Goal: Entertainment & Leisure: Browse casually

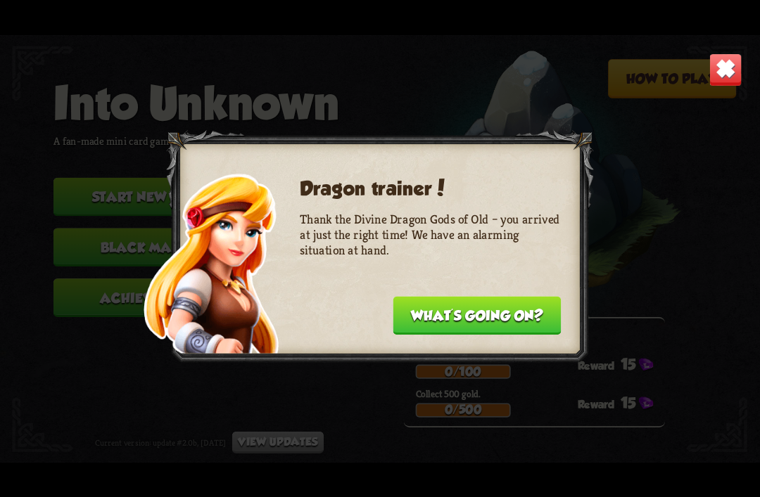
click at [509, 314] on button "What's going on?" at bounding box center [477, 315] width 168 height 39
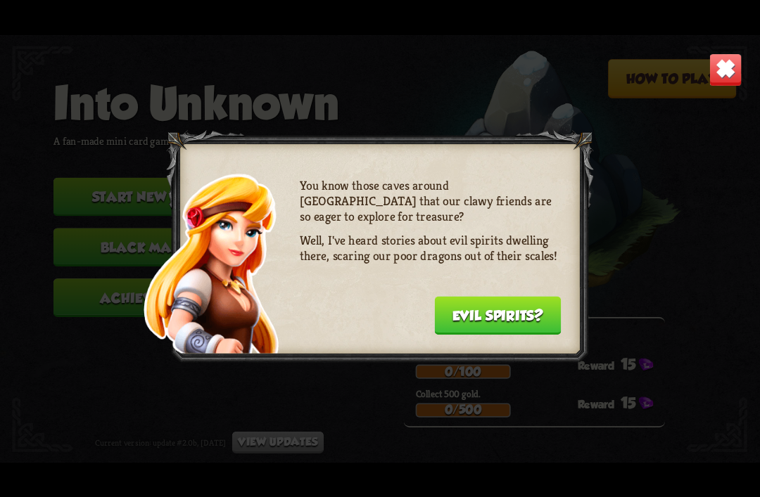
click at [734, 68] on img at bounding box center [724, 69] width 33 height 33
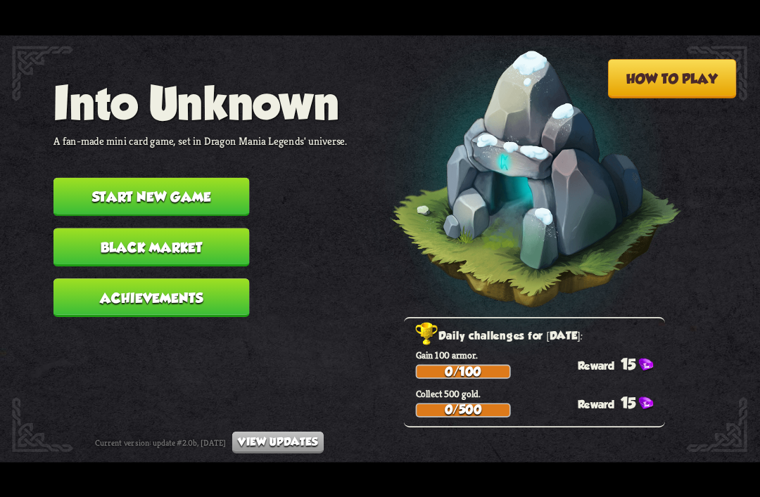
click at [191, 184] on button "Start new game" at bounding box center [151, 196] width 196 height 39
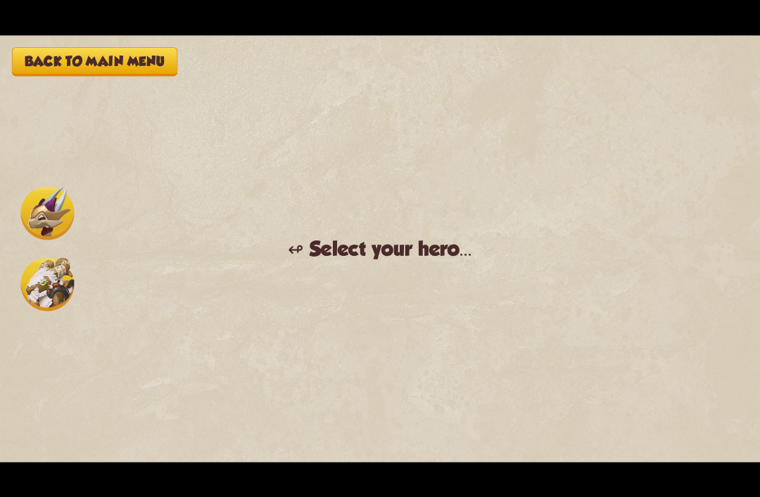
click at [57, 280] on img at bounding box center [47, 283] width 53 height 53
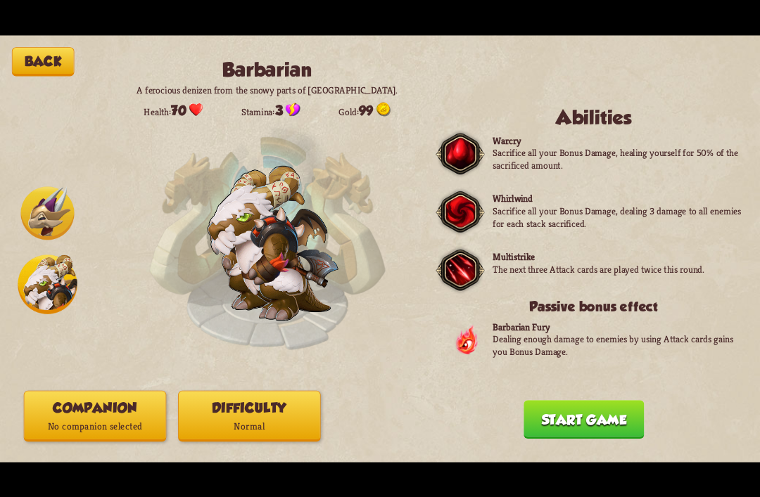
click at [28, 209] on img at bounding box center [47, 212] width 53 height 53
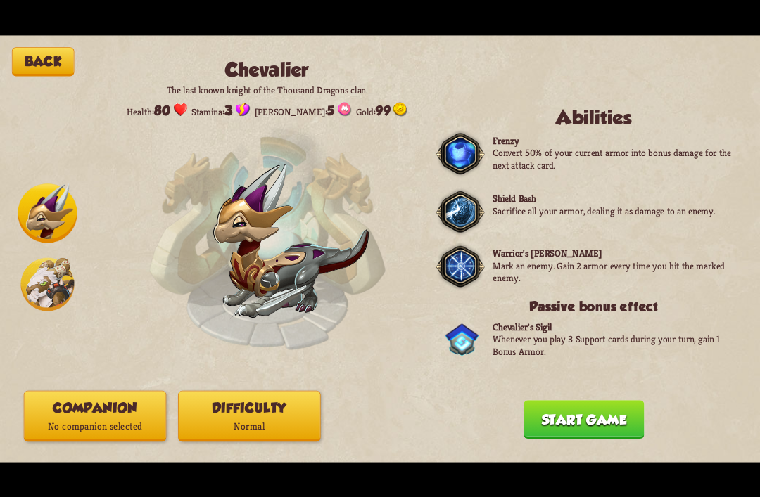
click at [67, 230] on img at bounding box center [47, 213] width 59 height 59
click at [46, 288] on img at bounding box center [47, 283] width 53 height 53
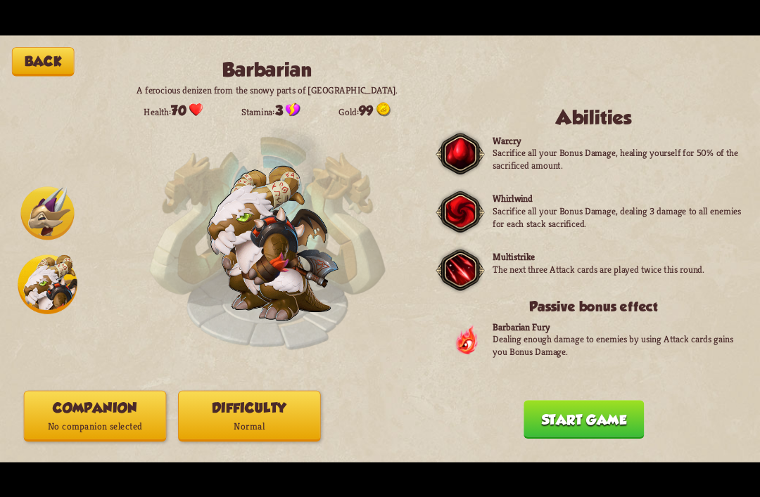
click at [585, 433] on button "Start game" at bounding box center [583, 419] width 120 height 39
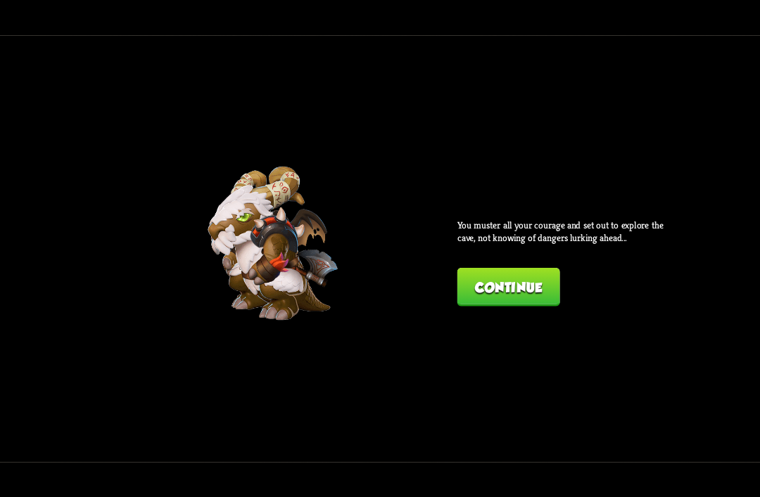
click at [537, 288] on button "Continue" at bounding box center [508, 287] width 103 height 39
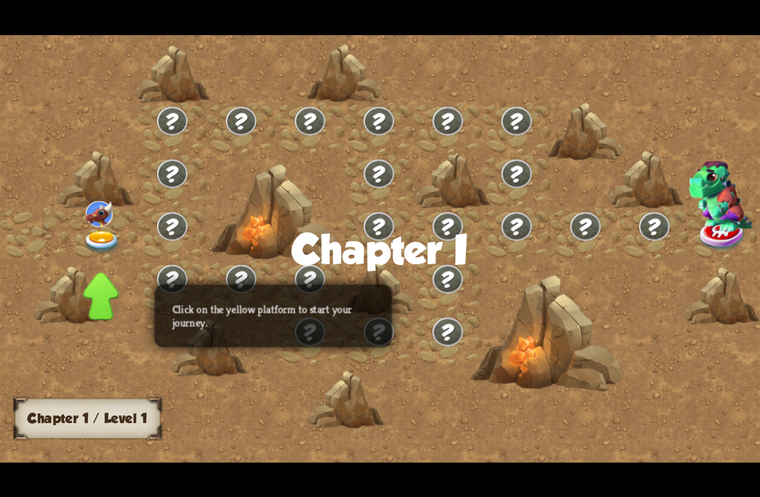
click at [96, 225] on img at bounding box center [99, 213] width 27 height 26
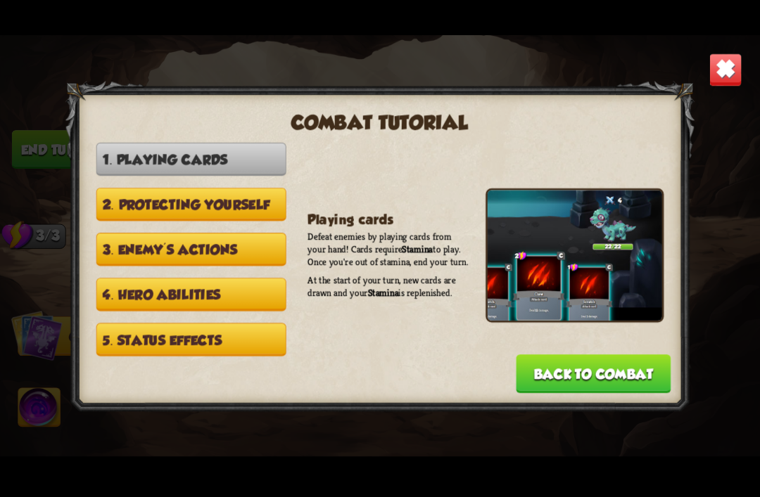
click at [97, 243] on div at bounding box center [379, 249] width 629 height 336
click at [718, 75] on img at bounding box center [724, 69] width 33 height 33
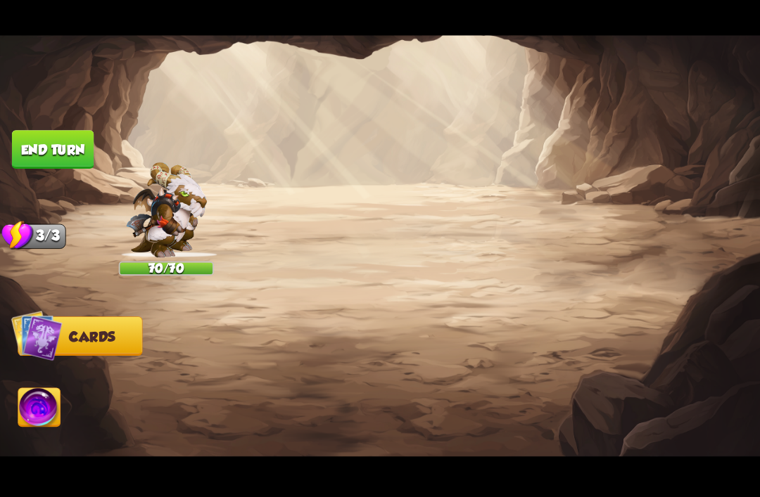
click at [722, 77] on img at bounding box center [380, 249] width 760 height 428
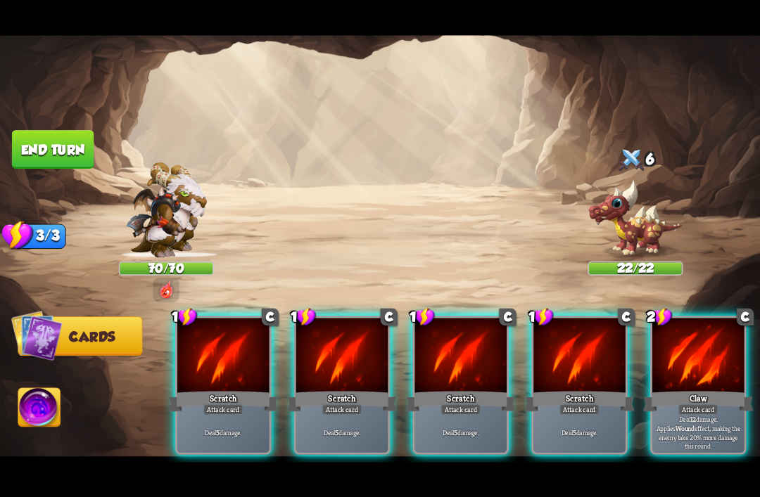
click at [708, 366] on div at bounding box center [698, 356] width 92 height 77
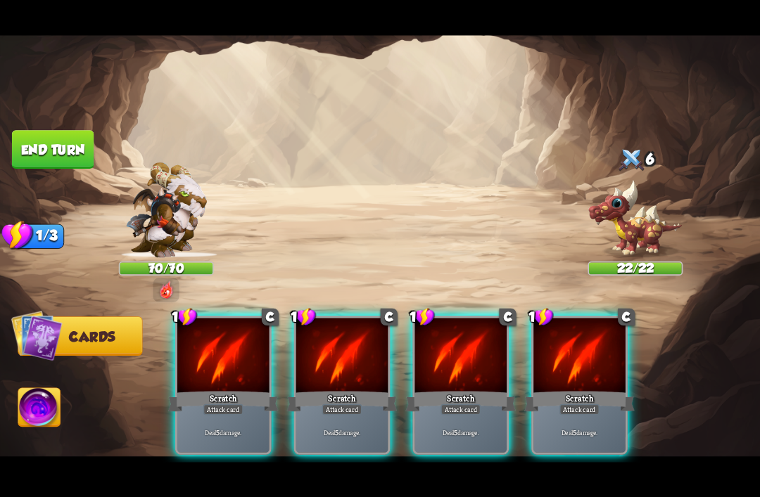
click at [582, 412] on div "Deal 5 damage." at bounding box center [579, 432] width 92 height 40
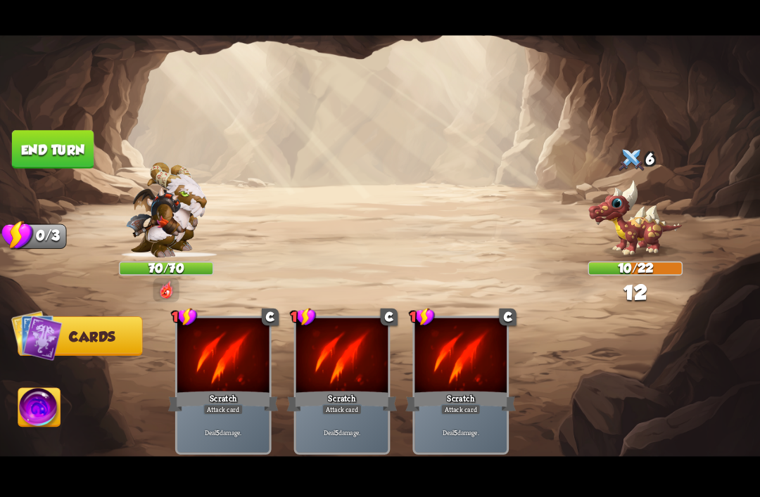
click at [35, 146] on button "End turn" at bounding box center [53, 149] width 82 height 39
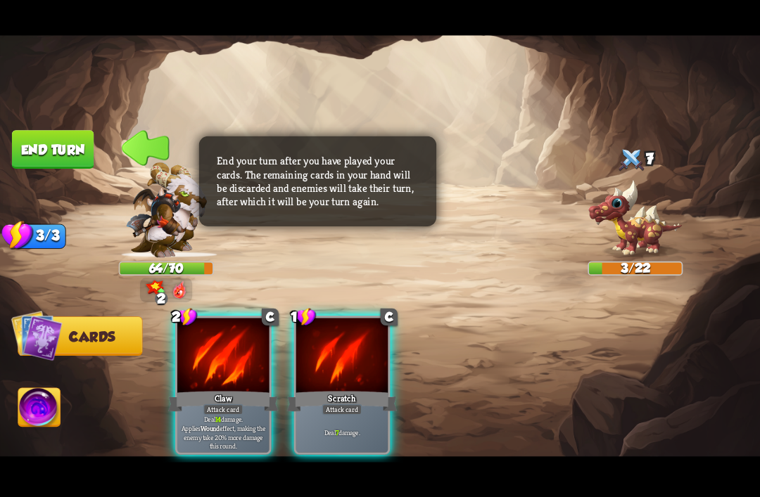
click at [225, 355] on div at bounding box center [223, 356] width 92 height 77
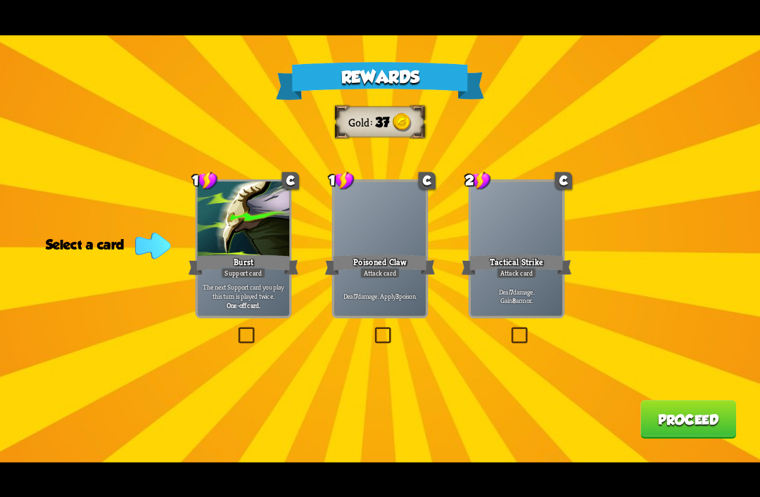
click at [529, 220] on div at bounding box center [516, 219] width 92 height 77
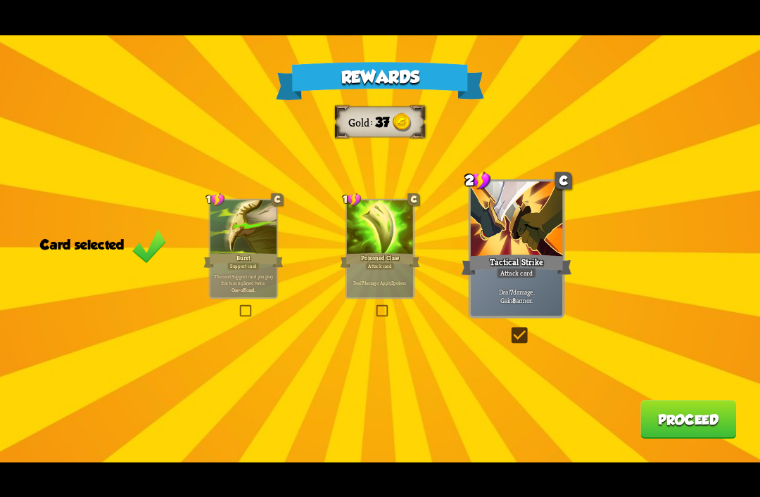
click at [667, 425] on button "Proceed" at bounding box center [688, 419] width 96 height 39
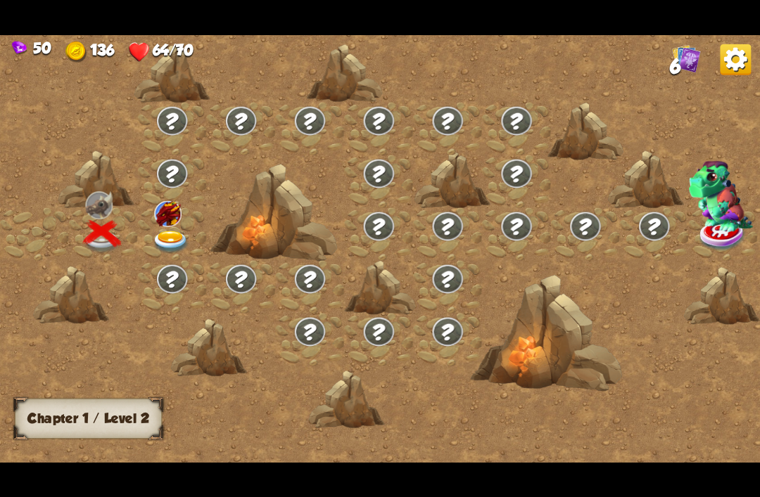
click at [172, 241] on img at bounding box center [171, 242] width 38 height 23
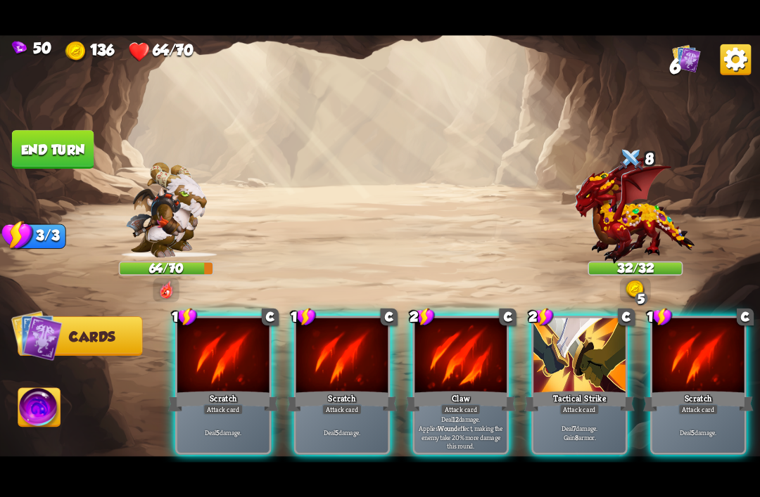
click at [593, 389] on div "Tactical Strike" at bounding box center [579, 401] width 110 height 25
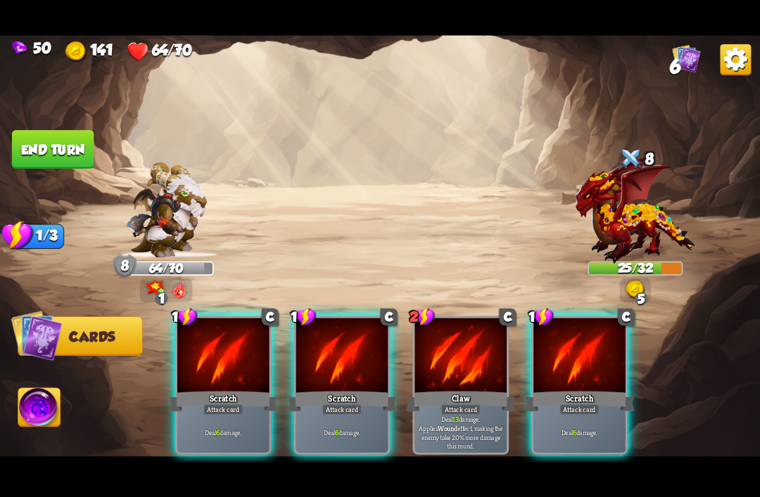
click at [594, 389] on div "Scratch" at bounding box center [579, 401] width 110 height 25
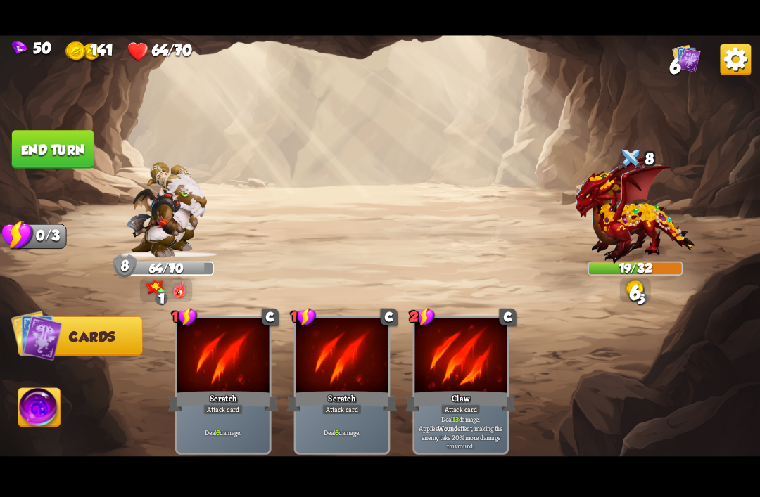
click at [38, 122] on img at bounding box center [380, 249] width 760 height 428
click at [26, 139] on button "End turn" at bounding box center [53, 149] width 82 height 39
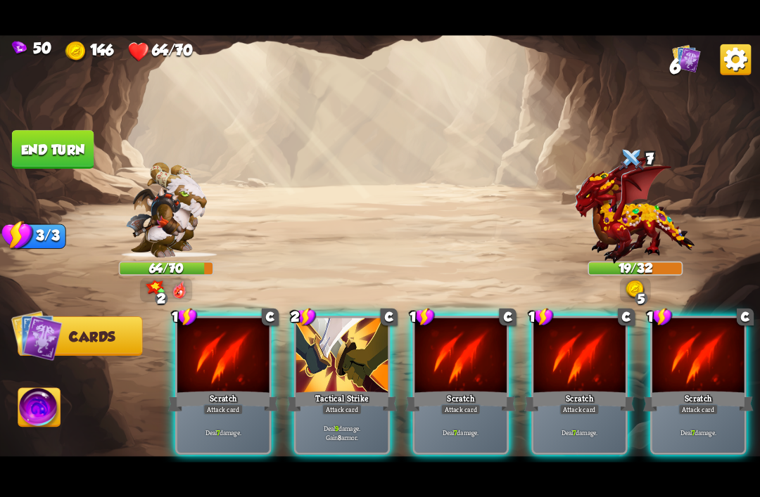
click at [234, 340] on div at bounding box center [223, 356] width 92 height 77
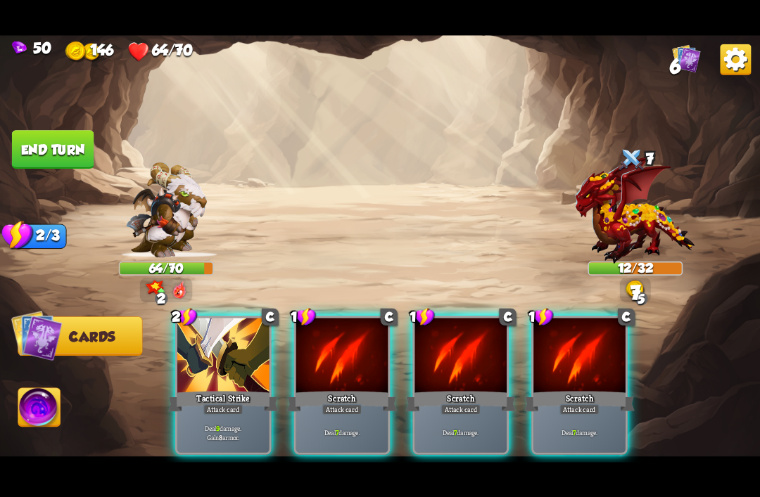
click at [351, 389] on div "Scratch" at bounding box center [342, 401] width 110 height 25
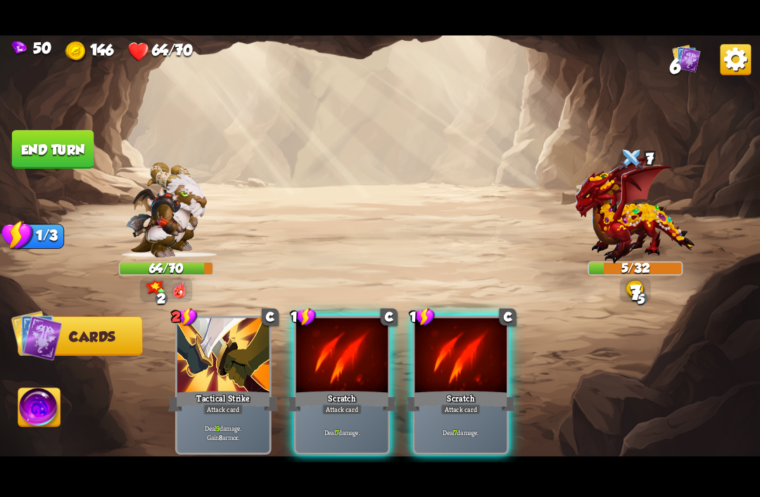
click at [352, 389] on div "Scratch" at bounding box center [342, 401] width 110 height 25
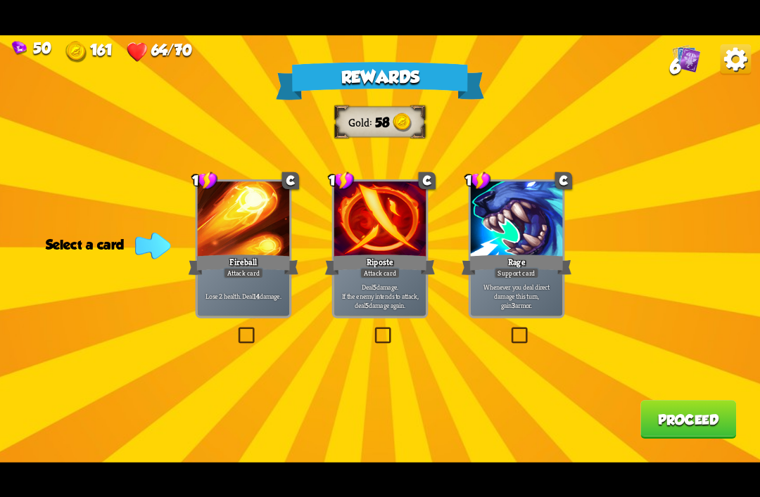
click at [394, 264] on div "Riposte" at bounding box center [380, 264] width 110 height 25
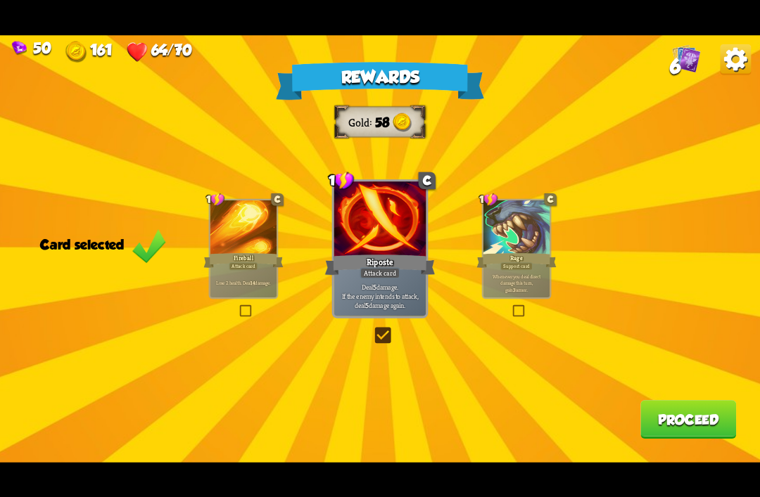
click at [527, 269] on div "Support card" at bounding box center [516, 266] width 32 height 8
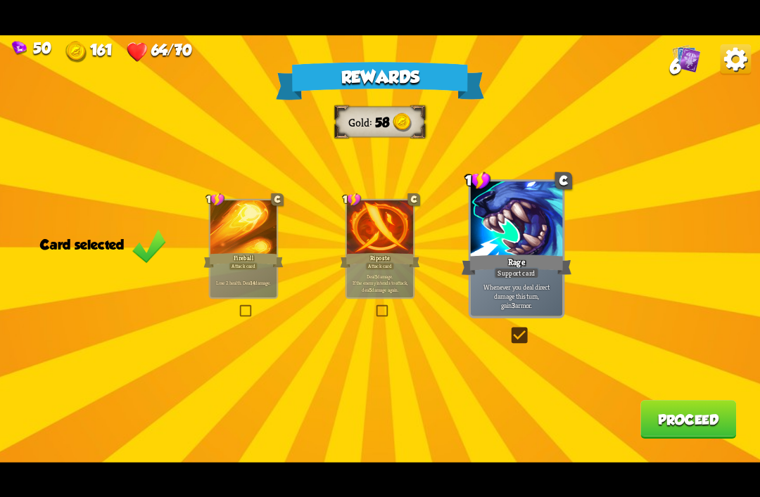
click at [677, 428] on button "Proceed" at bounding box center [688, 419] width 96 height 39
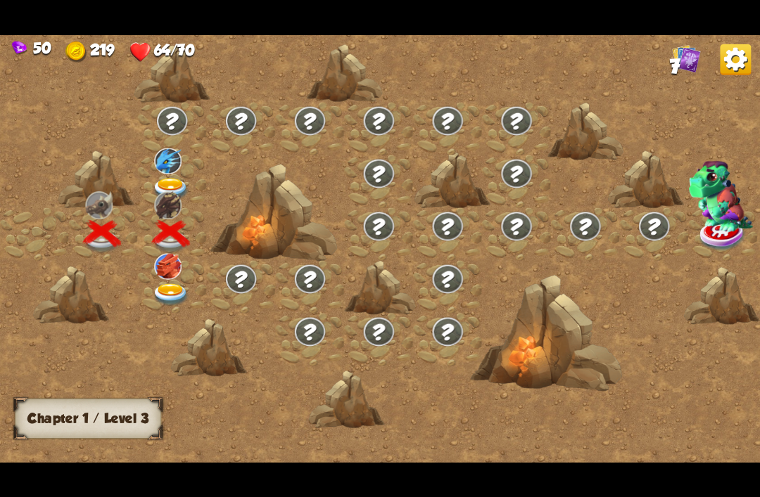
click at [172, 180] on img at bounding box center [171, 189] width 38 height 23
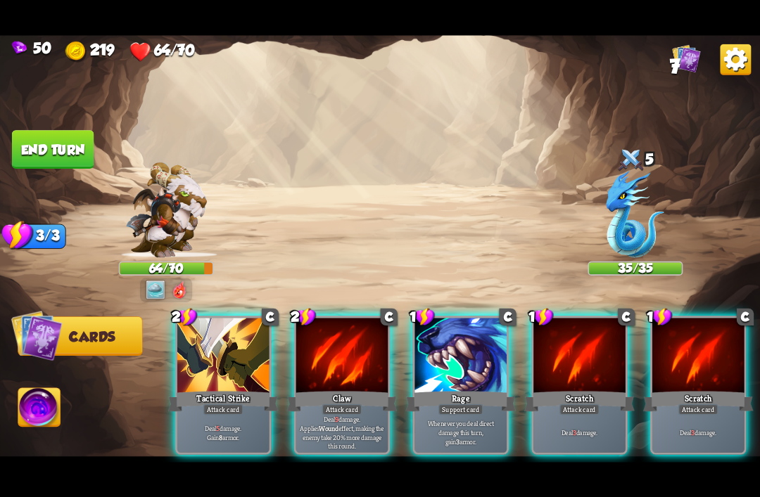
click at [207, 336] on div at bounding box center [223, 356] width 92 height 77
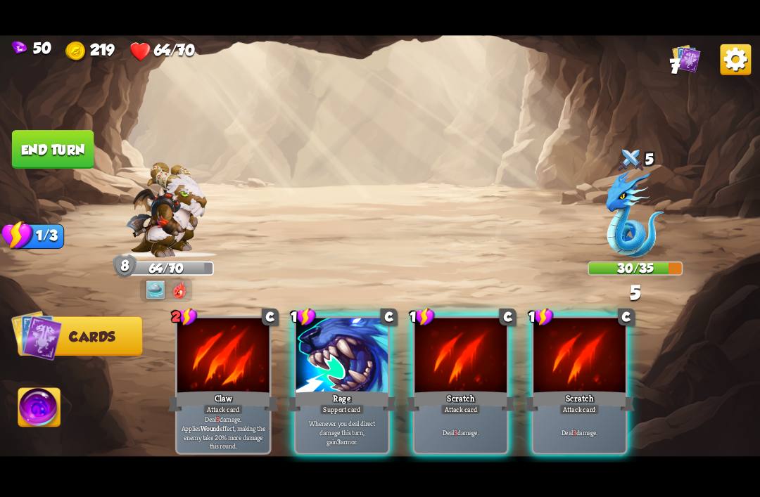
click at [468, 345] on div at bounding box center [460, 356] width 92 height 77
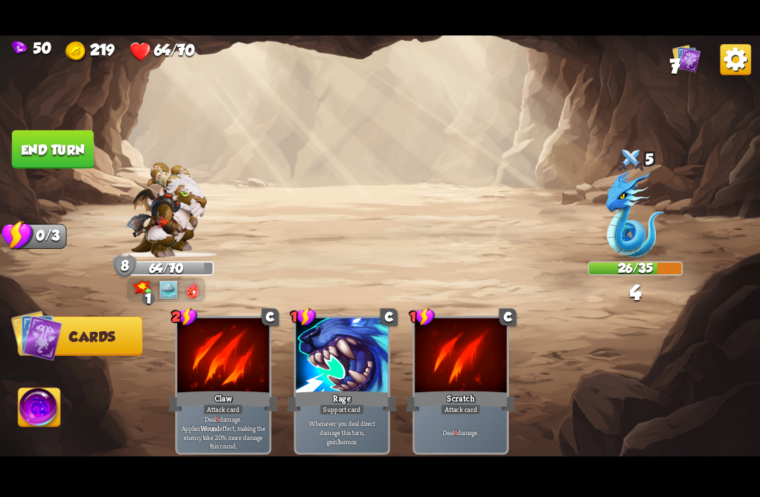
click at [41, 145] on button "End turn" at bounding box center [53, 149] width 82 height 39
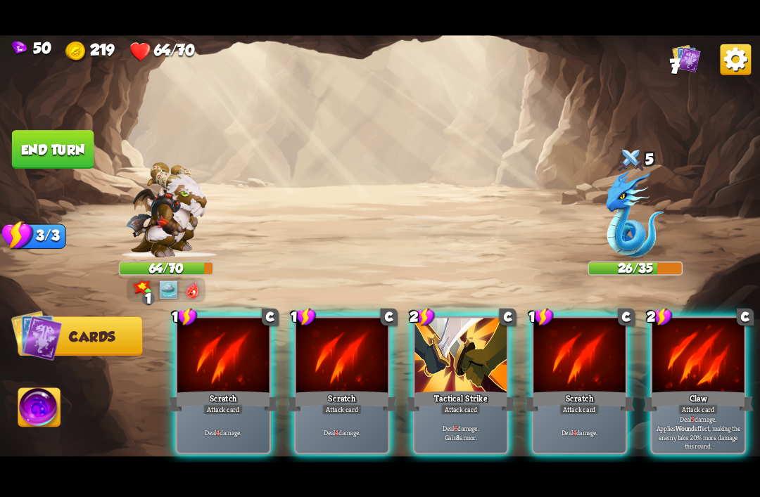
click at [477, 366] on div at bounding box center [460, 356] width 92 height 77
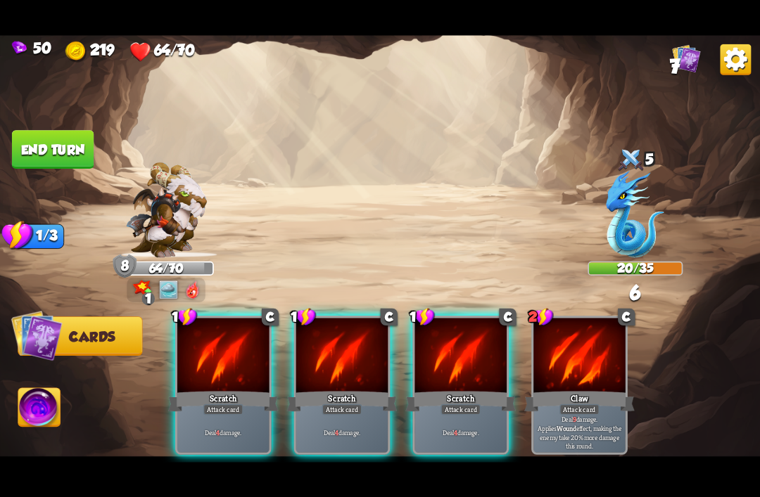
click at [309, 389] on div "Scratch" at bounding box center [342, 401] width 110 height 25
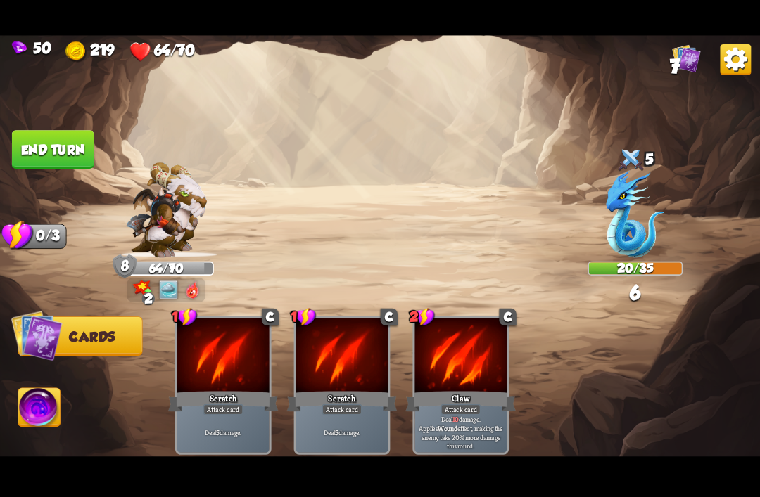
click at [28, 138] on button "End turn" at bounding box center [53, 149] width 82 height 39
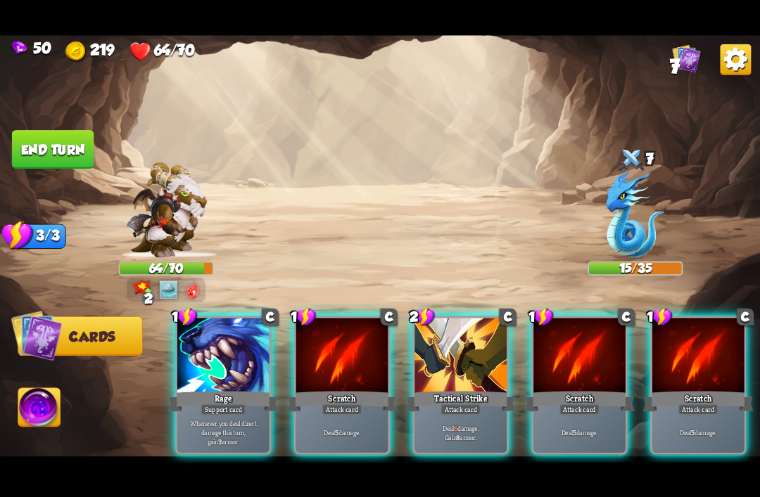
click at [478, 404] on div "Attack card" at bounding box center [460, 409] width 40 height 11
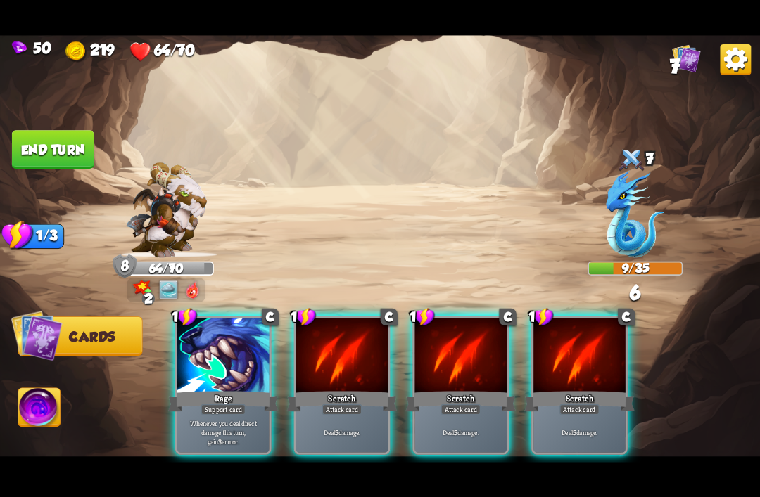
click at [374, 389] on div "Scratch" at bounding box center [342, 401] width 110 height 25
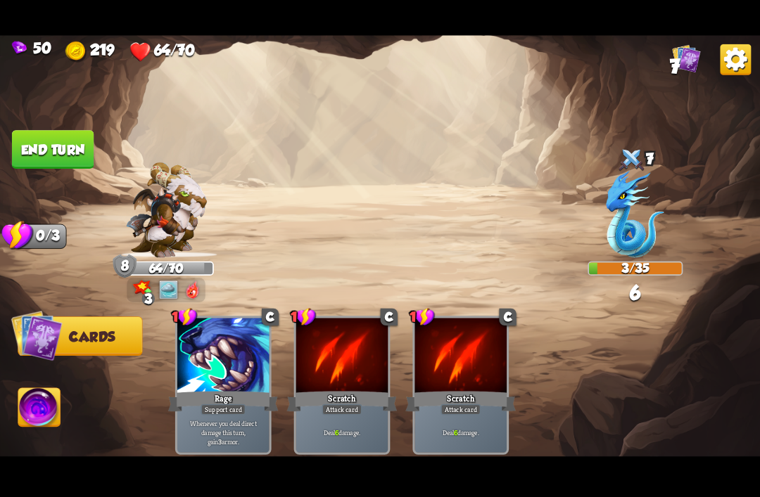
click at [39, 141] on button "End turn" at bounding box center [53, 149] width 82 height 39
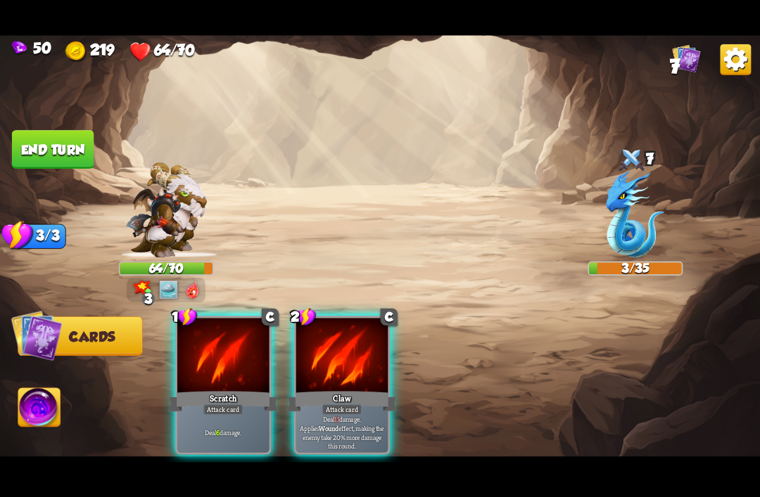
click at [27, 404] on img at bounding box center [39, 409] width 42 height 43
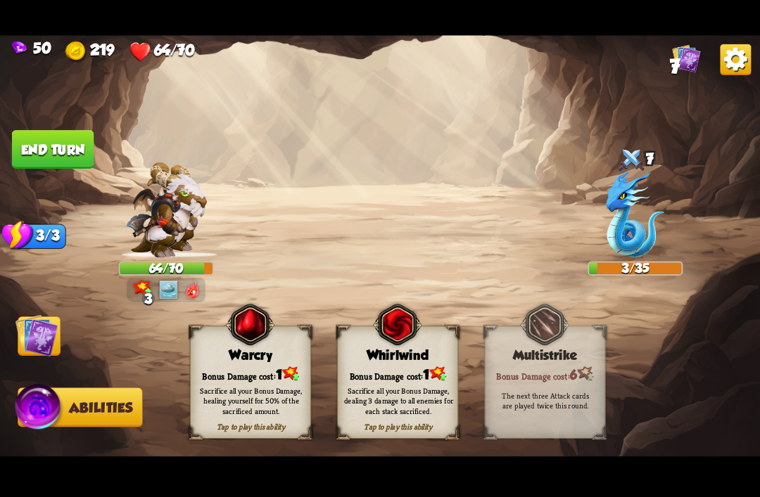
click at [42, 397] on img at bounding box center [39, 409] width 51 height 51
click at [233, 378] on div "Sacrifice all your Bonus Damage, healing yourself for 50% of the sacrificed amo…" at bounding box center [251, 401] width 121 height 48
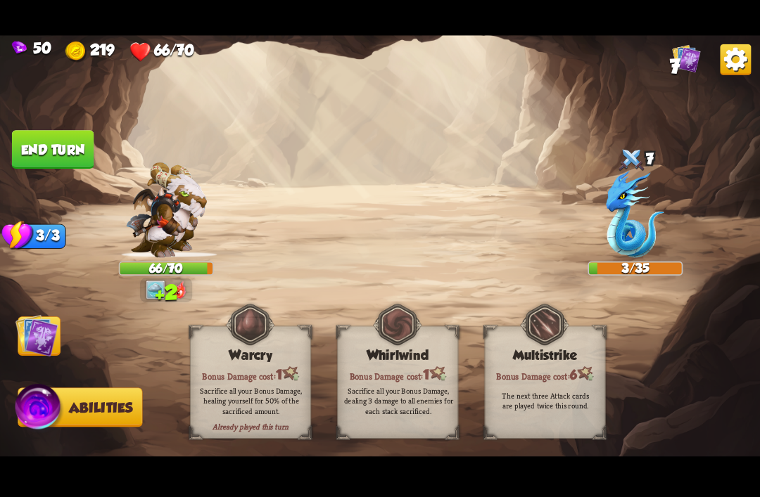
click at [30, 331] on img at bounding box center [36, 335] width 43 height 43
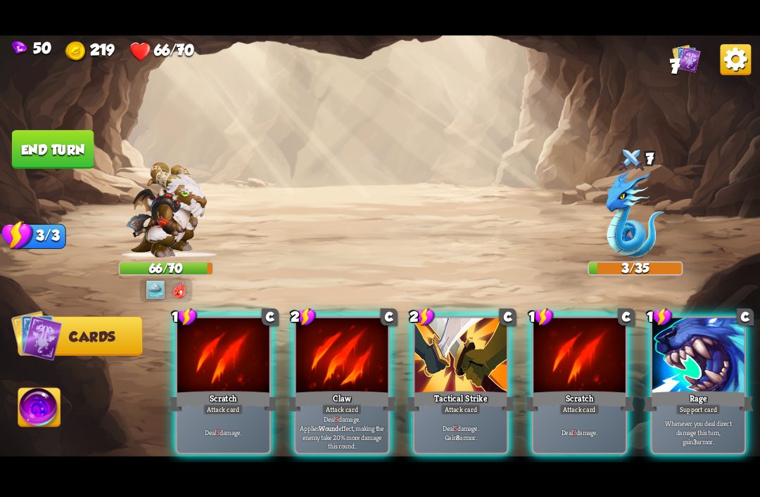
click at [449, 389] on div "Tactical Strike" at bounding box center [460, 401] width 110 height 25
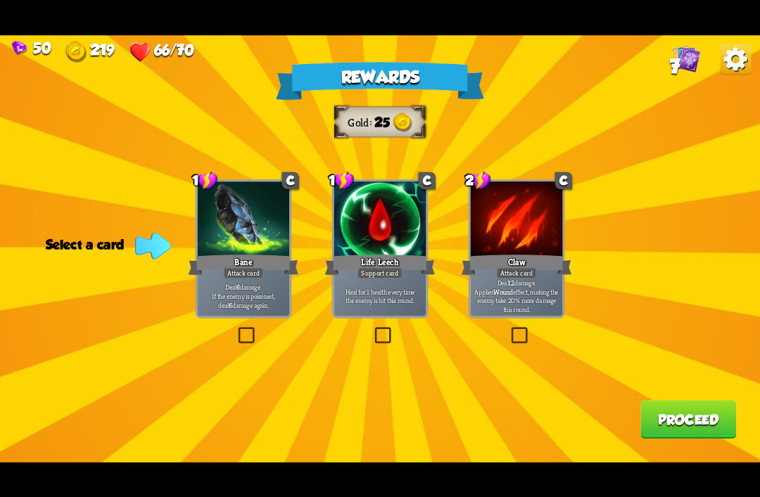
click at [355, 247] on div at bounding box center [380, 219] width 92 height 77
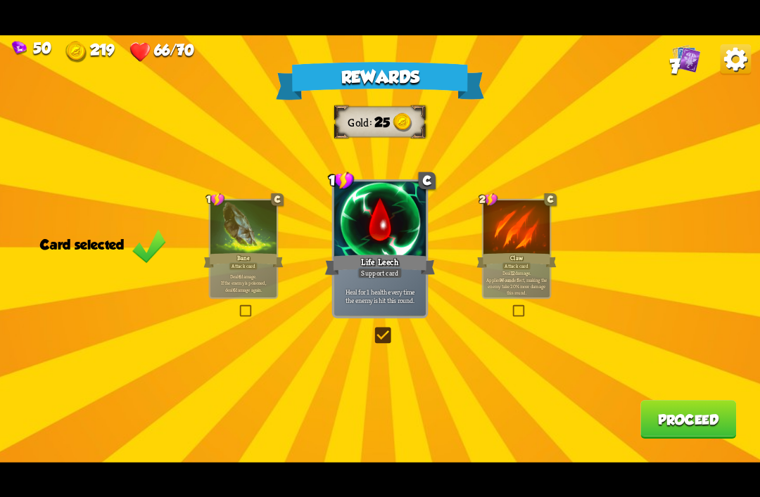
click at [692, 435] on button "Proceed" at bounding box center [688, 419] width 96 height 39
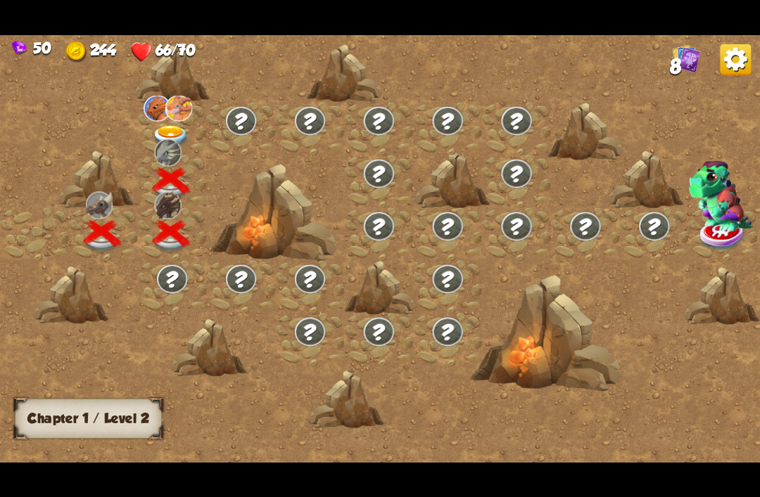
click at [184, 127] on img at bounding box center [171, 136] width 38 height 23
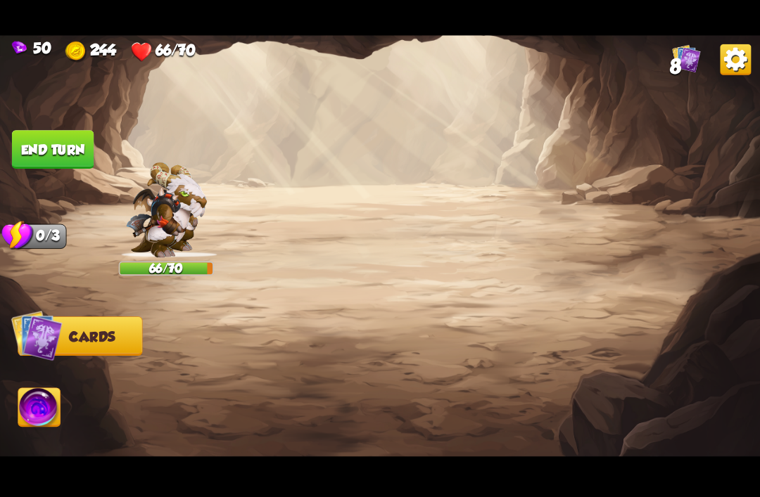
click at [174, 134] on img at bounding box center [380, 249] width 760 height 428
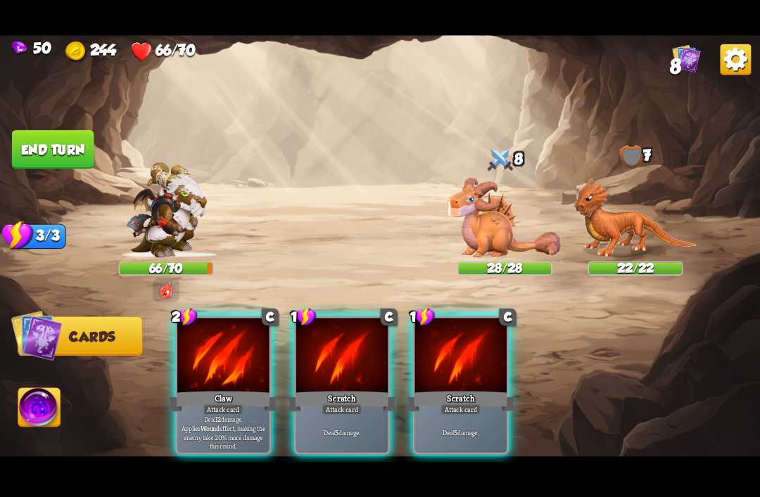
click at [616, 193] on img at bounding box center [635, 217] width 124 height 79
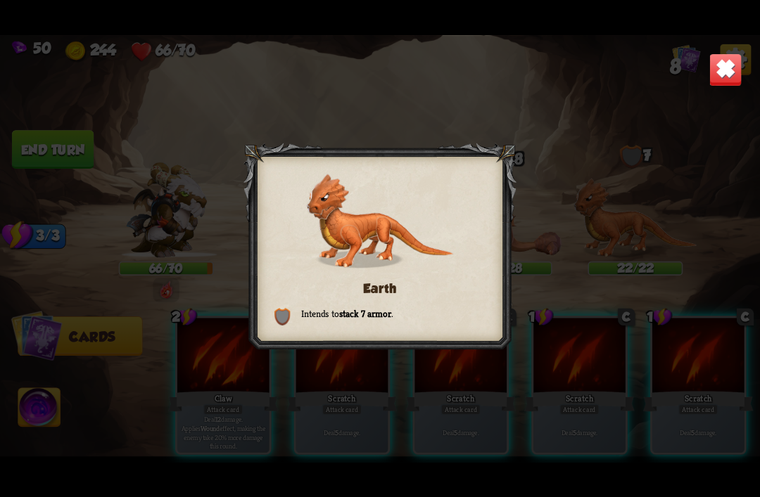
click at [720, 59] on img at bounding box center [724, 69] width 33 height 33
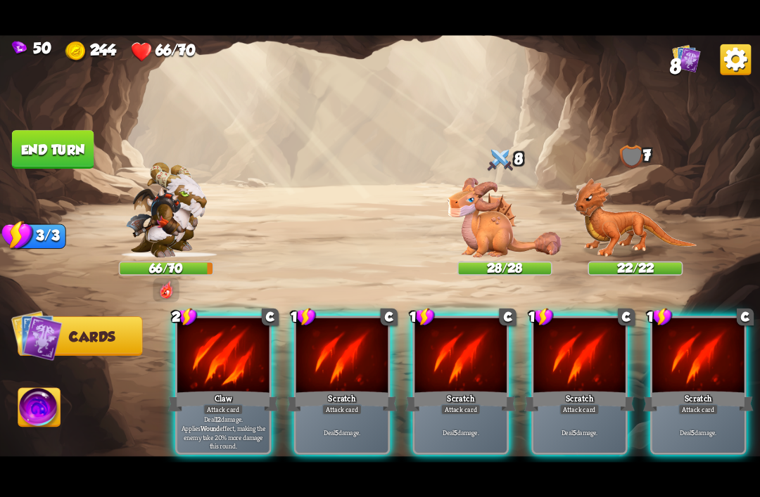
click at [731, 74] on img at bounding box center [734, 59] width 31 height 31
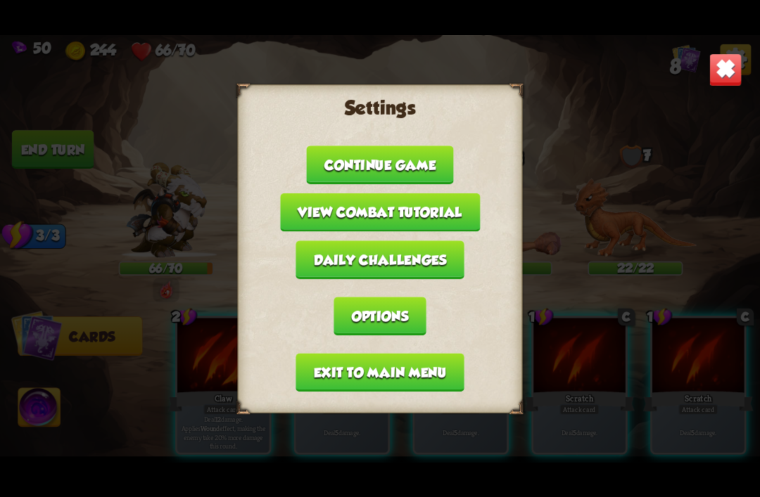
click at [477, 227] on button "View combat tutorial" at bounding box center [380, 212] width 200 height 39
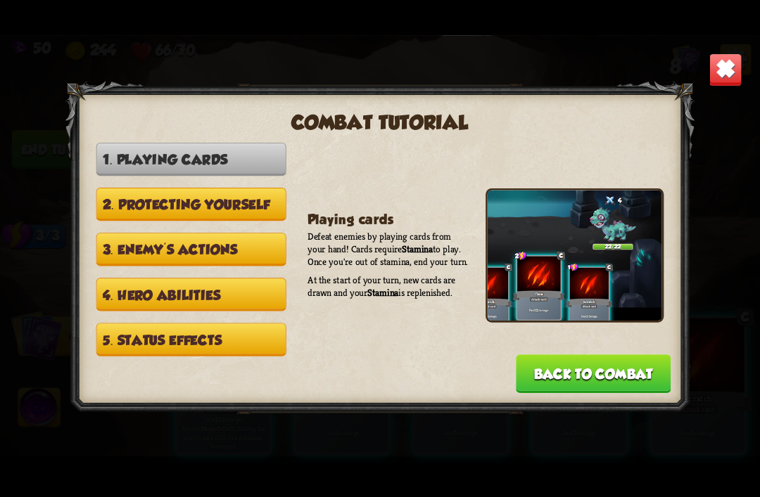
click at [736, 82] on img at bounding box center [724, 69] width 33 height 33
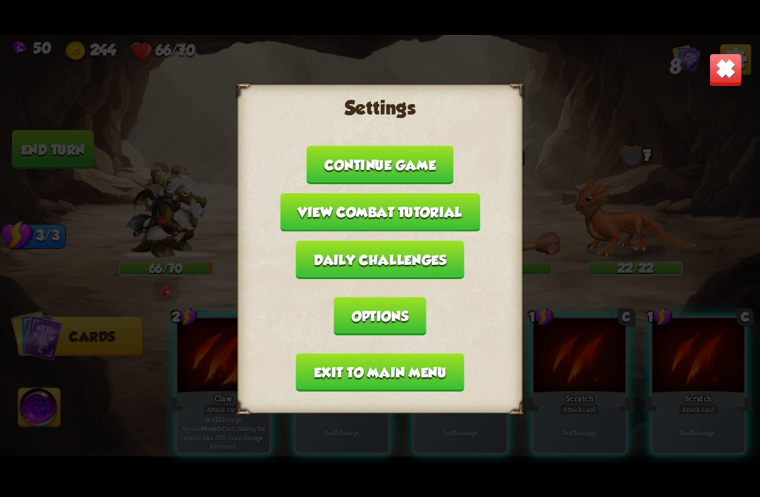
click at [721, 84] on img at bounding box center [724, 69] width 33 height 33
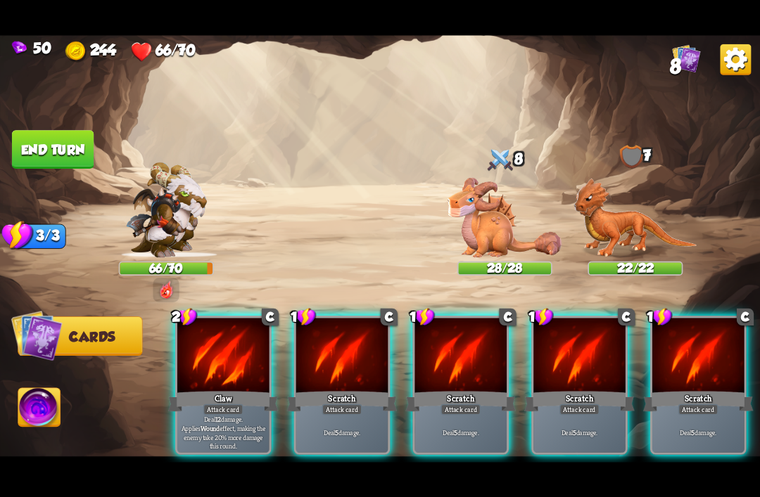
click at [509, 212] on img at bounding box center [504, 217] width 114 height 80
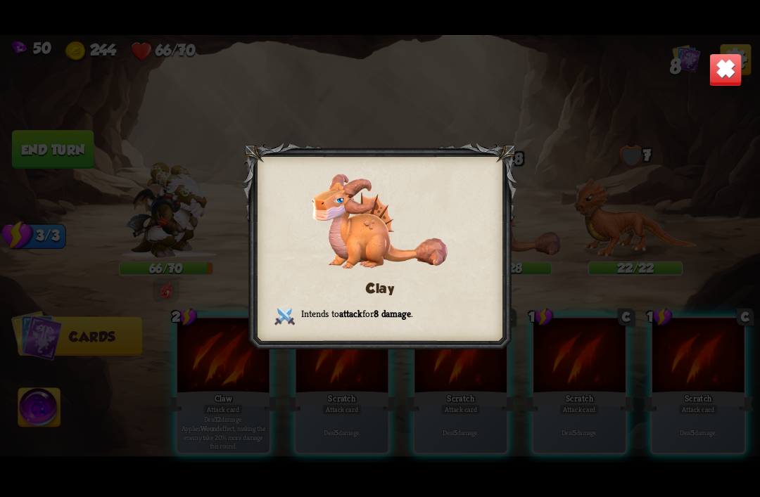
click at [741, 53] on img at bounding box center [724, 69] width 33 height 33
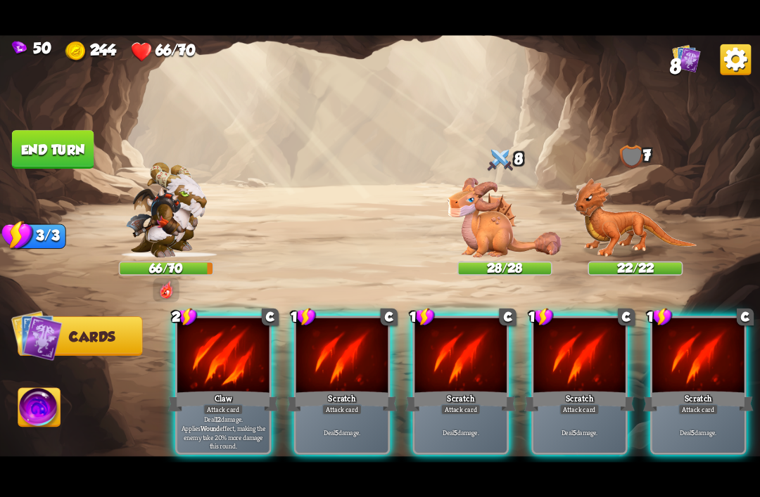
click at [608, 242] on img at bounding box center [635, 217] width 124 height 79
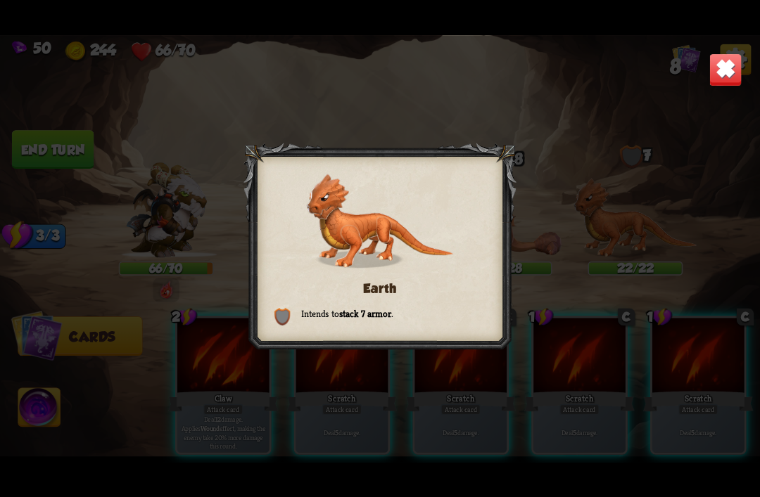
click at [729, 72] on img at bounding box center [724, 69] width 33 height 33
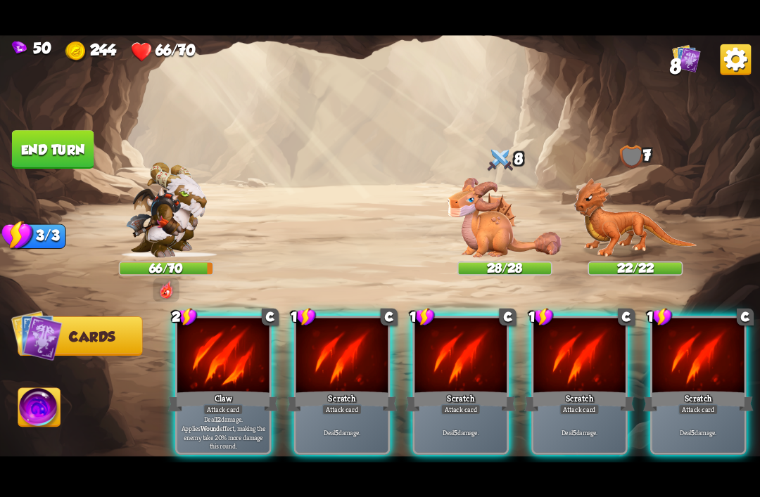
click at [229, 353] on div at bounding box center [223, 356] width 92 height 77
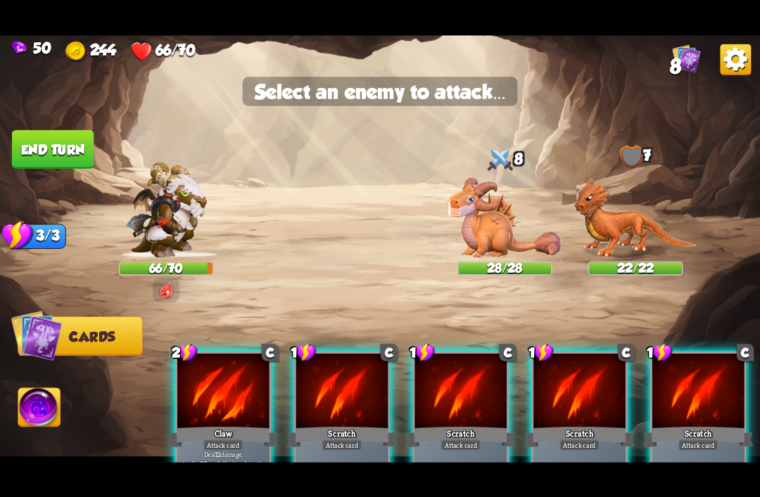
click at [219, 392] on div at bounding box center [223, 392] width 92 height 77
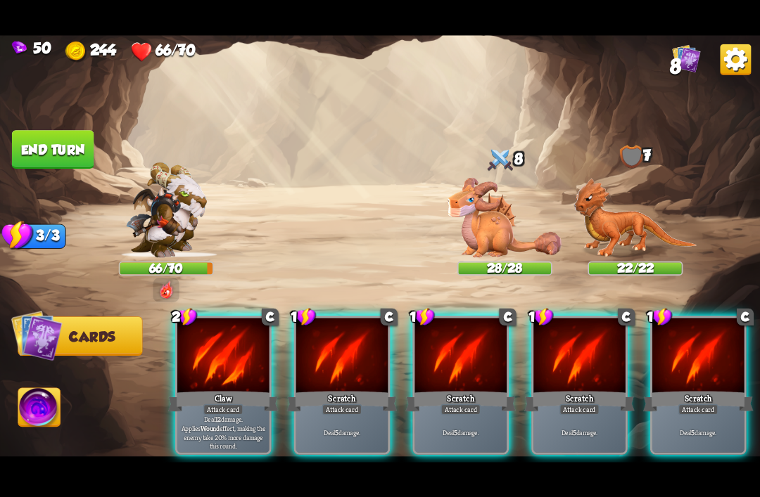
click at [219, 389] on div "Claw" at bounding box center [223, 401] width 110 height 25
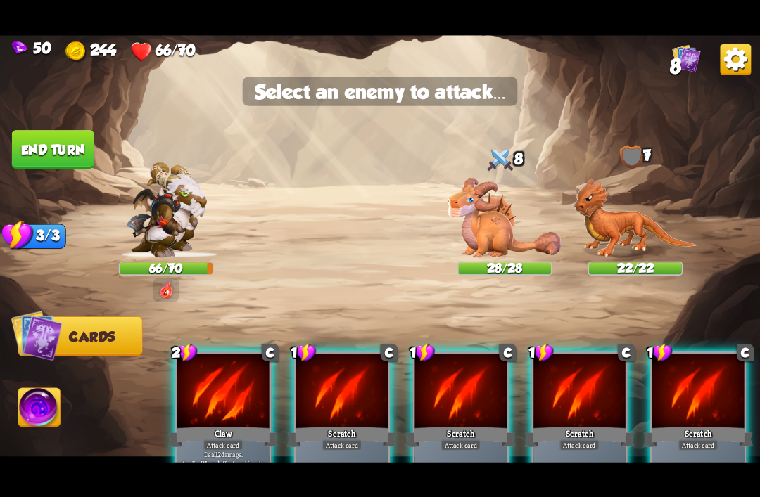
click at [493, 210] on img at bounding box center [504, 217] width 114 height 80
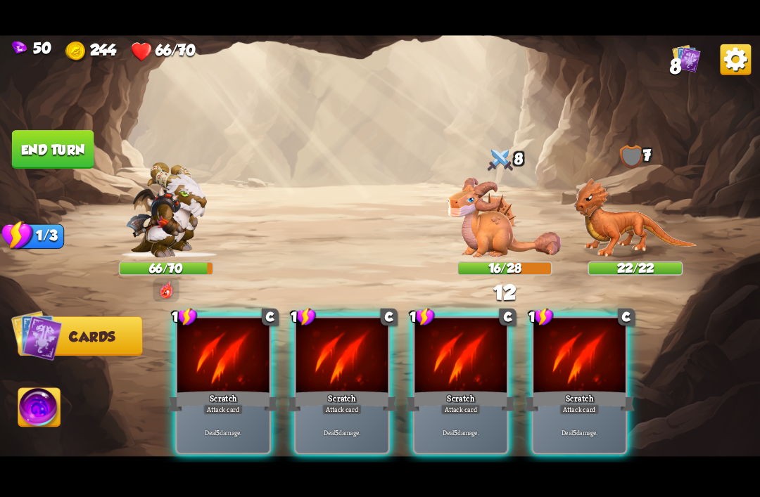
click at [206, 363] on div at bounding box center [223, 356] width 92 height 77
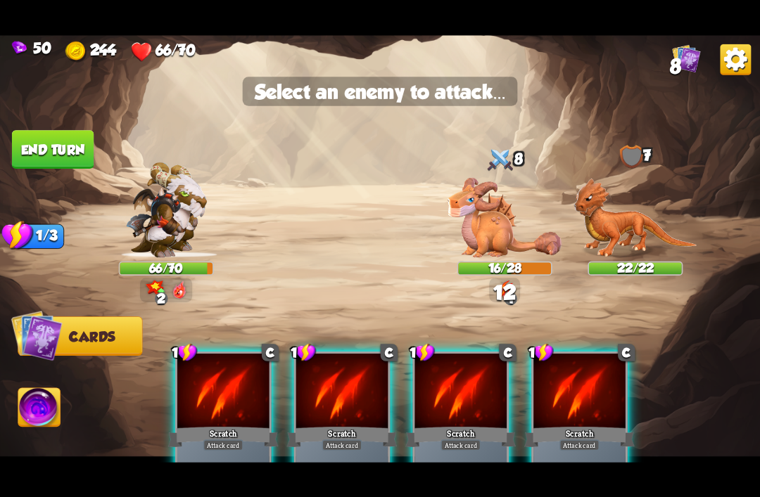
click at [506, 218] on img at bounding box center [504, 217] width 114 height 80
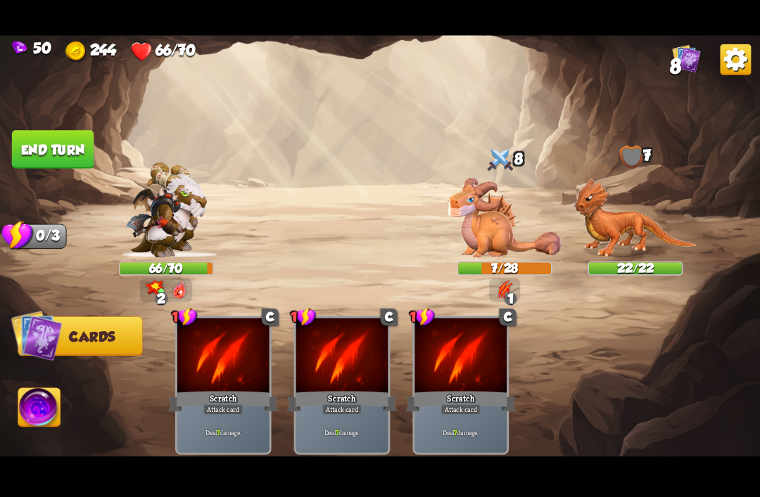
click at [36, 134] on button "End turn" at bounding box center [53, 149] width 82 height 39
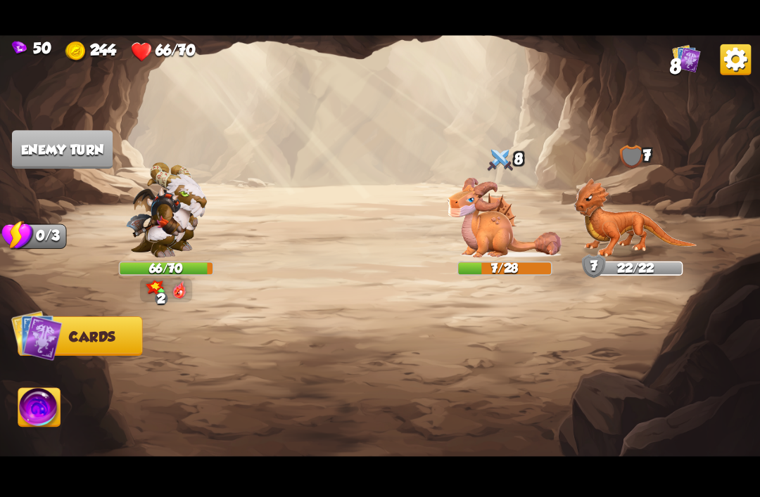
click at [171, 226] on img at bounding box center [166, 210] width 81 height 96
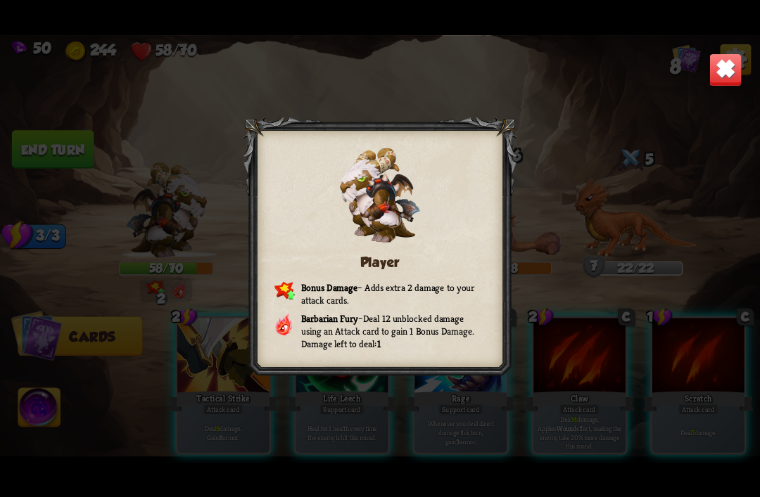
click at [713, 63] on img at bounding box center [724, 69] width 33 height 33
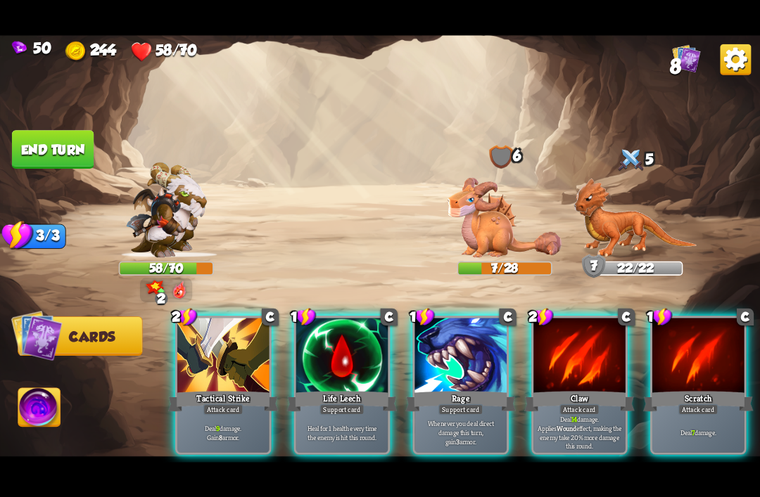
click at [214, 389] on div "Tactical Strike" at bounding box center [223, 401] width 110 height 25
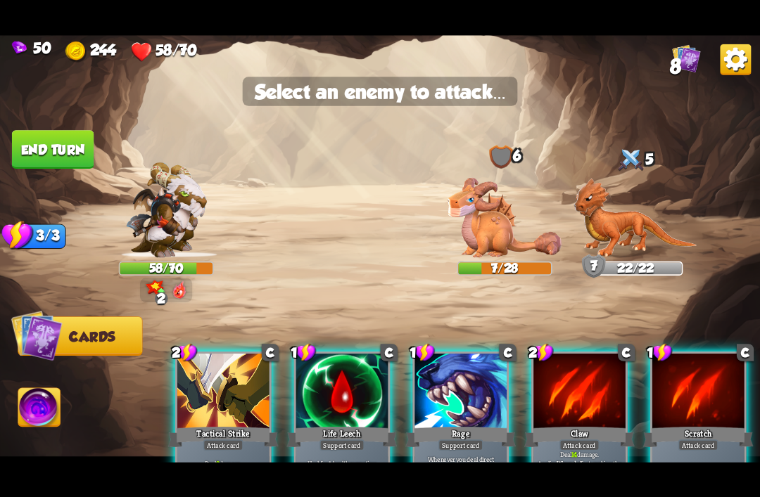
click at [503, 224] on img at bounding box center [504, 217] width 114 height 80
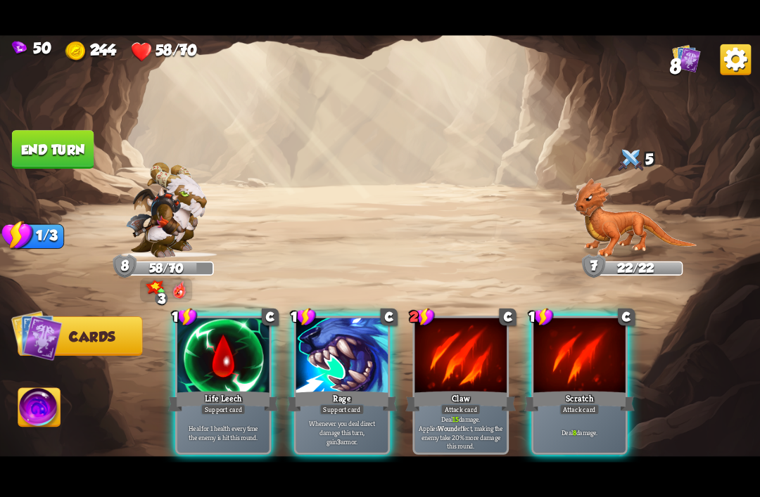
click at [461, 389] on div "Claw" at bounding box center [460, 401] width 110 height 25
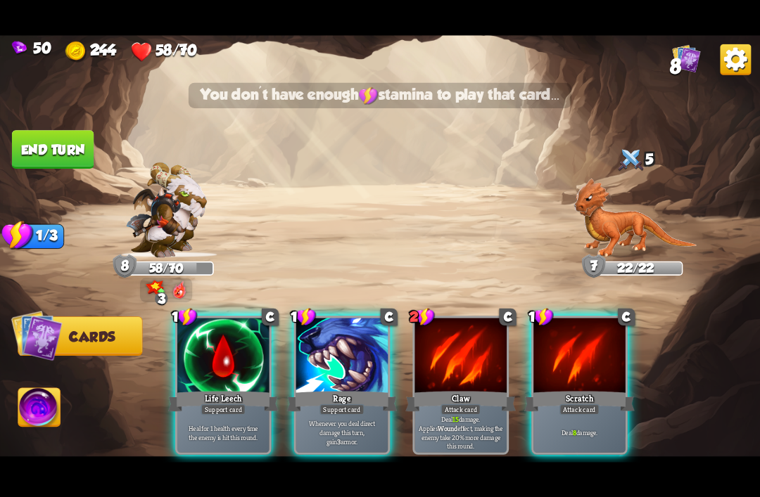
click at [589, 352] on div at bounding box center [579, 356] width 92 height 77
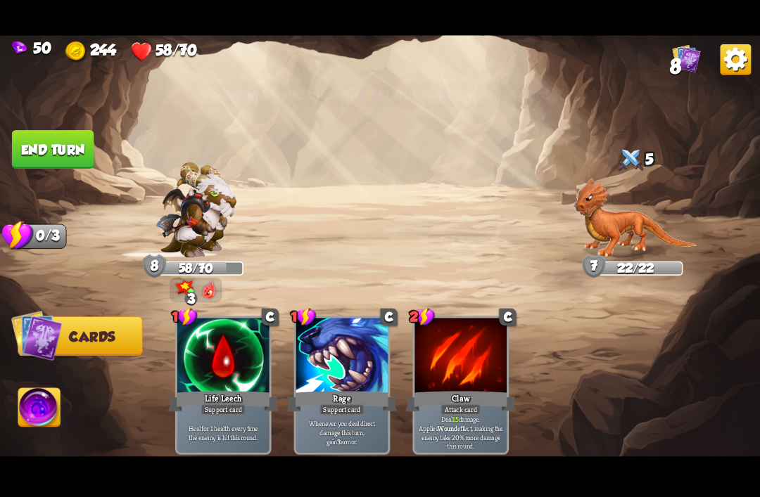
click at [615, 235] on img at bounding box center [635, 217] width 124 height 79
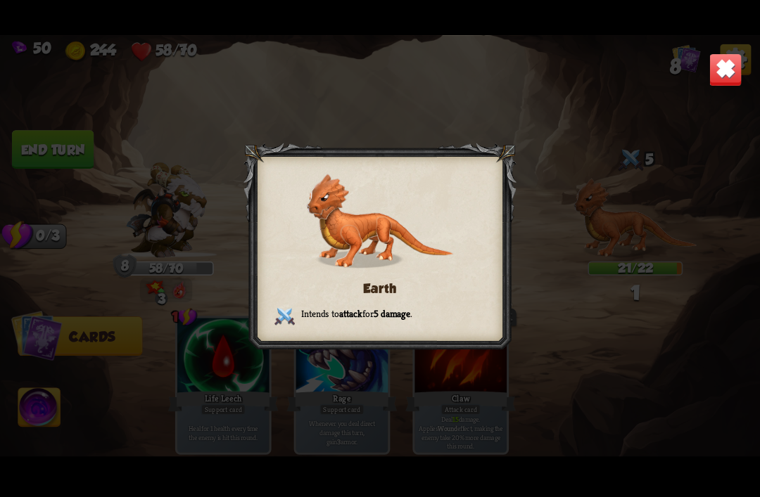
click at [726, 76] on img at bounding box center [724, 69] width 33 height 33
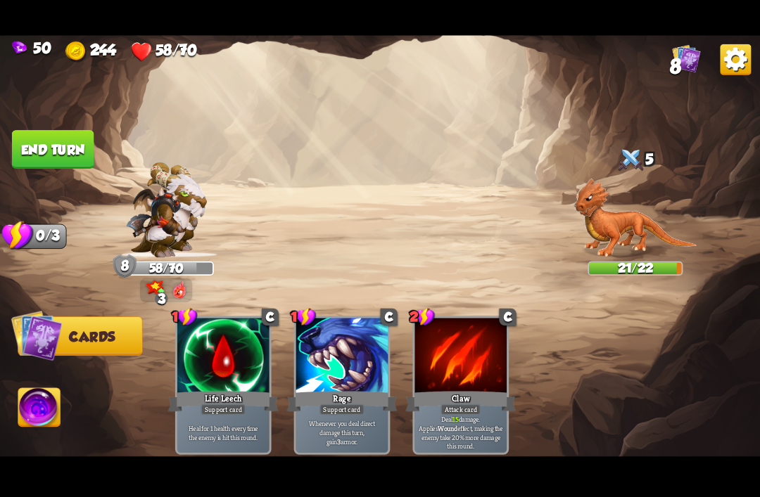
click at [26, 141] on button "End turn" at bounding box center [53, 149] width 82 height 39
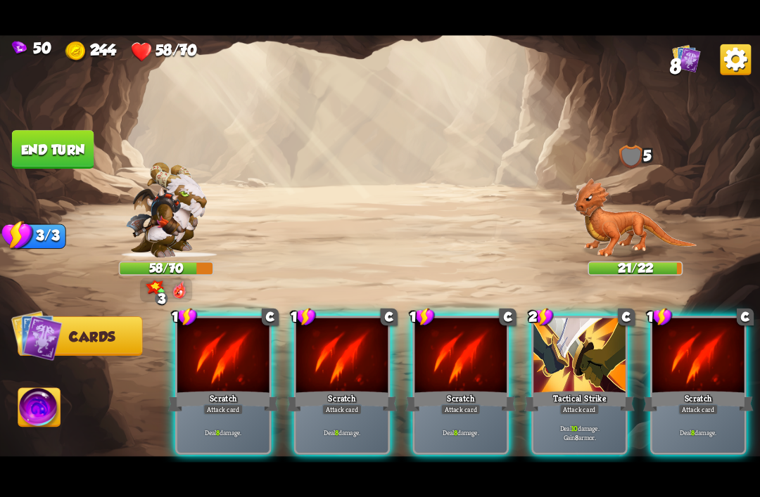
click at [328, 359] on div at bounding box center [342, 356] width 92 height 77
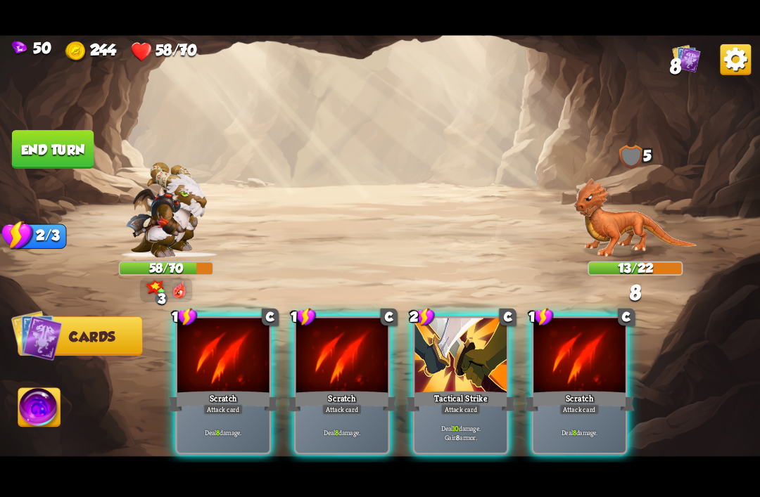
click at [336, 361] on div at bounding box center [342, 356] width 92 height 77
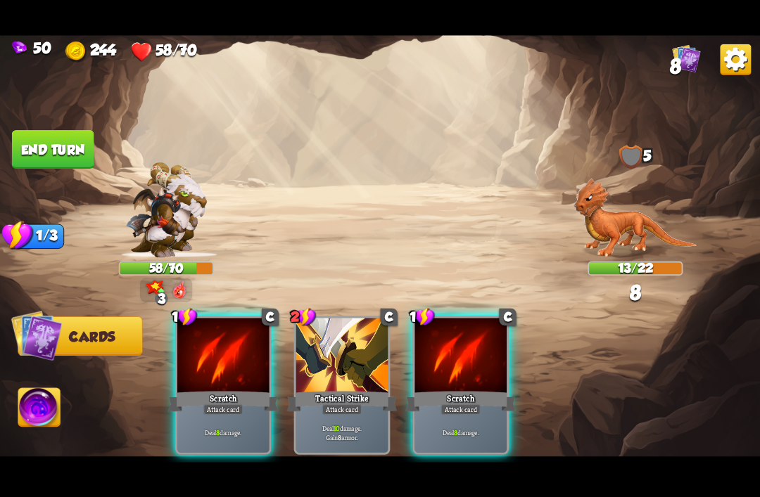
click at [230, 360] on div at bounding box center [223, 356] width 92 height 77
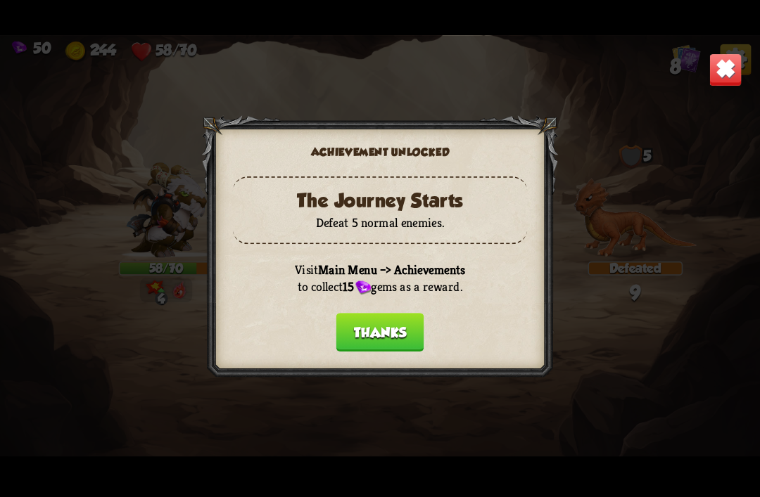
click at [370, 332] on button "Thanks" at bounding box center [380, 332] width 88 height 39
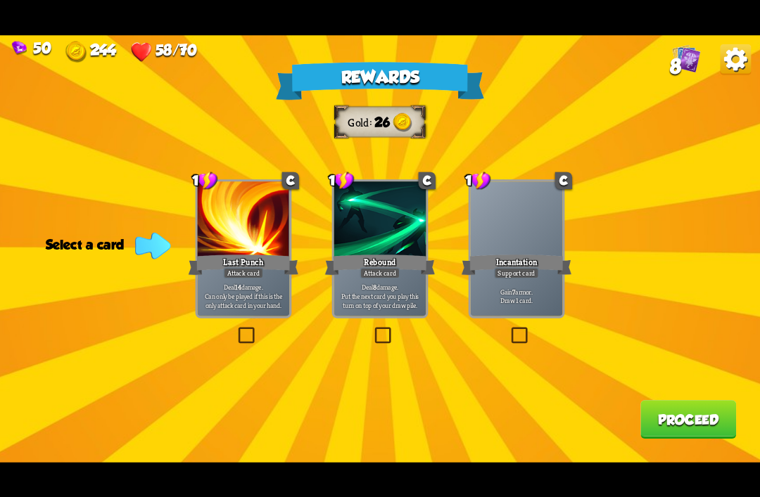
click at [522, 226] on div at bounding box center [516, 219] width 92 height 77
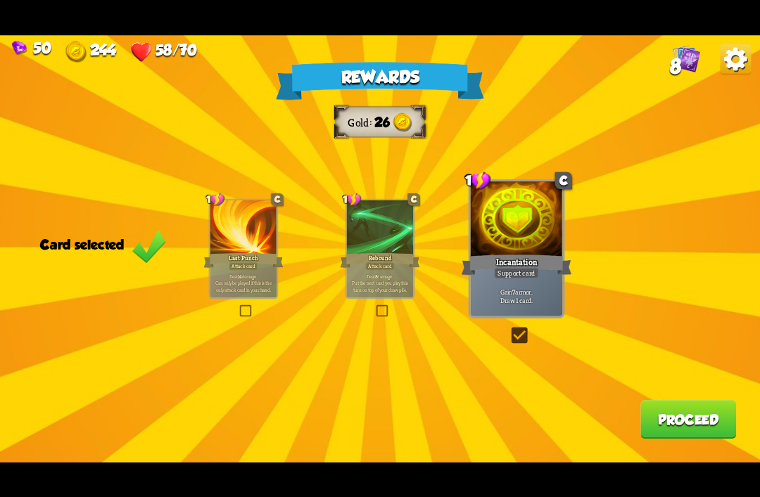
click at [667, 435] on button "Proceed" at bounding box center [688, 419] width 96 height 39
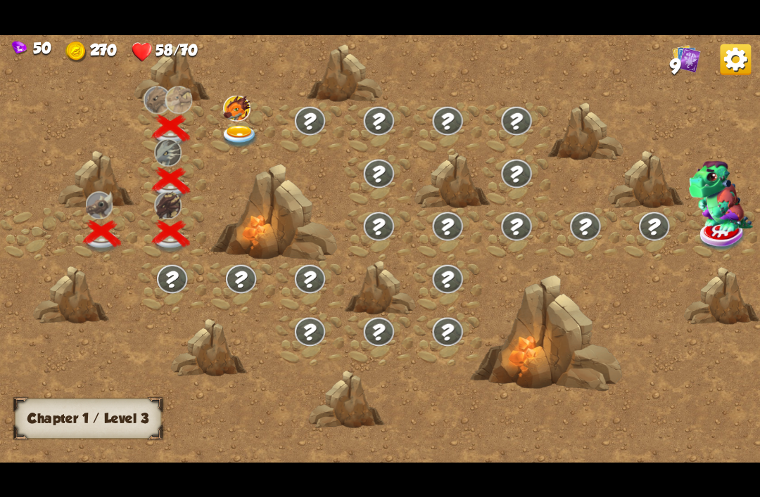
click at [248, 140] on img at bounding box center [240, 136] width 38 height 23
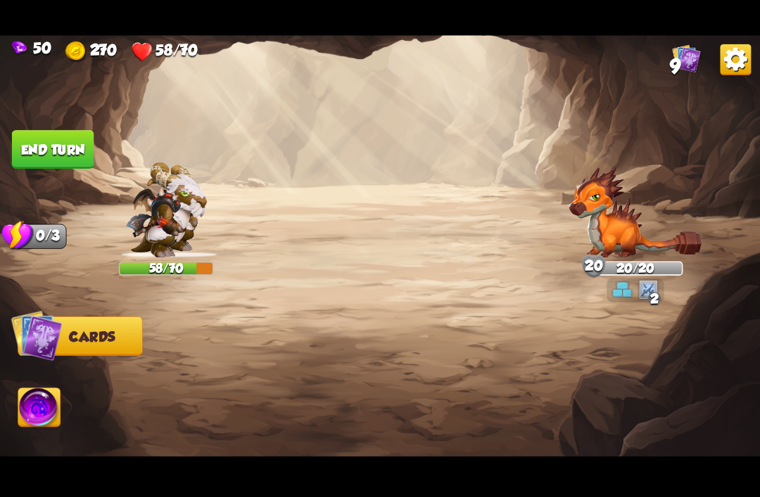
click at [646, 217] on img at bounding box center [634, 212] width 133 height 91
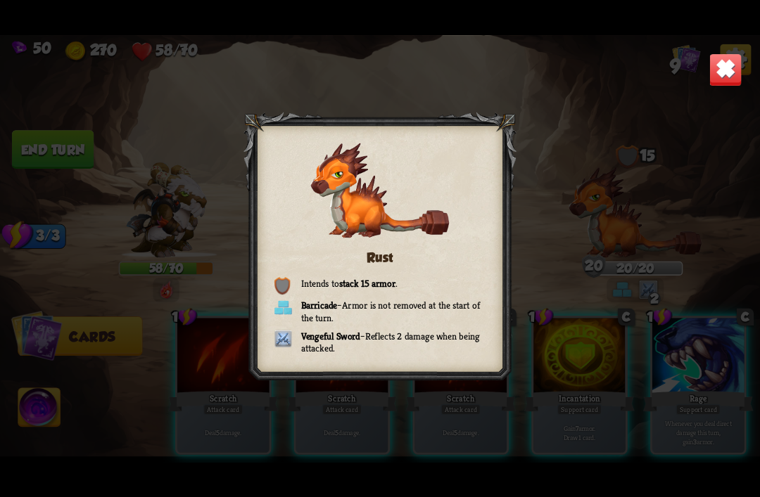
click at [712, 69] on img at bounding box center [724, 69] width 33 height 33
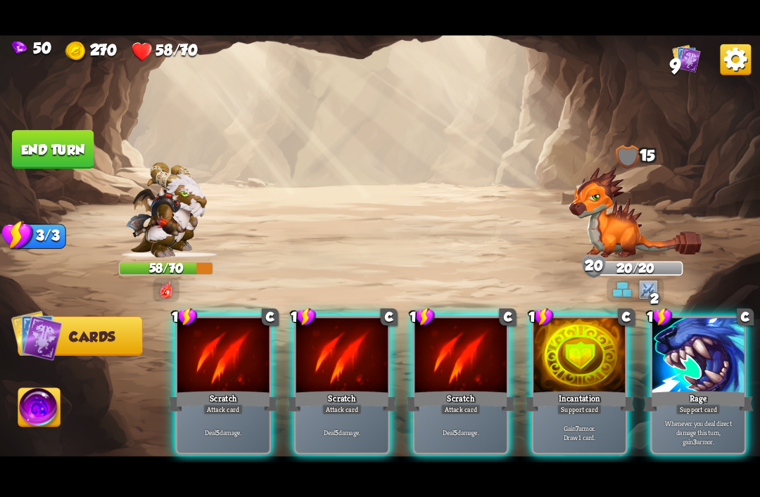
click at [610, 353] on div at bounding box center [579, 356] width 92 height 77
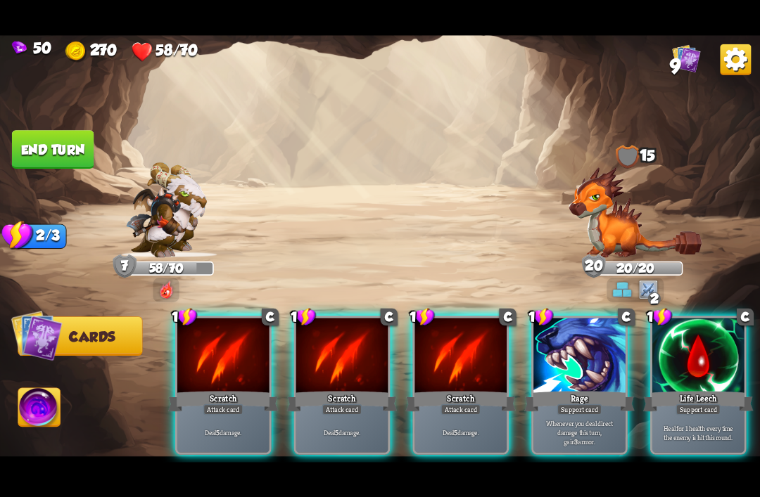
click at [691, 348] on div at bounding box center [698, 356] width 92 height 77
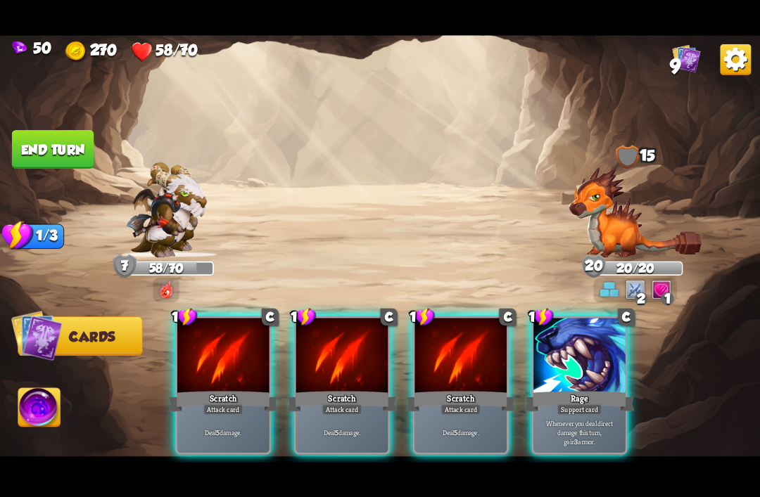
click at [467, 389] on div "Scratch" at bounding box center [460, 401] width 110 height 25
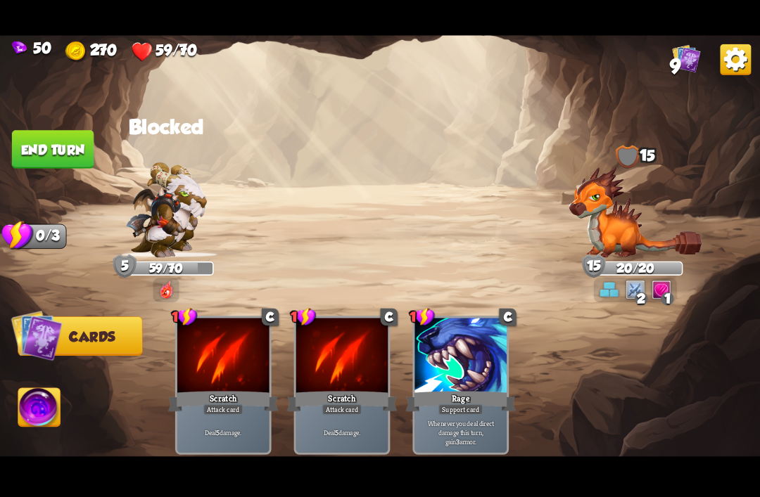
click at [38, 153] on button "End turn" at bounding box center [53, 149] width 82 height 39
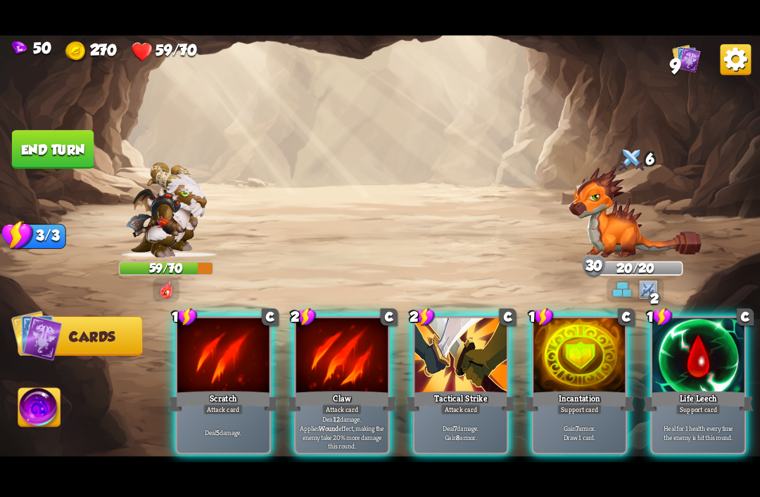
click at [577, 366] on div at bounding box center [579, 356] width 92 height 77
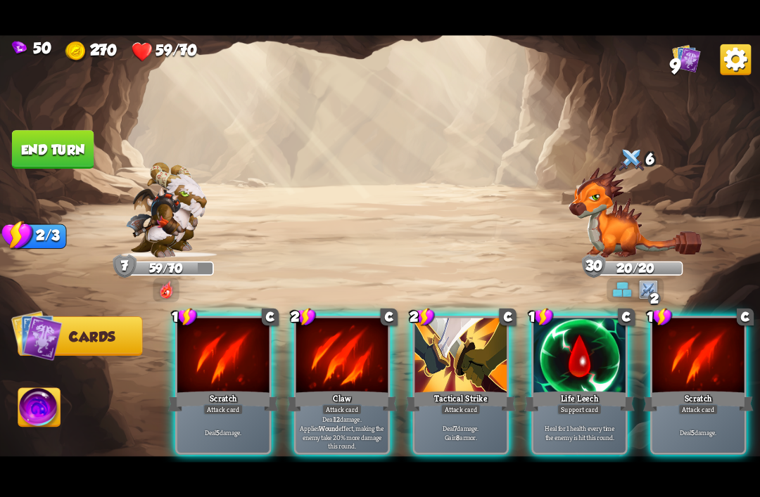
click at [334, 356] on div at bounding box center [342, 356] width 92 height 77
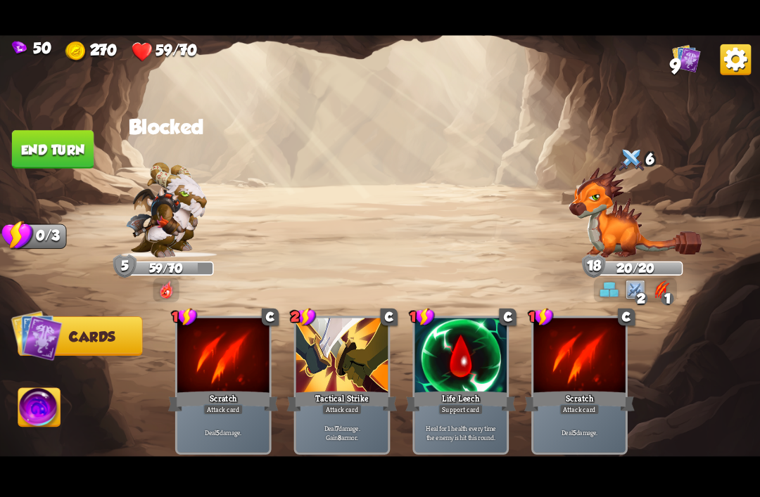
click at [48, 141] on button "End turn" at bounding box center [53, 149] width 82 height 39
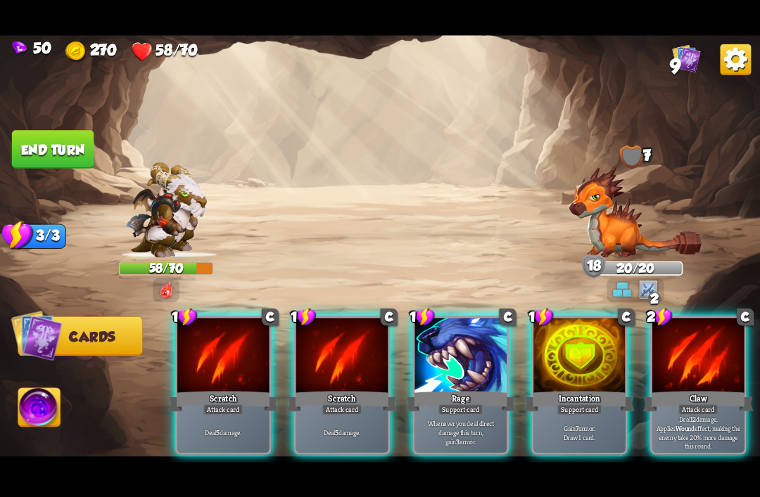
click at [683, 348] on div at bounding box center [698, 356] width 92 height 77
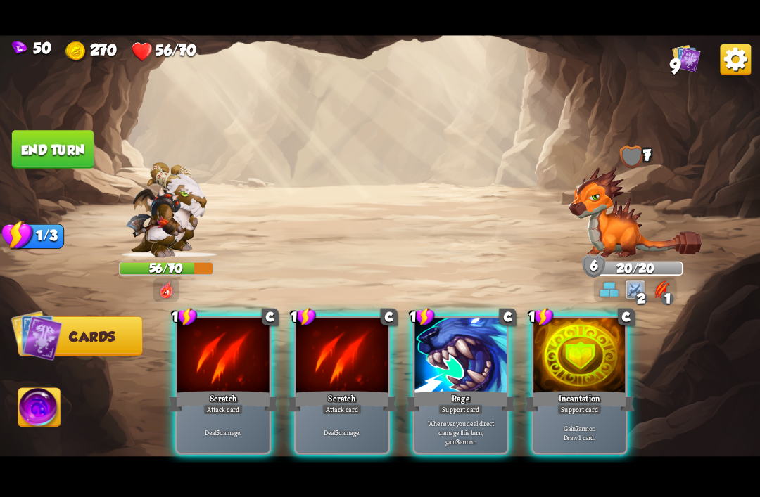
click at [343, 364] on div at bounding box center [342, 356] width 92 height 77
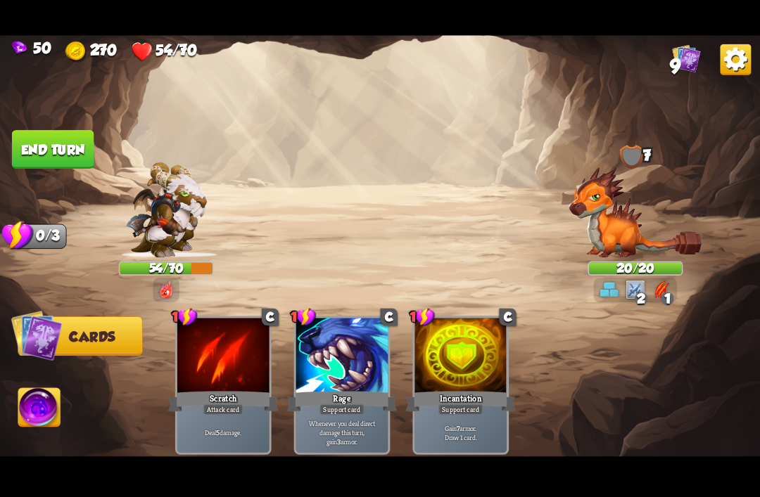
click at [48, 160] on button "End turn" at bounding box center [53, 149] width 82 height 39
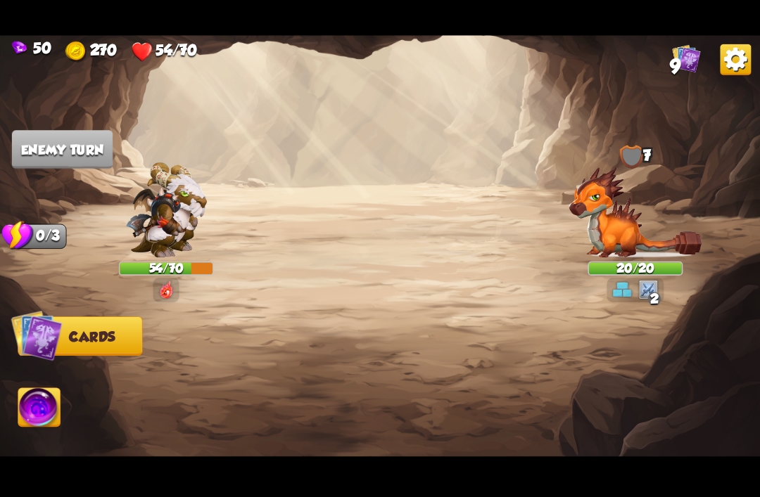
click at [632, 229] on img at bounding box center [634, 212] width 133 height 91
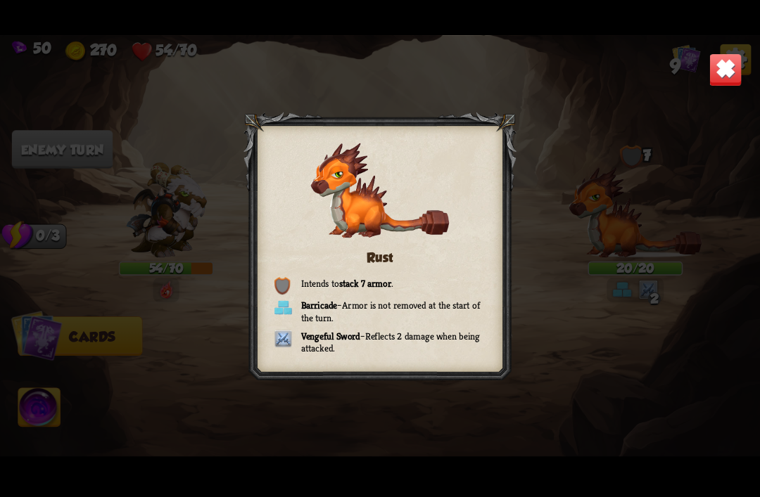
click at [608, 200] on div "Rust Intends to stack 7 armor . Barricade – Armor is not removed at the start o…" at bounding box center [380, 249] width 760 height 428
click at [729, 62] on img at bounding box center [724, 69] width 33 height 33
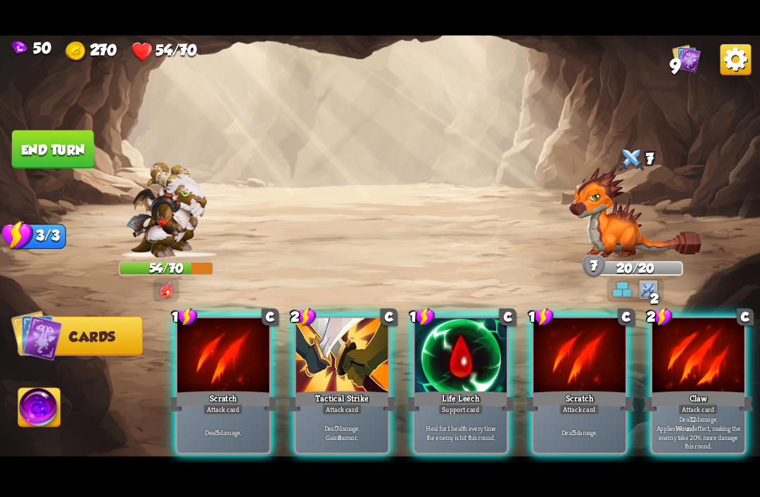
click at [342, 389] on div "Tactical Strike" at bounding box center [342, 401] width 110 height 25
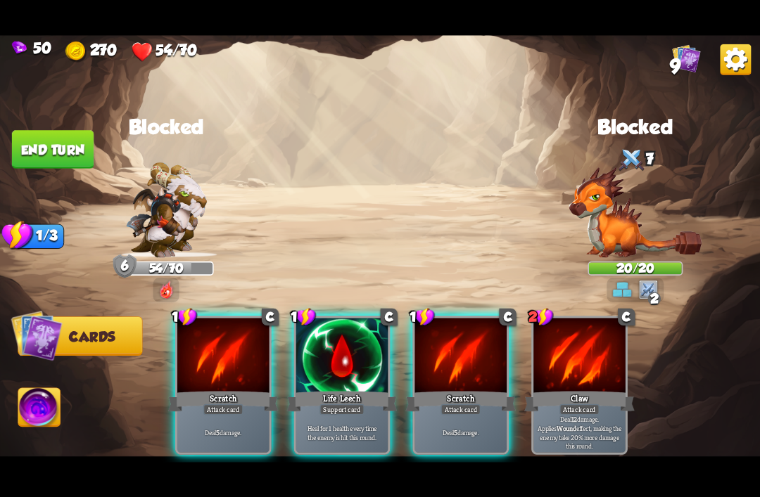
click at [463, 354] on div at bounding box center [460, 356] width 92 height 77
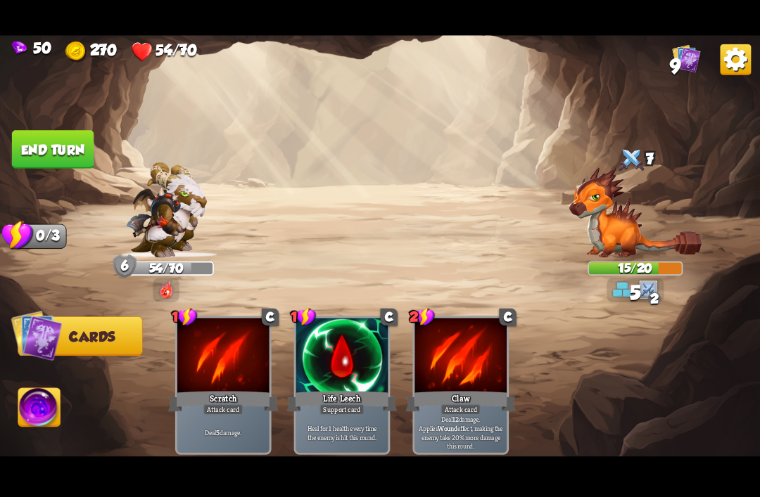
click at [46, 143] on button "End turn" at bounding box center [53, 149] width 82 height 39
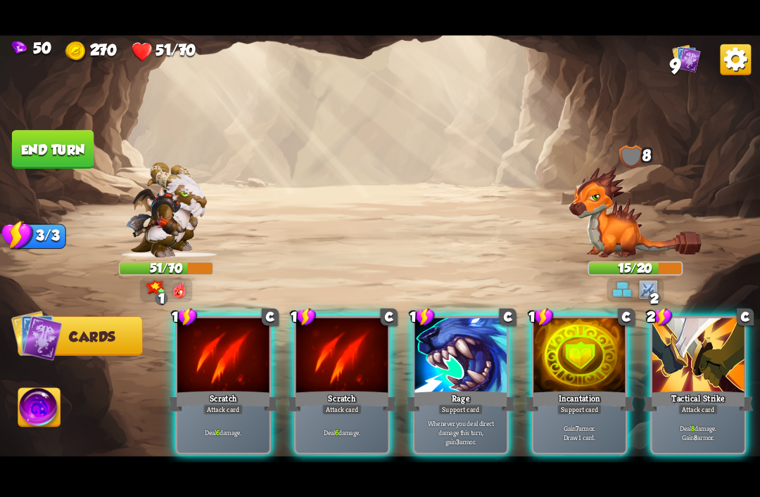
click at [681, 345] on div at bounding box center [698, 356] width 92 height 77
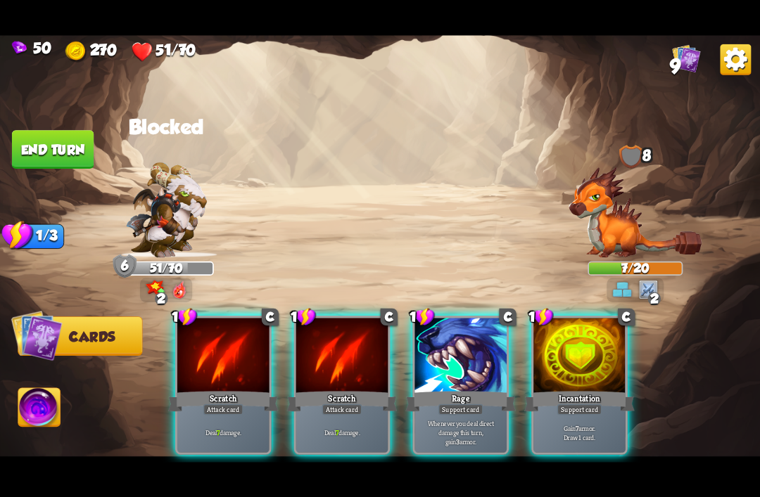
click at [222, 389] on div "Scratch" at bounding box center [223, 401] width 110 height 25
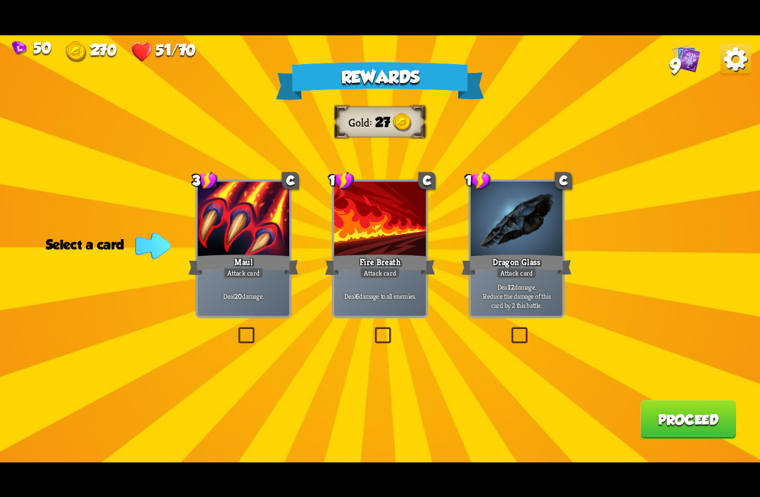
click at [544, 226] on div at bounding box center [516, 219] width 92 height 77
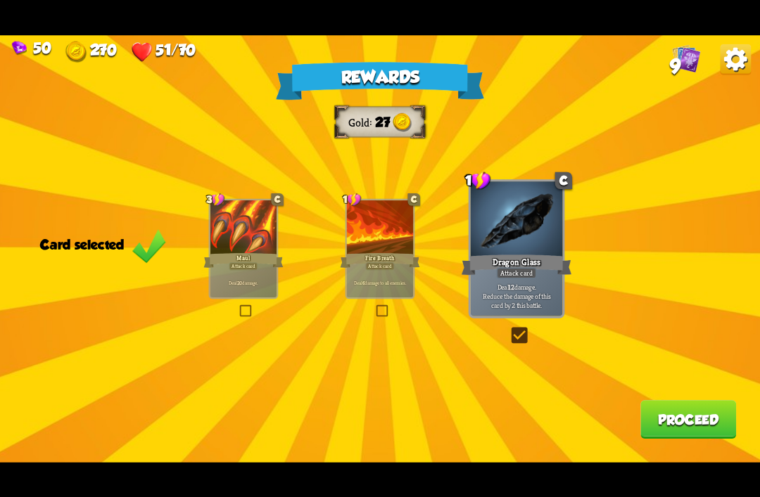
click at [679, 437] on button "Proceed" at bounding box center [688, 419] width 96 height 39
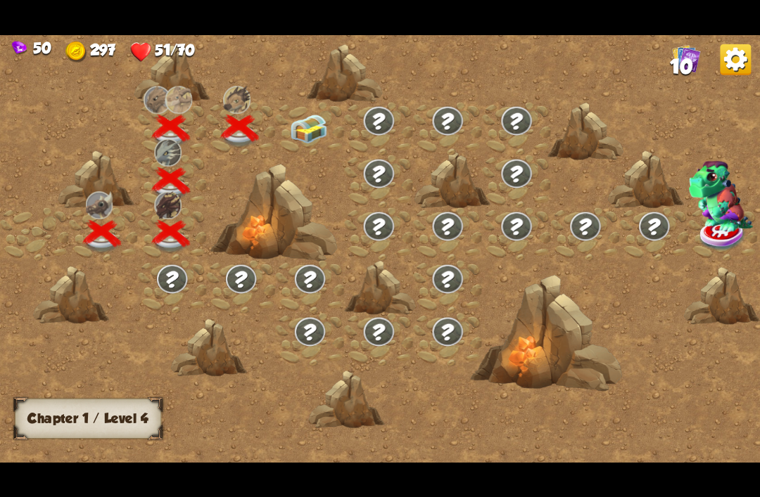
click at [305, 130] on img at bounding box center [309, 129] width 38 height 29
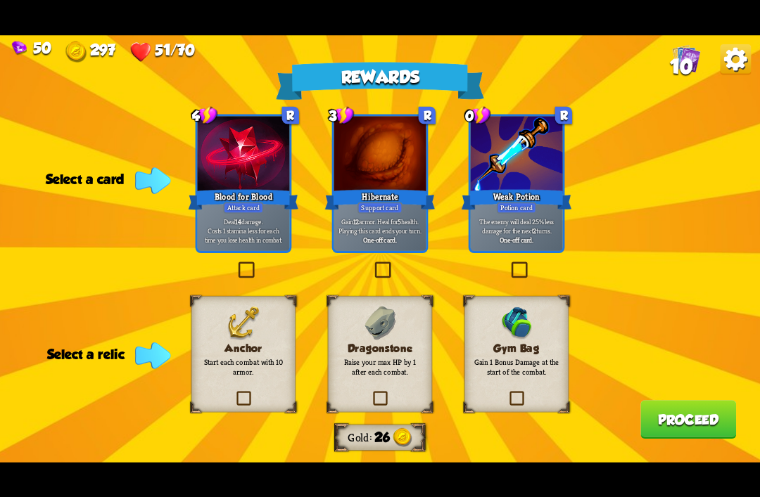
click at [522, 160] on div at bounding box center [516, 154] width 92 height 77
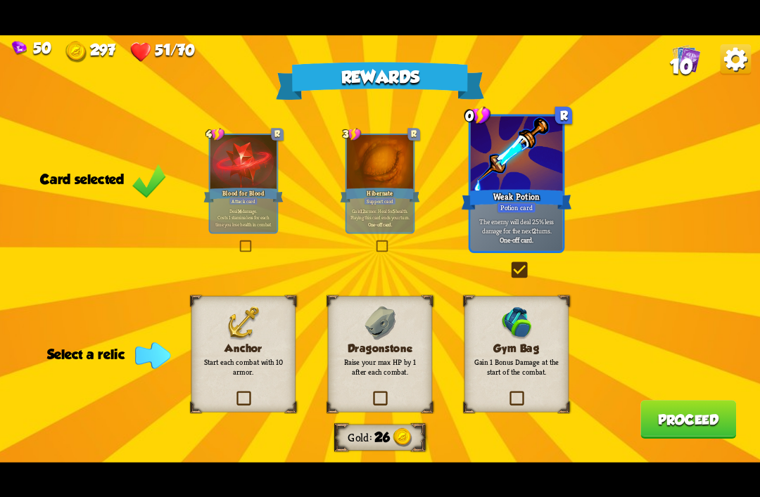
click at [232, 348] on h3 "Anchor" at bounding box center [243, 348] width 84 height 13
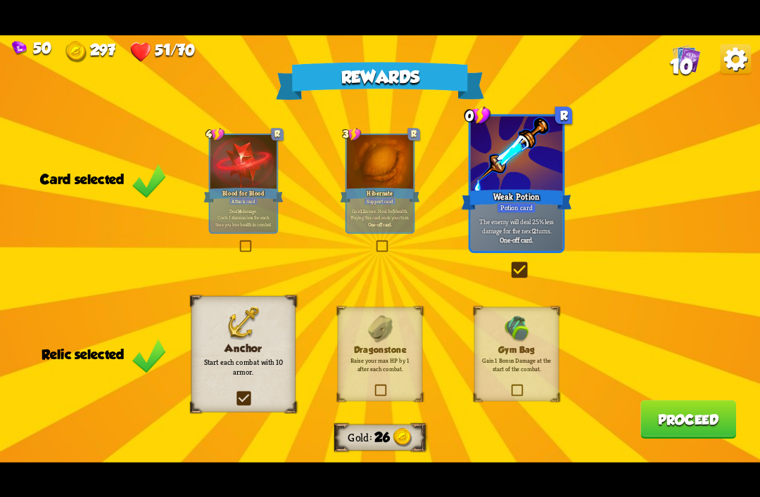
click at [694, 423] on button "Proceed" at bounding box center [688, 419] width 96 height 39
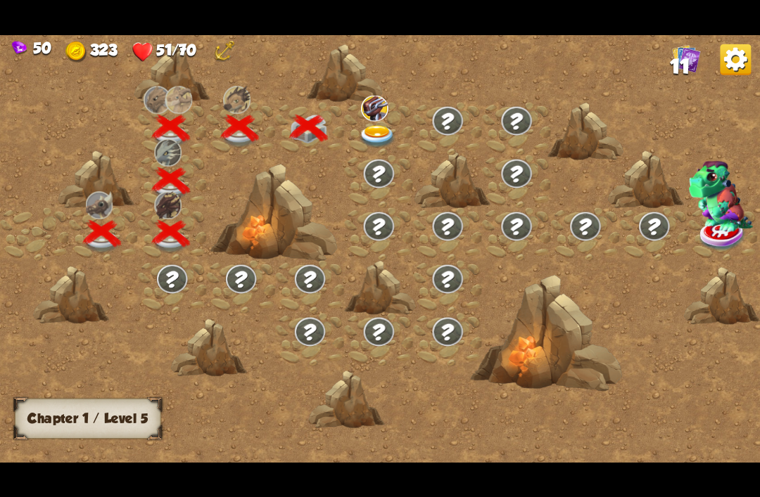
click at [373, 132] on img at bounding box center [378, 136] width 38 height 23
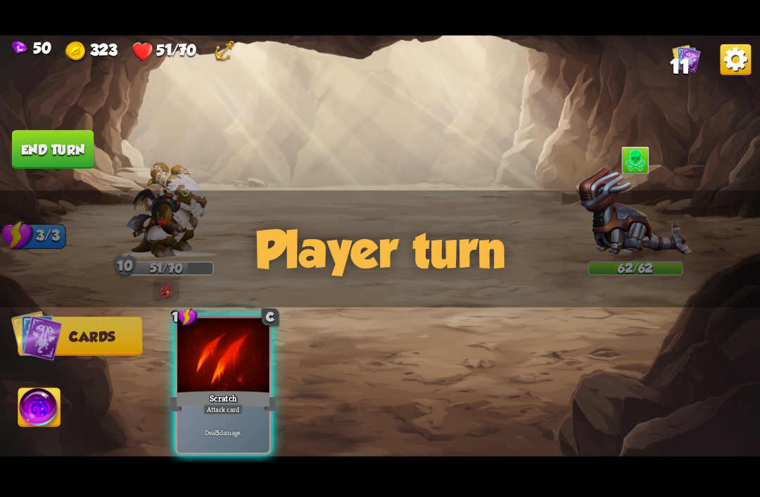
click at [610, 187] on img at bounding box center [635, 212] width 114 height 90
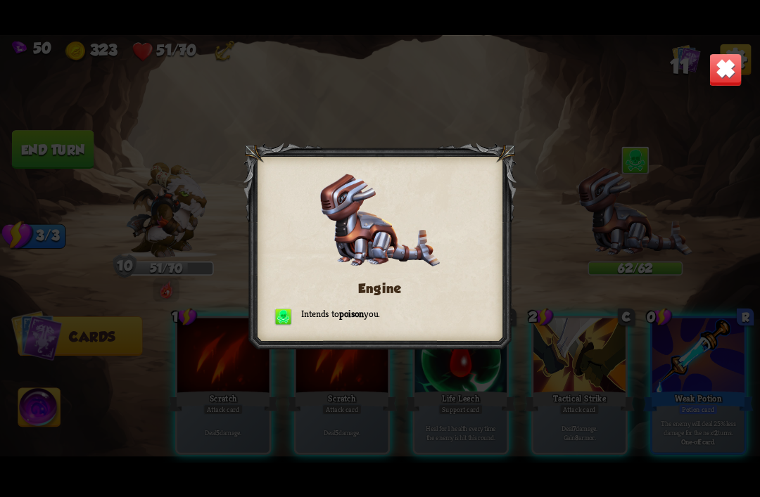
click at [729, 72] on img at bounding box center [724, 69] width 33 height 33
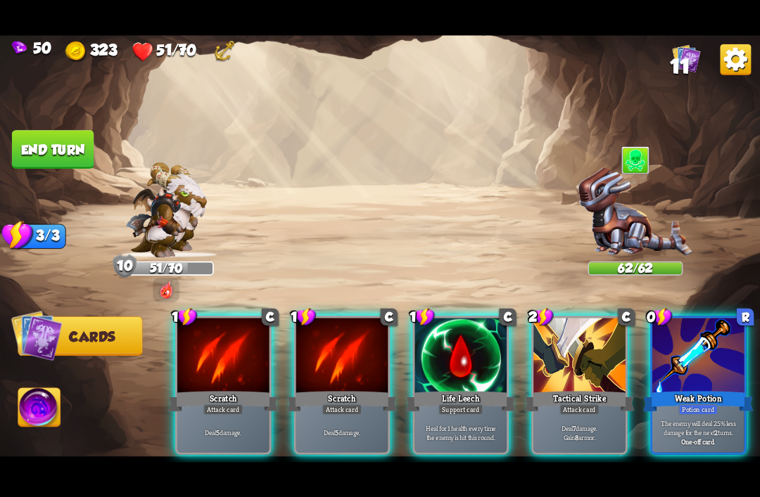
click at [463, 364] on div at bounding box center [460, 356] width 92 height 77
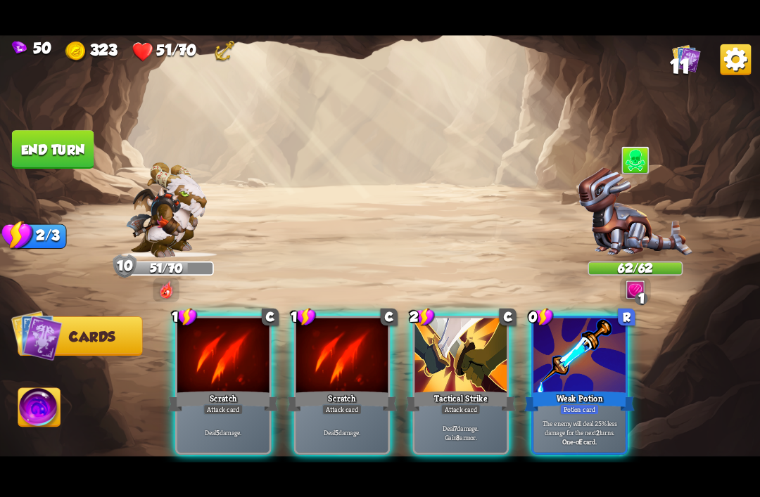
click at [606, 389] on div "Weak Potion" at bounding box center [579, 401] width 110 height 25
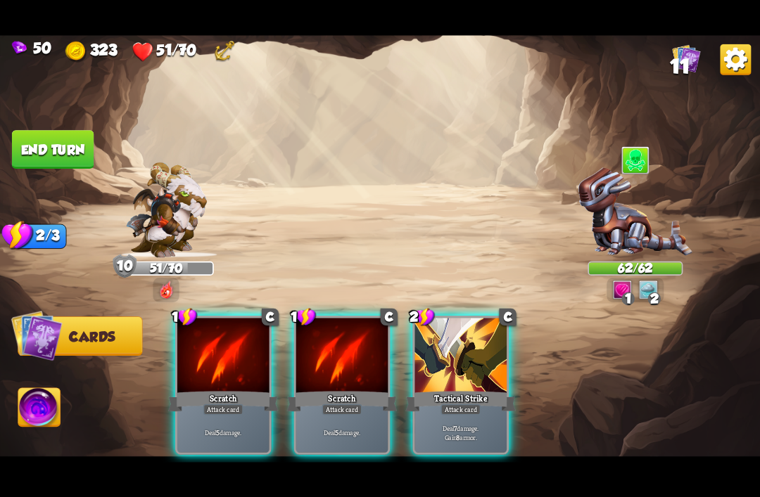
click at [466, 389] on div "Tactical Strike" at bounding box center [460, 401] width 110 height 25
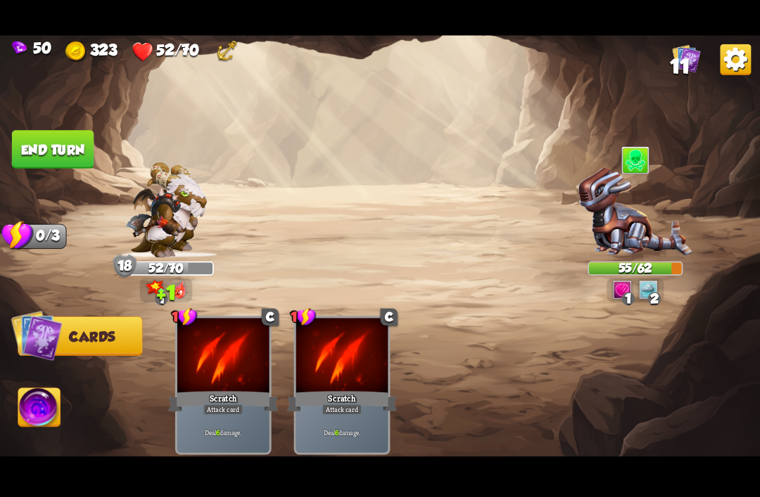
click at [31, 147] on button "End turn" at bounding box center [53, 149] width 82 height 39
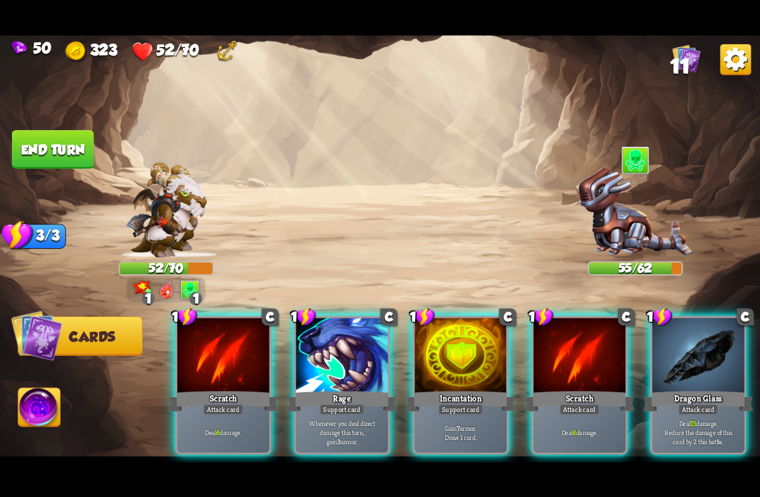
click at [696, 361] on div at bounding box center [698, 356] width 92 height 77
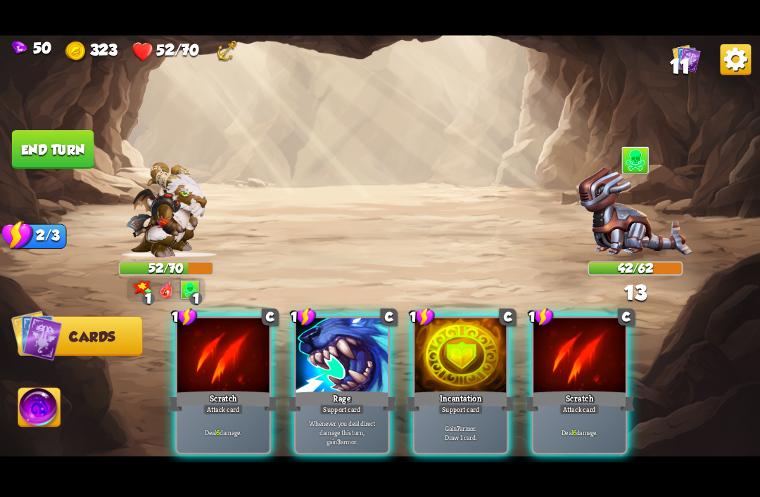
click at [576, 389] on div "Scratch" at bounding box center [579, 401] width 110 height 25
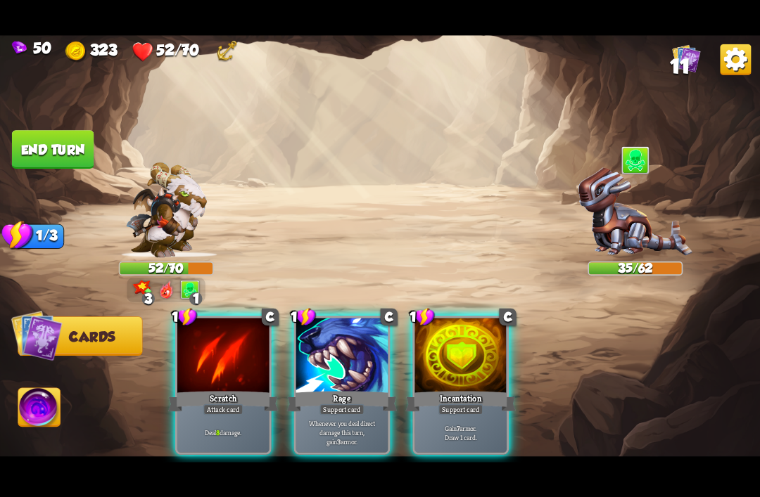
click at [499, 354] on div at bounding box center [460, 356] width 92 height 77
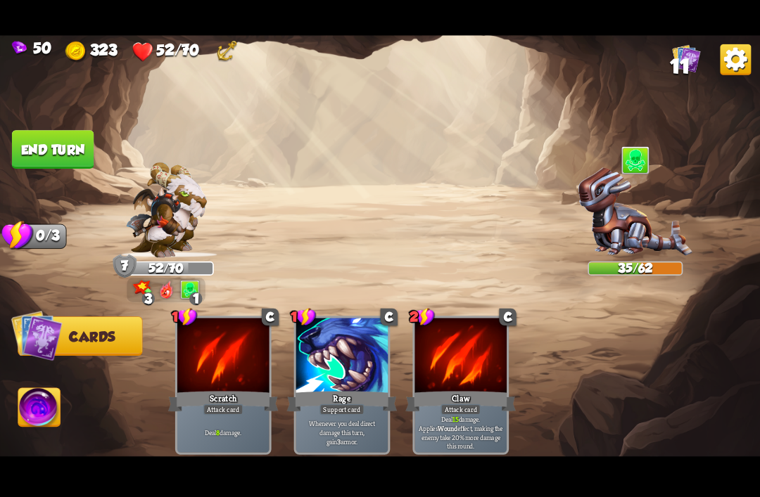
click at [44, 148] on button "End turn" at bounding box center [53, 149] width 82 height 39
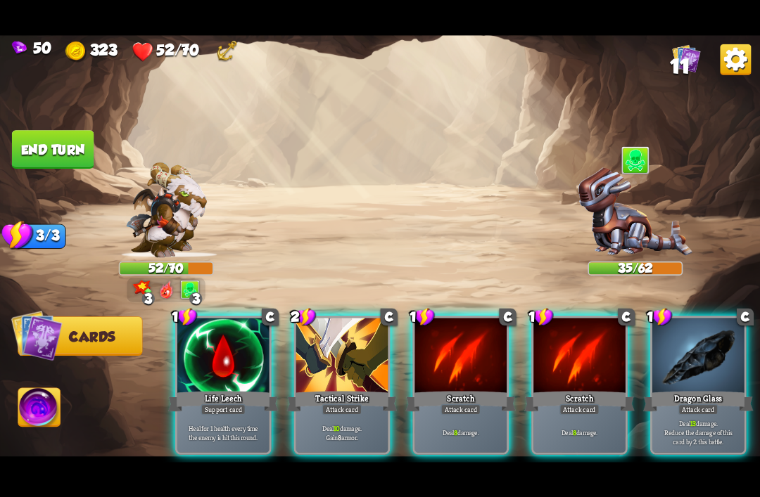
click at [691, 389] on div "Dragon Glass" at bounding box center [698, 401] width 110 height 25
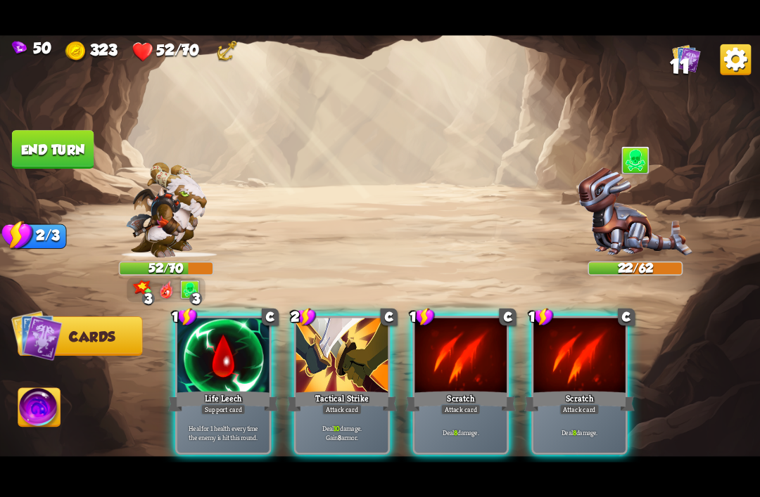
click at [327, 368] on div at bounding box center [342, 356] width 92 height 77
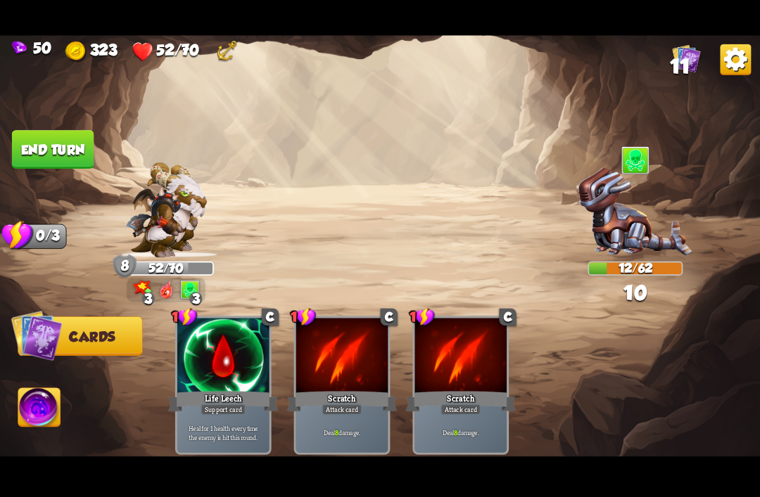
click at [33, 147] on button "End turn" at bounding box center [53, 149] width 82 height 39
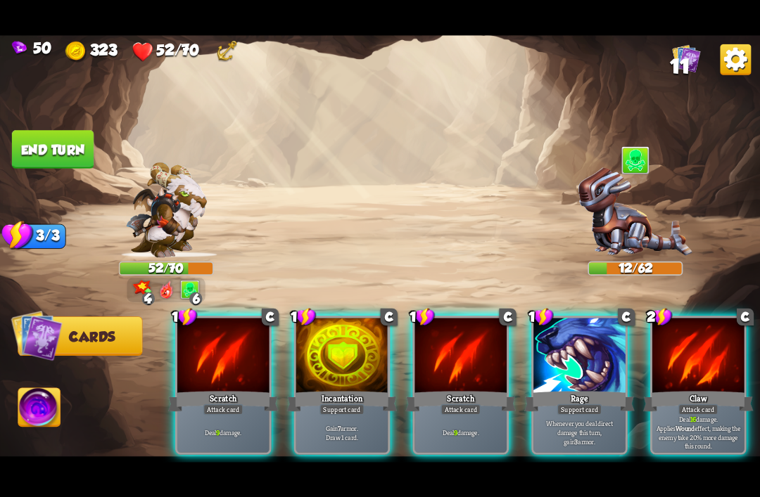
click at [693, 367] on div at bounding box center [698, 356] width 92 height 77
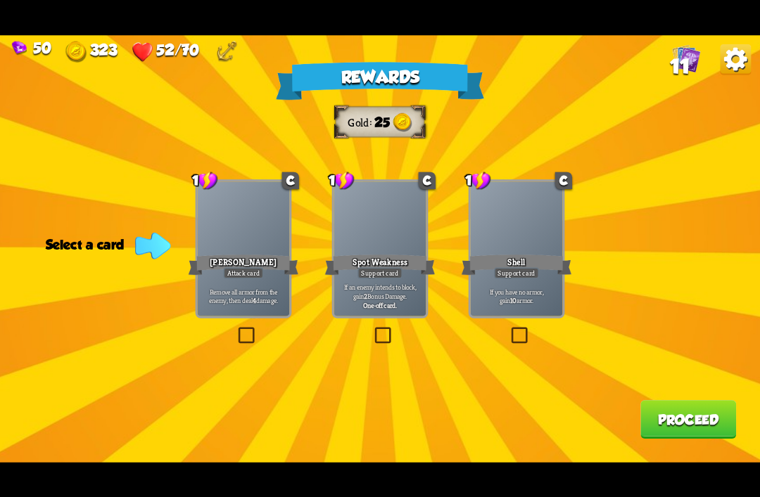
click at [530, 247] on div at bounding box center [516, 219] width 92 height 77
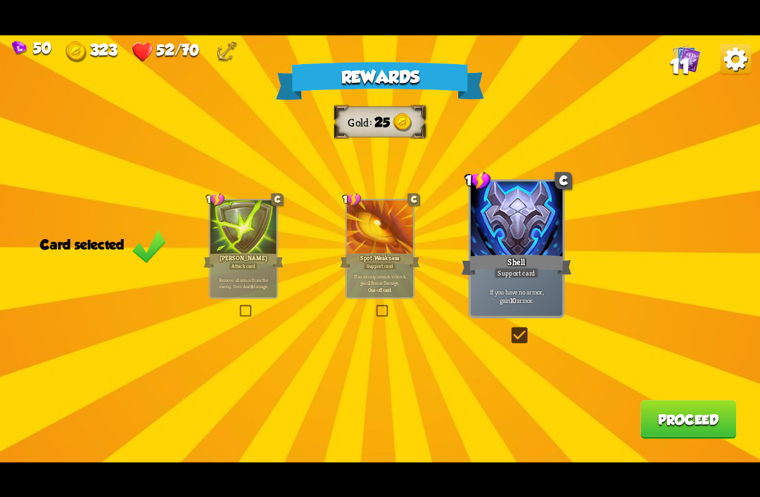
click at [689, 435] on button "Proceed" at bounding box center [688, 419] width 96 height 39
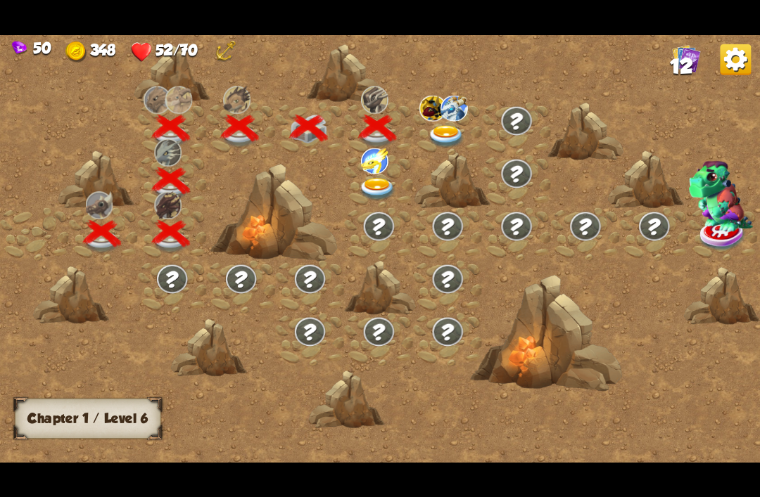
click at [380, 191] on img at bounding box center [378, 189] width 38 height 23
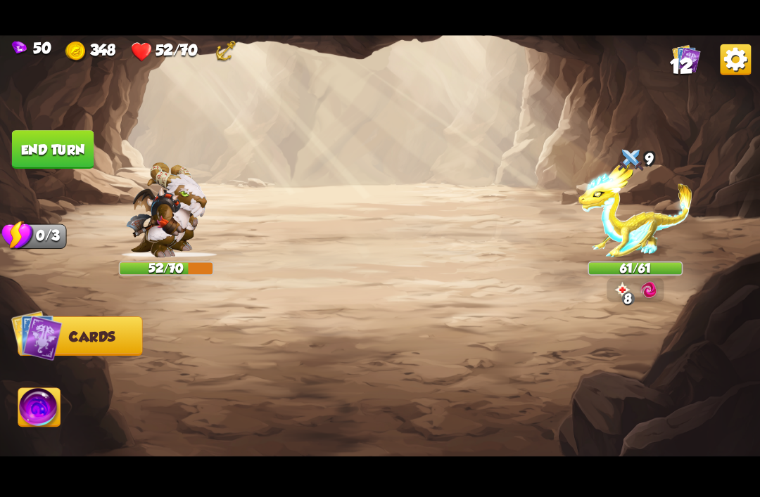
click at [623, 231] on img at bounding box center [635, 210] width 114 height 96
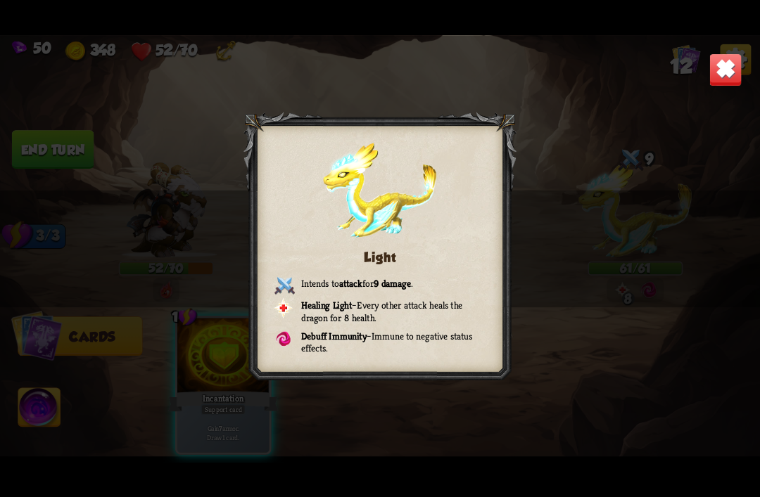
click at [734, 59] on img at bounding box center [724, 69] width 33 height 33
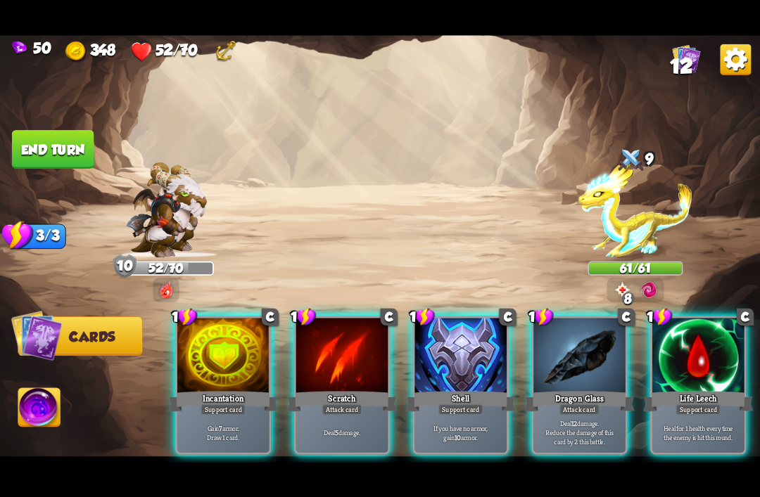
click at [470, 351] on div at bounding box center [460, 356] width 92 height 77
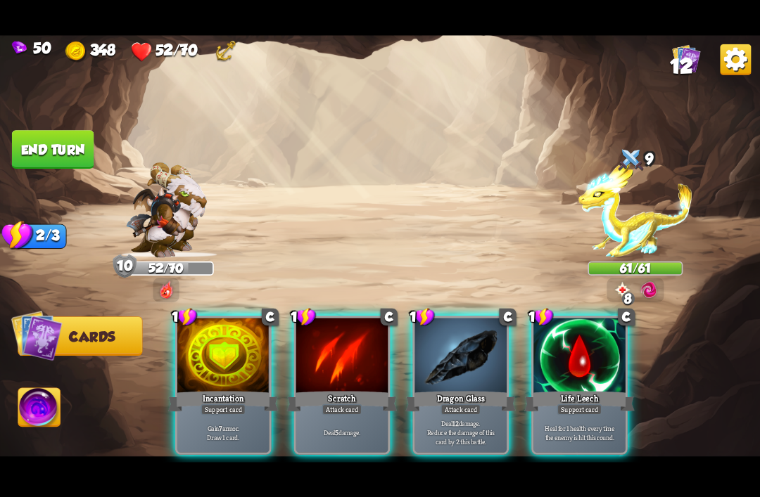
click at [575, 389] on div "Life Leech" at bounding box center [579, 401] width 110 height 25
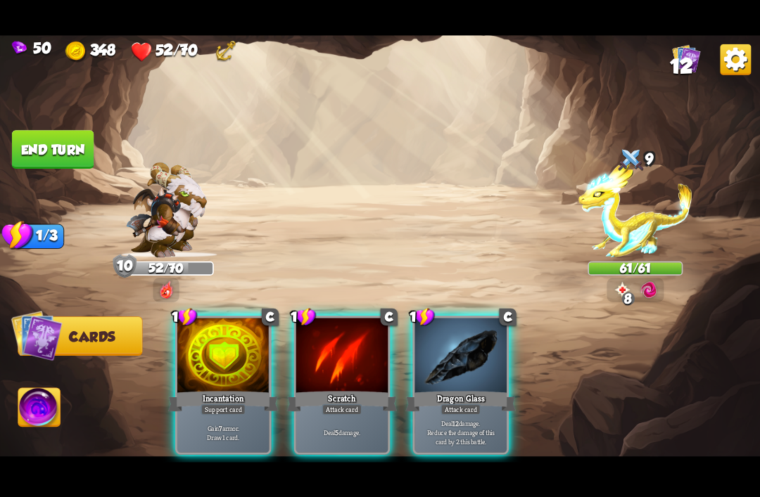
click at [478, 389] on div "Dragon Glass" at bounding box center [460, 401] width 110 height 25
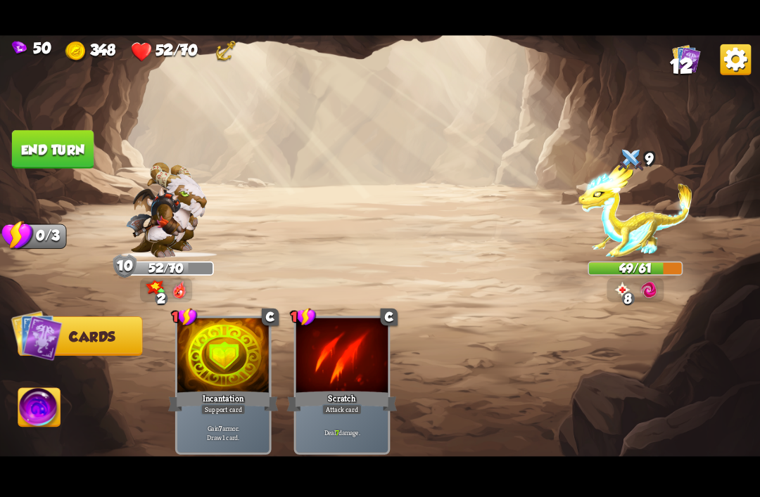
click at [626, 198] on img at bounding box center [635, 210] width 114 height 96
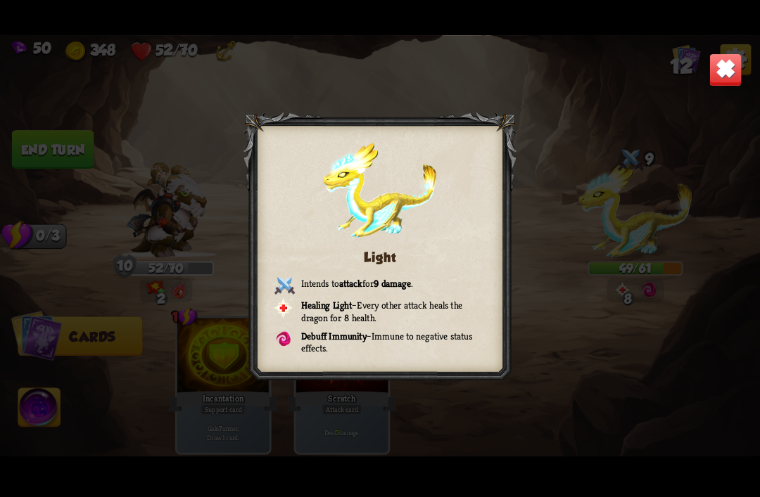
click at [39, 138] on div "Light Intends to attack for 9 damage . Healing Light – Every other attack heals…" at bounding box center [380, 249] width 760 height 428
click at [732, 66] on img at bounding box center [724, 69] width 33 height 33
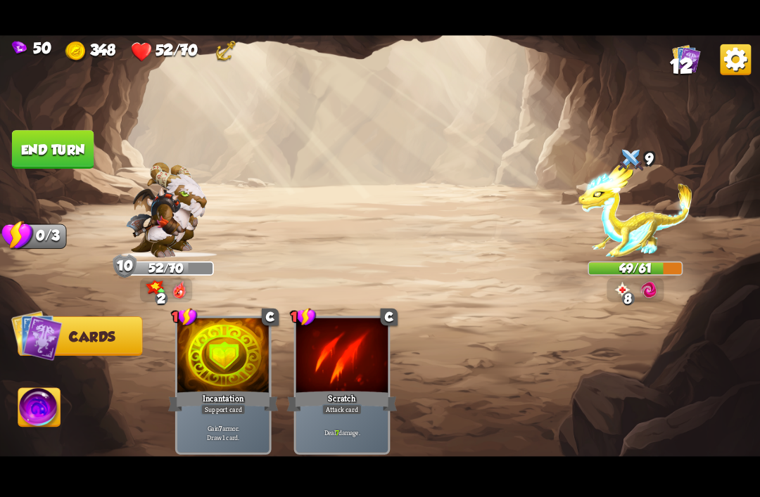
click at [35, 136] on button "End turn" at bounding box center [53, 149] width 82 height 39
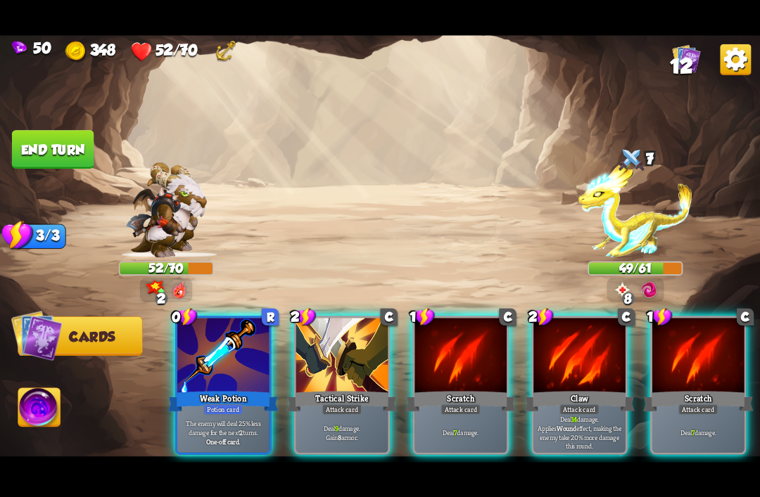
click at [208, 361] on div at bounding box center [223, 356] width 92 height 77
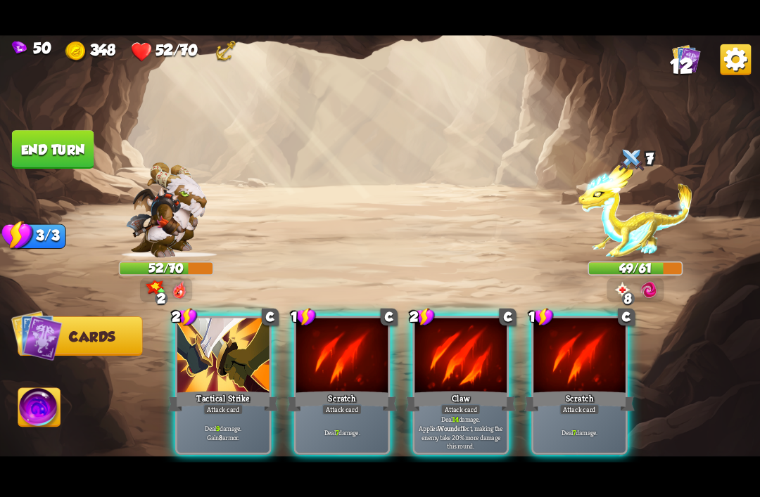
click at [201, 389] on div "Tactical Strike" at bounding box center [223, 401] width 110 height 25
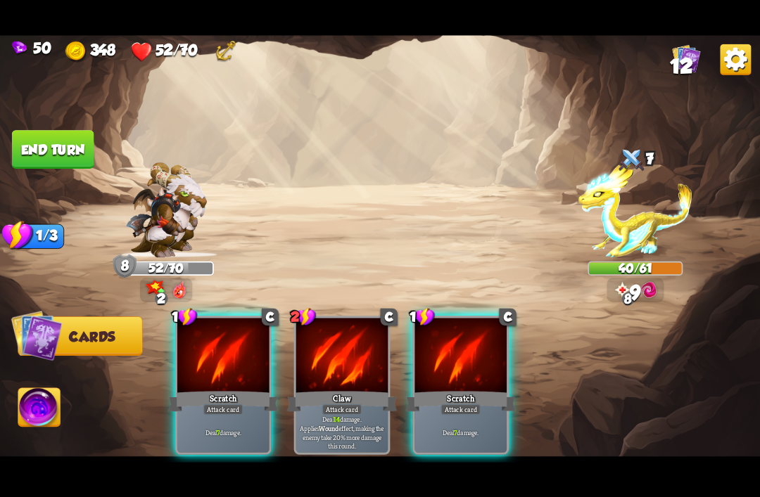
click at [217, 350] on div at bounding box center [223, 356] width 92 height 77
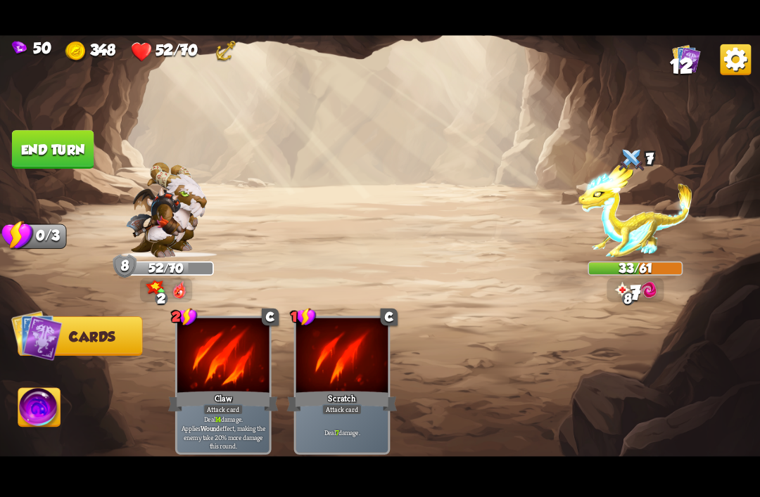
click at [31, 139] on button "End turn" at bounding box center [53, 149] width 82 height 39
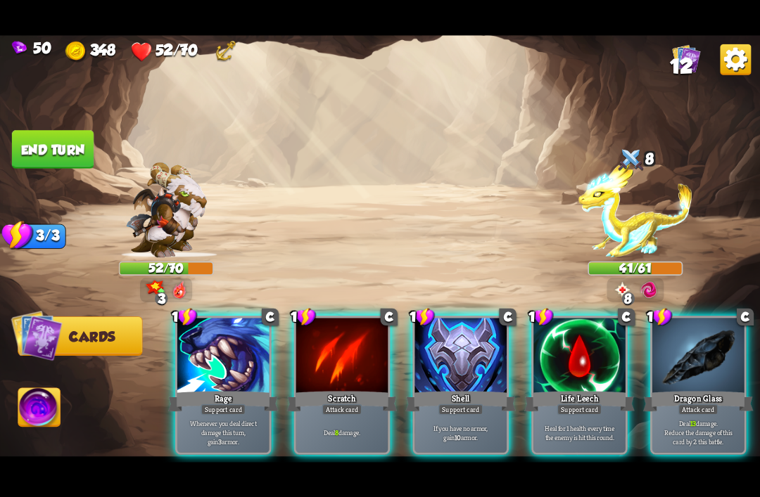
click at [462, 404] on div "Support card" at bounding box center [460, 409] width 45 height 11
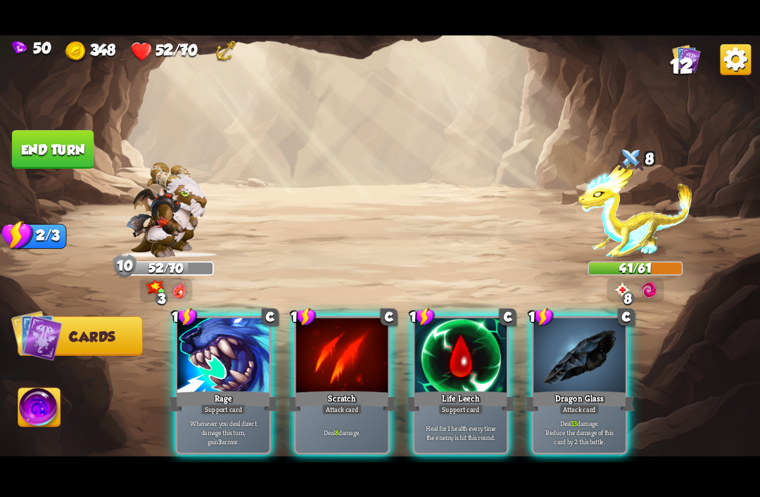
click at [585, 365] on div at bounding box center [579, 356] width 92 height 77
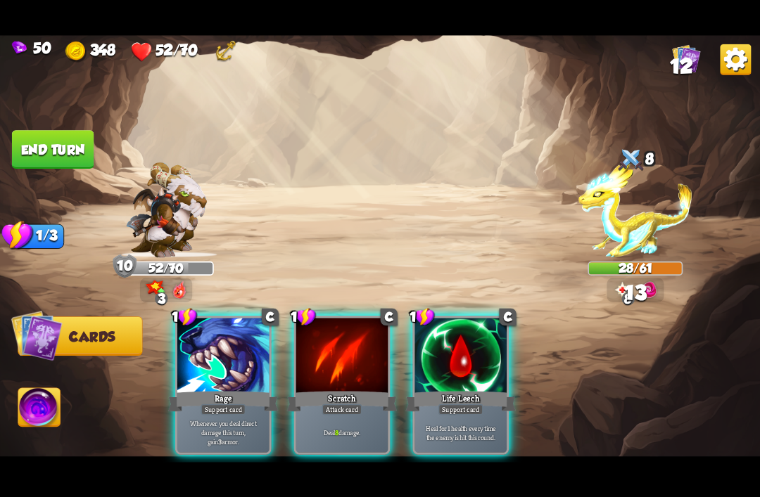
click at [342, 404] on div "Attack card" at bounding box center [342, 409] width 40 height 11
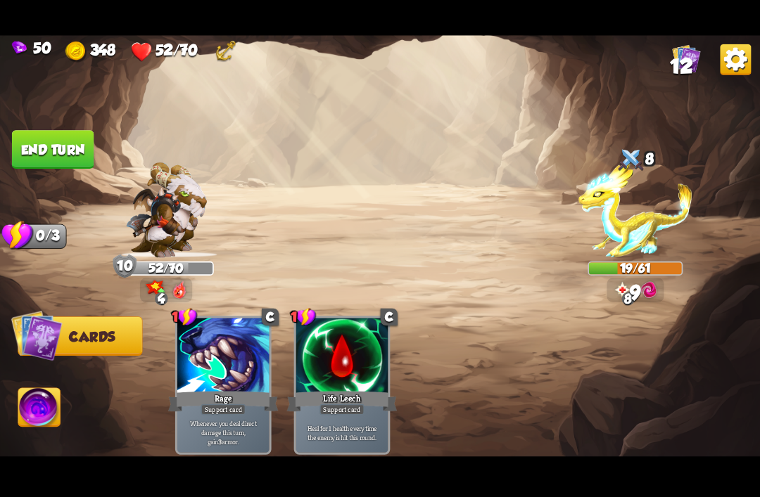
click at [25, 136] on button "End turn" at bounding box center [53, 149] width 82 height 39
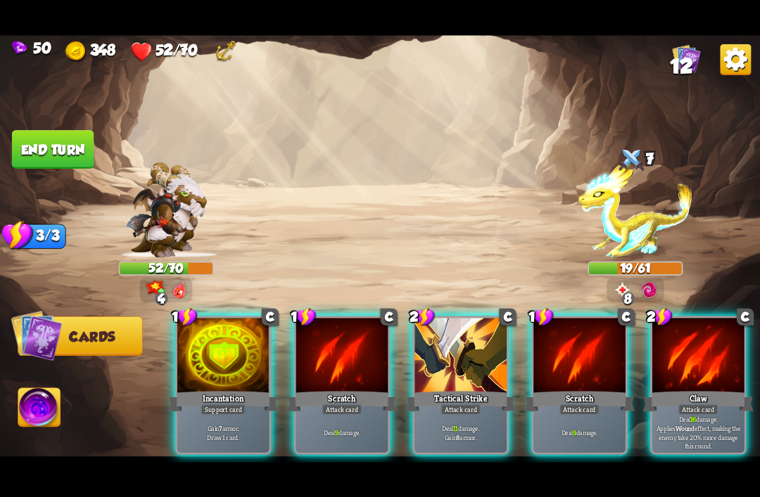
click at [451, 357] on div at bounding box center [460, 356] width 92 height 77
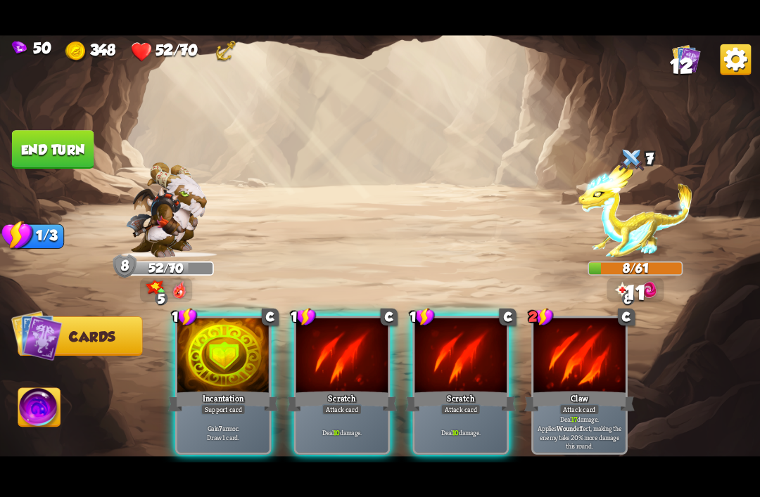
click at [325, 389] on div "Scratch" at bounding box center [342, 401] width 110 height 25
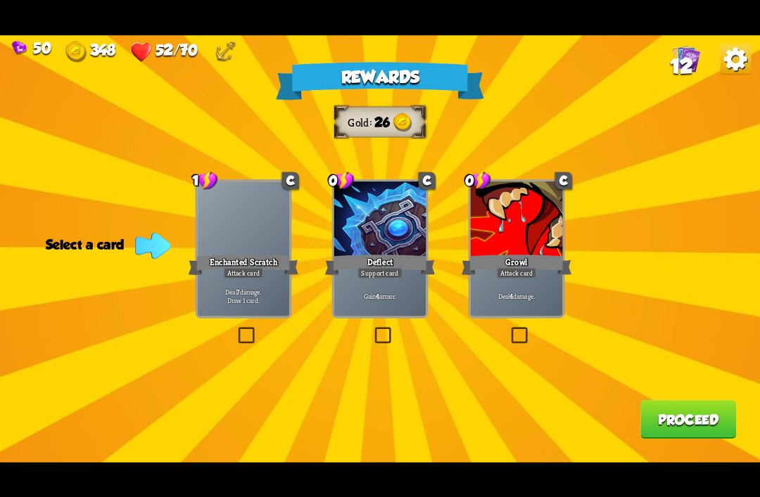
click at [398, 264] on div "Deflect" at bounding box center [380, 264] width 110 height 25
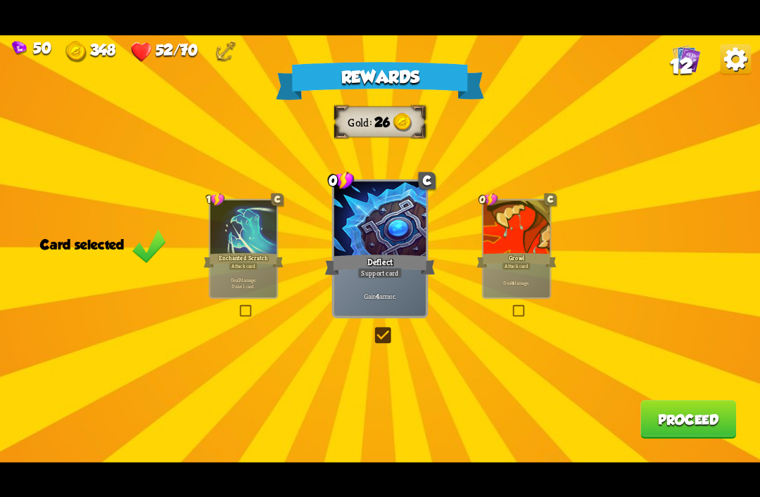
click at [675, 429] on button "Proceed" at bounding box center [688, 419] width 96 height 39
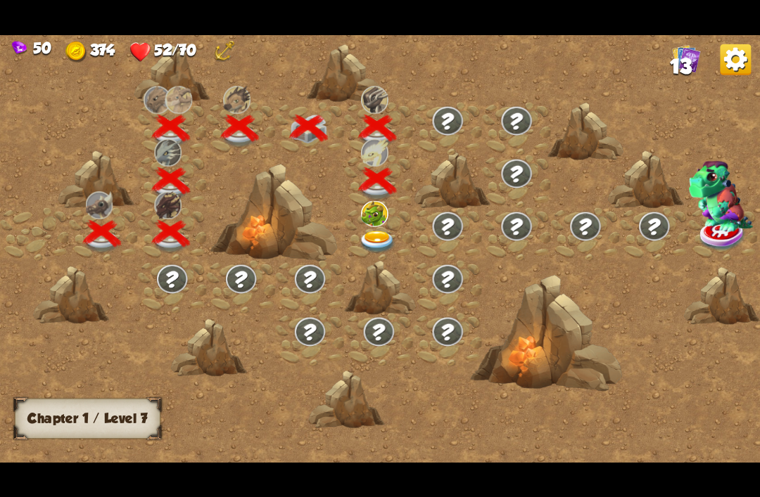
click at [376, 241] on img at bounding box center [378, 242] width 38 height 23
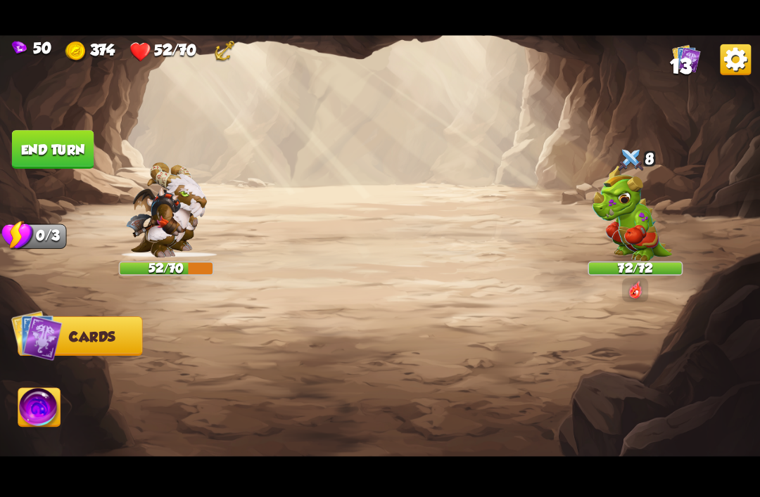
click at [643, 200] on img at bounding box center [630, 213] width 79 height 96
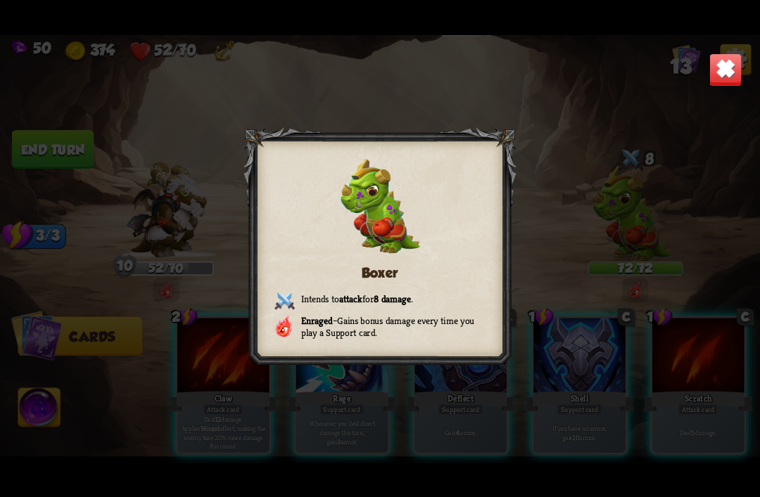
click at [732, 69] on img at bounding box center [724, 69] width 33 height 33
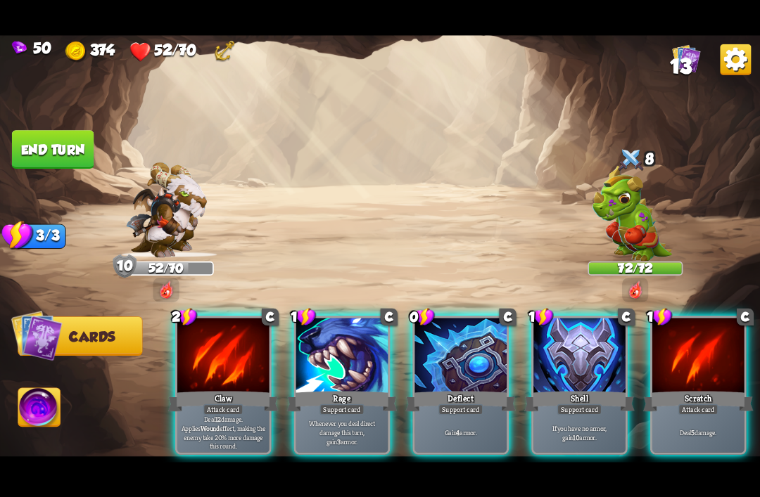
click at [203, 363] on div at bounding box center [223, 356] width 92 height 77
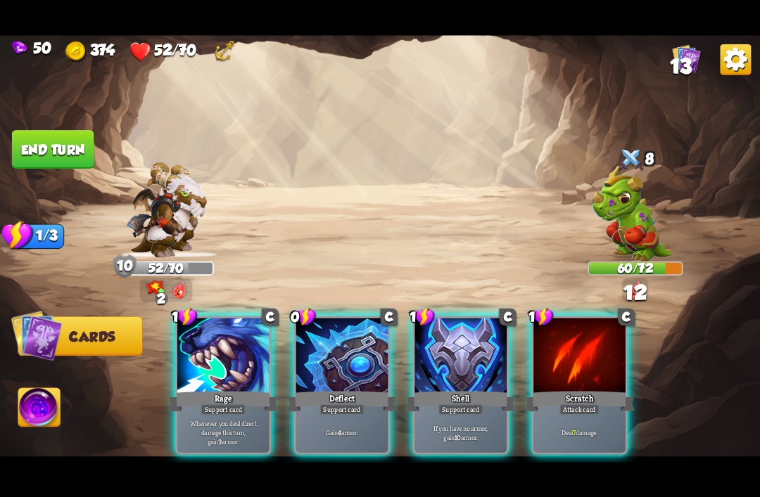
click at [593, 389] on div "Scratch" at bounding box center [579, 401] width 110 height 25
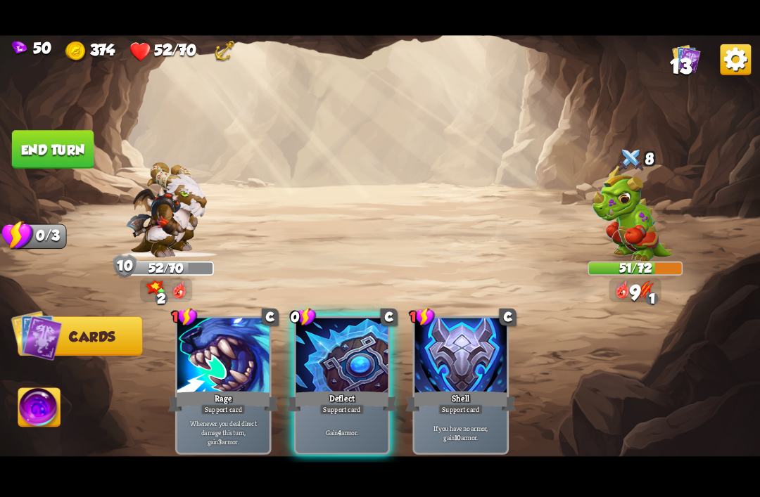
click at [30, 141] on button "End turn" at bounding box center [53, 149] width 82 height 39
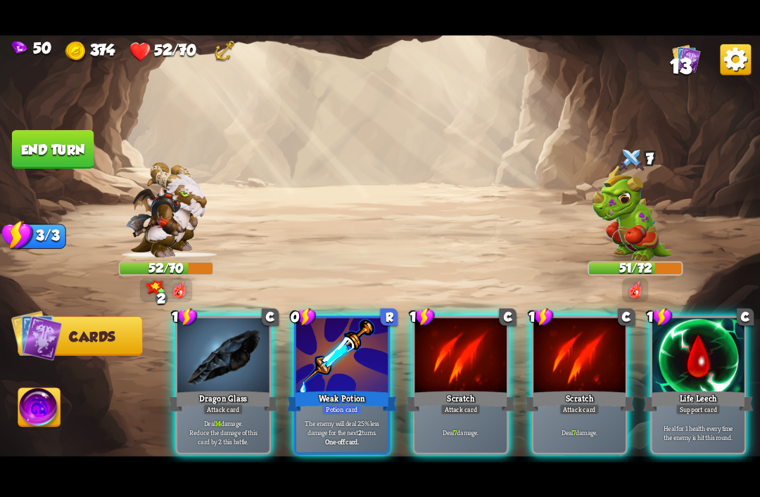
click at [334, 404] on div "Potion card" at bounding box center [341, 409] width 39 height 11
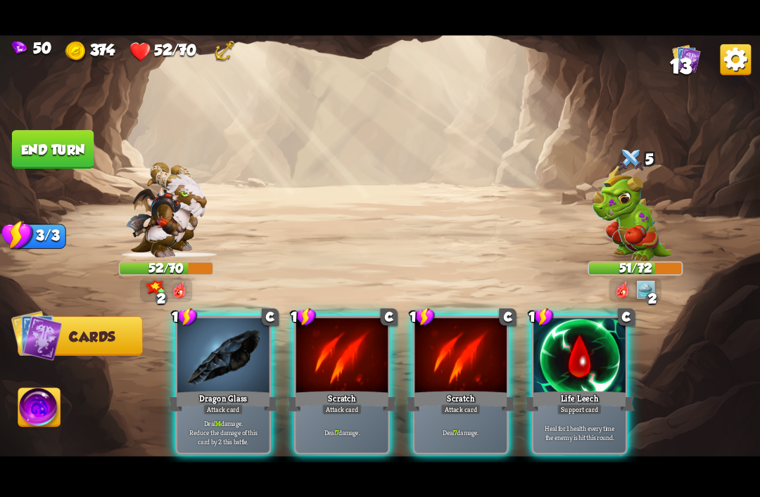
click at [627, 220] on img at bounding box center [630, 213] width 79 height 96
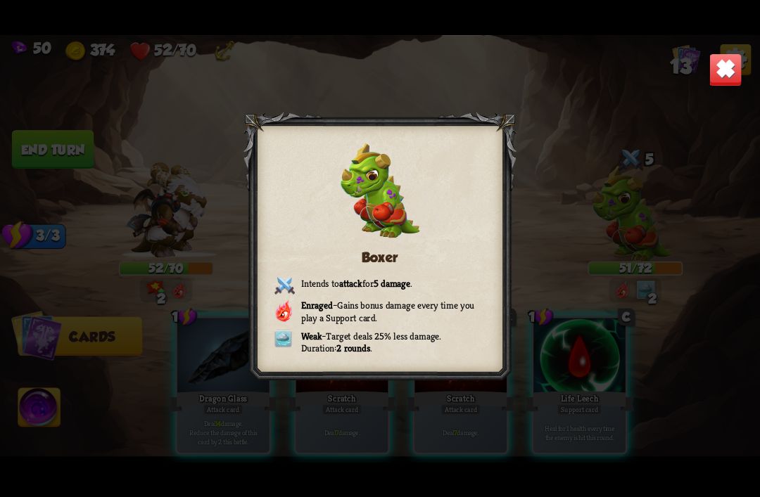
click at [726, 72] on img at bounding box center [724, 69] width 33 height 33
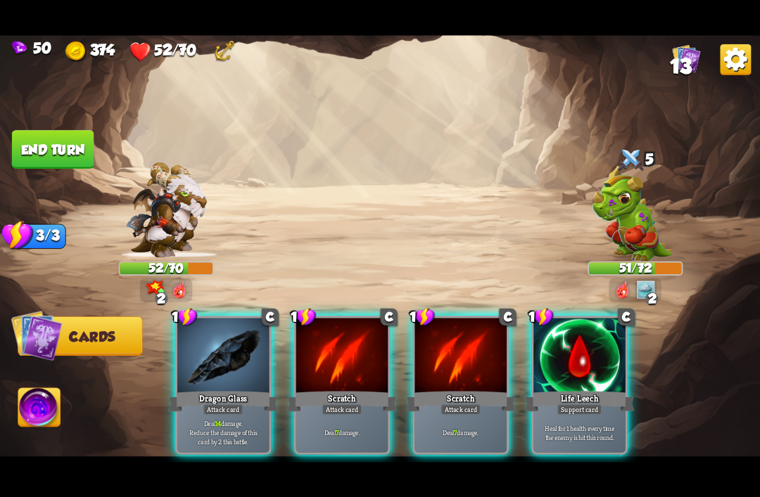
click at [203, 389] on div "Dragon Glass" at bounding box center [223, 401] width 110 height 25
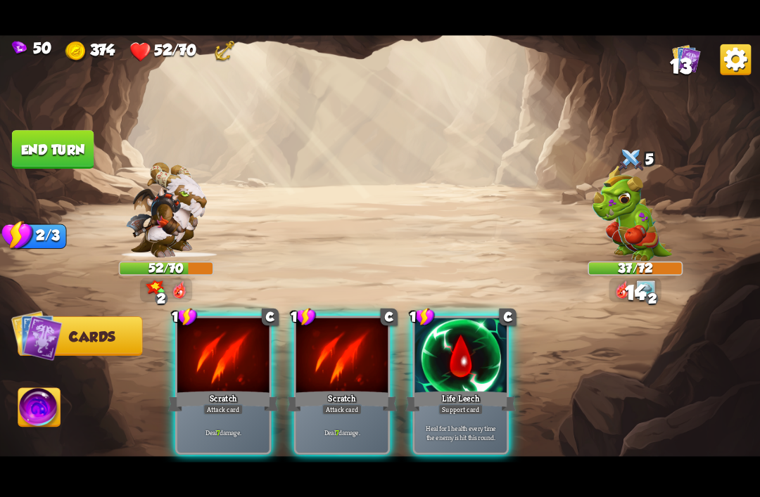
click at [210, 404] on div "Attack card" at bounding box center [223, 409] width 40 height 11
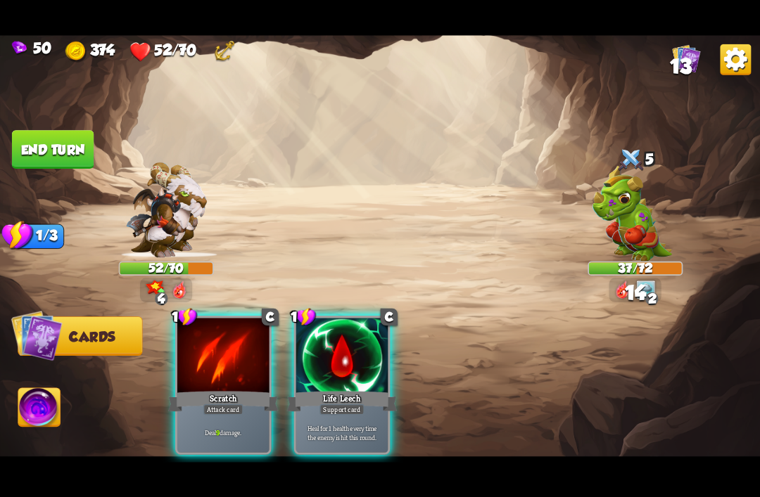
click at [214, 389] on div "Scratch" at bounding box center [223, 401] width 110 height 25
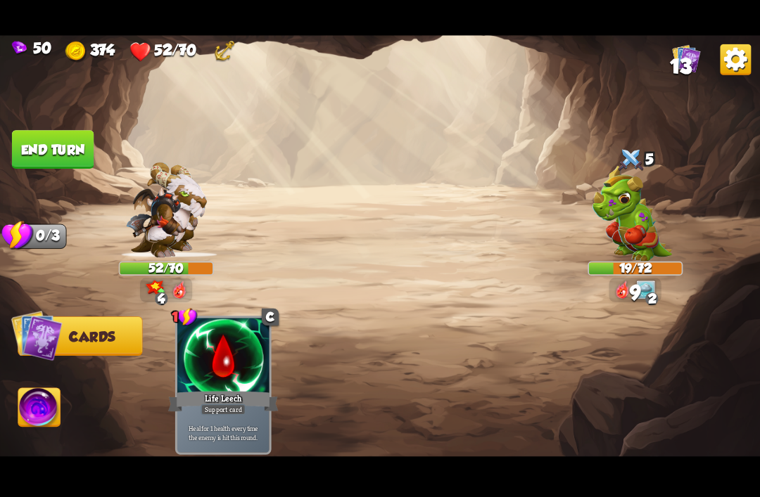
click at [23, 142] on button "End turn" at bounding box center [53, 149] width 82 height 39
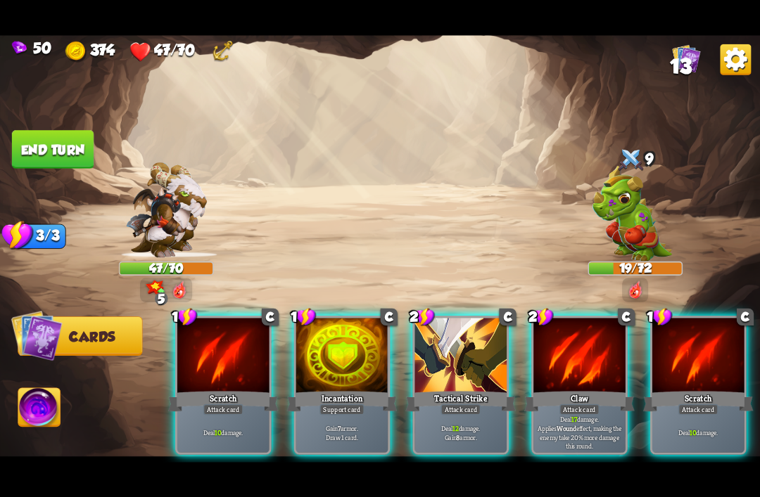
click at [205, 358] on div at bounding box center [223, 356] width 92 height 77
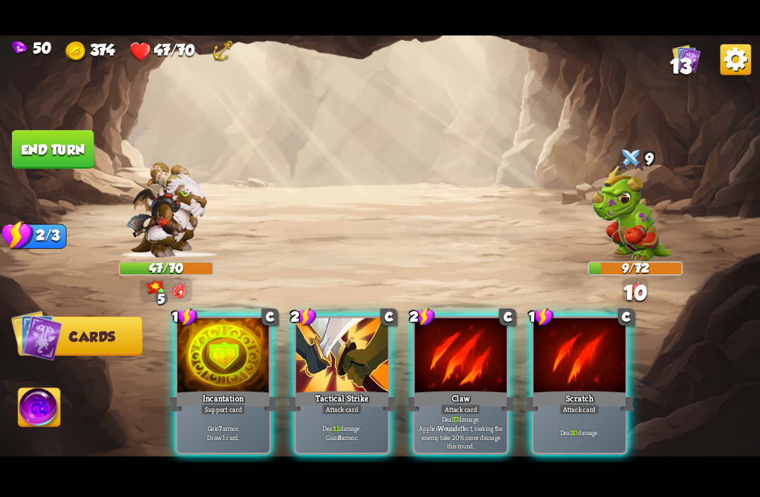
click at [354, 404] on div "Attack card" at bounding box center [342, 409] width 40 height 11
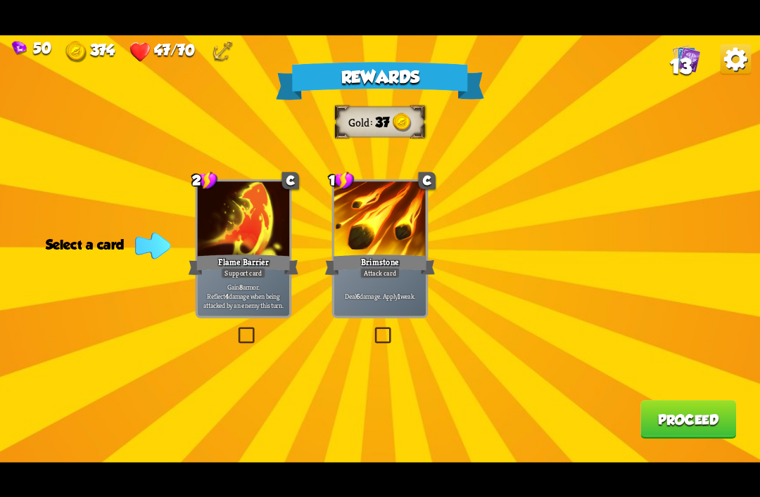
click at [222, 230] on div at bounding box center [244, 219] width 92 height 77
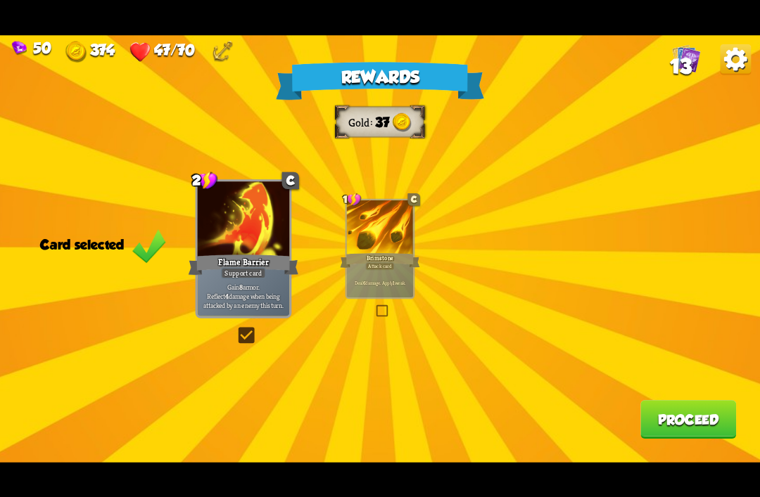
click at [689, 437] on button "Proceed" at bounding box center [688, 419] width 96 height 39
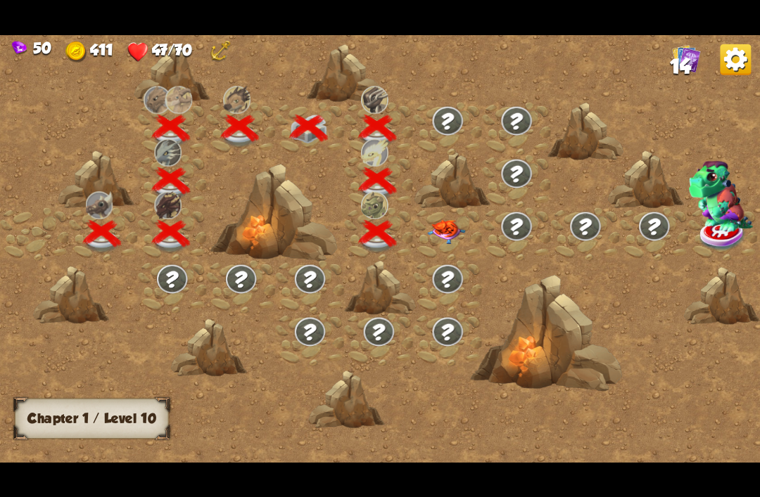
click at [442, 235] on img at bounding box center [447, 232] width 38 height 24
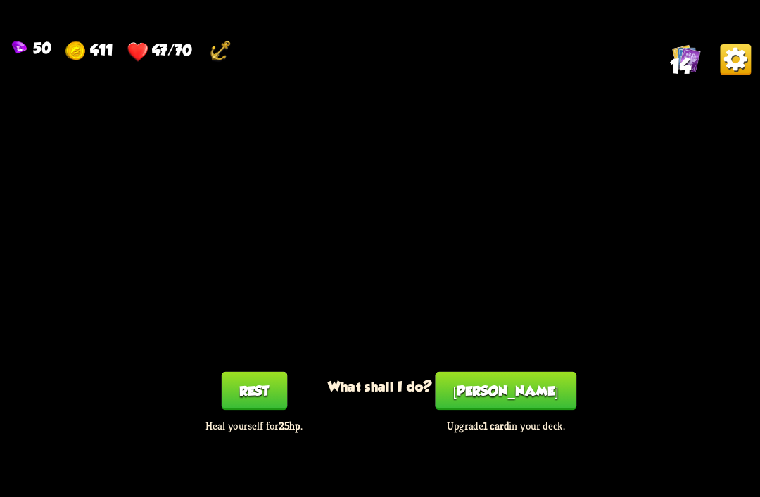
click at [518, 395] on button "[PERSON_NAME]" at bounding box center [505, 390] width 141 height 39
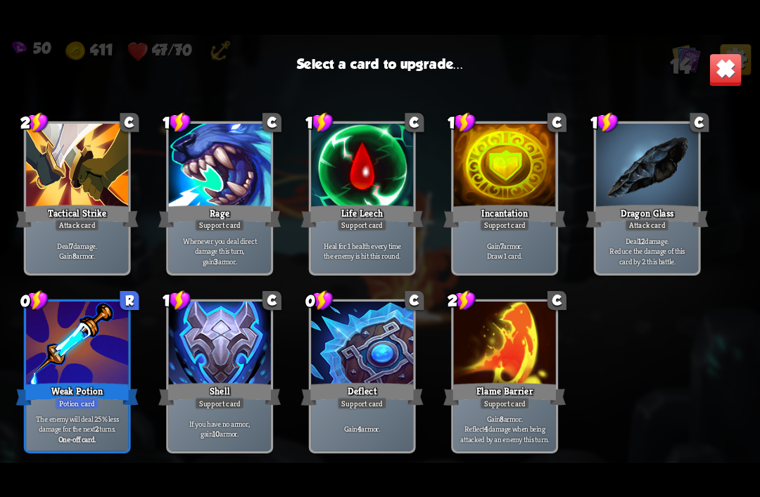
scroll to position [232, 0]
click at [380, 323] on div at bounding box center [362, 345] width 102 height 86
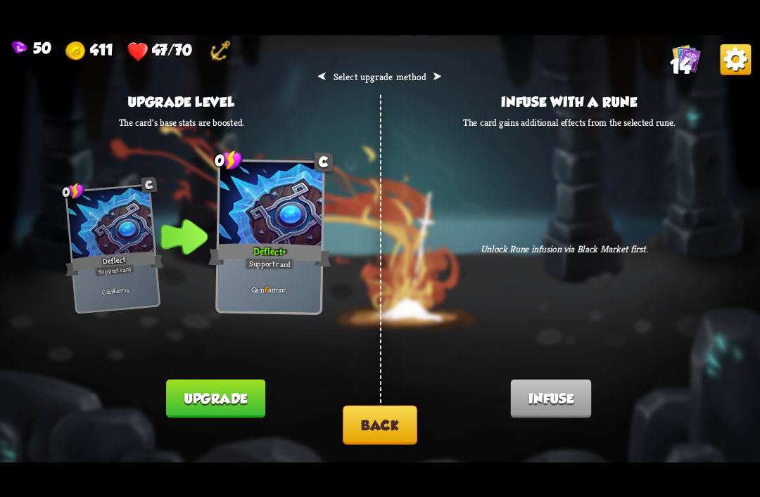
click at [359, 422] on button "Back" at bounding box center [379, 424] width 74 height 39
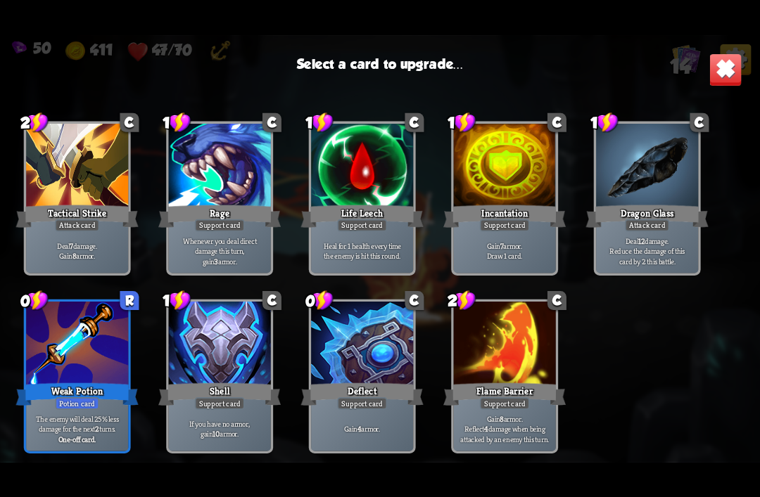
click at [52, 334] on div at bounding box center [77, 345] width 102 height 86
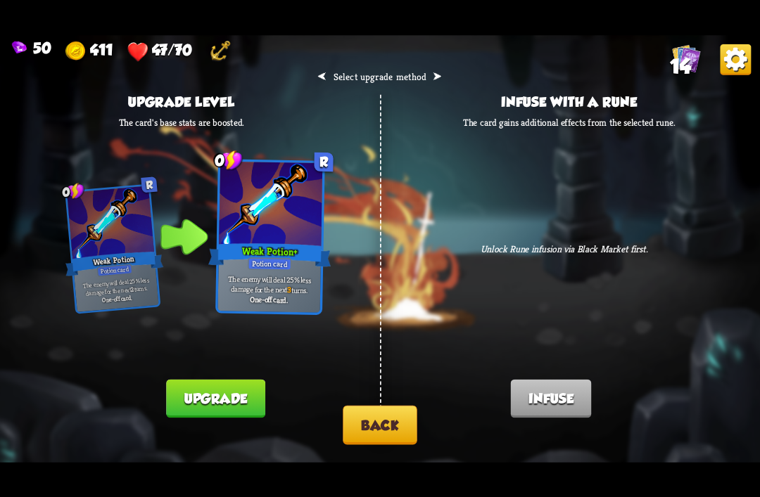
click at [377, 427] on button "Back" at bounding box center [379, 424] width 74 height 39
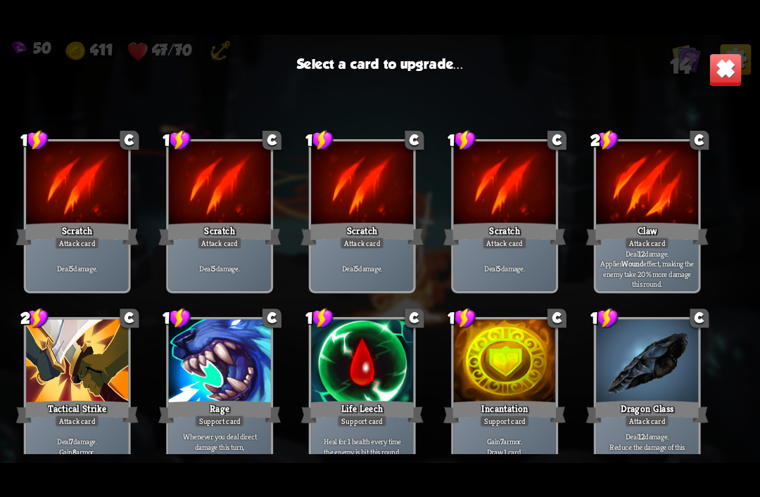
click at [82, 361] on div at bounding box center [77, 362] width 102 height 86
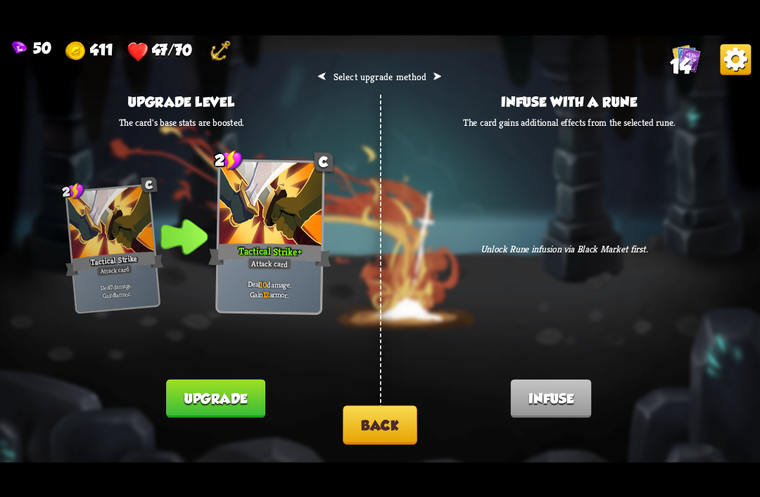
click at [385, 429] on button "Back" at bounding box center [379, 424] width 74 height 39
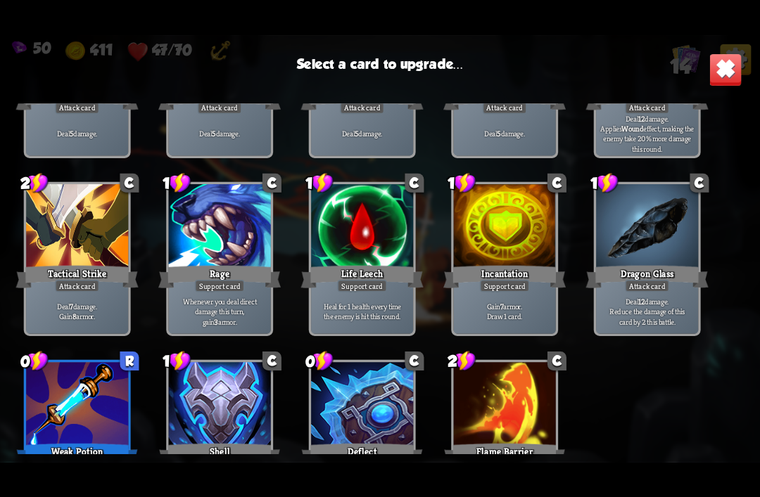
scroll to position [158, 0]
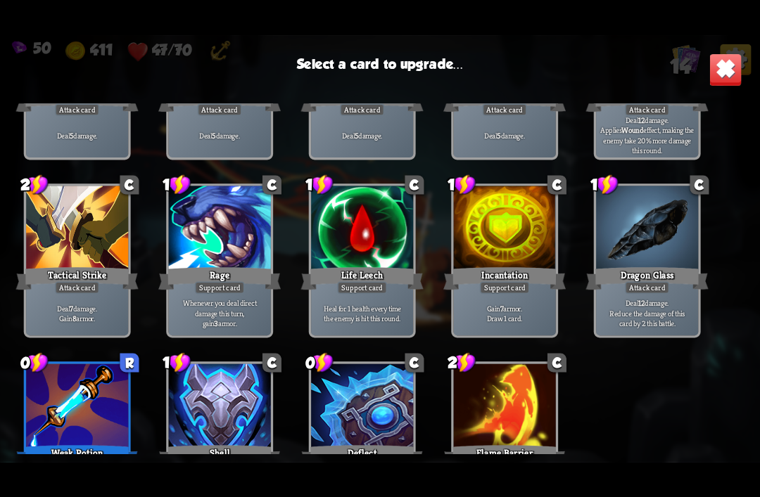
click at [366, 276] on div "Life Leech" at bounding box center [362, 277] width 122 height 27
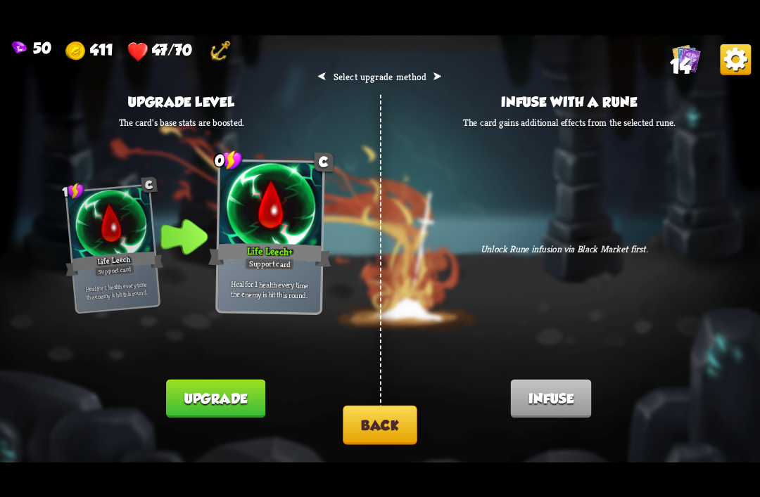
click at [385, 421] on button "Back" at bounding box center [379, 424] width 74 height 39
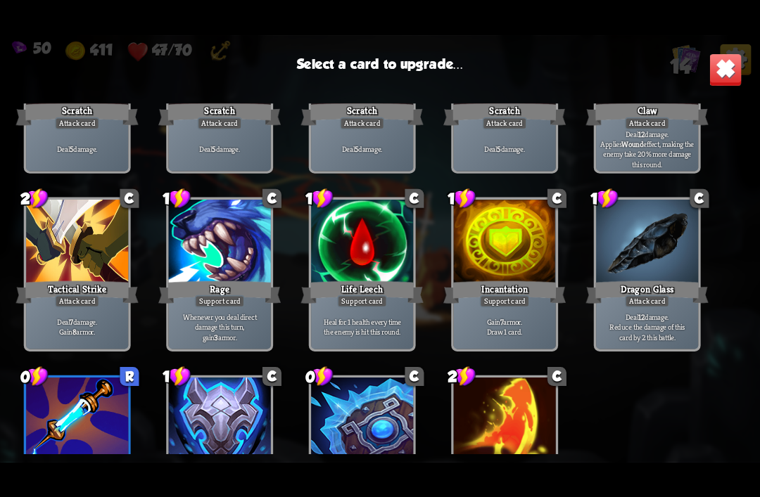
scroll to position [182, 0]
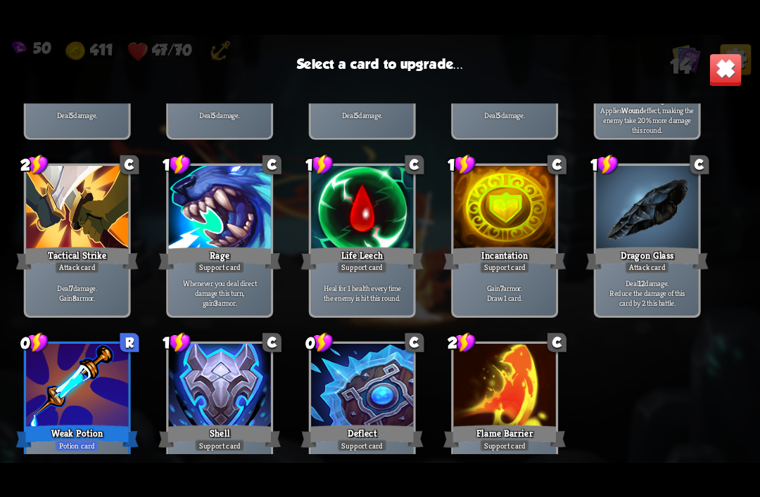
click at [658, 218] on div at bounding box center [647, 209] width 102 height 86
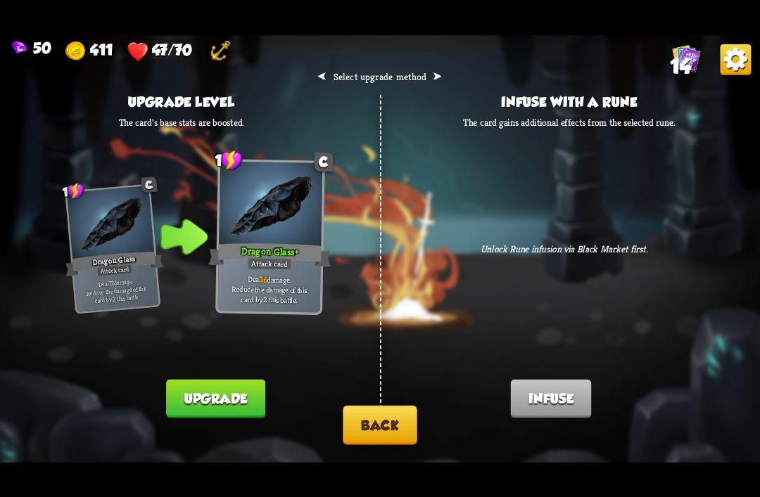
click at [387, 419] on button "Back" at bounding box center [379, 424] width 74 height 39
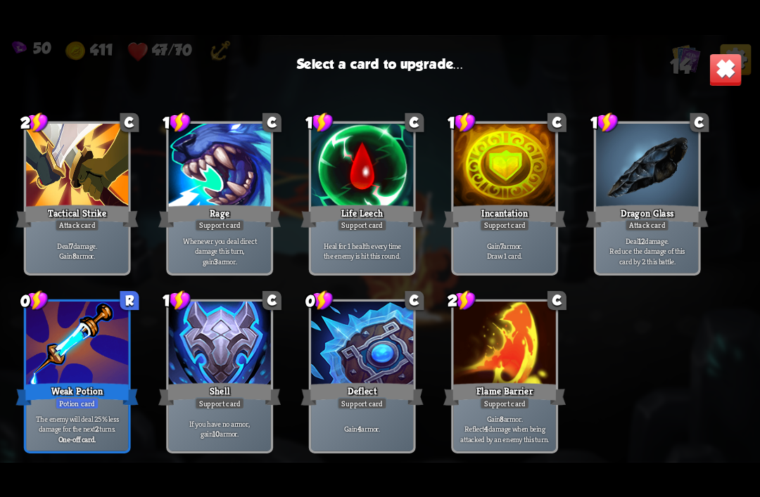
scroll to position [232, 0]
click at [360, 210] on div "Life Leech" at bounding box center [362, 216] width 122 height 27
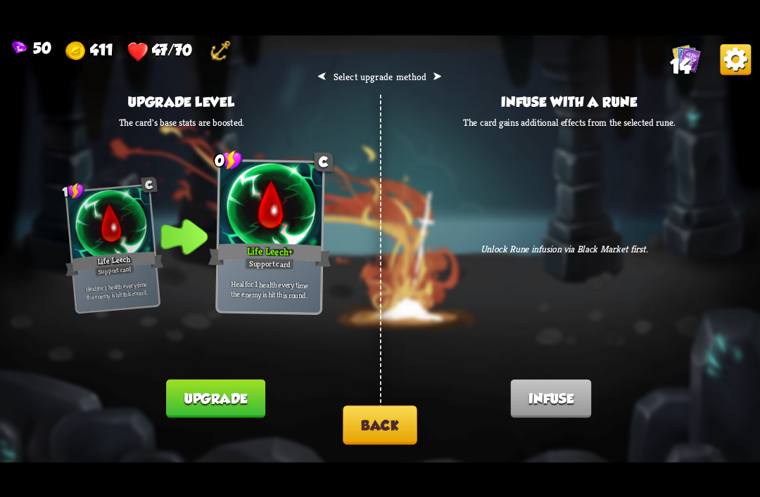
click at [191, 395] on button "Upgrade" at bounding box center [215, 398] width 98 height 39
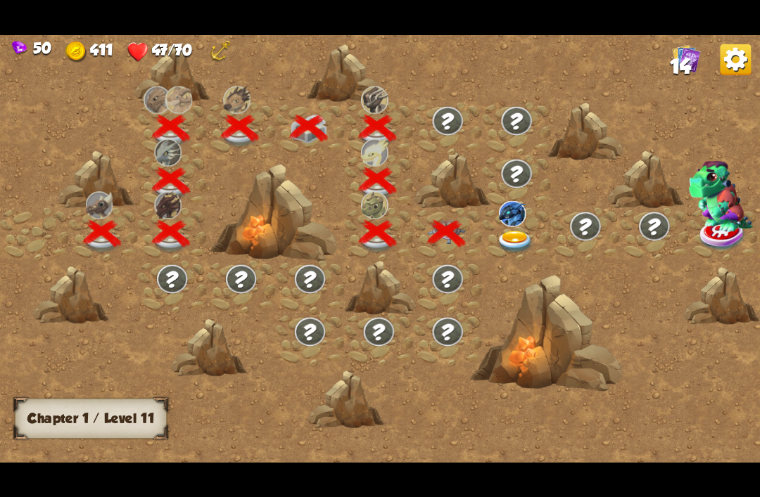
scroll to position [0, 214]
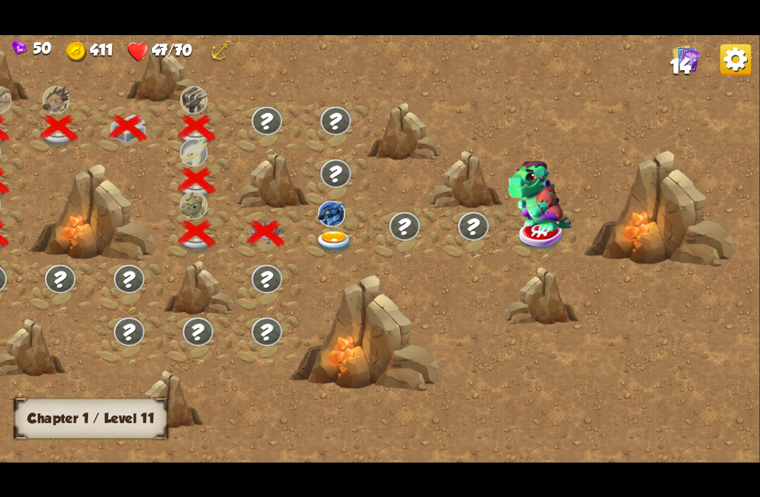
click at [338, 237] on img at bounding box center [335, 242] width 38 height 23
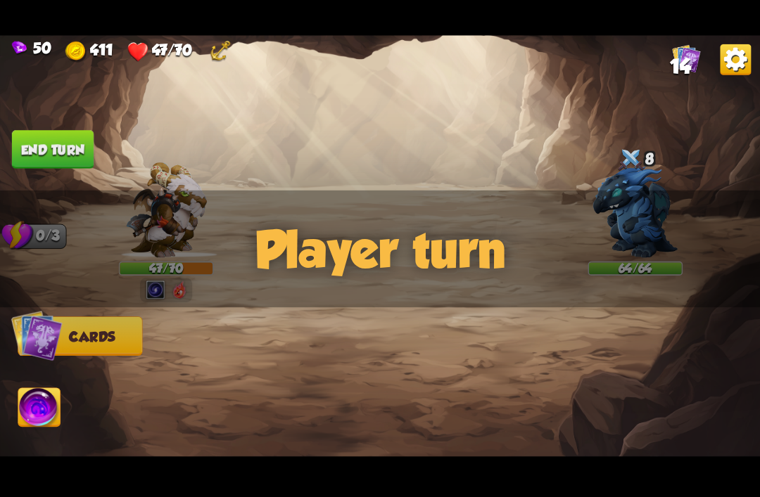
click at [634, 203] on div "Player turn" at bounding box center [380, 248] width 760 height 117
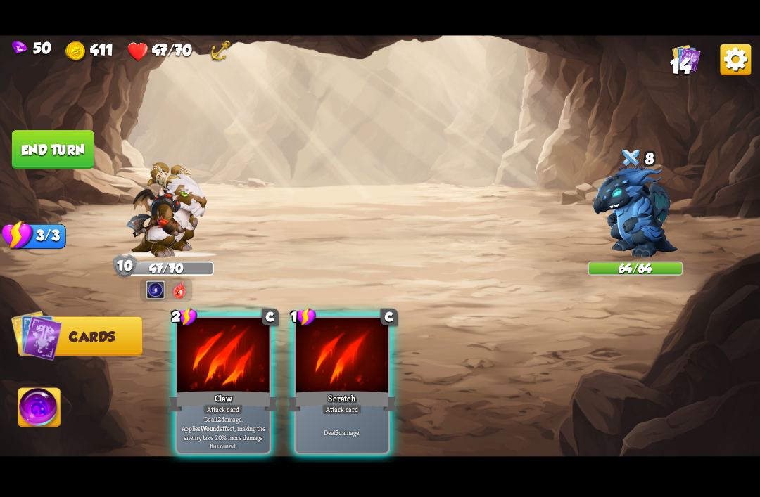
click at [637, 173] on div at bounding box center [630, 160] width 29 height 31
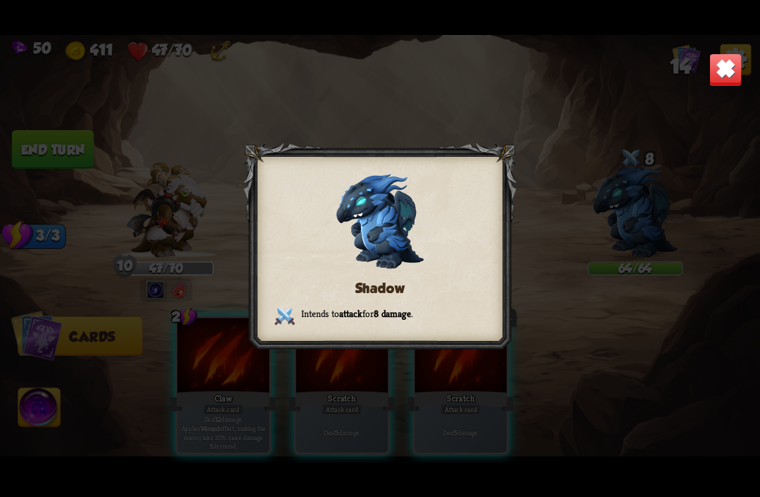
click at [642, 184] on div "Shadow Intends to attack for 8 damage ." at bounding box center [380, 249] width 760 height 428
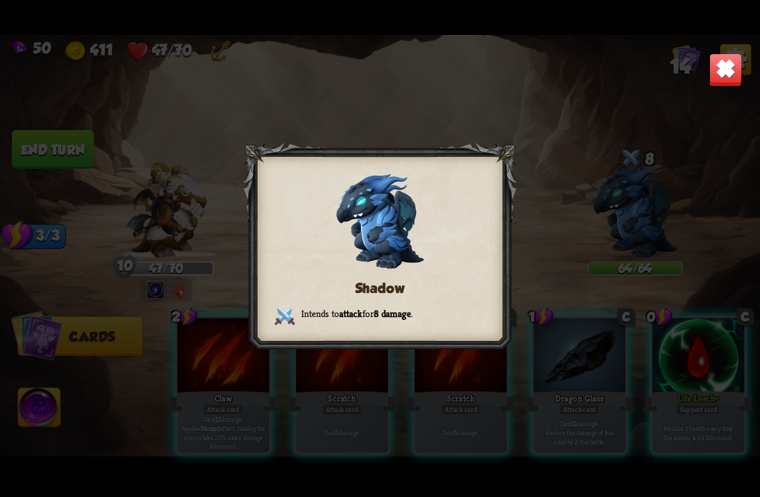
click at [729, 72] on img at bounding box center [724, 69] width 33 height 33
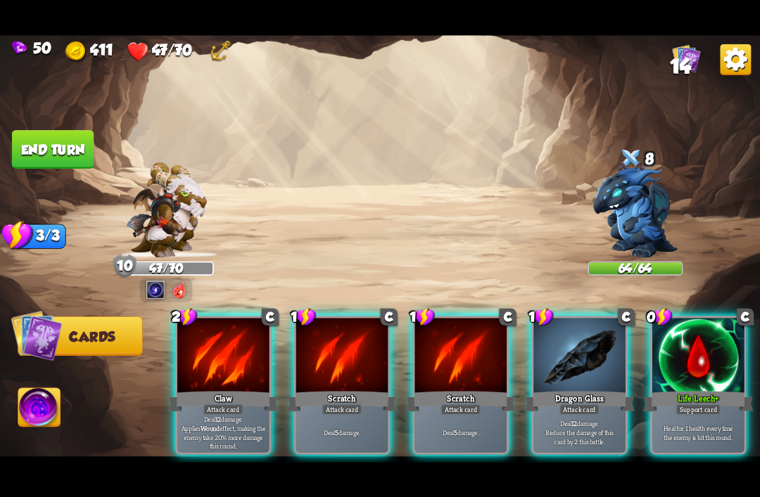
click at [698, 363] on div at bounding box center [698, 356] width 92 height 77
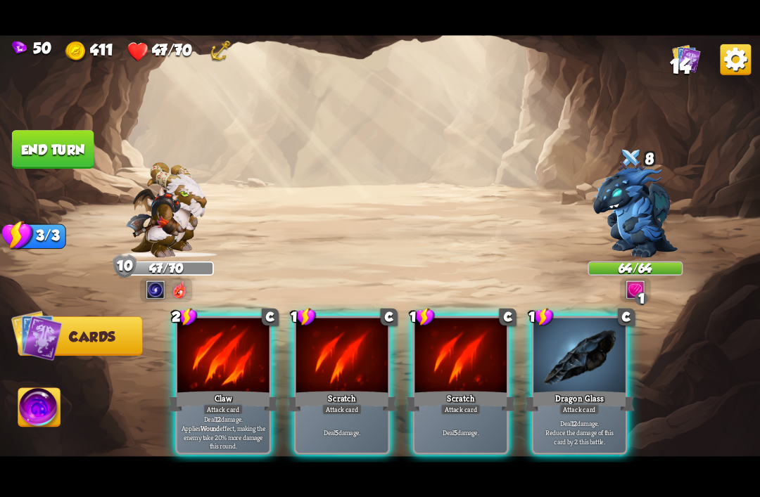
click at [594, 350] on div at bounding box center [579, 356] width 92 height 77
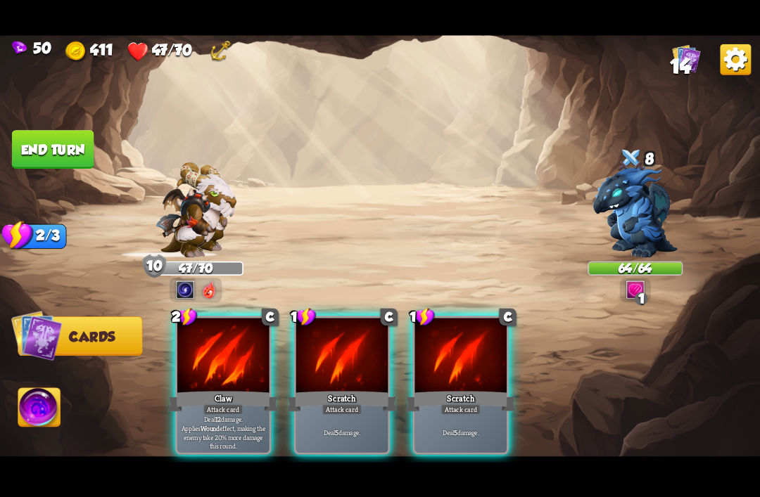
click at [464, 365] on div at bounding box center [460, 356] width 92 height 77
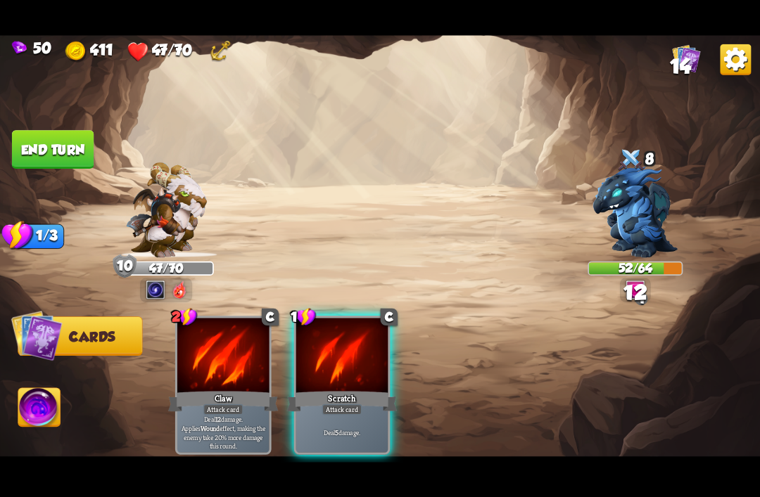
click at [352, 404] on div "Attack card" at bounding box center [342, 409] width 40 height 11
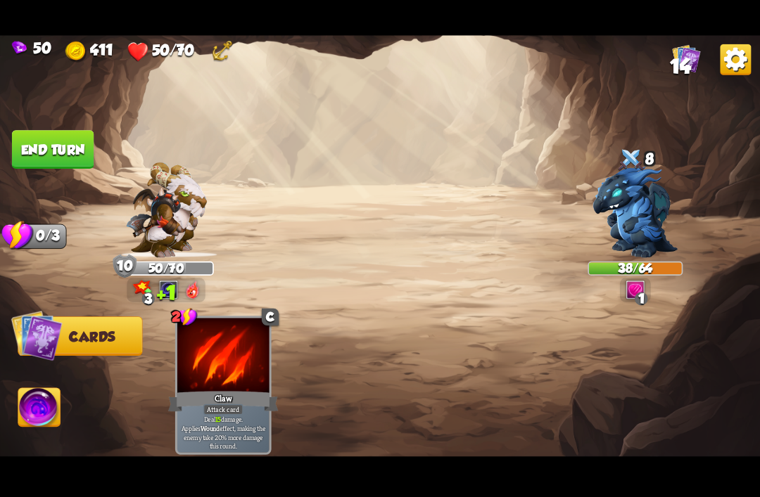
click at [143, 201] on img at bounding box center [166, 210] width 81 height 96
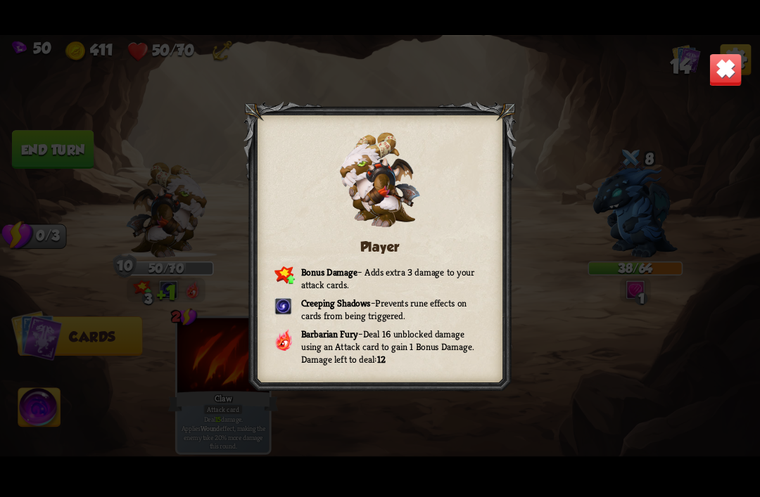
click at [170, 208] on div "Player Bonus Damage – Adds extra 3 damage to your attack cards. Creeping Shadow…" at bounding box center [380, 249] width 760 height 428
click at [724, 70] on img at bounding box center [724, 69] width 33 height 33
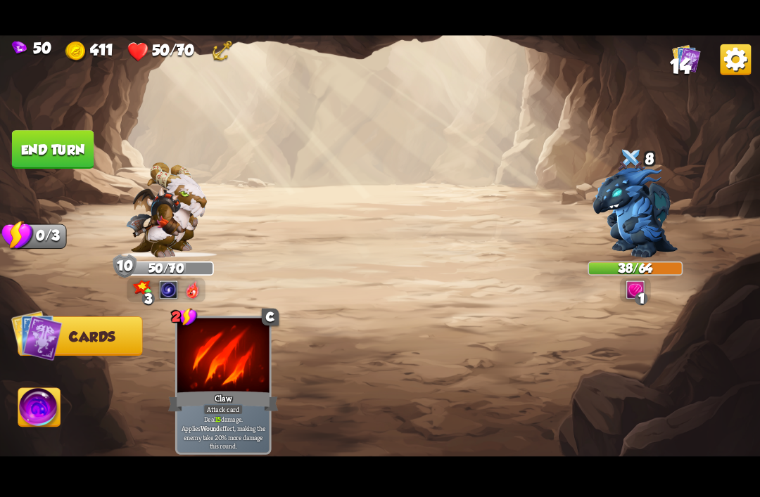
click at [79, 150] on button "End turn" at bounding box center [53, 149] width 82 height 39
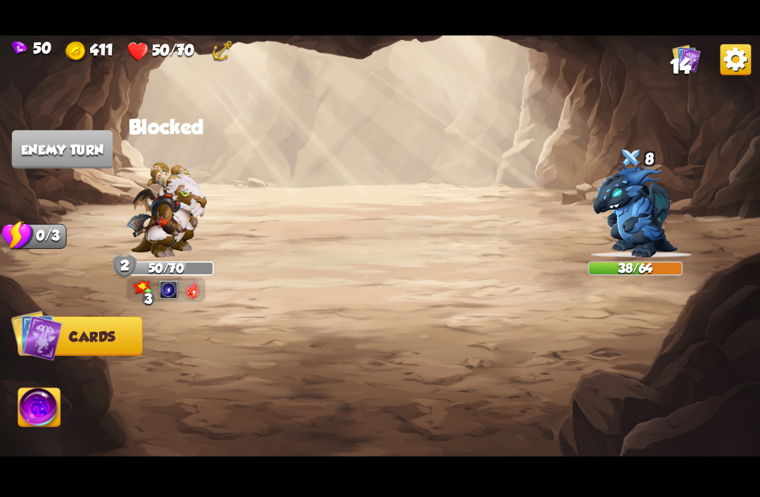
click at [168, 215] on img at bounding box center [166, 210] width 81 height 96
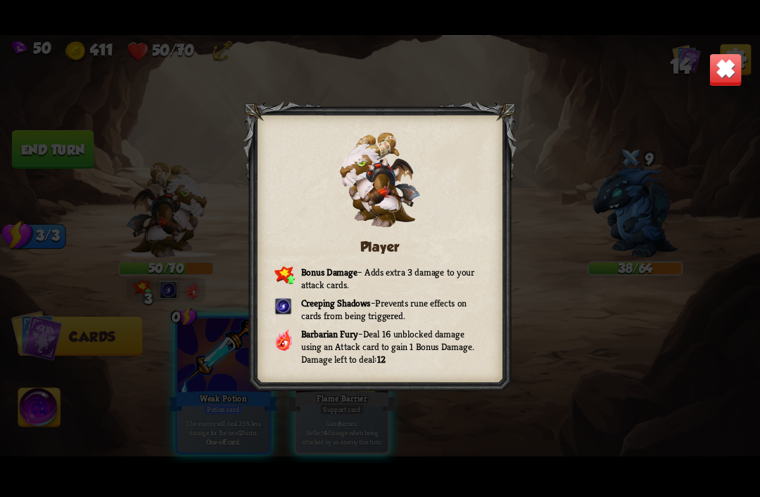
click at [731, 72] on img at bounding box center [724, 69] width 33 height 33
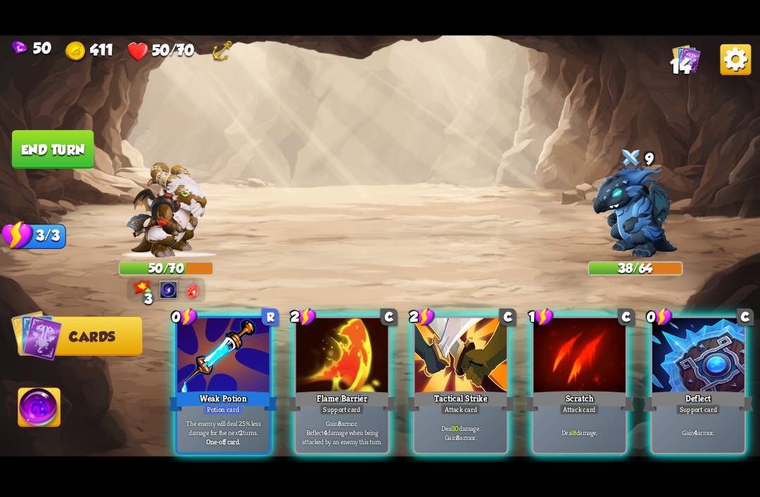
click at [217, 368] on div at bounding box center [223, 356] width 92 height 77
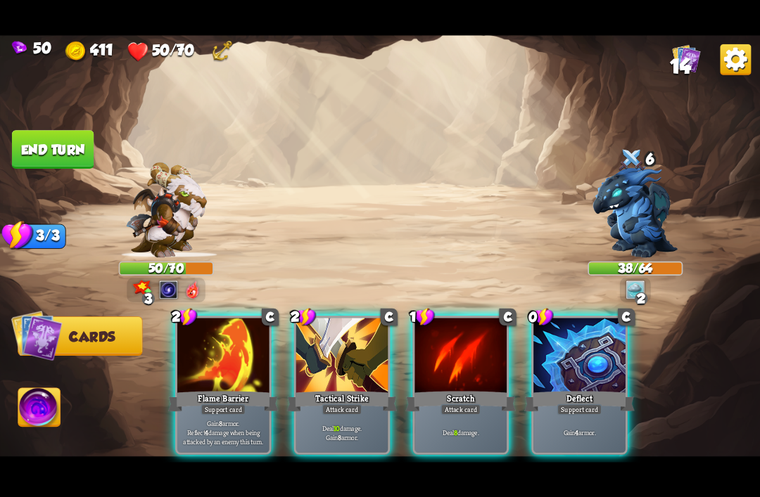
click at [585, 366] on div at bounding box center [579, 356] width 92 height 77
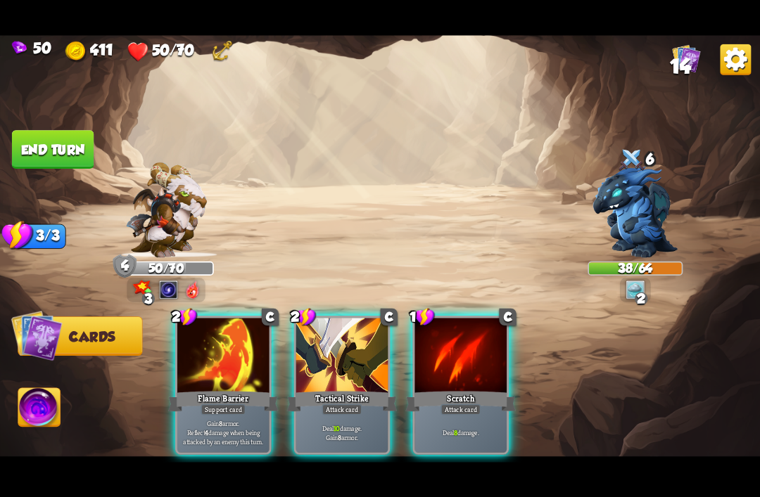
click at [190, 344] on div at bounding box center [223, 356] width 92 height 77
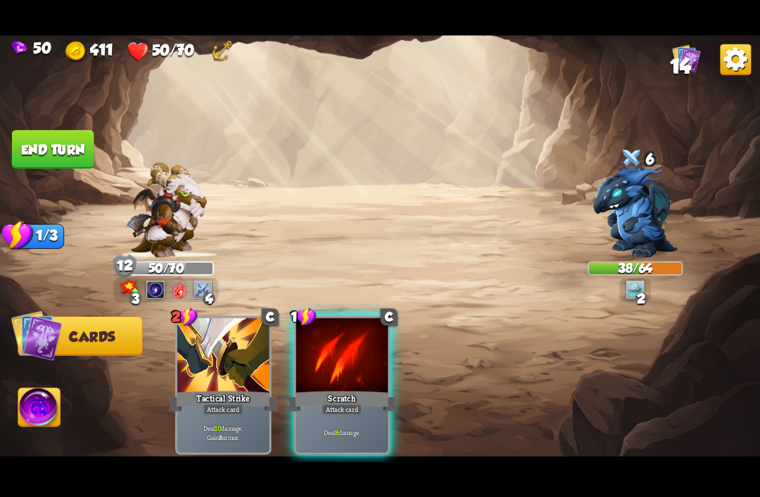
click at [350, 412] on div "Deal 8 damage." at bounding box center [342, 432] width 92 height 40
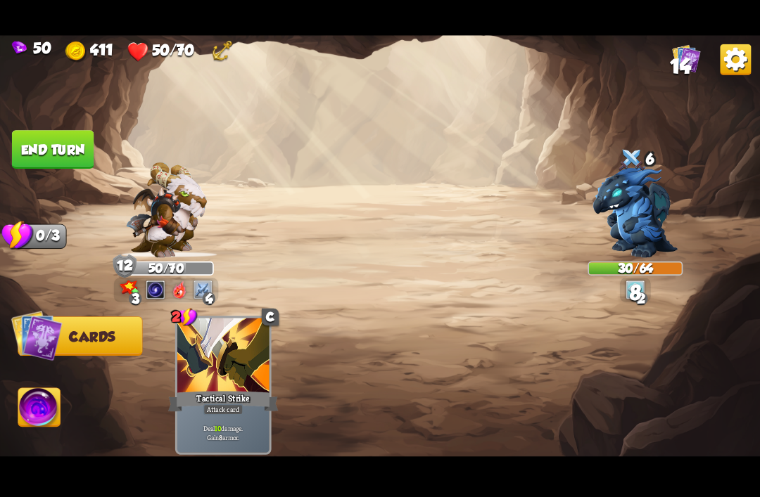
click at [75, 134] on button "End turn" at bounding box center [53, 149] width 82 height 39
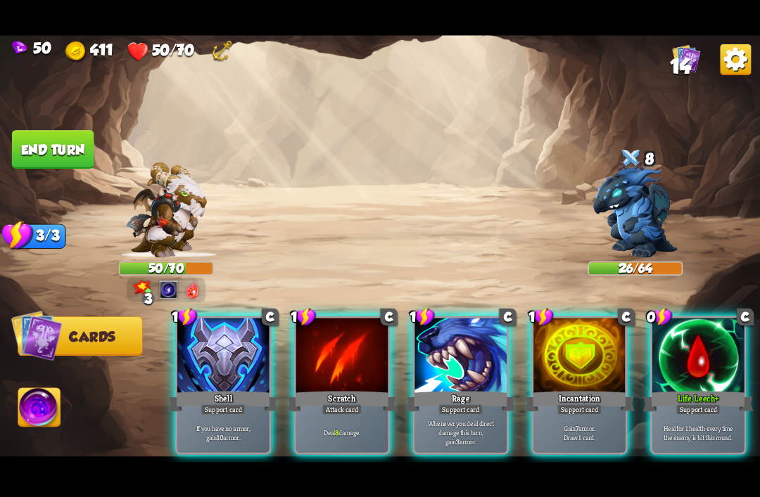
click at [215, 359] on div at bounding box center [223, 356] width 92 height 77
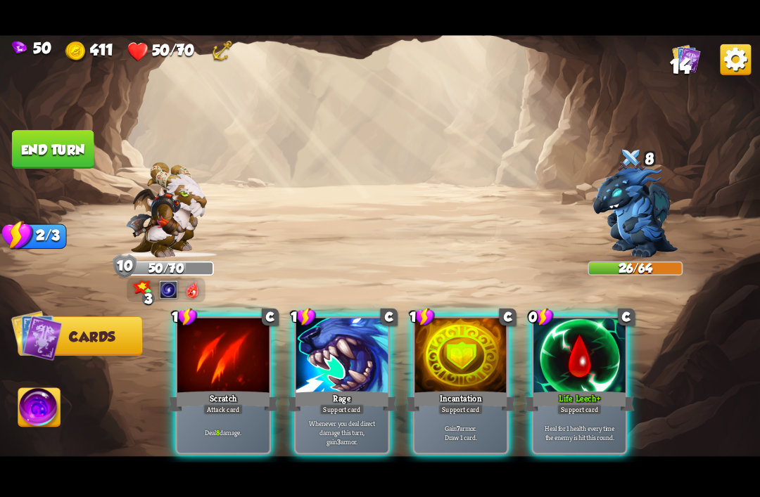
click at [489, 345] on div at bounding box center [460, 356] width 92 height 77
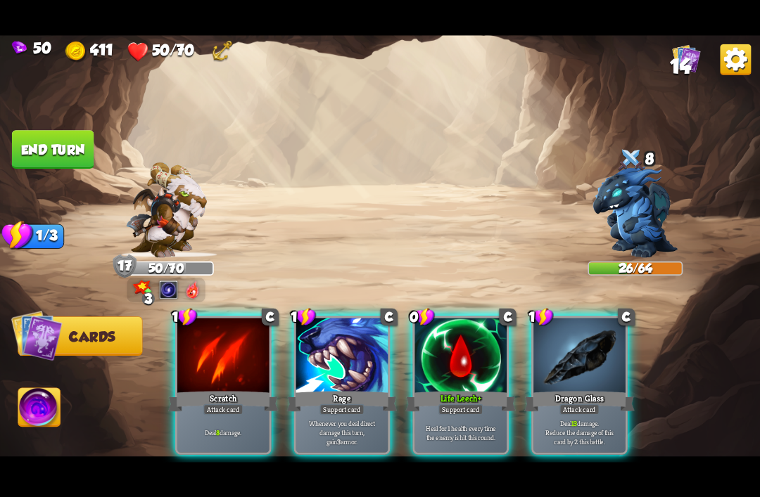
click at [480, 346] on div at bounding box center [460, 356] width 92 height 77
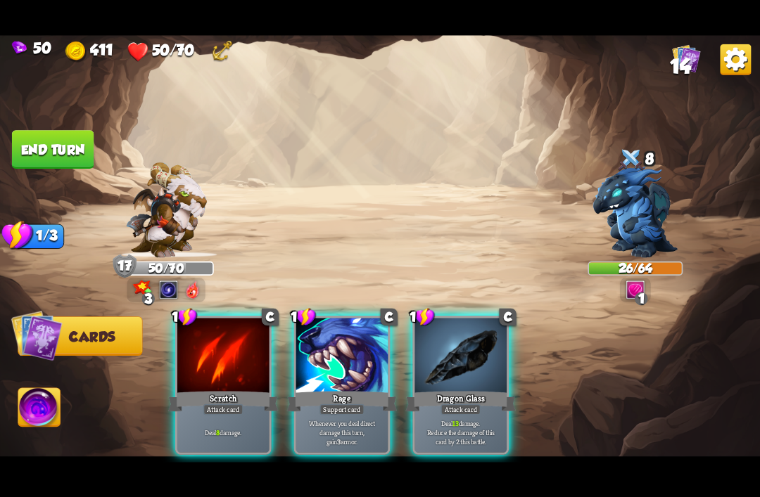
click at [471, 404] on div "Attack card" at bounding box center [460, 409] width 40 height 11
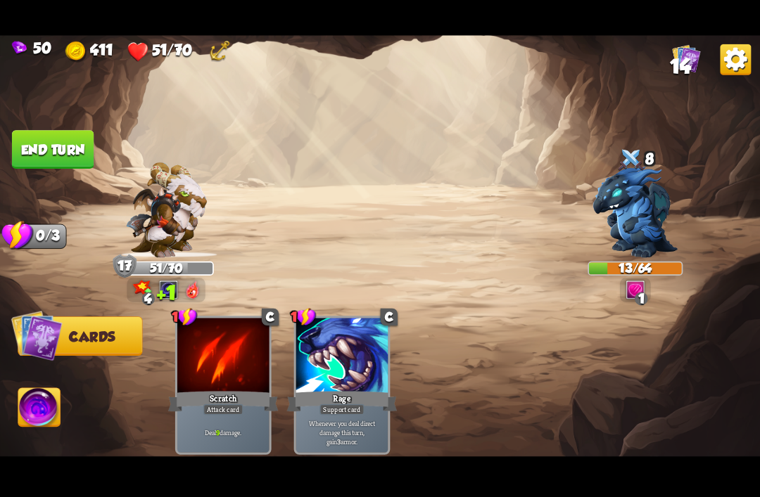
click at [41, 146] on button "End turn" at bounding box center [53, 149] width 82 height 39
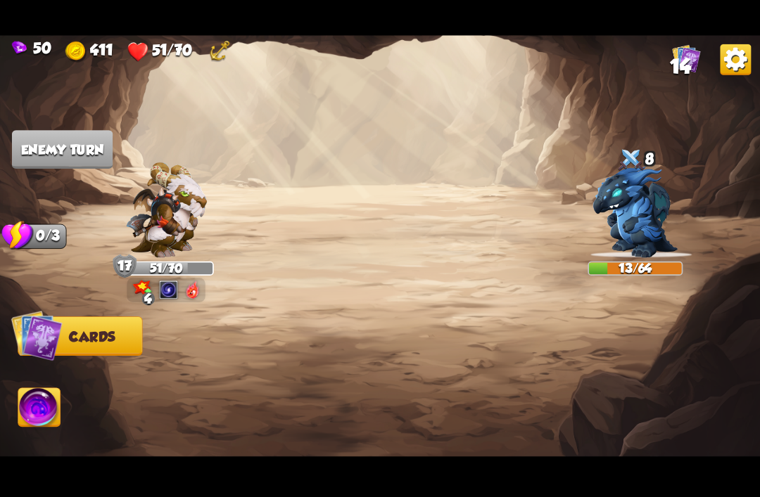
click at [212, 49] on img at bounding box center [219, 50] width 21 height 21
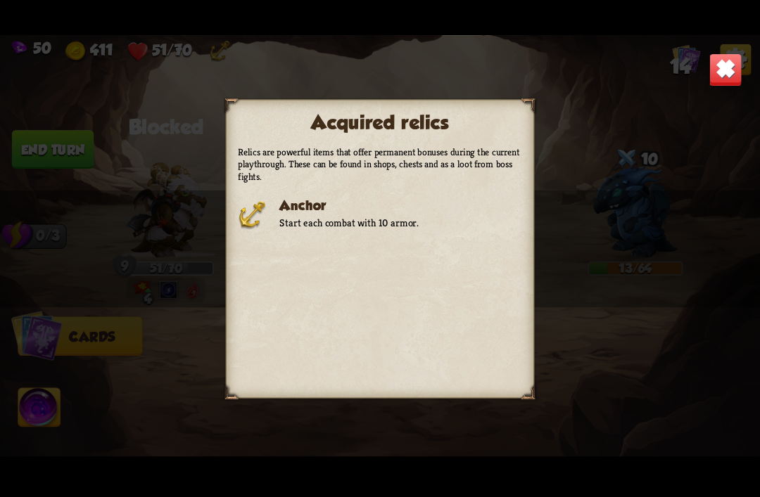
click at [730, 65] on img at bounding box center [724, 69] width 33 height 33
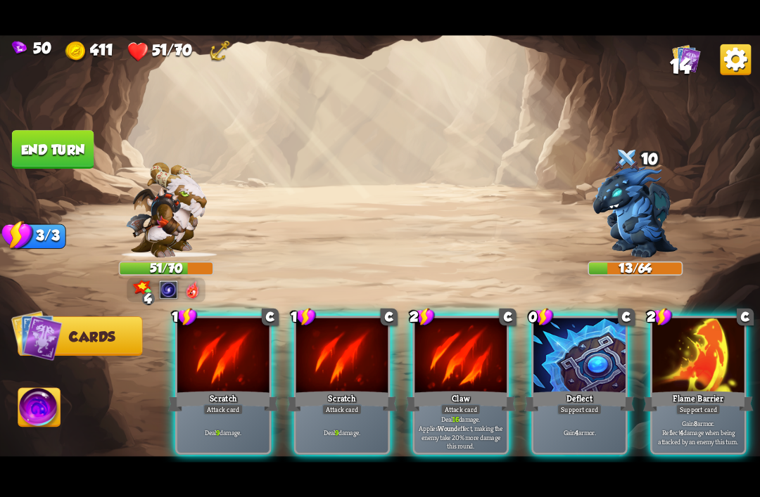
click at [584, 358] on div at bounding box center [579, 356] width 92 height 77
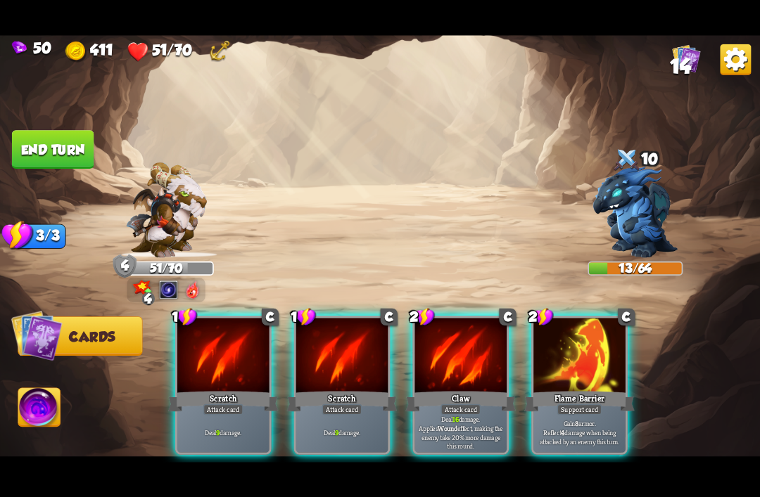
click at [470, 389] on div "Claw" at bounding box center [460, 401] width 110 height 25
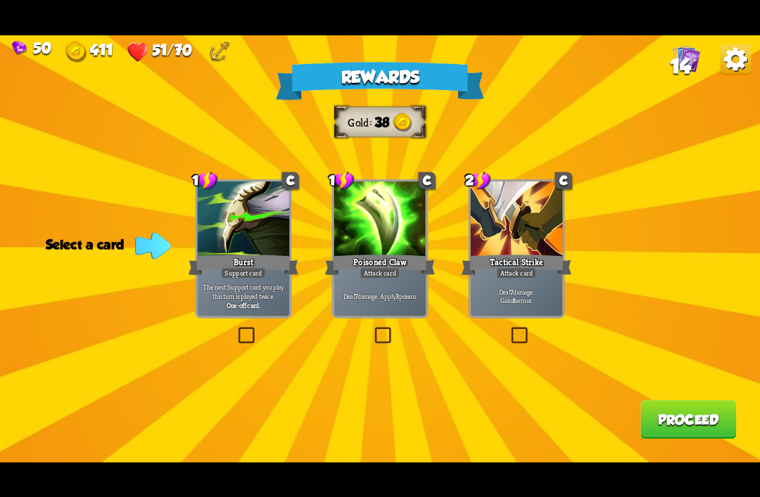
click at [390, 280] on div "Deal 7 damage. Apply 3 poison." at bounding box center [380, 296] width 92 height 40
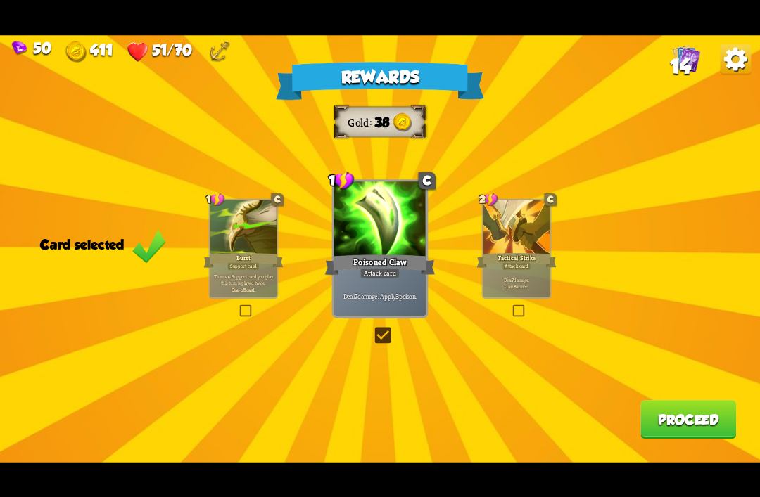
click at [687, 438] on button "Proceed" at bounding box center [688, 419] width 96 height 39
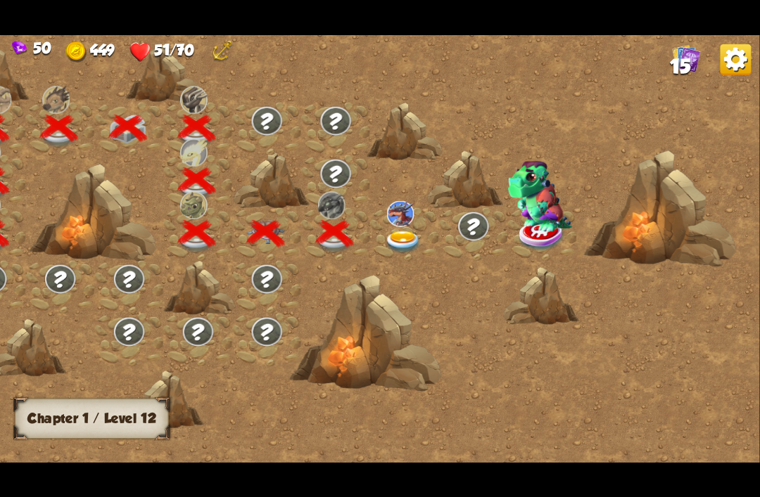
click at [402, 239] on img at bounding box center [404, 242] width 38 height 23
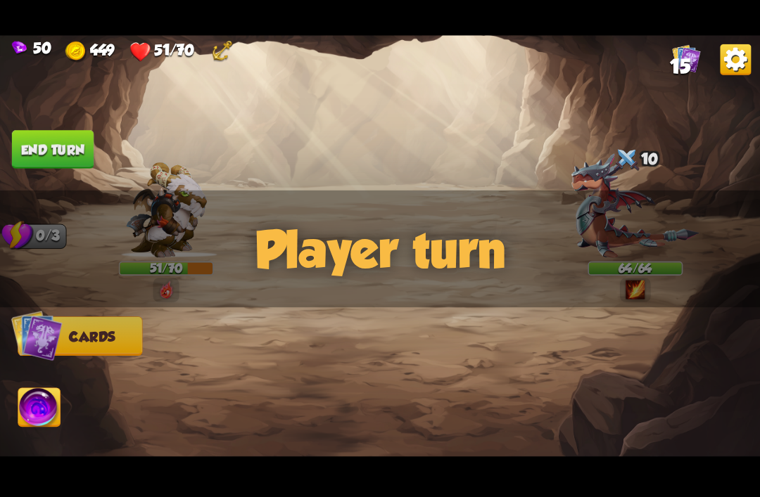
click at [637, 238] on div "Player turn" at bounding box center [380, 248] width 760 height 117
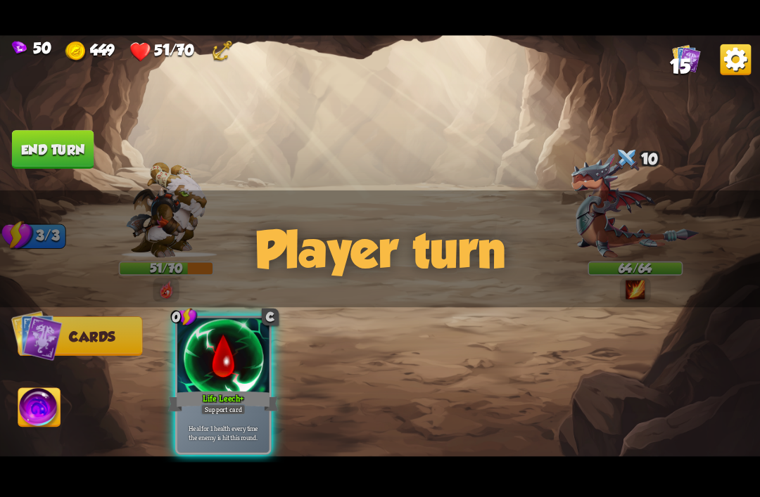
click at [603, 179] on img at bounding box center [635, 205] width 128 height 104
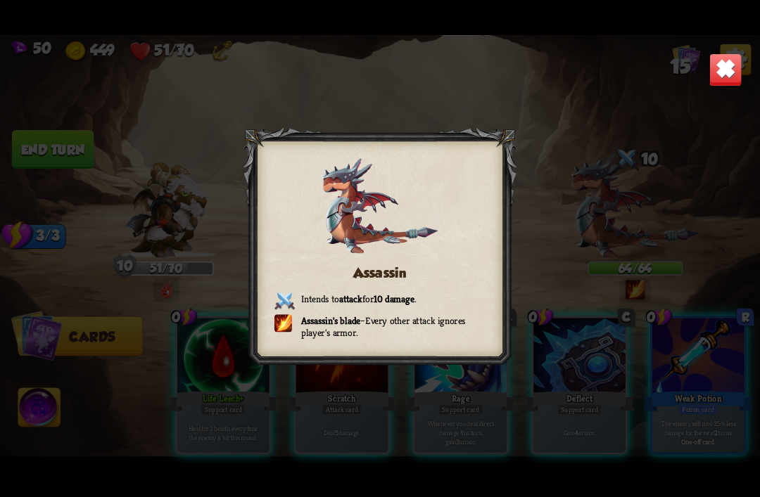
click at [729, 68] on img at bounding box center [724, 69] width 33 height 33
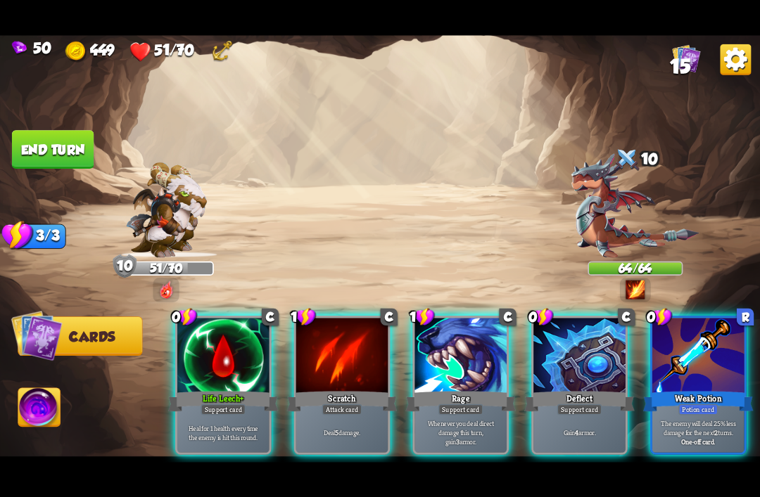
click at [701, 389] on div "Weak Potion" at bounding box center [698, 401] width 110 height 25
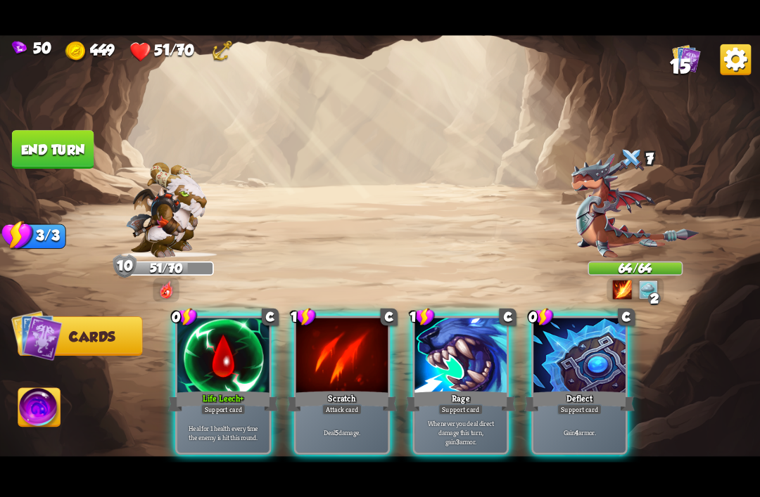
click at [208, 404] on div "Support card" at bounding box center [222, 409] width 45 height 11
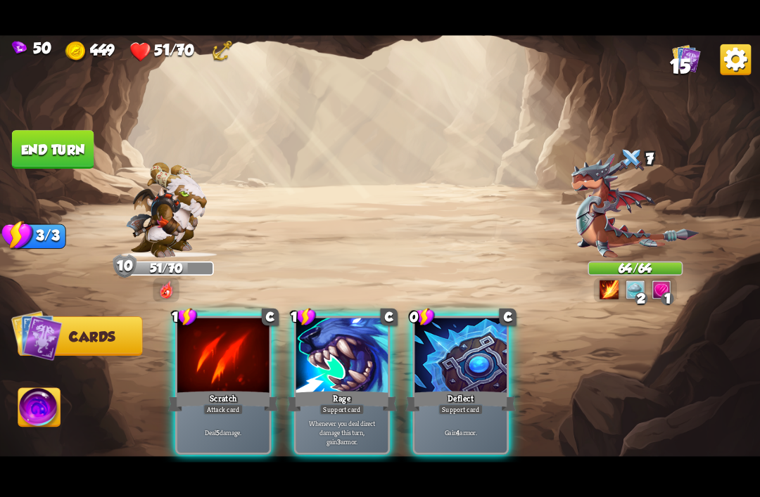
click at [354, 426] on p "Whenever you deal direct damage this turn, gain 3 armor." at bounding box center [341, 431] width 87 height 27
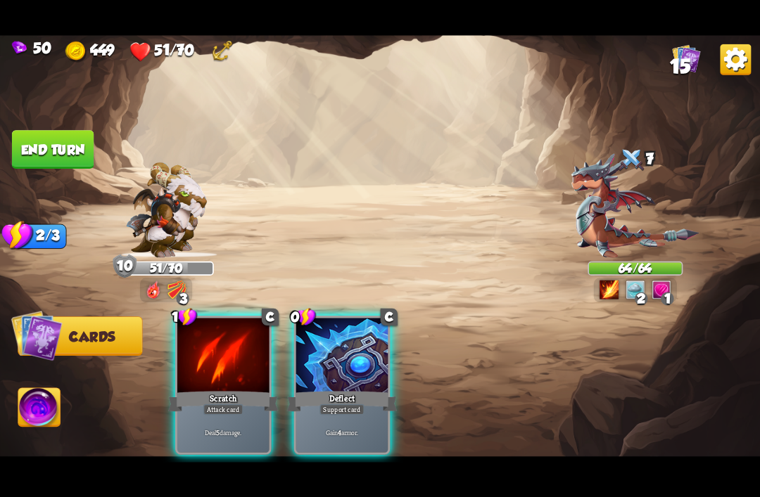
click at [352, 413] on div "Gain 4 armor." at bounding box center [342, 432] width 92 height 40
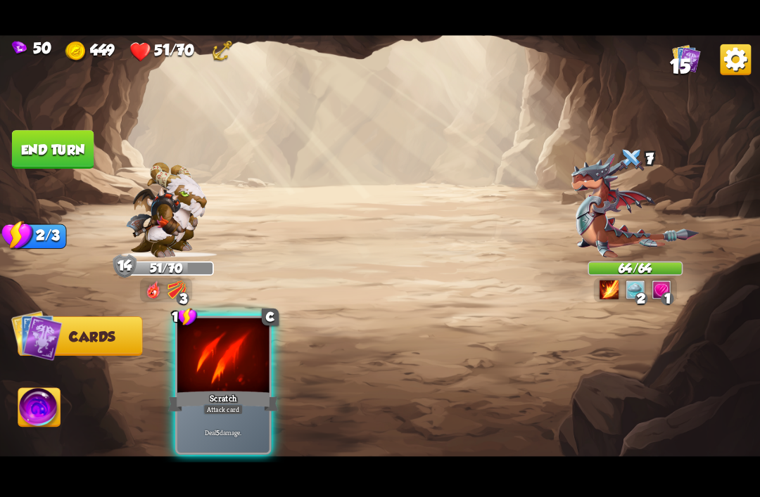
click at [211, 404] on div "Attack card" at bounding box center [223, 409] width 40 height 11
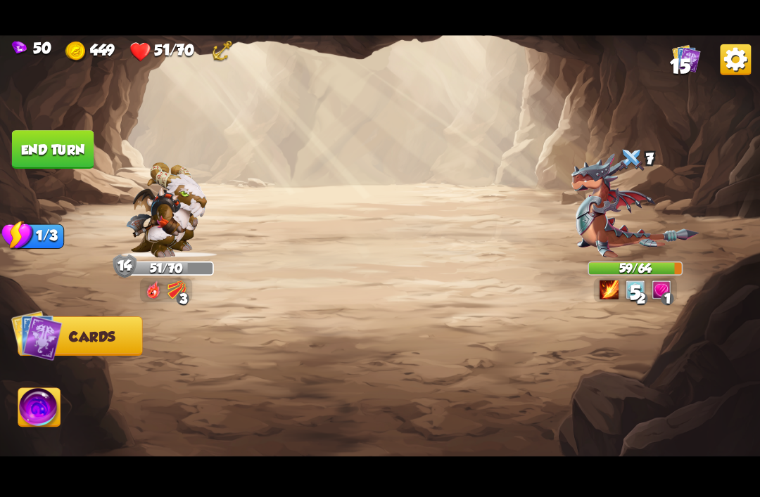
click at [152, 218] on img at bounding box center [166, 210] width 81 height 96
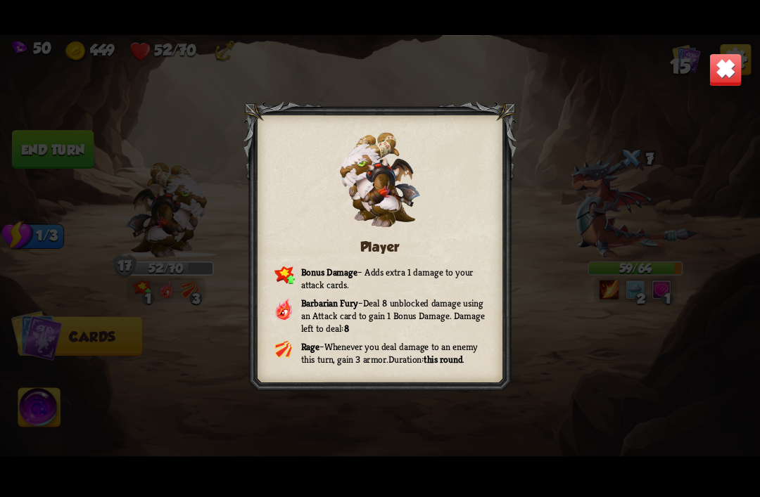
click at [726, 60] on img at bounding box center [724, 69] width 33 height 33
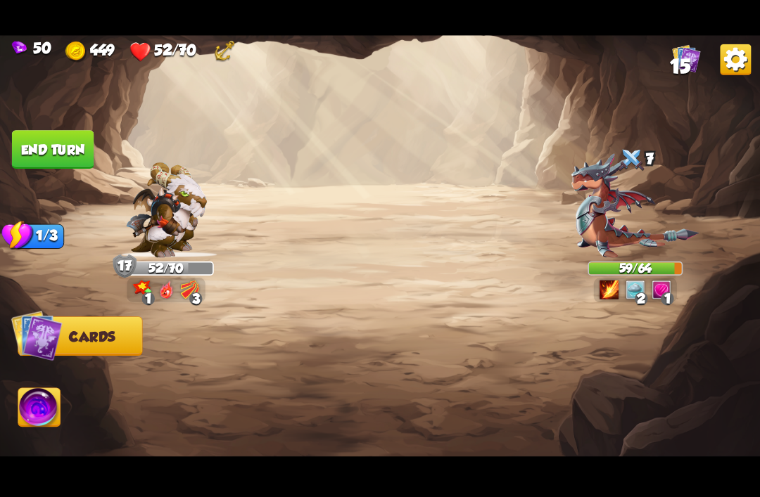
click at [36, 146] on button "End turn" at bounding box center [53, 149] width 82 height 39
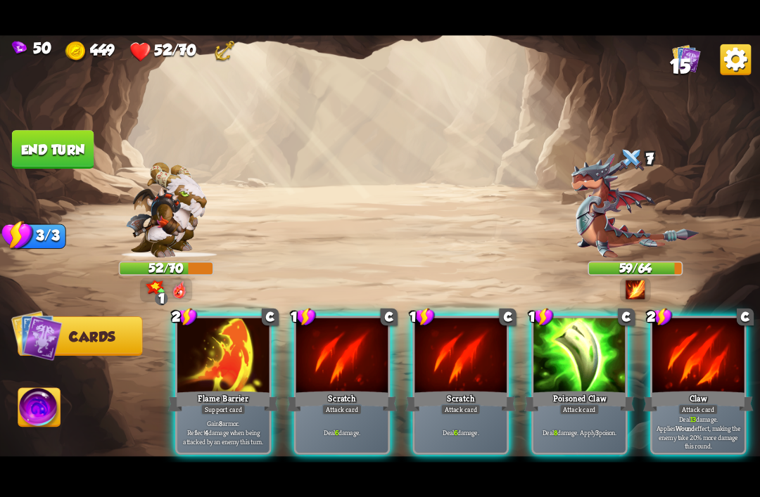
click at [216, 364] on div at bounding box center [223, 356] width 92 height 77
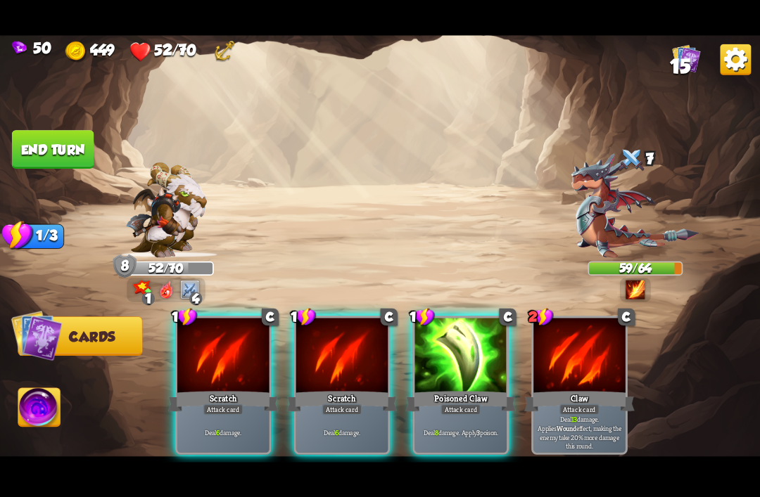
click at [468, 368] on div at bounding box center [460, 356] width 92 height 77
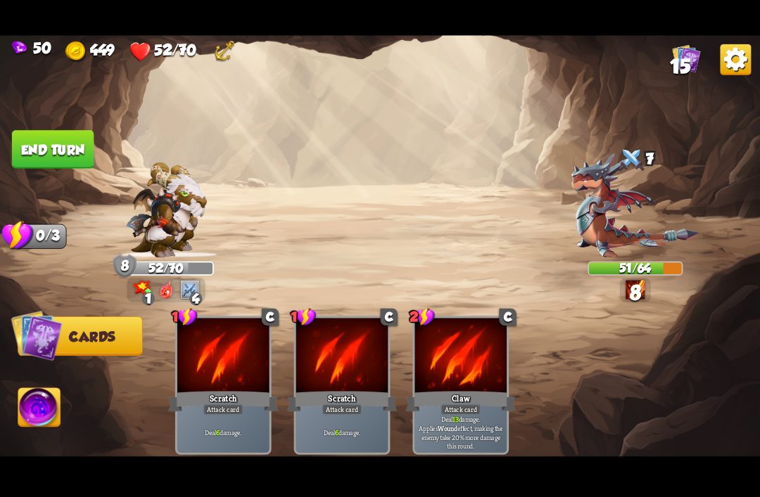
click at [33, 144] on button "End turn" at bounding box center [53, 149] width 82 height 39
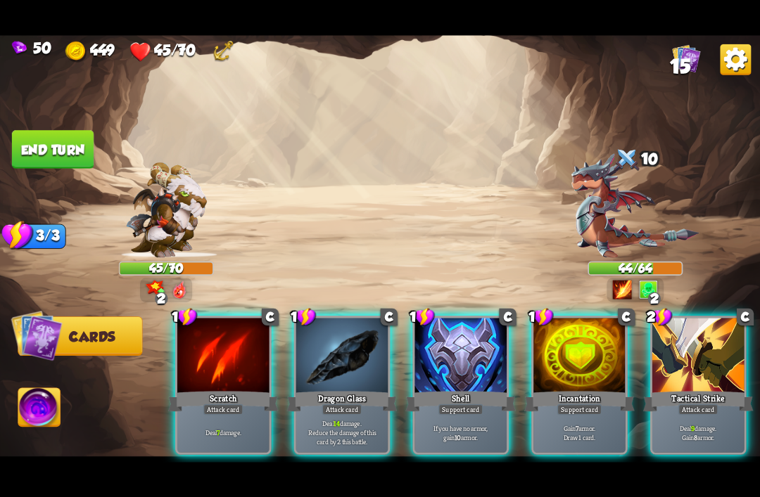
click at [463, 353] on div at bounding box center [460, 356] width 92 height 77
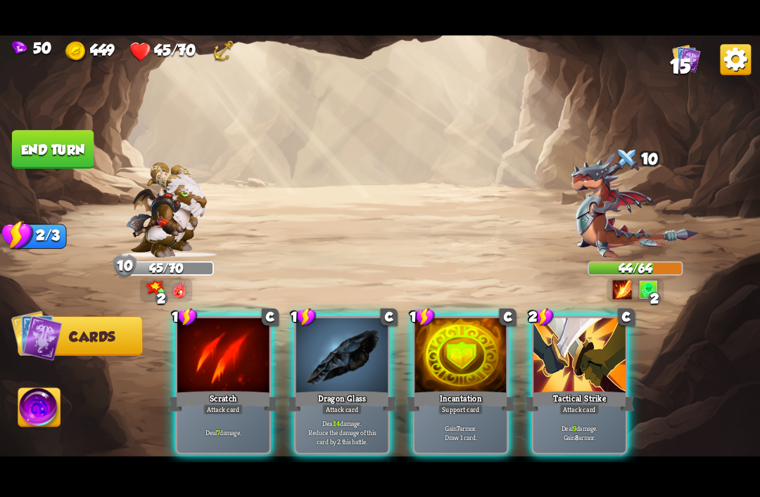
click at [345, 404] on div "Attack card" at bounding box center [342, 409] width 40 height 11
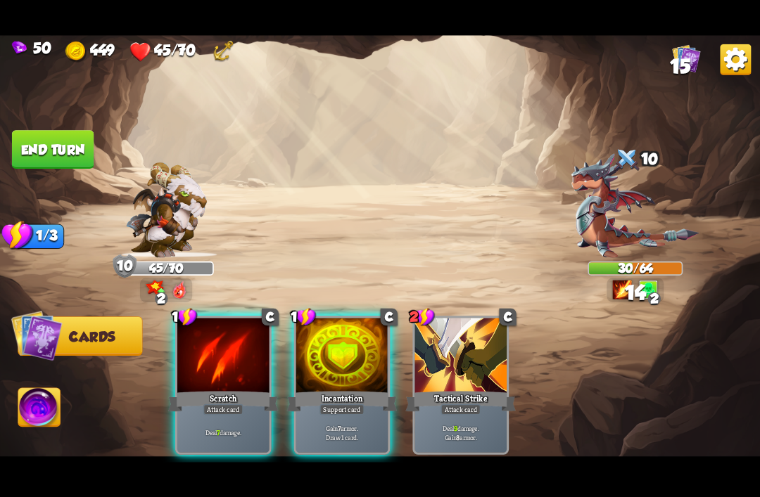
click at [219, 389] on div "Scratch" at bounding box center [223, 401] width 110 height 25
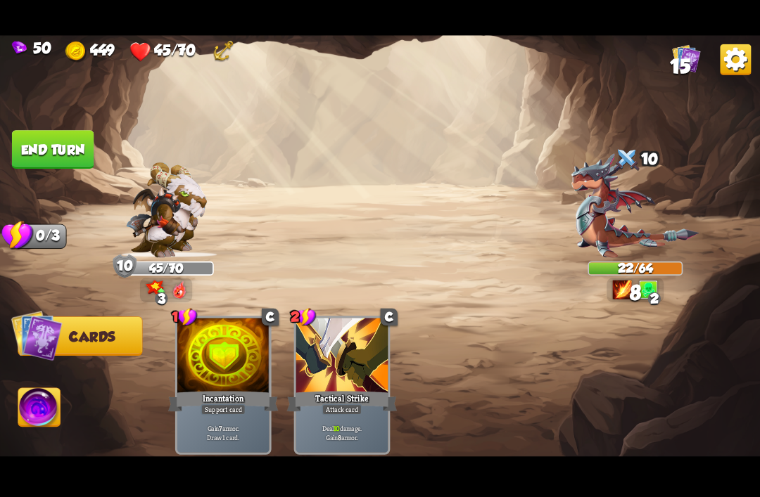
click at [34, 144] on button "End turn" at bounding box center [53, 149] width 82 height 39
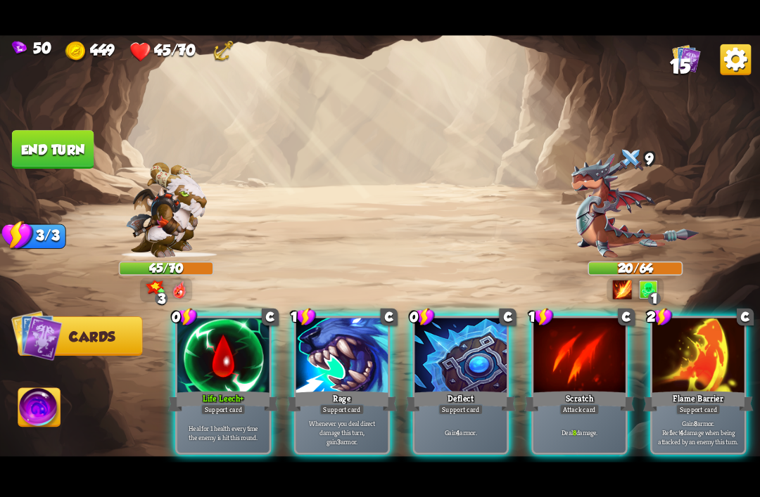
click at [442, 345] on div at bounding box center [460, 356] width 92 height 77
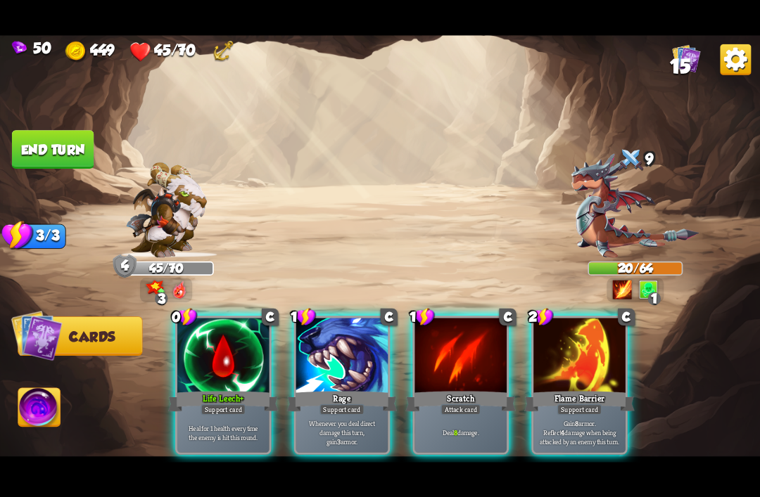
click at [201, 357] on div at bounding box center [223, 356] width 92 height 77
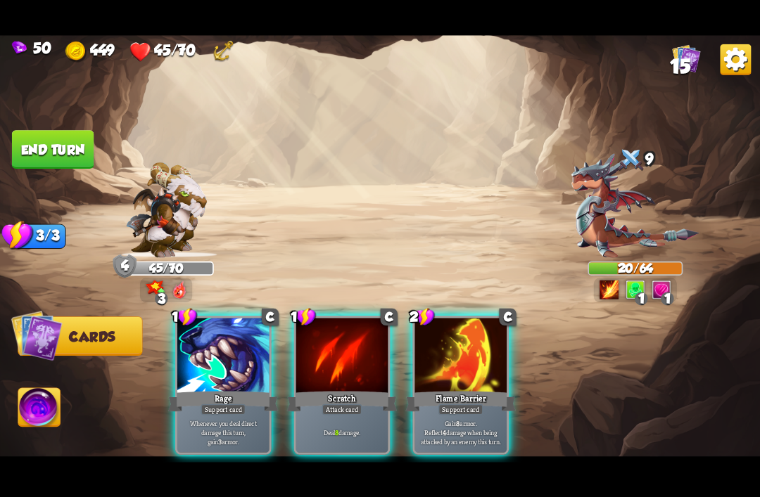
click at [456, 404] on div "Support card" at bounding box center [460, 409] width 45 height 11
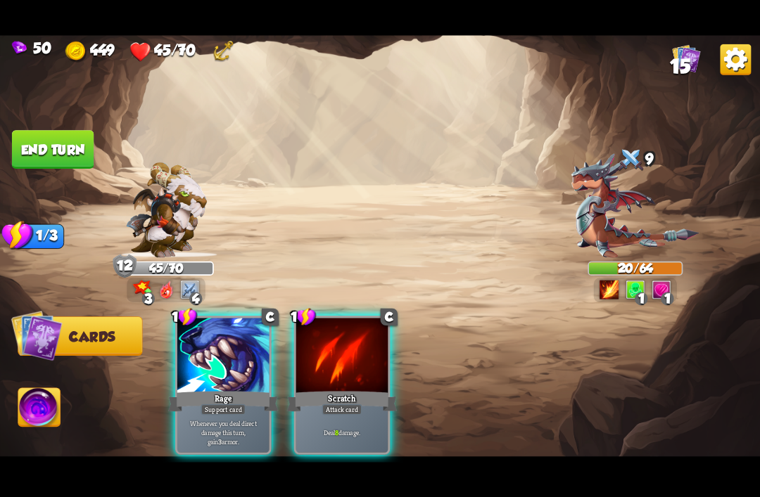
click at [324, 413] on div "Deal 8 damage." at bounding box center [342, 432] width 92 height 40
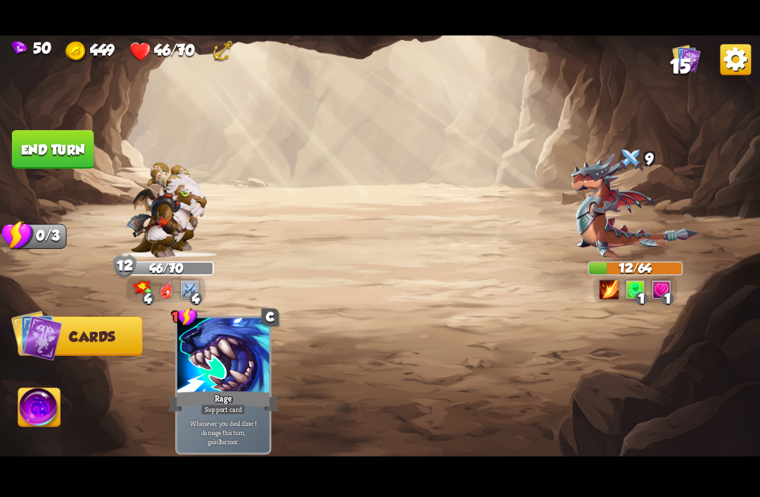
click at [29, 134] on button "End turn" at bounding box center [53, 149] width 82 height 39
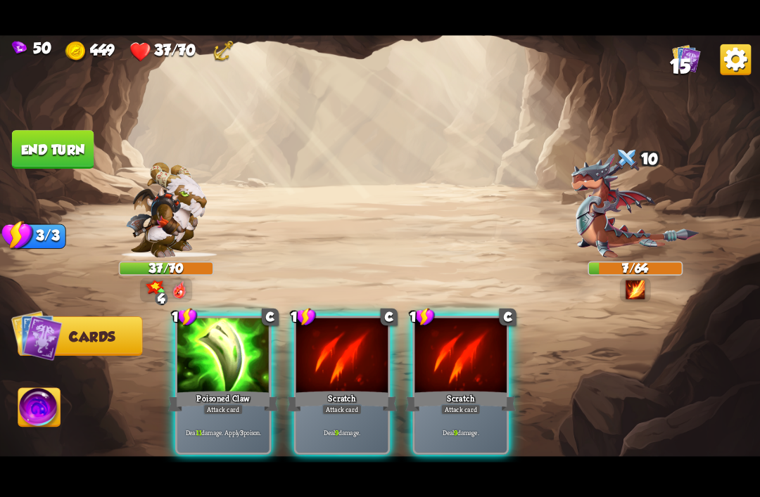
click at [214, 354] on div at bounding box center [223, 356] width 92 height 77
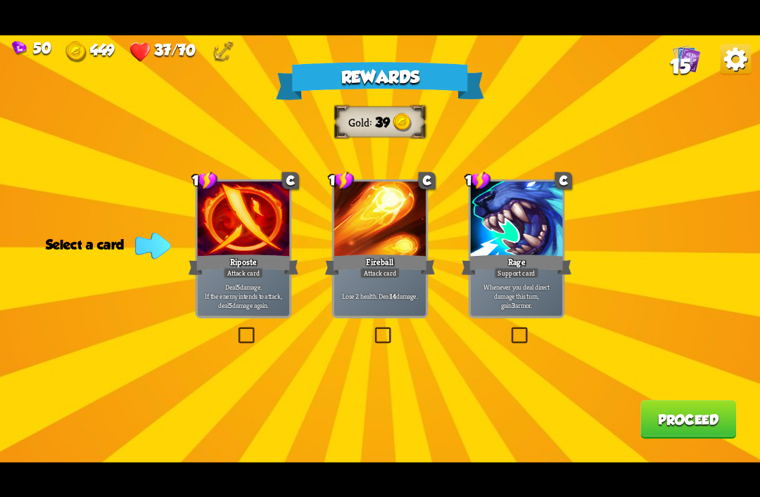
click at [224, 222] on div at bounding box center [244, 219] width 92 height 77
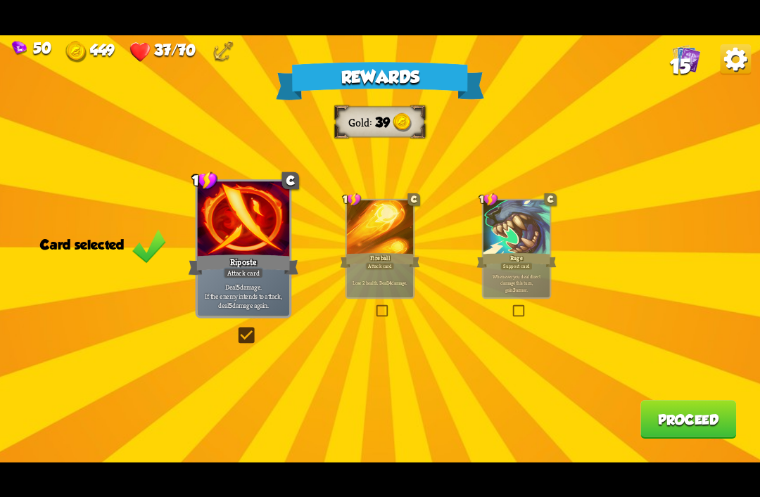
click at [673, 430] on button "Proceed" at bounding box center [688, 419] width 96 height 39
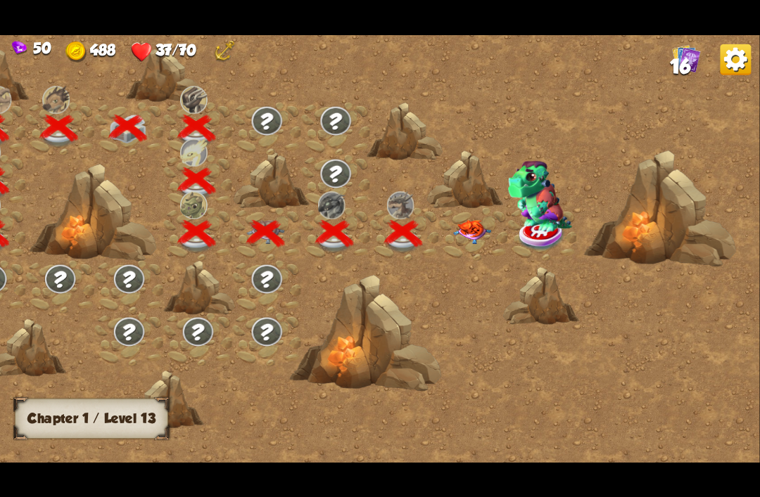
click at [470, 231] on img at bounding box center [473, 232] width 38 height 24
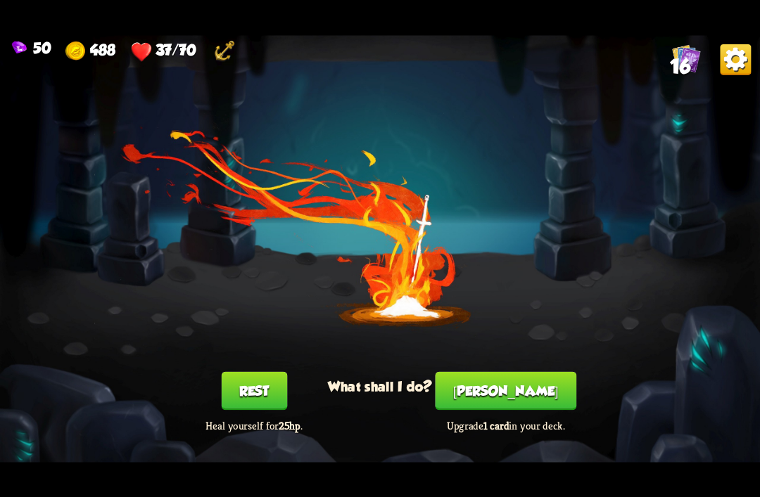
click at [511, 394] on button "[PERSON_NAME]" at bounding box center [505, 390] width 141 height 39
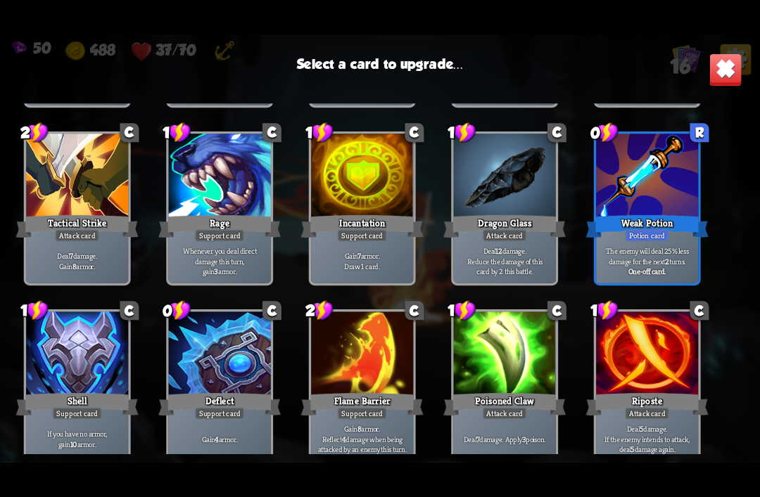
scroll to position [232, 0]
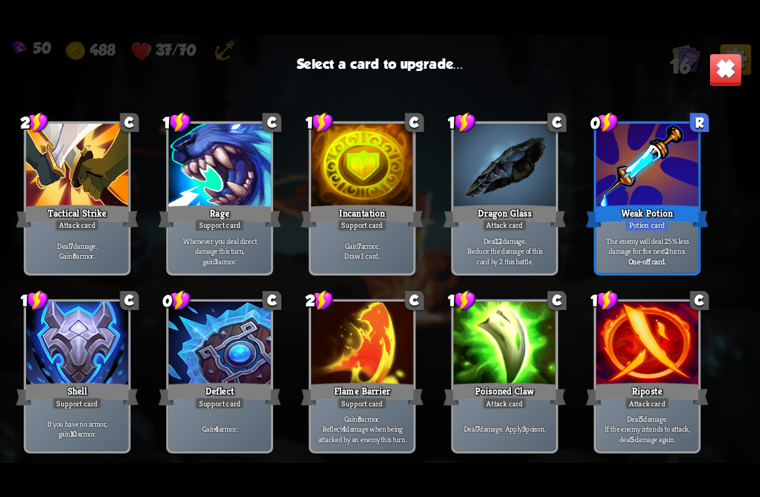
click at [522, 346] on div at bounding box center [505, 345] width 102 height 86
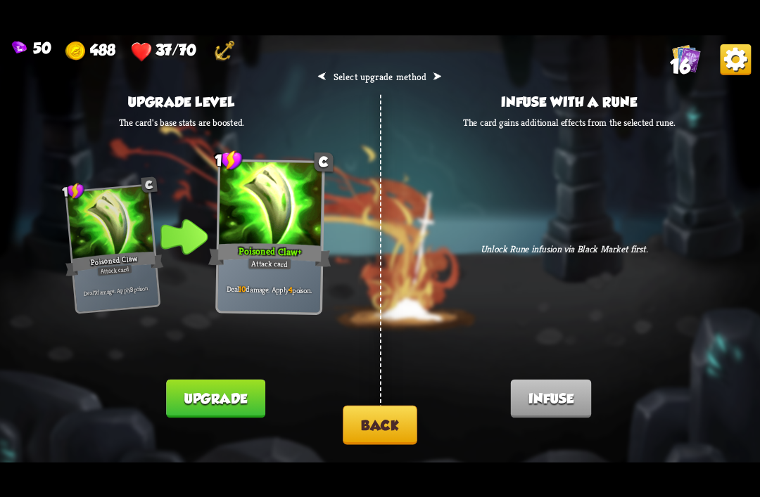
click at [374, 424] on button "Back" at bounding box center [379, 424] width 74 height 39
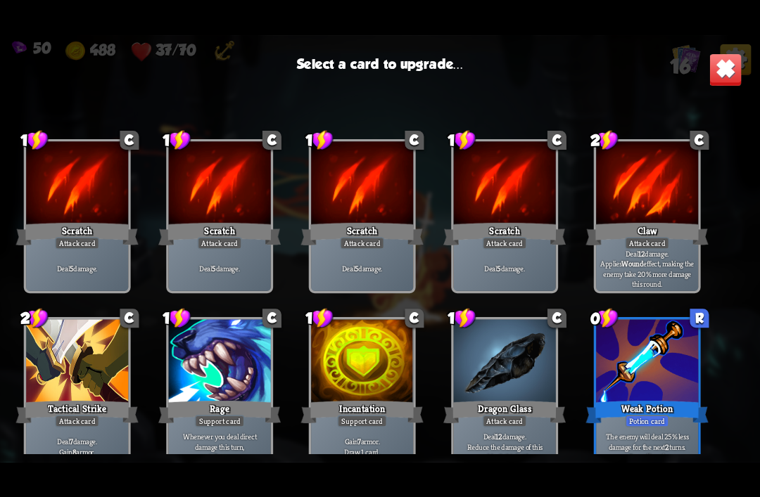
click at [724, 78] on img at bounding box center [724, 69] width 33 height 33
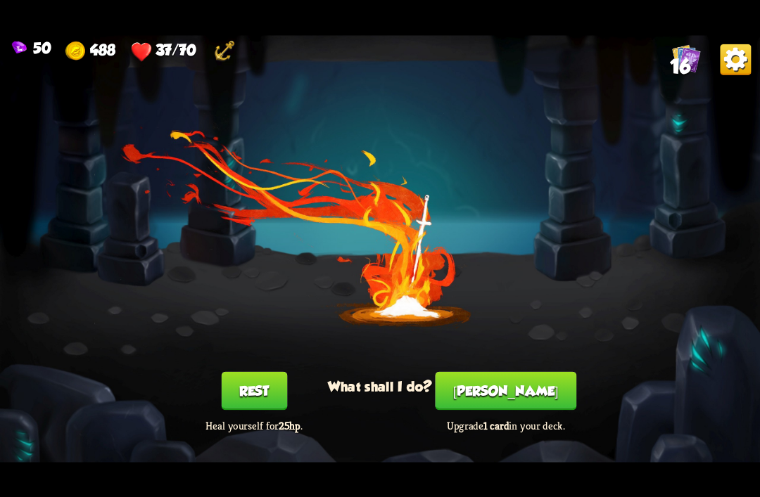
click at [257, 388] on button "Rest" at bounding box center [254, 390] width 66 height 39
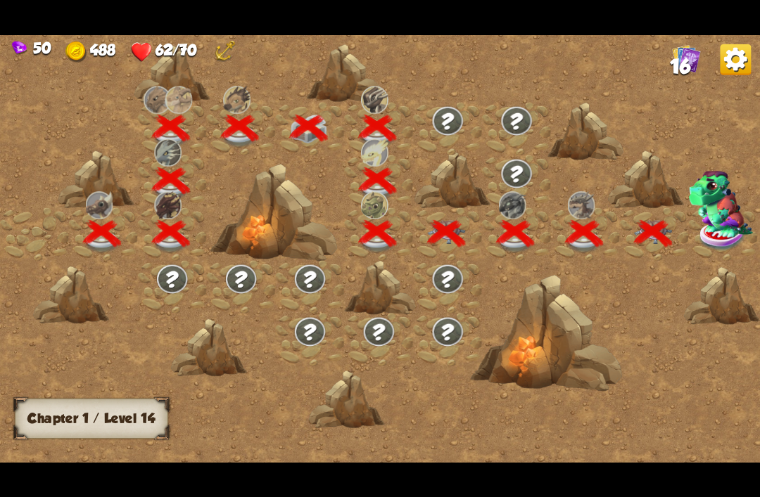
scroll to position [0, 214]
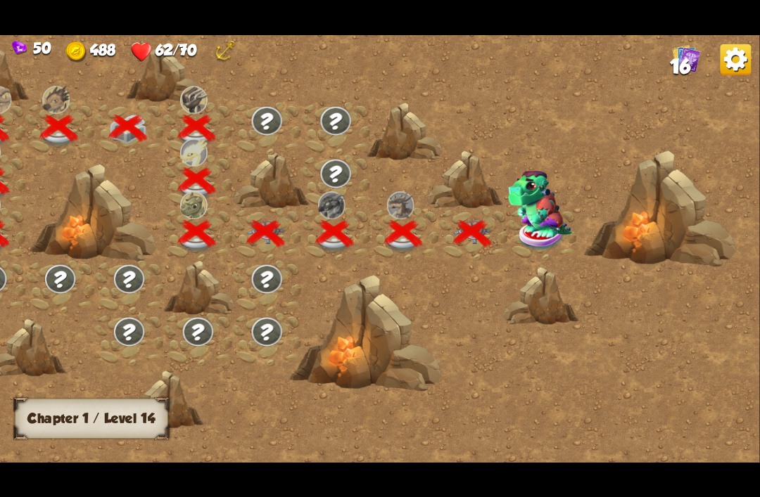
click at [542, 239] on img at bounding box center [542, 236] width 48 height 32
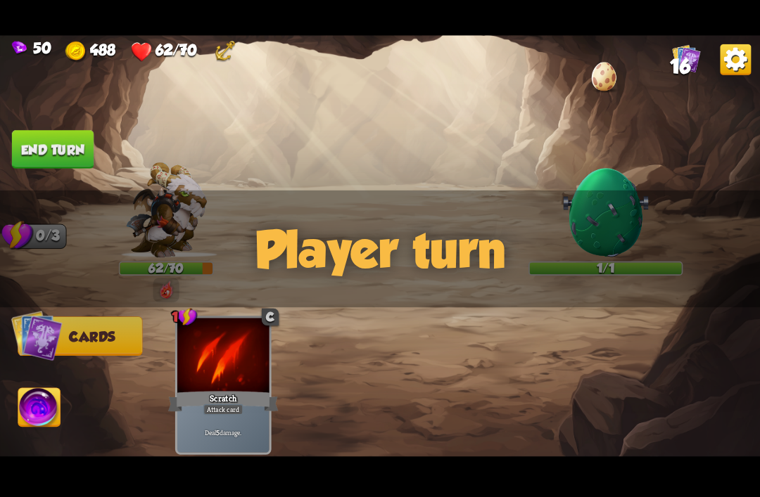
click at [611, 221] on div "Player turn" at bounding box center [380, 248] width 760 height 117
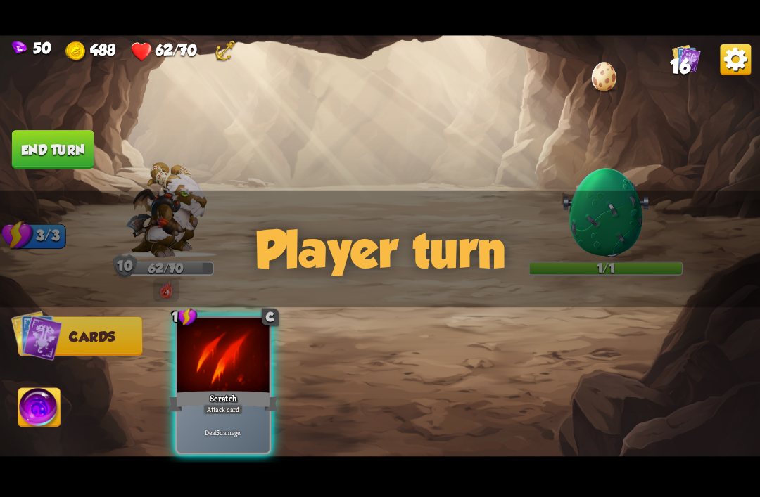
click at [603, 182] on img at bounding box center [605, 212] width 91 height 91
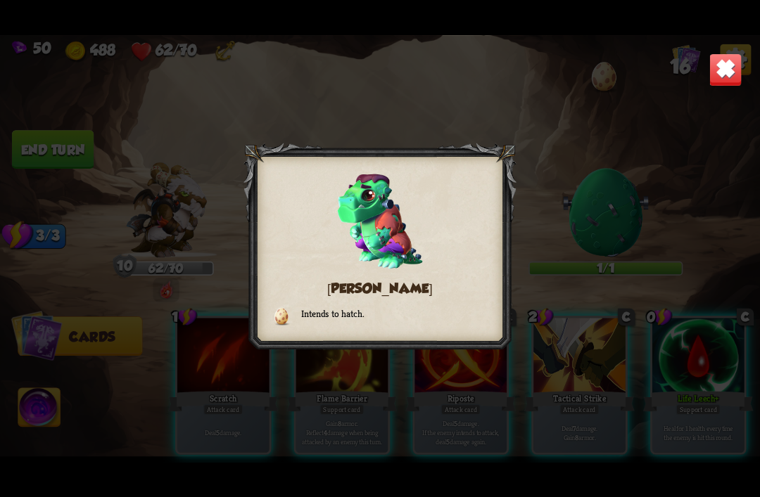
click at [722, 68] on img at bounding box center [724, 69] width 33 height 33
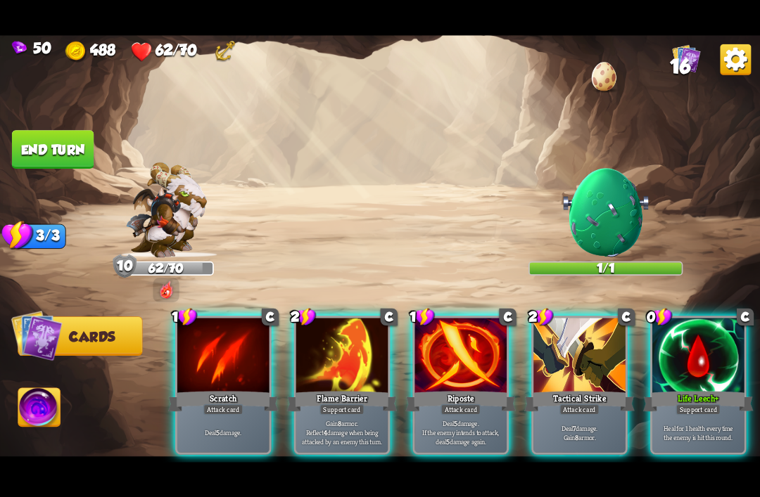
click at [613, 201] on img at bounding box center [605, 212] width 91 height 91
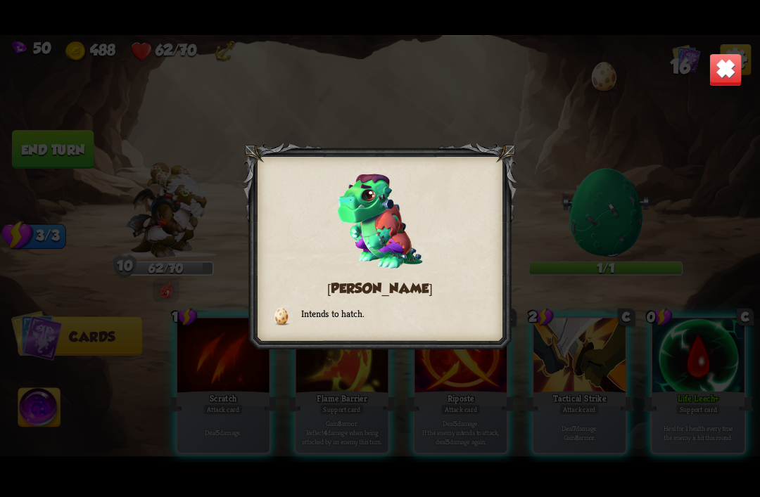
click at [720, 65] on img at bounding box center [724, 69] width 33 height 33
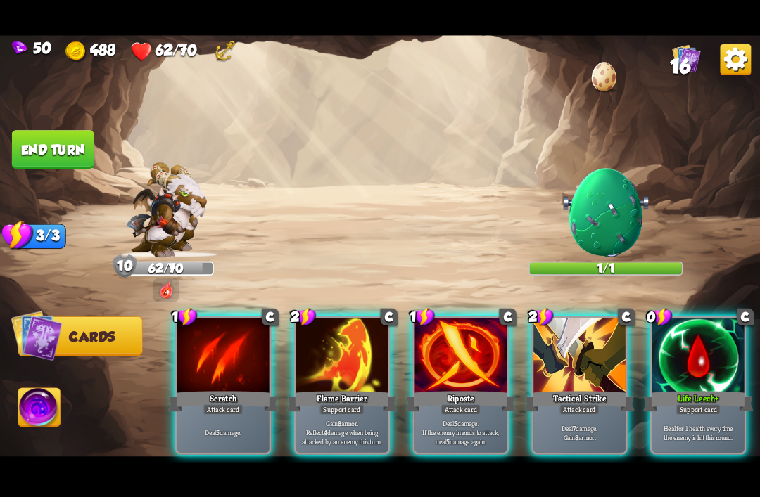
click at [703, 345] on div at bounding box center [698, 356] width 92 height 77
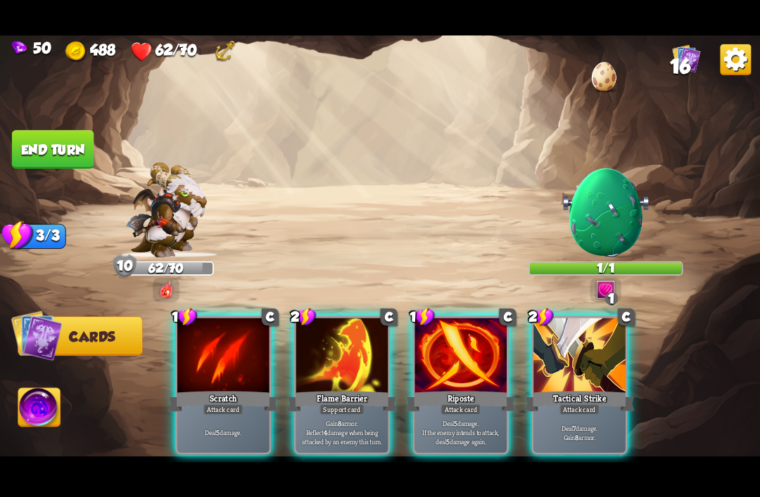
click at [581, 404] on div "Attack card" at bounding box center [579, 409] width 40 height 11
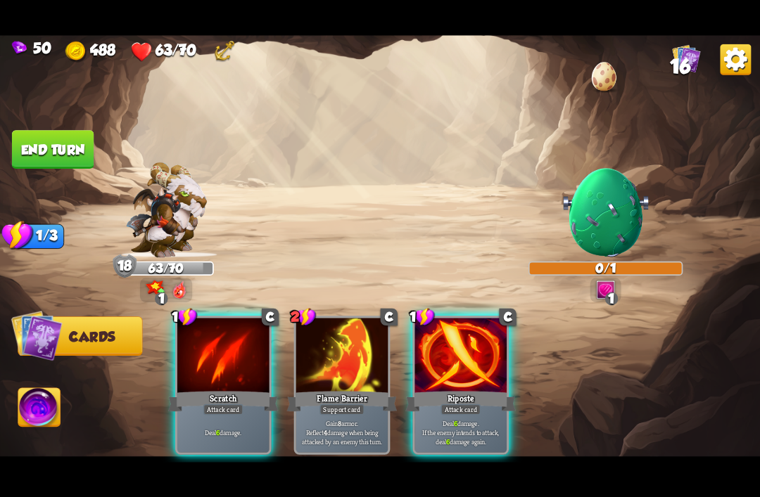
click at [196, 428] on p "Deal 6 damage." at bounding box center [222, 432] width 87 height 9
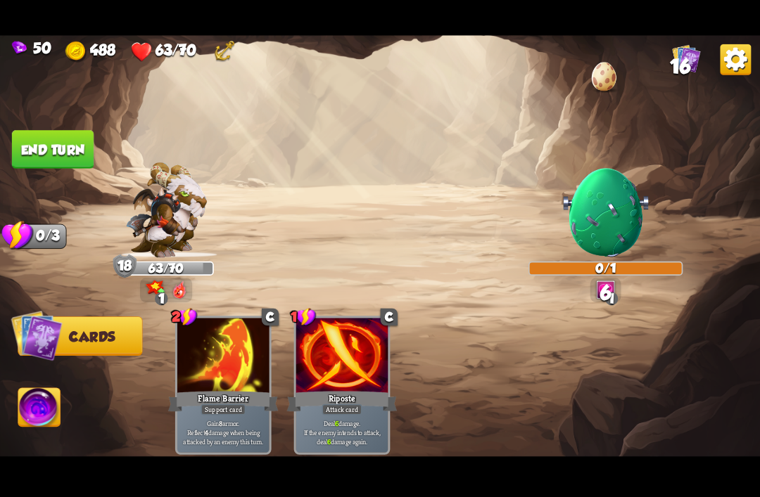
click at [25, 146] on button "End turn" at bounding box center [53, 149] width 82 height 39
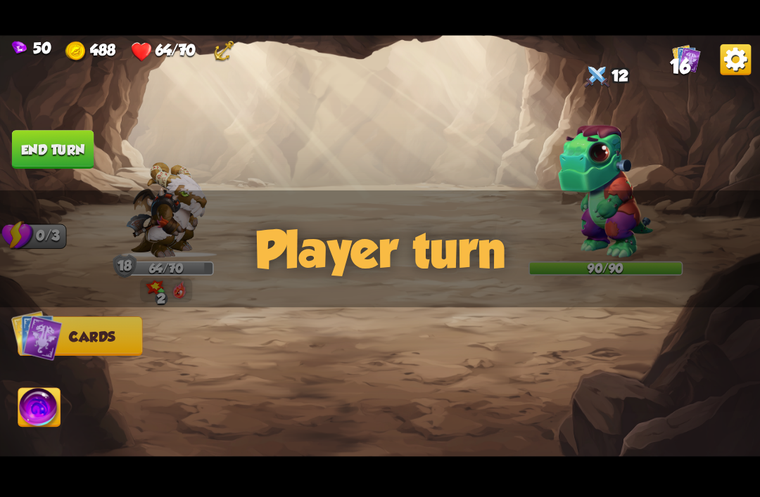
click at [598, 192] on img at bounding box center [605, 190] width 95 height 133
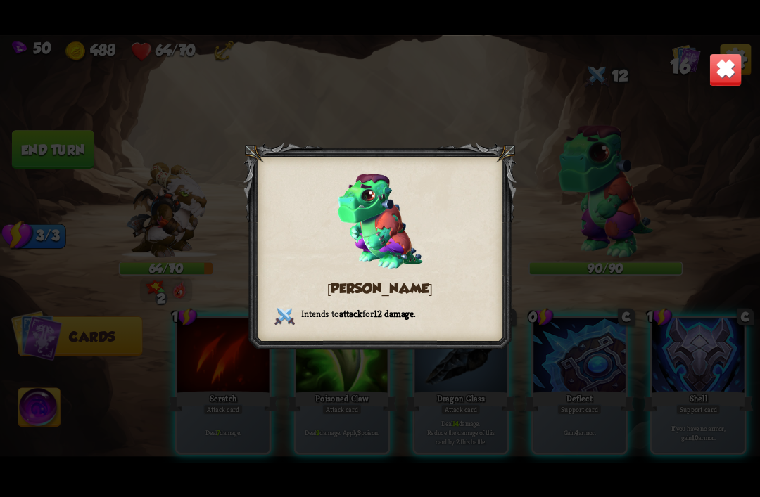
click at [718, 70] on img at bounding box center [724, 69] width 33 height 33
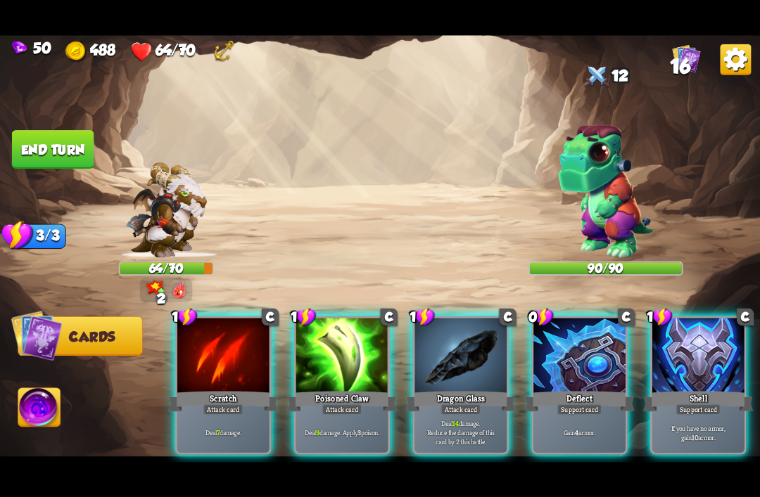
click at [693, 389] on div "Shell" at bounding box center [698, 401] width 110 height 25
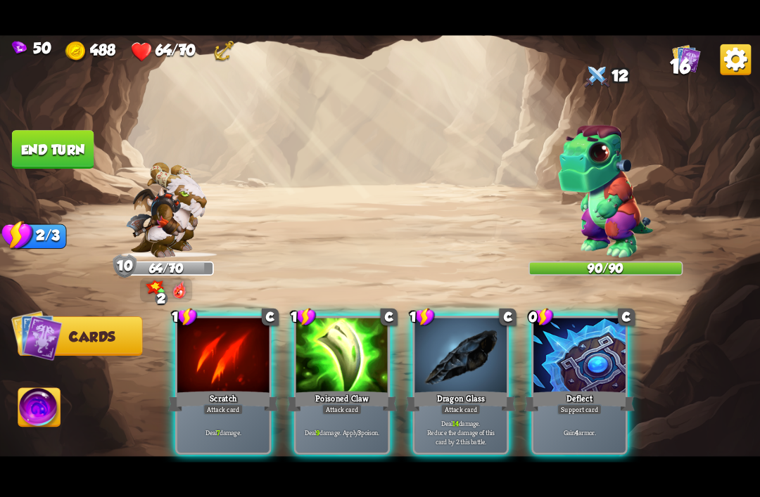
click at [578, 404] on div "Support card" at bounding box center [579, 409] width 45 height 11
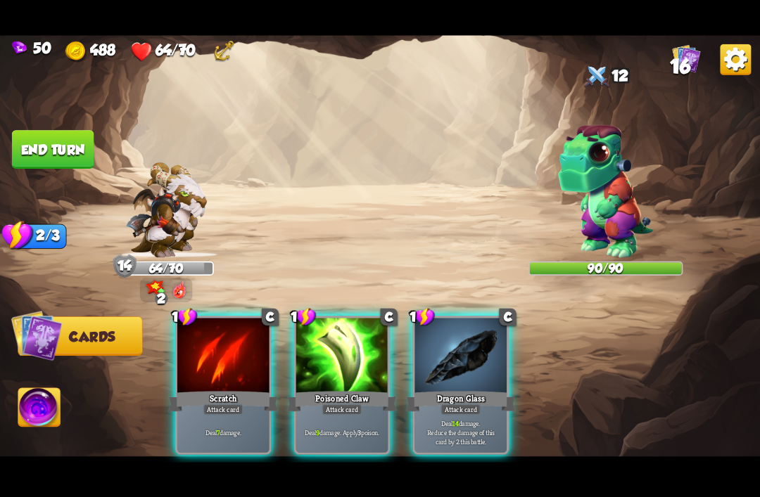
click at [454, 366] on div at bounding box center [460, 356] width 92 height 77
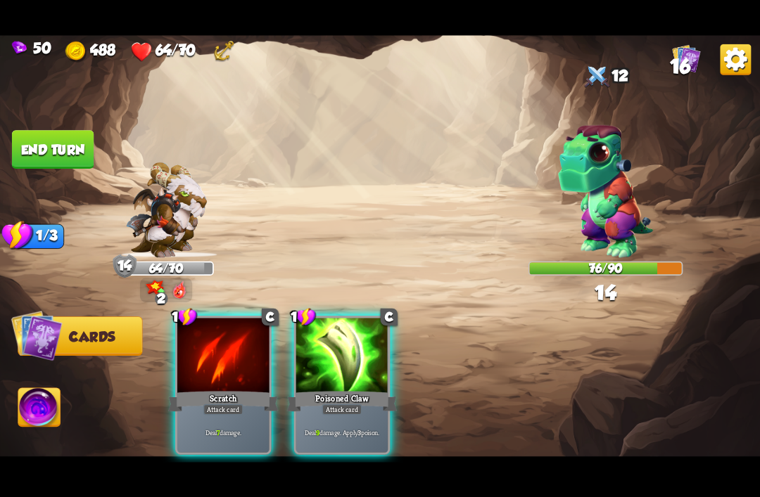
click at [337, 389] on div "Poisoned Claw" at bounding box center [342, 401] width 110 height 25
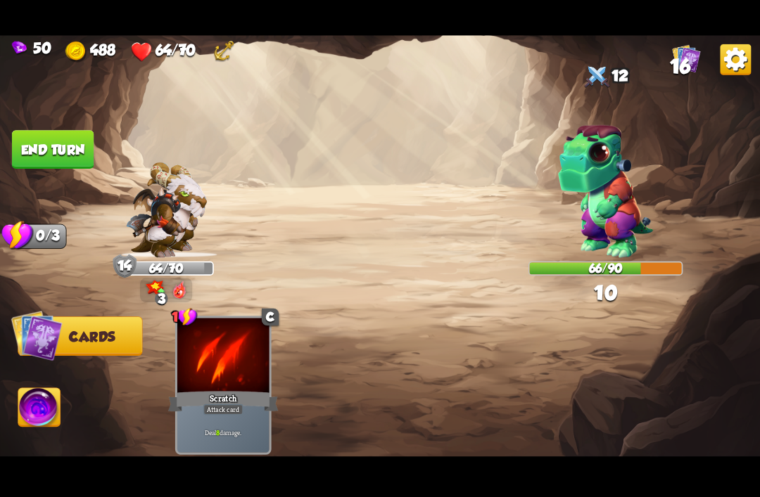
click at [28, 144] on button "End turn" at bounding box center [53, 149] width 82 height 39
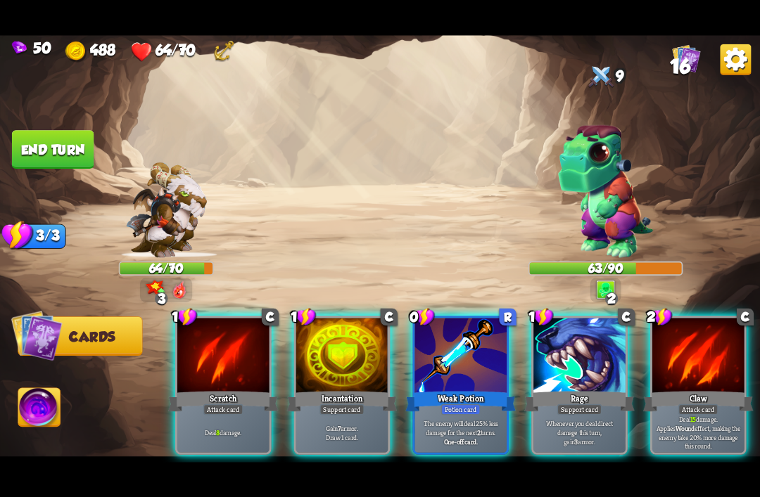
click at [446, 389] on div "Weak Potion" at bounding box center [460, 401] width 110 height 25
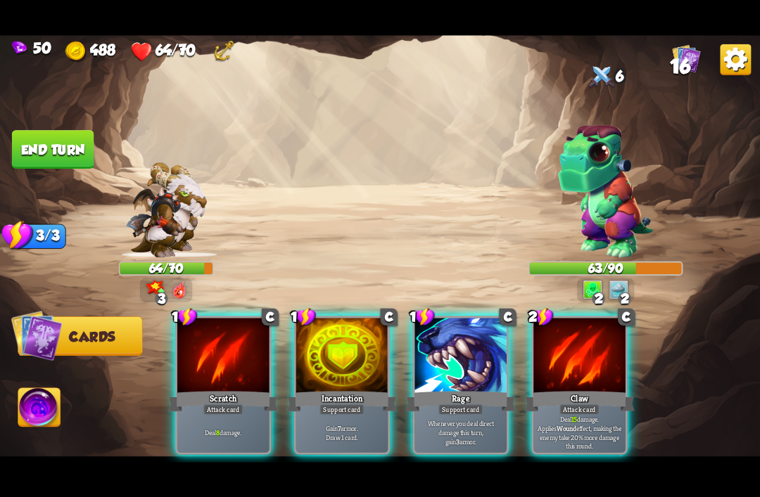
click at [342, 366] on div at bounding box center [342, 356] width 92 height 77
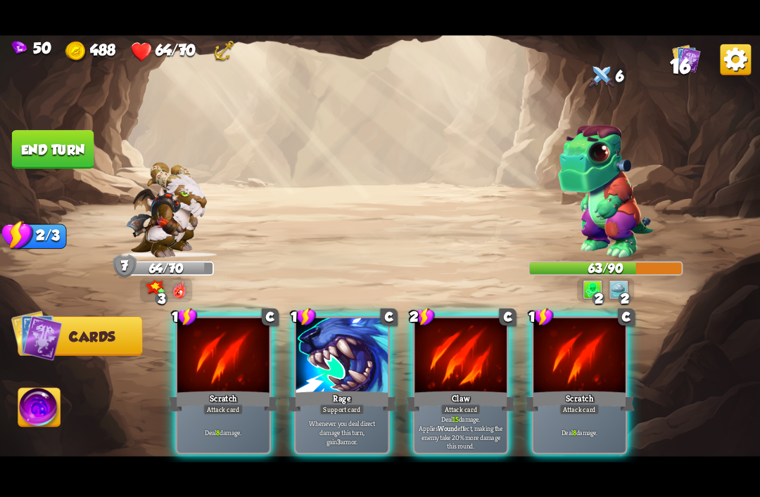
click at [572, 404] on div "Attack card" at bounding box center [579, 409] width 40 height 11
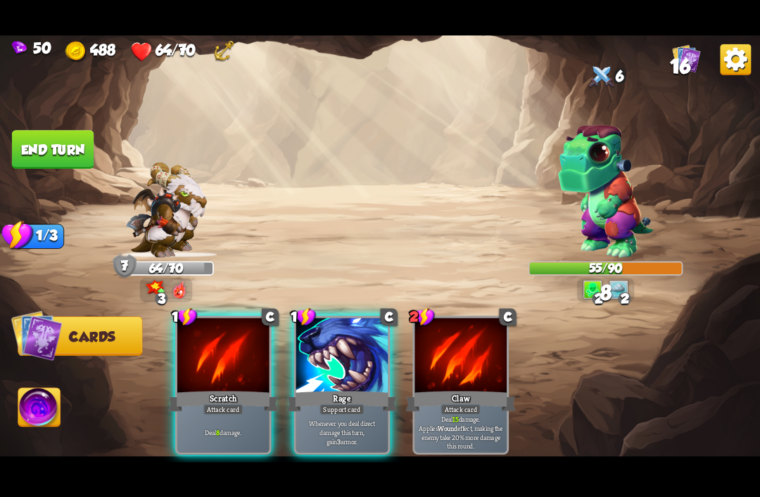
click at [212, 389] on div "Scratch" at bounding box center [223, 401] width 110 height 25
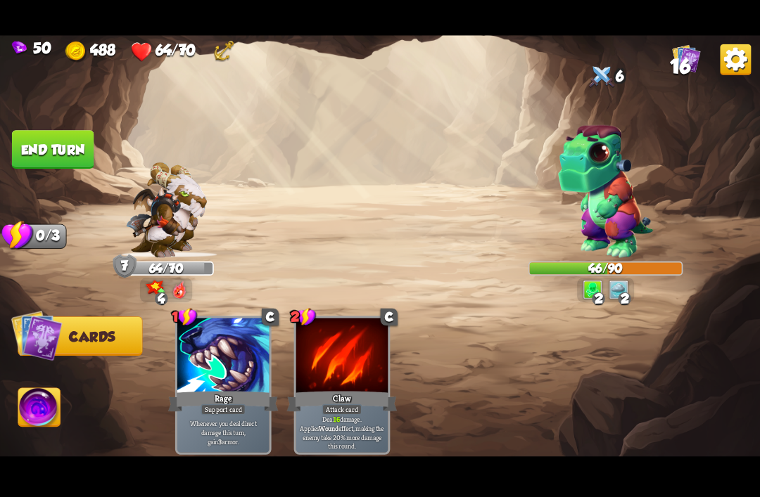
click at [41, 143] on button "End turn" at bounding box center [53, 149] width 82 height 39
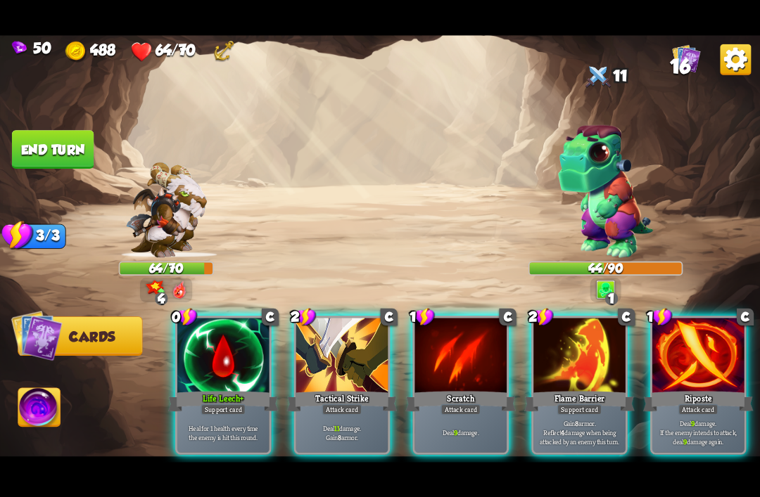
click at [205, 364] on div at bounding box center [223, 356] width 92 height 77
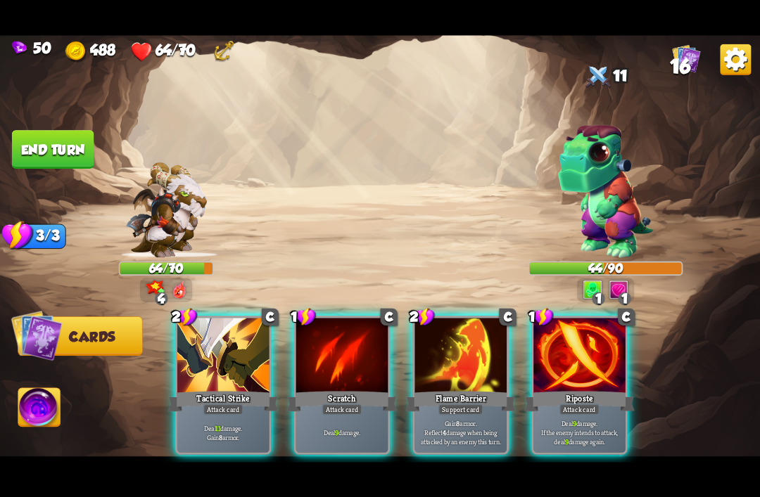
click at [214, 362] on div at bounding box center [223, 356] width 92 height 77
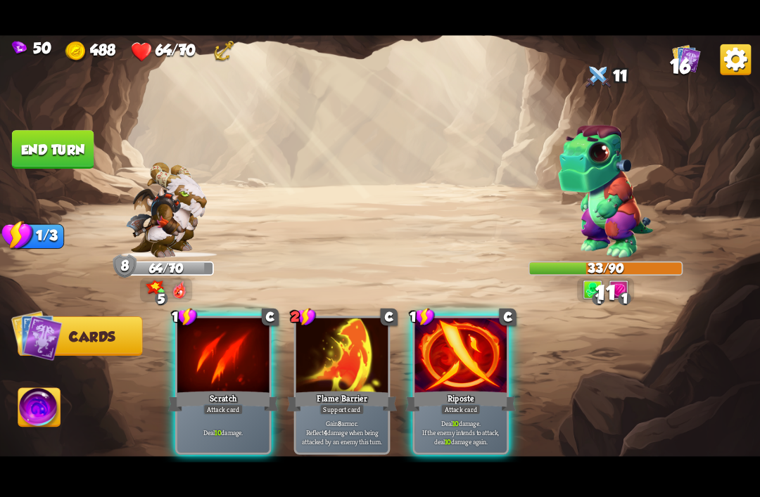
click at [469, 412] on div "Deal 10 damage. If the enemy intends to attack, deal 10 damage again." at bounding box center [460, 432] width 92 height 40
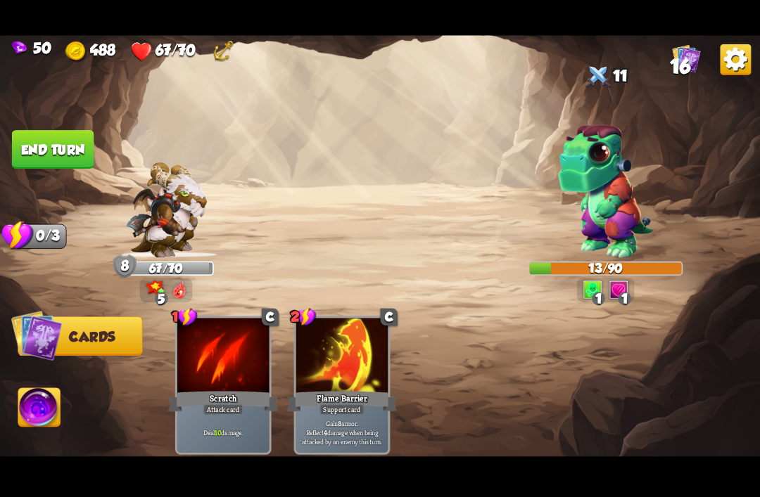
click at [11, 125] on img at bounding box center [380, 249] width 760 height 428
click at [37, 148] on button "End turn" at bounding box center [53, 149] width 82 height 39
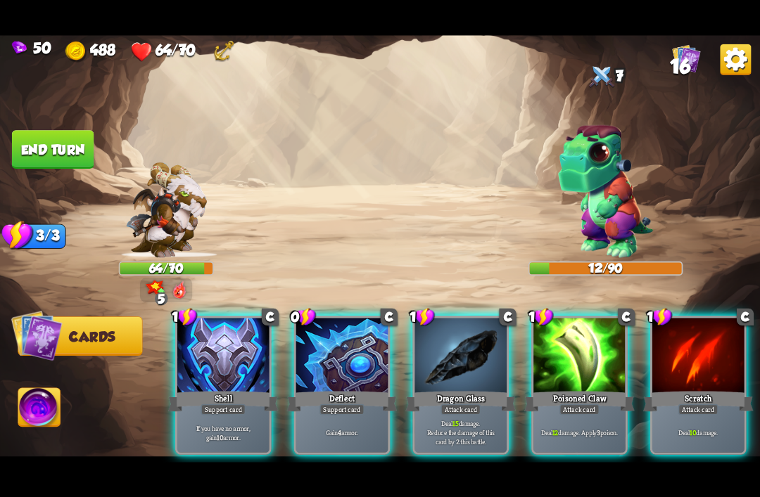
click at [338, 404] on div "Support card" at bounding box center [341, 409] width 45 height 11
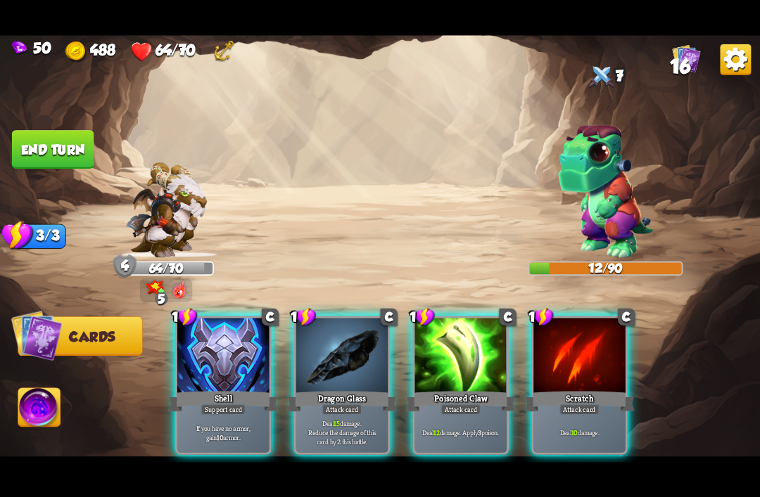
click at [39, 409] on img at bounding box center [39, 409] width 42 height 43
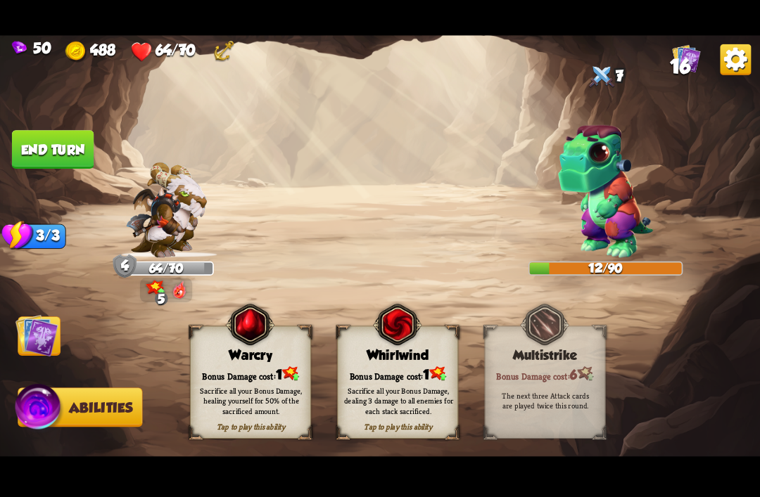
click at [230, 374] on div "Bonus Damage cost: 1" at bounding box center [251, 373] width 120 height 17
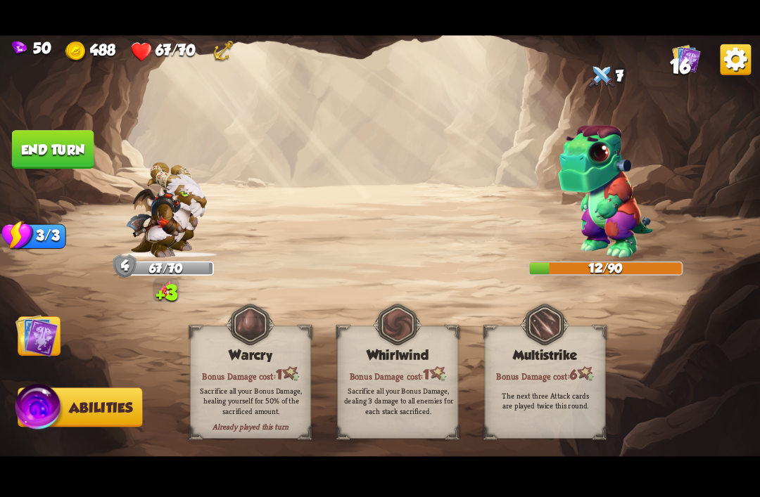
click at [27, 340] on img at bounding box center [36, 335] width 43 height 43
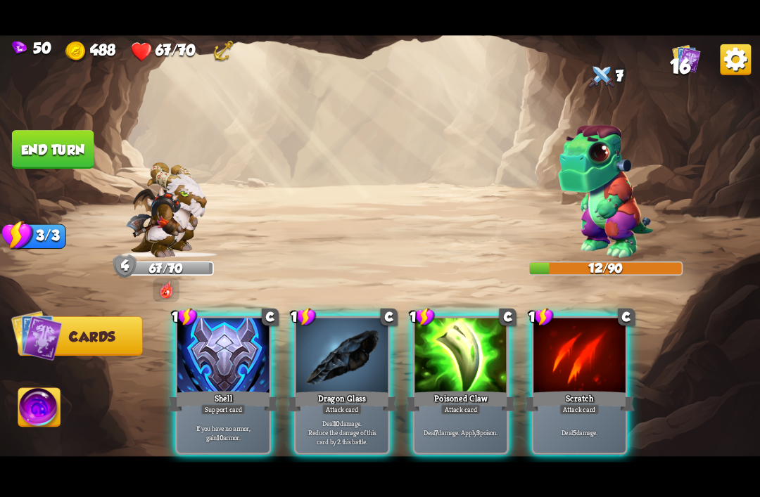
click at [315, 418] on p "Deal 10 damage. Reduce the damage of this card by 2 this battle." at bounding box center [341, 431] width 87 height 27
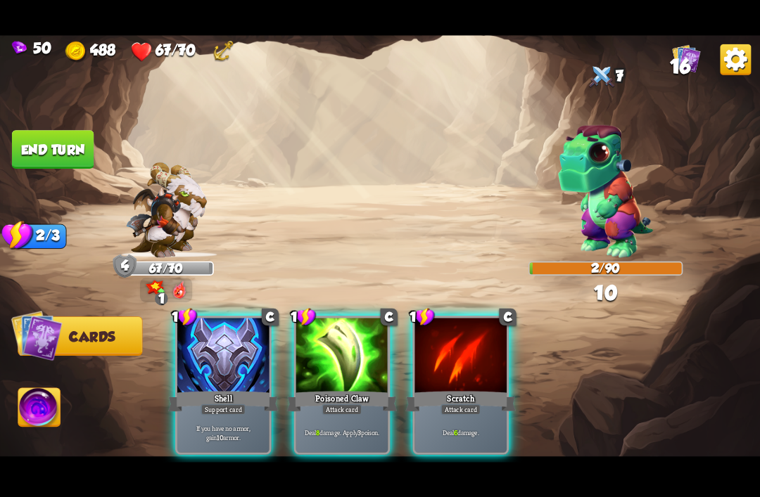
click at [359, 412] on div "Deal 8 damage. Apply 3 poison." at bounding box center [342, 432] width 92 height 40
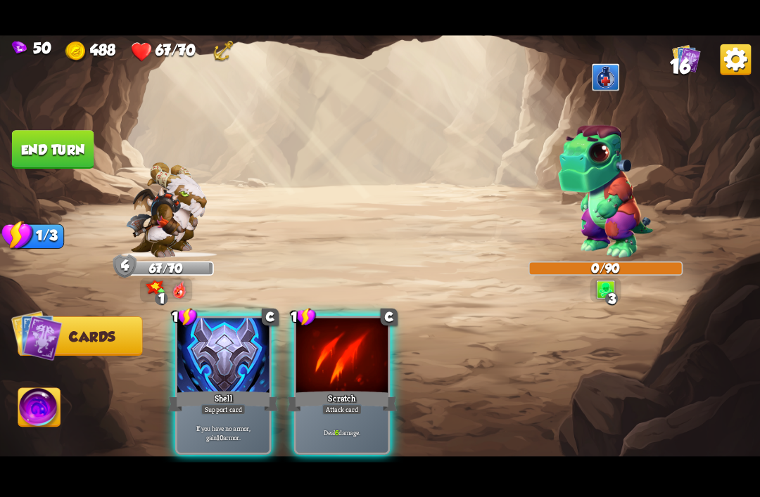
click at [610, 186] on img at bounding box center [605, 190] width 95 height 133
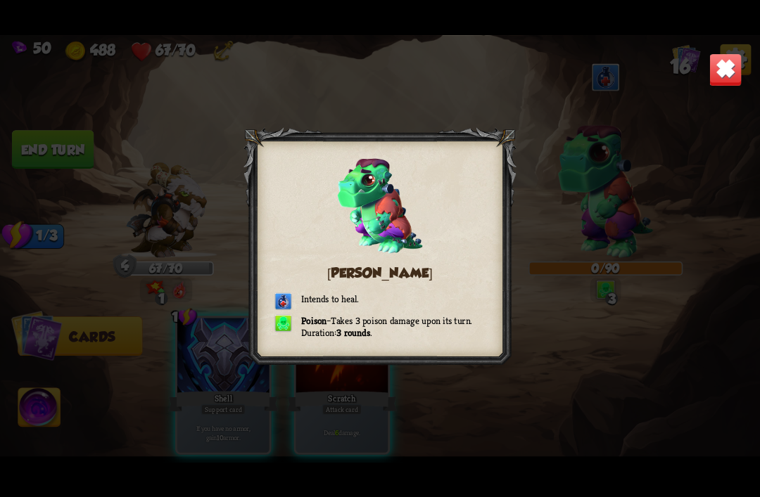
click at [726, 61] on img at bounding box center [724, 69] width 33 height 33
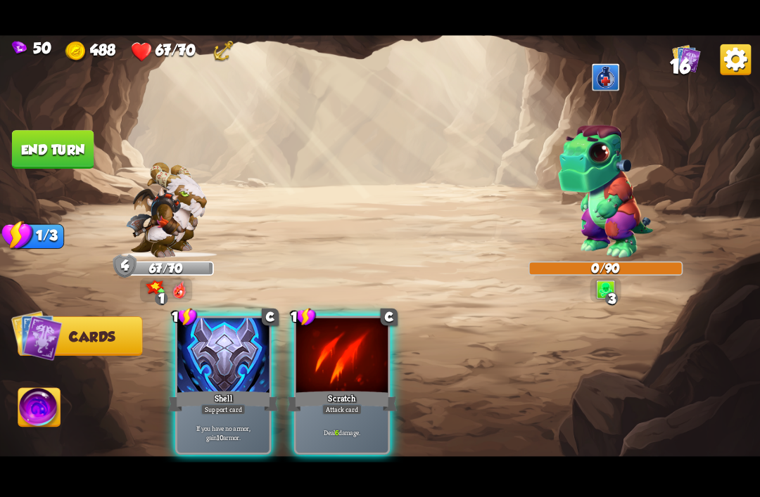
click at [219, 338] on div at bounding box center [223, 356] width 92 height 77
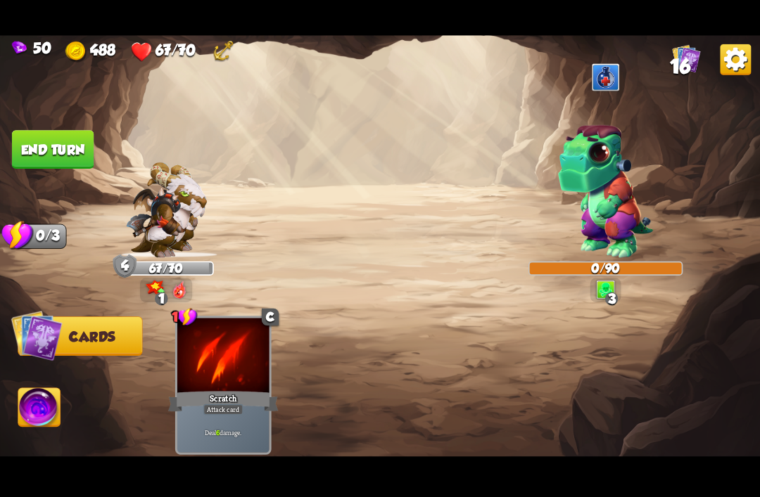
click at [34, 137] on button "End turn" at bounding box center [53, 149] width 82 height 39
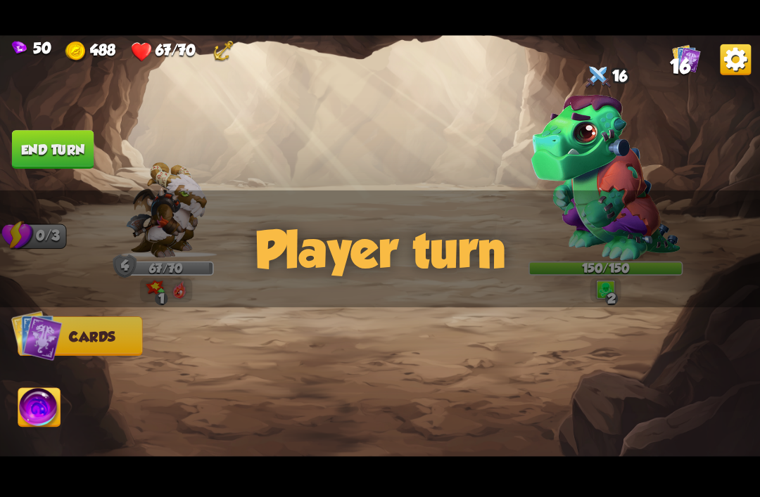
click at [570, 187] on img at bounding box center [605, 177] width 149 height 166
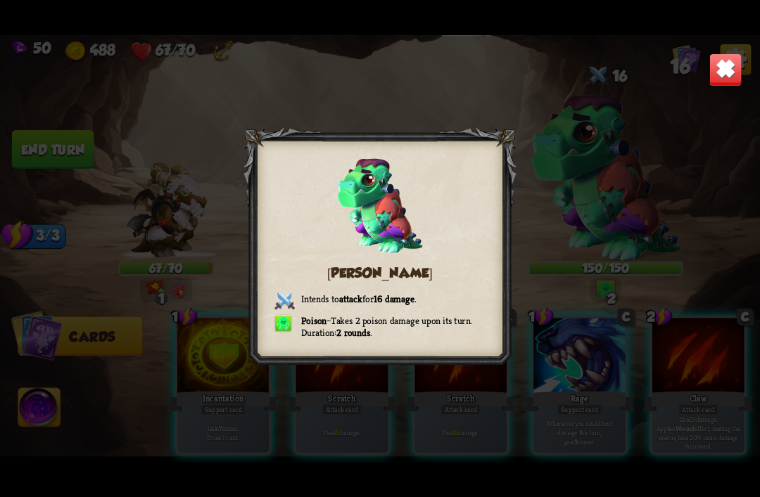
click at [725, 72] on img at bounding box center [724, 69] width 33 height 33
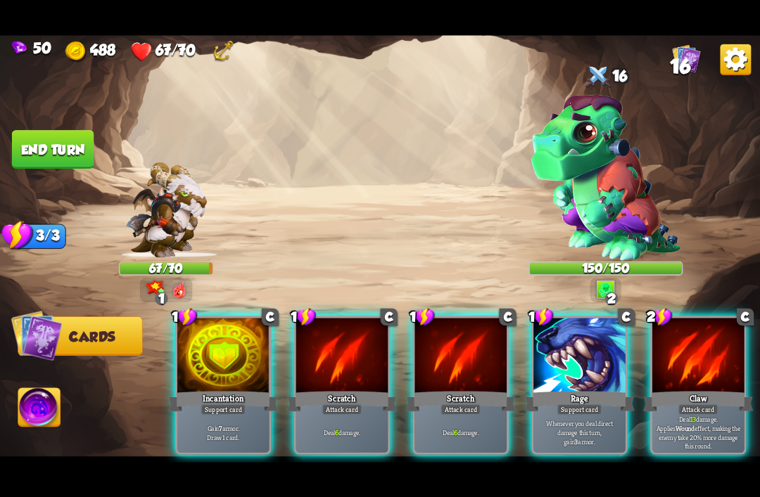
click at [576, 389] on div "Rage" at bounding box center [579, 401] width 110 height 25
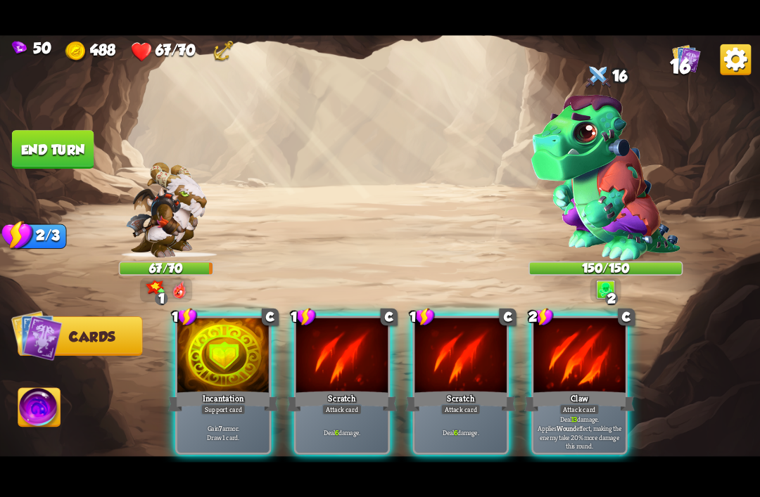
click at [222, 364] on div at bounding box center [223, 356] width 92 height 77
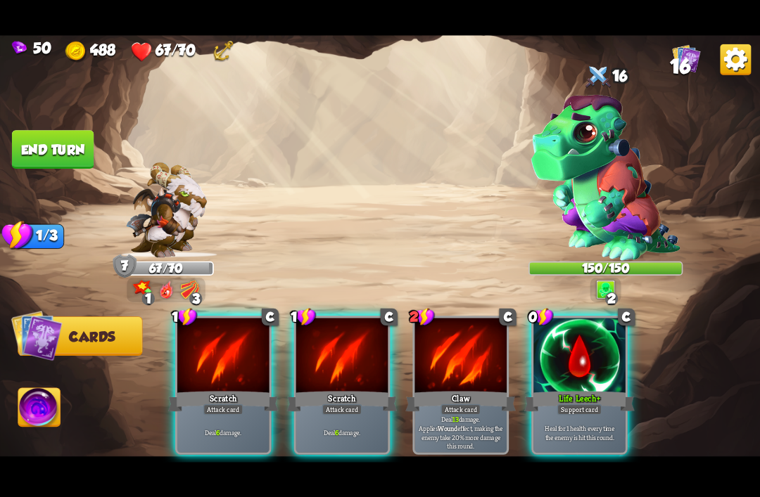
click at [581, 367] on div at bounding box center [579, 356] width 92 height 77
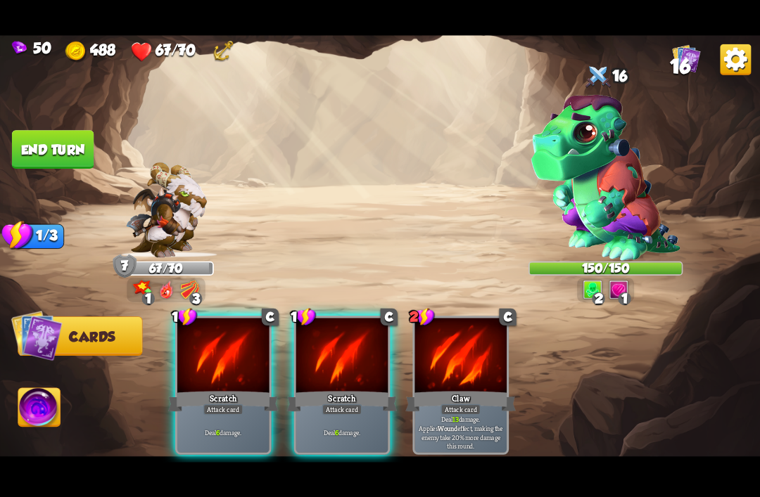
click at [214, 404] on div "Attack card" at bounding box center [223, 409] width 40 height 11
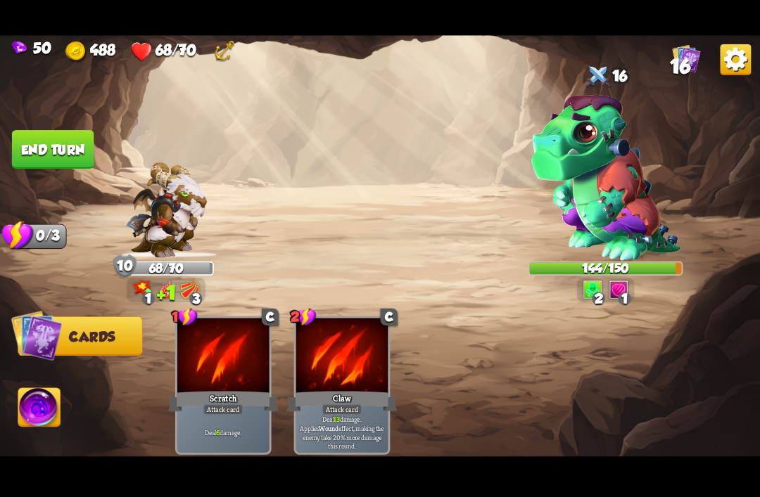
click at [40, 142] on button "End turn" at bounding box center [53, 149] width 82 height 39
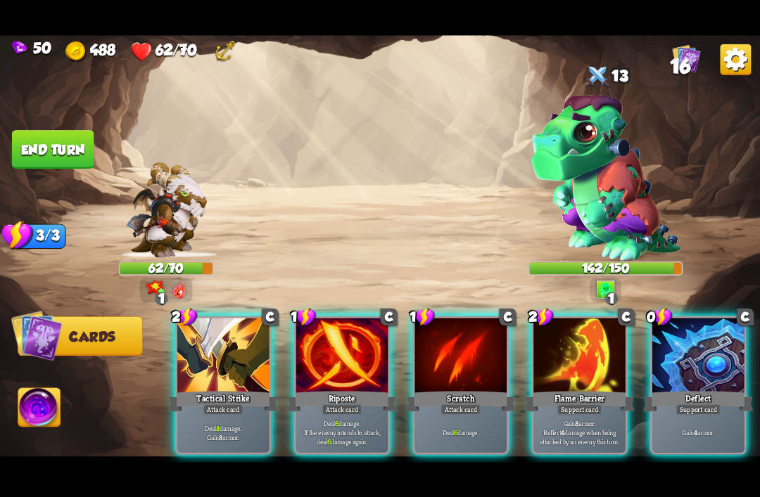
click at [678, 361] on div at bounding box center [698, 356] width 92 height 77
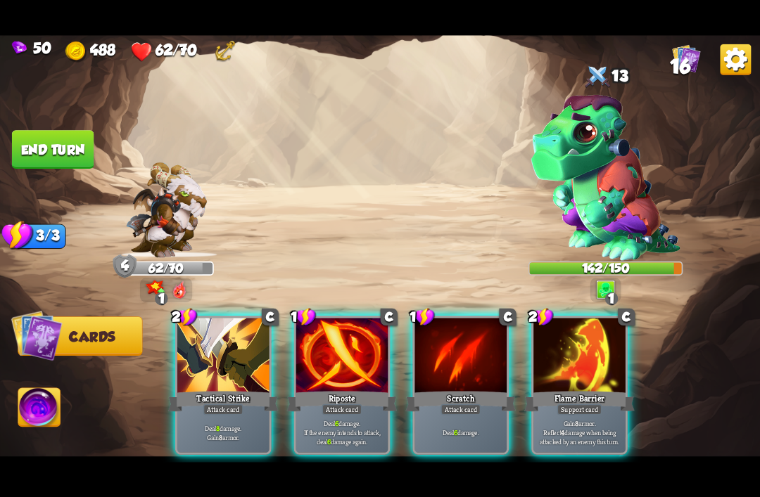
click at [205, 363] on div at bounding box center [223, 356] width 92 height 77
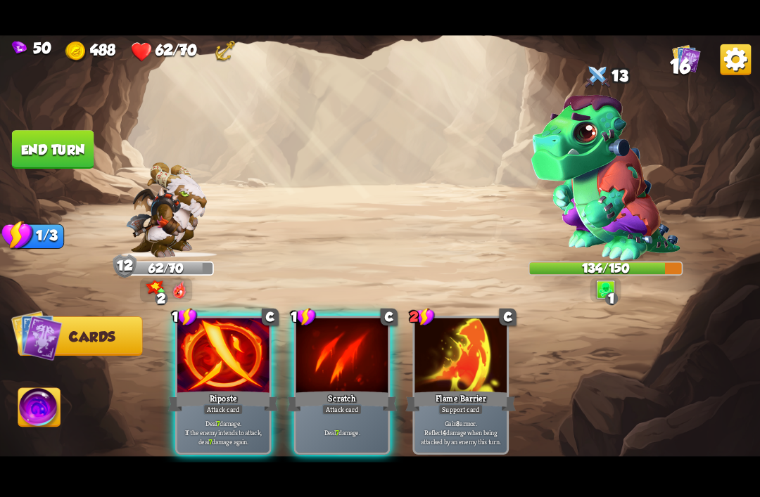
click at [210, 346] on div at bounding box center [223, 356] width 92 height 77
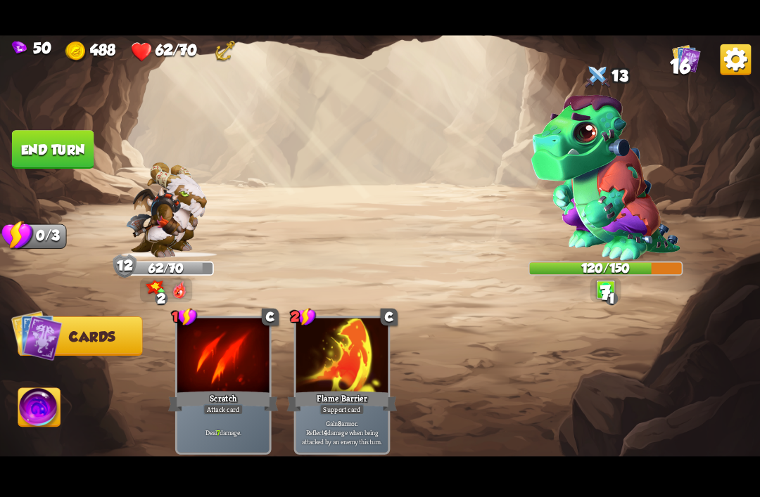
click at [33, 153] on button "End turn" at bounding box center [53, 149] width 82 height 39
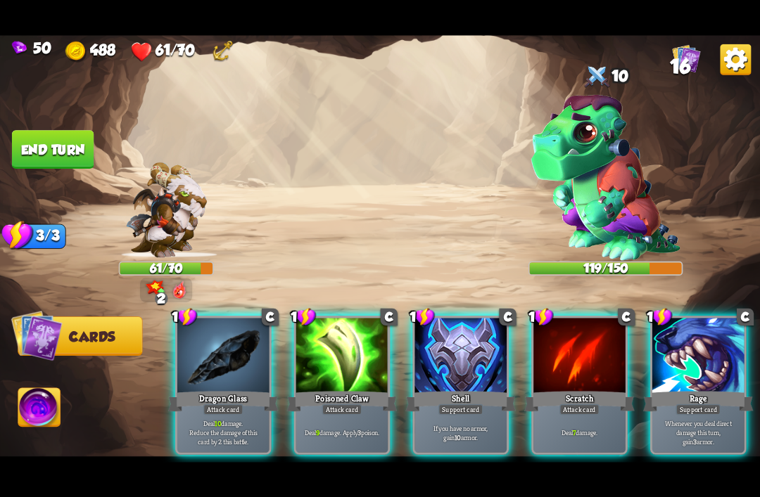
click at [467, 355] on div at bounding box center [460, 356] width 92 height 77
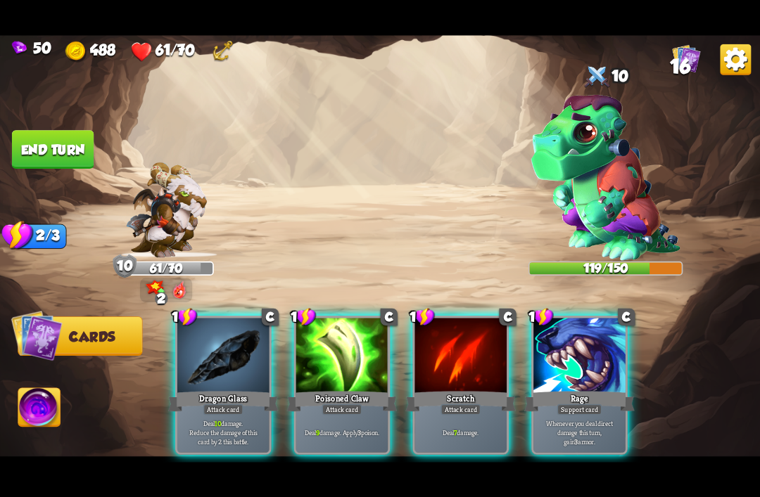
click at [586, 367] on div at bounding box center [579, 356] width 92 height 77
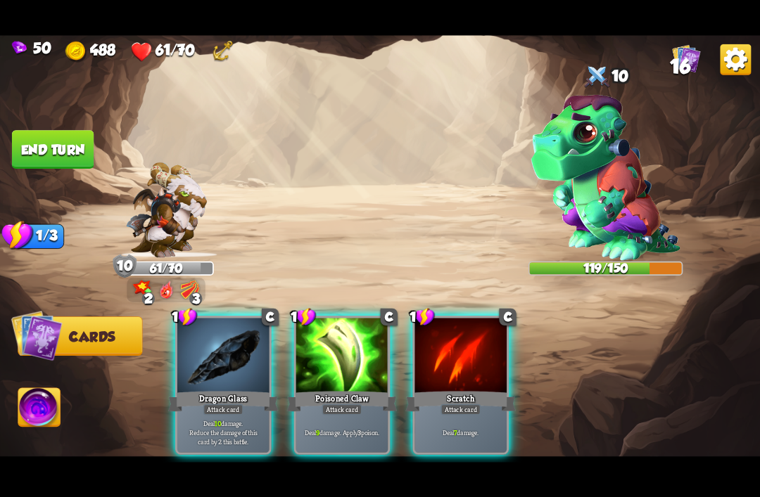
click at [328, 339] on div at bounding box center [342, 356] width 92 height 77
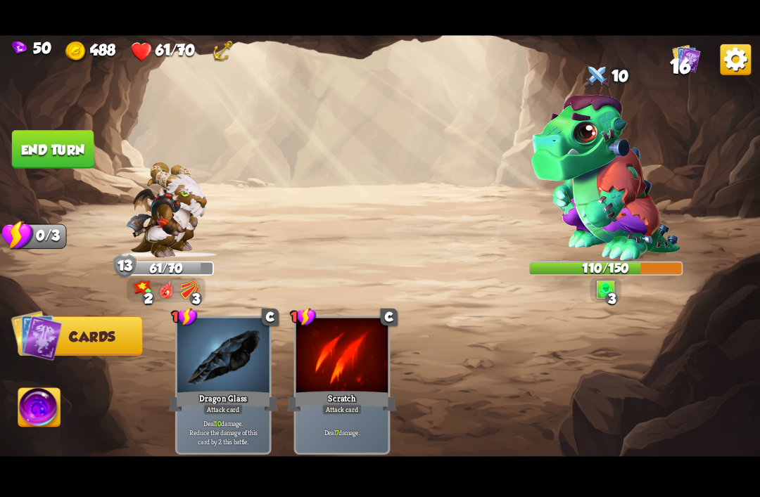
click at [45, 139] on button "End turn" at bounding box center [53, 149] width 82 height 39
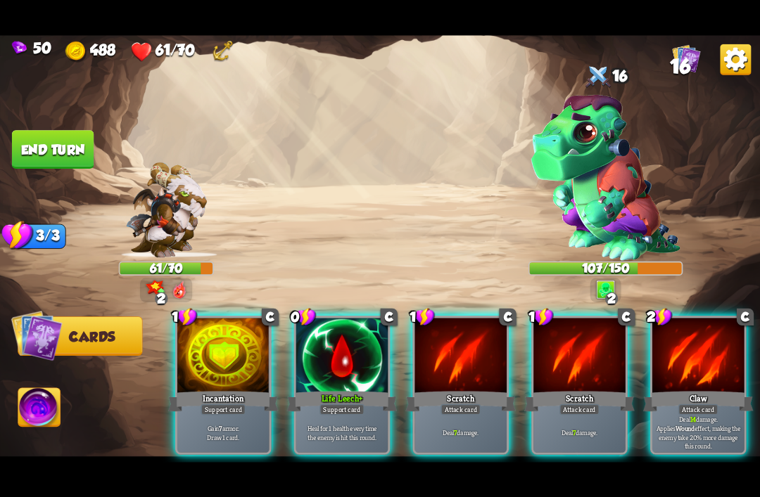
click at [347, 412] on div "Heal for 1 health every time the enemy is hit this round." at bounding box center [342, 432] width 92 height 40
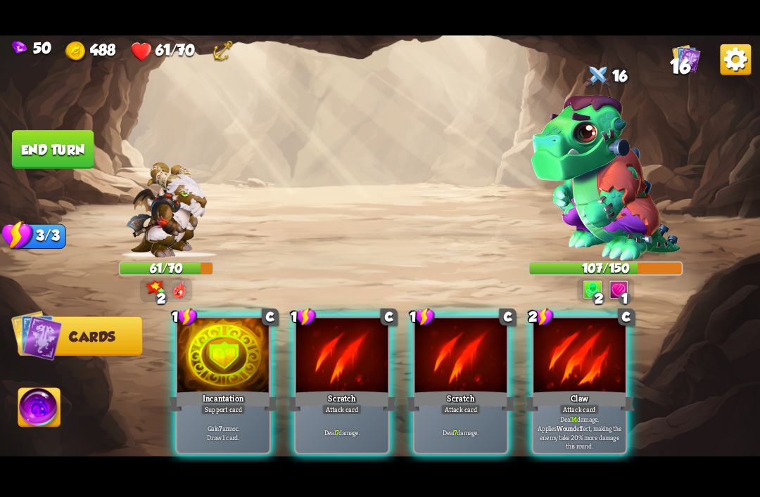
click at [205, 423] on p "Gain 7 armor. Draw 1 card." at bounding box center [222, 432] width 87 height 18
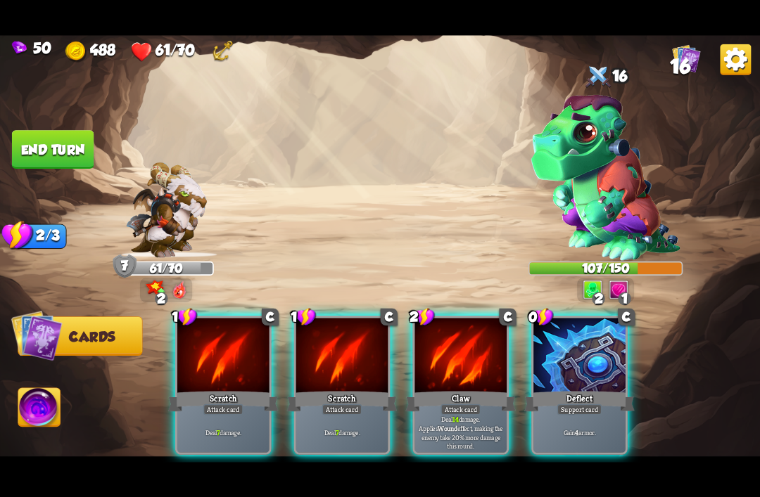
click at [599, 354] on div at bounding box center [579, 356] width 92 height 77
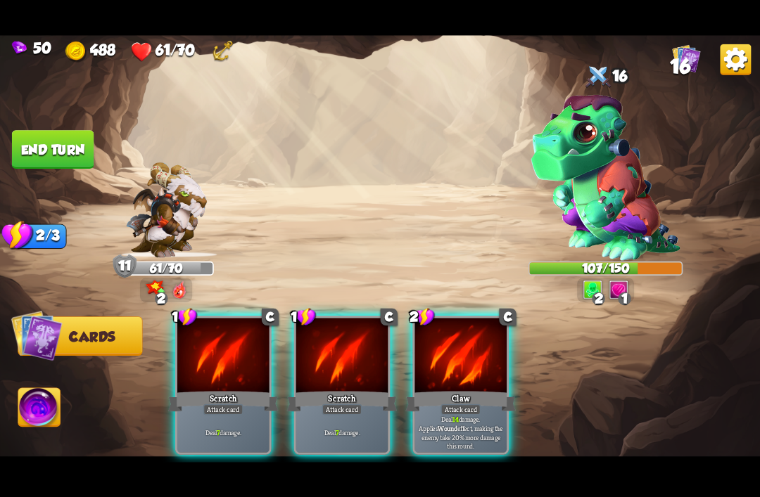
click at [329, 404] on div "Attack card" at bounding box center [342, 409] width 40 height 11
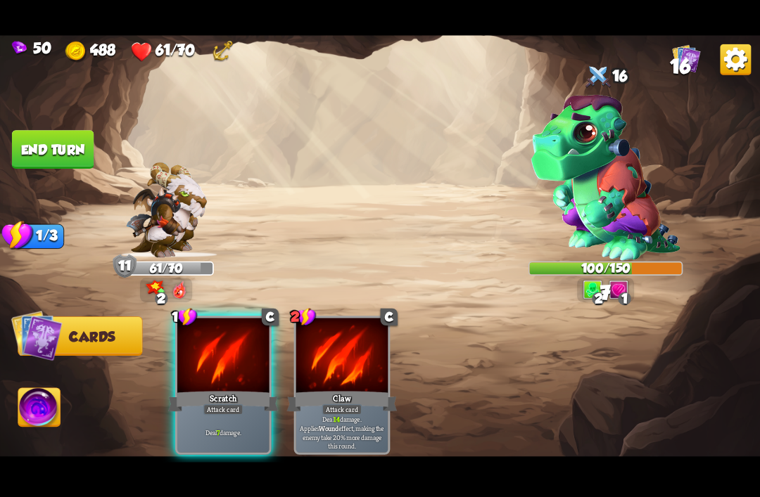
click at [206, 404] on div "Attack card" at bounding box center [223, 409] width 40 height 11
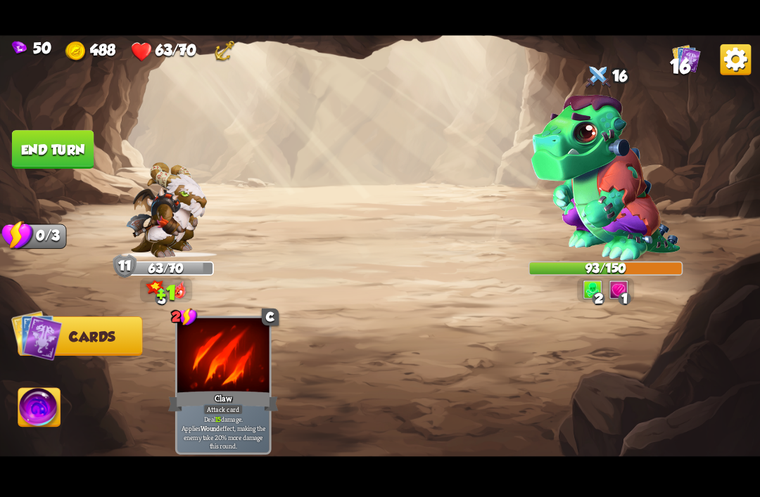
click at [42, 140] on button "End turn" at bounding box center [53, 149] width 82 height 39
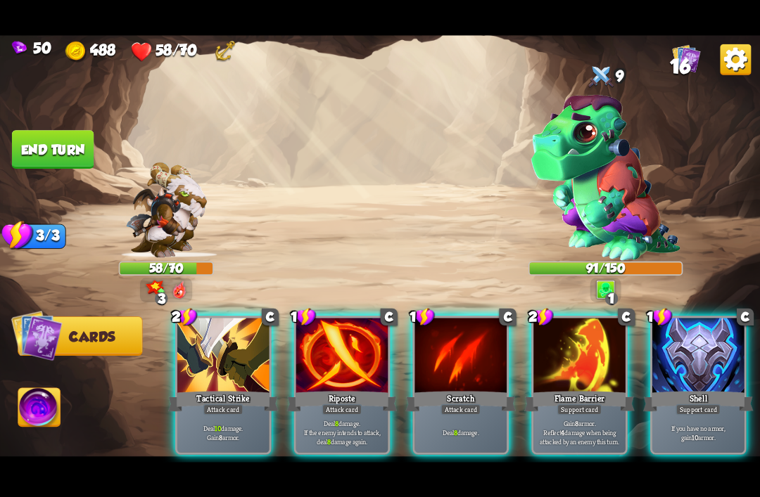
click at [698, 360] on div at bounding box center [698, 356] width 92 height 77
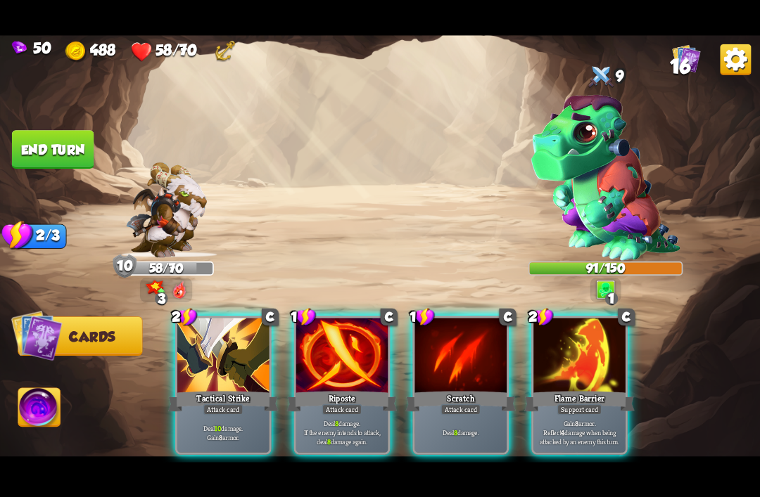
click at [342, 412] on div "Deal 8 damage. If the enemy intends to attack, deal 8 damage again." at bounding box center [342, 432] width 92 height 40
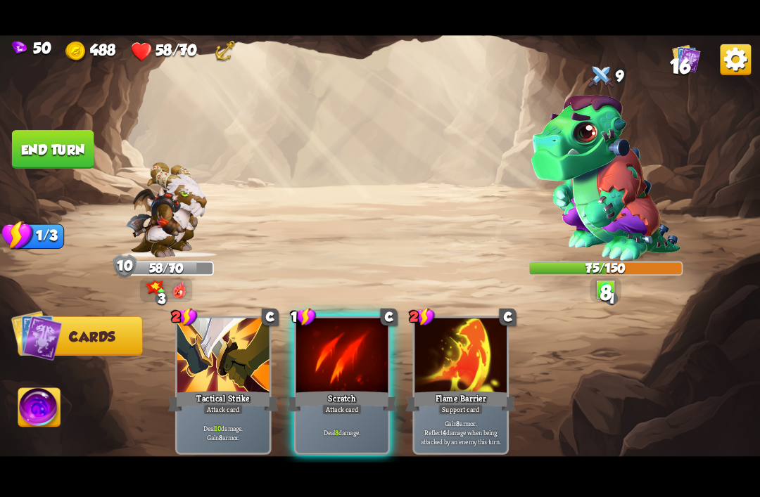
click at [333, 350] on div at bounding box center [342, 356] width 92 height 77
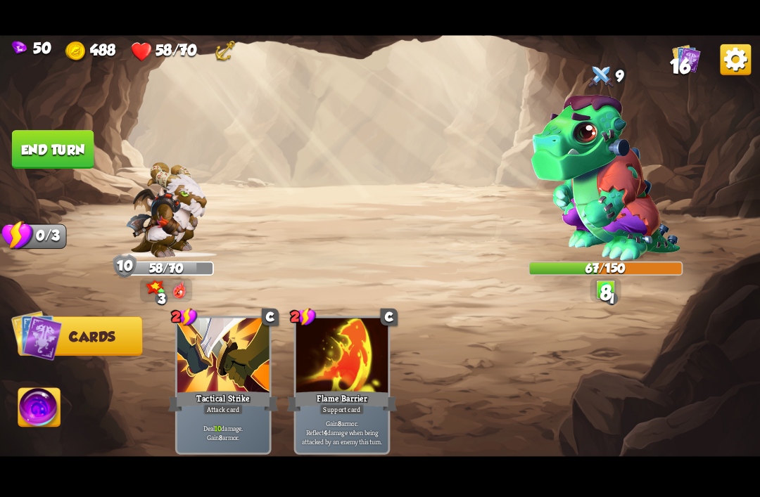
click at [43, 146] on button "End turn" at bounding box center [53, 149] width 82 height 39
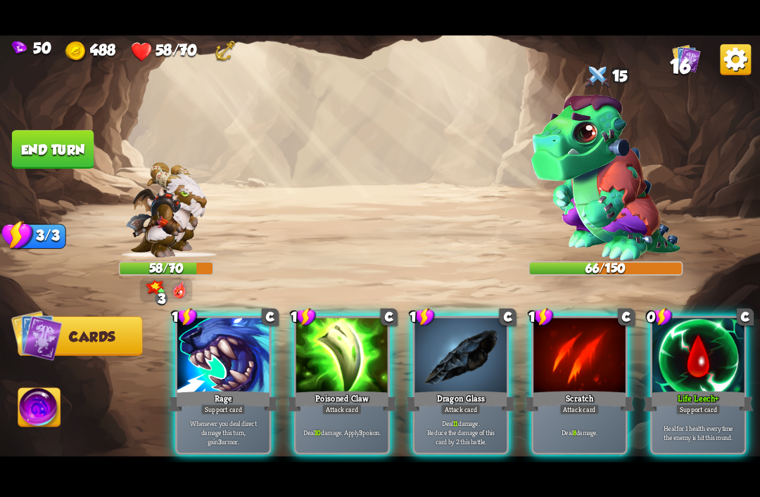
click at [214, 327] on div at bounding box center [223, 356] width 92 height 77
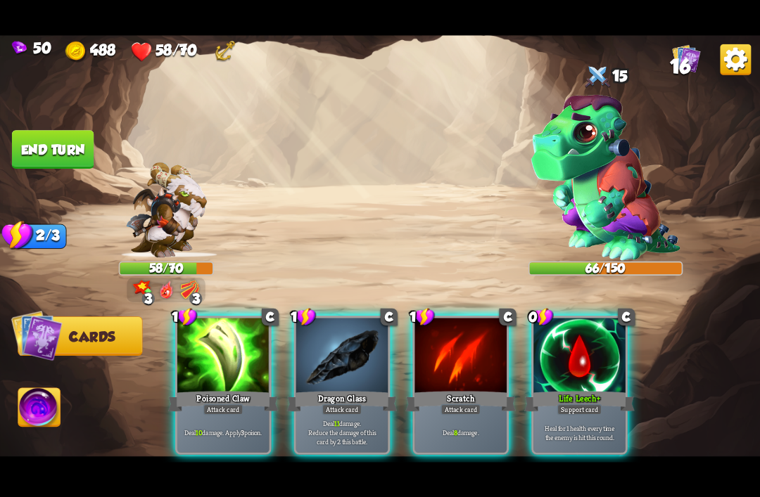
click at [570, 369] on div at bounding box center [579, 356] width 92 height 77
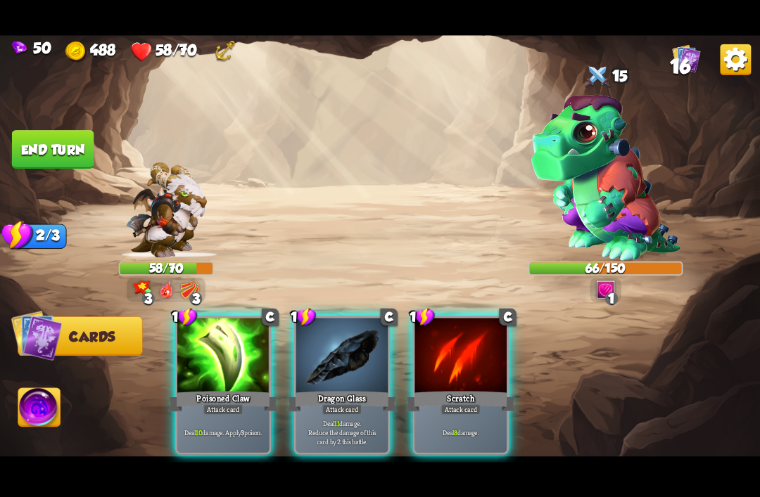
click at [208, 347] on div at bounding box center [223, 356] width 92 height 77
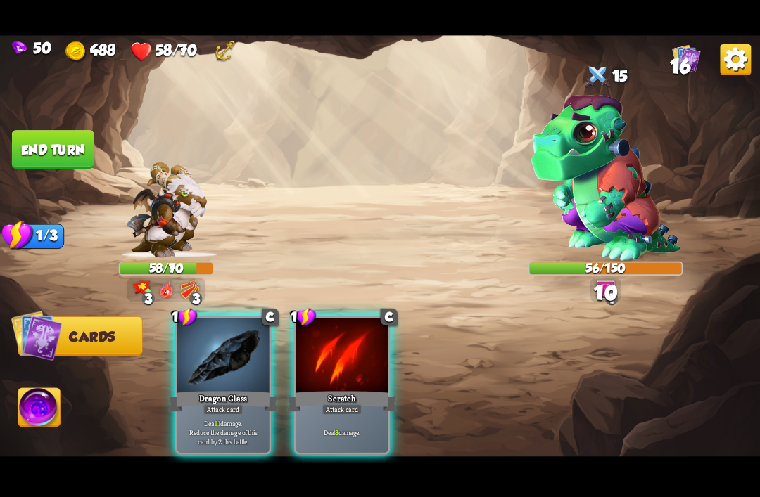
click at [32, 420] on img at bounding box center [39, 409] width 42 height 43
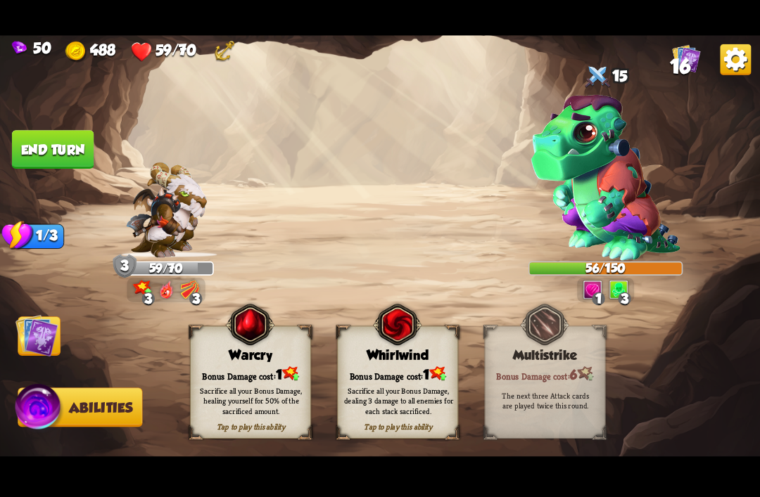
click at [24, 326] on img at bounding box center [36, 335] width 43 height 43
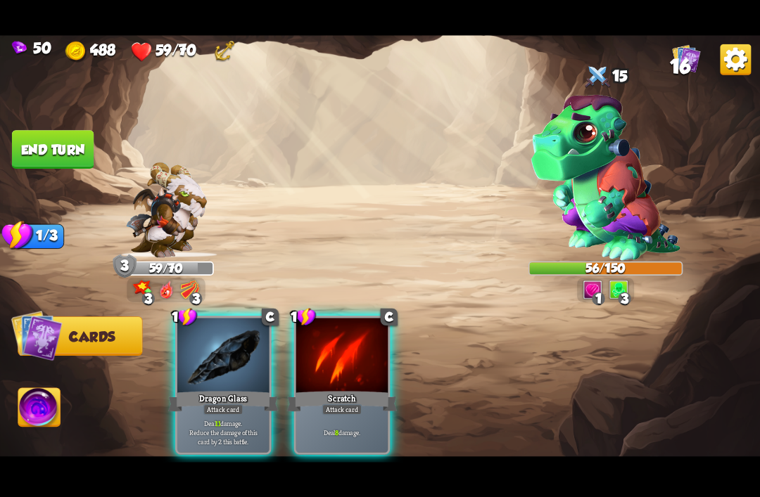
click at [226, 369] on div at bounding box center [223, 356] width 92 height 77
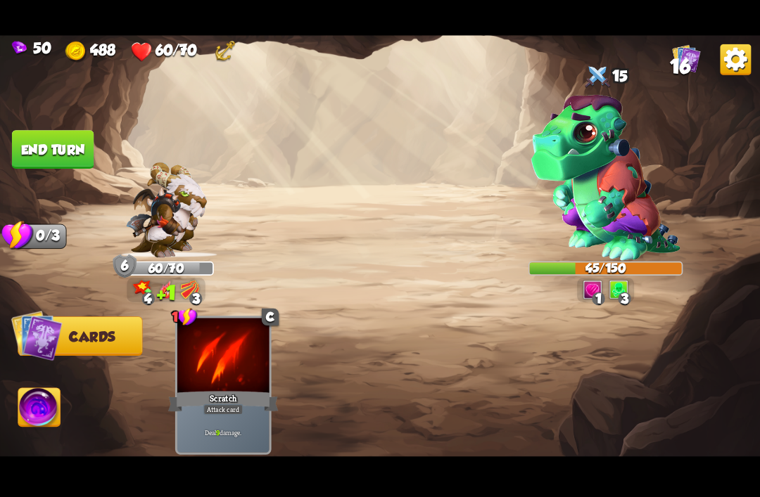
click at [34, 137] on button "End turn" at bounding box center [53, 149] width 82 height 39
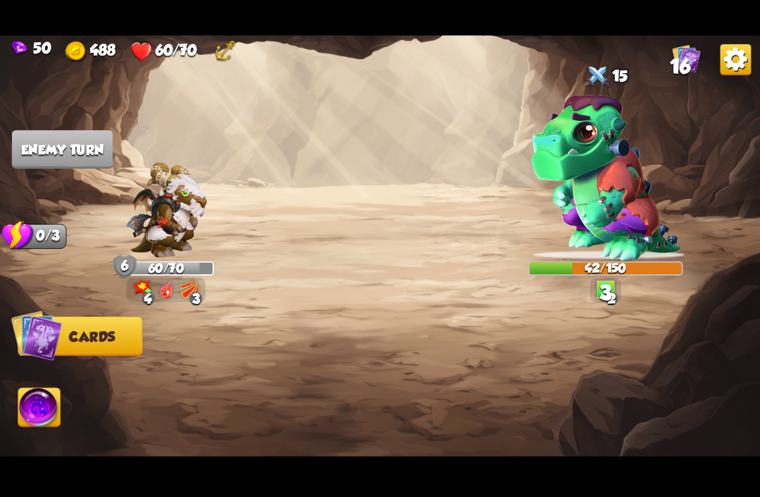
click at [159, 200] on img at bounding box center [166, 210] width 81 height 96
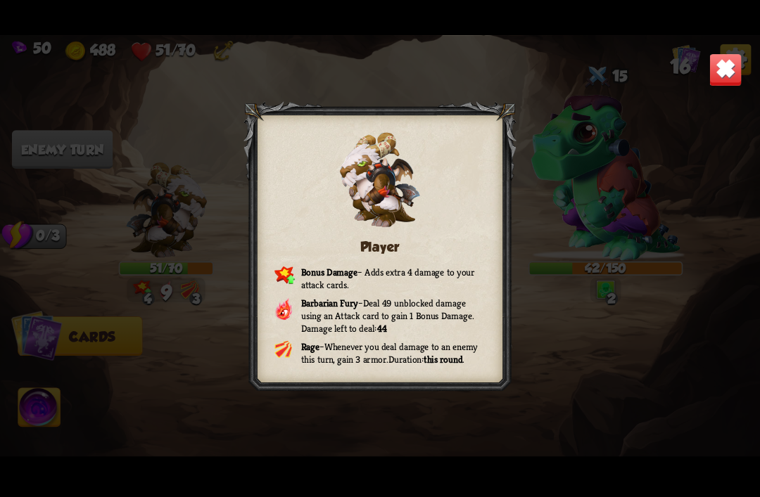
click at [87, 136] on div "Player Bonus Damage – Adds extra 4 damage to your attack cards. Barbarian Fury …" at bounding box center [380, 249] width 760 height 428
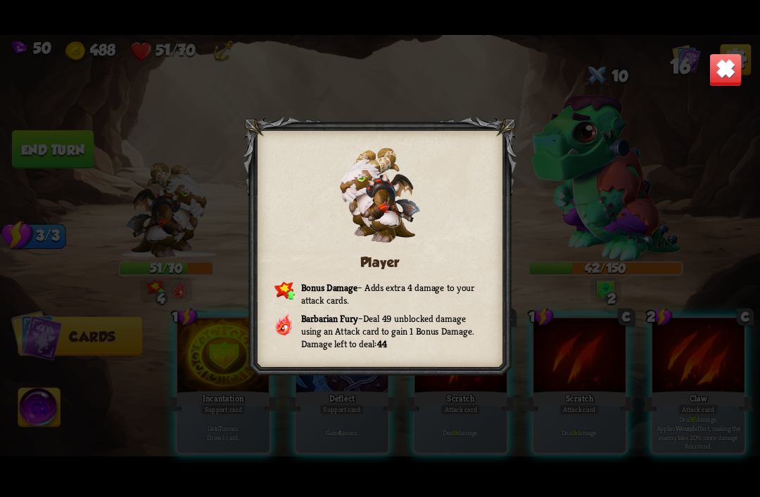
click at [730, 73] on img at bounding box center [724, 69] width 33 height 33
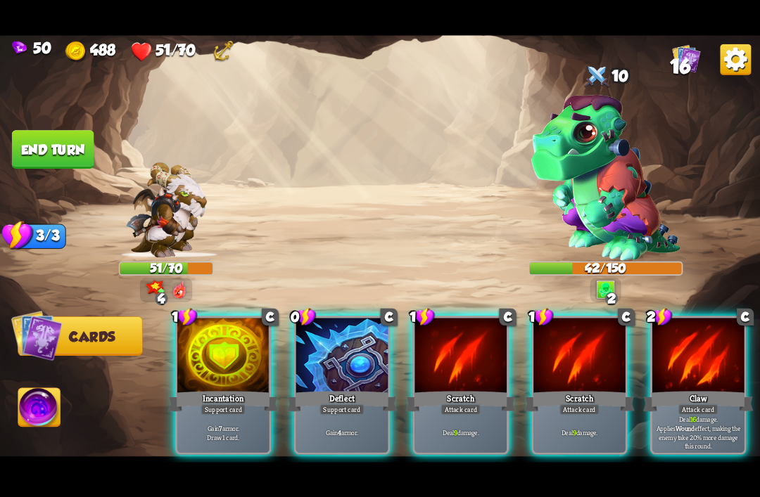
click at [224, 312] on div "1 C Incantation Support card Gain 7 armor. Draw 1 card. 0 C Deflect Support car…" at bounding box center [456, 367] width 608 height 190
click at [199, 389] on div "Incantation" at bounding box center [223, 401] width 110 height 25
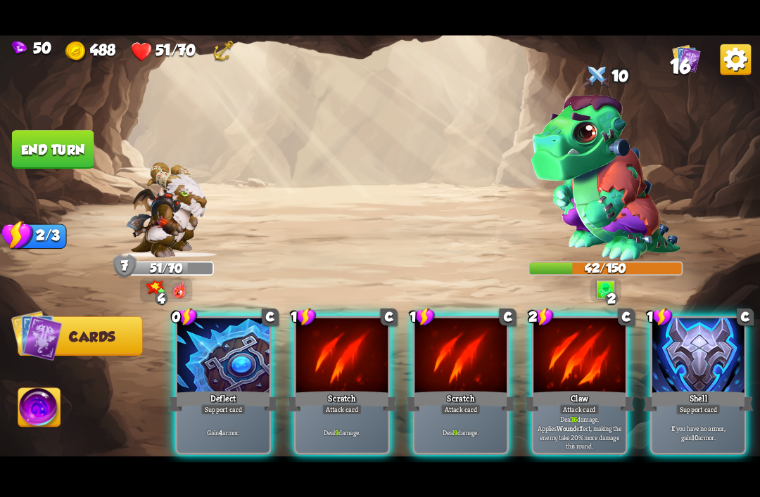
click at [207, 389] on div "Deflect" at bounding box center [223, 401] width 110 height 25
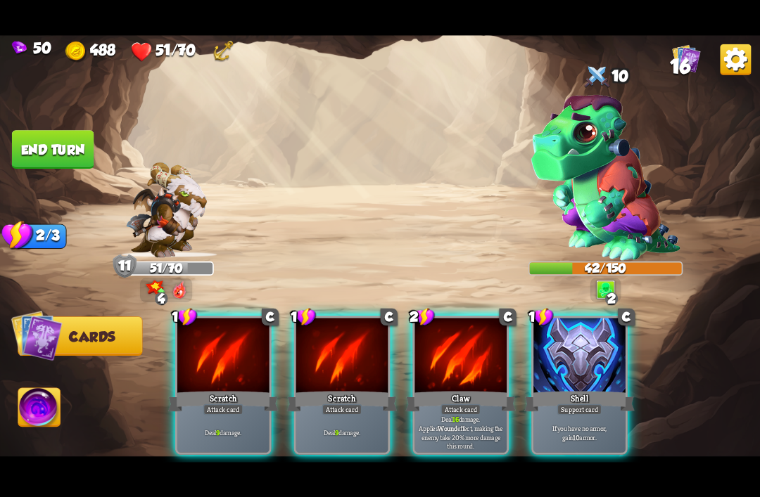
click at [327, 412] on div "Deal 9 damage." at bounding box center [342, 432] width 92 height 40
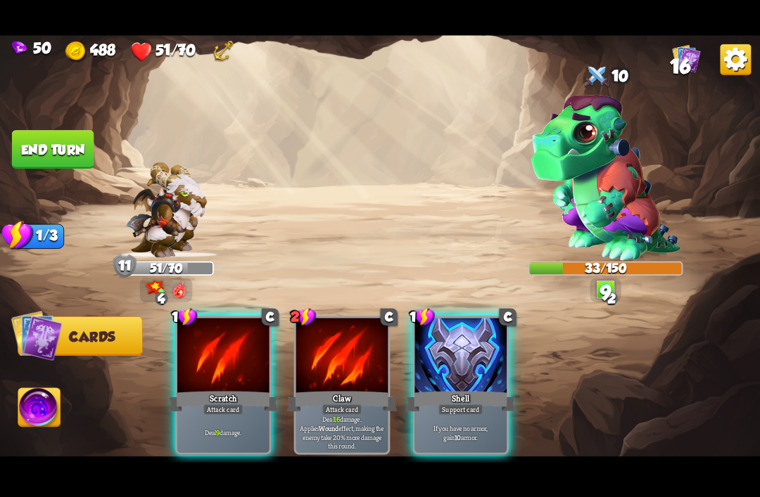
click at [219, 389] on div "Scratch" at bounding box center [223, 401] width 110 height 25
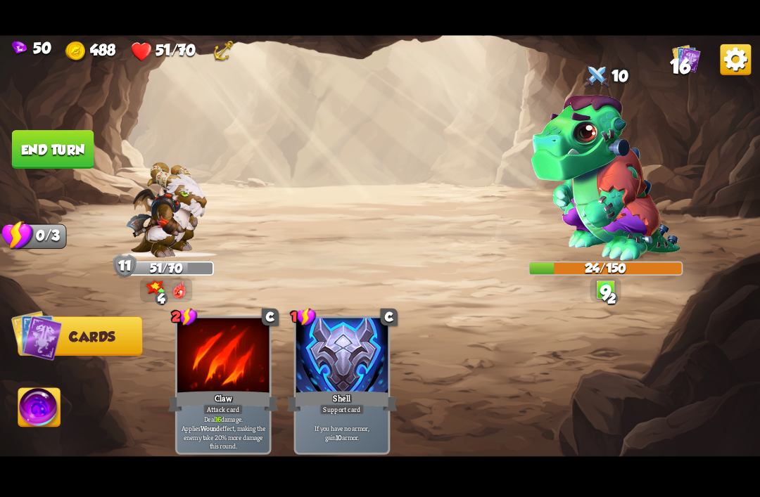
click at [41, 137] on button "End turn" at bounding box center [53, 149] width 82 height 39
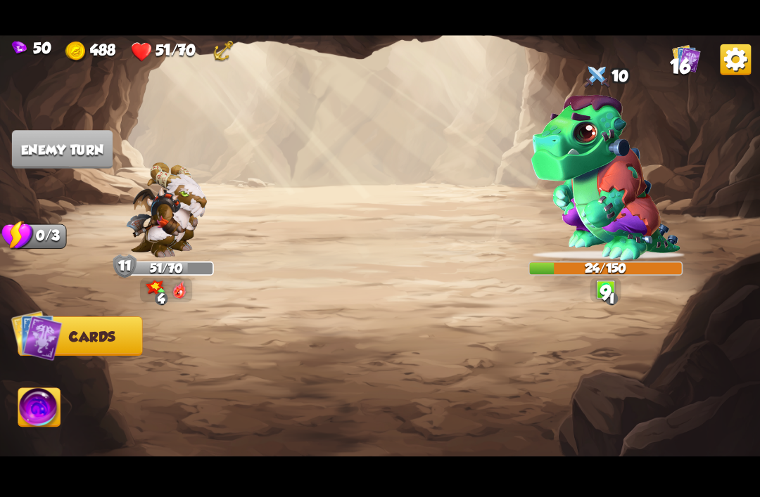
click at [24, 129] on img at bounding box center [380, 249] width 760 height 428
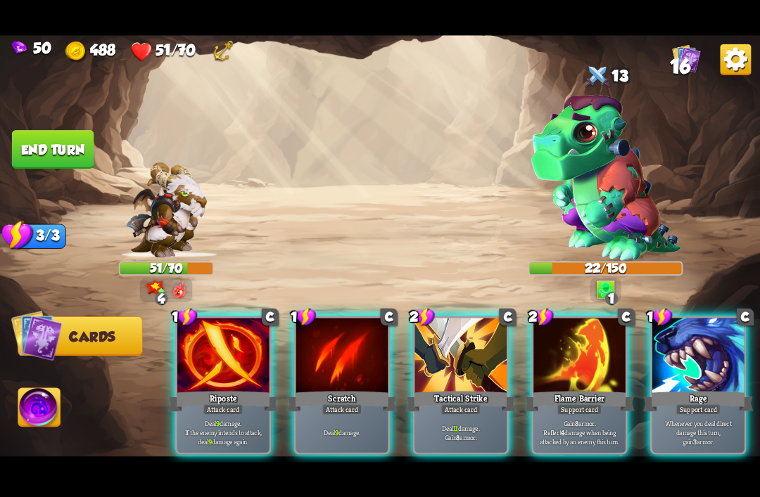
click at [201, 326] on div at bounding box center [223, 356] width 92 height 77
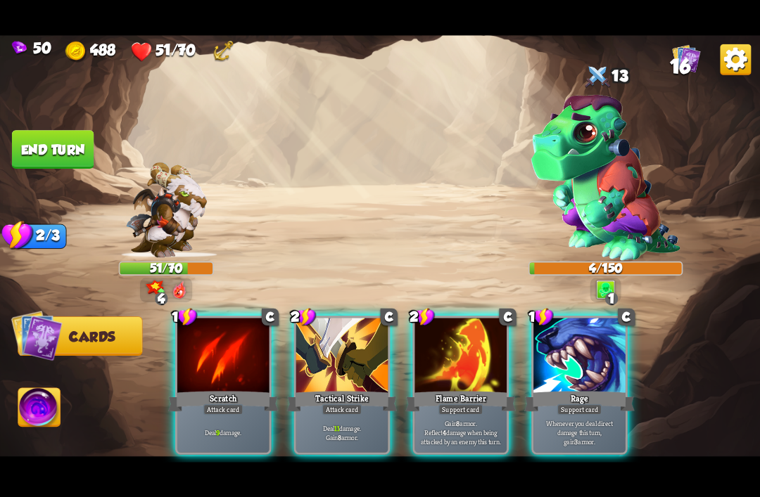
click at [314, 347] on div at bounding box center [342, 356] width 92 height 77
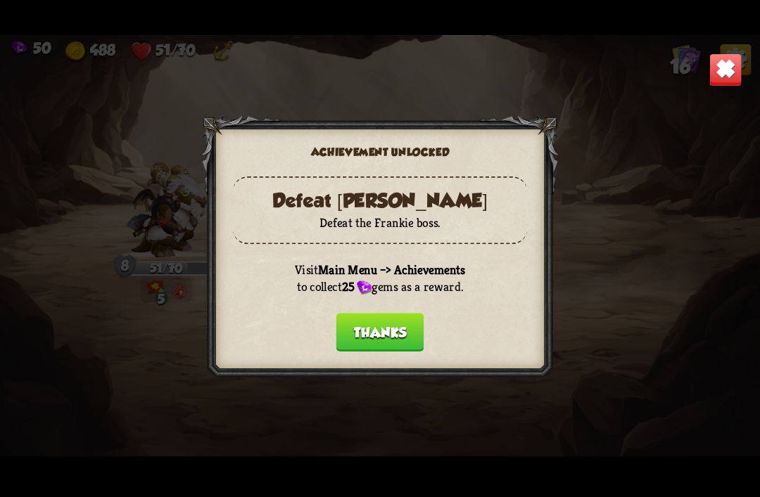
click at [389, 328] on button "Thanks" at bounding box center [380, 332] width 88 height 39
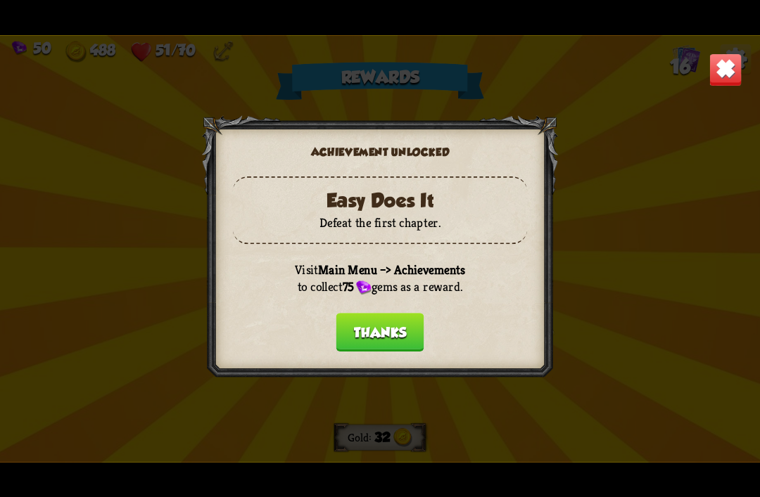
click at [380, 328] on button "Thanks" at bounding box center [380, 332] width 88 height 39
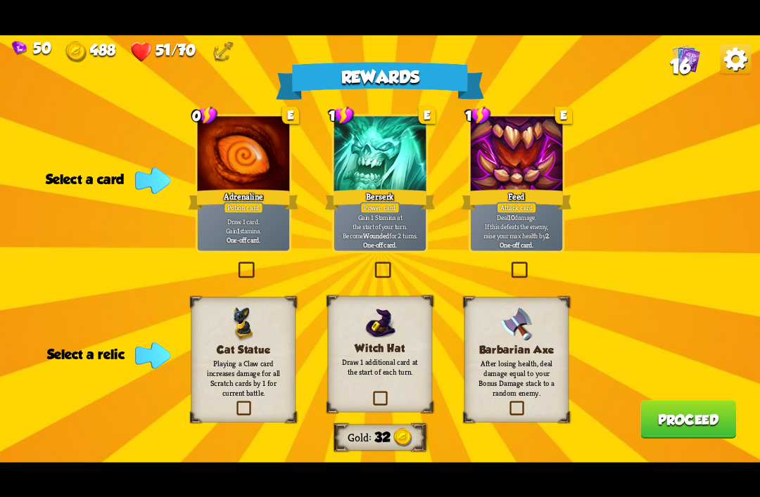
click at [532, 328] on img at bounding box center [516, 324] width 34 height 34
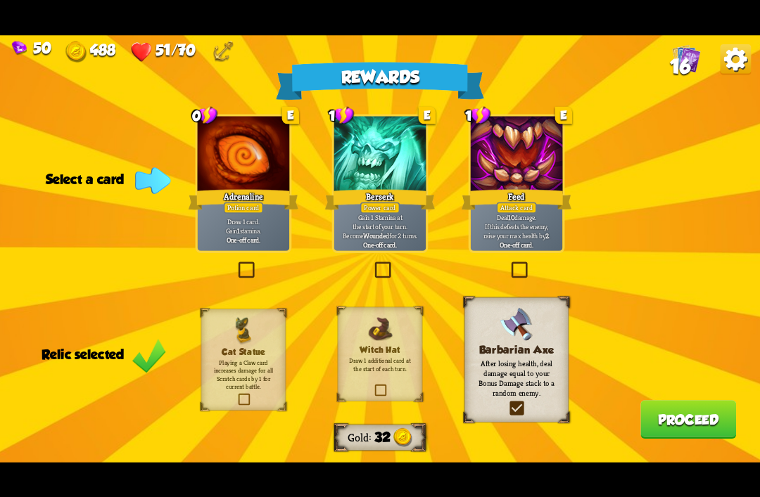
click at [256, 169] on div at bounding box center [244, 154] width 92 height 77
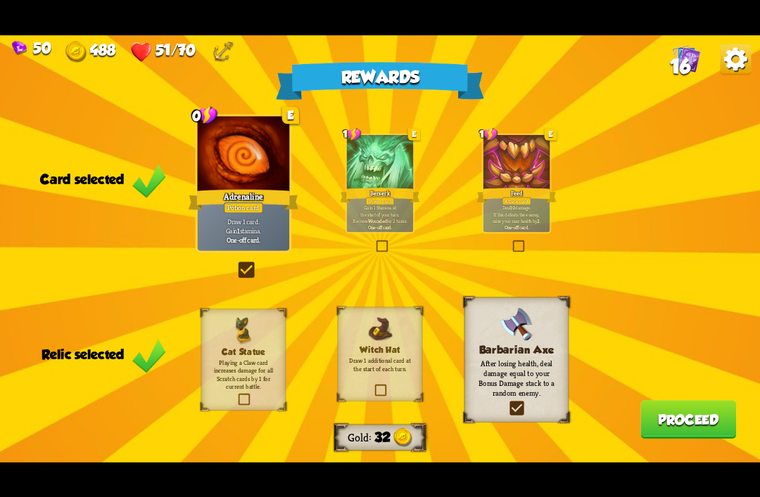
click at [679, 428] on button "Proceed" at bounding box center [688, 419] width 96 height 39
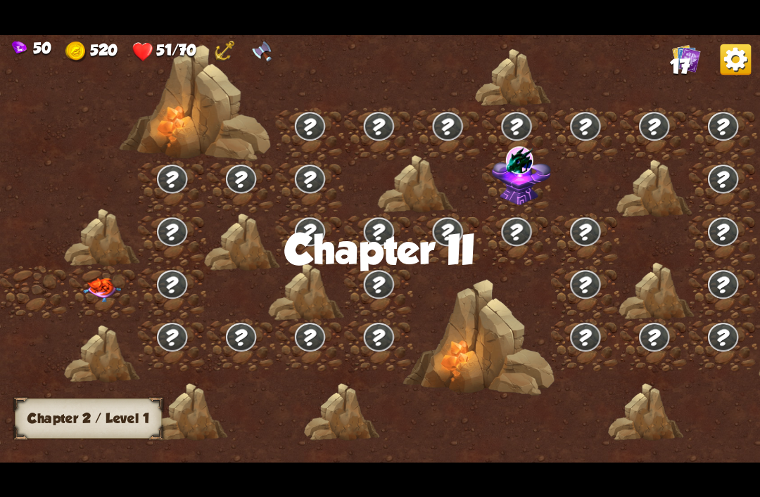
click at [98, 290] on img at bounding box center [102, 290] width 38 height 24
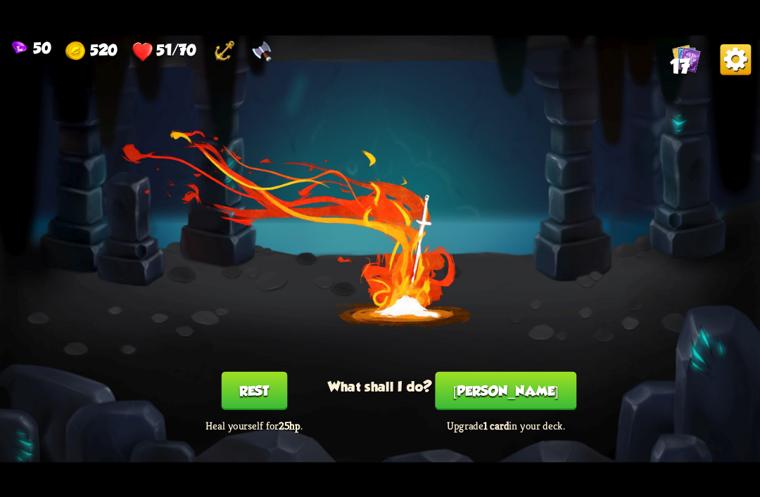
click at [470, 403] on button "[PERSON_NAME]" at bounding box center [505, 390] width 141 height 39
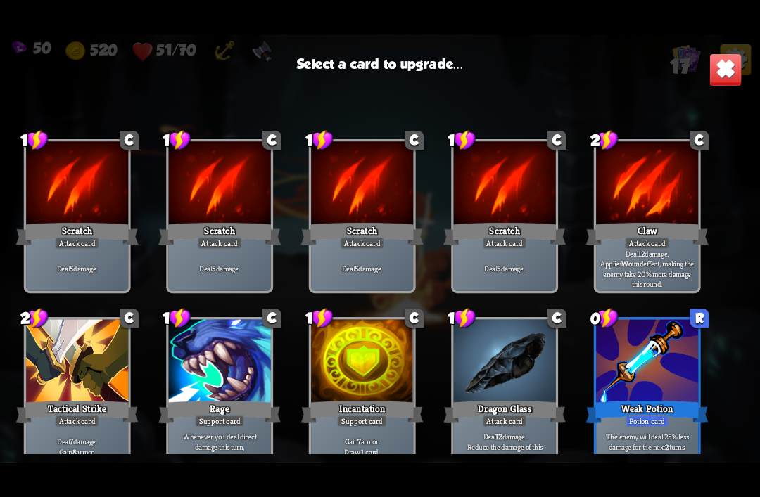
click at [724, 74] on img at bounding box center [724, 69] width 33 height 33
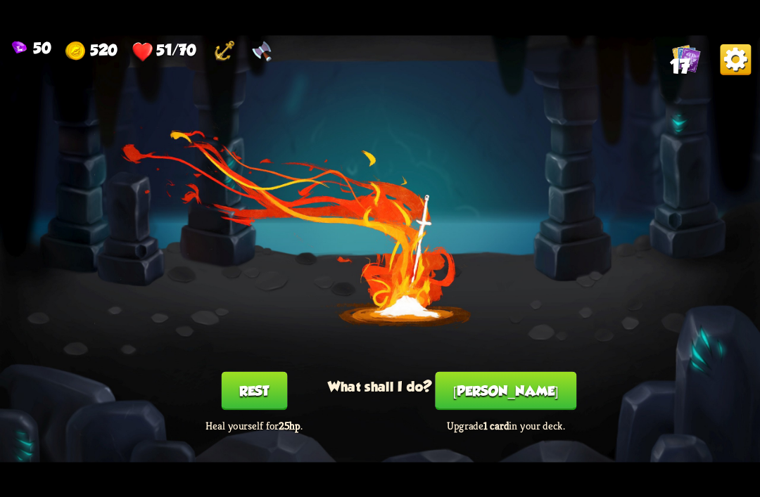
click at [494, 390] on button "[PERSON_NAME]" at bounding box center [505, 390] width 141 height 39
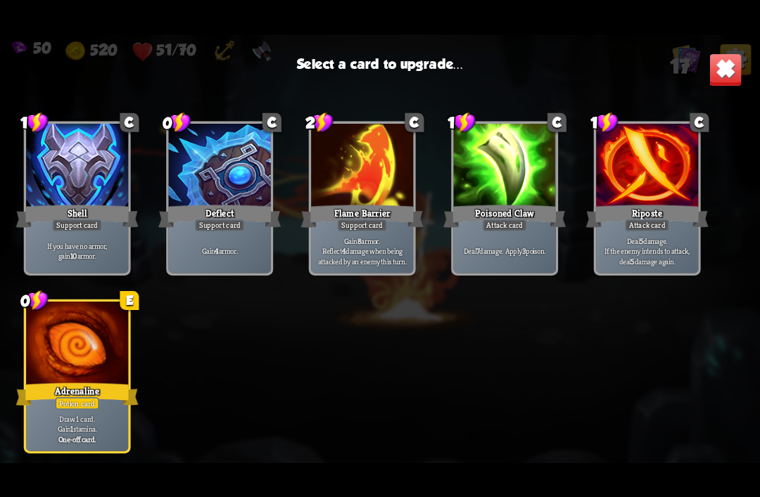
scroll to position [443, 0]
click at [46, 333] on div at bounding box center [77, 345] width 102 height 86
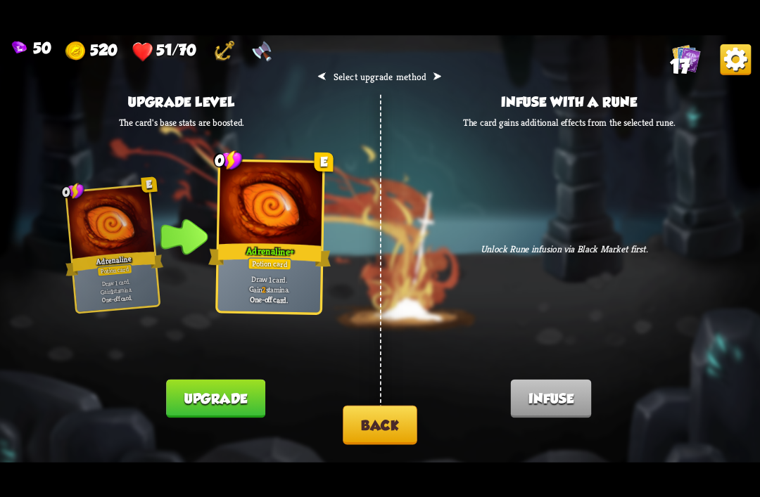
click at [185, 393] on button "Upgrade" at bounding box center [215, 398] width 98 height 39
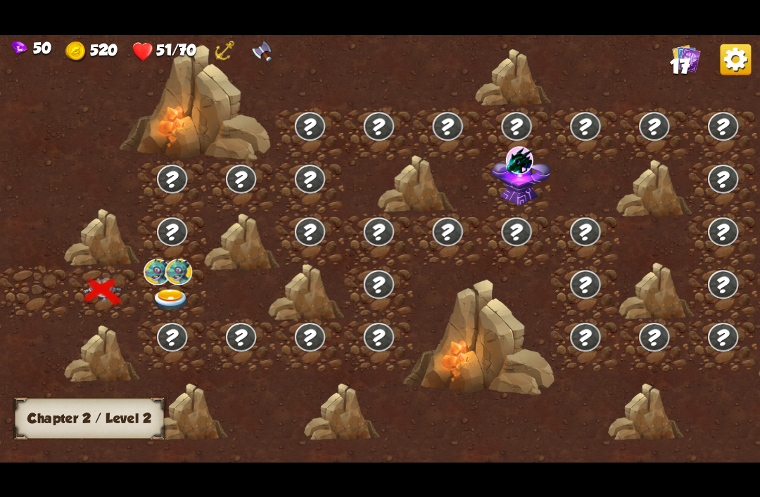
click at [169, 295] on img at bounding box center [171, 300] width 38 height 23
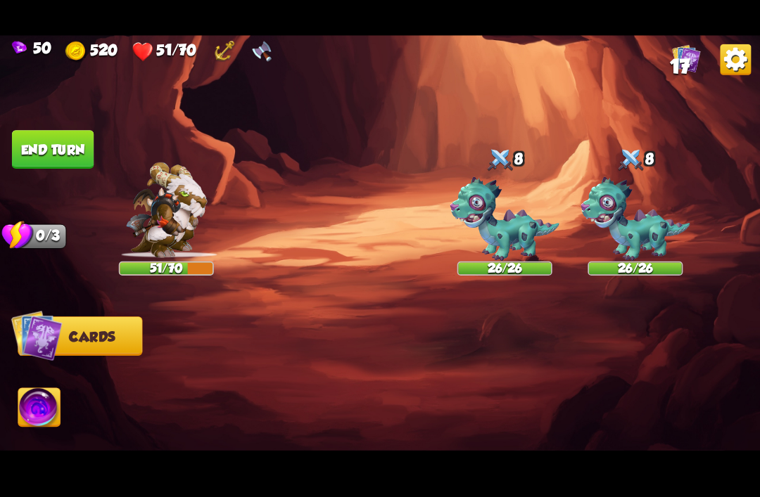
click at [651, 217] on img at bounding box center [634, 219] width 109 height 84
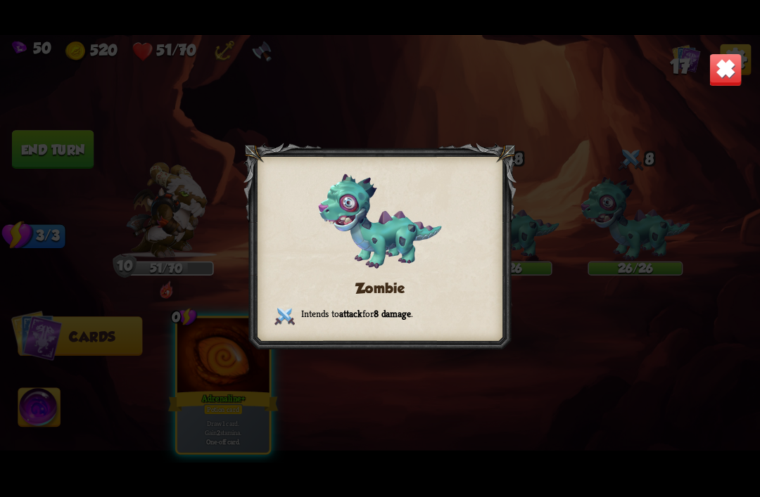
click at [712, 75] on img at bounding box center [724, 69] width 33 height 33
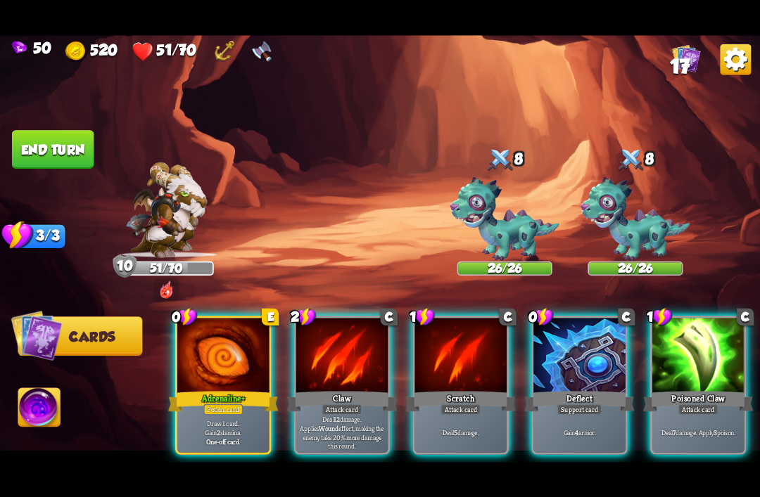
click at [568, 352] on div at bounding box center [579, 356] width 92 height 77
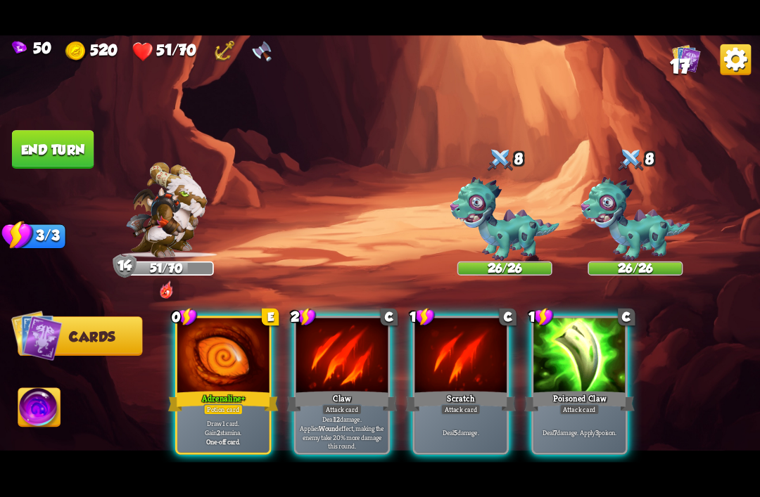
click at [211, 389] on div "Adrenaline+" at bounding box center [223, 401] width 110 height 25
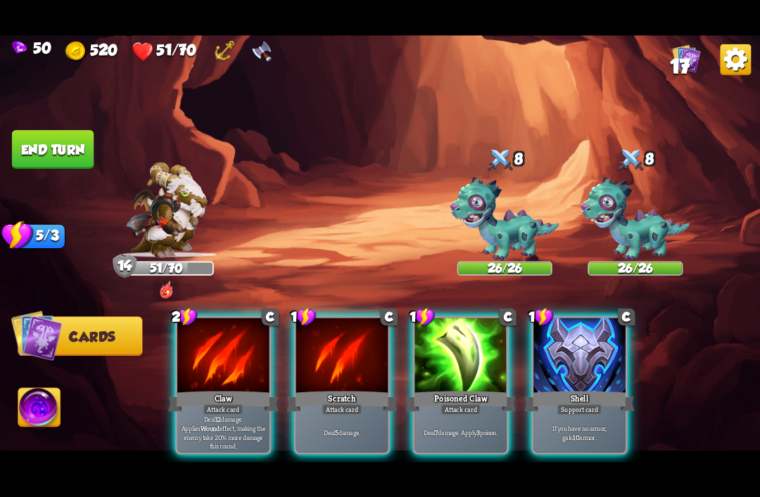
click at [217, 404] on div "Attack card" at bounding box center [223, 409] width 40 height 11
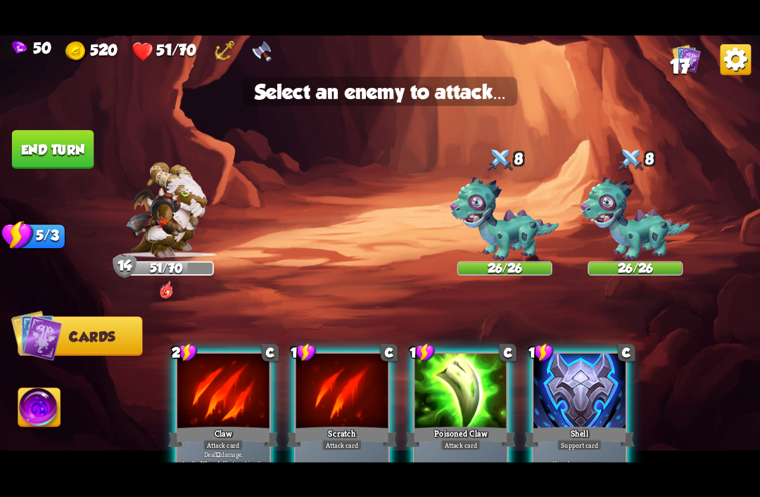
click at [493, 229] on img at bounding box center [504, 219] width 109 height 84
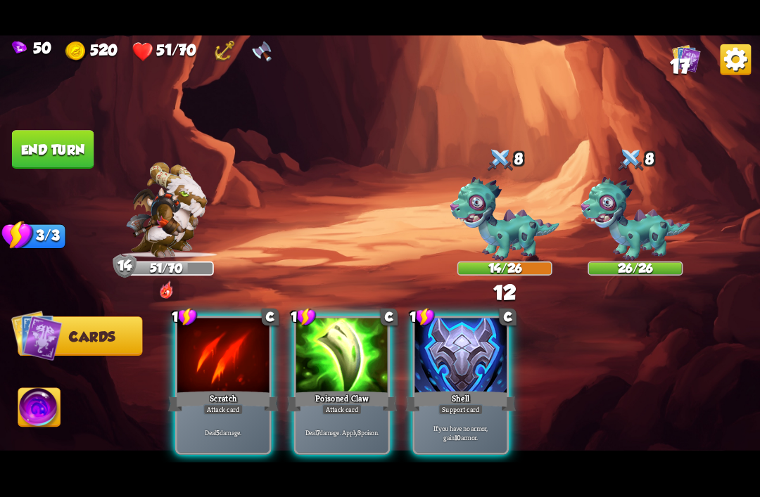
click at [222, 389] on div "Scratch" at bounding box center [223, 401] width 110 height 25
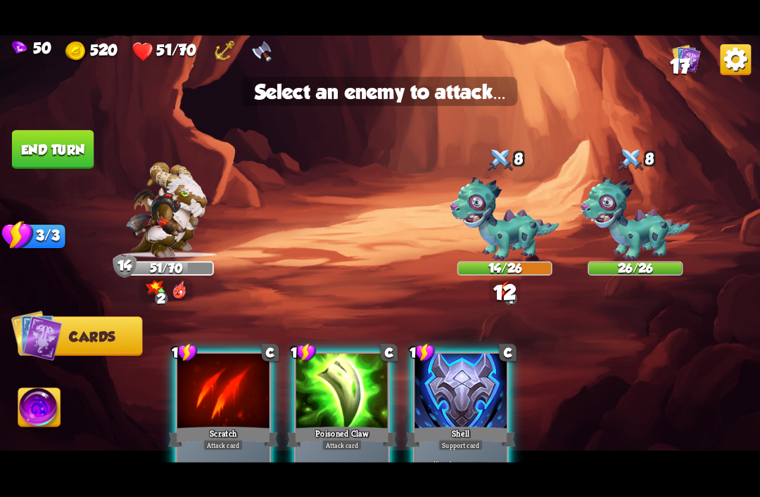
click at [508, 224] on img at bounding box center [504, 219] width 109 height 84
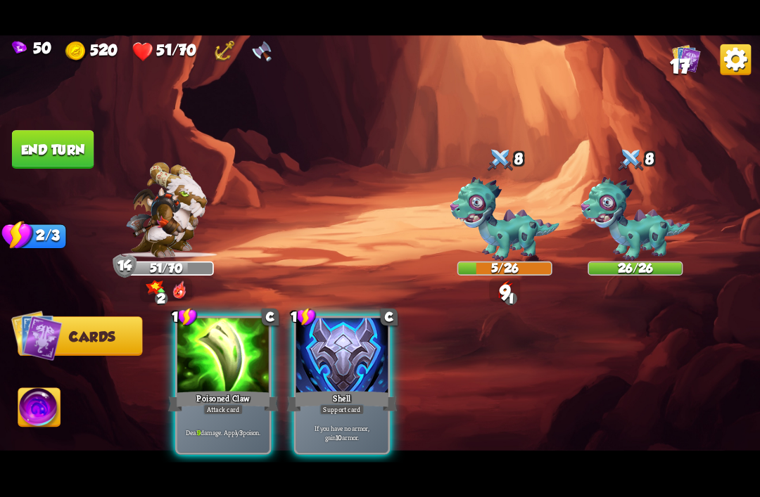
click at [216, 389] on div "Poisoned Claw" at bounding box center [223, 401] width 110 height 25
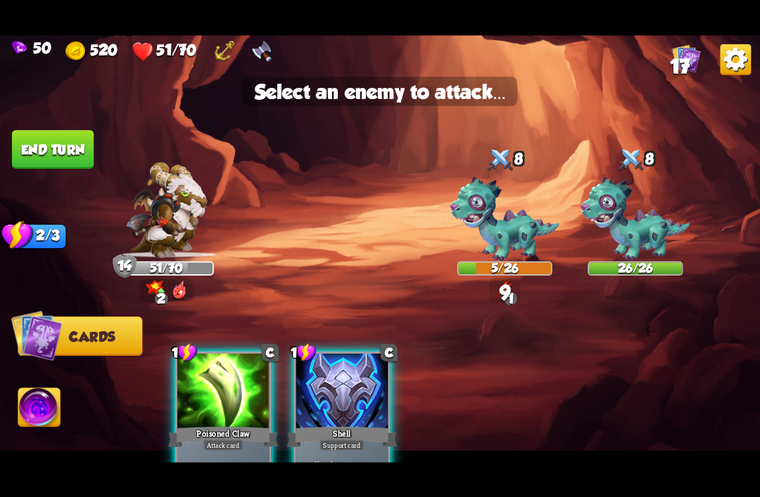
click at [501, 226] on img at bounding box center [504, 219] width 109 height 84
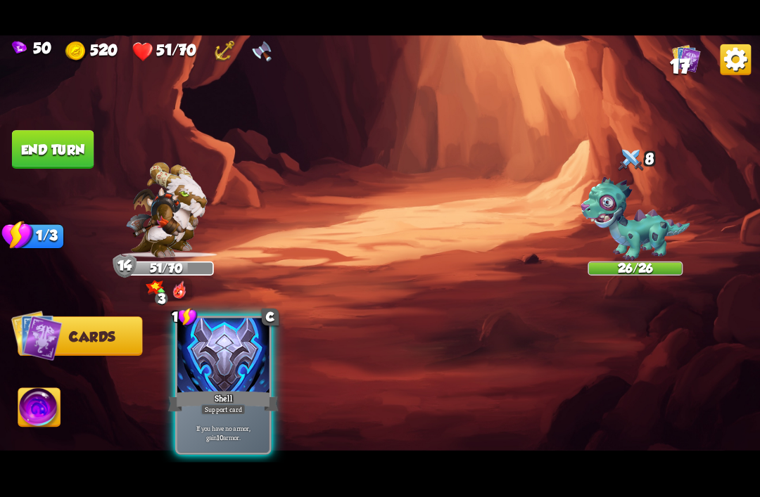
click at [217, 348] on div at bounding box center [223, 356] width 92 height 77
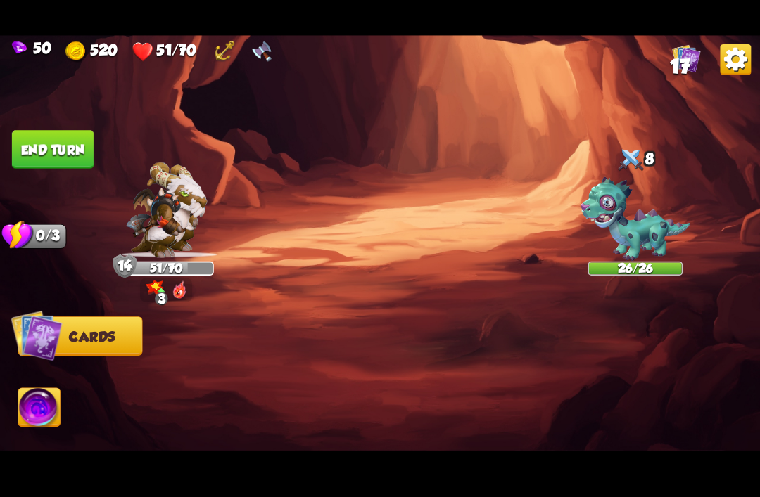
click at [32, 143] on button "End turn" at bounding box center [53, 149] width 82 height 39
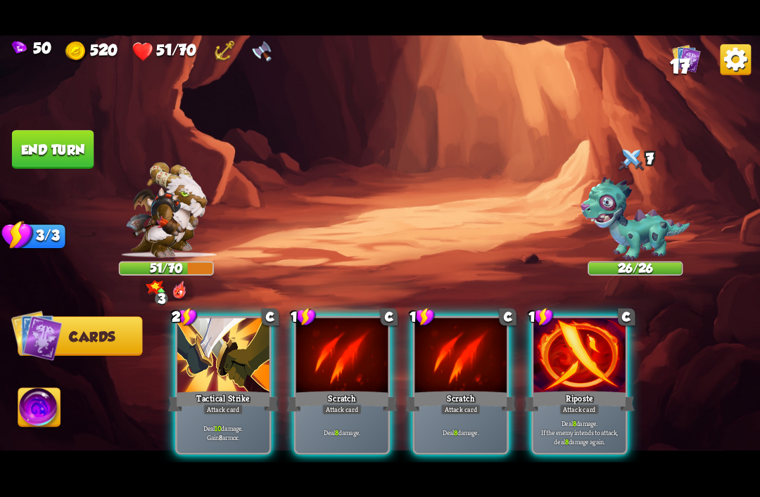
click at [203, 412] on div "Deal 10 damage. Gain 8 armor." at bounding box center [223, 432] width 92 height 40
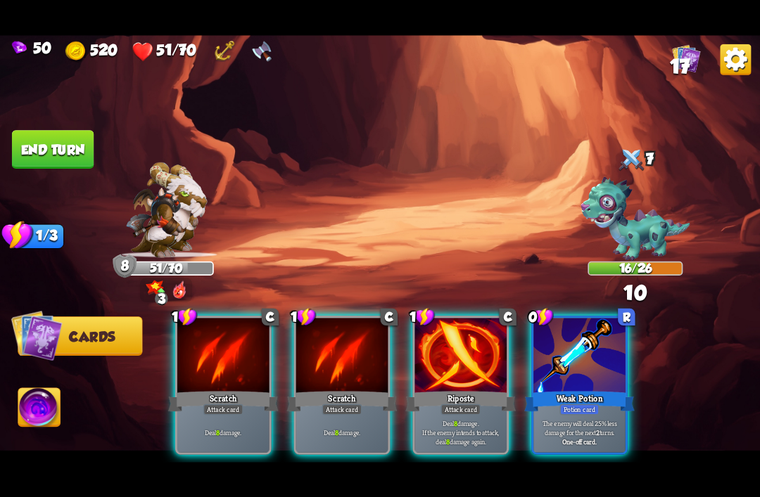
click at [584, 389] on div "Weak Potion" at bounding box center [579, 401] width 110 height 25
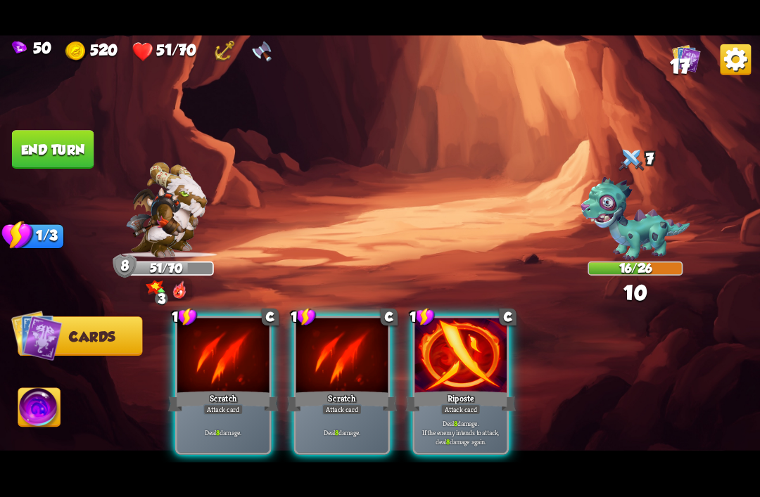
click at [487, 368] on div at bounding box center [460, 356] width 92 height 77
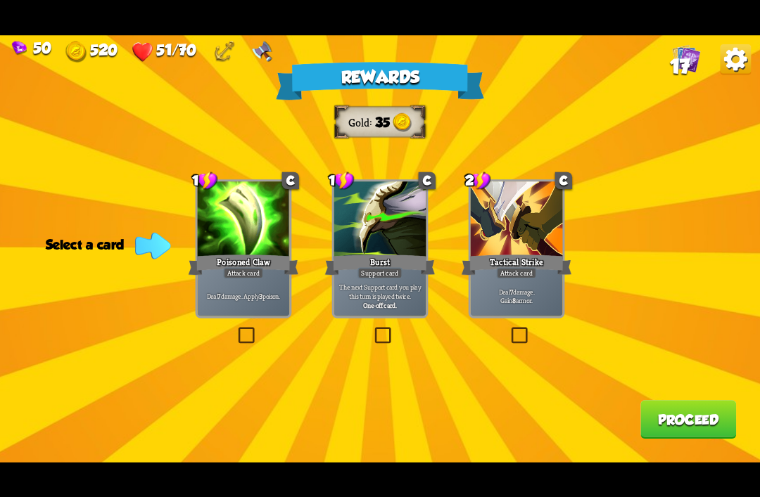
click at [360, 229] on div at bounding box center [380, 219] width 92 height 77
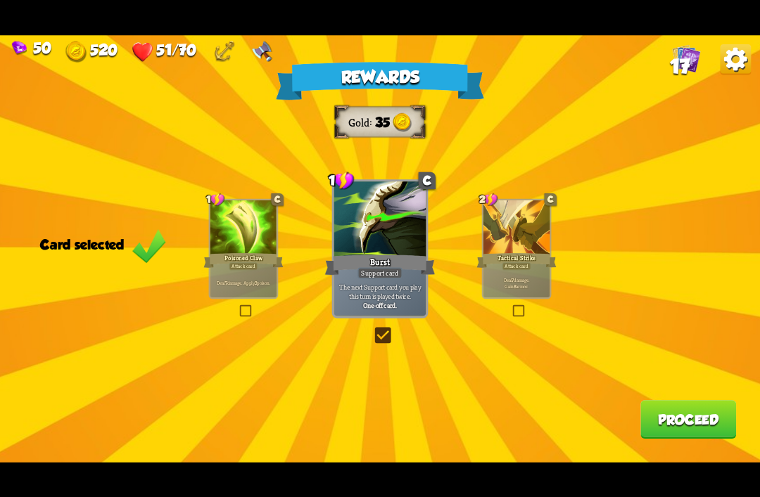
click at [673, 423] on button "Proceed" at bounding box center [688, 419] width 96 height 39
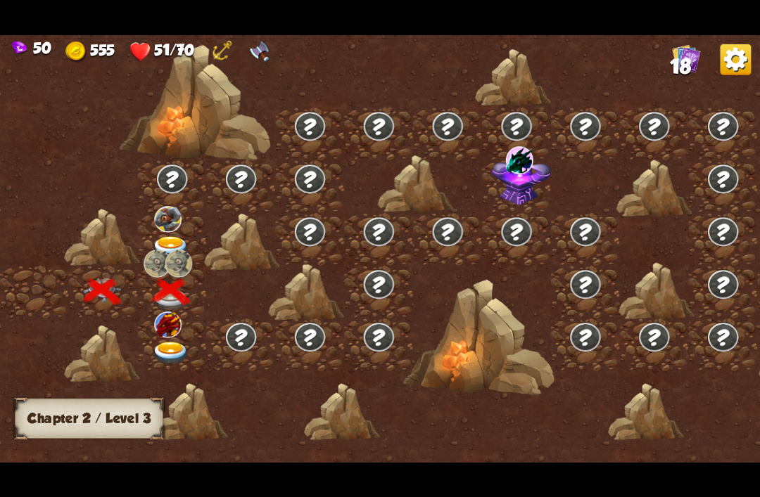
click at [168, 342] on img at bounding box center [171, 353] width 38 height 23
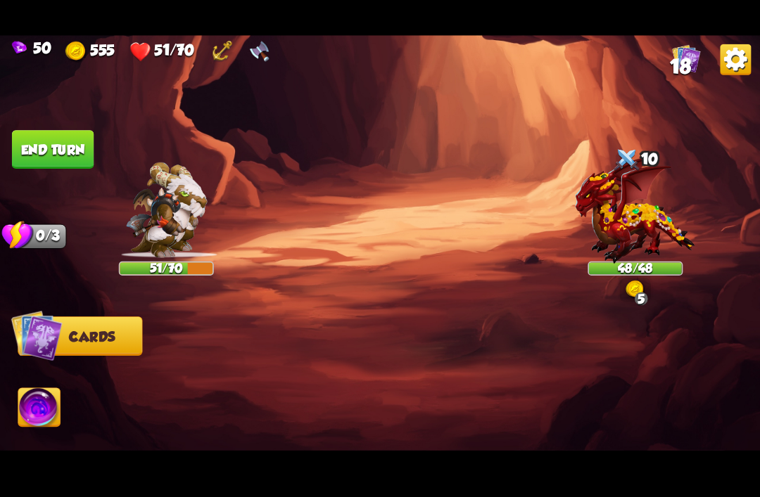
click at [655, 203] on img at bounding box center [635, 209] width 120 height 108
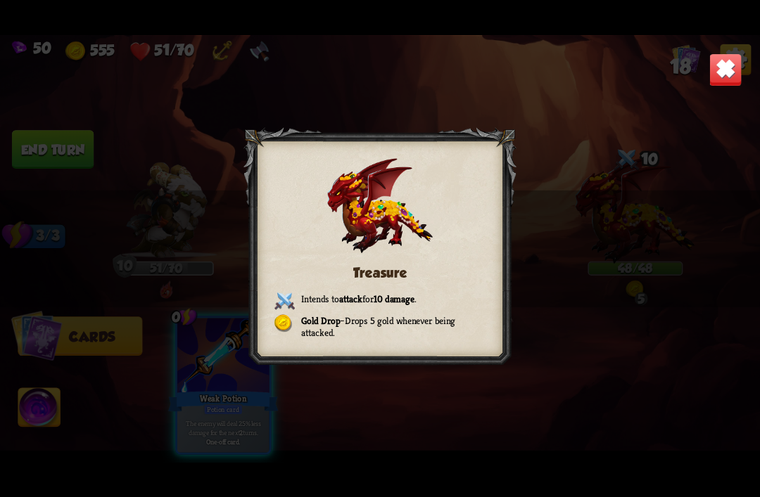
click at [731, 75] on img at bounding box center [724, 69] width 33 height 33
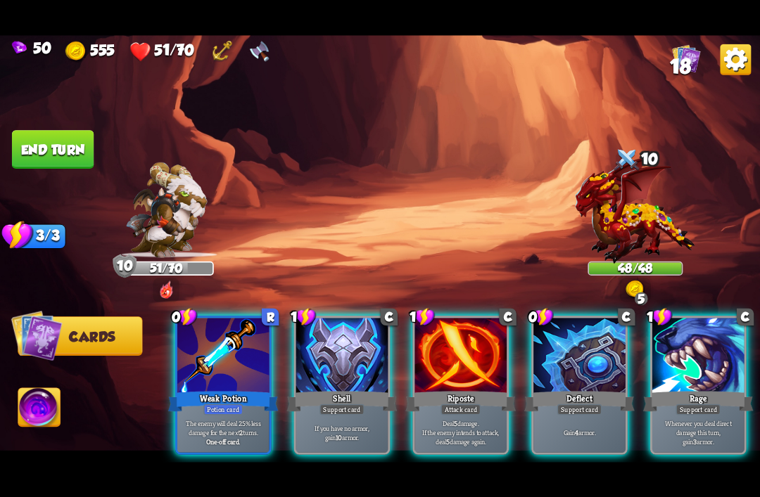
click at [203, 348] on div at bounding box center [223, 356] width 92 height 77
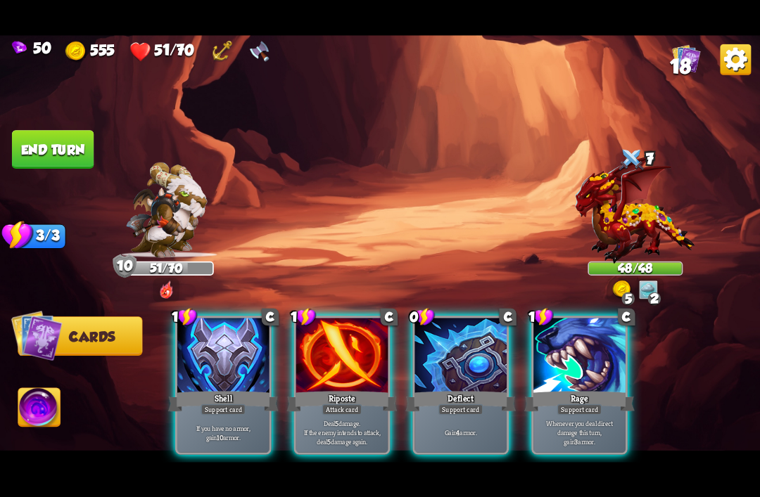
click at [457, 404] on div "Support card" at bounding box center [460, 409] width 45 height 11
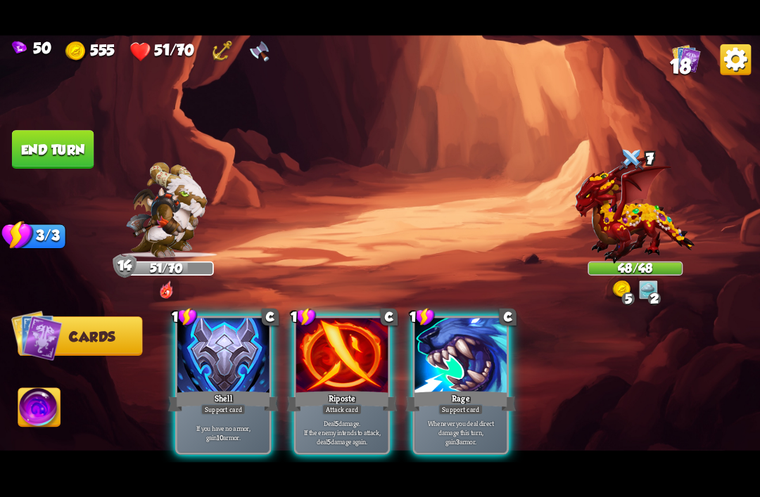
click at [211, 389] on div "Shell" at bounding box center [223, 401] width 110 height 25
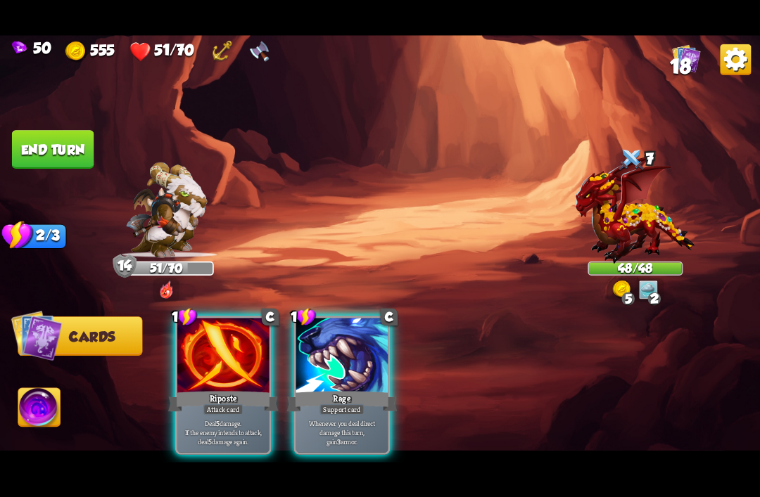
click at [332, 389] on div "Rage" at bounding box center [342, 401] width 110 height 25
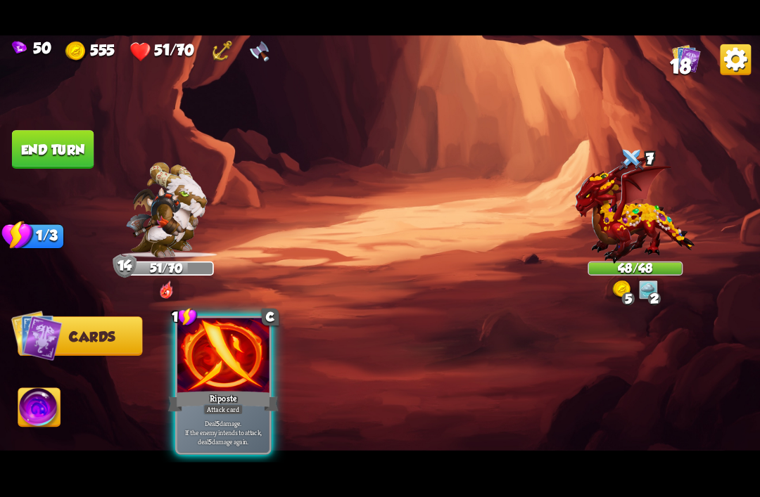
click at [214, 404] on div "Attack card" at bounding box center [223, 409] width 40 height 11
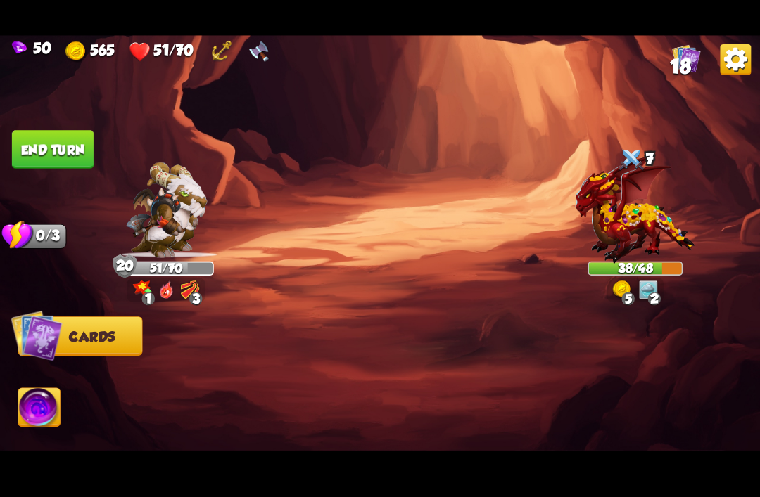
click at [32, 149] on button "End turn" at bounding box center [53, 149] width 82 height 39
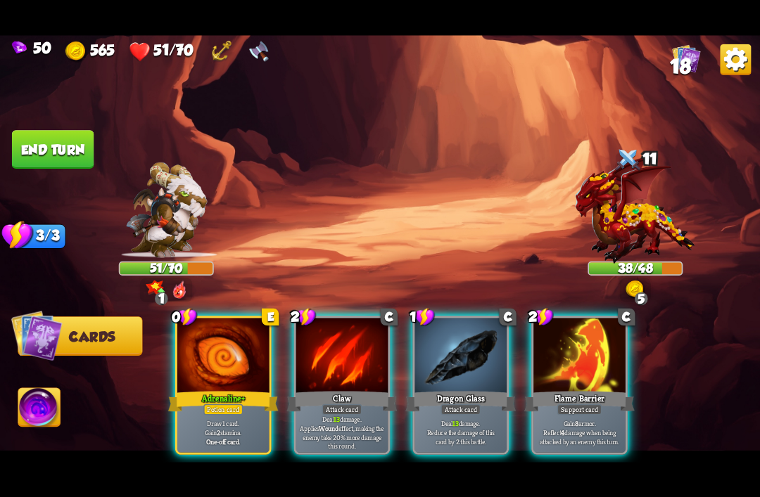
click at [201, 340] on div at bounding box center [223, 356] width 92 height 77
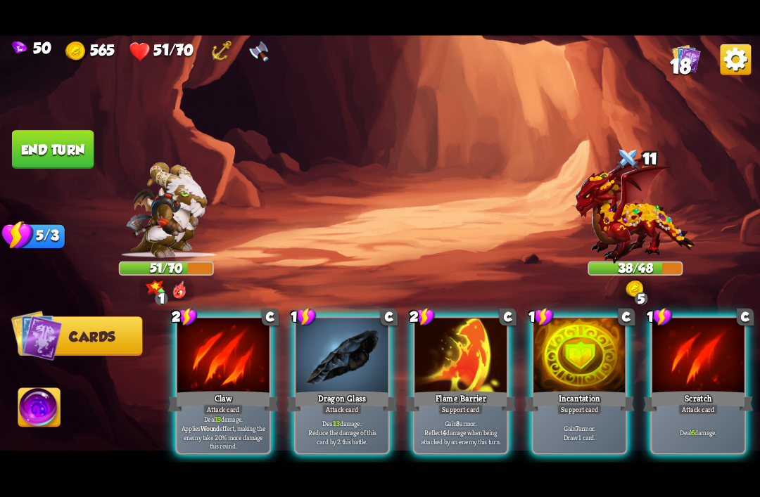
click at [316, 356] on div at bounding box center [342, 356] width 92 height 77
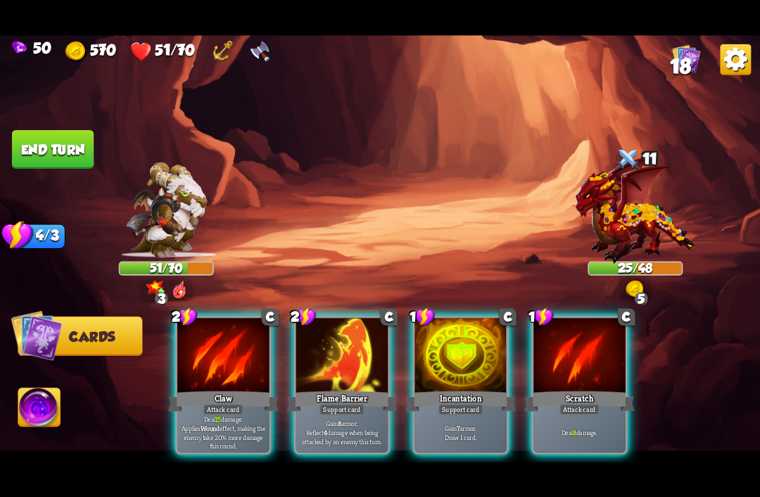
click at [338, 359] on div at bounding box center [342, 356] width 92 height 77
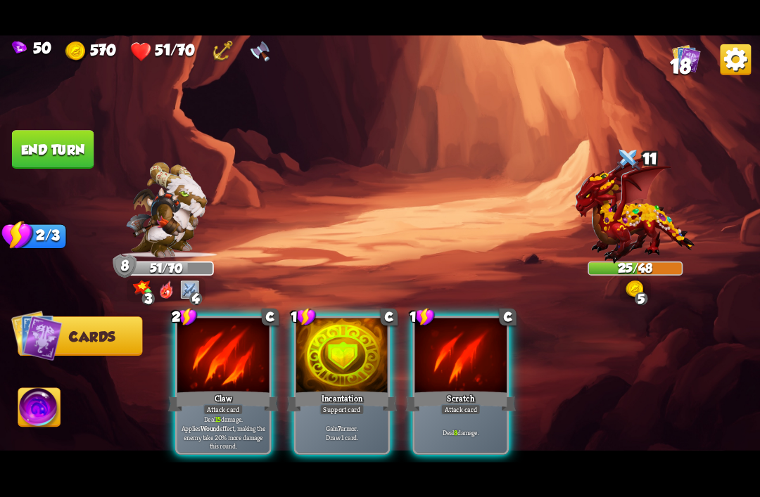
click at [353, 389] on div "Incantation" at bounding box center [342, 401] width 110 height 25
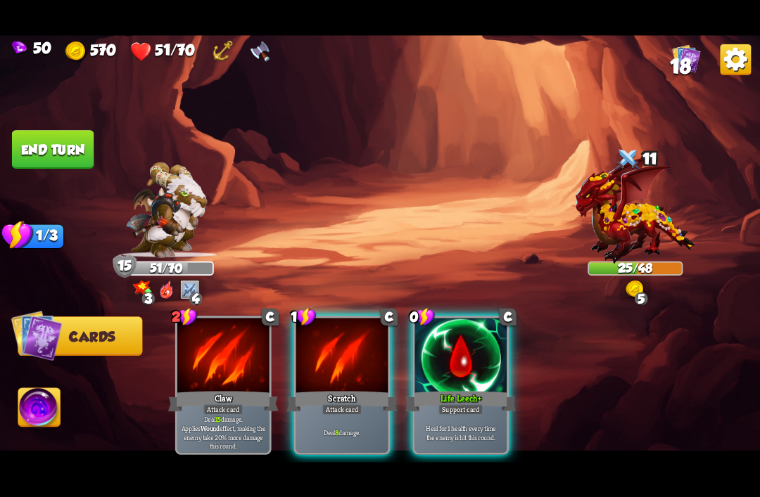
click at [342, 412] on div "Deal 8 damage." at bounding box center [342, 432] width 92 height 40
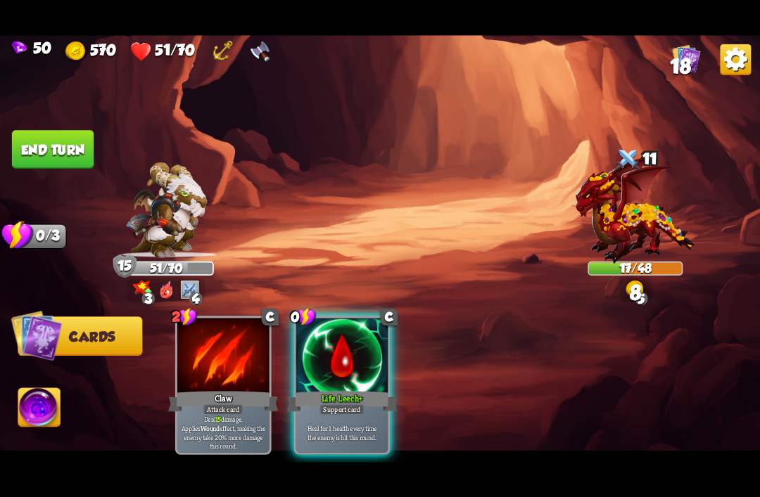
click at [353, 389] on div "Life Leech+" at bounding box center [342, 401] width 110 height 25
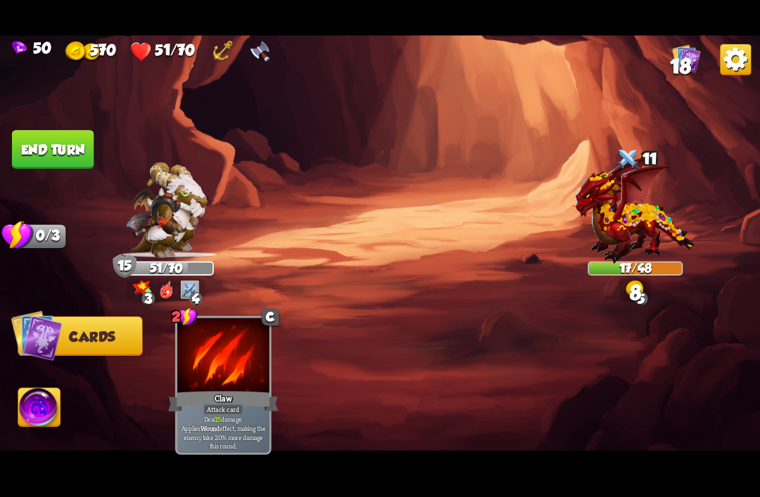
click at [37, 155] on button "End turn" at bounding box center [53, 149] width 82 height 39
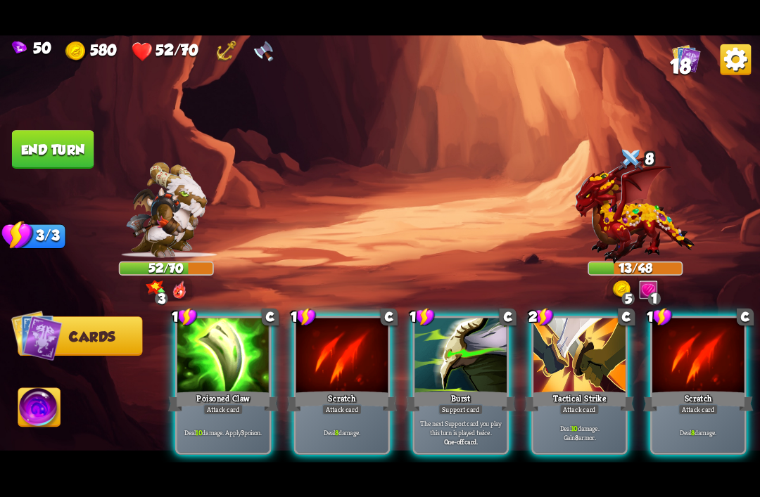
click at [603, 389] on div "Tactical Strike" at bounding box center [579, 401] width 110 height 25
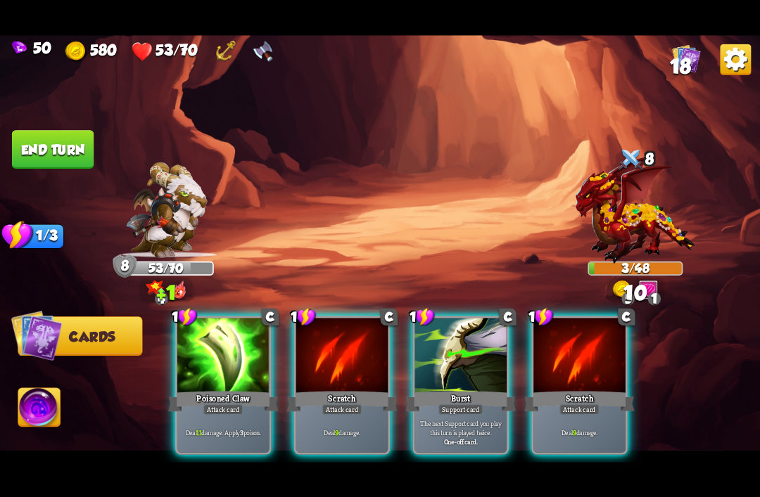
click at [626, 224] on img at bounding box center [635, 209] width 120 height 108
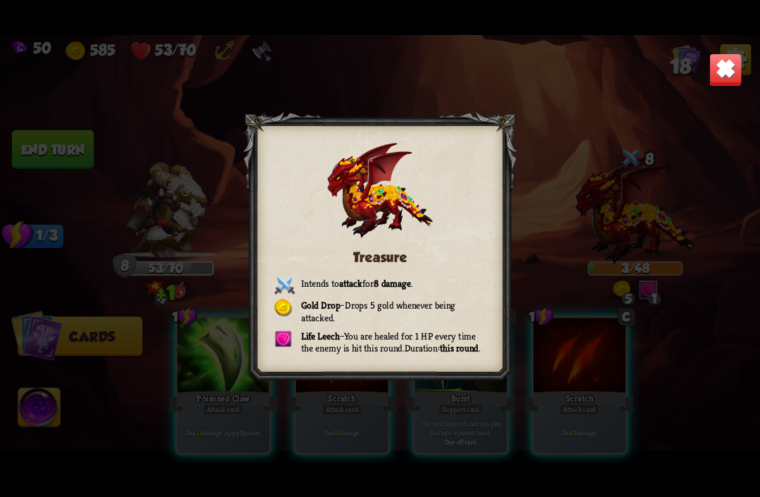
click at [732, 53] on img at bounding box center [724, 69] width 33 height 33
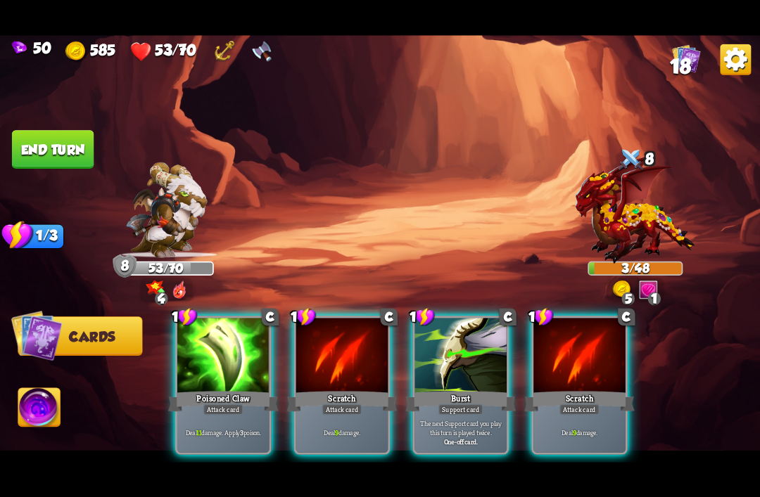
click at [210, 362] on div at bounding box center [223, 356] width 92 height 77
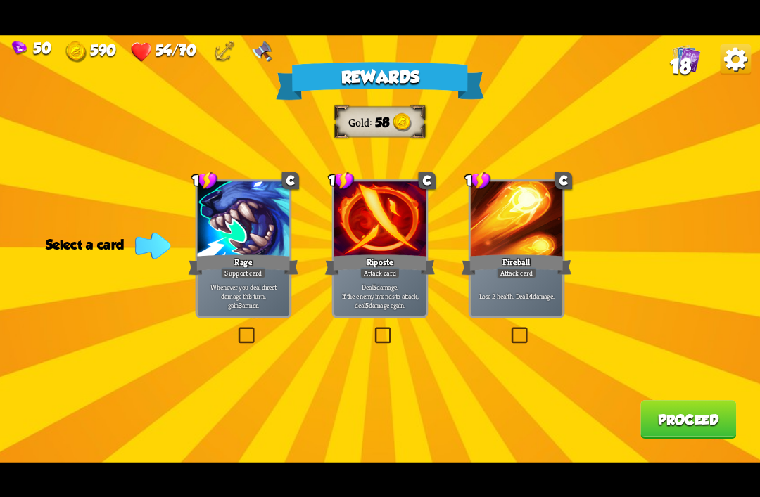
click at [217, 201] on div at bounding box center [244, 219] width 92 height 77
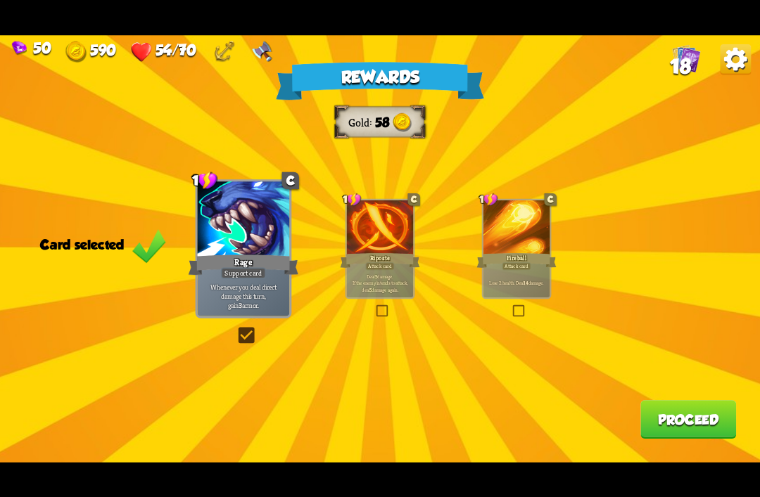
click at [670, 430] on button "Proceed" at bounding box center [688, 419] width 96 height 39
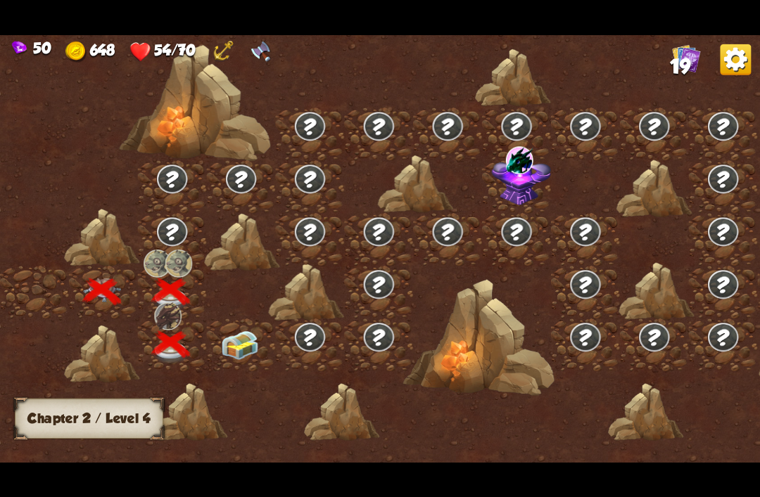
click at [243, 347] on img at bounding box center [240, 345] width 38 height 29
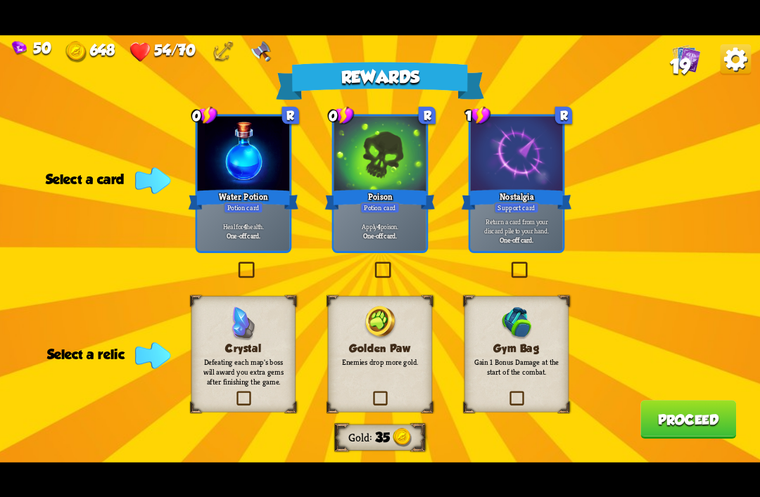
click at [513, 357] on p "Gain 1 Bonus Damage at the start of the combat." at bounding box center [516, 367] width 84 height 20
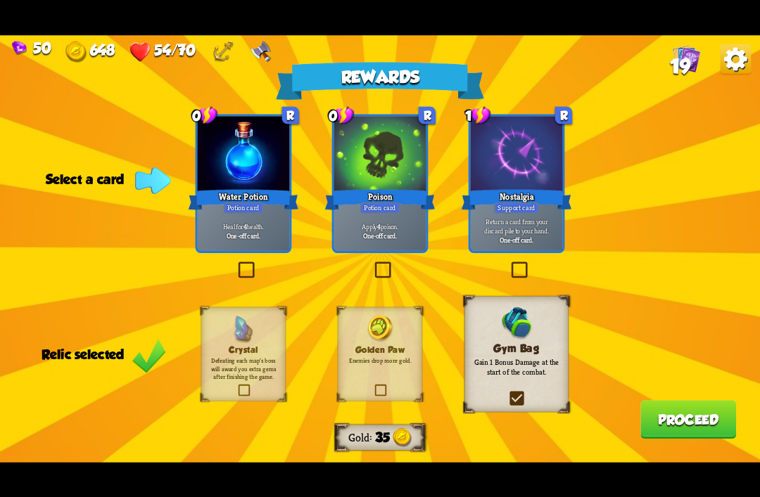
click at [229, 141] on div at bounding box center [244, 154] width 92 height 77
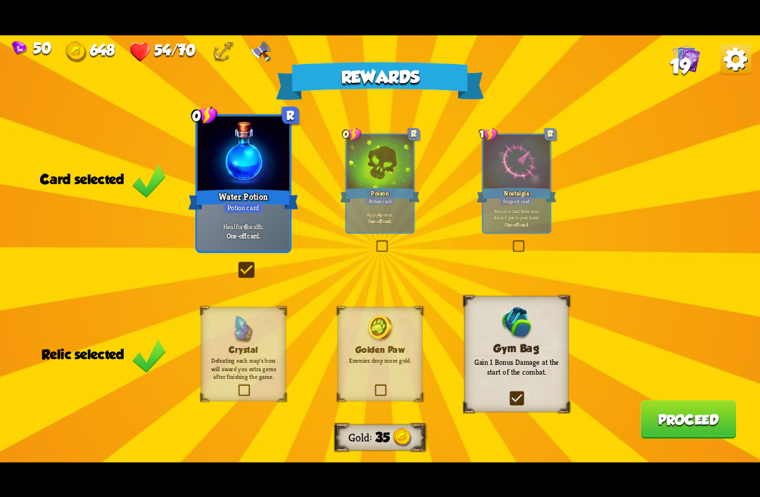
click at [371, 177] on div at bounding box center [380, 163] width 66 height 56
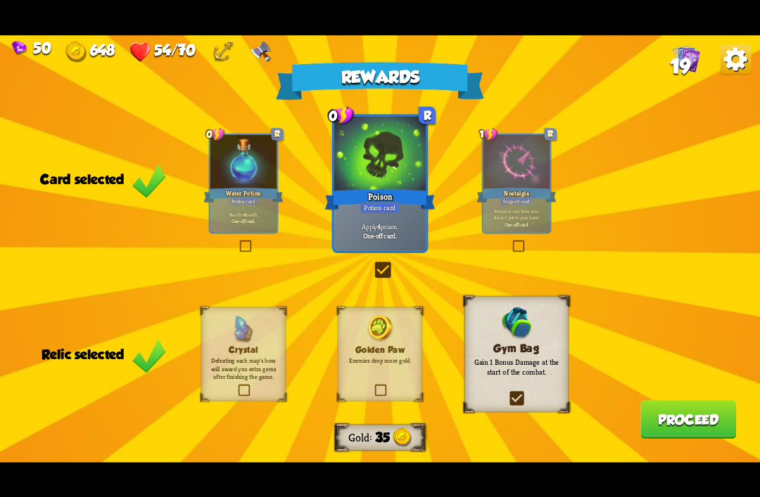
click at [232, 156] on div at bounding box center [243, 163] width 66 height 56
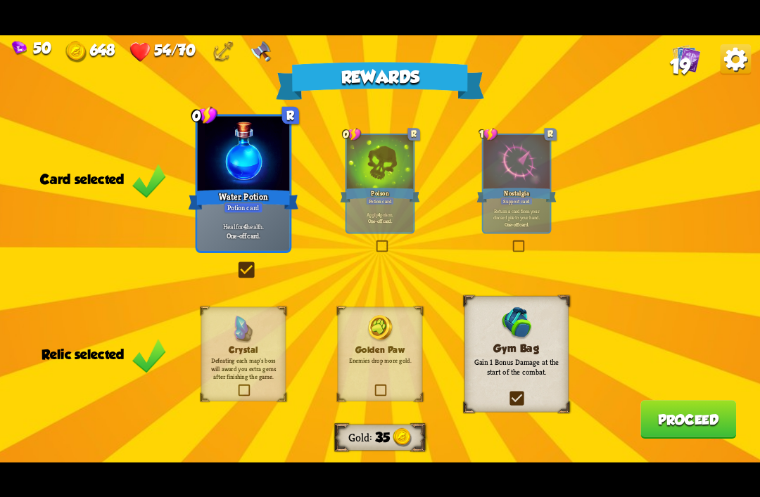
click at [675, 431] on button "Proceed" at bounding box center [688, 419] width 96 height 39
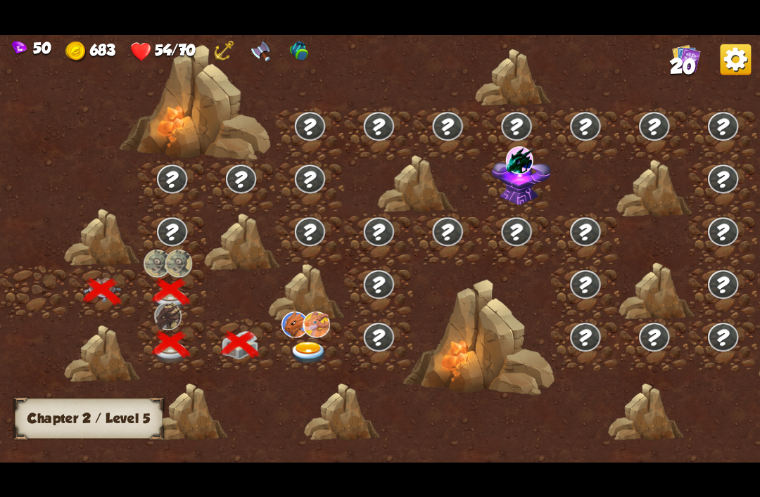
click at [298, 361] on img at bounding box center [309, 353] width 38 height 23
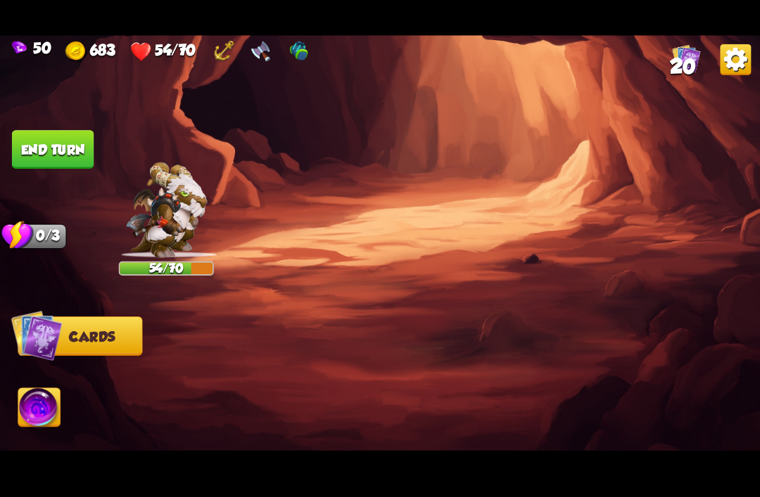
click at [307, 343] on div at bounding box center [456, 367] width 608 height 190
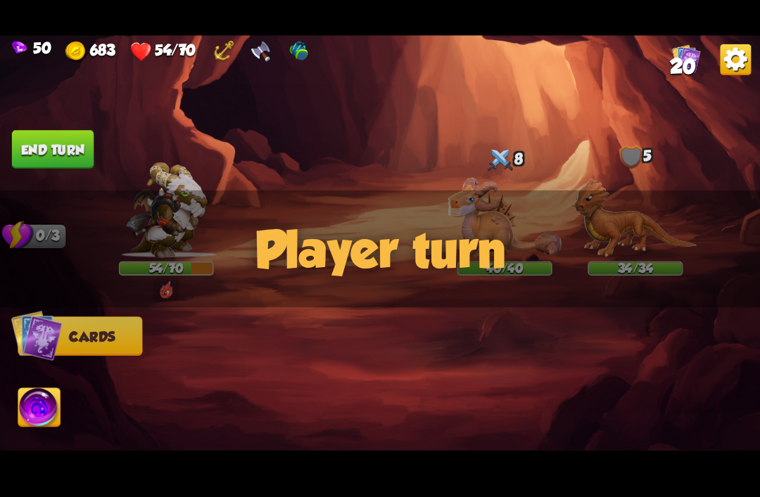
click at [503, 226] on div "Player turn" at bounding box center [380, 248] width 760 height 117
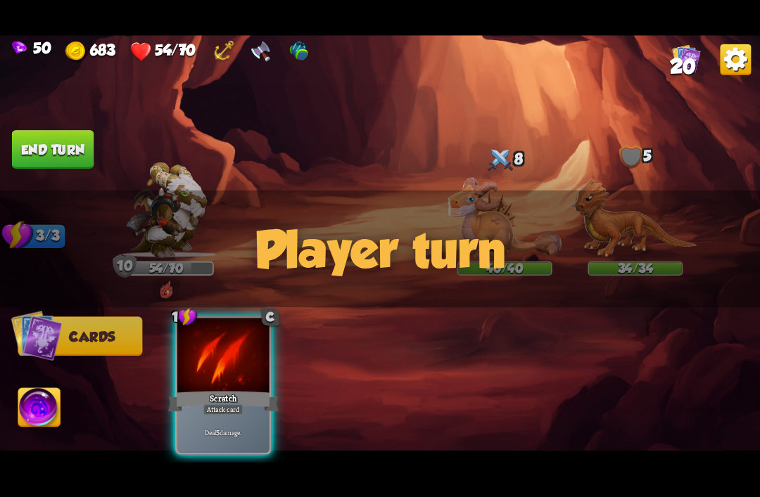
click at [480, 195] on img at bounding box center [504, 217] width 114 height 80
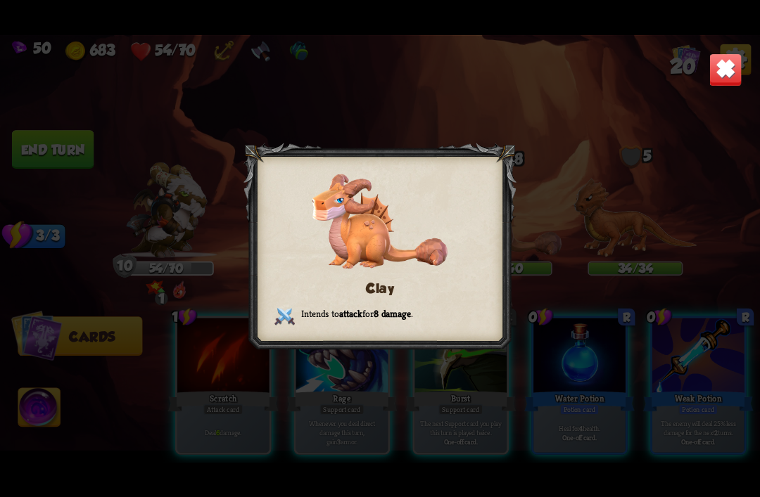
click at [727, 75] on img at bounding box center [724, 69] width 33 height 33
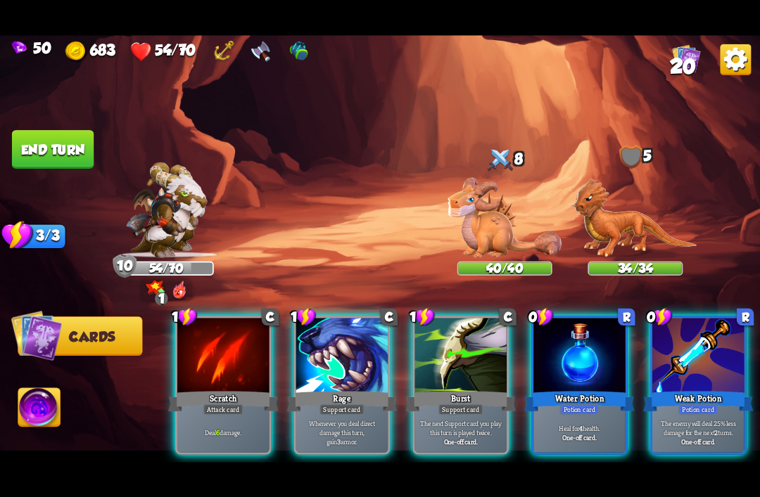
click at [621, 232] on img at bounding box center [635, 217] width 124 height 79
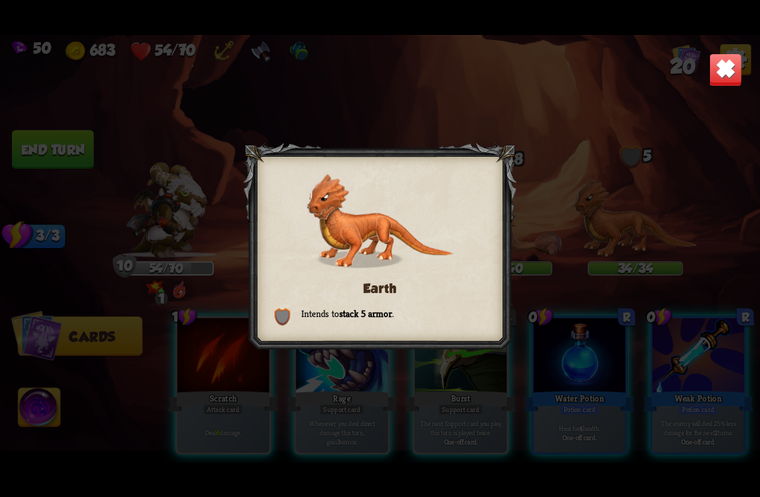
click at [710, 82] on img at bounding box center [724, 69] width 33 height 33
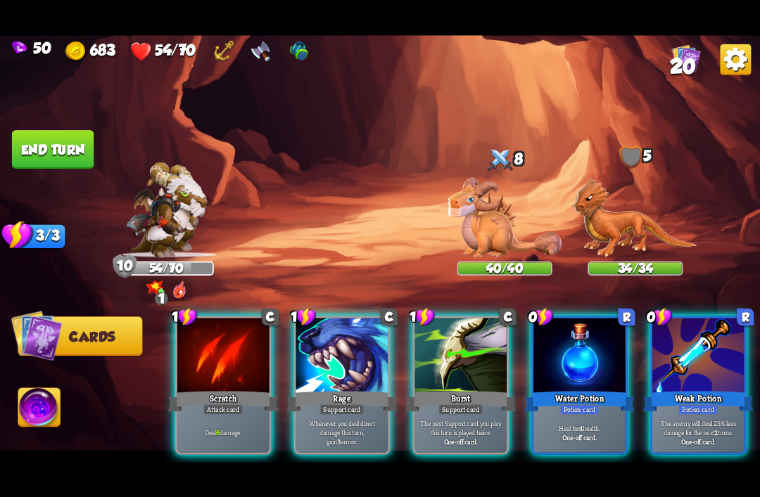
click at [564, 404] on div "Potion card" at bounding box center [578, 409] width 39 height 11
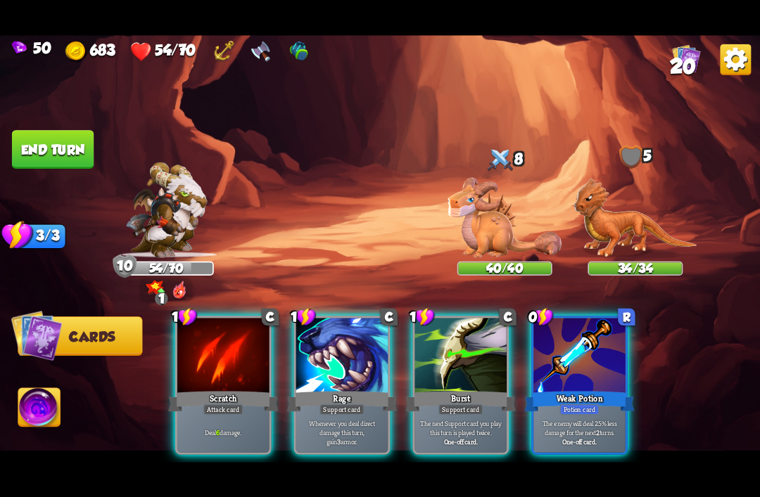
click at [682, 380] on div "1 C Scratch Attack card Deal 6 damage. 1 C Rage Support card Whenever you deal …" at bounding box center [456, 367] width 608 height 190
click at [593, 368] on div at bounding box center [579, 356] width 92 height 77
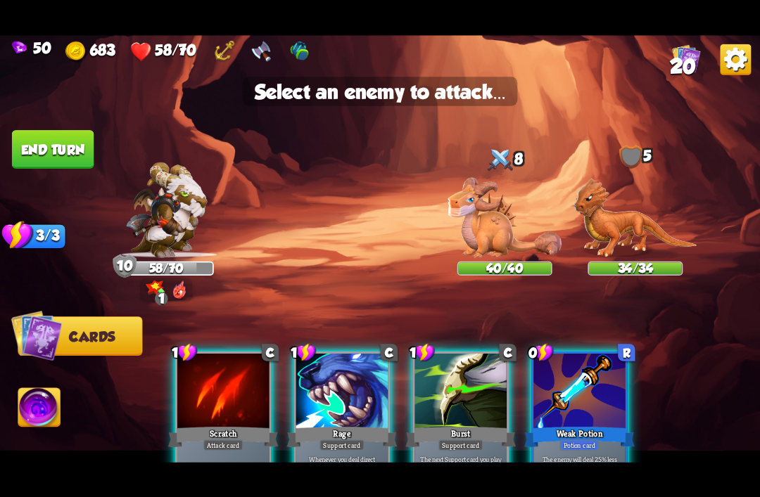
click at [679, 332] on div "1 C Scratch Attack card Deal 6 damage. 1 C Rage Support card Whenever you deal …" at bounding box center [456, 403] width 608 height 190
click at [480, 231] on img at bounding box center [504, 217] width 114 height 80
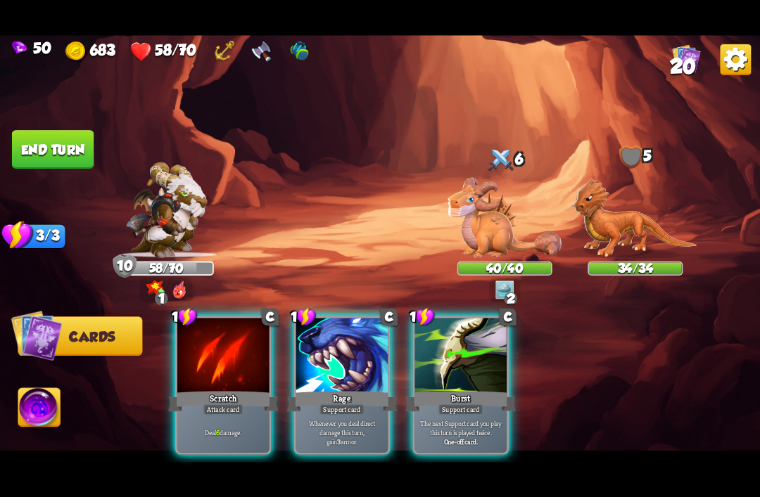
click at [458, 418] on p "The next Support card you play this turn is played twice." at bounding box center [460, 427] width 87 height 18
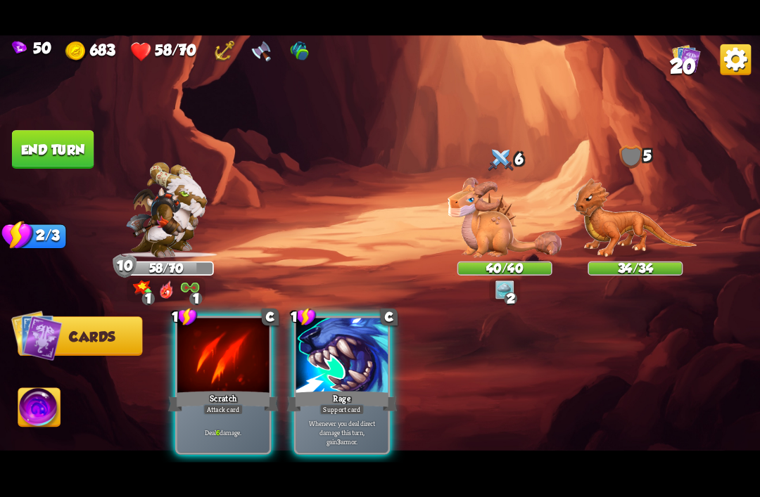
click at [361, 412] on div "Whenever you deal direct damage this turn, gain 3 armor." at bounding box center [342, 432] width 92 height 40
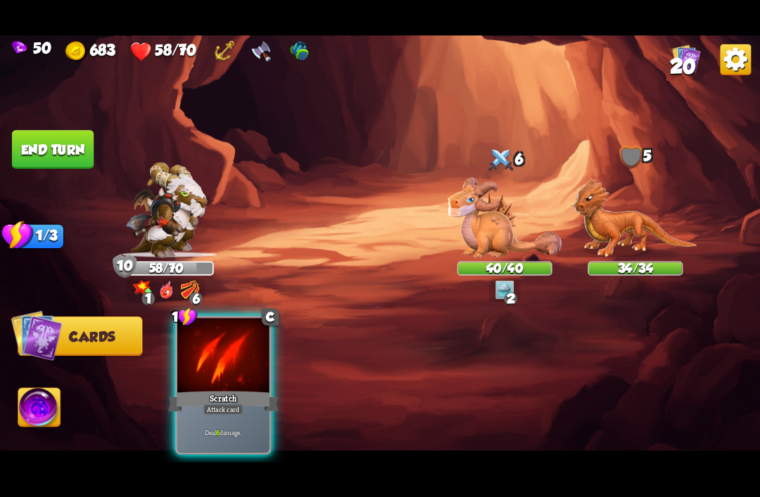
click at [232, 412] on div "Deal 6 damage." at bounding box center [223, 432] width 92 height 40
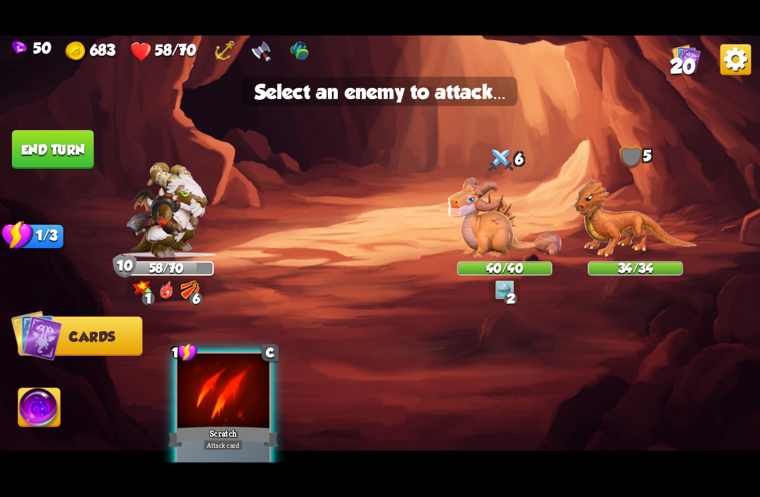
click at [491, 230] on img at bounding box center [504, 217] width 114 height 80
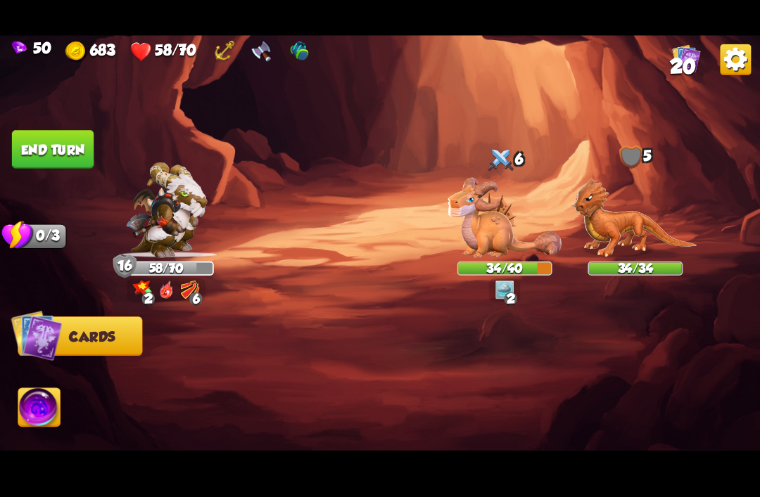
click at [39, 140] on button "End turn" at bounding box center [53, 149] width 82 height 39
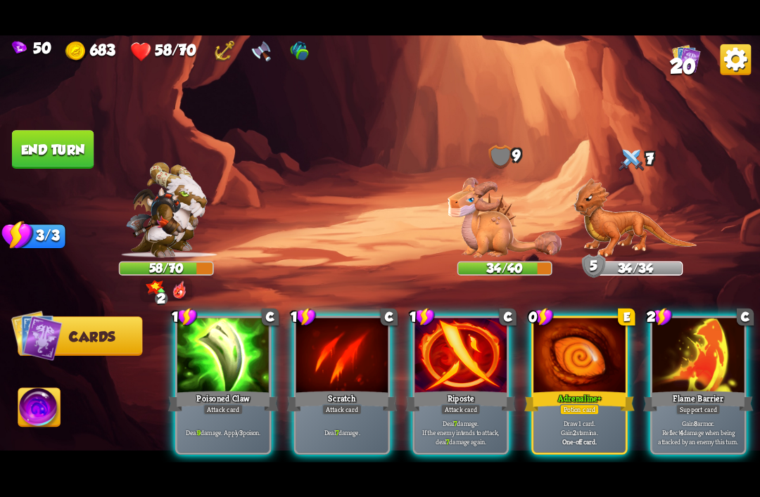
click at [564, 404] on div "Potion card" at bounding box center [578, 409] width 39 height 11
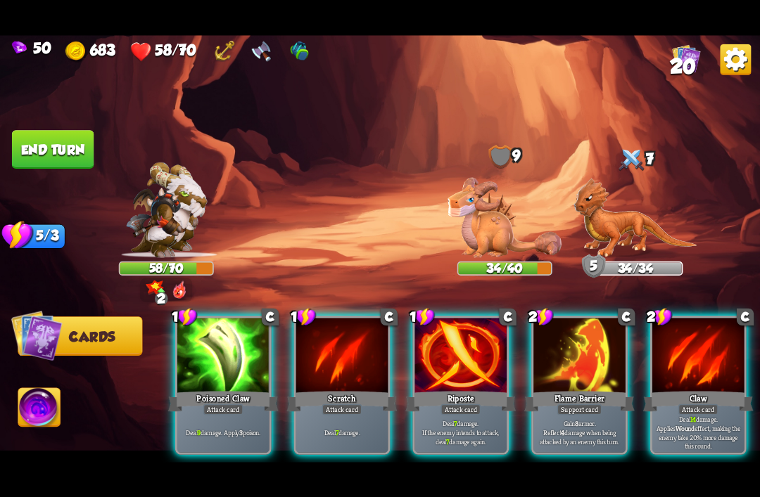
click at [584, 421] on p "Gain 8 armor. Reflect 4 damage when being attacked by an enemy this turn." at bounding box center [578, 431] width 87 height 27
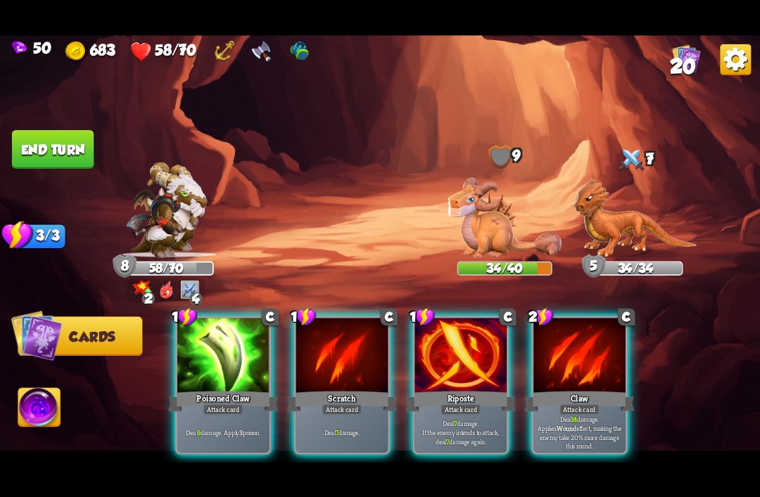
click at [468, 389] on div "Riposte" at bounding box center [460, 401] width 110 height 25
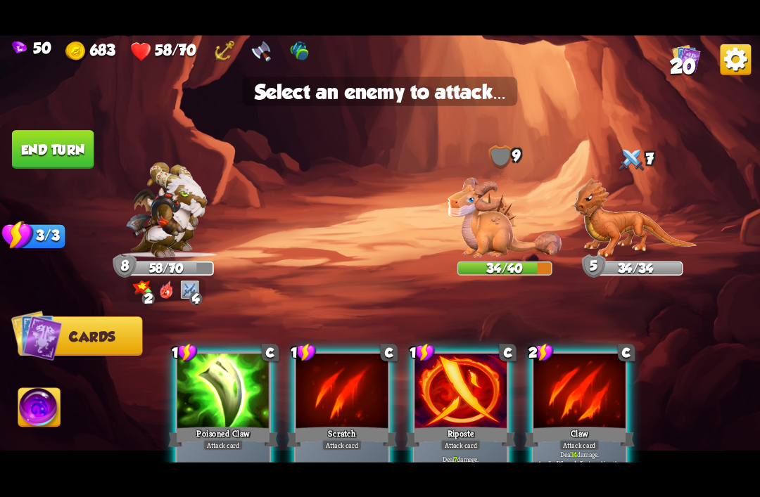
click at [627, 221] on img at bounding box center [635, 217] width 124 height 79
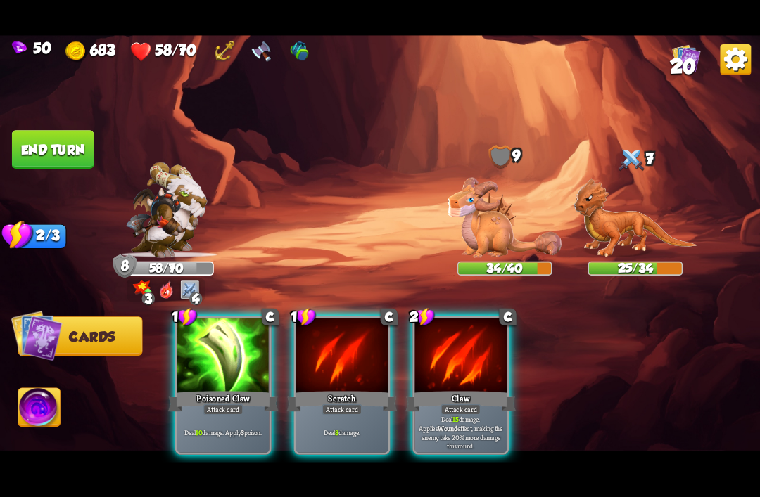
click at [236, 350] on div at bounding box center [223, 356] width 92 height 77
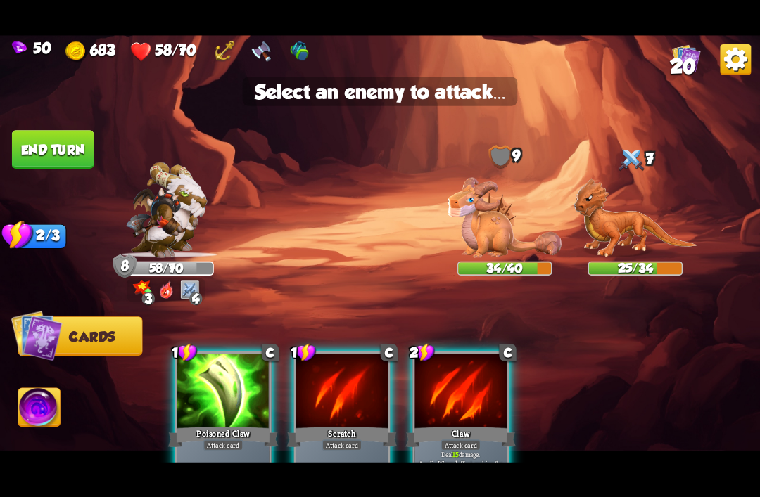
click at [643, 204] on img at bounding box center [635, 217] width 124 height 79
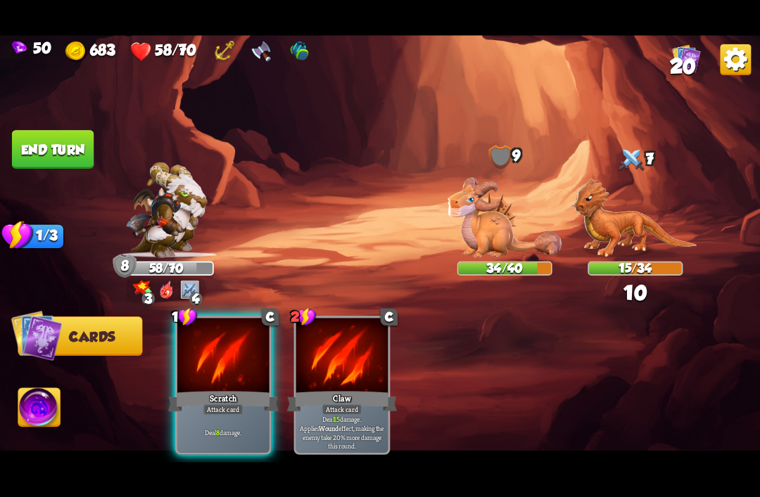
click at [230, 365] on div at bounding box center [223, 356] width 92 height 77
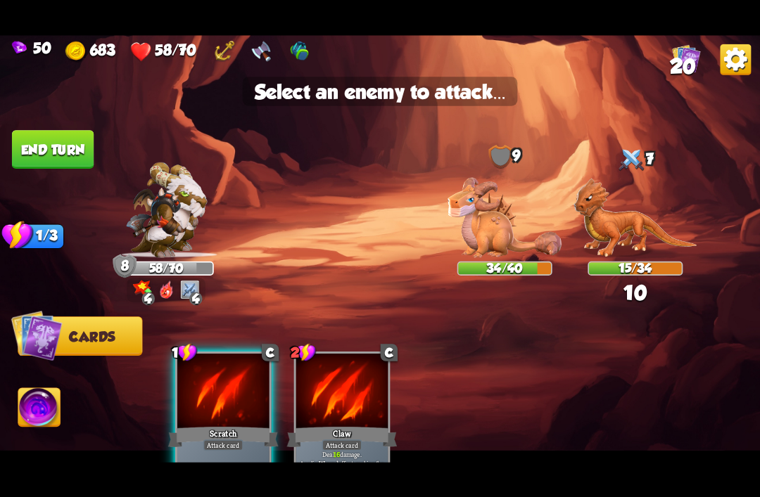
click at [619, 231] on img at bounding box center [635, 217] width 124 height 79
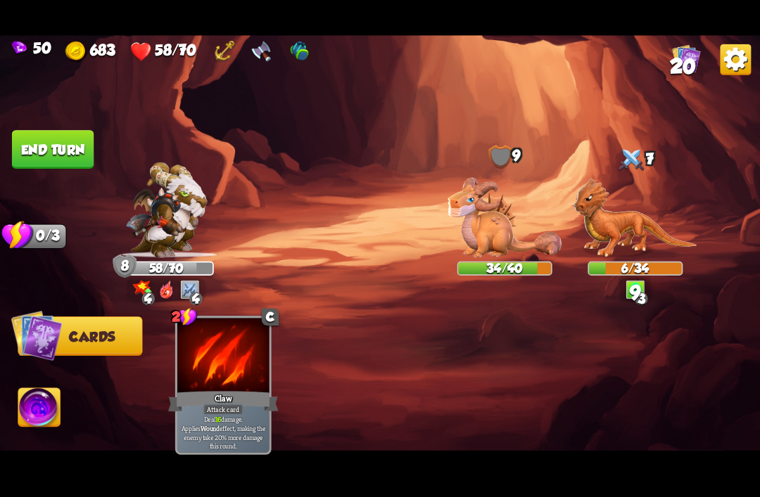
click at [37, 146] on button "End turn" at bounding box center [53, 149] width 82 height 39
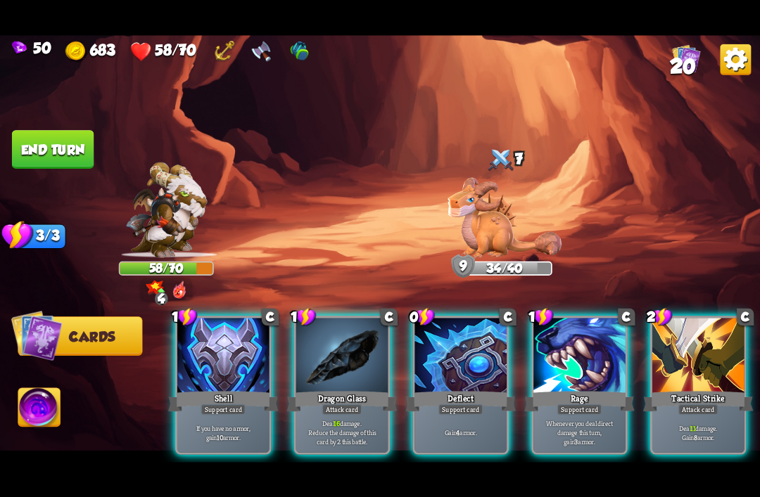
click at [206, 404] on div "Support card" at bounding box center [222, 409] width 45 height 11
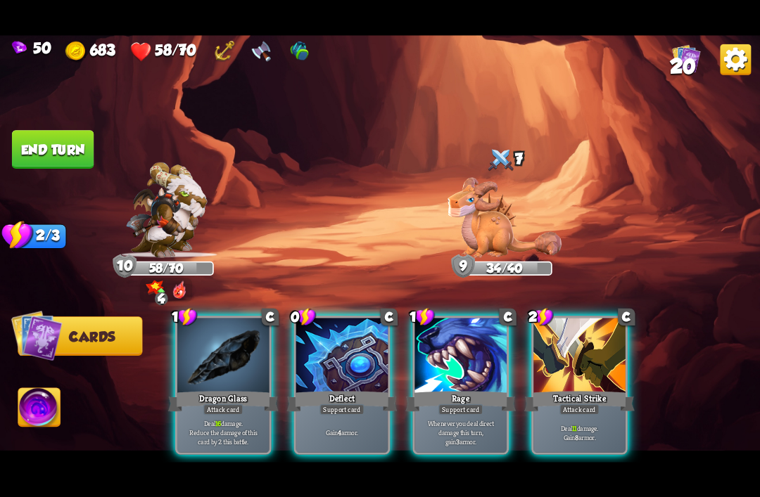
click at [352, 389] on div "Deflect" at bounding box center [342, 401] width 110 height 25
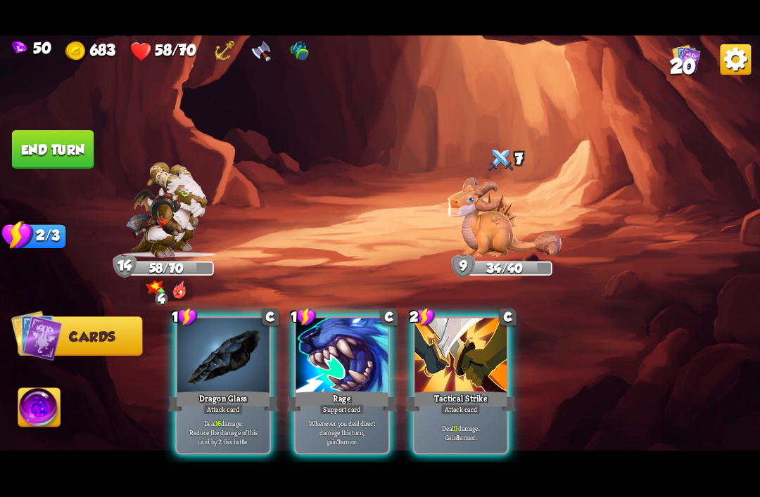
click at [358, 363] on div at bounding box center [342, 356] width 92 height 77
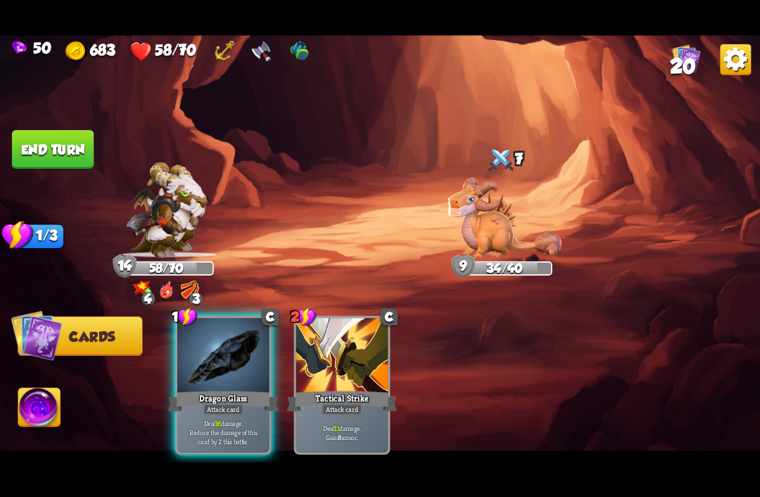
click at [222, 389] on div "Dragon Glass" at bounding box center [223, 401] width 110 height 25
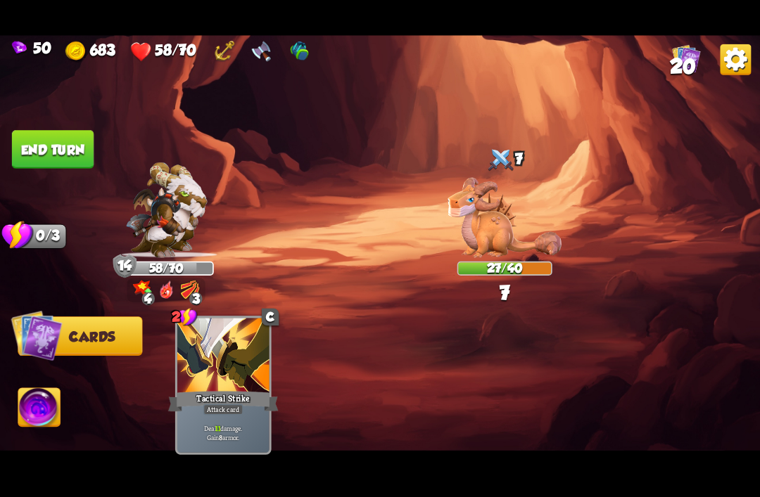
click at [31, 143] on button "End turn" at bounding box center [53, 149] width 82 height 39
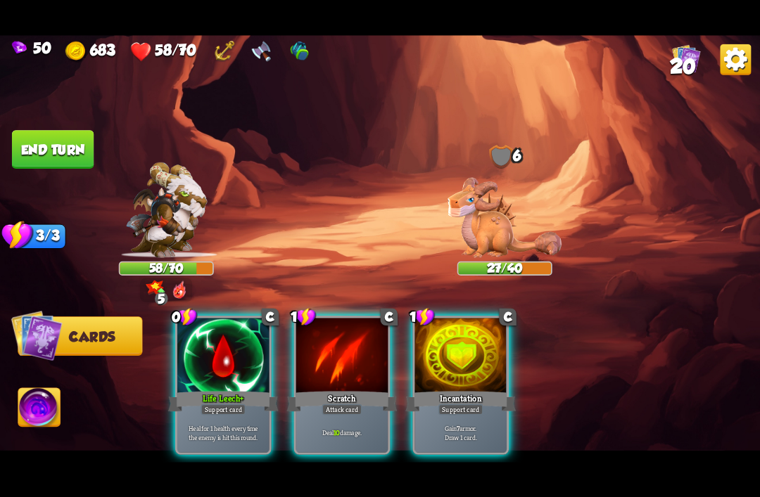
click at [245, 337] on div at bounding box center [223, 356] width 92 height 77
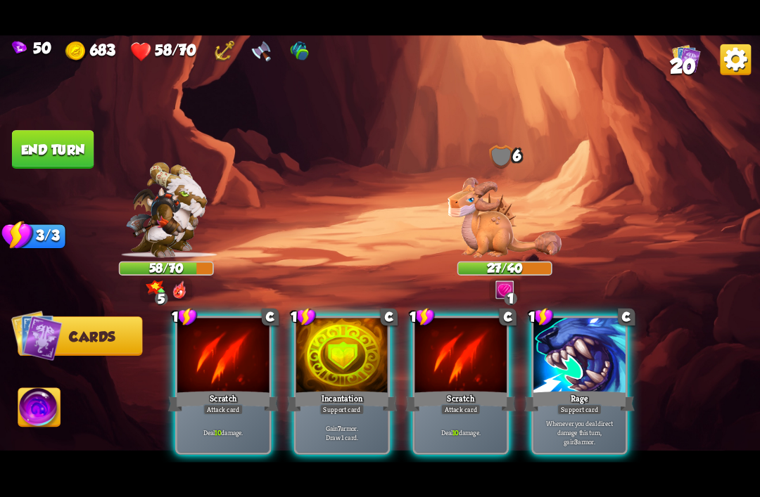
click at [458, 389] on div "Scratch" at bounding box center [460, 401] width 110 height 25
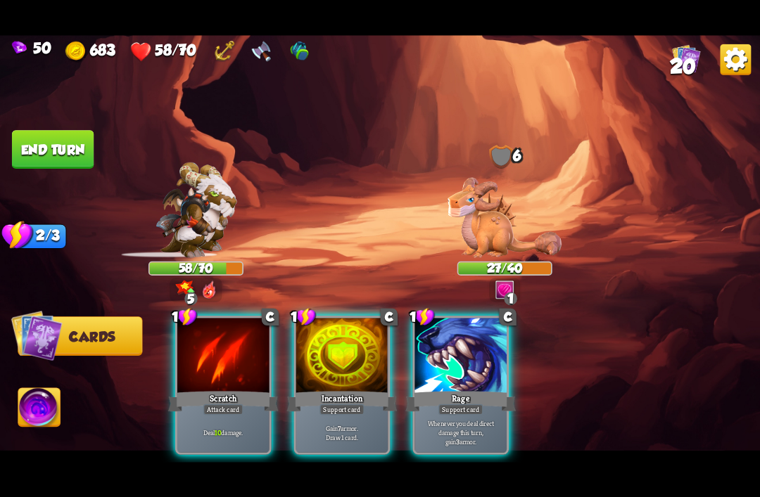
click at [226, 404] on div "Attack card" at bounding box center [223, 409] width 40 height 11
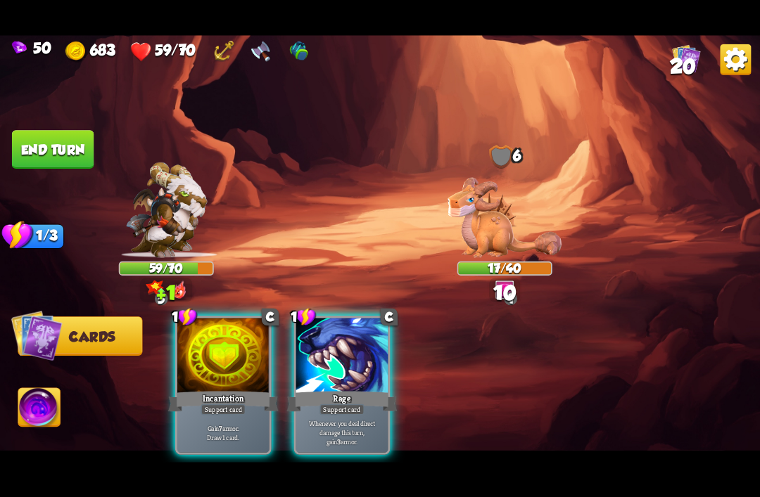
click at [216, 423] on p "Gain 7 armor. Draw 1 card." at bounding box center [222, 432] width 87 height 18
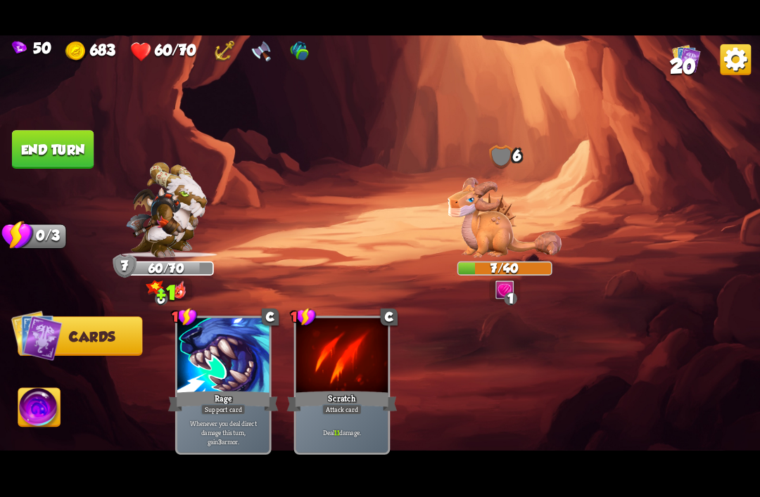
click at [19, 128] on img at bounding box center [380, 249] width 760 height 428
click at [34, 150] on button "End turn" at bounding box center [53, 149] width 82 height 39
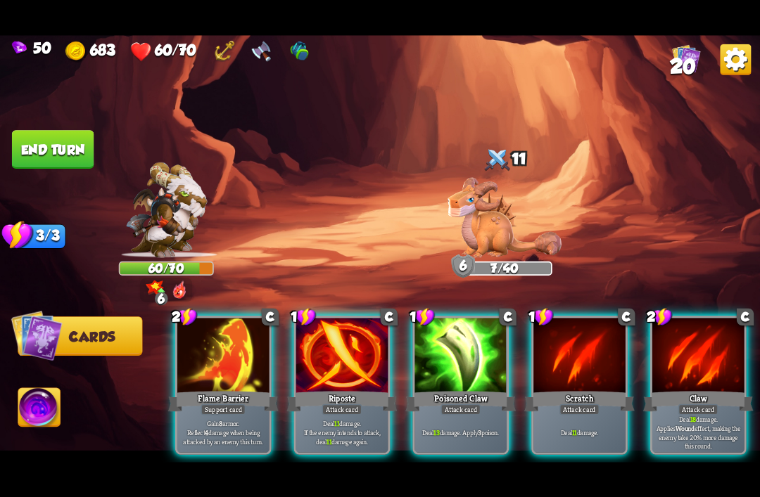
click at [50, 426] on img at bounding box center [39, 409] width 42 height 43
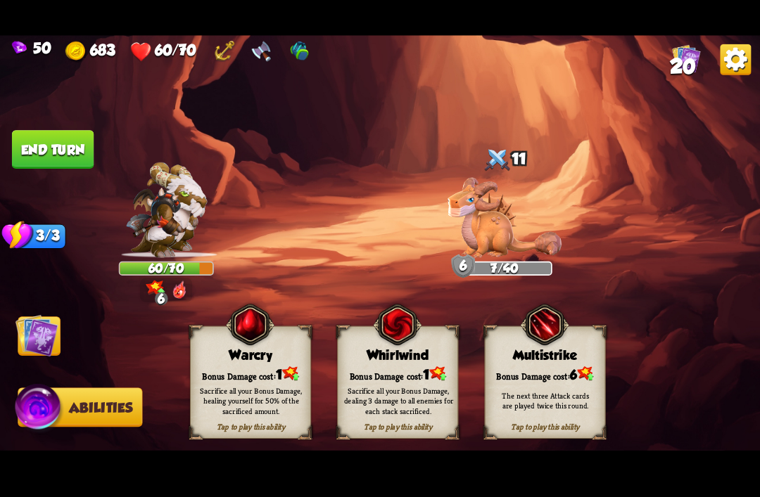
click at [43, 340] on img at bounding box center [36, 335] width 43 height 43
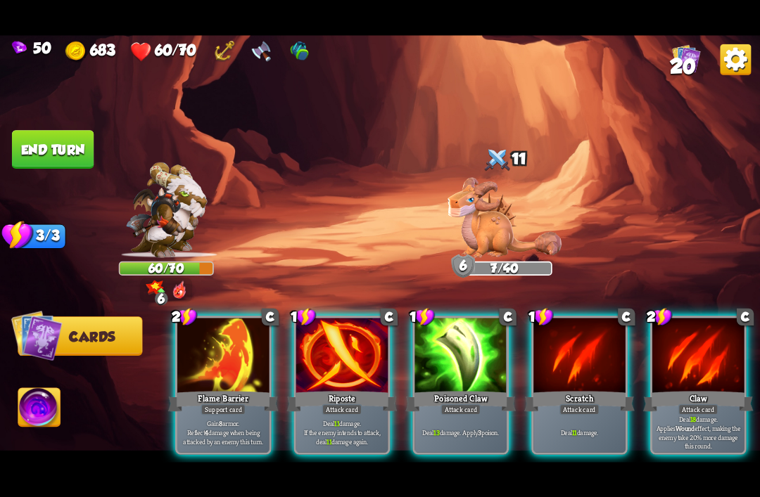
click at [40, 414] on img at bounding box center [39, 409] width 42 height 43
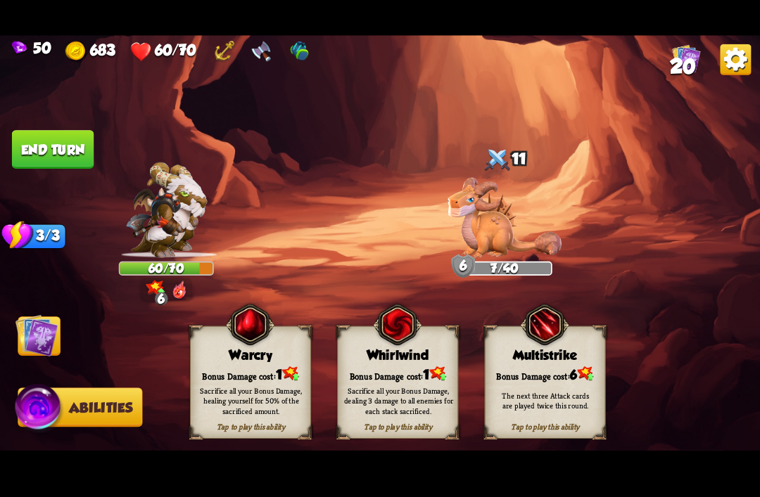
click at [239, 365] on div "Bonus Damage cost: 1" at bounding box center [251, 373] width 120 height 17
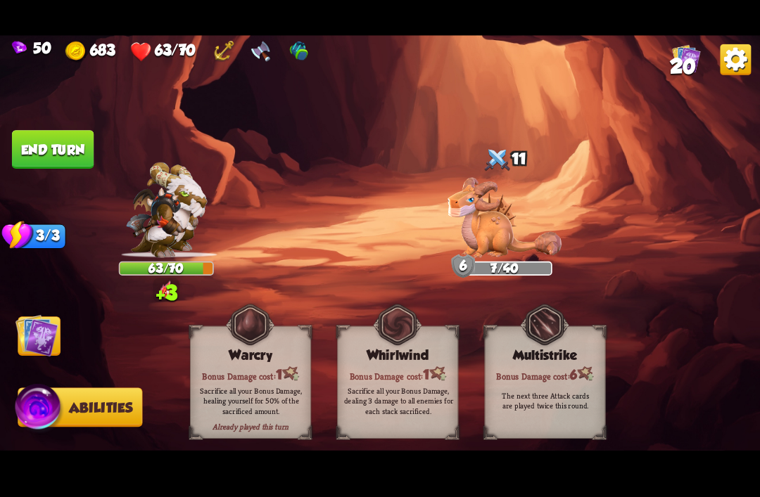
click at [33, 334] on img at bounding box center [36, 335] width 43 height 43
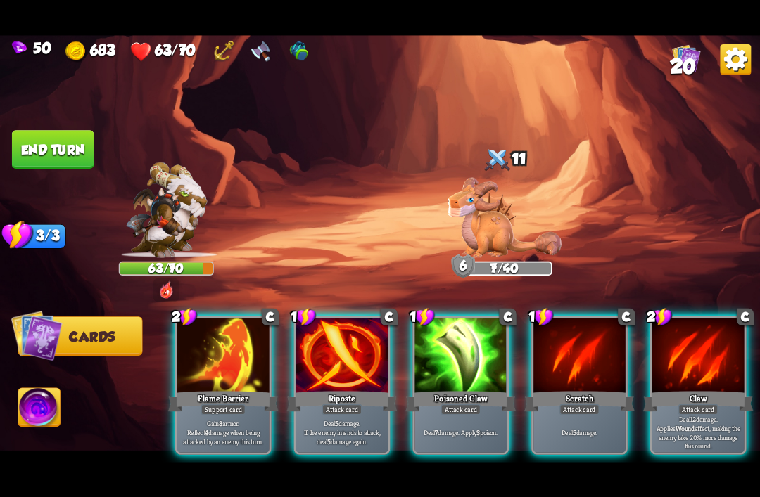
click at [341, 345] on div at bounding box center [342, 356] width 92 height 77
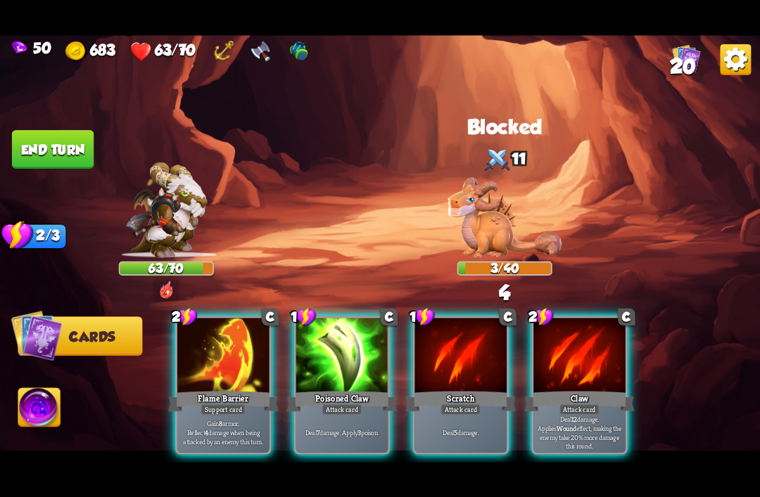
click at [335, 364] on div at bounding box center [342, 356] width 92 height 77
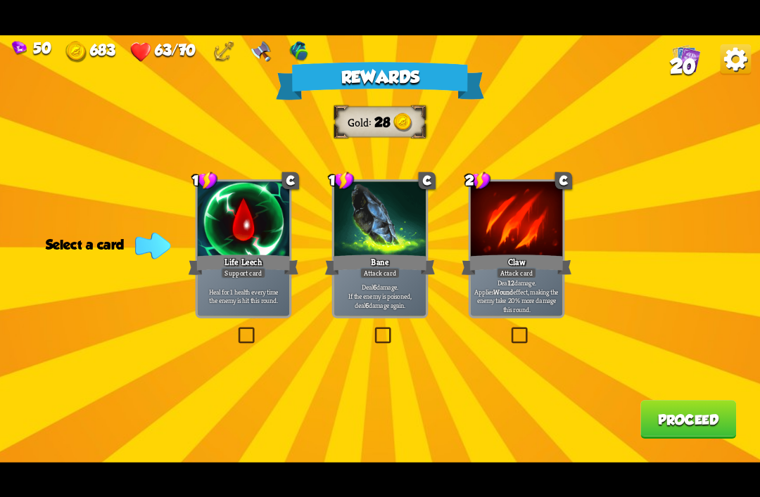
click at [376, 224] on div at bounding box center [380, 219] width 92 height 77
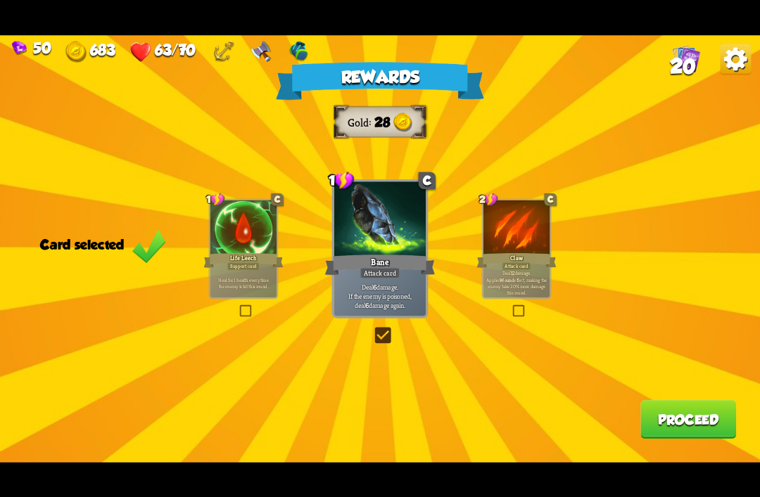
click at [679, 428] on button "Proceed" at bounding box center [688, 419] width 96 height 39
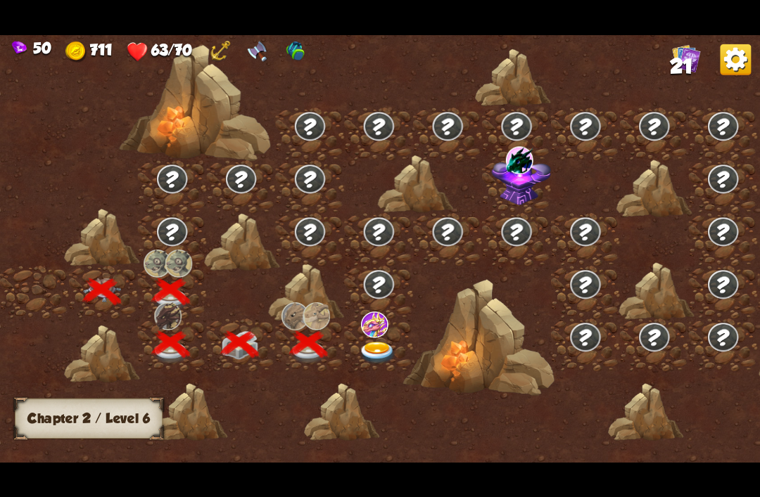
click at [388, 348] on img at bounding box center [378, 353] width 38 height 23
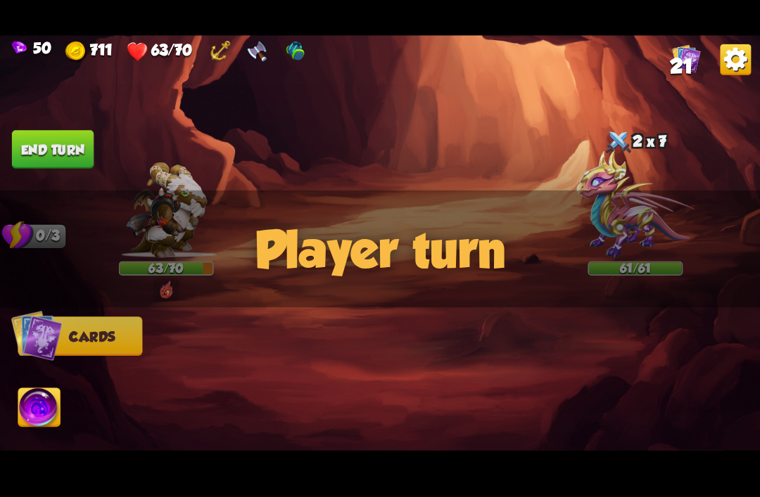
click at [632, 219] on div "Player turn" at bounding box center [380, 248] width 760 height 117
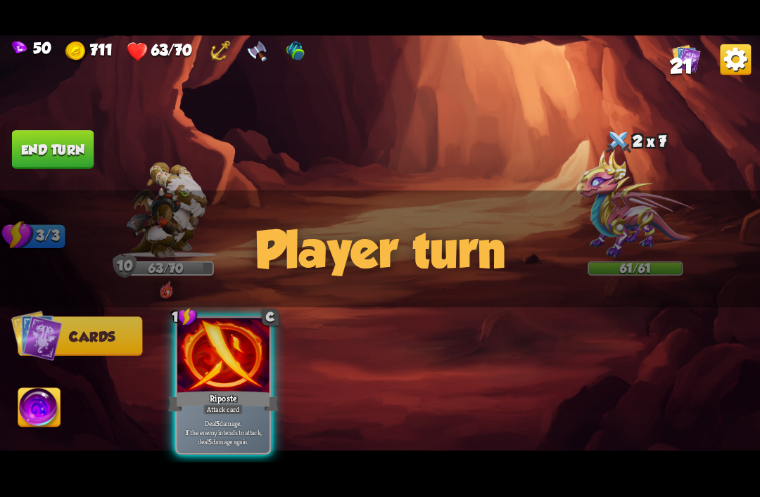
click at [625, 172] on img at bounding box center [634, 204] width 117 height 108
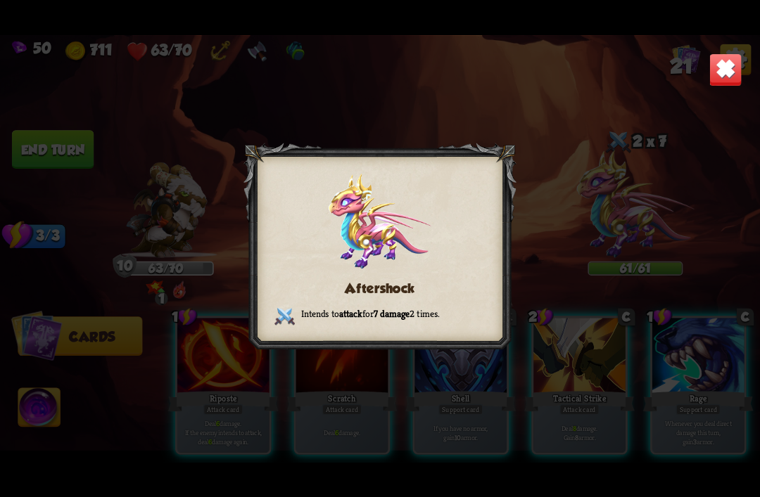
click at [723, 76] on img at bounding box center [724, 69] width 33 height 33
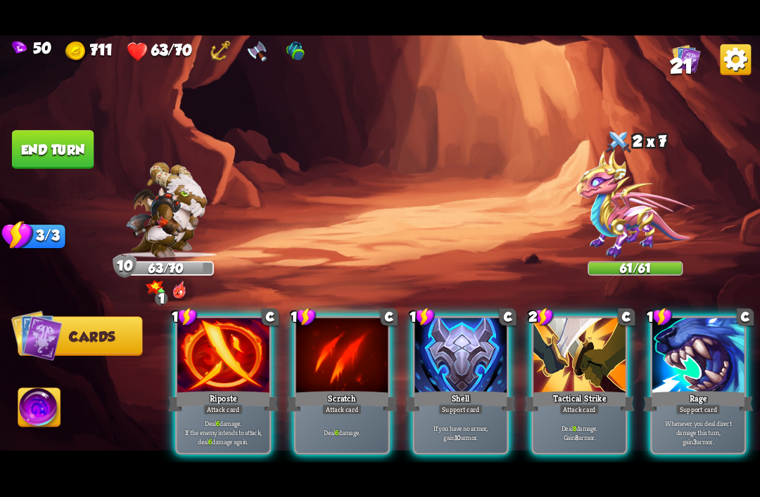
click at [699, 389] on div "Rage" at bounding box center [698, 401] width 110 height 25
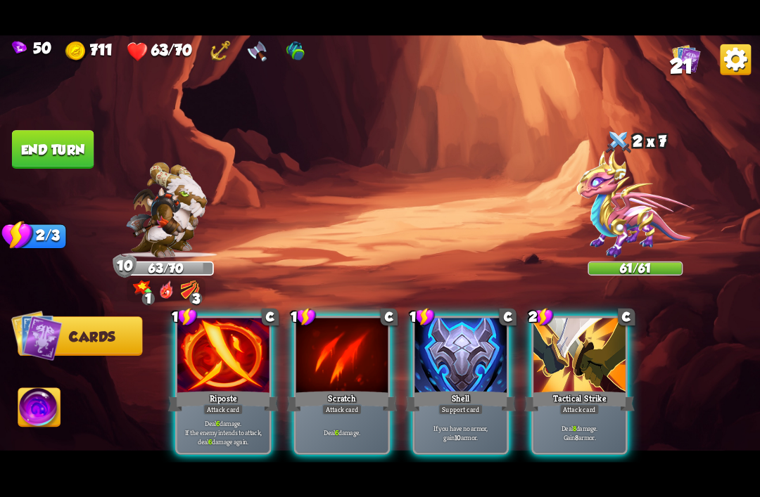
click at [224, 364] on div at bounding box center [223, 356] width 92 height 77
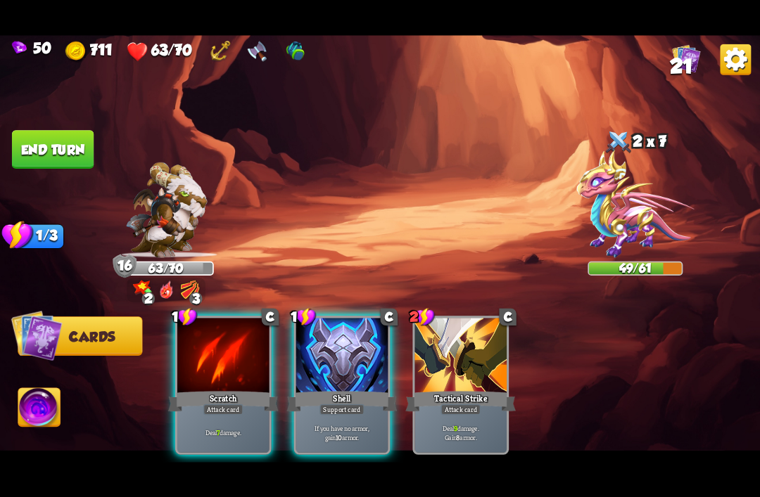
click at [205, 389] on div "Scratch" at bounding box center [223, 401] width 110 height 25
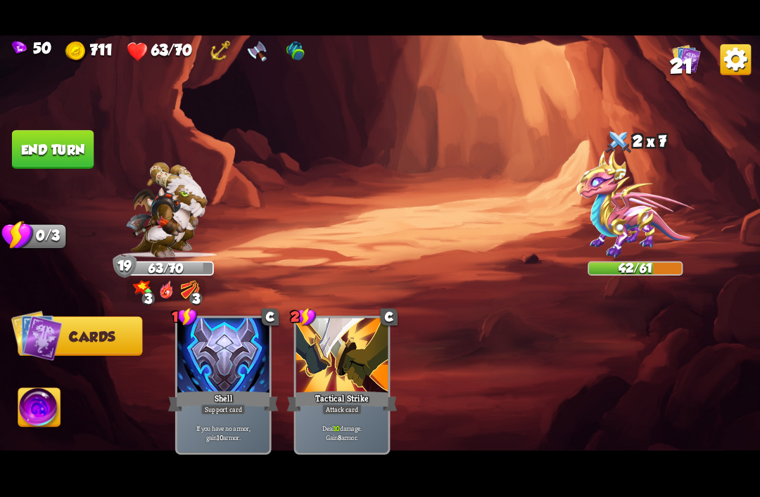
click at [43, 144] on button "End turn" at bounding box center [53, 149] width 82 height 39
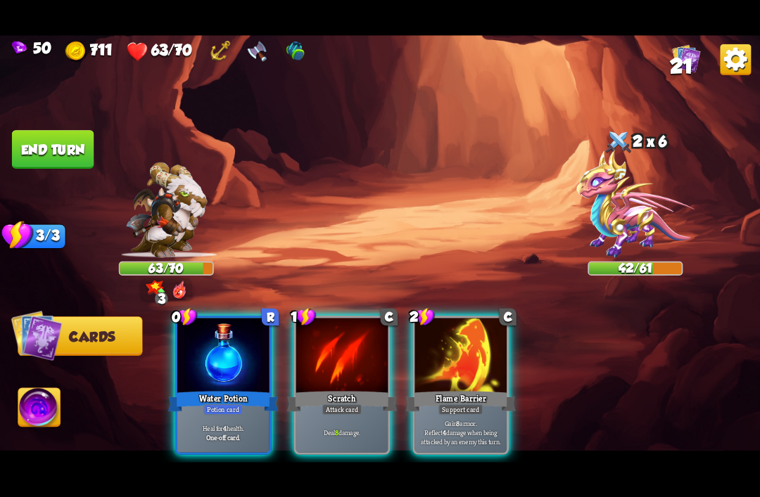
click at [206, 357] on div at bounding box center [223, 356] width 92 height 77
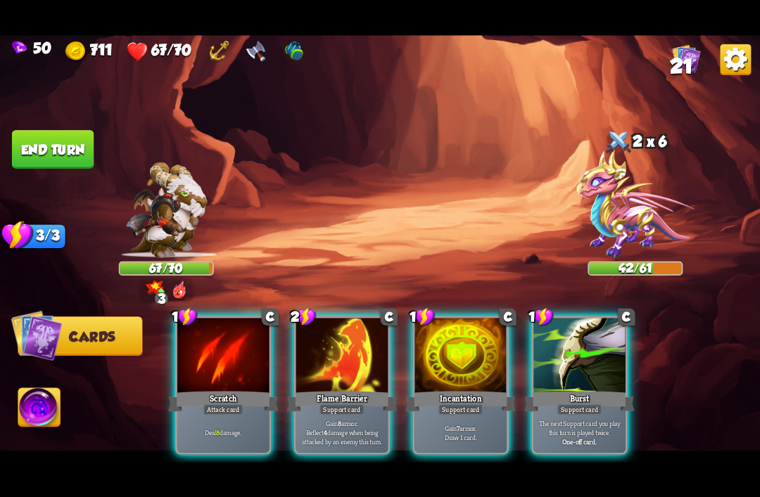
click at [595, 350] on div at bounding box center [579, 356] width 92 height 77
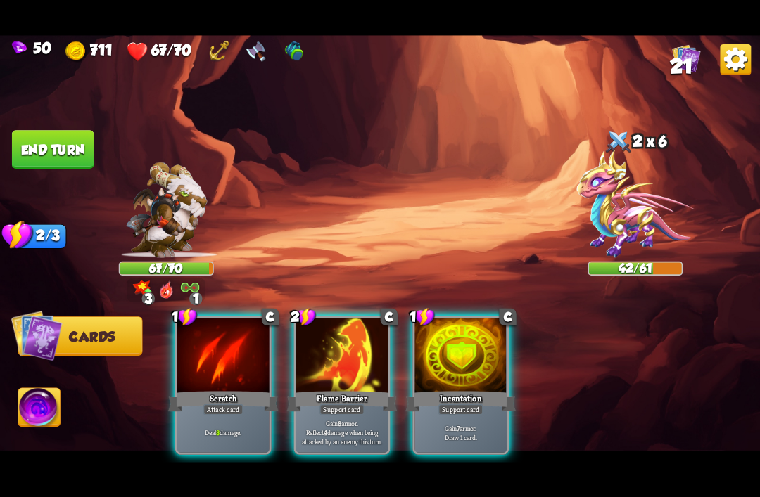
click at [483, 389] on div "Incantation" at bounding box center [460, 401] width 110 height 25
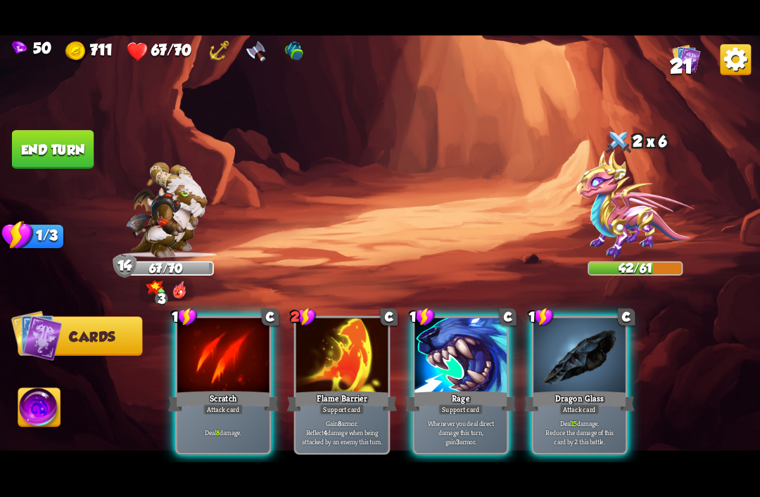
click at [572, 404] on div "Attack card" at bounding box center [579, 409] width 40 height 11
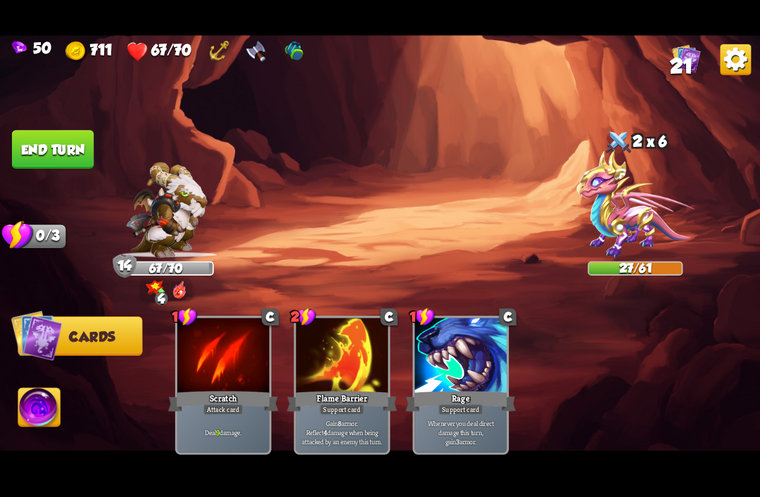
click at [35, 143] on button "End turn" at bounding box center [53, 149] width 82 height 39
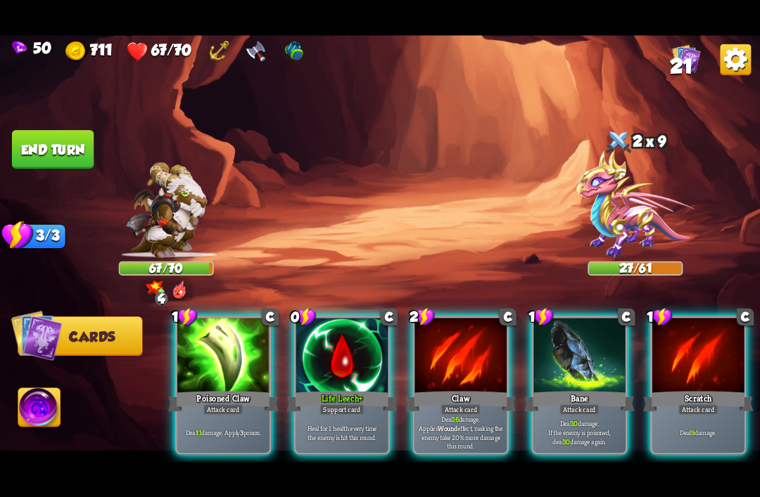
click at [321, 389] on div "Life Leech+" at bounding box center [342, 401] width 110 height 25
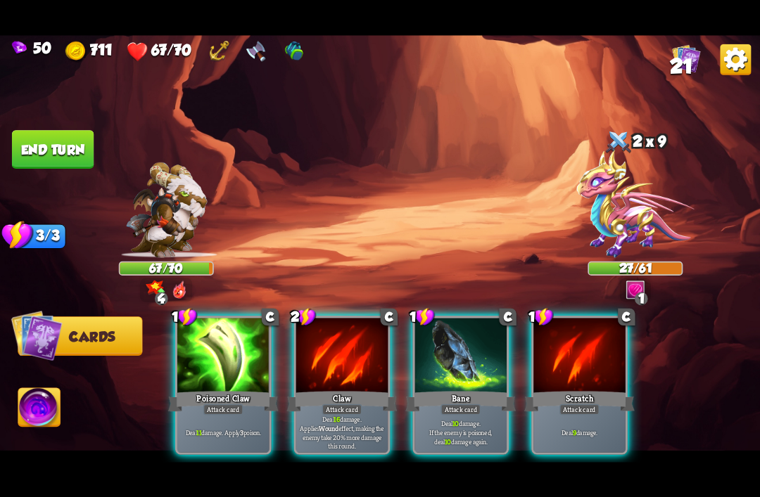
click at [207, 350] on div at bounding box center [223, 356] width 92 height 77
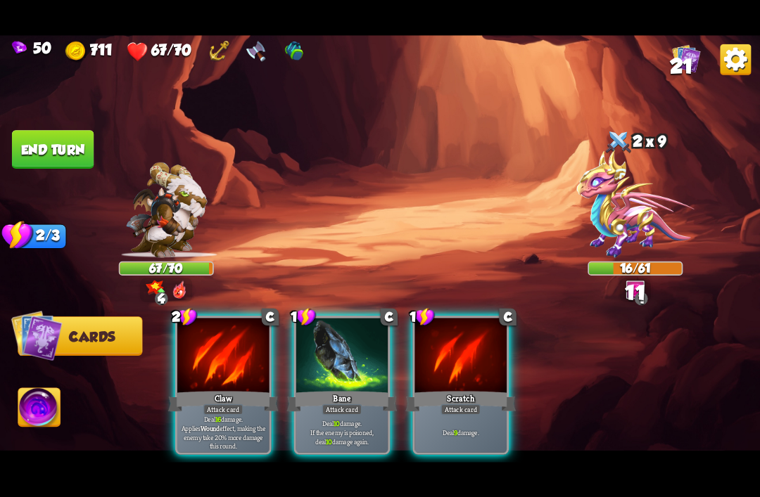
click at [351, 404] on div "Attack card" at bounding box center [342, 409] width 40 height 11
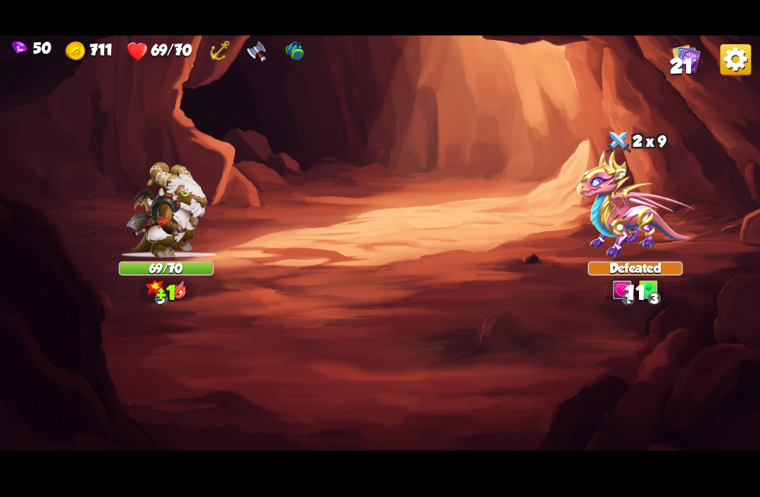
click at [29, 399] on img at bounding box center [380, 249] width 760 height 428
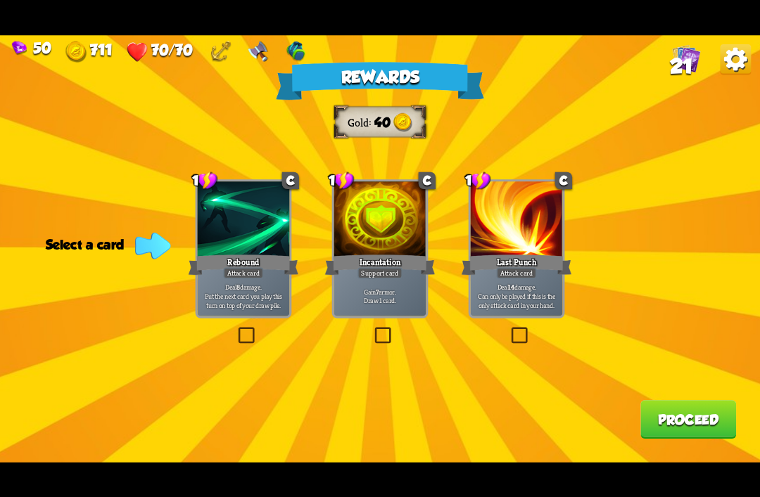
click at [376, 196] on div at bounding box center [380, 219] width 92 height 77
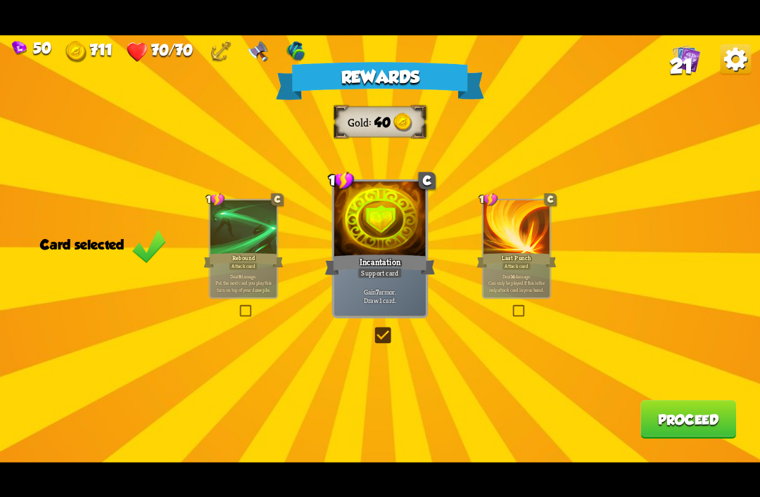
click at [686, 428] on button "Proceed" at bounding box center [688, 419] width 96 height 39
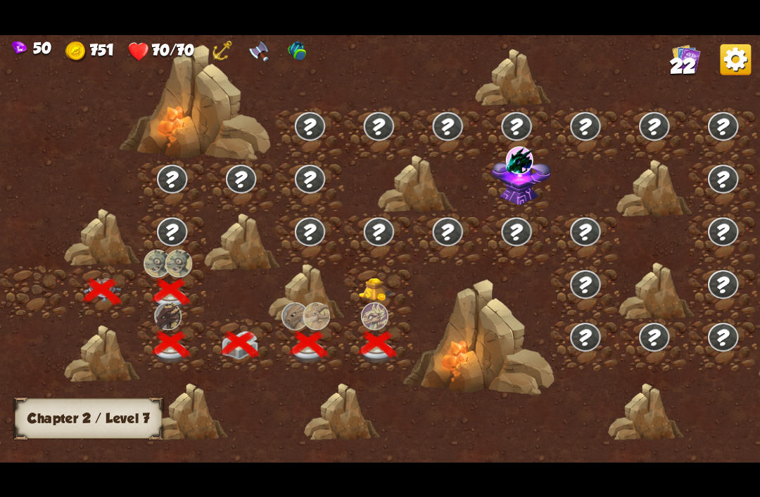
click at [375, 297] on img at bounding box center [378, 290] width 38 height 24
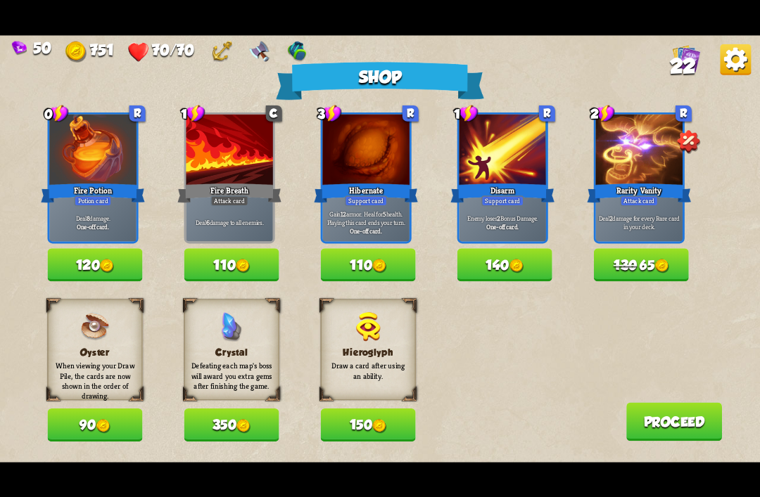
click at [77, 421] on button "90" at bounding box center [95, 425] width 95 height 33
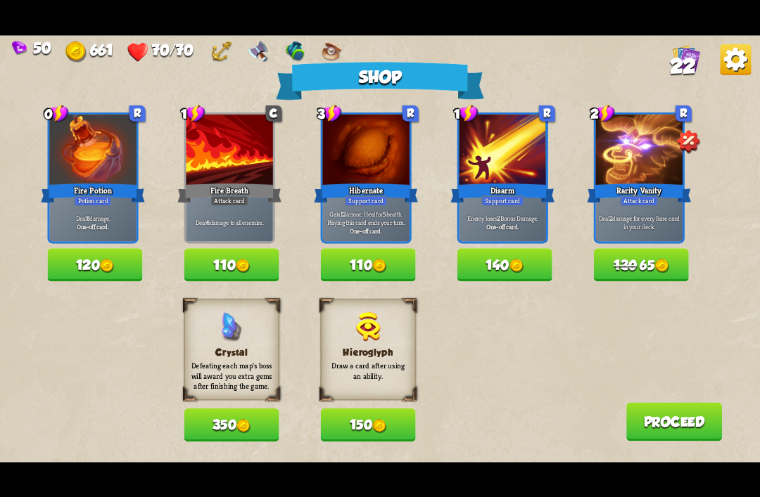
click at [74, 268] on button "120" at bounding box center [95, 264] width 95 height 33
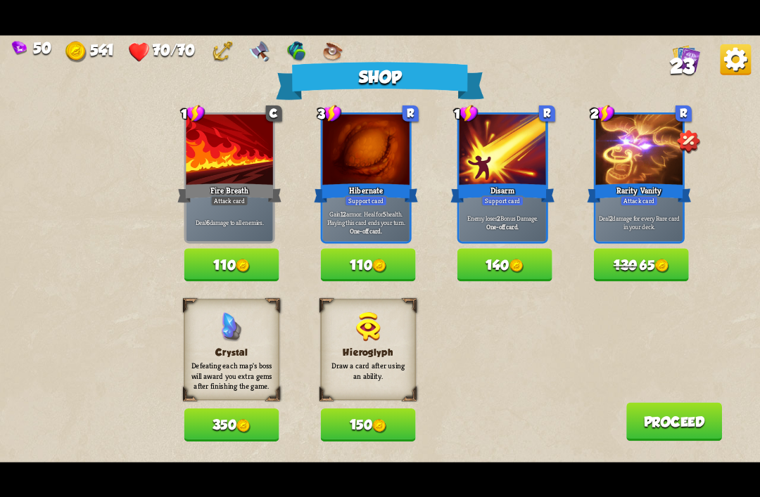
click at [214, 255] on button "110" at bounding box center [231, 264] width 95 height 33
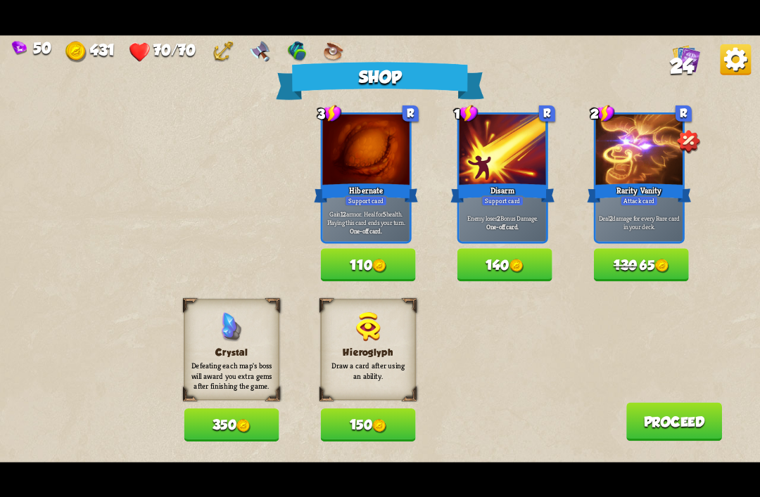
click at [674, 430] on button "Proceed" at bounding box center [674, 421] width 96 height 39
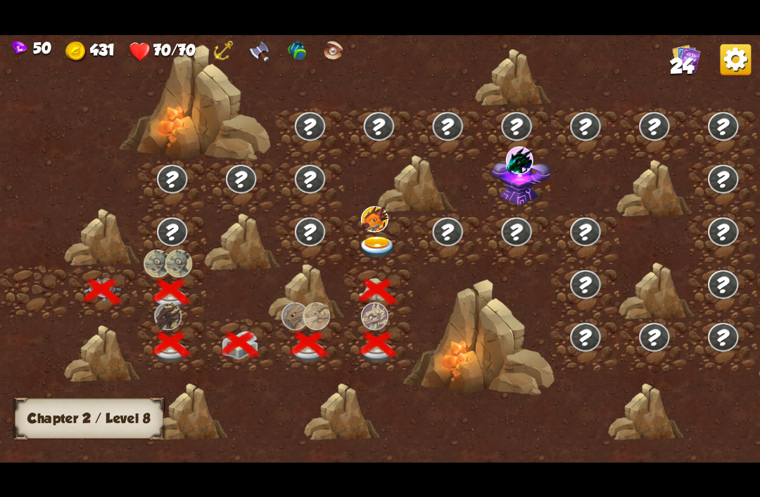
click at [374, 240] on img at bounding box center [378, 247] width 38 height 23
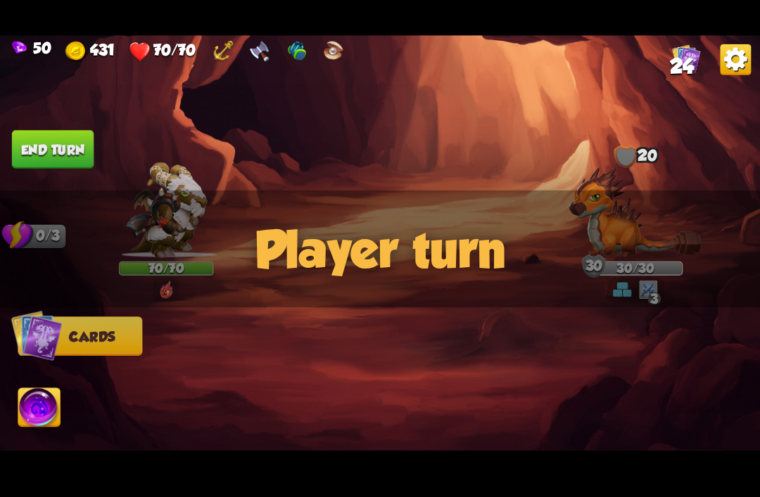
click at [643, 224] on div "Player turn" at bounding box center [380, 248] width 760 height 117
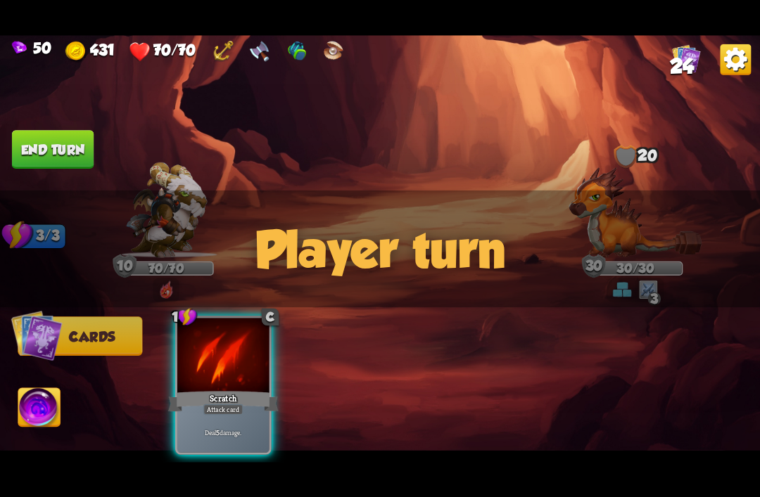
click at [613, 184] on img at bounding box center [634, 212] width 133 height 91
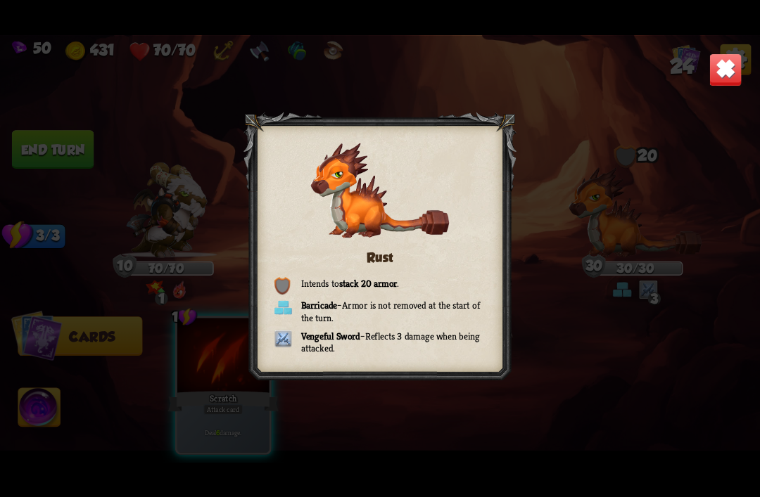
click at [590, 191] on div "Rust Intends to stack 20 armor . Barricade – Armor is not removed at the start …" at bounding box center [380, 249] width 760 height 428
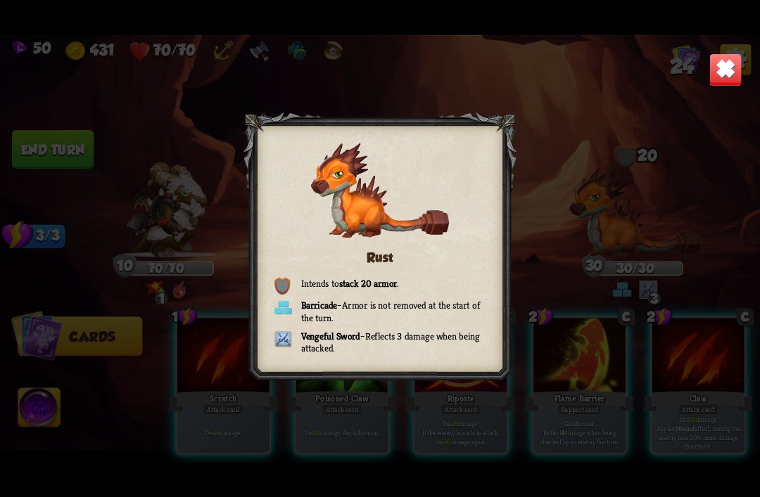
click at [724, 75] on img at bounding box center [724, 69] width 33 height 33
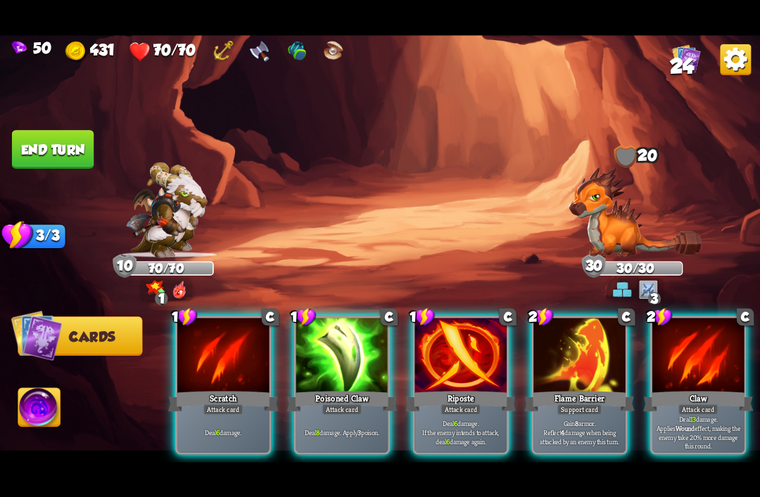
click at [686, 359] on div at bounding box center [698, 356] width 92 height 77
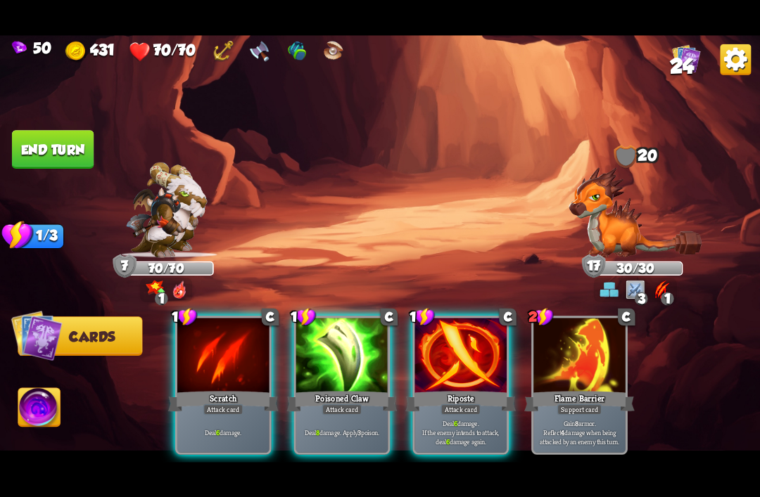
click at [229, 428] on p "Deal 6 damage." at bounding box center [222, 432] width 87 height 9
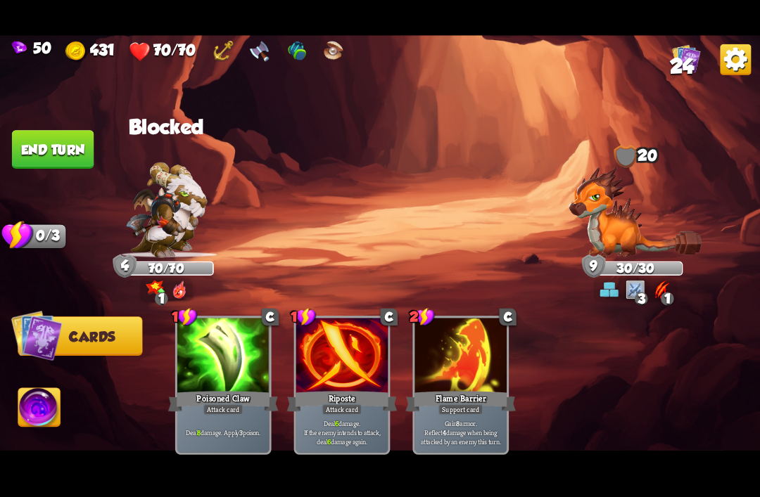
click at [34, 139] on button "End turn" at bounding box center [53, 149] width 82 height 39
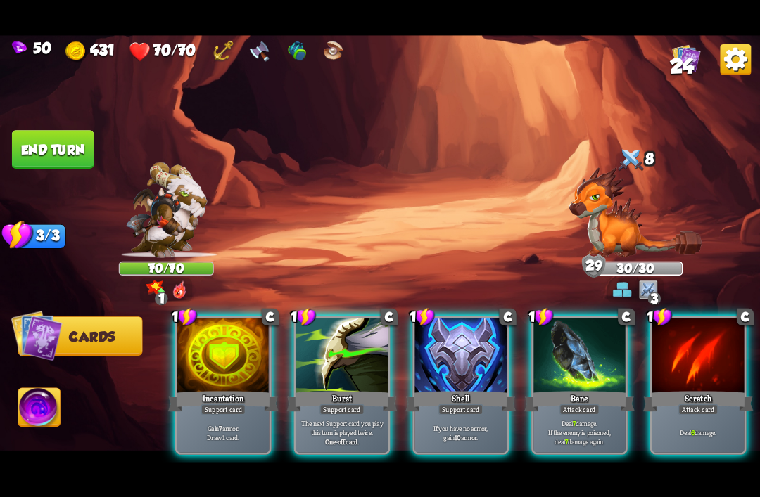
click at [464, 367] on div at bounding box center [460, 356] width 92 height 77
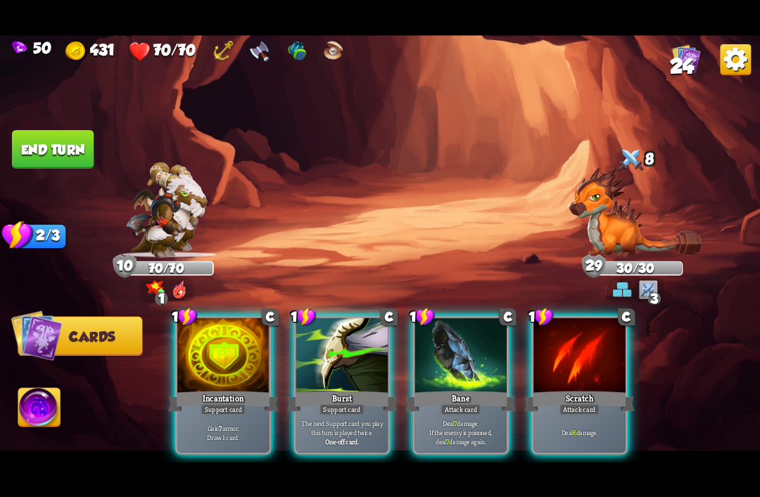
click at [217, 357] on div at bounding box center [223, 356] width 92 height 77
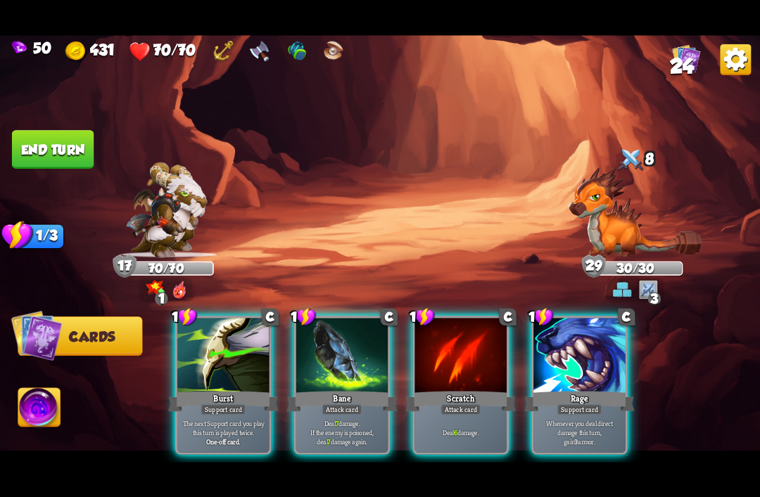
click at [314, 412] on div "Deal 7 damage. If the enemy is poisoned, deal 7 damage again." at bounding box center [342, 432] width 92 height 40
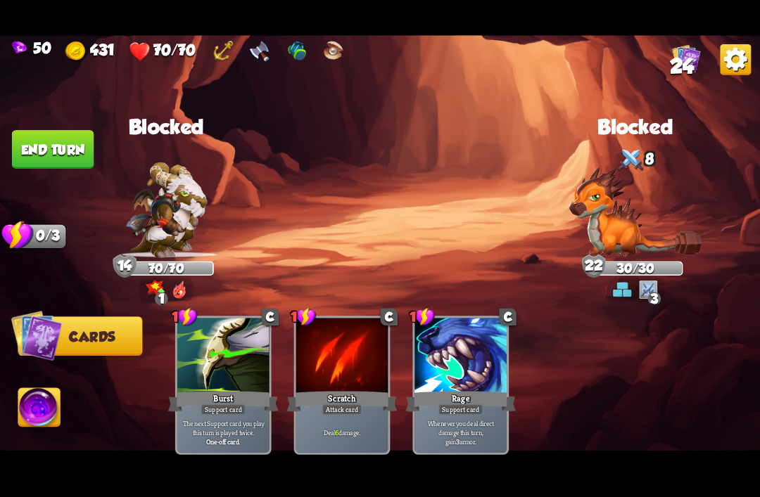
click at [49, 151] on button "End turn" at bounding box center [53, 149] width 82 height 39
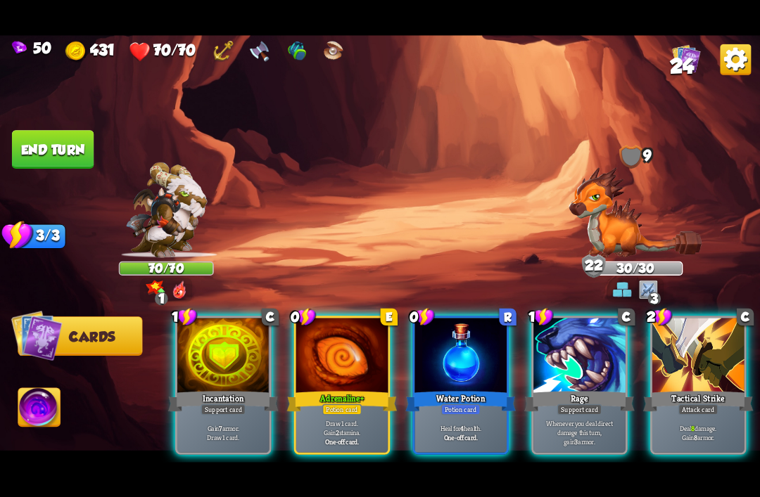
click at [338, 368] on div at bounding box center [342, 356] width 92 height 77
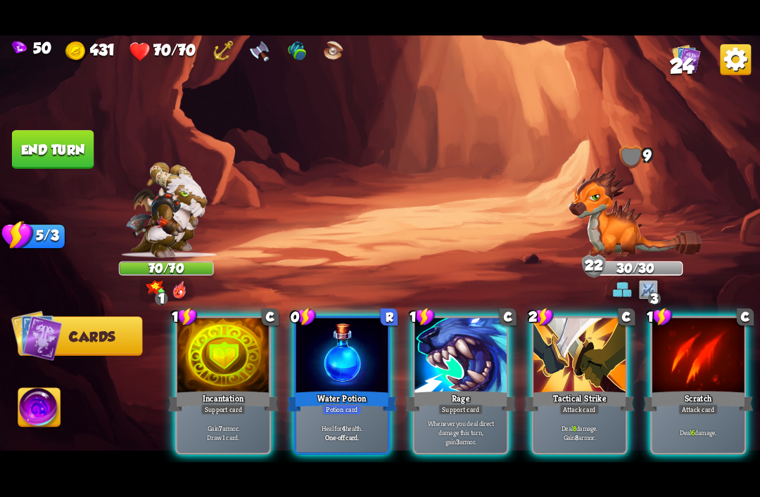
click at [291, 207] on img at bounding box center [380, 249] width 760 height 428
click at [594, 389] on div "Tactical Strike" at bounding box center [579, 401] width 110 height 25
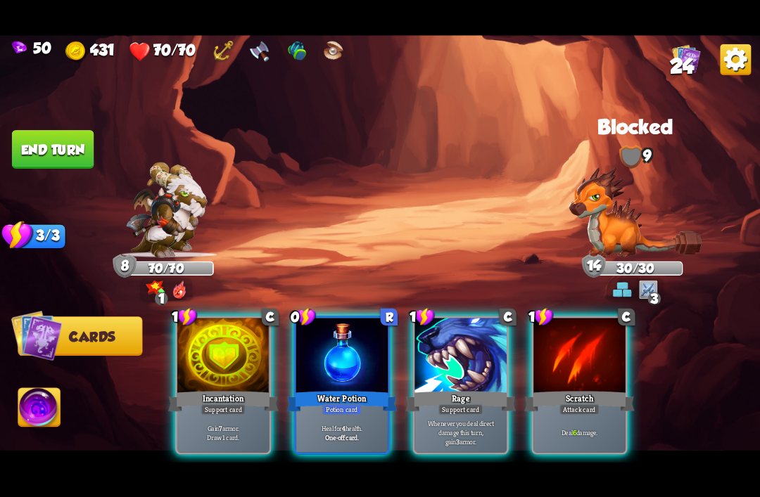
click at [475, 404] on div "Support card" at bounding box center [460, 409] width 45 height 11
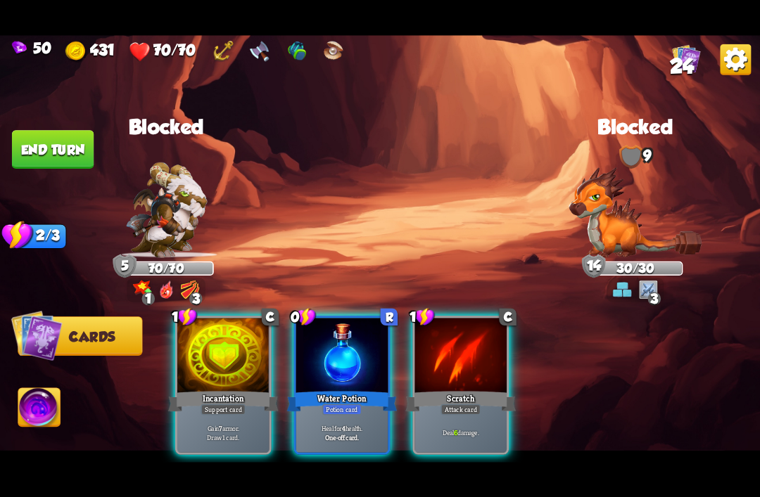
click at [445, 389] on div "Scratch" at bounding box center [460, 401] width 110 height 25
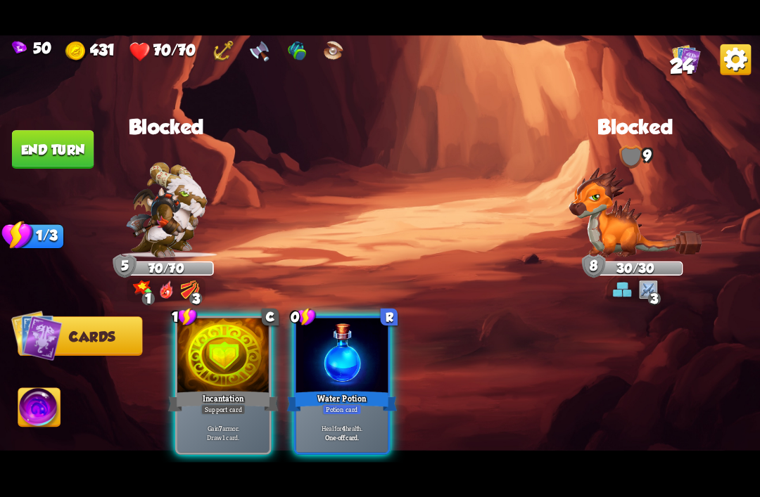
click at [217, 423] on p "Gain 7 armor. Draw 1 card." at bounding box center [222, 432] width 87 height 18
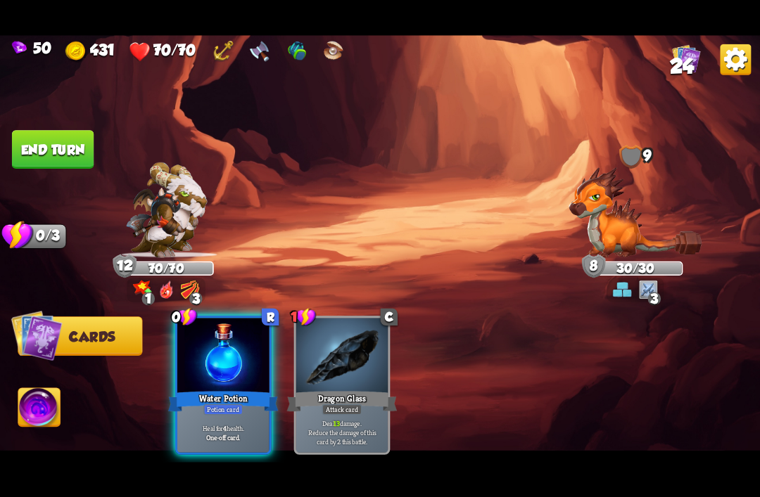
click at [25, 140] on button "End turn" at bounding box center [53, 149] width 82 height 39
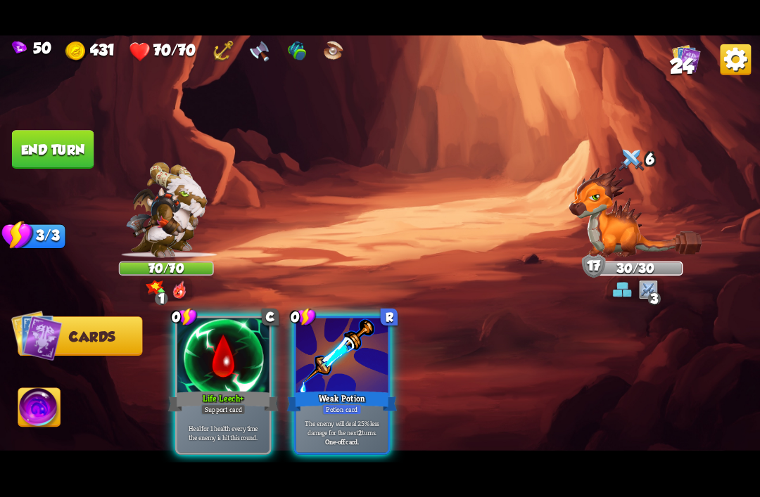
click at [210, 346] on div at bounding box center [223, 356] width 92 height 77
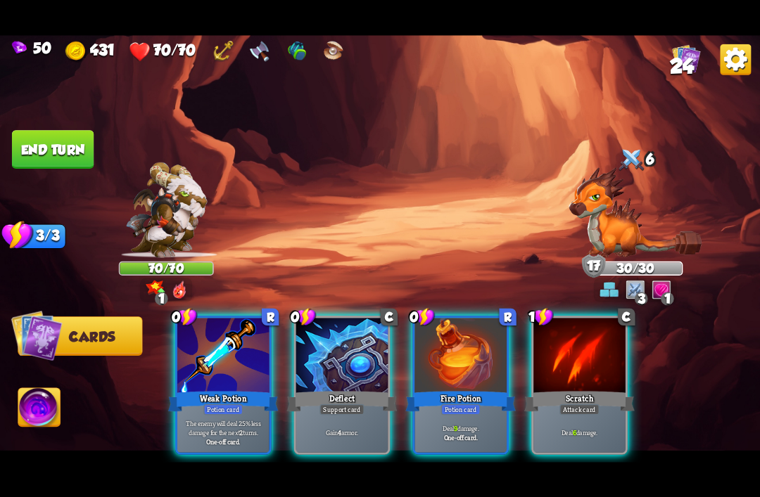
click at [204, 347] on div at bounding box center [223, 356] width 92 height 77
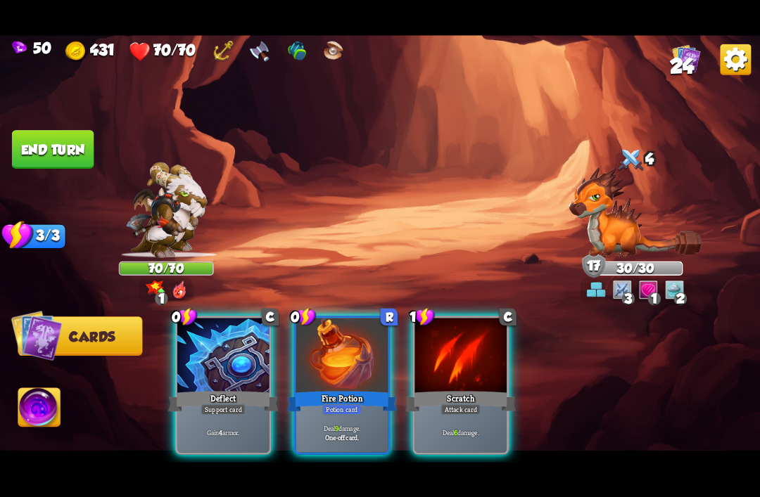
click at [222, 366] on div at bounding box center [223, 356] width 92 height 77
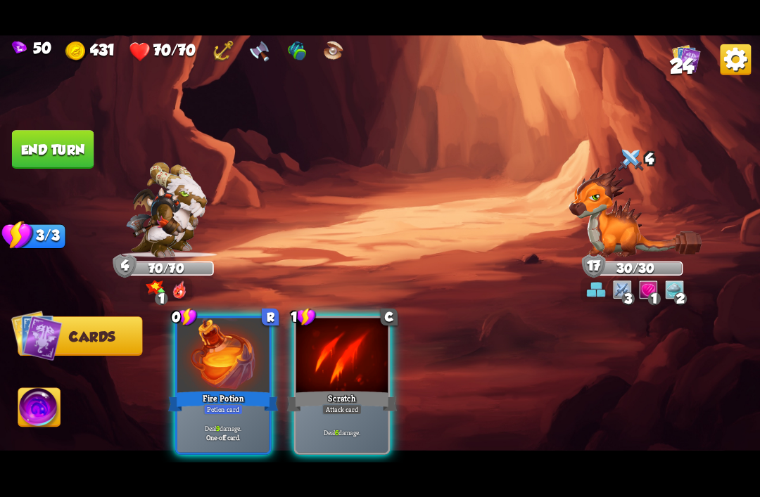
click at [208, 366] on div at bounding box center [223, 356] width 92 height 77
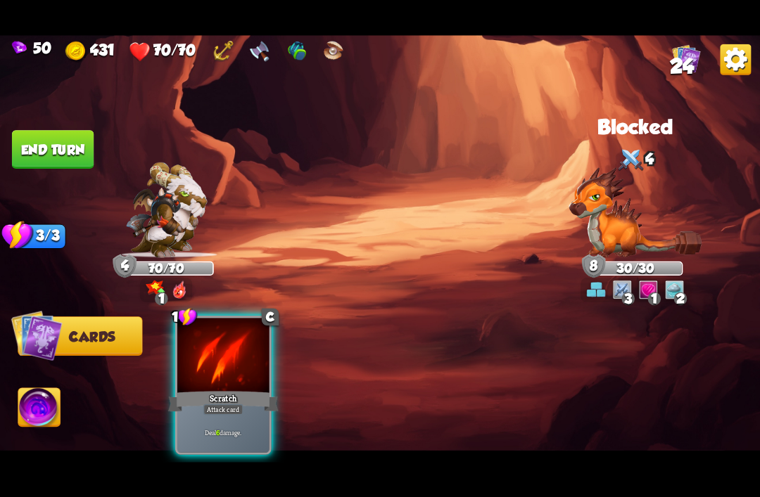
click at [214, 362] on div at bounding box center [223, 356] width 92 height 77
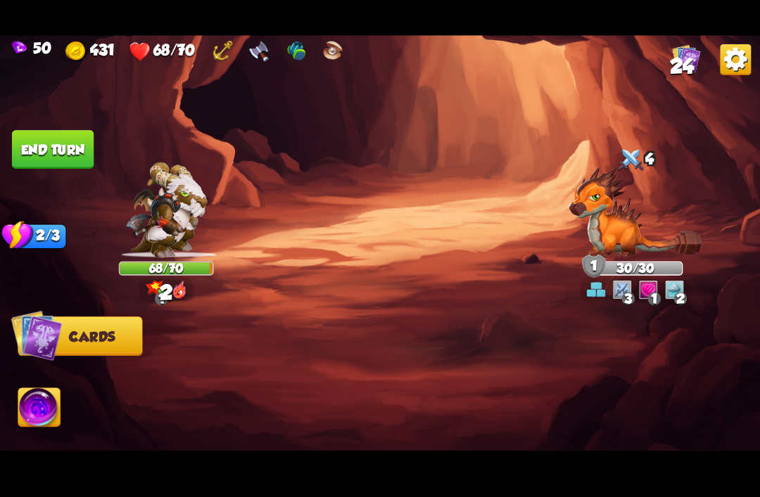
click at [39, 129] on img at bounding box center [380, 249] width 760 height 428
click at [20, 418] on img at bounding box center [39, 409] width 42 height 43
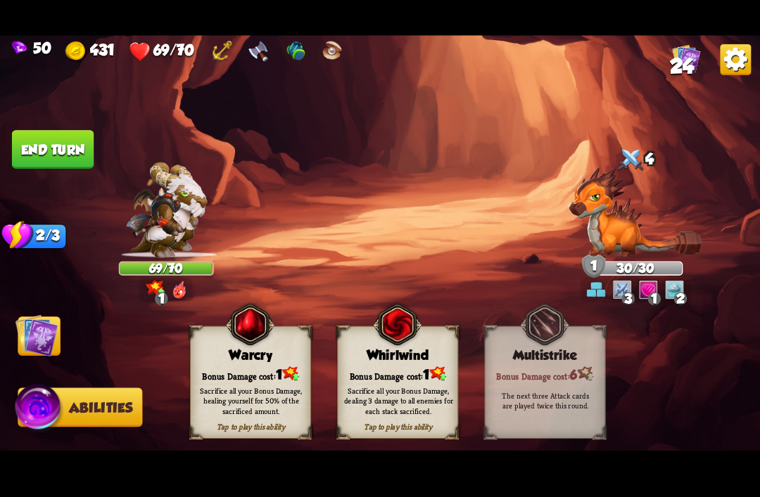
click at [37, 409] on img at bounding box center [39, 409] width 51 height 51
click at [32, 357] on img at bounding box center [36, 335] width 43 height 43
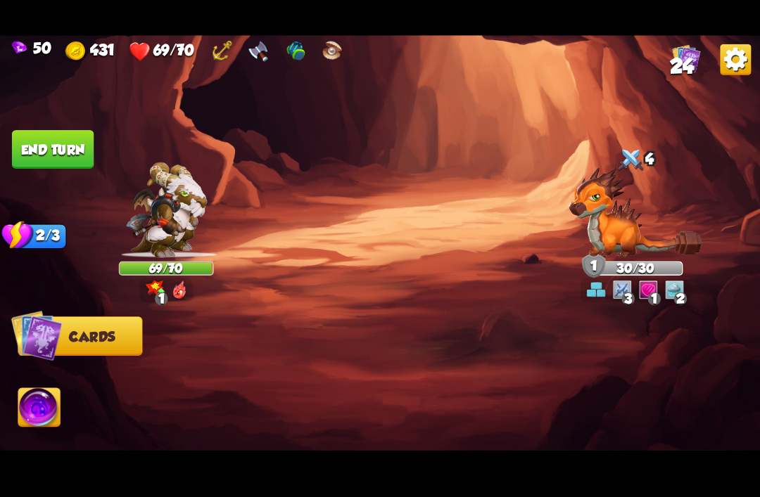
click at [27, 135] on button "End turn" at bounding box center [53, 149] width 82 height 39
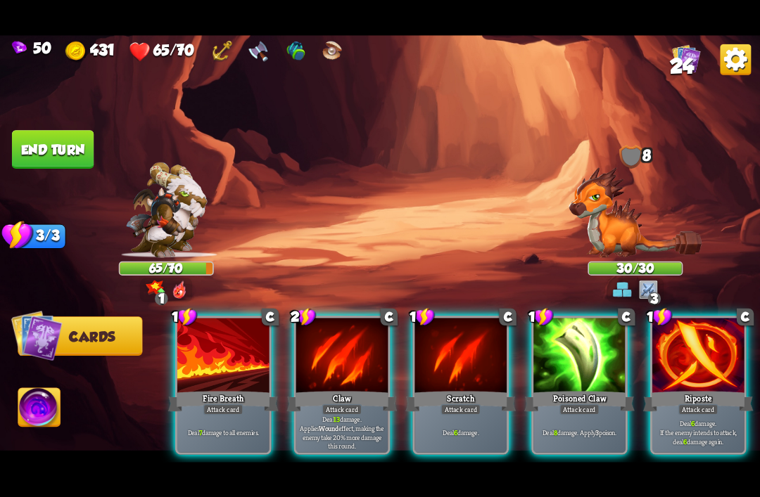
click at [572, 366] on div at bounding box center [579, 356] width 92 height 77
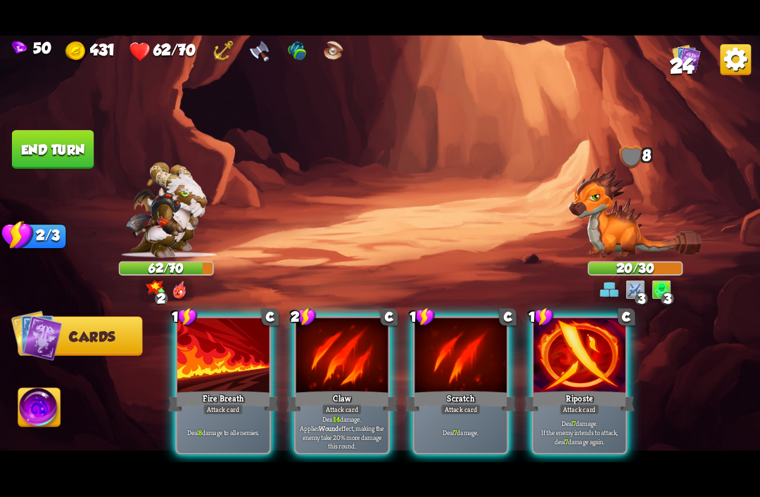
click at [231, 359] on div at bounding box center [223, 356] width 92 height 77
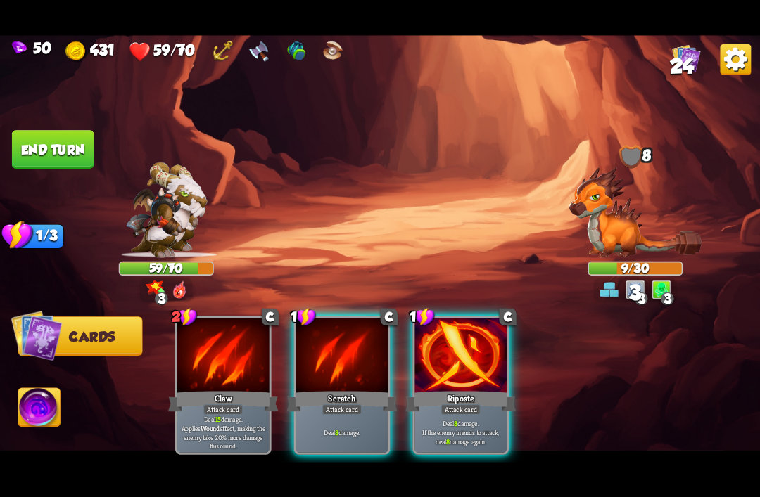
click at [447, 418] on p "Deal 8 damage. If the enemy intends to attack, deal 8 damage again." at bounding box center [460, 431] width 87 height 27
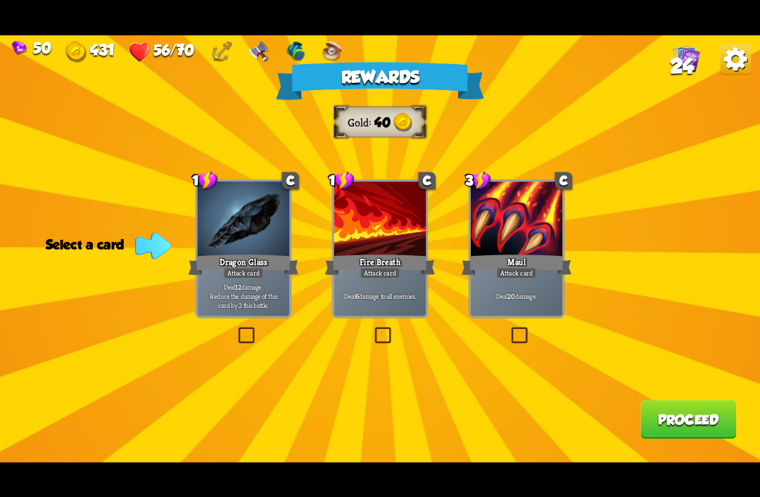
click at [361, 248] on div at bounding box center [380, 219] width 92 height 77
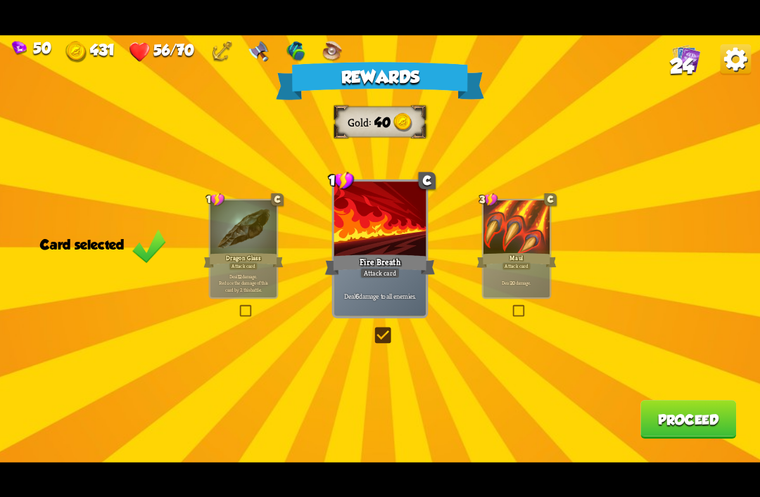
click at [674, 435] on button "Proceed" at bounding box center [688, 419] width 96 height 39
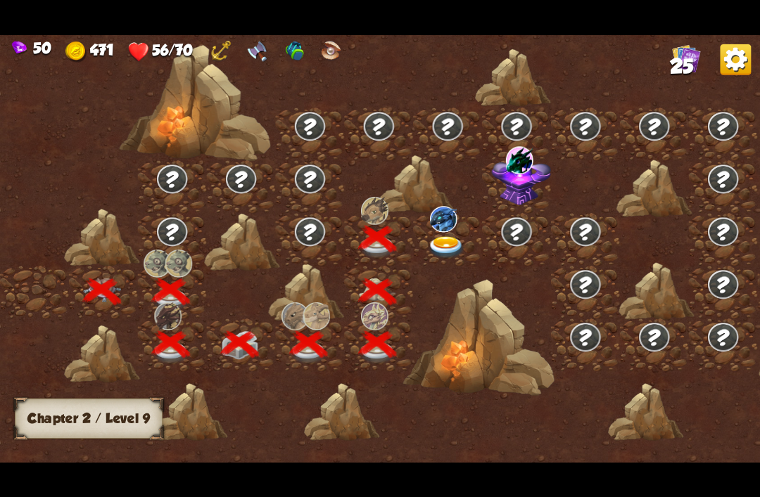
click at [444, 248] on img at bounding box center [447, 247] width 38 height 23
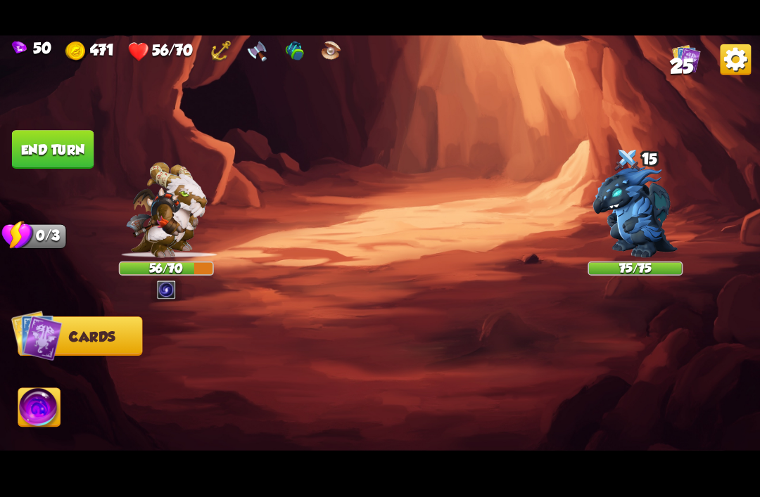
click at [636, 218] on img at bounding box center [634, 211] width 85 height 91
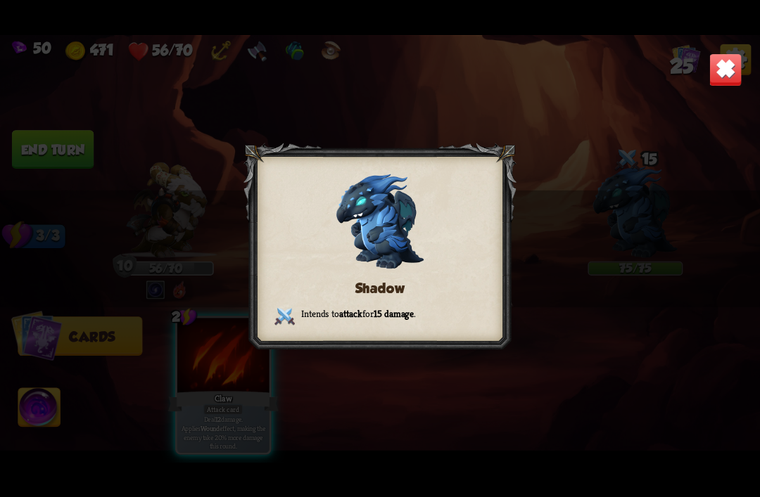
click at [722, 72] on img at bounding box center [724, 69] width 33 height 33
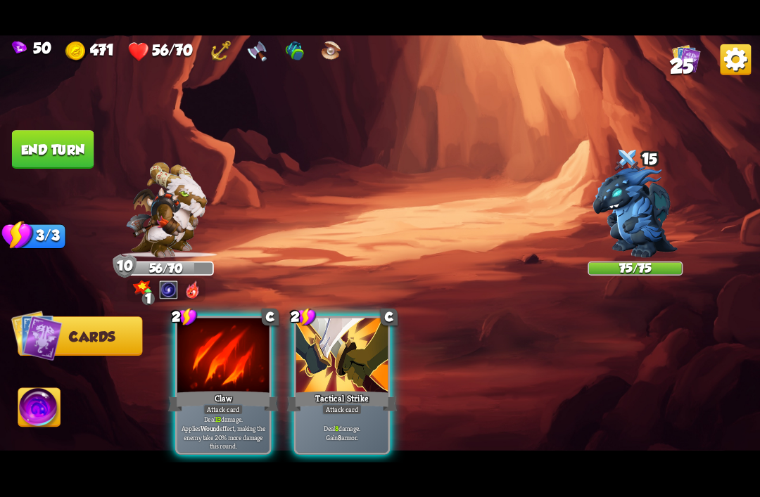
click at [153, 193] on img at bounding box center [166, 210] width 81 height 96
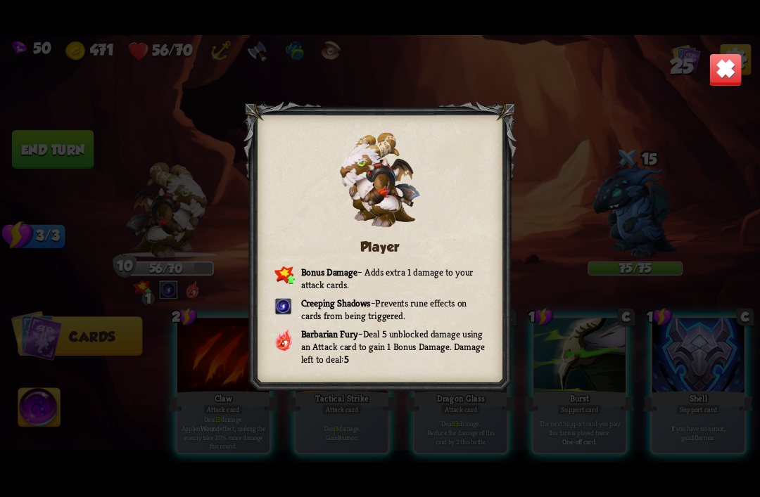
click at [730, 78] on img at bounding box center [724, 69] width 33 height 33
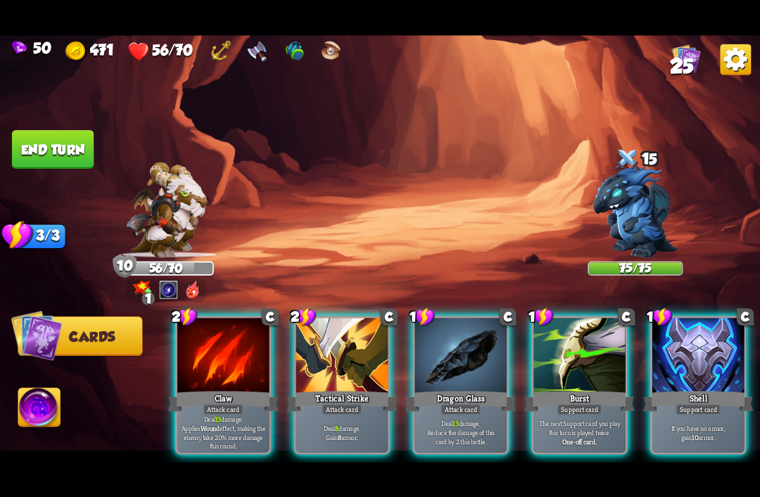
click at [319, 354] on div at bounding box center [342, 356] width 92 height 77
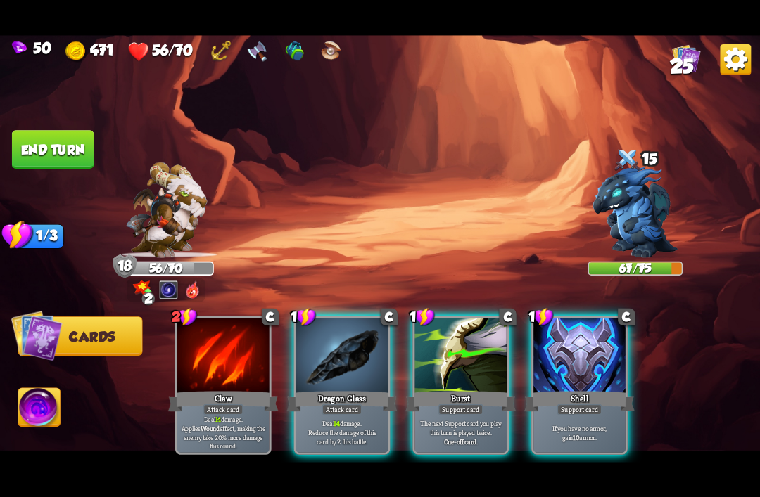
click at [333, 389] on div "Dragon Glass" at bounding box center [342, 401] width 110 height 25
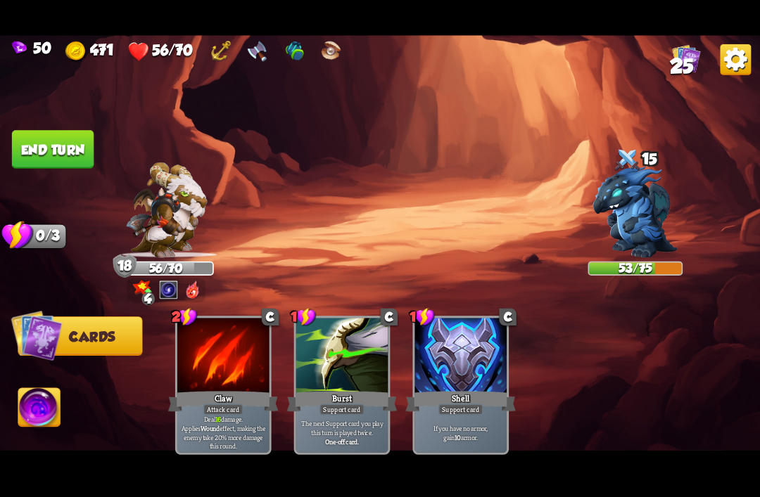
click at [38, 141] on button "End turn" at bounding box center [53, 149] width 82 height 39
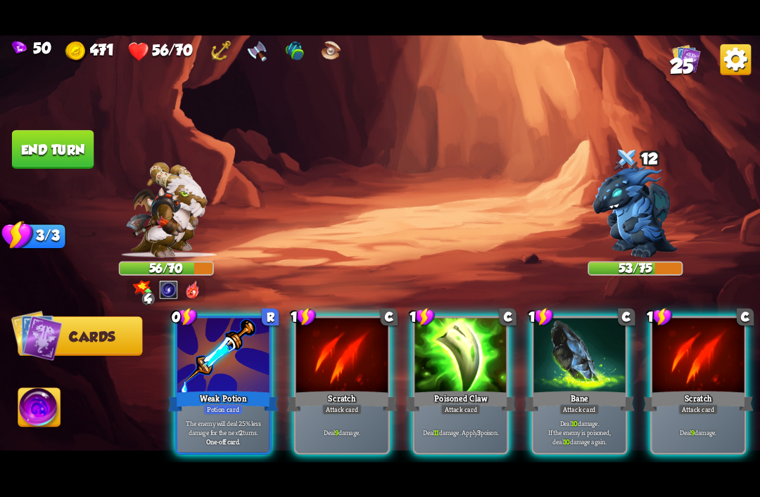
click at [226, 404] on div "Potion card" at bounding box center [222, 409] width 39 height 11
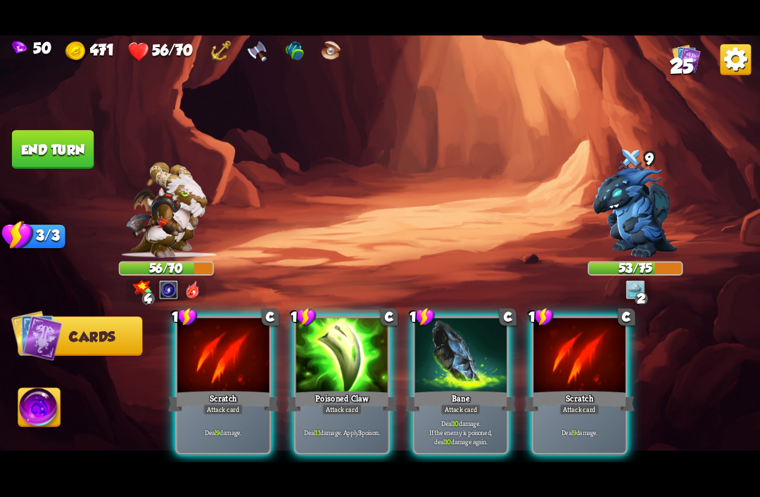
click at [322, 404] on div "Attack card" at bounding box center [342, 409] width 40 height 11
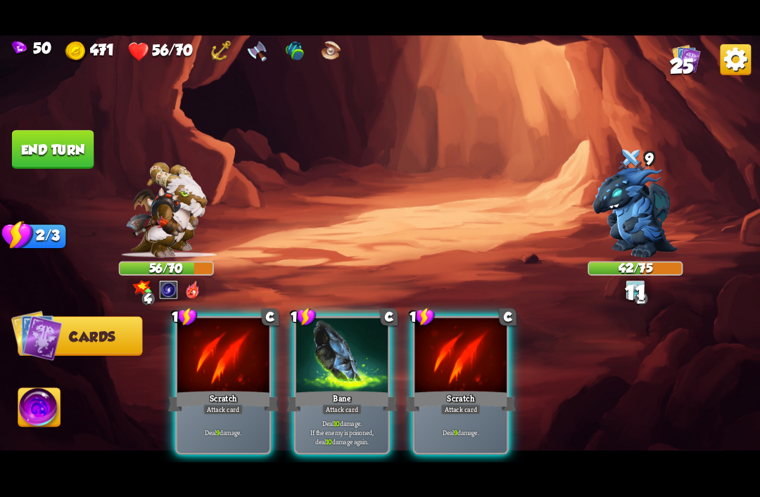
click at [326, 404] on div "Attack card" at bounding box center [342, 409] width 40 height 11
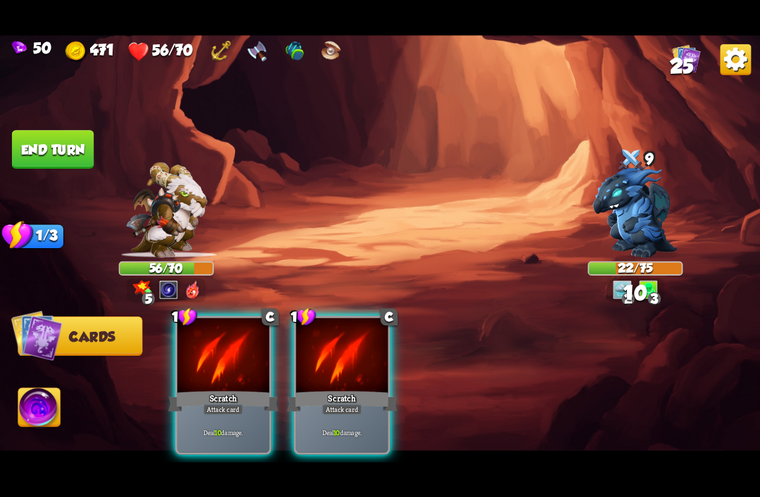
click at [214, 357] on div at bounding box center [223, 356] width 92 height 77
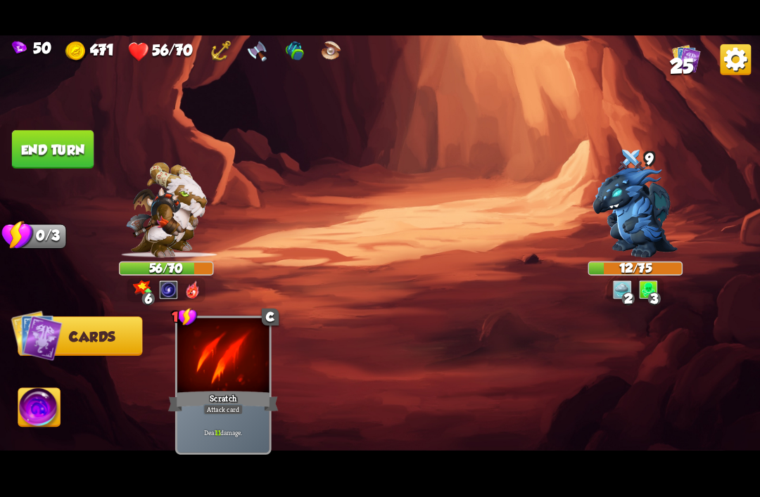
click at [47, 425] on img at bounding box center [39, 409] width 42 height 43
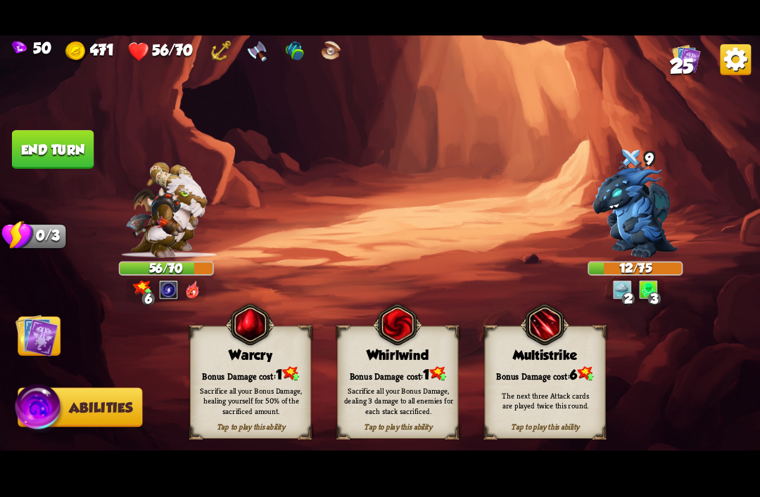
click at [26, 151] on button "End turn" at bounding box center [53, 149] width 82 height 39
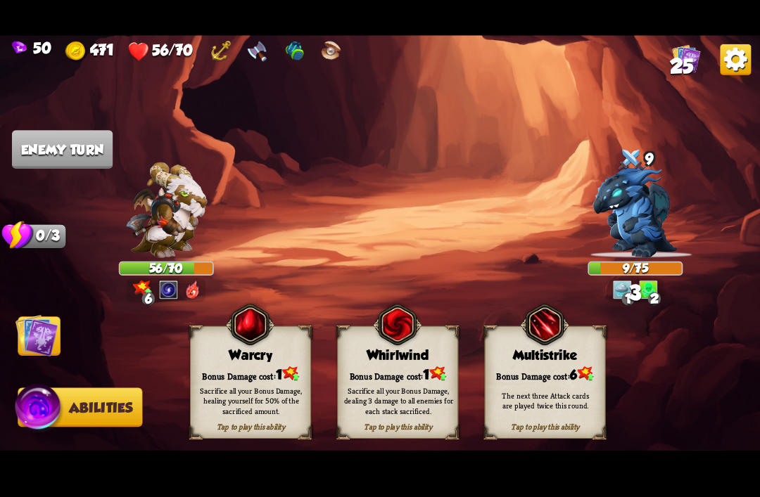
click at [41, 350] on img at bounding box center [36, 335] width 43 height 43
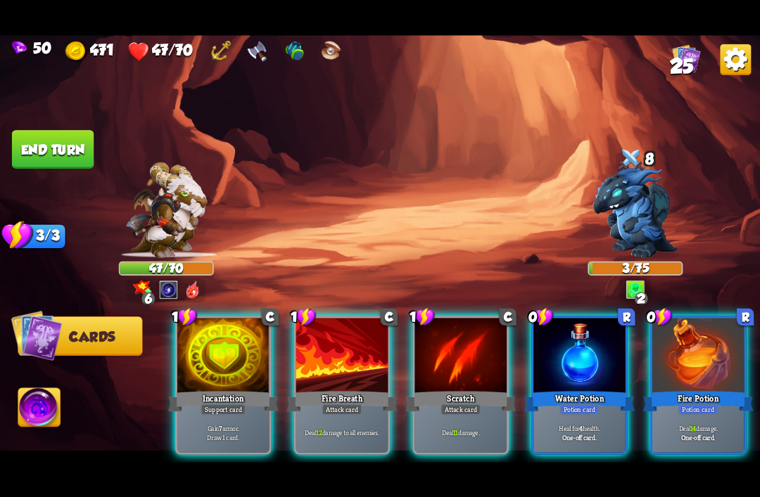
click at [571, 357] on div at bounding box center [579, 356] width 92 height 77
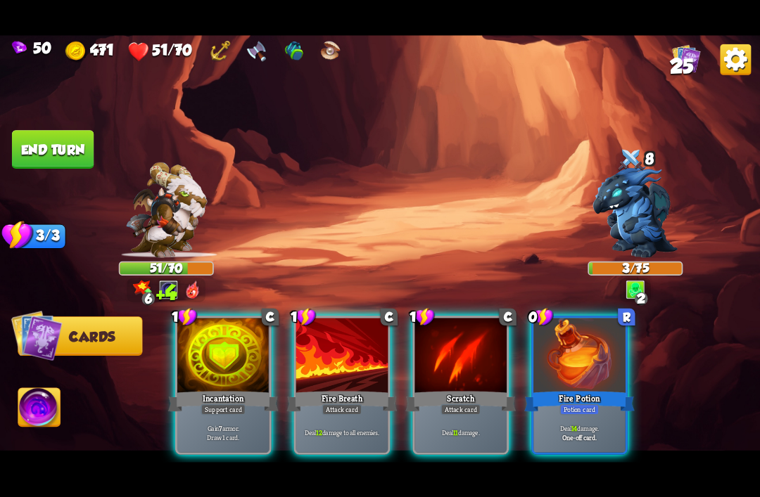
click at [217, 404] on div "Support card" at bounding box center [222, 409] width 45 height 11
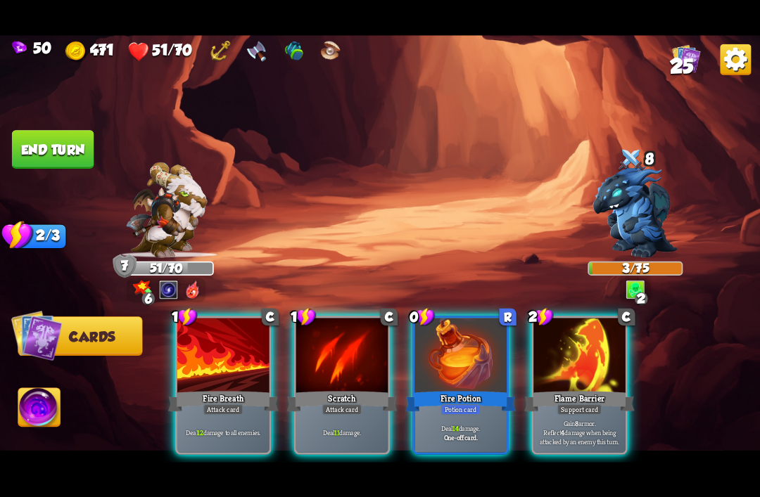
click at [469, 369] on div at bounding box center [460, 356] width 92 height 77
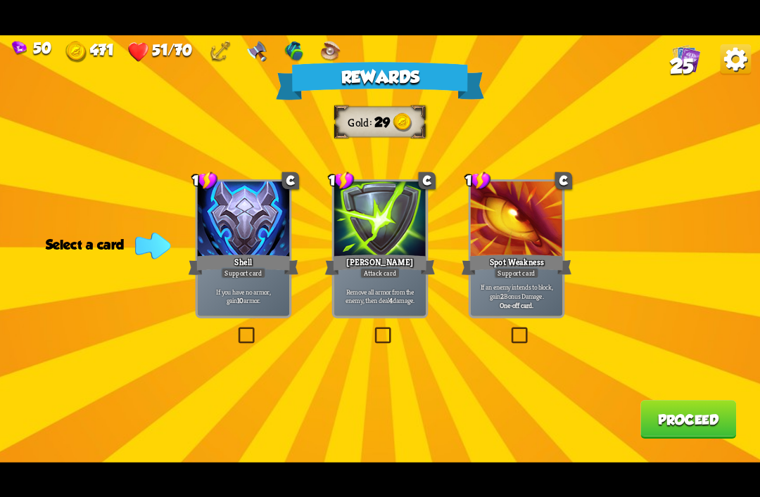
click at [369, 245] on div at bounding box center [380, 219] width 92 height 77
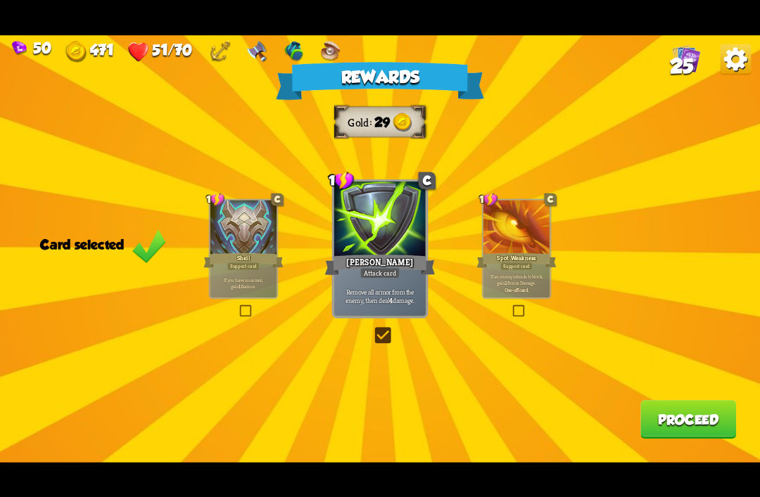
click at [693, 404] on button "Proceed" at bounding box center [688, 419] width 96 height 39
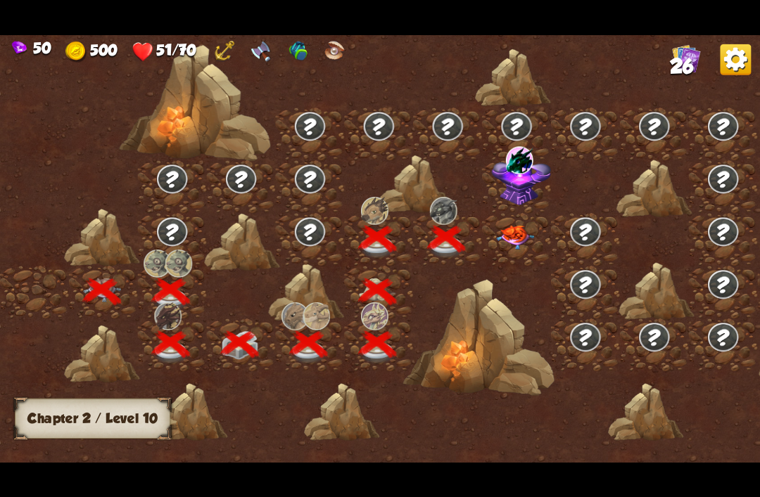
click at [516, 233] on img at bounding box center [515, 237] width 38 height 24
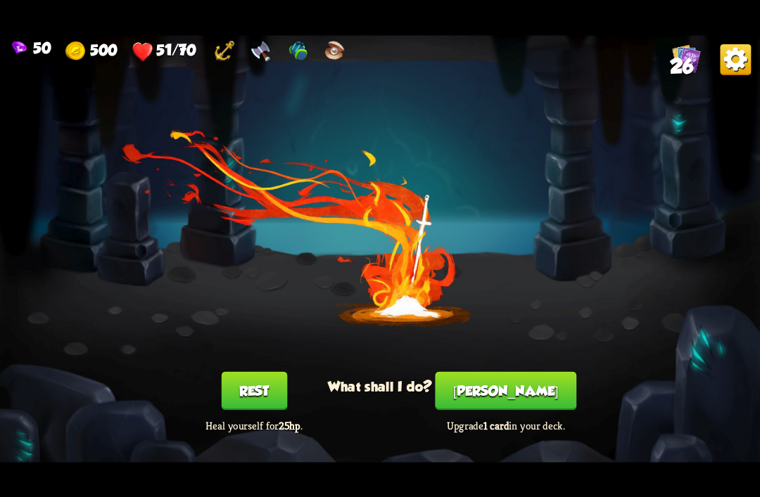
click at [509, 388] on button "[PERSON_NAME]" at bounding box center [505, 390] width 141 height 39
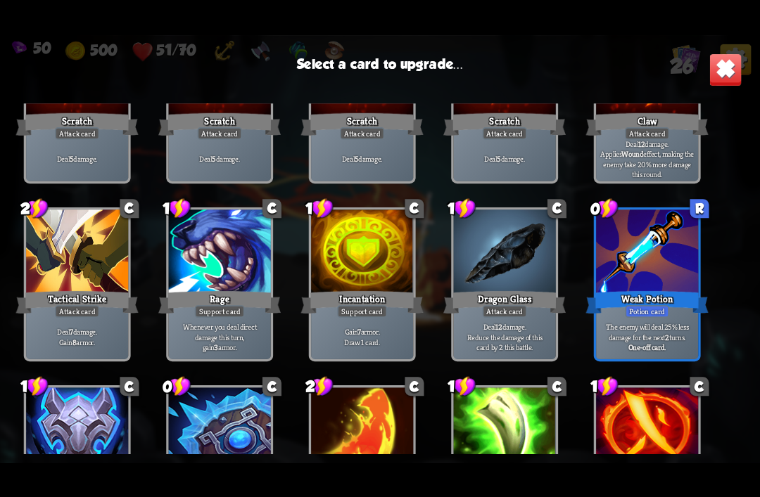
scroll to position [140, 0]
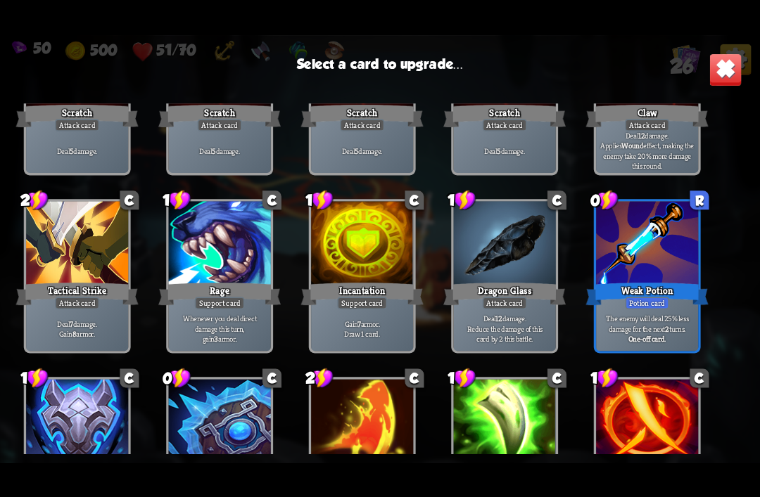
click at [654, 262] on div at bounding box center [647, 244] width 102 height 86
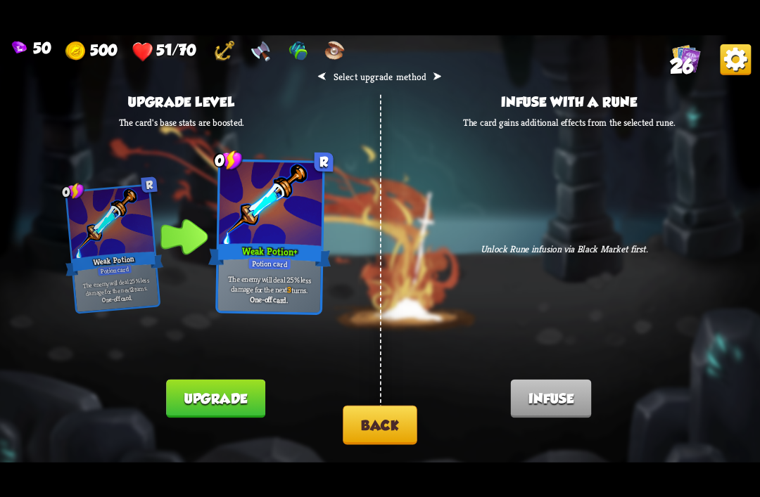
click at [361, 430] on button "Back" at bounding box center [379, 424] width 74 height 39
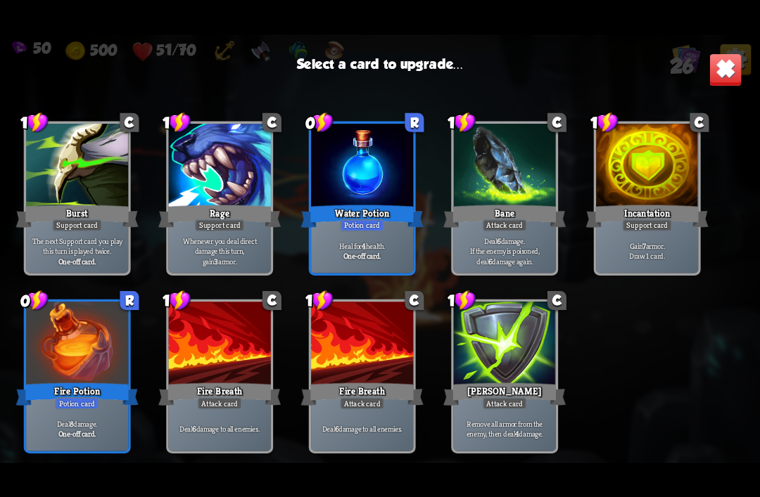
scroll to position [654, 0]
click at [342, 193] on div at bounding box center [362, 167] width 102 height 86
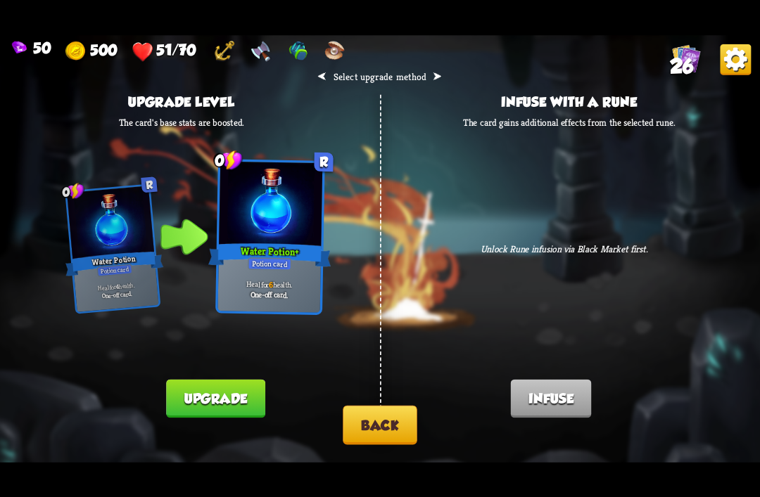
click at [373, 423] on button "Back" at bounding box center [379, 424] width 74 height 39
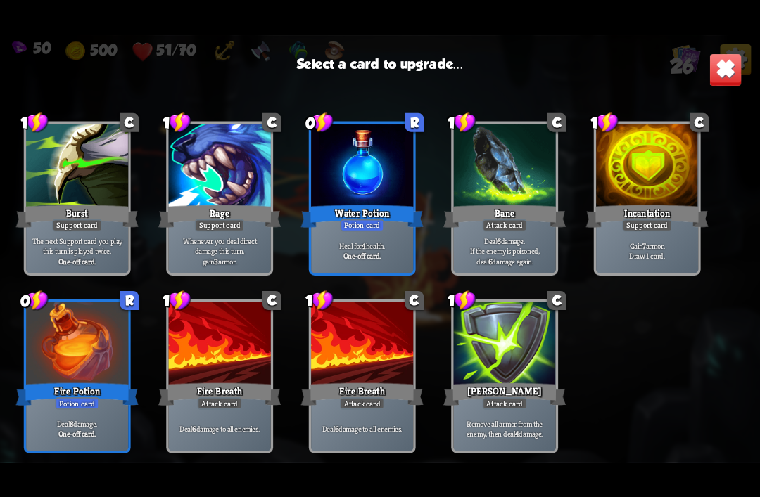
click at [70, 344] on div at bounding box center [77, 345] width 102 height 86
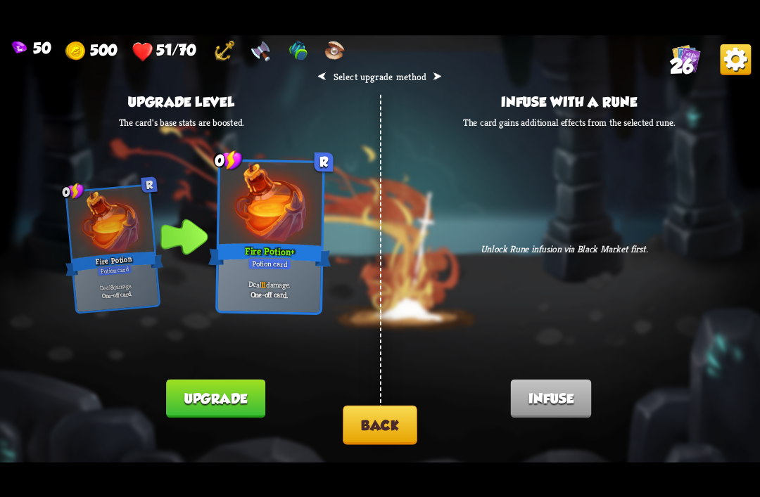
click at [348, 442] on button "Back" at bounding box center [379, 424] width 74 height 39
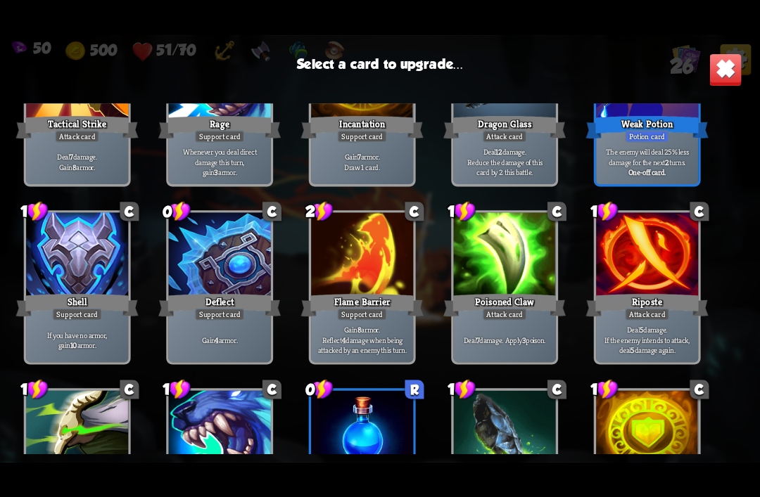
scroll to position [338, 0]
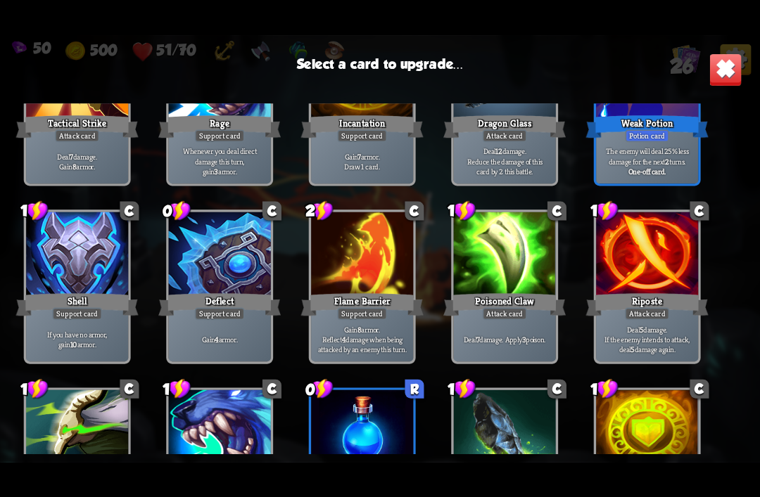
click at [51, 409] on div at bounding box center [77, 433] width 102 height 86
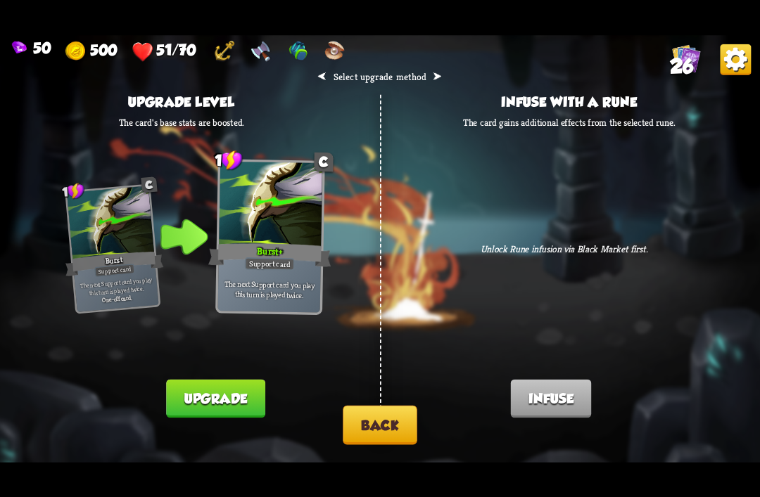
click at [368, 425] on button "Back" at bounding box center [379, 424] width 74 height 39
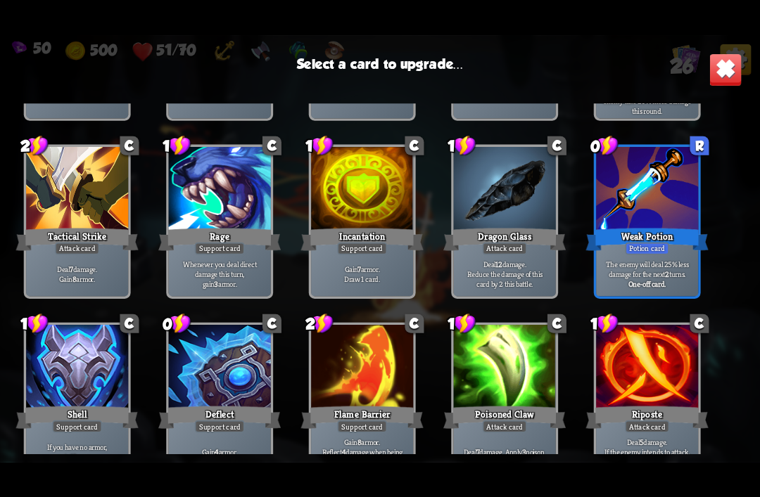
scroll to position [209, 0]
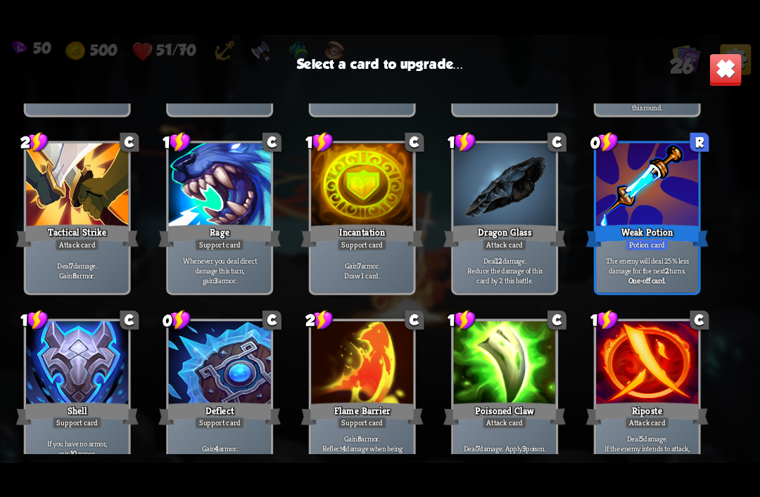
click at [194, 345] on div at bounding box center [220, 364] width 102 height 86
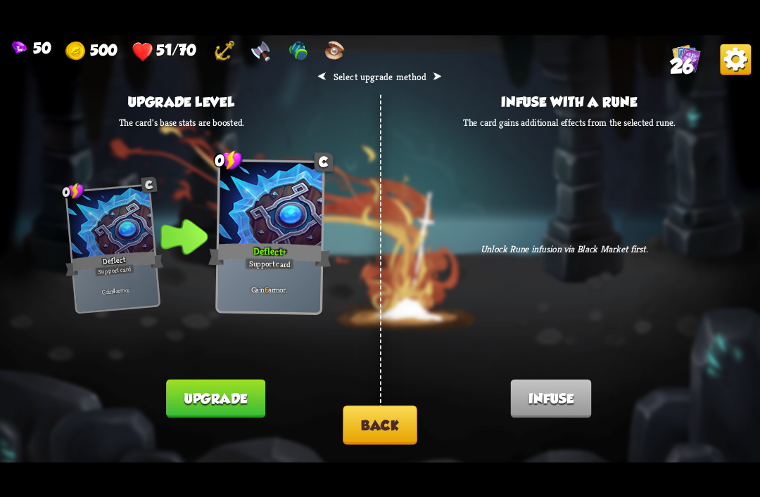
click at [366, 433] on button "Back" at bounding box center [379, 424] width 74 height 39
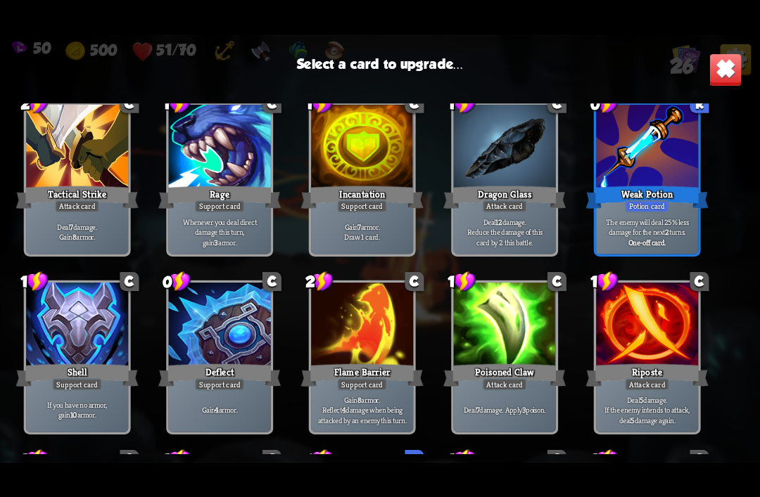
scroll to position [257, 0]
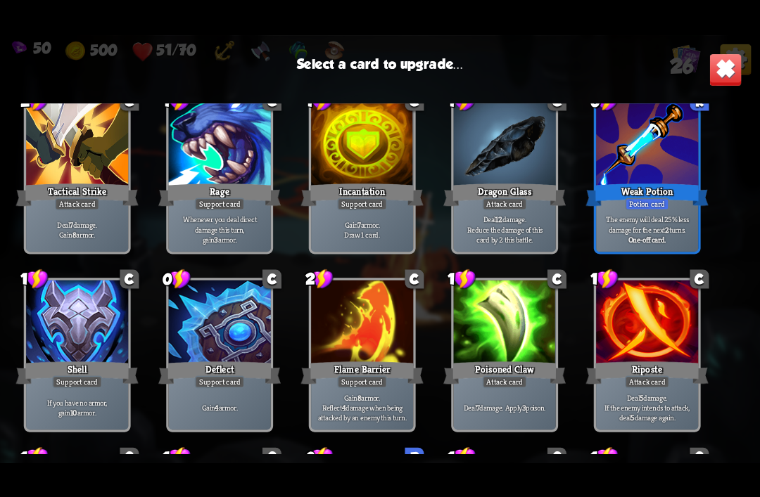
click at [651, 278] on div "1 C Riposte Attack card Deal 5 damage. If the enemy intends to attack, deal 5 d…" at bounding box center [647, 355] width 107 height 154
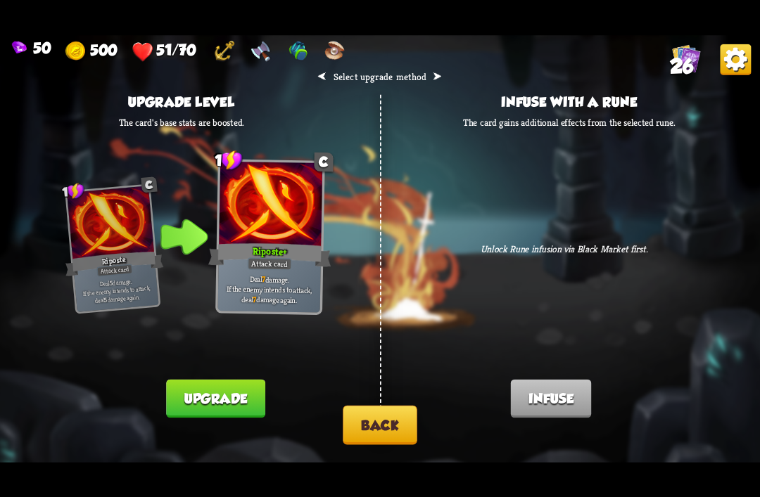
click at [389, 420] on button "Back" at bounding box center [379, 424] width 74 height 39
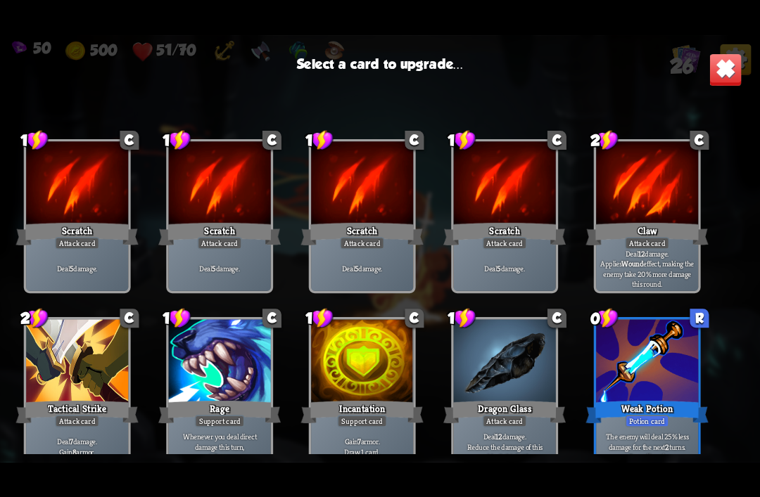
click at [651, 172] on div at bounding box center [647, 184] width 102 height 86
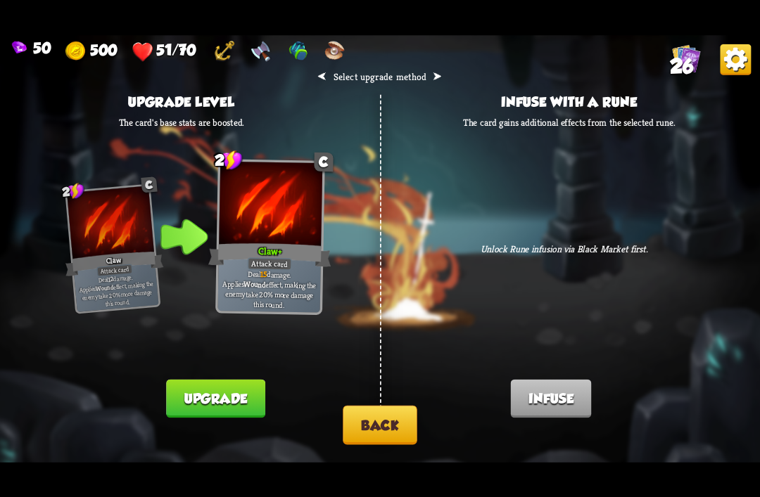
click at [385, 427] on button "Back" at bounding box center [379, 424] width 74 height 39
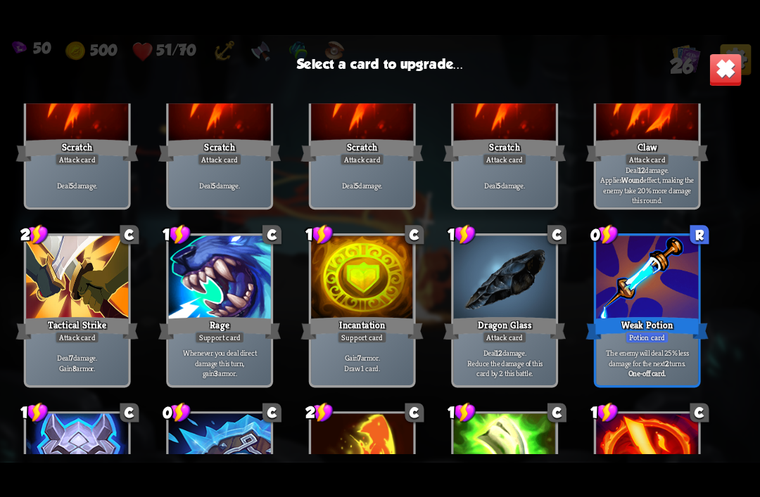
scroll to position [98, 0]
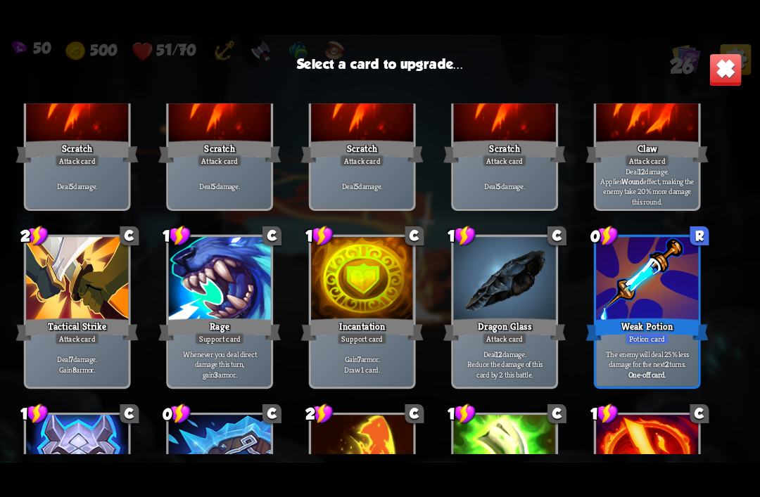
click at [61, 309] on div at bounding box center [77, 280] width 102 height 86
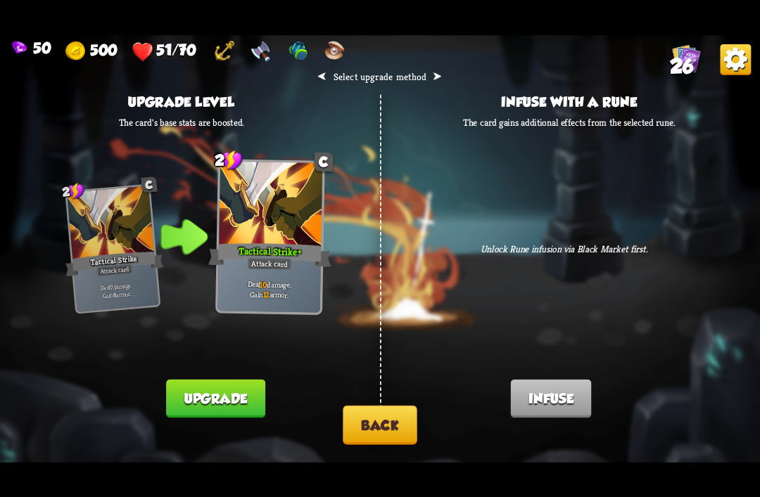
click at [188, 390] on button "Upgrade" at bounding box center [215, 398] width 98 height 39
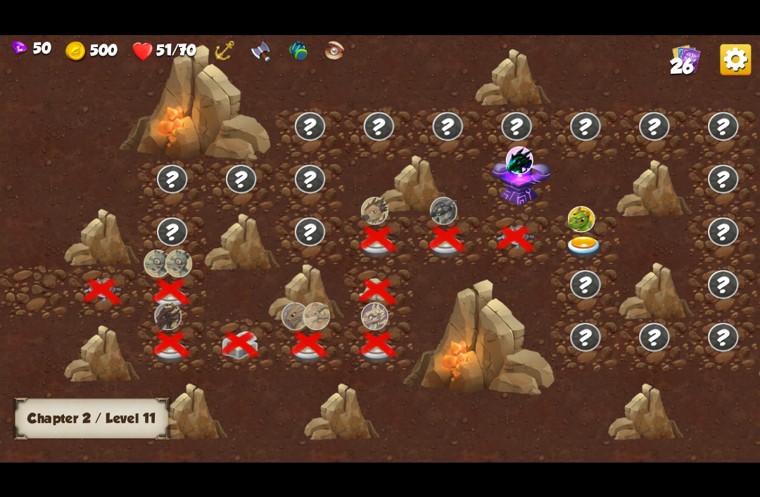
scroll to position [0, 214]
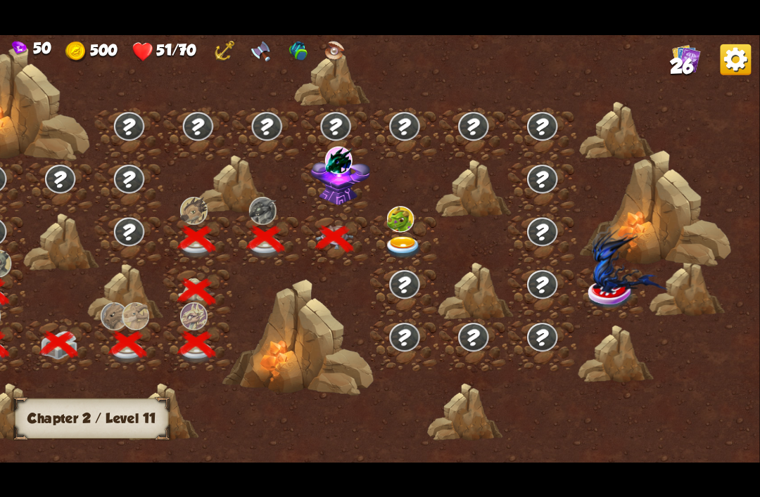
click at [402, 252] on img at bounding box center [404, 247] width 38 height 23
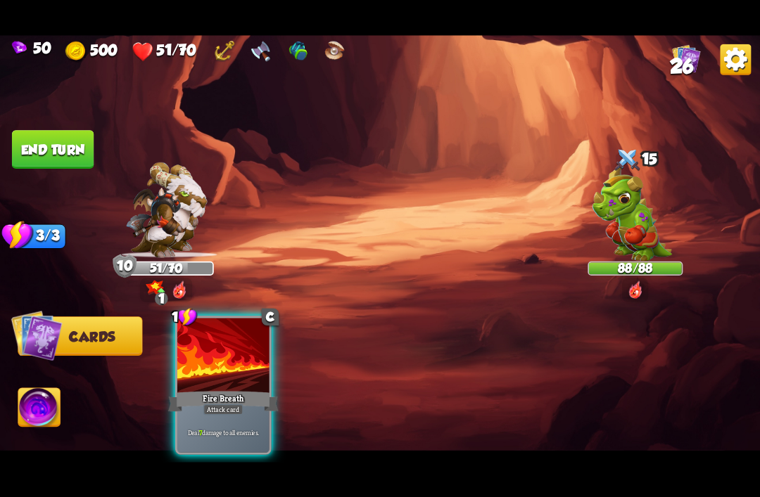
click at [614, 186] on img at bounding box center [630, 213] width 79 height 96
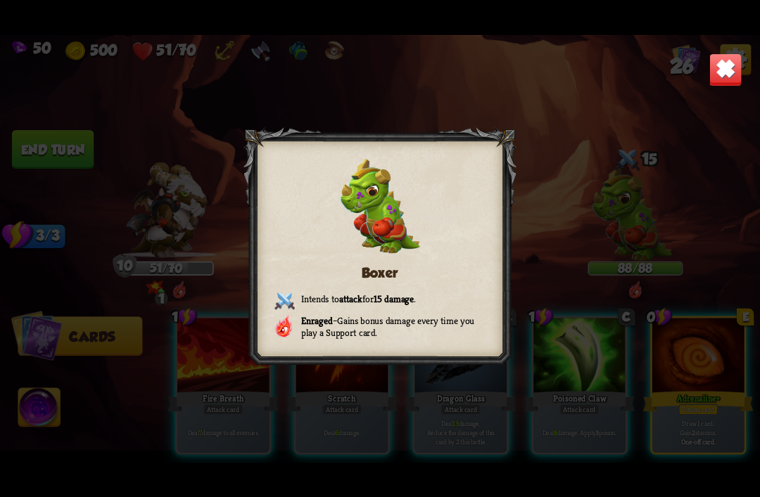
click at [730, 47] on div "Boxer Intends to attack for 15 damage . Enraged – Gains bonus damage every time…" at bounding box center [380, 249] width 760 height 428
click at [724, 66] on img at bounding box center [724, 69] width 33 height 33
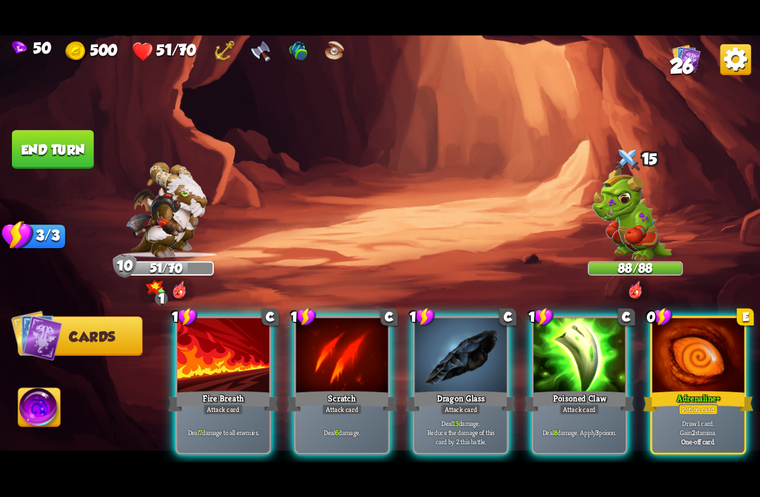
click at [723, 338] on div at bounding box center [698, 356] width 92 height 77
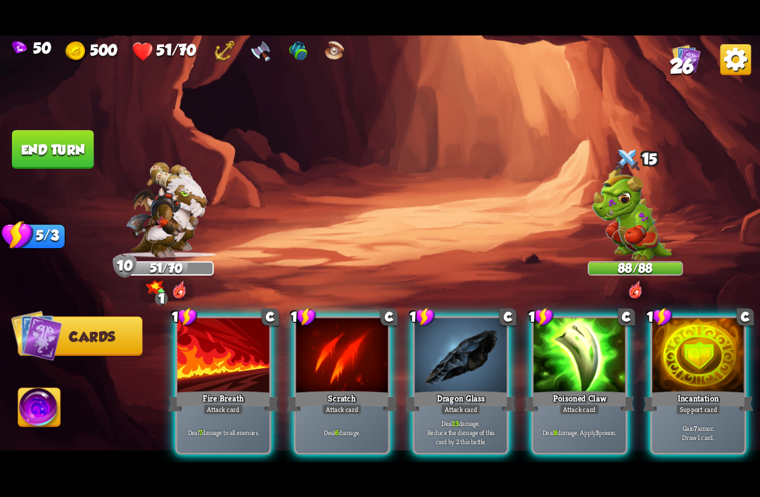
click at [620, 212] on img at bounding box center [630, 213] width 79 height 96
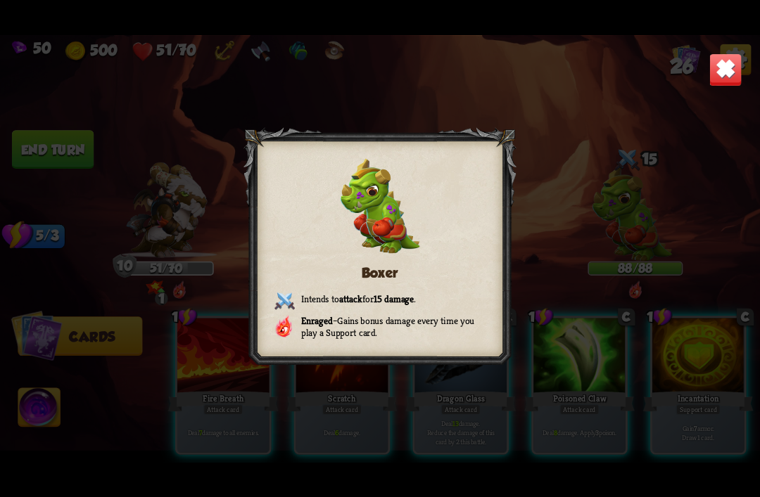
click at [725, 75] on img at bounding box center [724, 69] width 33 height 33
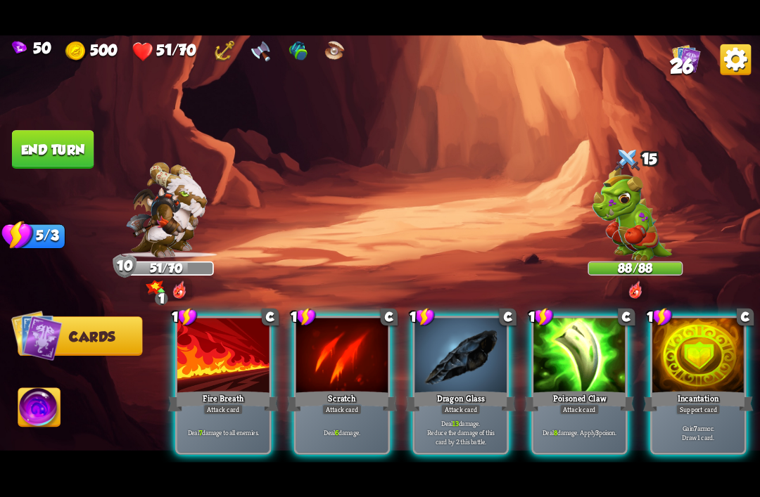
click at [571, 359] on div at bounding box center [579, 356] width 92 height 77
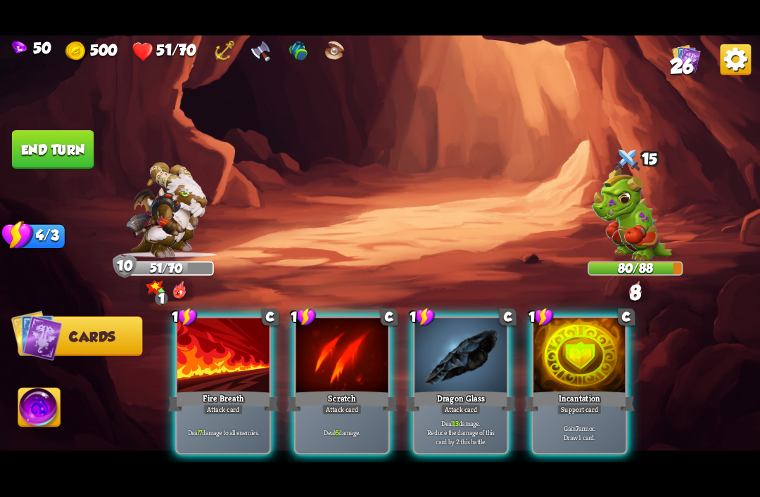
click at [601, 389] on div "Incantation" at bounding box center [579, 401] width 110 height 25
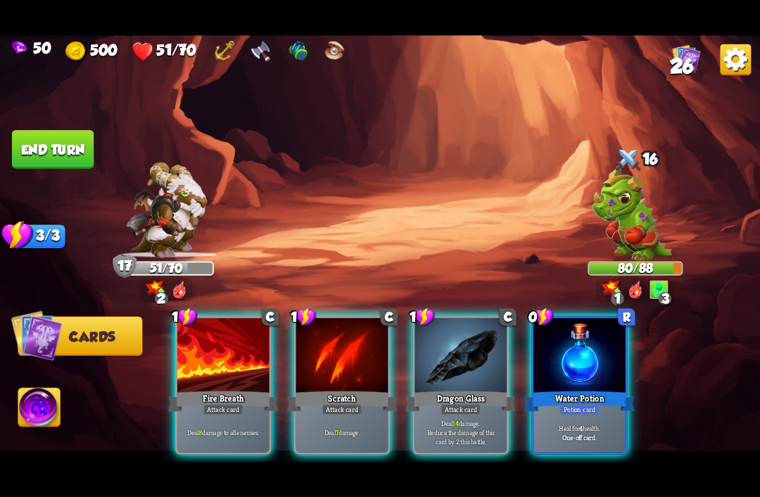
click at [575, 389] on div "Water Potion" at bounding box center [579, 401] width 110 height 25
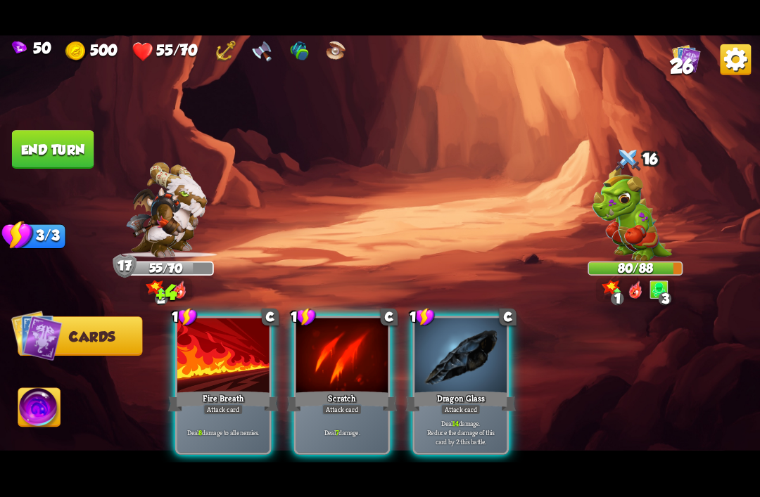
click at [456, 412] on div "Deal 14 damage. Reduce the damage of this card by 2 this battle." at bounding box center [460, 432] width 92 height 40
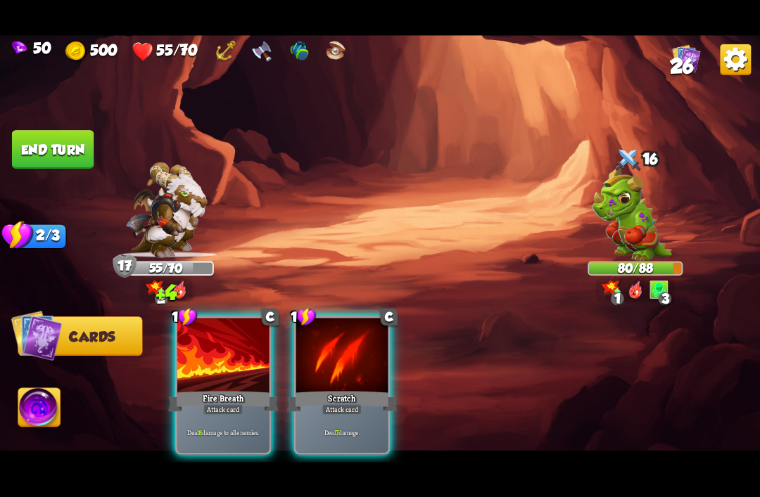
click at [314, 389] on div "Scratch" at bounding box center [342, 401] width 110 height 25
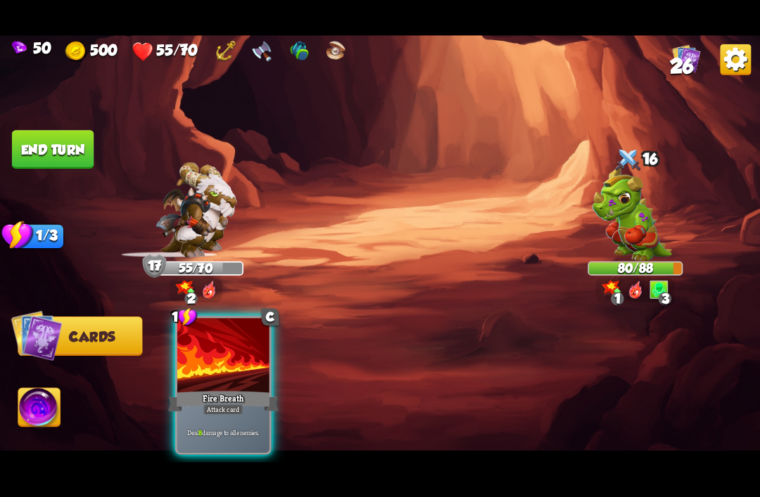
click at [240, 404] on div "Attack card" at bounding box center [223, 409] width 40 height 11
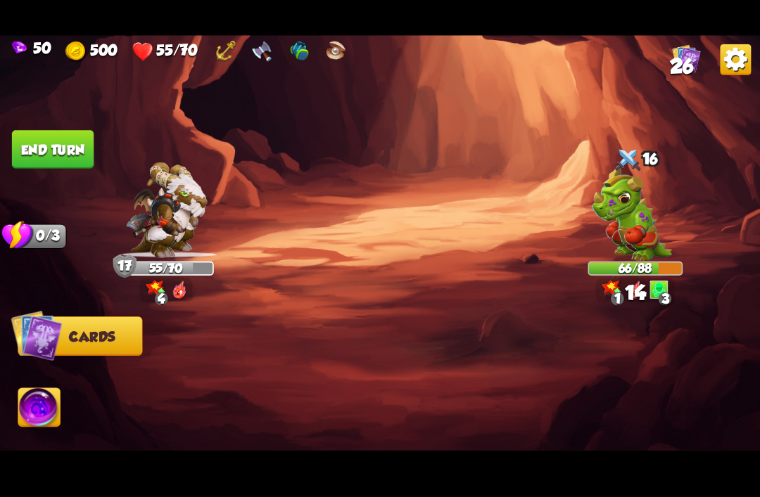
click at [41, 139] on button "End turn" at bounding box center [53, 149] width 82 height 39
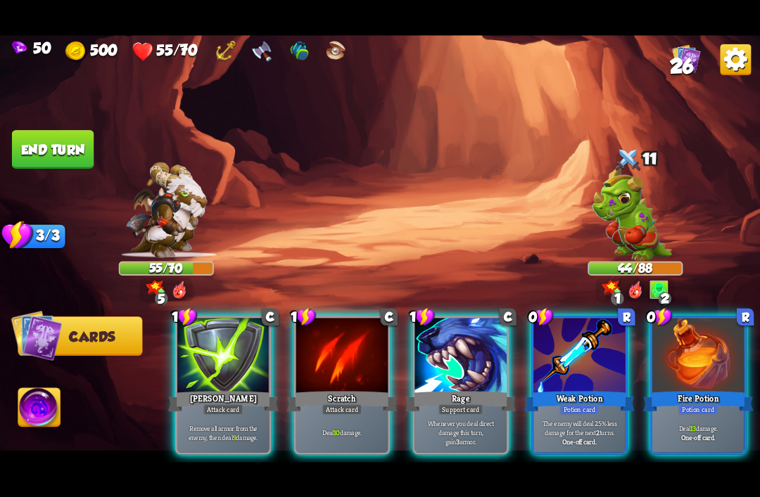
click at [598, 352] on div at bounding box center [579, 356] width 92 height 77
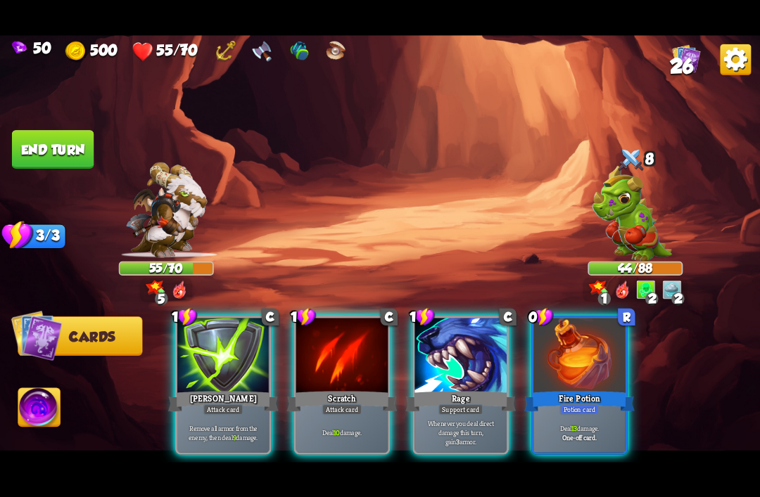
click at [591, 389] on div "Fire Potion" at bounding box center [579, 401] width 110 height 25
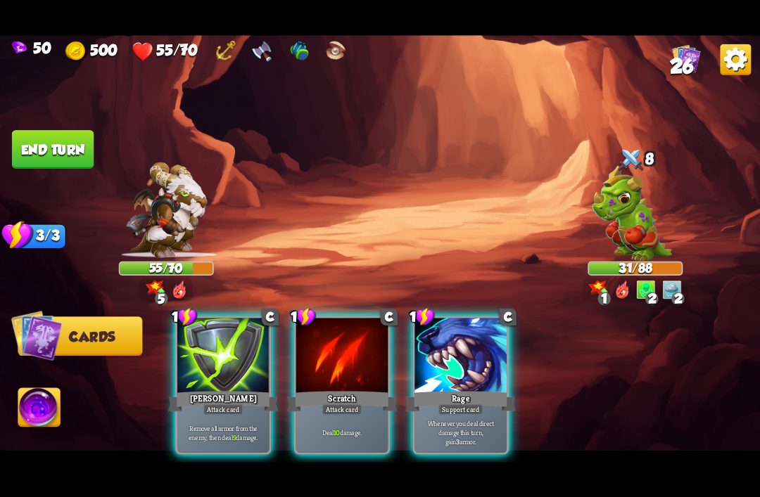
click at [470, 364] on div at bounding box center [460, 356] width 92 height 77
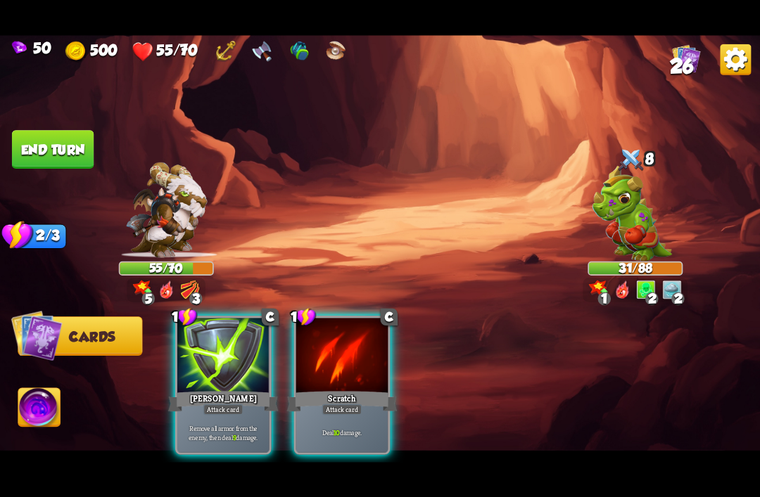
click at [338, 389] on div "Scratch" at bounding box center [342, 401] width 110 height 25
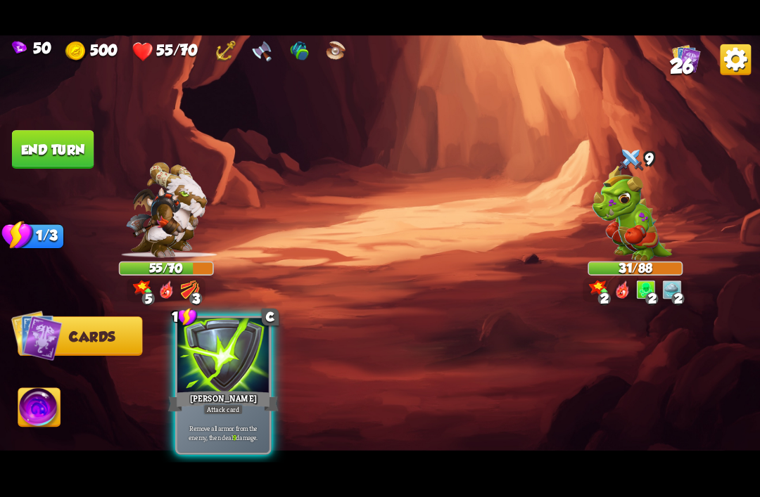
click at [229, 389] on div "[PERSON_NAME]" at bounding box center [223, 401] width 110 height 25
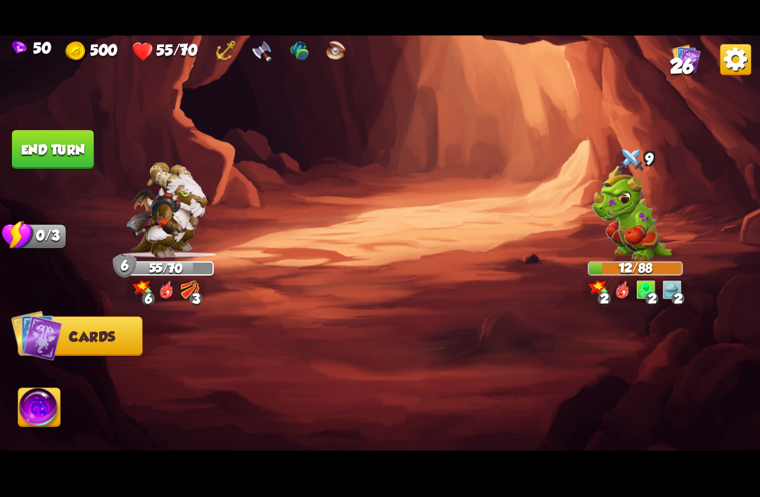
click at [37, 141] on button "End turn" at bounding box center [53, 149] width 82 height 39
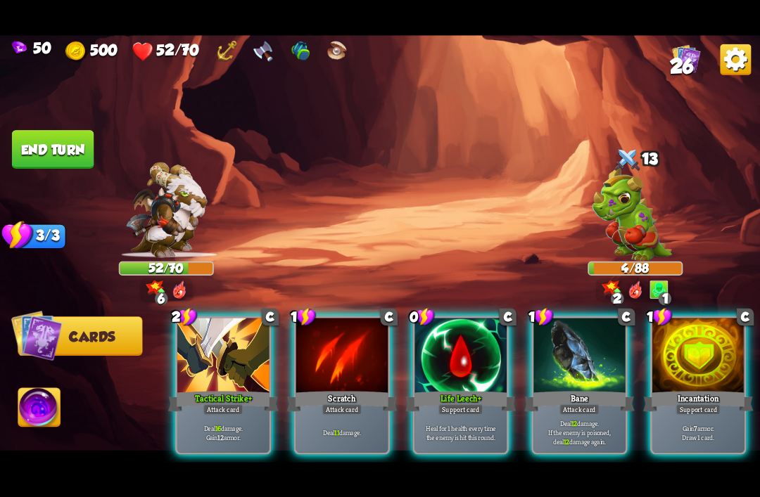
click at [444, 369] on div at bounding box center [460, 356] width 92 height 77
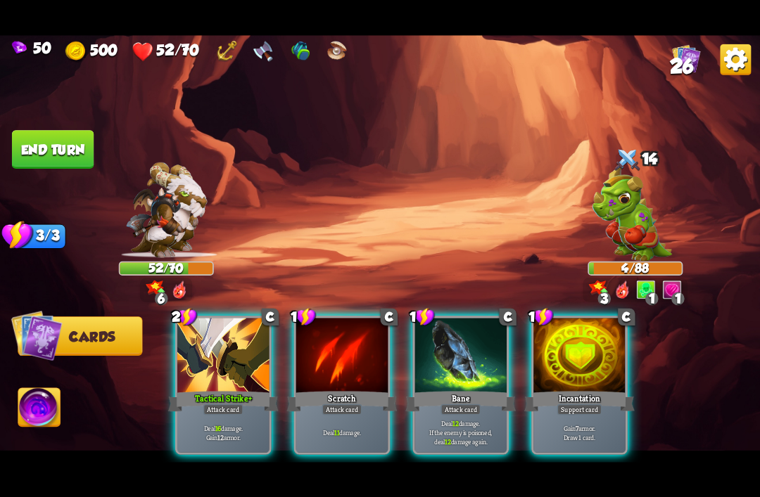
click at [540, 389] on div "Incantation" at bounding box center [579, 401] width 110 height 25
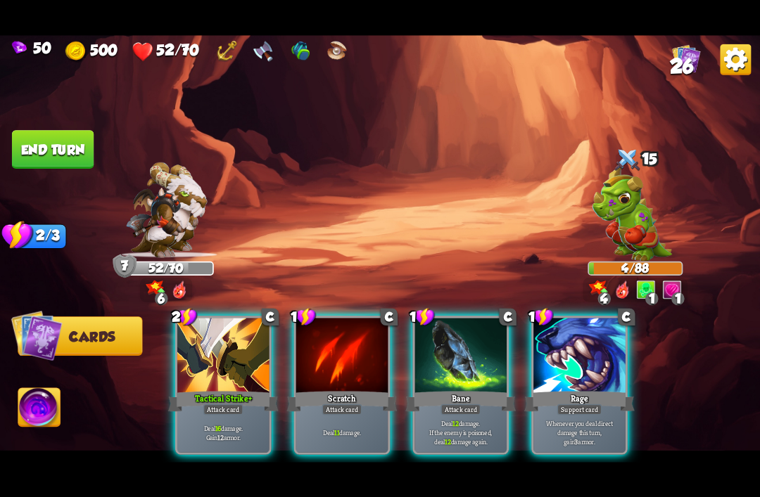
click at [571, 359] on div at bounding box center [579, 356] width 92 height 77
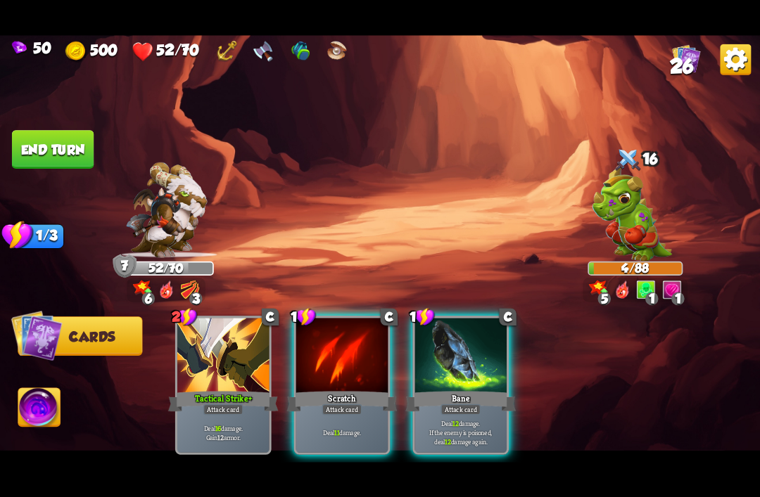
click at [457, 369] on div at bounding box center [460, 356] width 92 height 77
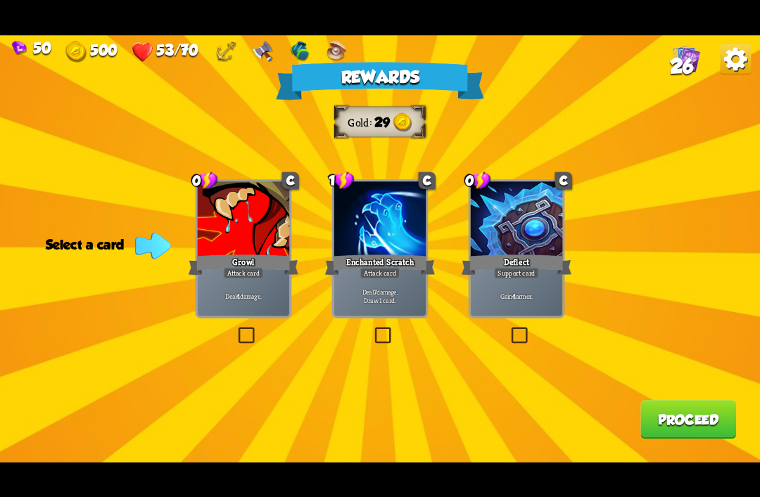
click at [510, 235] on div at bounding box center [516, 219] width 92 height 77
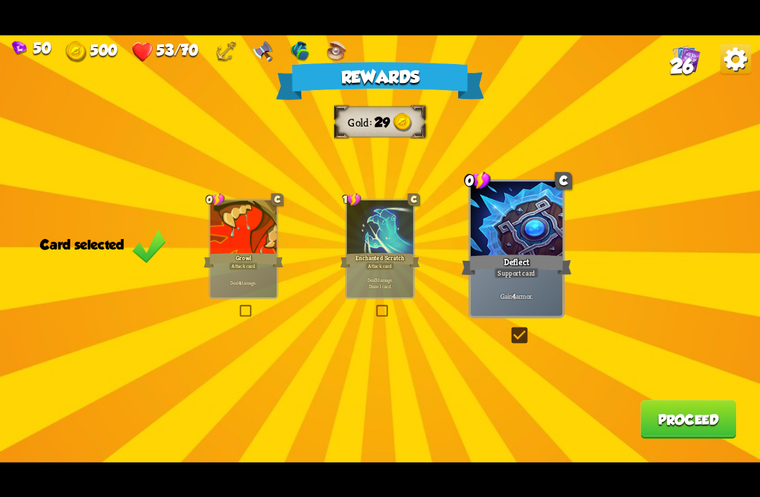
click at [674, 414] on button "Proceed" at bounding box center [688, 419] width 96 height 39
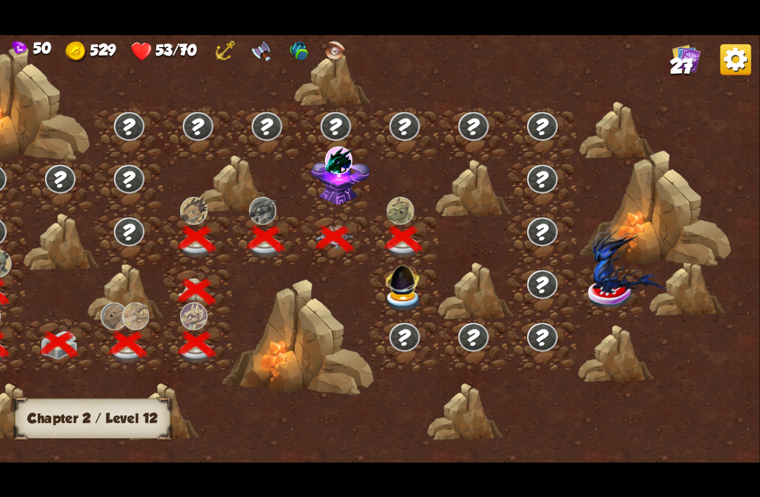
click at [404, 305] on img at bounding box center [404, 300] width 38 height 23
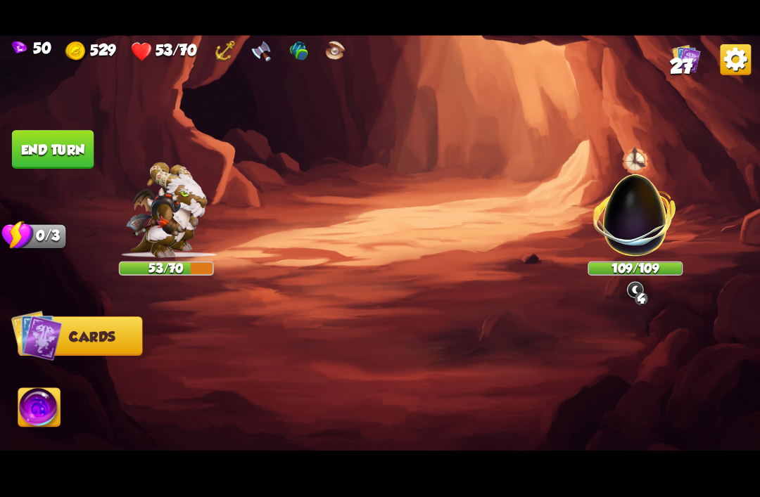
click at [627, 228] on img at bounding box center [635, 208] width 100 height 100
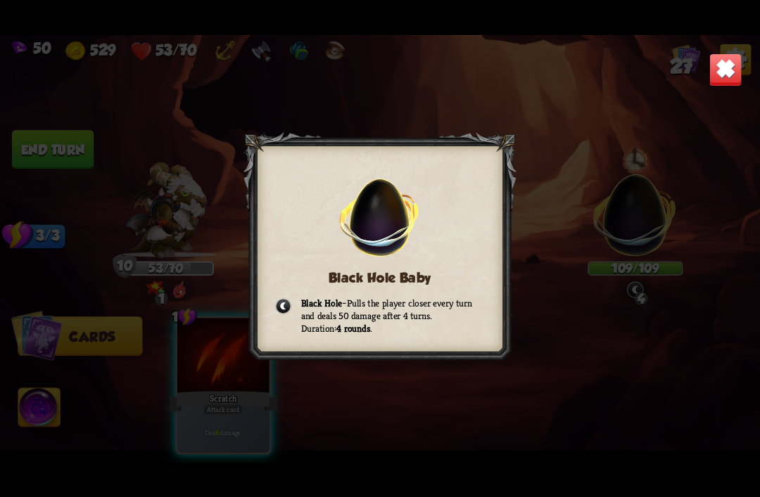
click at [722, 70] on img at bounding box center [724, 69] width 33 height 33
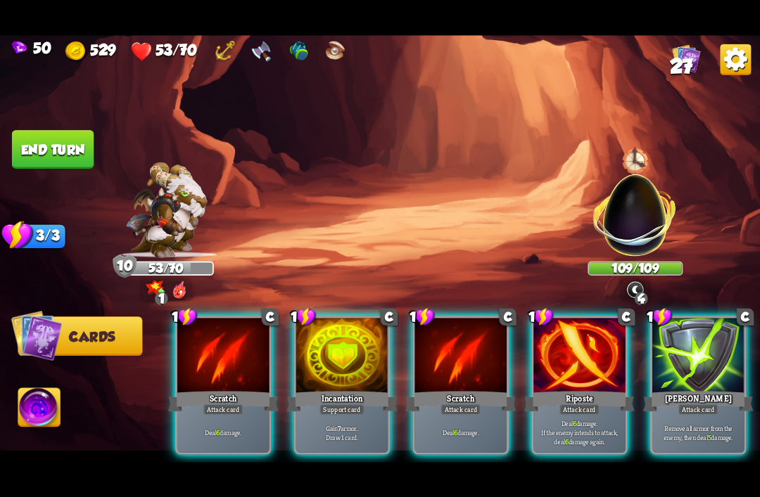
click at [591, 352] on div at bounding box center [579, 356] width 92 height 77
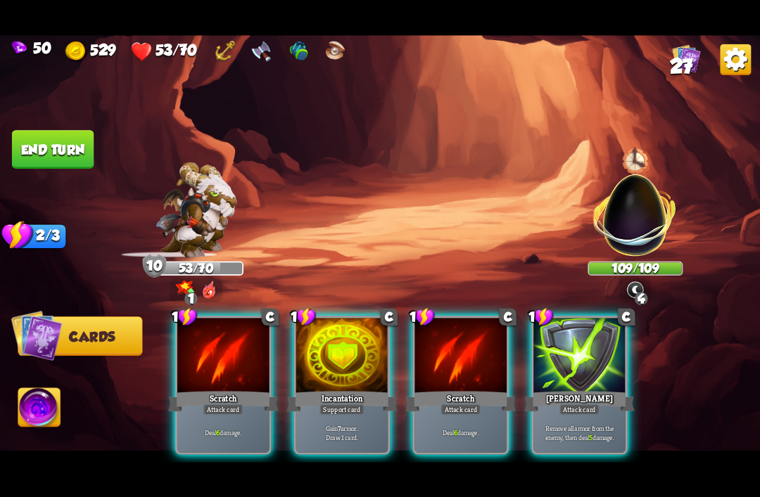
click at [453, 389] on div "Scratch" at bounding box center [460, 401] width 110 height 25
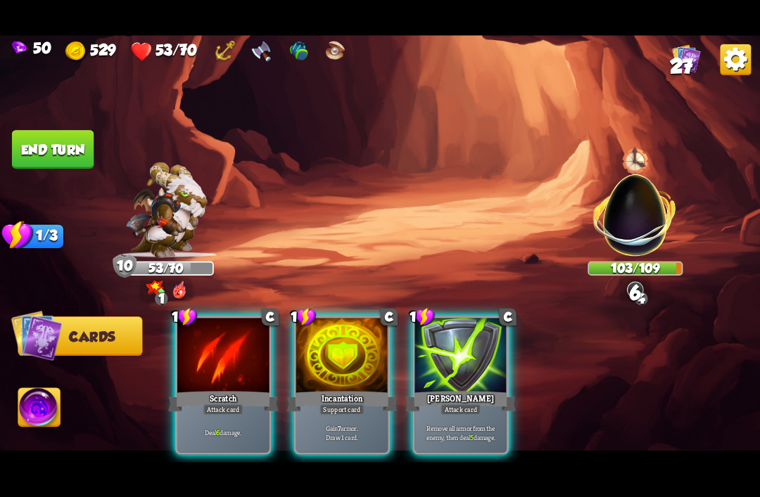
click at [219, 412] on div "Deal 6 damage." at bounding box center [223, 432] width 92 height 40
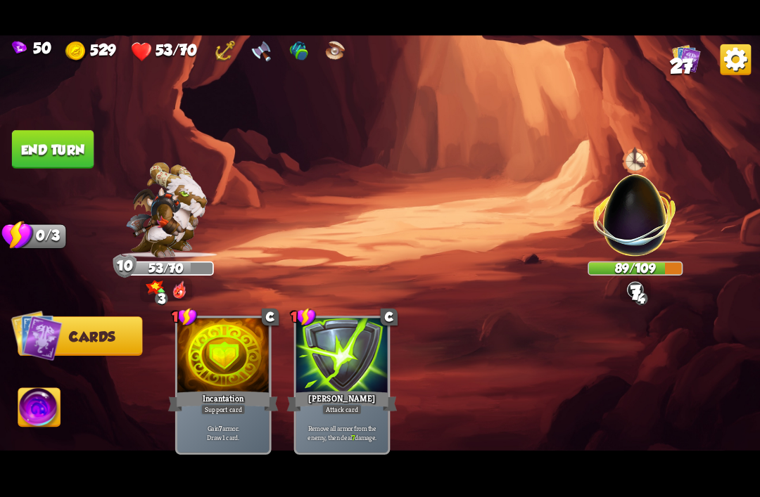
click at [35, 136] on button "End turn" at bounding box center [53, 149] width 82 height 39
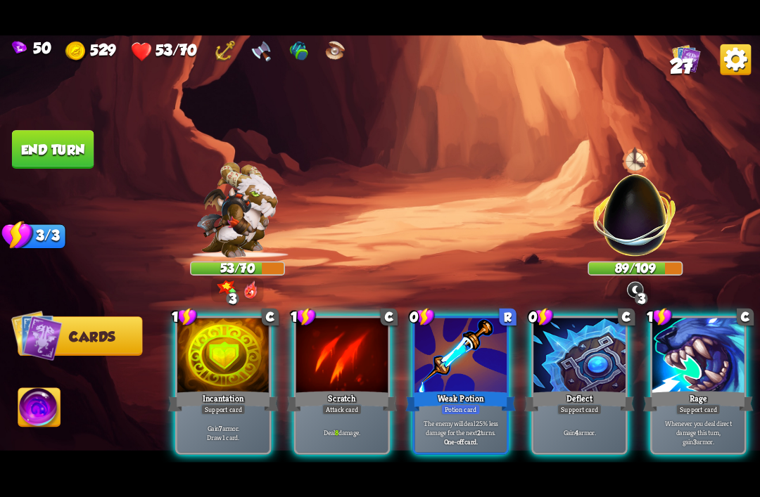
click at [569, 352] on div at bounding box center [579, 356] width 92 height 77
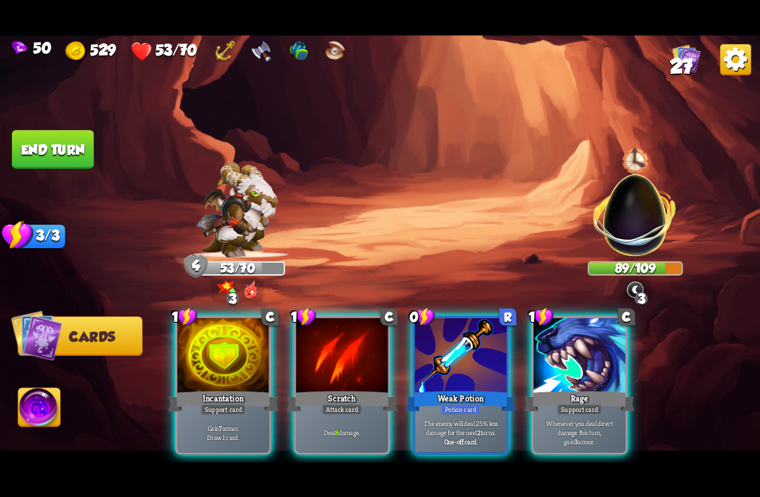
click at [456, 360] on div at bounding box center [460, 356] width 92 height 77
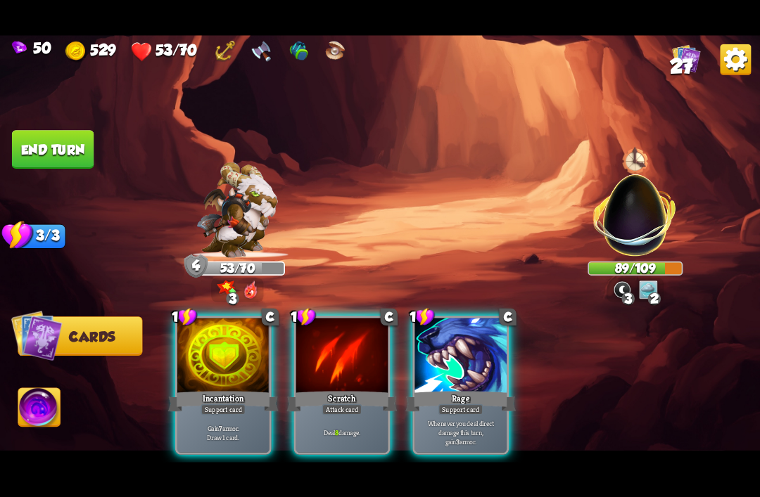
click at [350, 343] on div at bounding box center [342, 356] width 92 height 77
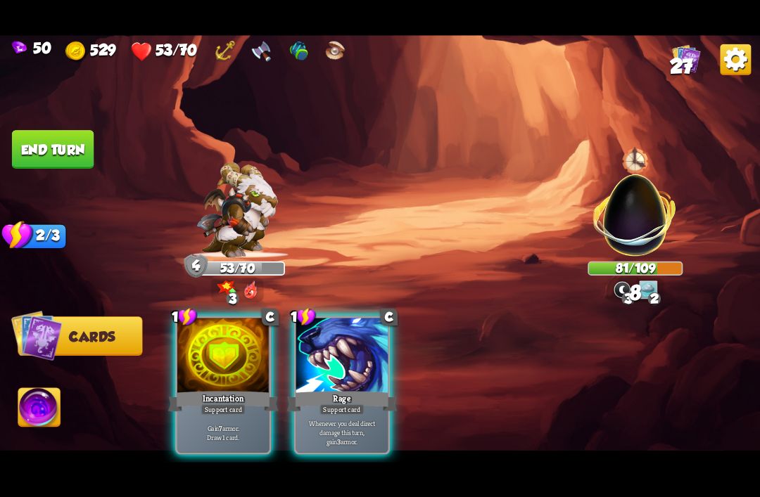
click at [360, 389] on div "Rage" at bounding box center [342, 401] width 110 height 25
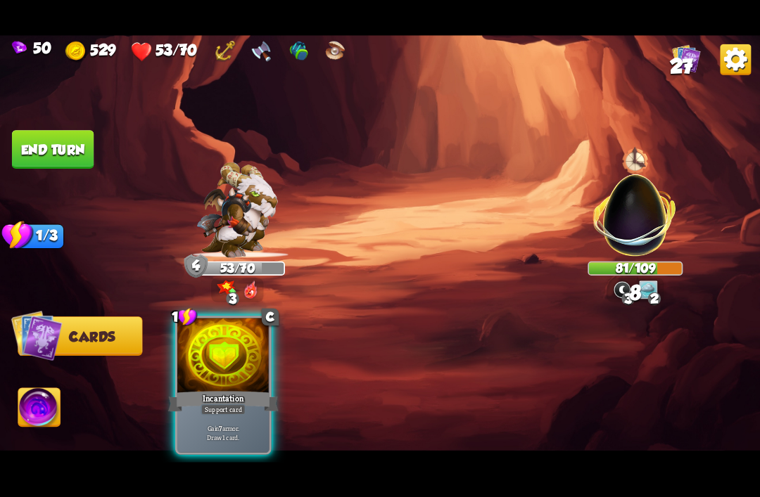
click at [213, 389] on div "Incantation" at bounding box center [223, 401] width 110 height 25
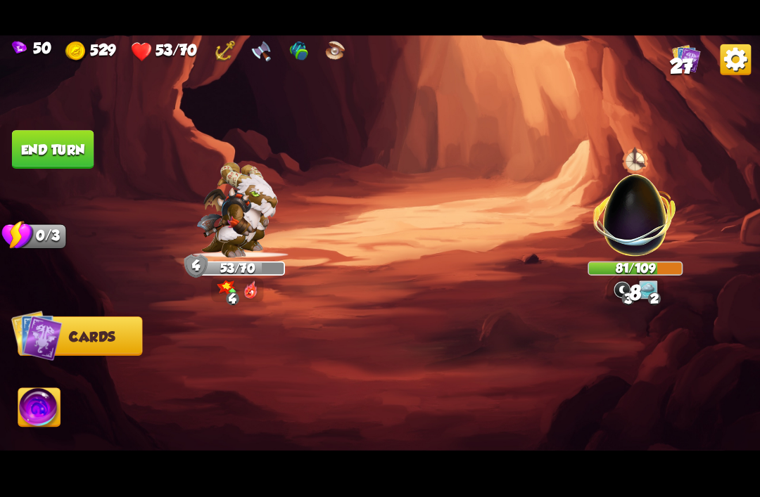
click at [44, 149] on button "End turn" at bounding box center [53, 149] width 82 height 39
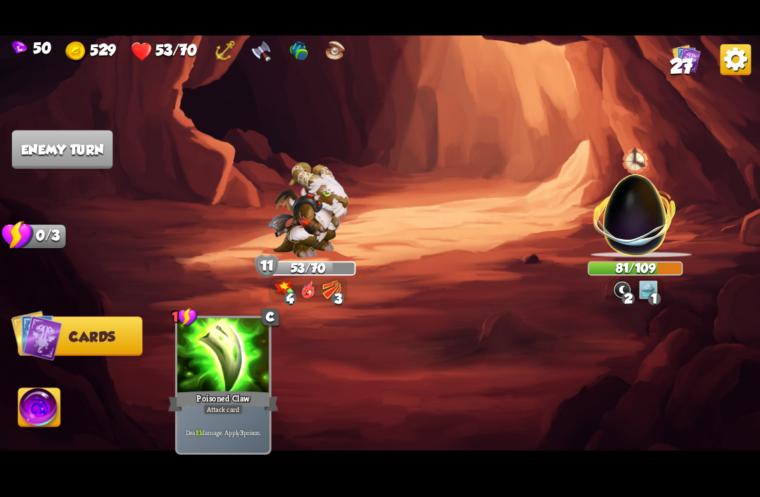
click at [208, 389] on div "Poisoned Claw" at bounding box center [223, 401] width 110 height 25
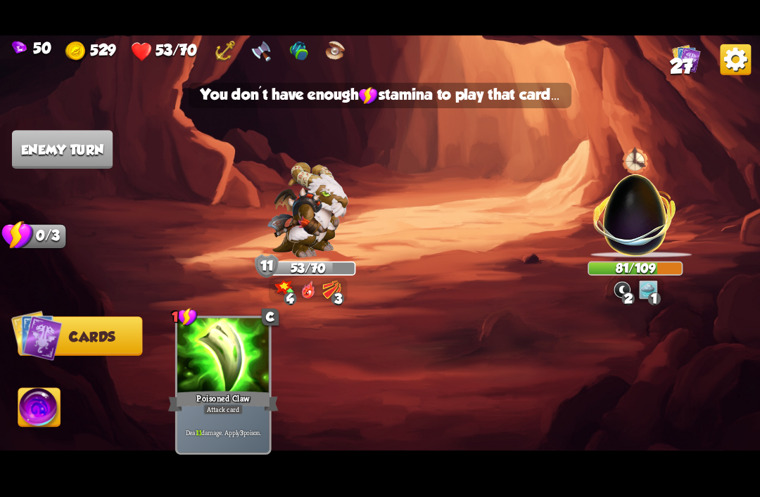
click at [133, 191] on img at bounding box center [380, 249] width 760 height 428
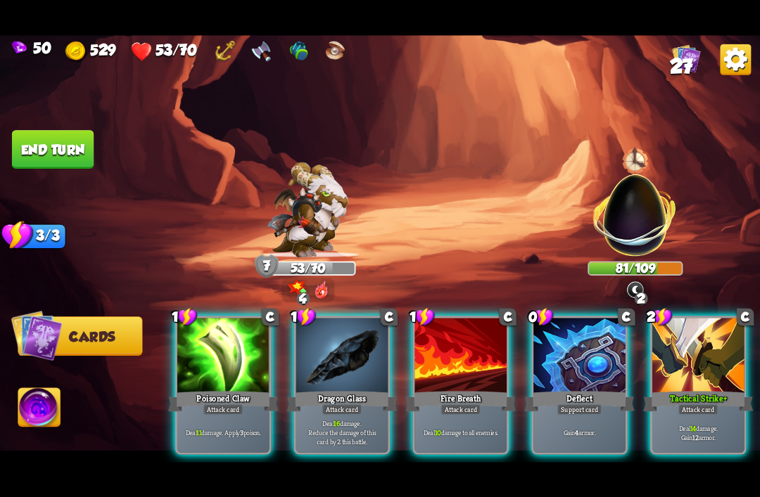
click at [558, 347] on div at bounding box center [579, 356] width 92 height 77
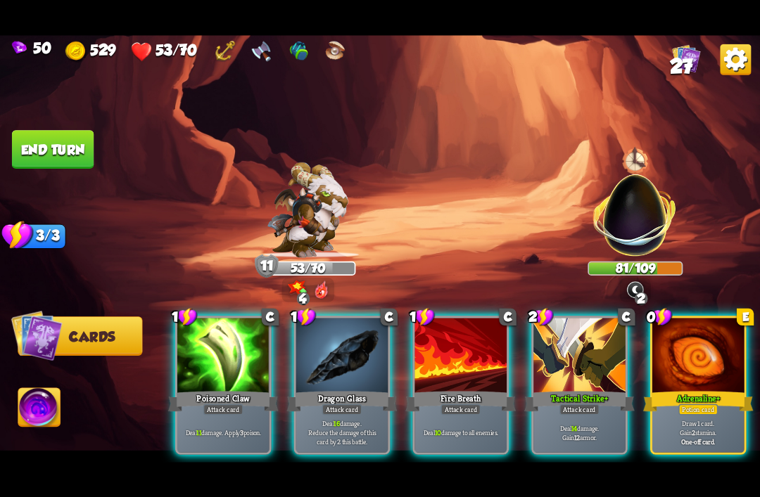
click at [708, 389] on div "Adrenaline+" at bounding box center [698, 401] width 110 height 25
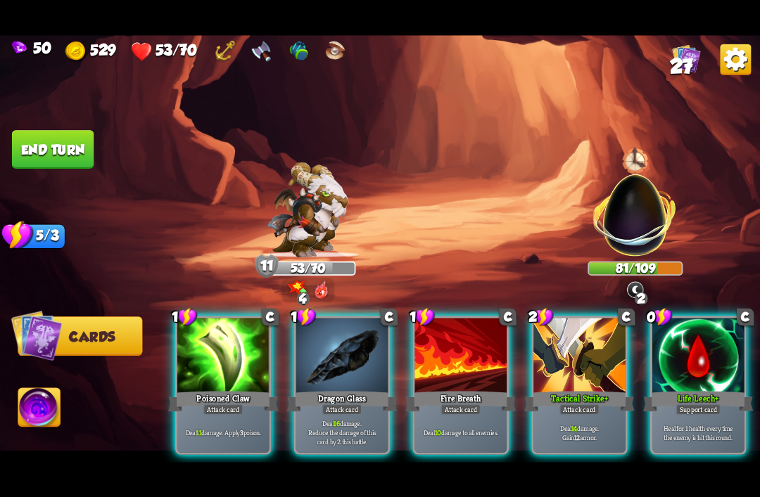
click at [705, 364] on div at bounding box center [698, 356] width 92 height 77
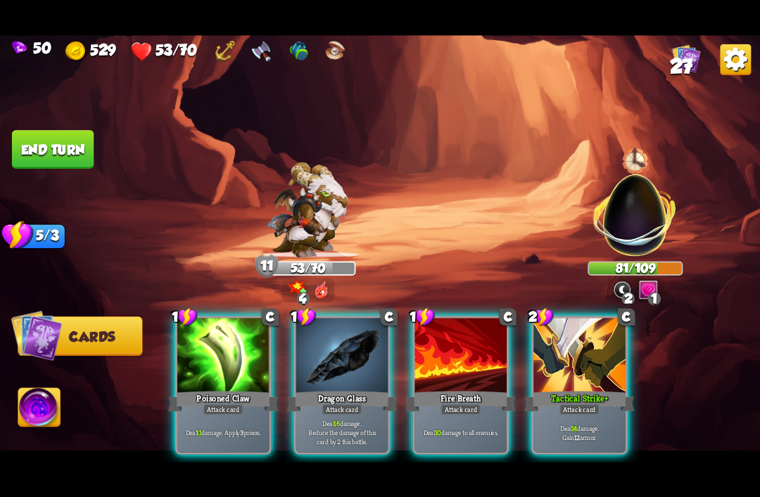
click at [594, 389] on div "Tactical Strike+" at bounding box center [579, 401] width 110 height 25
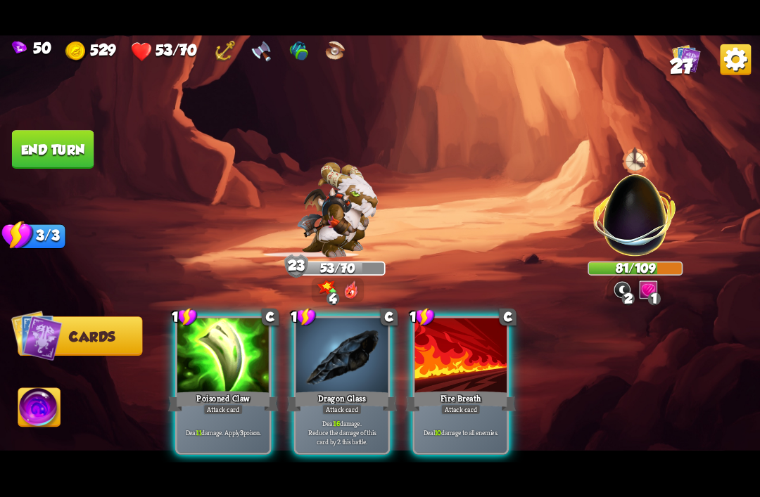
click at [446, 389] on div "Fire Breath" at bounding box center [460, 401] width 110 height 25
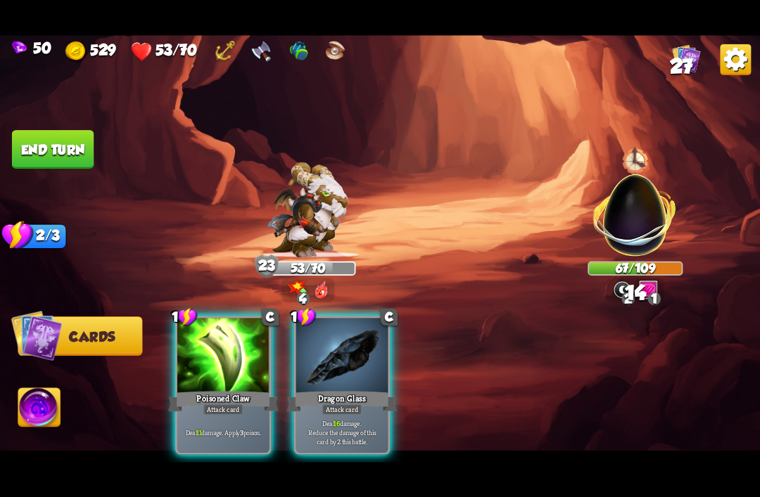
click at [339, 389] on div "Dragon Glass" at bounding box center [342, 401] width 110 height 25
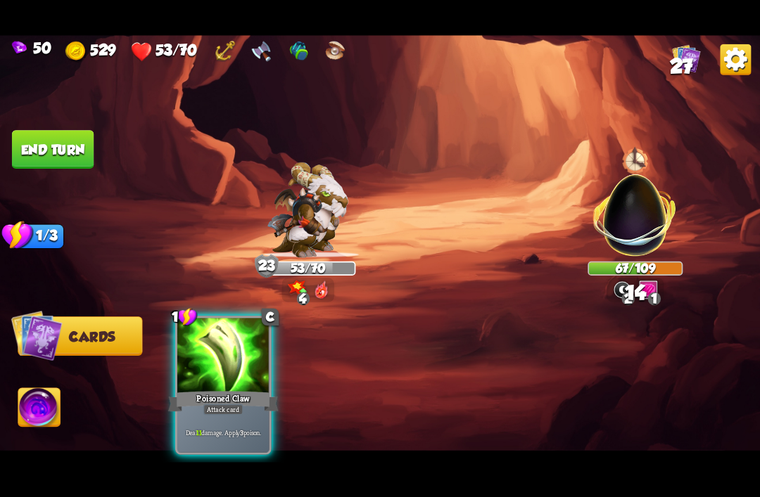
click at [198, 389] on div "Poisoned Claw" at bounding box center [223, 401] width 110 height 25
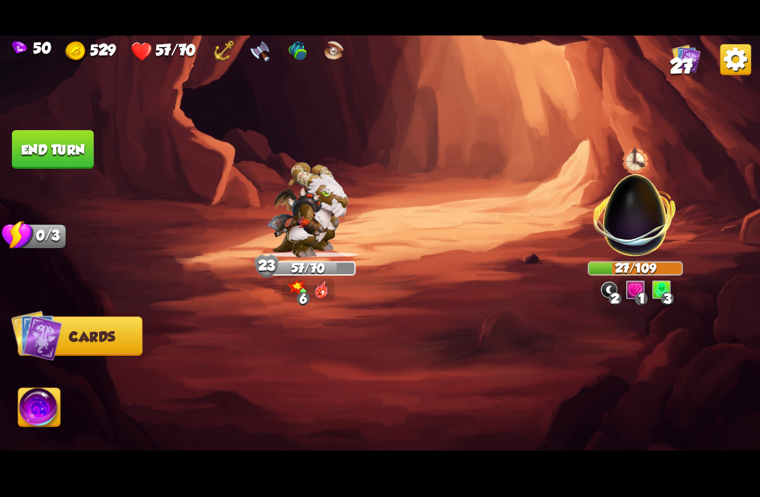
click at [42, 139] on button "End turn" at bounding box center [53, 149] width 82 height 39
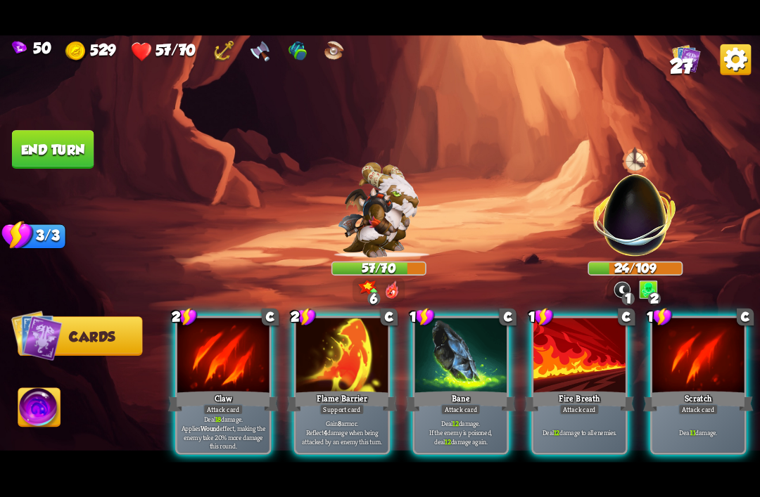
click at [576, 355] on div at bounding box center [579, 356] width 92 height 77
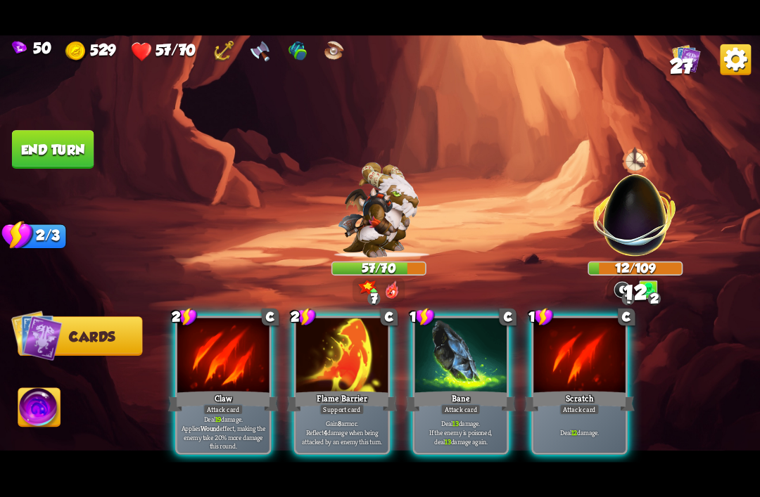
click at [477, 343] on div at bounding box center [460, 356] width 92 height 77
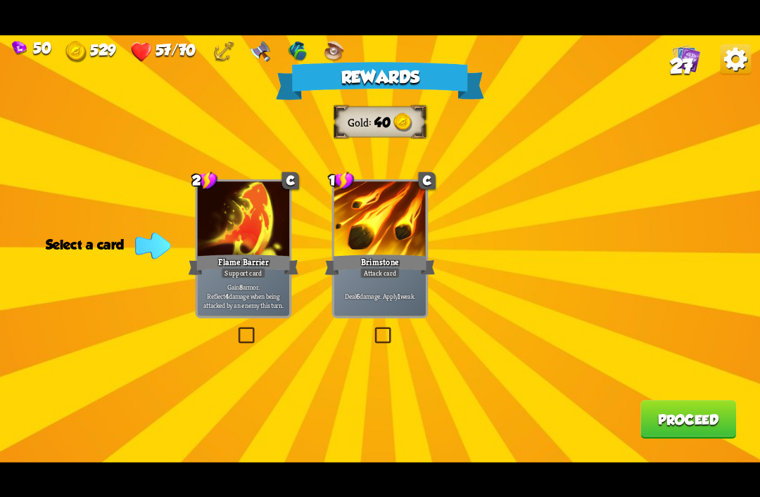
click at [404, 245] on div at bounding box center [380, 219] width 92 height 77
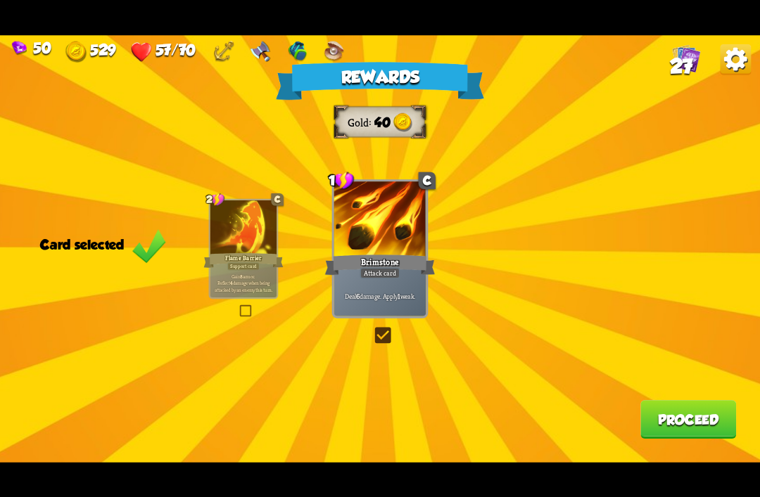
click at [686, 403] on button "Proceed" at bounding box center [688, 419] width 96 height 39
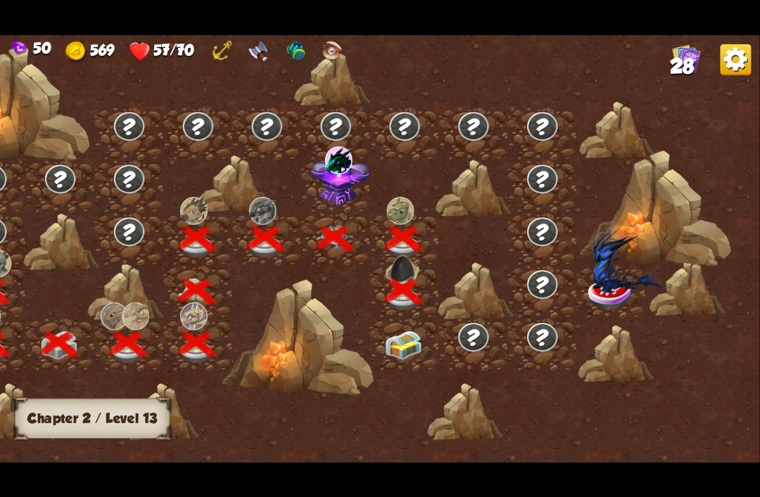
click at [416, 338] on img at bounding box center [404, 345] width 38 height 29
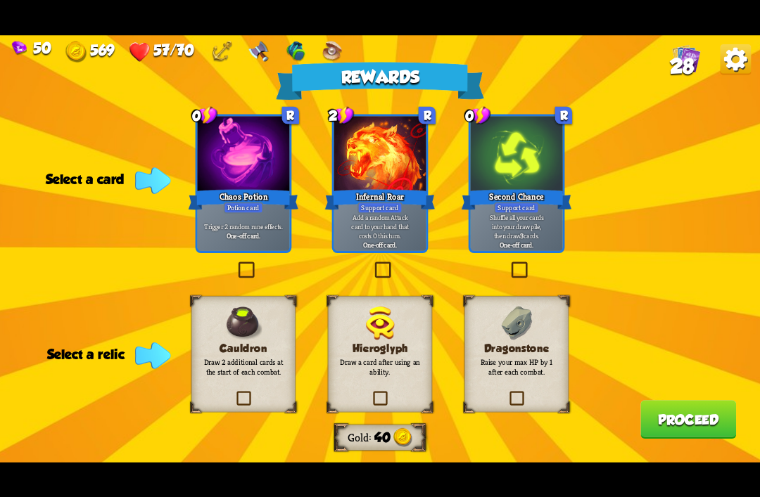
click at [248, 194] on div "Chaos Potion" at bounding box center [243, 199] width 110 height 25
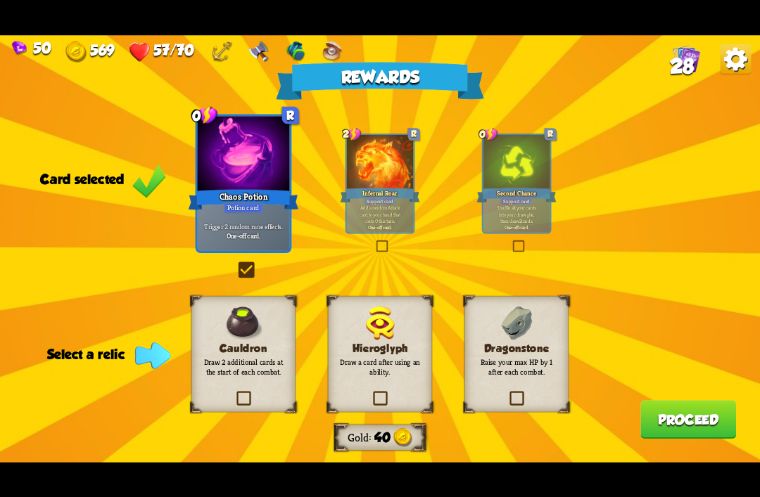
click at [200, 336] on div "Cauldron Draw 2 additional cards at the start of each combat." at bounding box center [243, 354] width 105 height 116
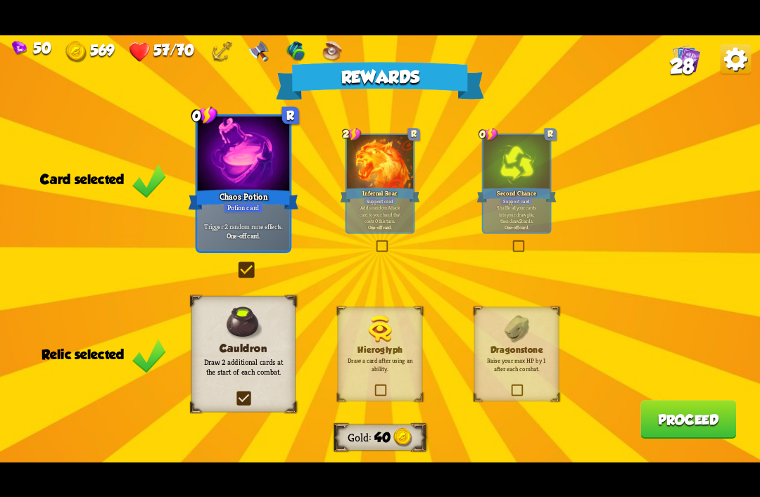
click at [705, 420] on button "Proceed" at bounding box center [688, 419] width 96 height 39
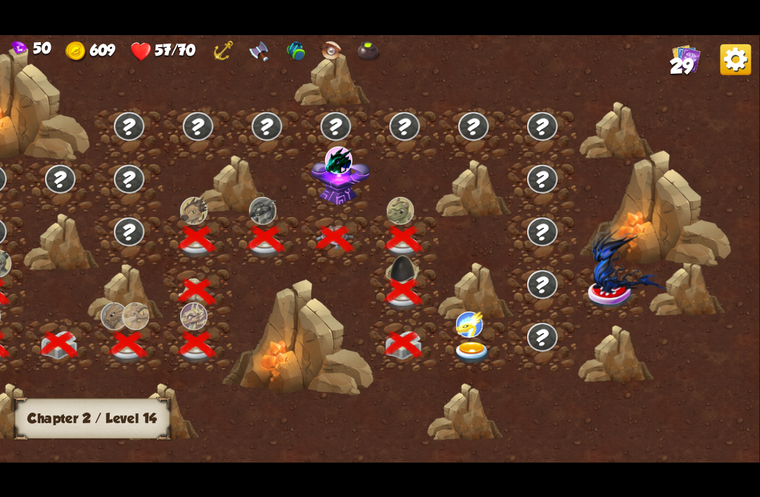
click at [474, 347] on img at bounding box center [473, 353] width 38 height 23
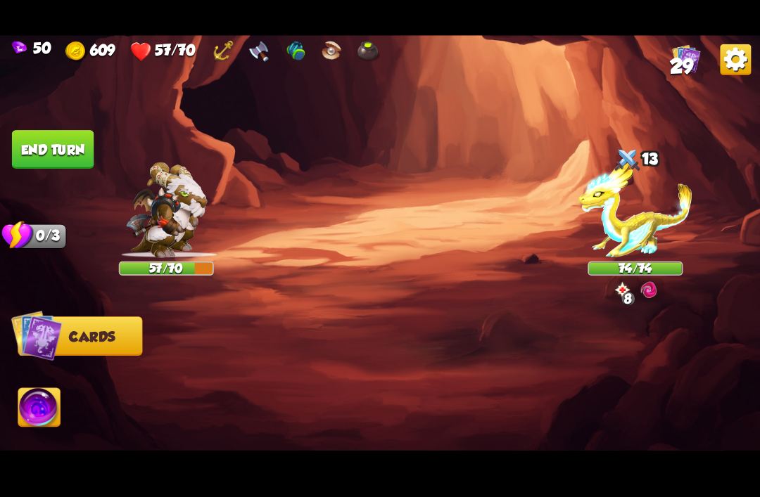
click at [649, 237] on img at bounding box center [635, 210] width 114 height 96
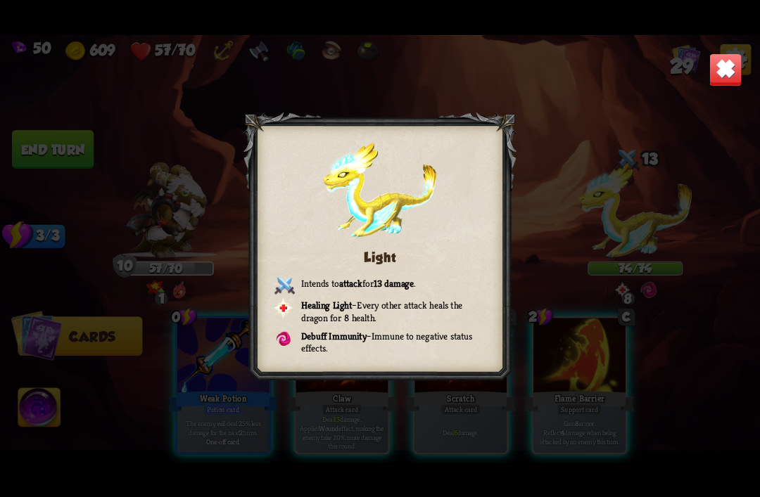
click at [720, 70] on img at bounding box center [724, 69] width 33 height 33
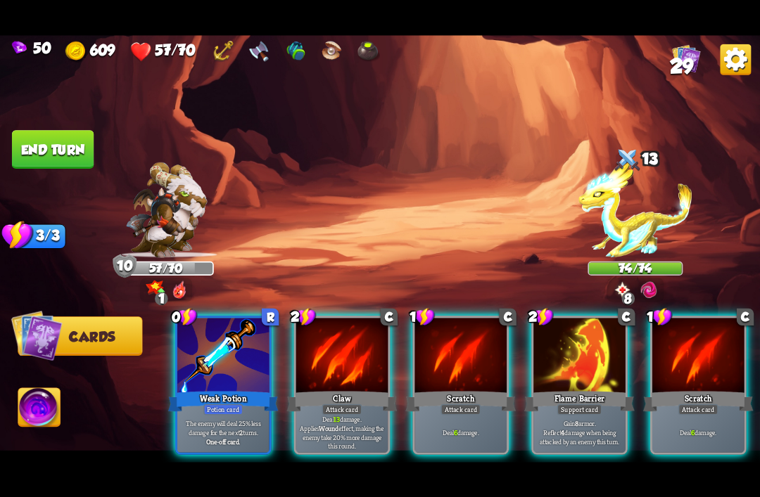
click at [237, 404] on div "Potion card" at bounding box center [222, 409] width 39 height 11
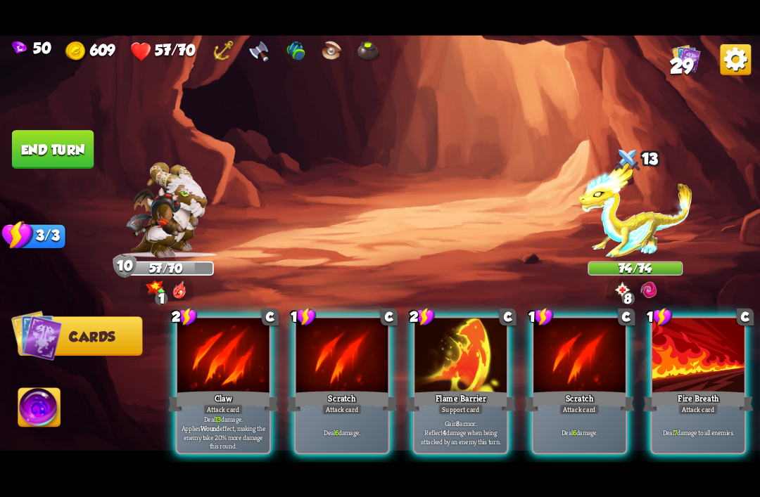
click at [455, 419] on p "Gain 8 armor. Reflect 4 damage when being attacked by an enemy this turn." at bounding box center [460, 431] width 87 height 27
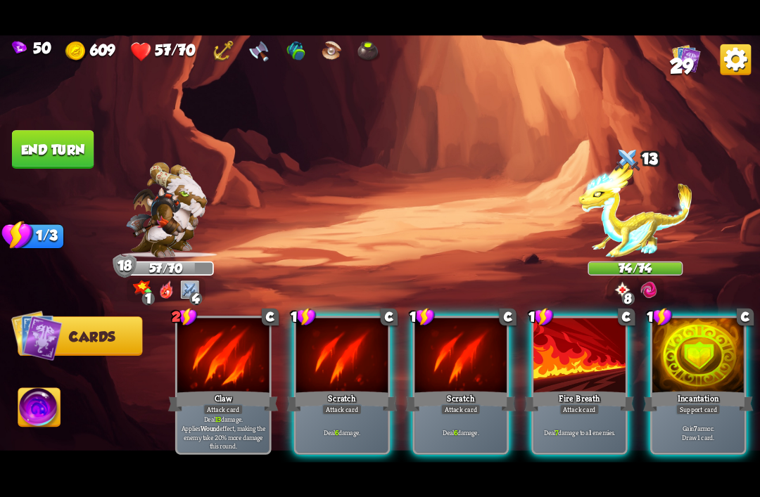
click at [588, 404] on div "Attack card" at bounding box center [579, 409] width 40 height 11
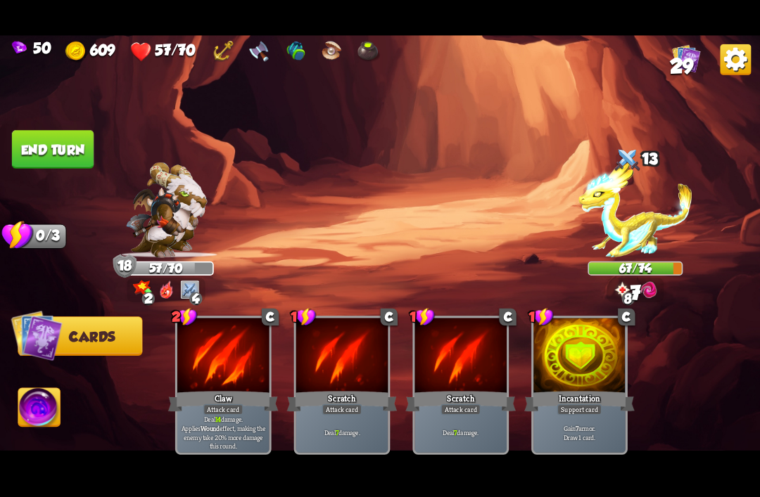
click at [31, 139] on button "End turn" at bounding box center [53, 149] width 82 height 39
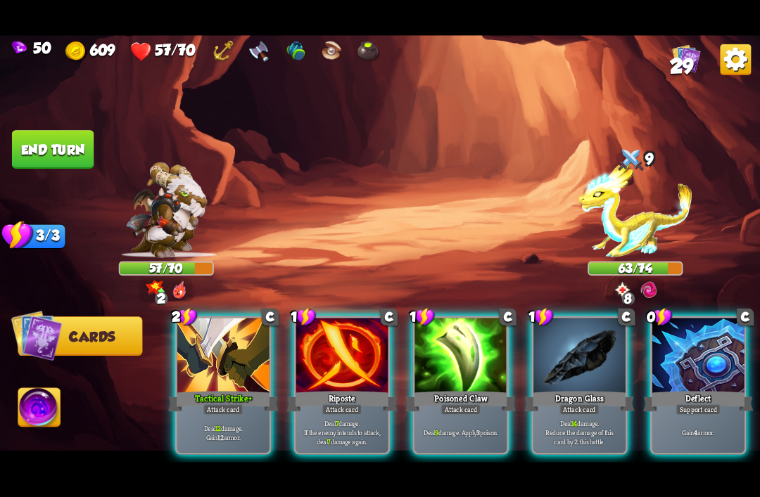
click at [716, 389] on div "Deflect" at bounding box center [698, 401] width 110 height 25
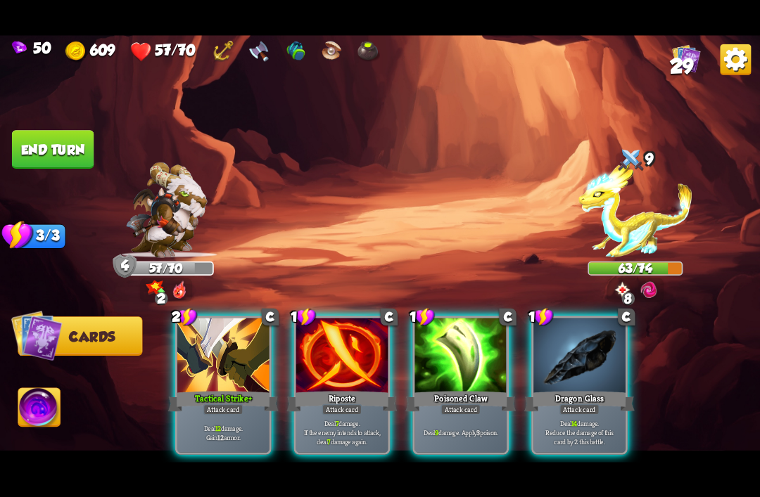
click at [207, 357] on div at bounding box center [223, 356] width 92 height 77
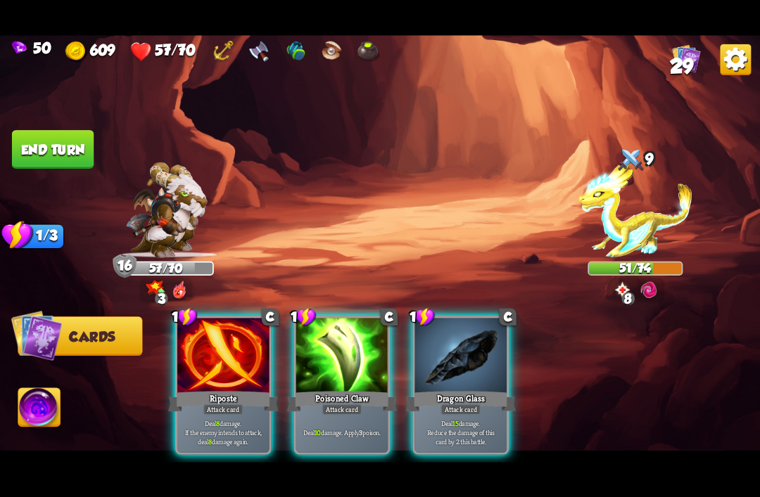
click at [212, 352] on div at bounding box center [223, 356] width 92 height 77
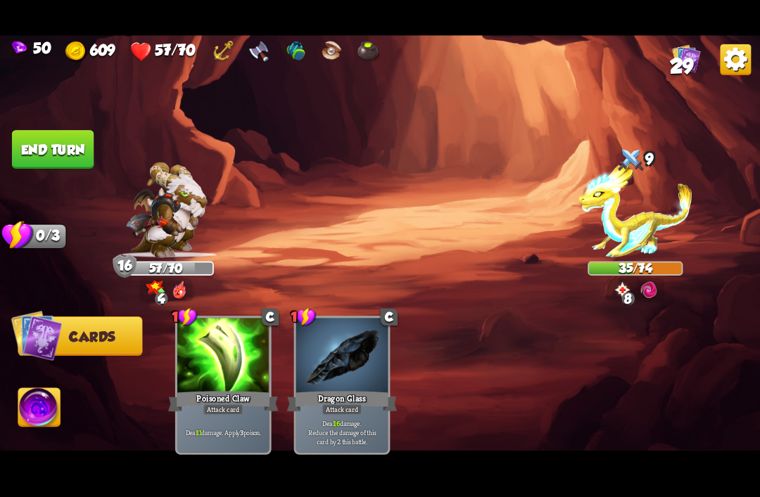
click at [37, 143] on button "End turn" at bounding box center [53, 149] width 82 height 39
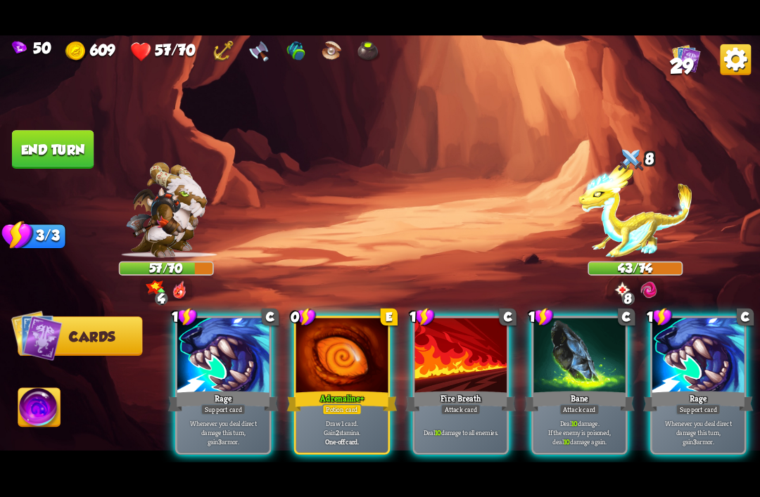
click at [198, 389] on div "Rage" at bounding box center [223, 401] width 110 height 25
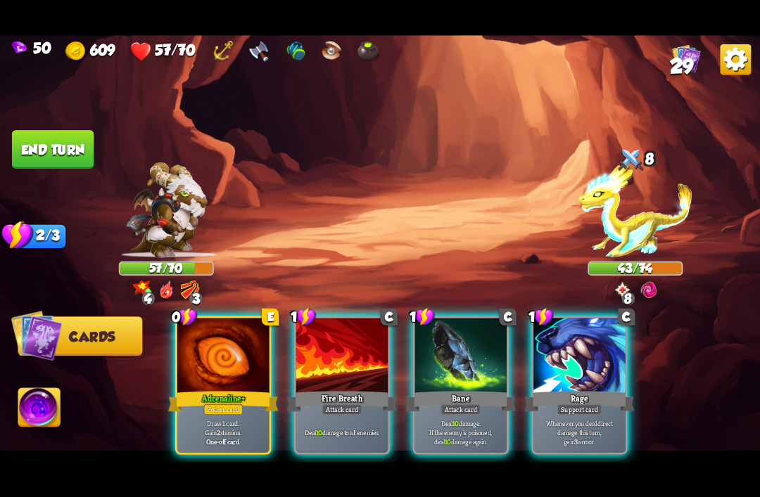
click at [203, 404] on div "Potion card" at bounding box center [222, 409] width 39 height 11
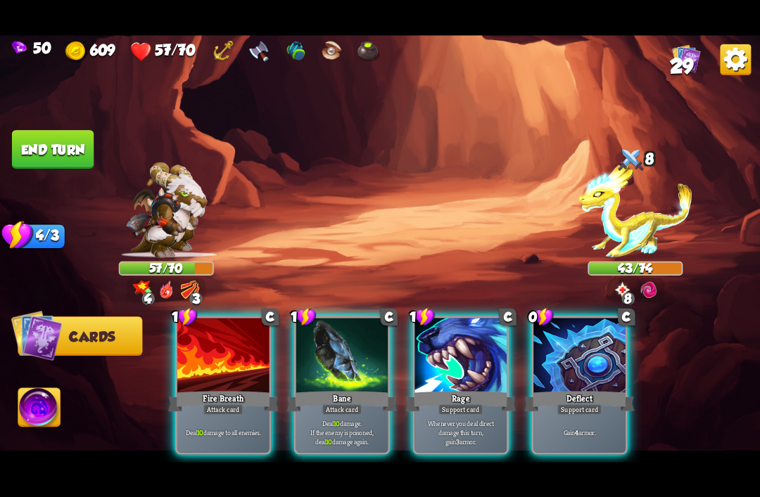
click at [570, 389] on div "Deflect" at bounding box center [579, 401] width 110 height 25
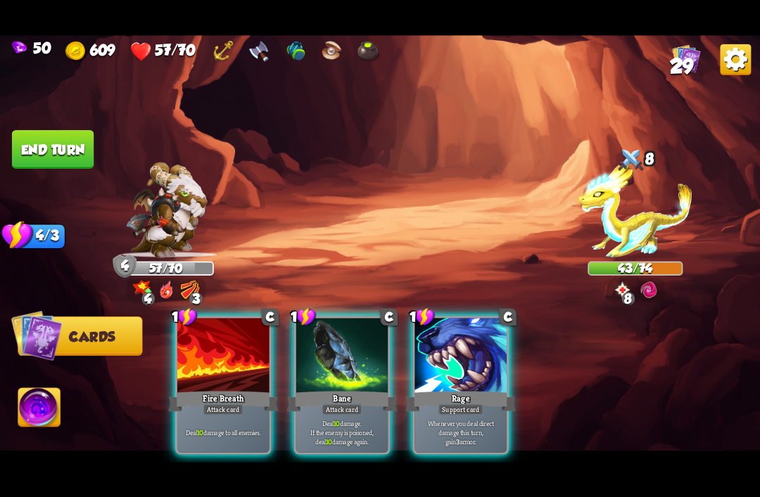
click at [463, 389] on div "Rage" at bounding box center [460, 401] width 110 height 25
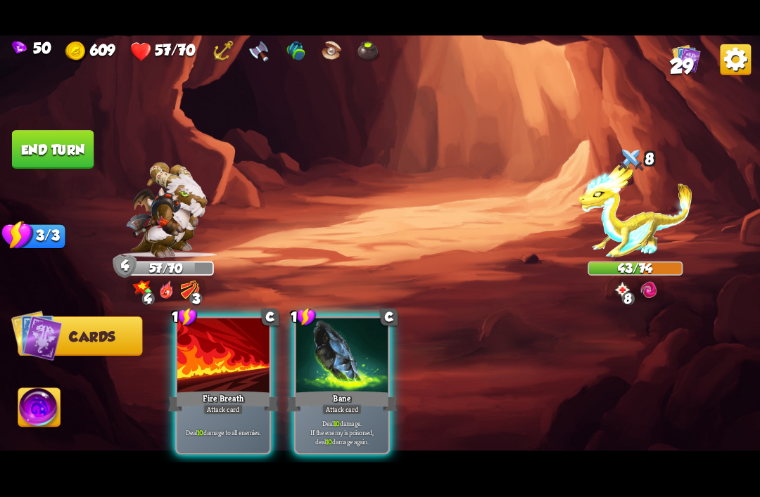
click at [334, 404] on div "Attack card" at bounding box center [342, 409] width 40 height 11
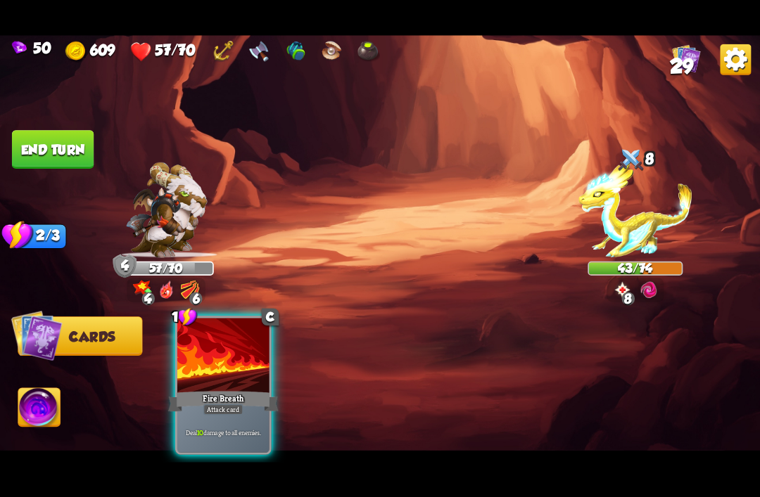
click at [229, 389] on div "Fire Breath" at bounding box center [223, 401] width 110 height 25
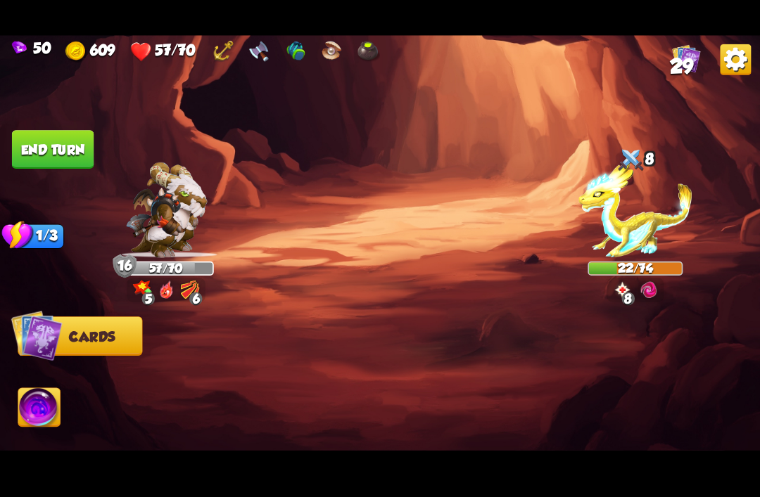
click at [24, 154] on button "End turn" at bounding box center [53, 149] width 82 height 39
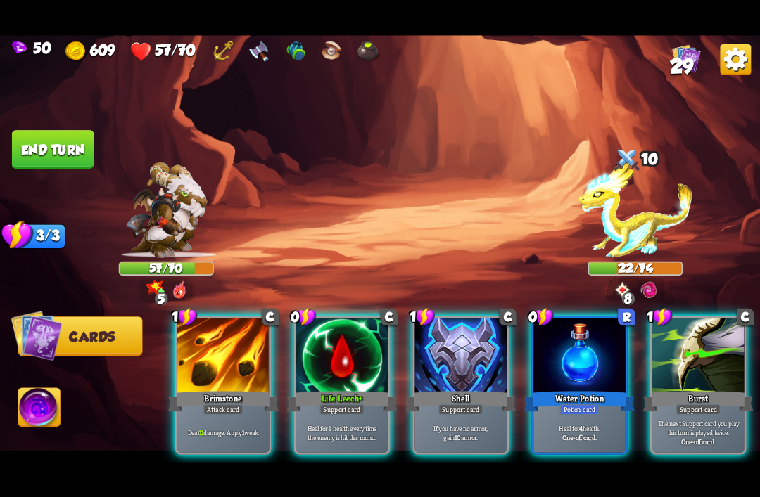
click at [311, 393] on div "Life Leech+" at bounding box center [342, 401] width 110 height 25
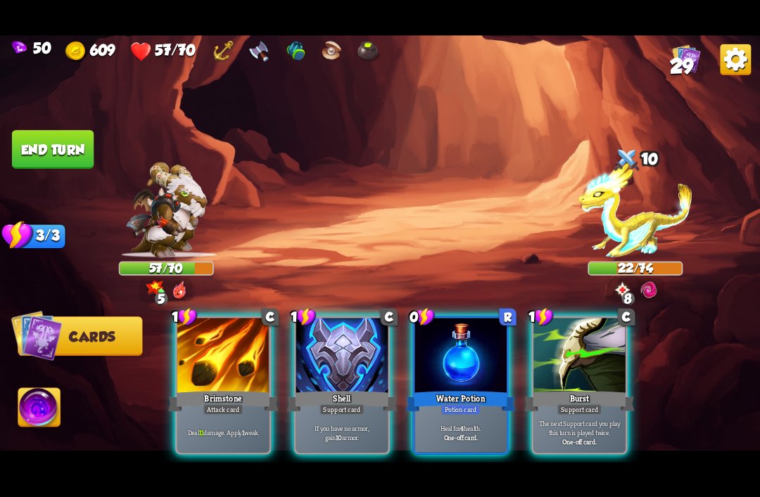
click at [441, 404] on div "Potion card" at bounding box center [460, 409] width 39 height 11
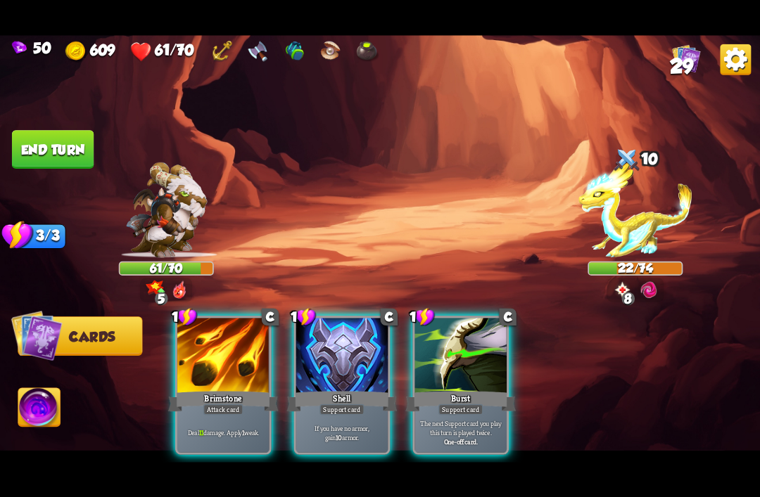
click at [442, 364] on div at bounding box center [460, 356] width 92 height 77
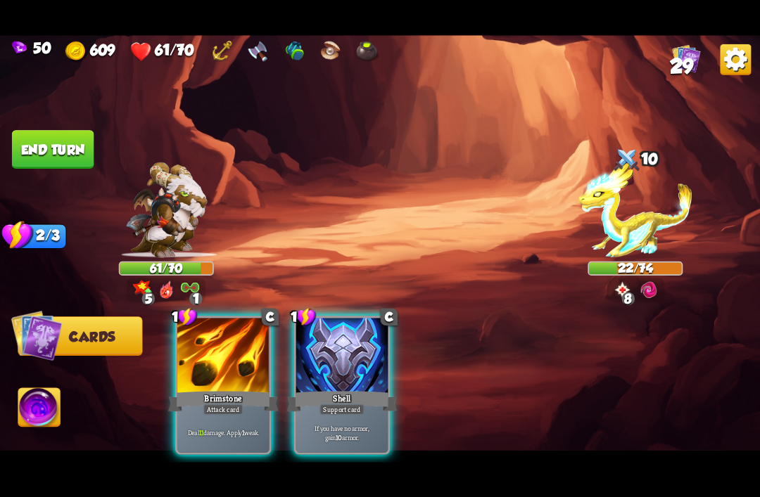
click at [340, 351] on div at bounding box center [342, 356] width 92 height 77
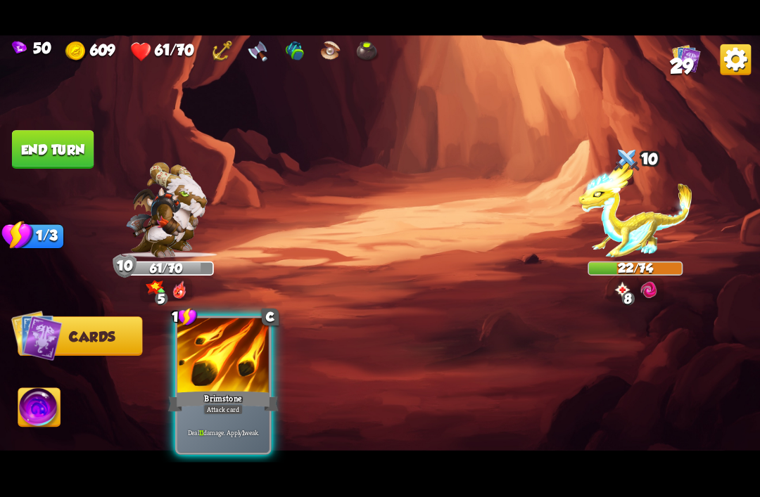
click at [213, 362] on div at bounding box center [223, 356] width 92 height 77
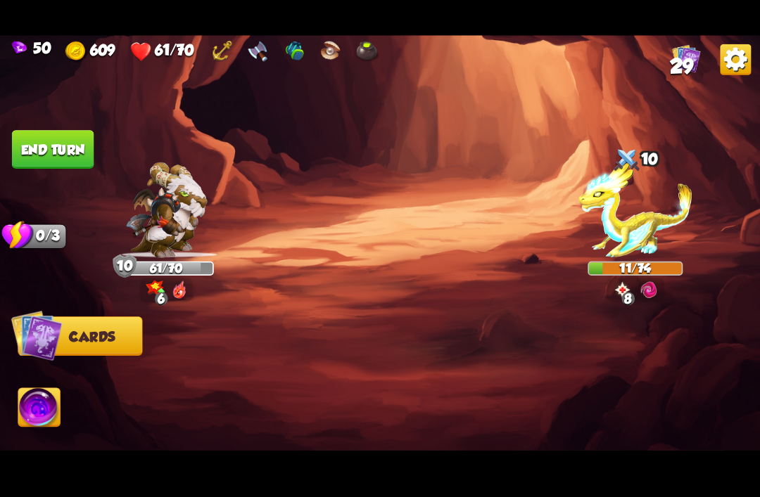
click at [40, 151] on button "End turn" at bounding box center [53, 149] width 82 height 39
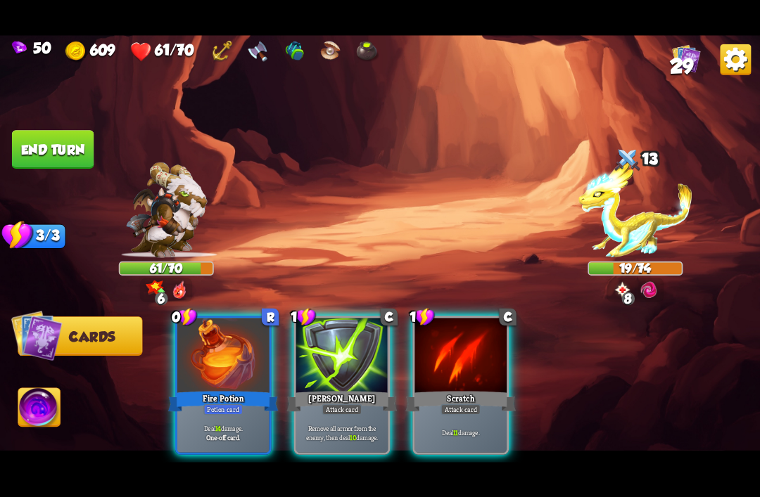
click at [226, 340] on div at bounding box center [223, 356] width 92 height 77
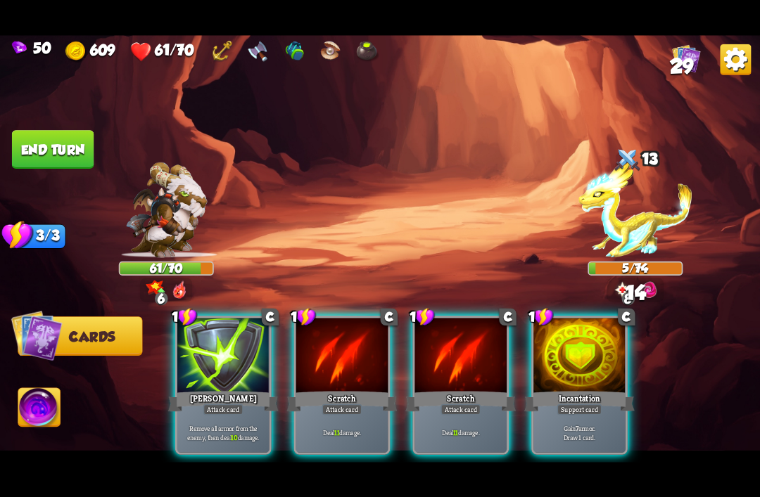
click at [321, 366] on div at bounding box center [342, 356] width 92 height 77
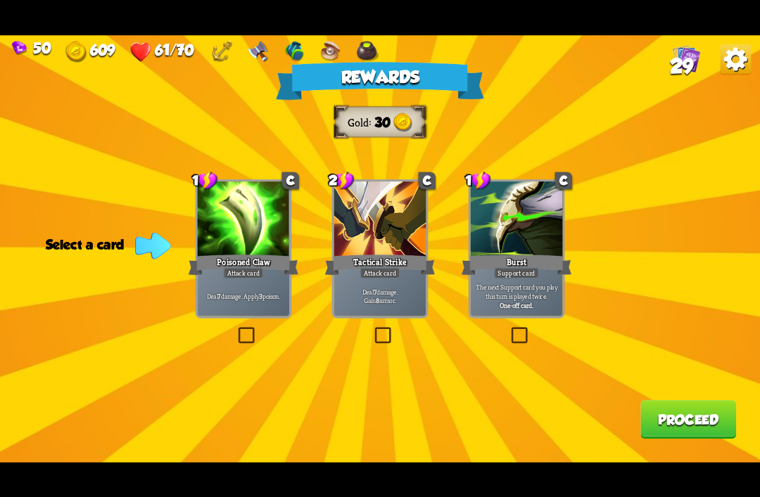
click at [396, 229] on div at bounding box center [380, 219] width 92 height 77
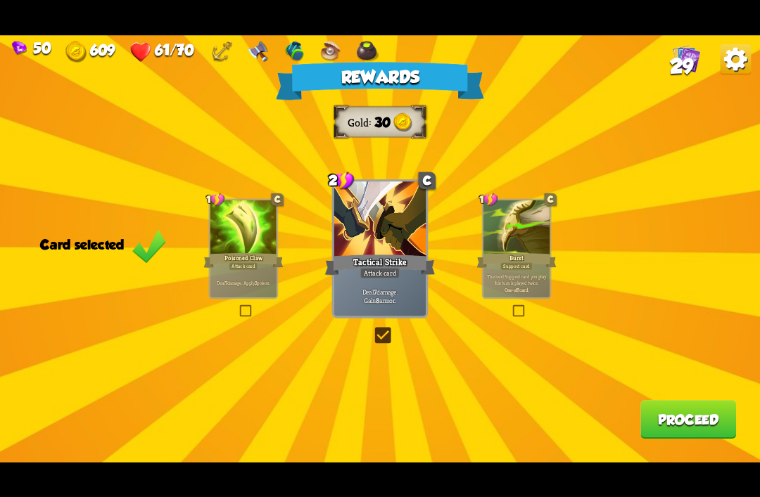
click at [245, 261] on div "Poisoned Claw" at bounding box center [242, 260] width 79 height 18
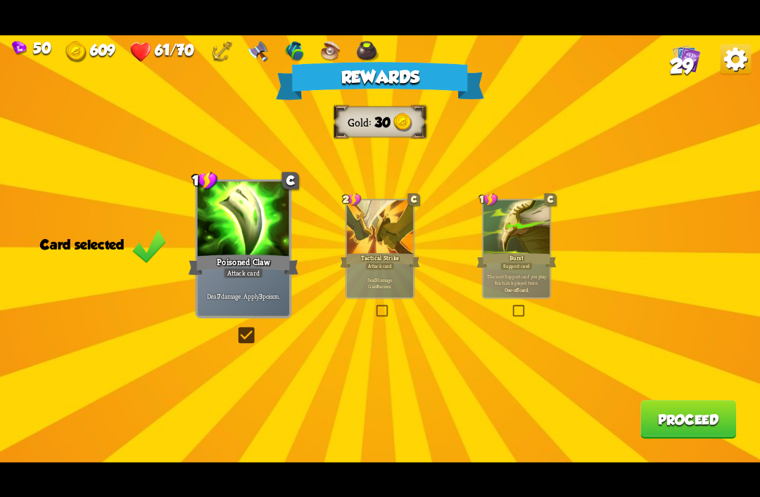
click at [684, 425] on button "Proceed" at bounding box center [688, 419] width 96 height 39
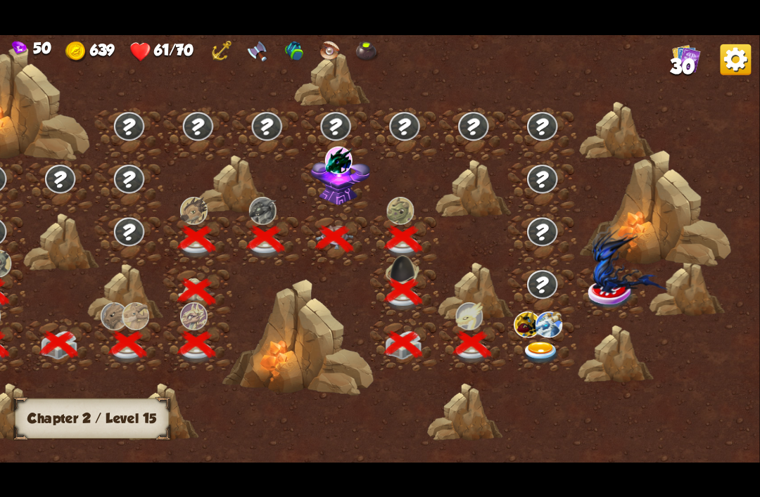
click at [540, 352] on img at bounding box center [542, 353] width 38 height 23
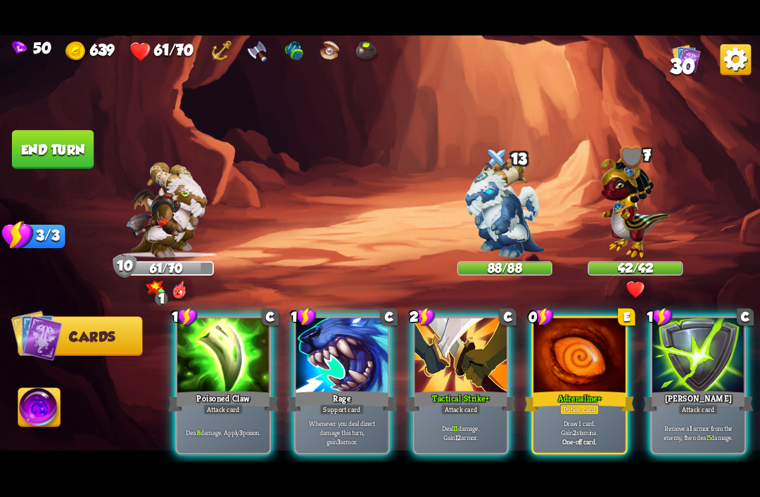
click at [582, 437] on b "One-off card." at bounding box center [579, 441] width 34 height 9
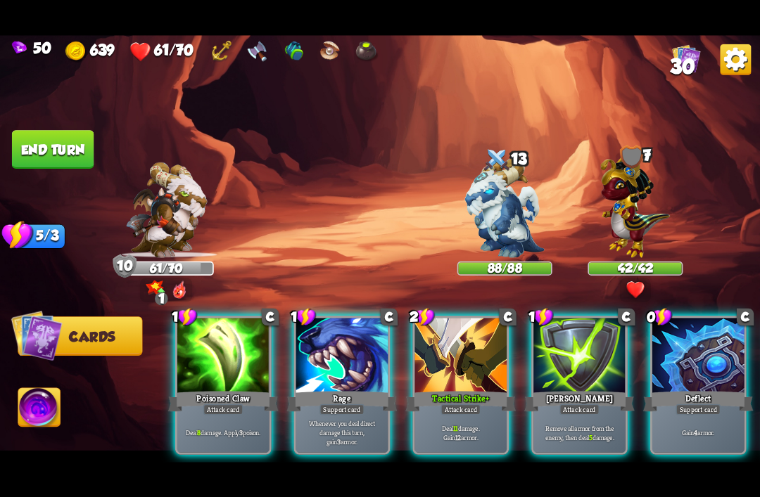
click at [362, 418] on p "Whenever you deal direct damage this turn, gain 3 armor." at bounding box center [341, 431] width 87 height 27
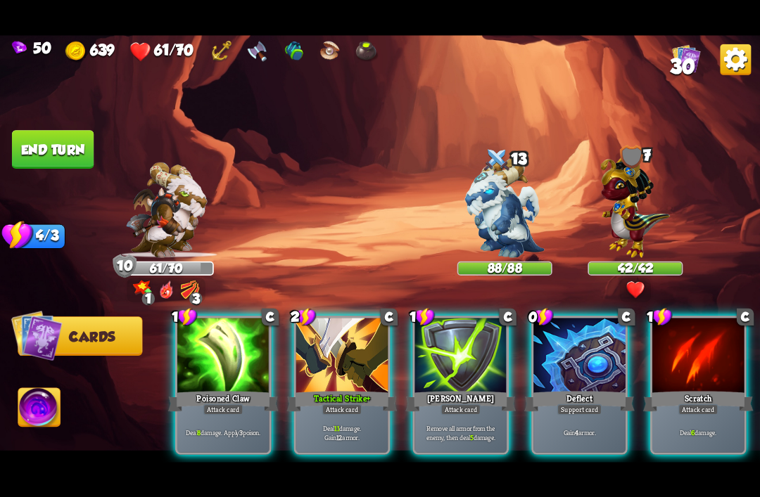
click at [248, 412] on div "Deal 8 damage. Apply 3 poison." at bounding box center [223, 432] width 92 height 40
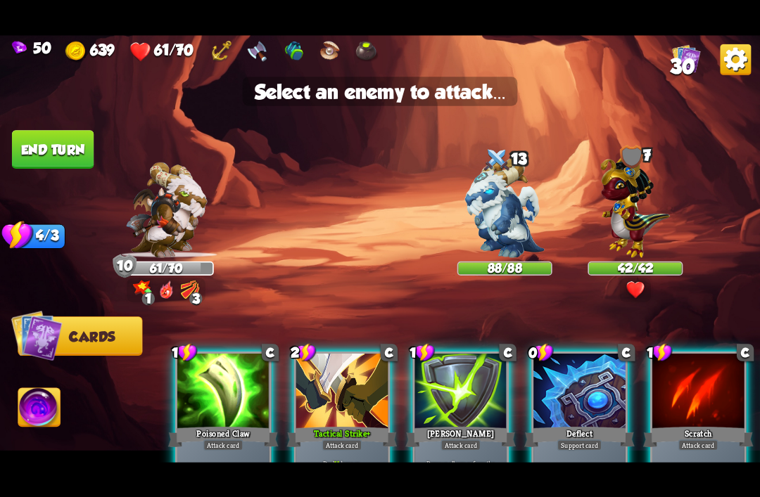
click at [642, 229] on img at bounding box center [635, 204] width 70 height 108
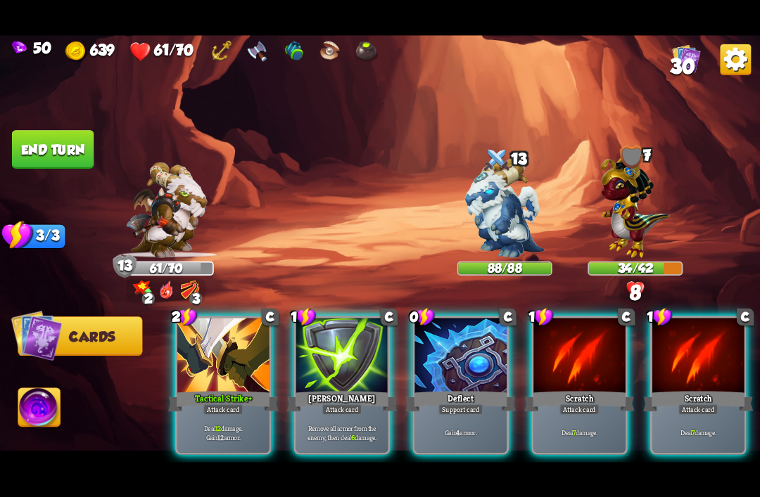
click at [482, 404] on div "Support card" at bounding box center [460, 409] width 45 height 11
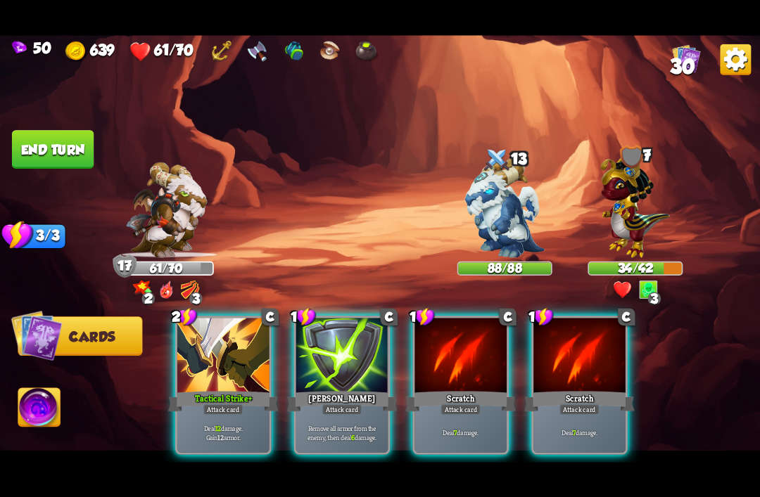
click at [564, 404] on div "Attack card" at bounding box center [579, 409] width 40 height 11
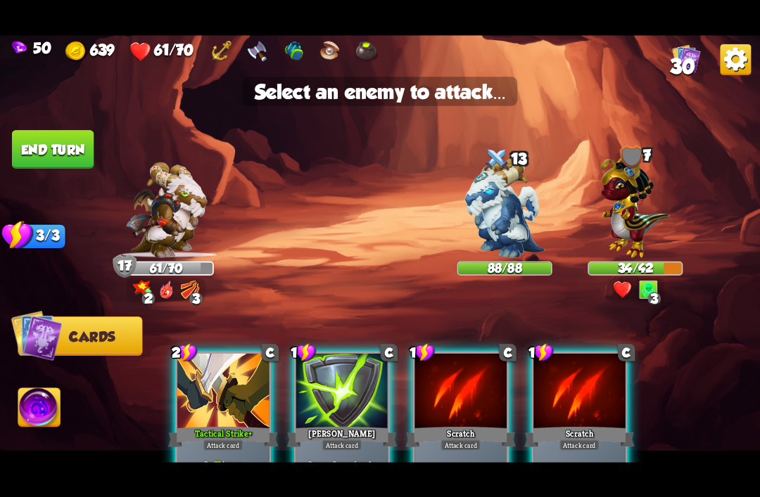
click at [635, 230] on img at bounding box center [635, 204] width 70 height 108
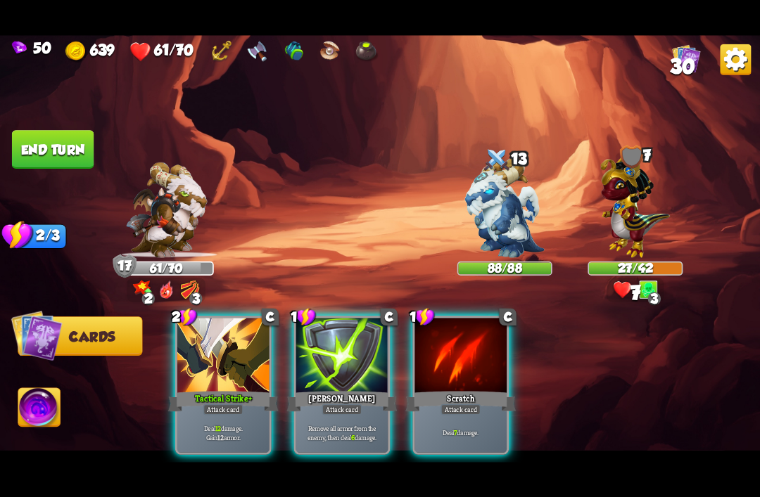
click at [452, 404] on div "Attack card" at bounding box center [460, 409] width 40 height 11
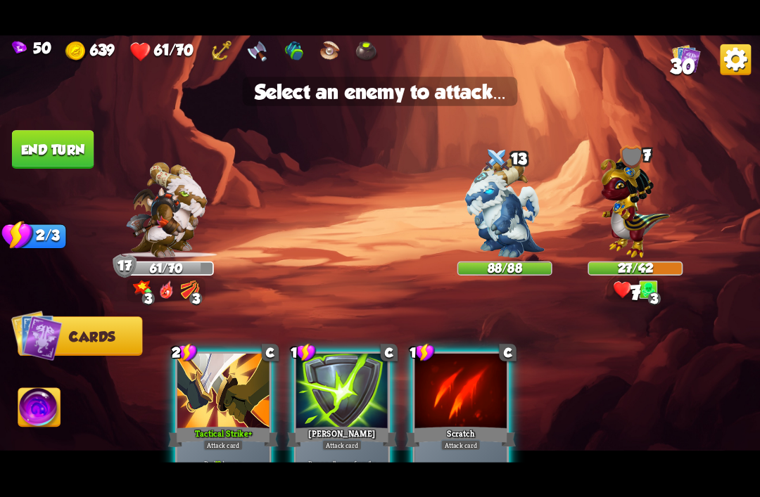
click at [630, 206] on img at bounding box center [635, 204] width 70 height 108
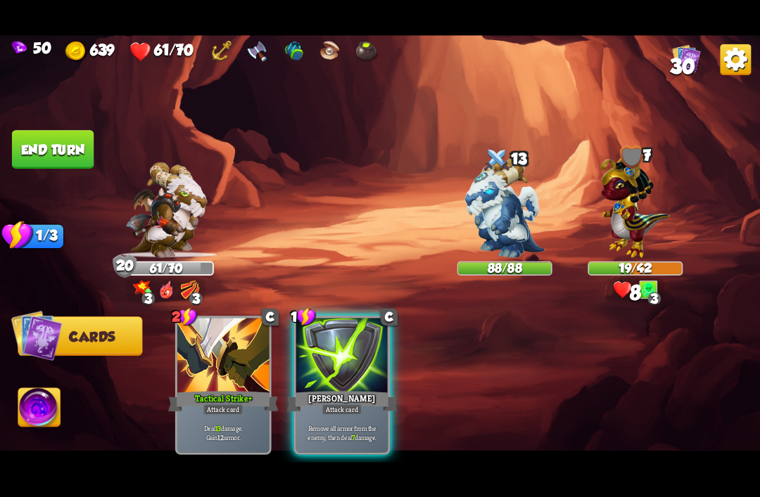
click at [340, 404] on div "Attack card" at bounding box center [342, 409] width 40 height 11
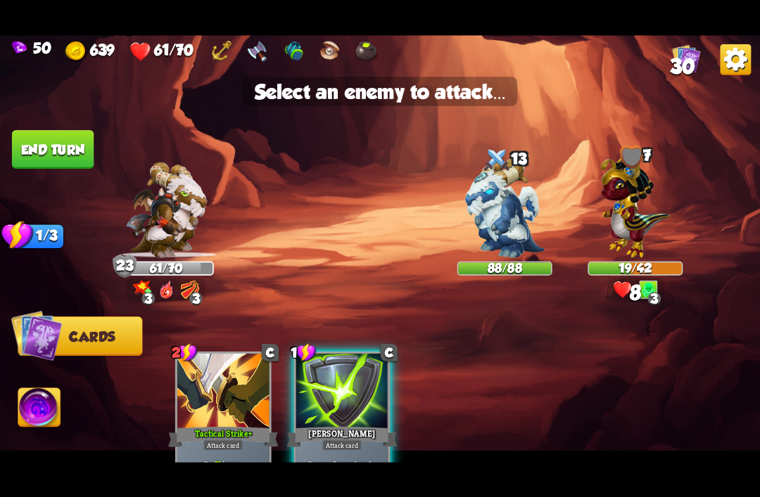
click at [629, 212] on img at bounding box center [635, 204] width 70 height 108
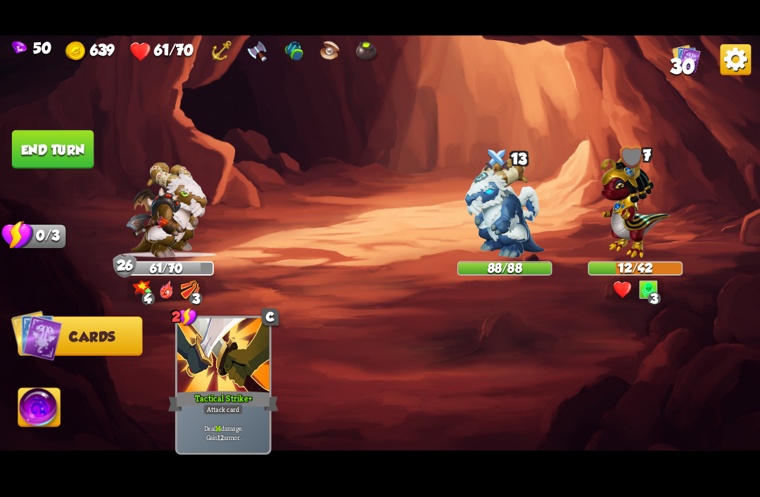
click at [34, 144] on button "End turn" at bounding box center [53, 149] width 82 height 39
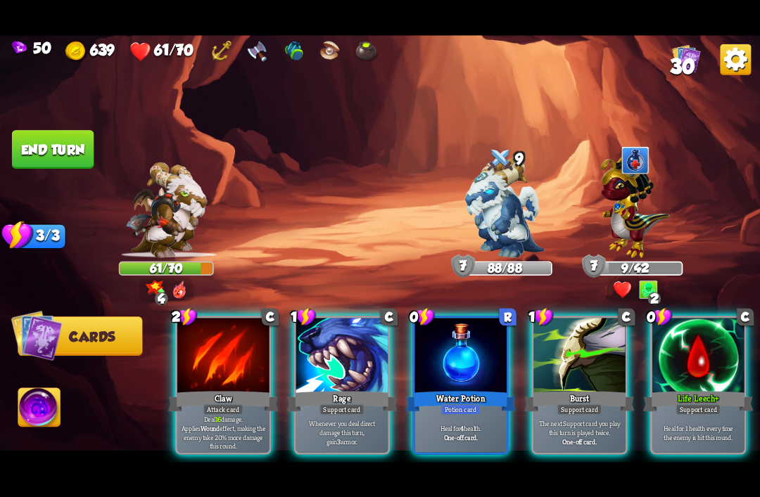
click at [686, 389] on div "Life Leech+" at bounding box center [698, 401] width 110 height 25
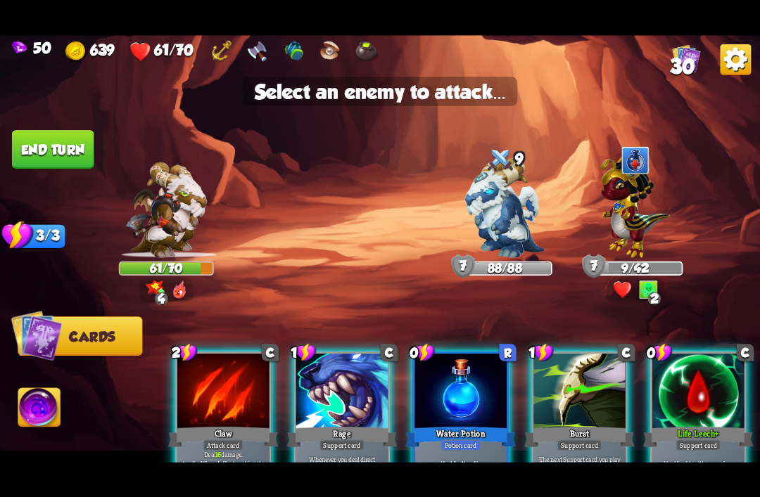
click at [454, 372] on div at bounding box center [460, 392] width 92 height 77
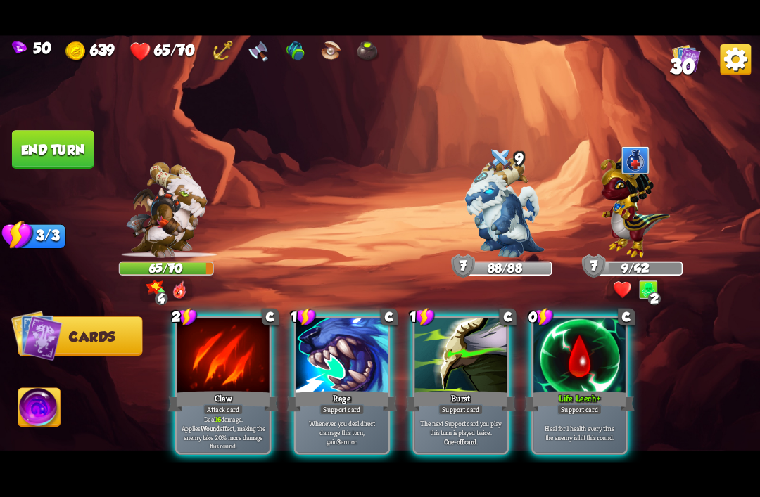
click at [571, 362] on div at bounding box center [579, 356] width 92 height 77
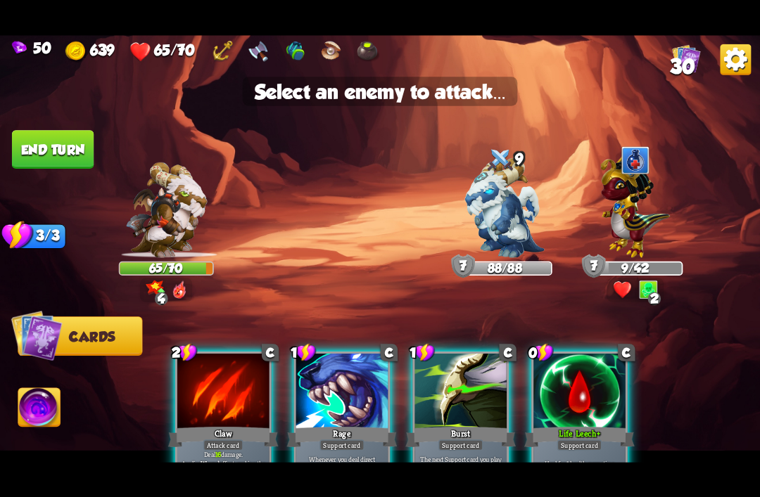
click at [567, 411] on div at bounding box center [579, 392] width 92 height 77
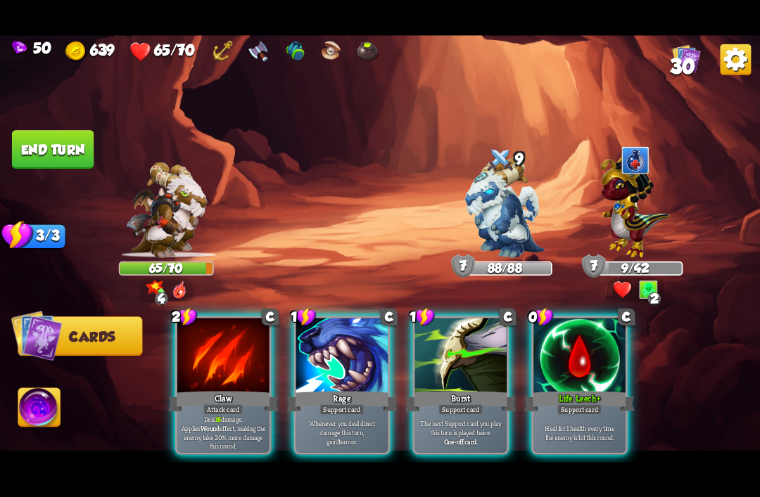
click at [338, 404] on div "Support card" at bounding box center [341, 409] width 45 height 11
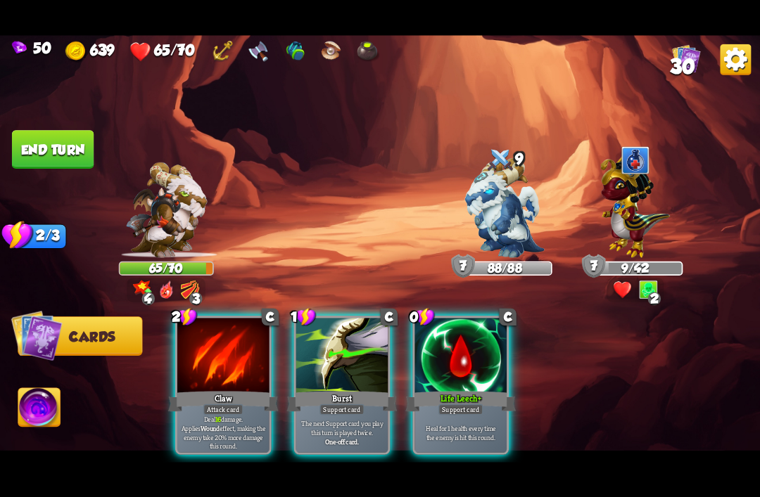
click at [226, 424] on p "Deal 16 damage. Applies Wound effect, making the enemy take 20% more damage thi…" at bounding box center [222, 432] width 87 height 37
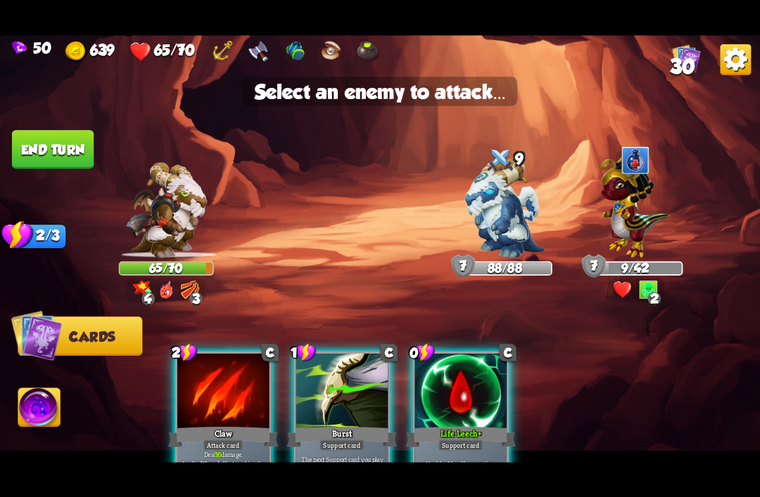
click at [630, 222] on img at bounding box center [635, 204] width 70 height 108
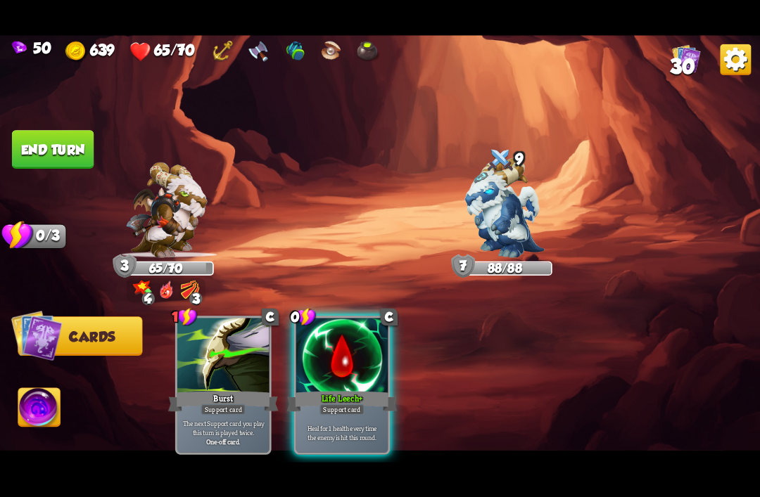
click at [68, 138] on button "End turn" at bounding box center [53, 149] width 82 height 39
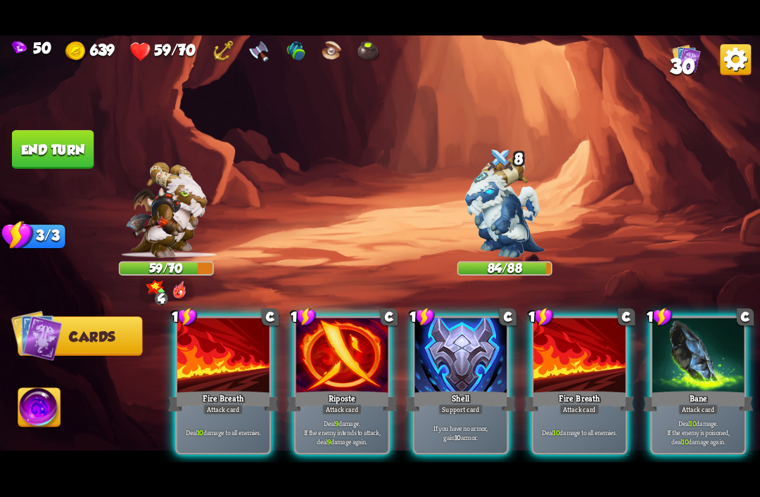
click at [452, 389] on div "Shell" at bounding box center [460, 401] width 110 height 25
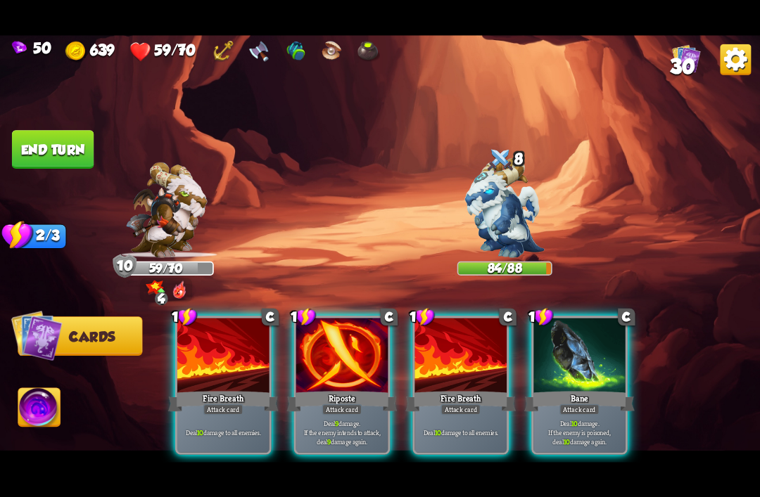
click at [335, 357] on div at bounding box center [342, 356] width 92 height 77
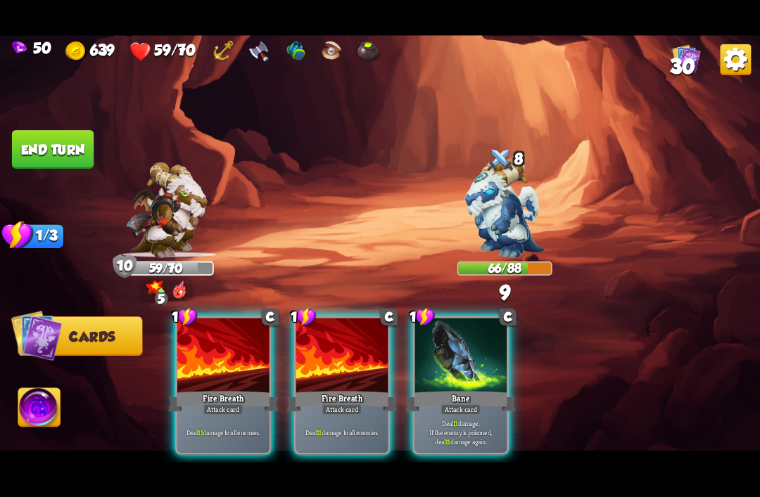
click at [456, 366] on div at bounding box center [460, 356] width 92 height 77
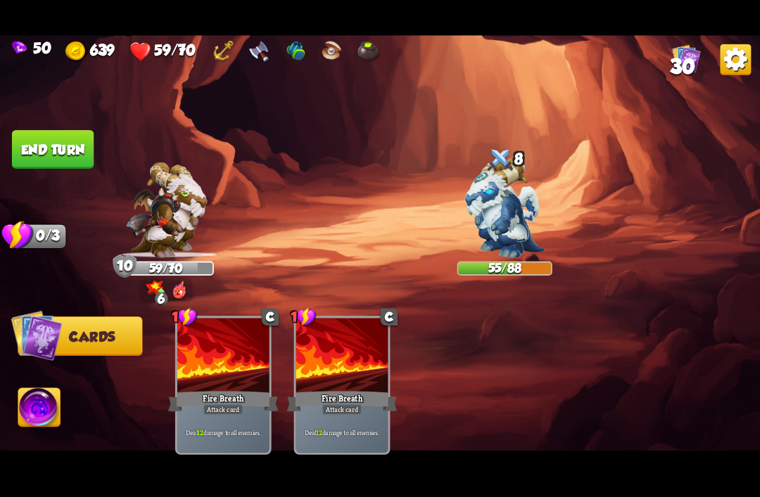
click at [29, 139] on button "End turn" at bounding box center [53, 149] width 82 height 39
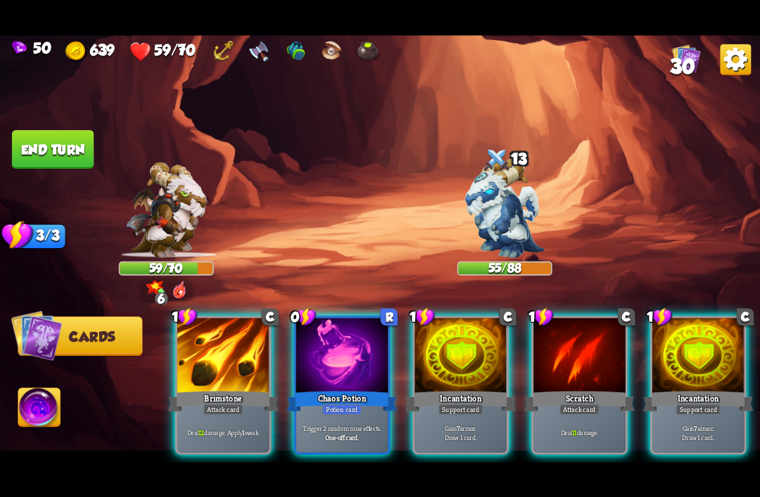
click at [333, 355] on div at bounding box center [342, 356] width 92 height 77
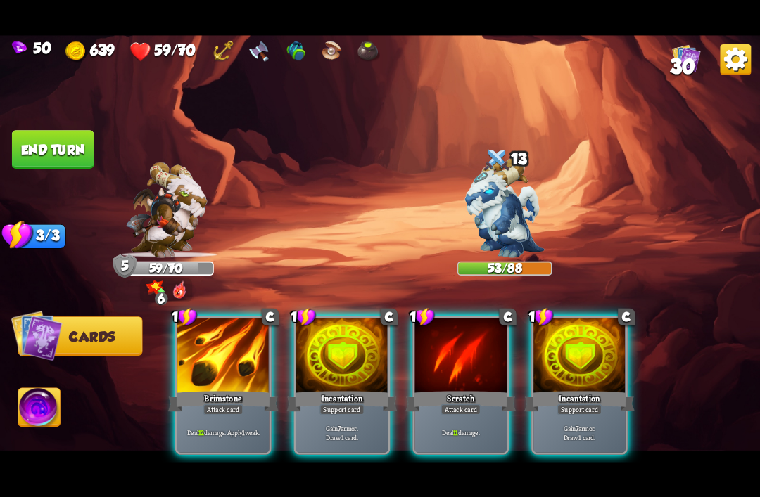
click at [182, 209] on img at bounding box center [166, 210] width 81 height 96
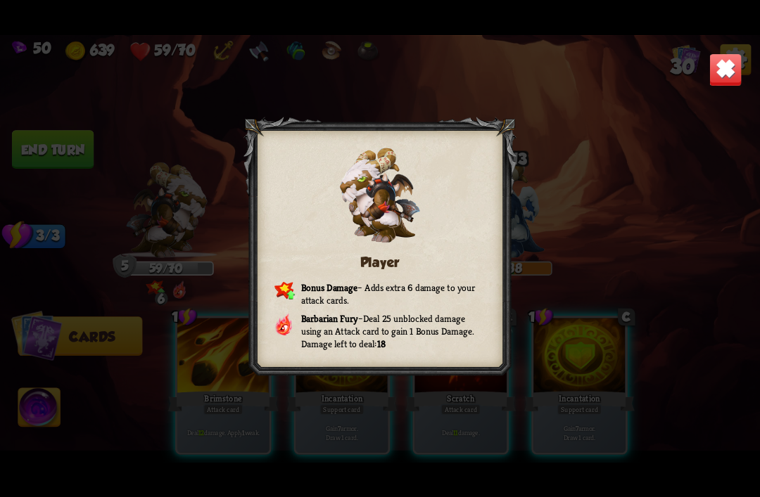
click at [724, 79] on img at bounding box center [724, 69] width 33 height 33
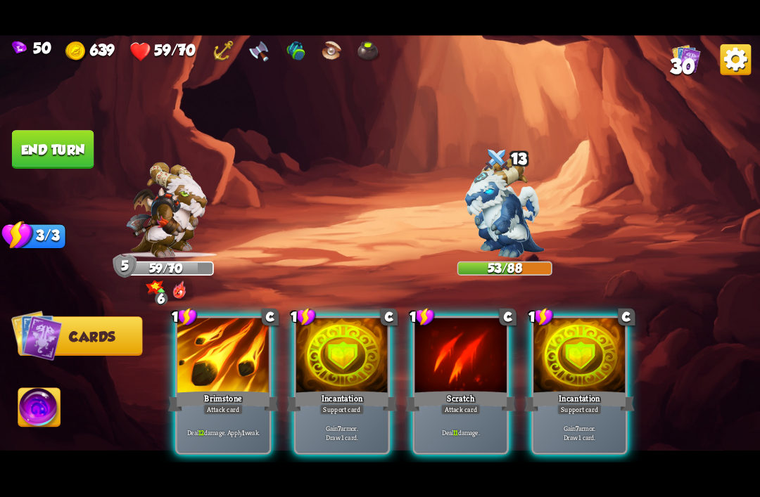
click at [507, 199] on img at bounding box center [504, 208] width 79 height 100
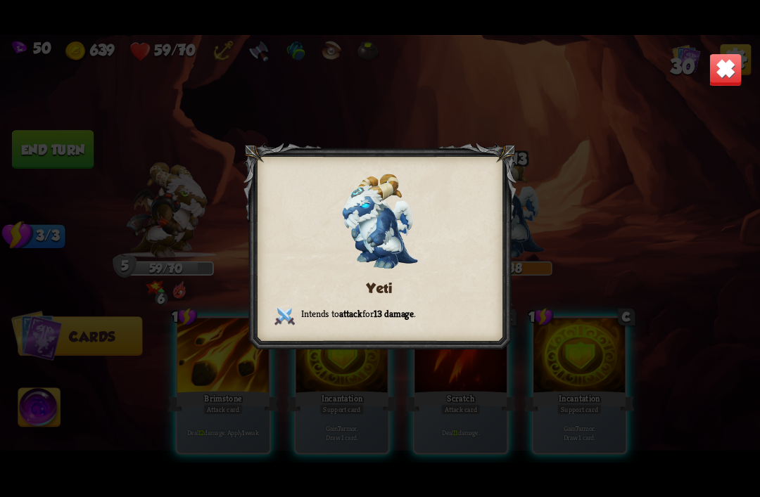
click at [720, 84] on img at bounding box center [724, 69] width 33 height 33
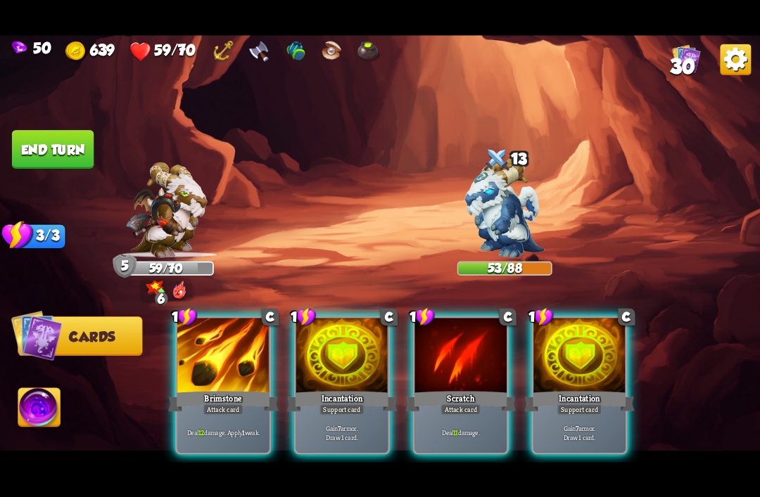
click at [236, 352] on div at bounding box center [223, 356] width 92 height 77
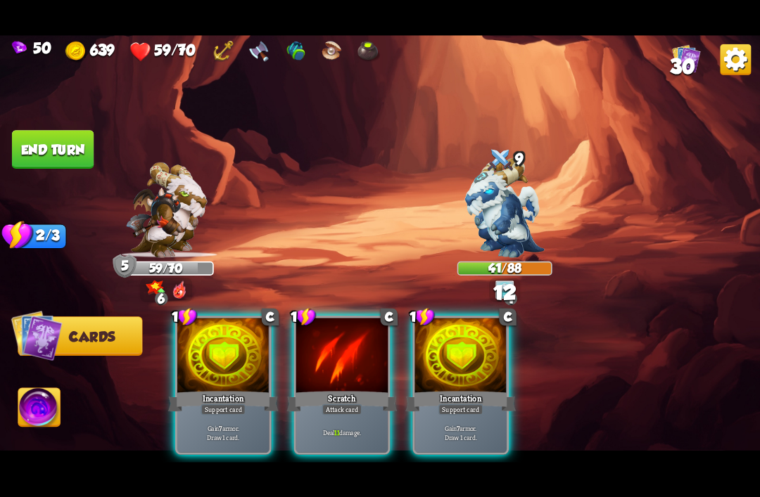
click at [439, 423] on p "Gain 7 armor. Draw 1 card." at bounding box center [460, 432] width 87 height 18
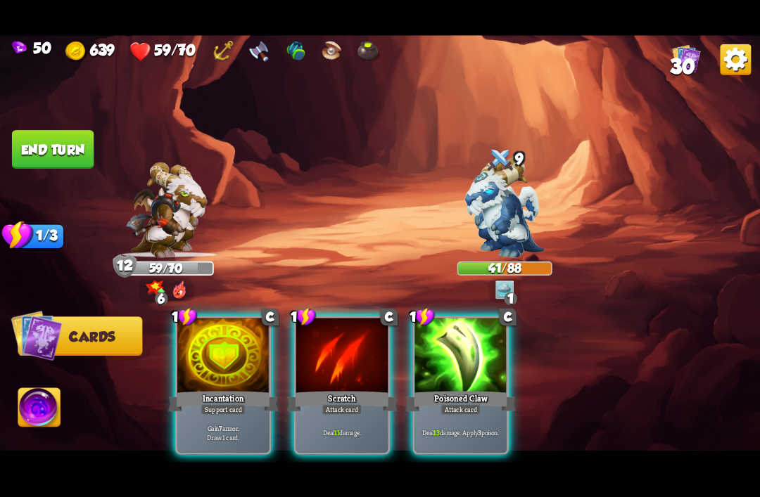
click at [453, 412] on div "Deal 13 damage. Apply 3 poison." at bounding box center [460, 432] width 92 height 40
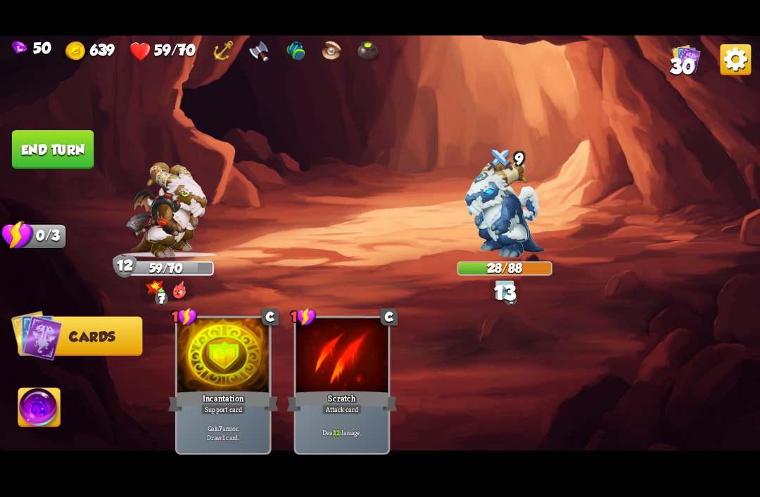
click at [46, 143] on button "End turn" at bounding box center [53, 149] width 82 height 39
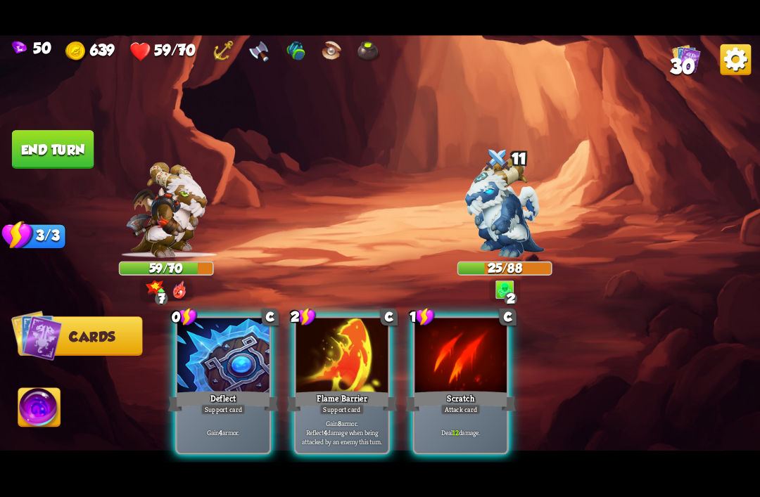
click at [204, 350] on div at bounding box center [223, 356] width 92 height 77
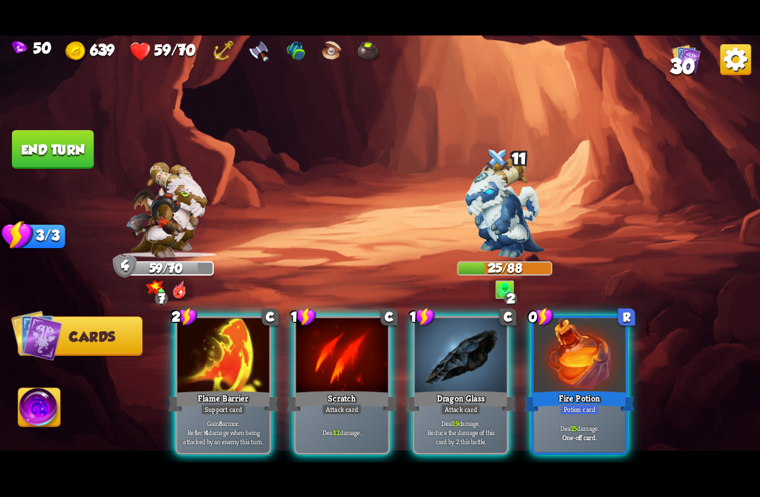
click at [23, 427] on img at bounding box center [39, 409] width 42 height 43
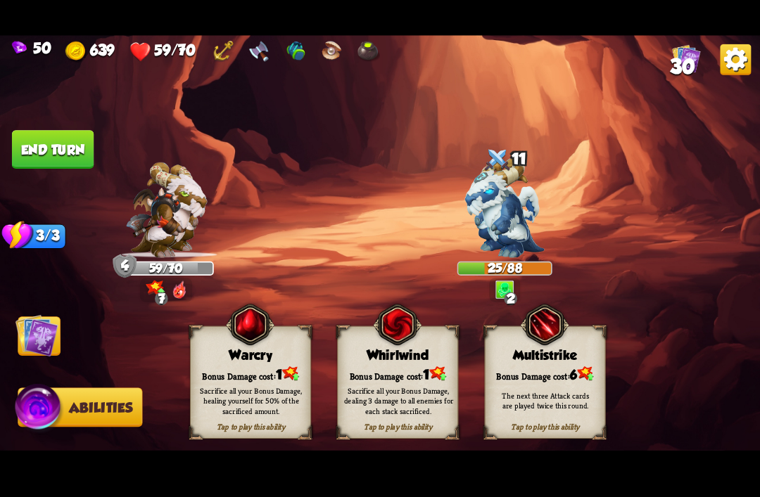
click at [34, 407] on img at bounding box center [39, 409] width 51 height 51
click at [231, 382] on div "Sacrifice all your Bonus Damage, healing yourself for 50% of the sacrificed amo…" at bounding box center [251, 401] width 121 height 48
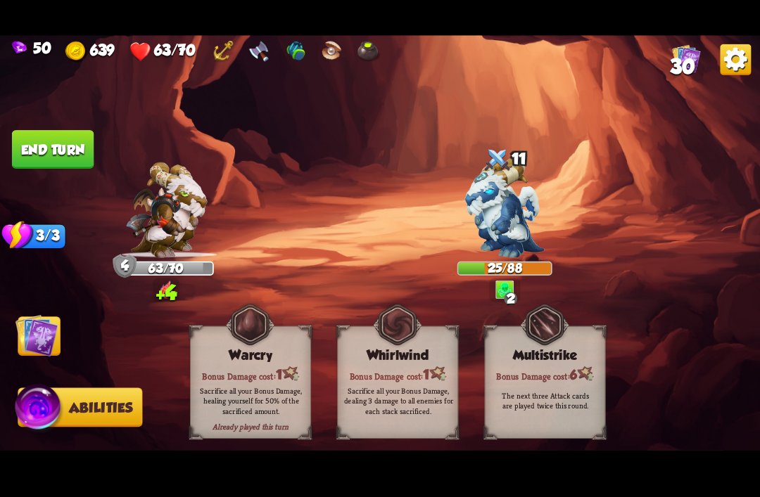
click at [36, 335] on img at bounding box center [36, 335] width 43 height 43
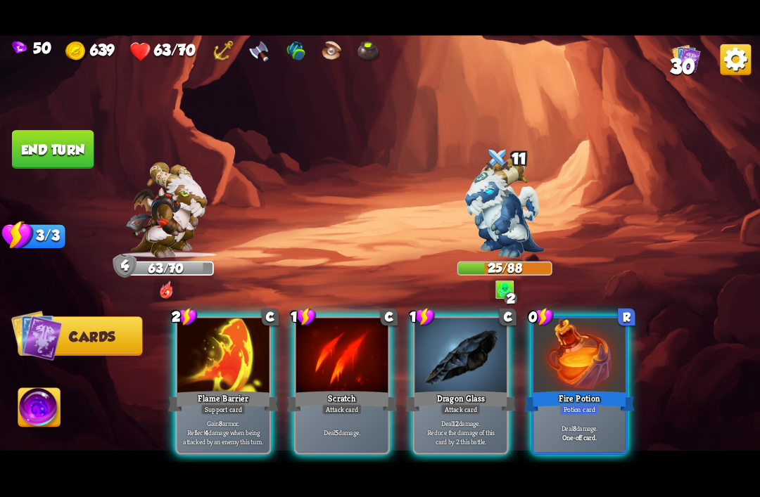
click at [563, 389] on div "Fire Potion" at bounding box center [579, 401] width 110 height 25
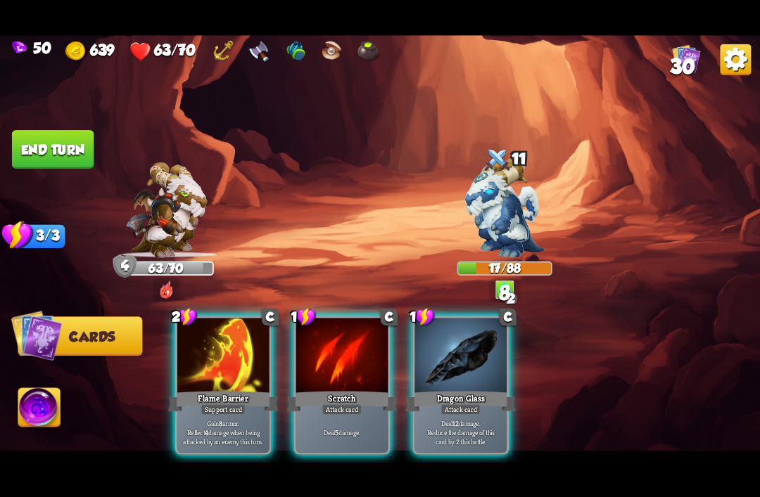
click at [456, 389] on div "Dragon Glass" at bounding box center [460, 401] width 110 height 25
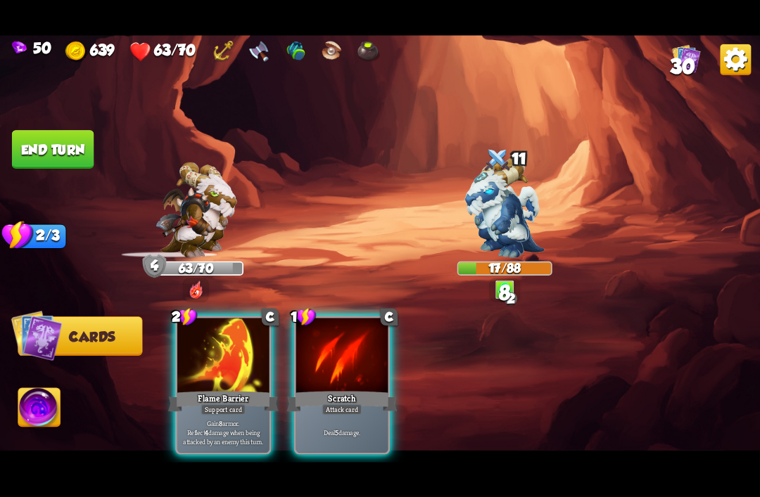
click at [337, 404] on div "Attack card" at bounding box center [342, 409] width 40 height 11
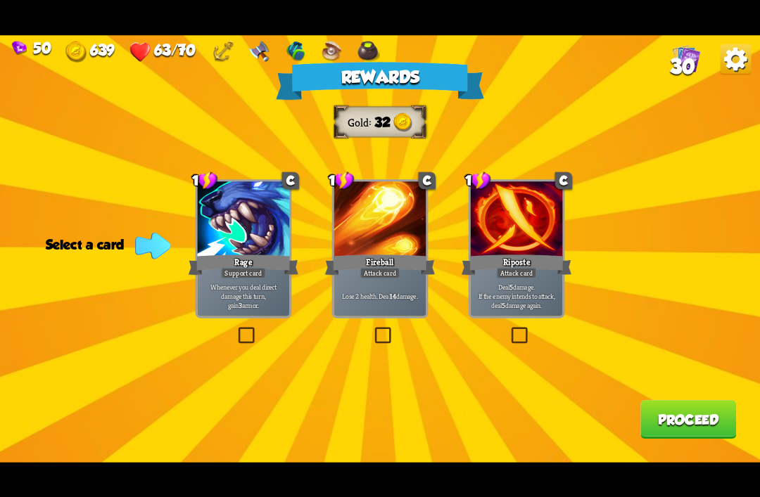
click at [217, 210] on div at bounding box center [244, 219] width 92 height 77
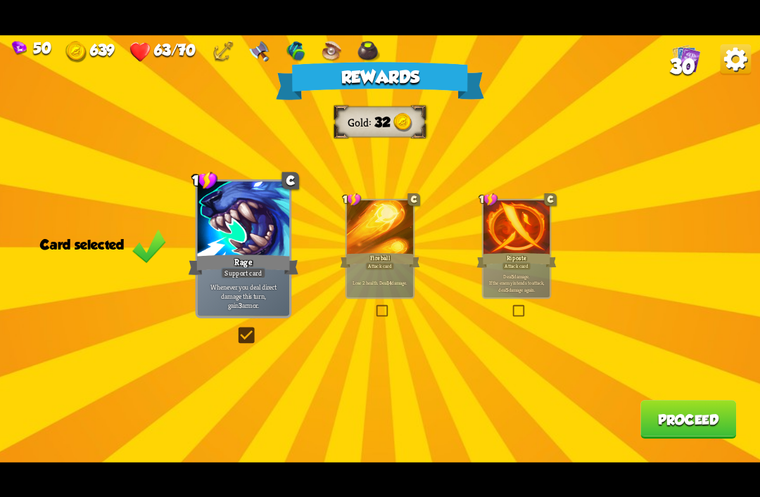
click at [523, 237] on div at bounding box center [516, 228] width 66 height 56
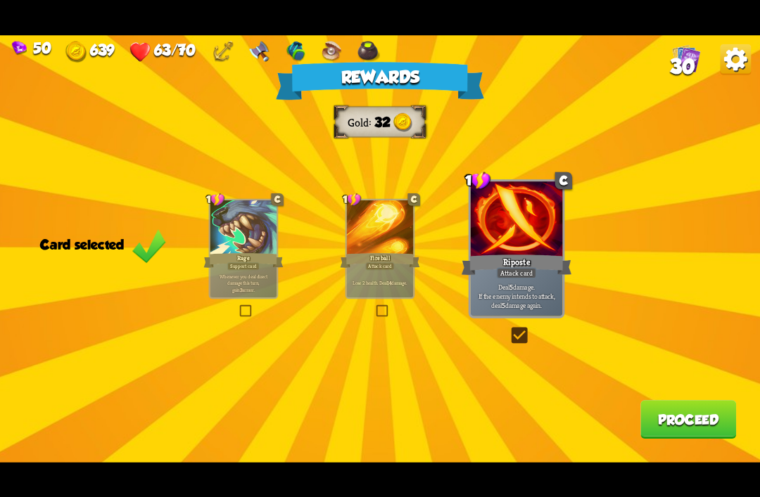
click at [669, 420] on button "Proceed" at bounding box center [688, 419] width 96 height 39
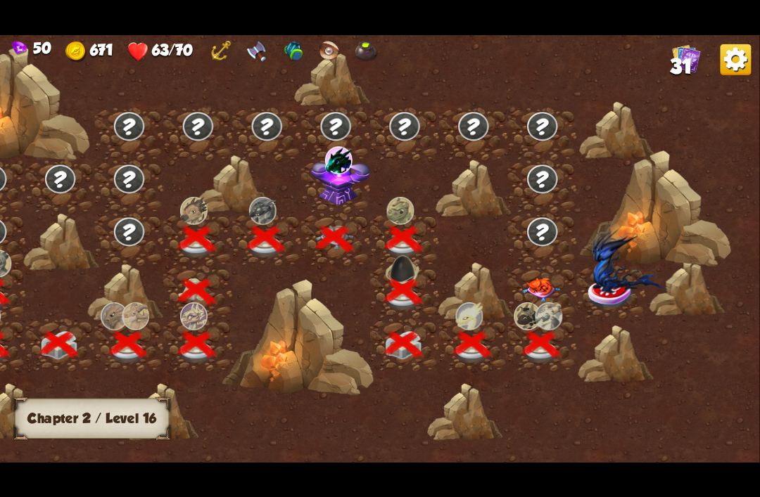
click at [337, 190] on img at bounding box center [340, 179] width 59 height 51
click at [352, 182] on img at bounding box center [340, 179] width 59 height 51
click at [334, 170] on img at bounding box center [338, 159] width 27 height 27
click at [534, 291] on img at bounding box center [542, 290] width 38 height 24
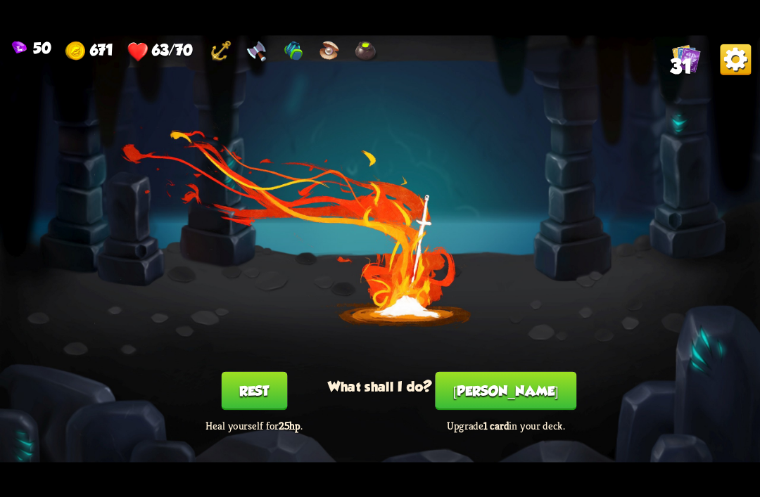
click at [514, 385] on button "[PERSON_NAME]" at bounding box center [505, 390] width 141 height 39
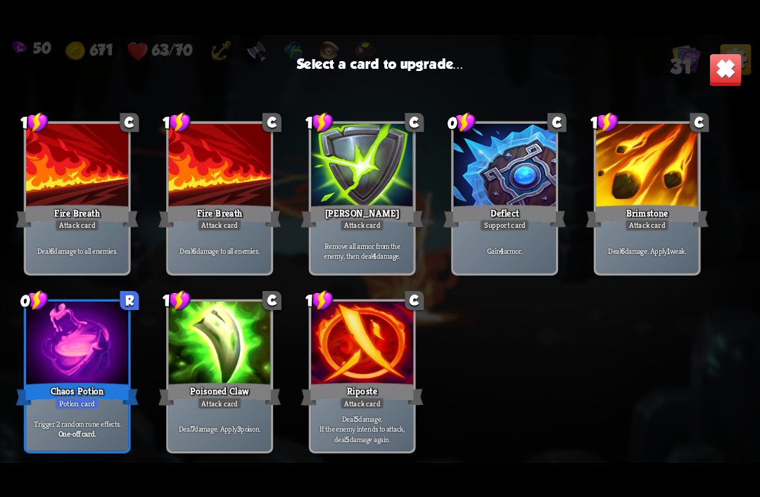
scroll to position [865, 0]
click at [64, 357] on div at bounding box center [77, 345] width 102 height 86
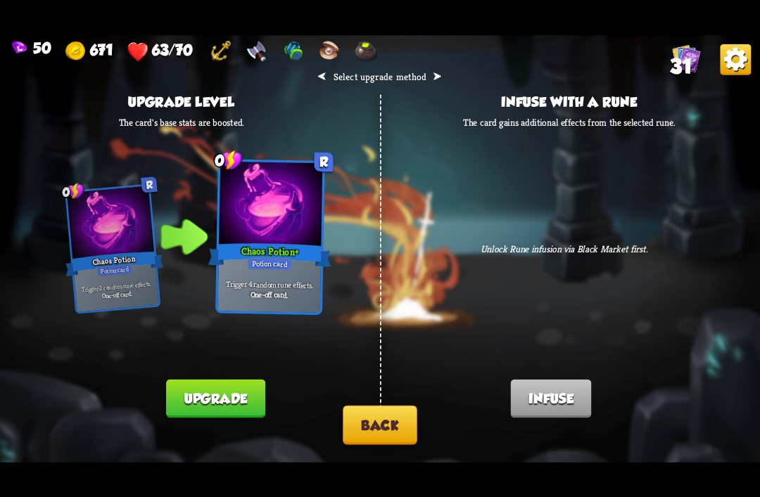
click at [196, 392] on button "Upgrade" at bounding box center [215, 398] width 98 height 39
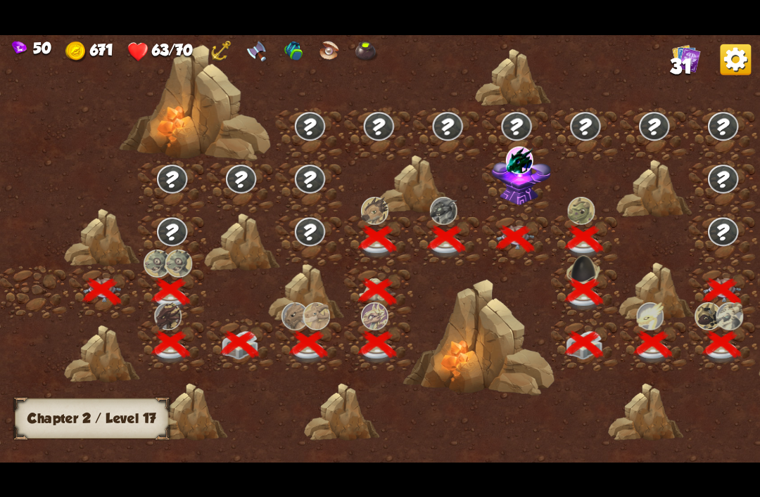
scroll to position [0, 214]
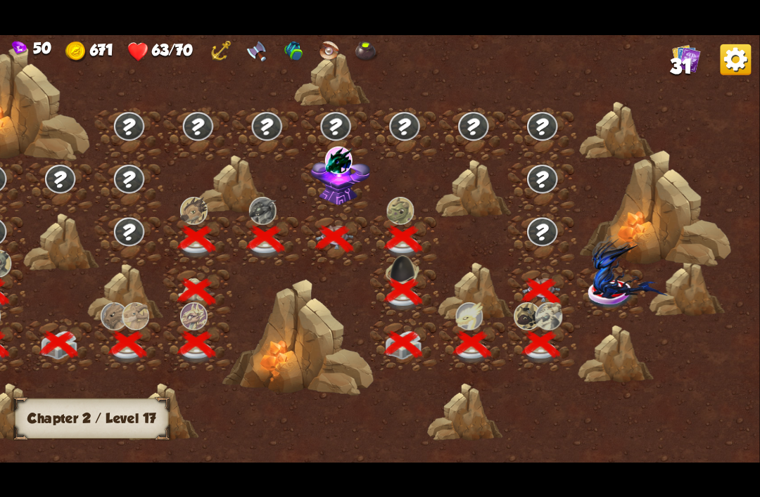
click at [616, 294] on img at bounding box center [629, 265] width 76 height 65
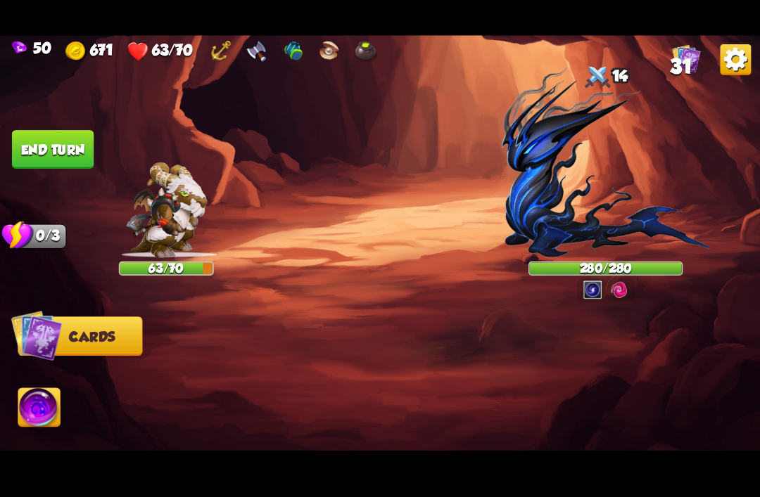
click at [544, 147] on img at bounding box center [605, 162] width 208 height 191
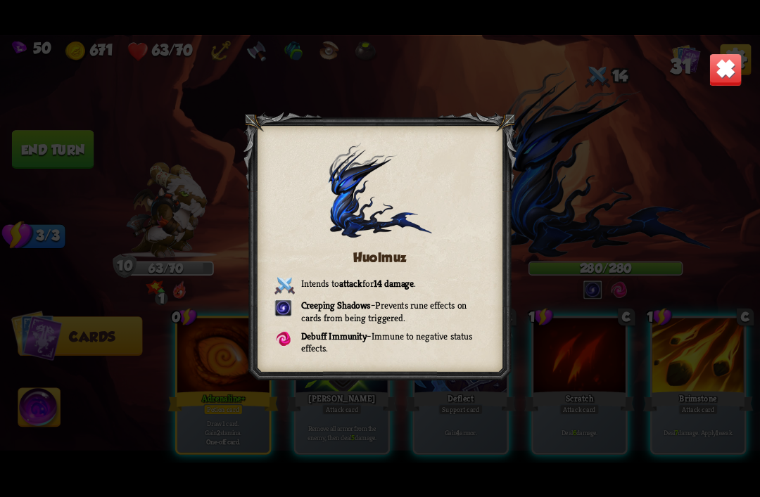
click at [728, 78] on img at bounding box center [724, 69] width 33 height 33
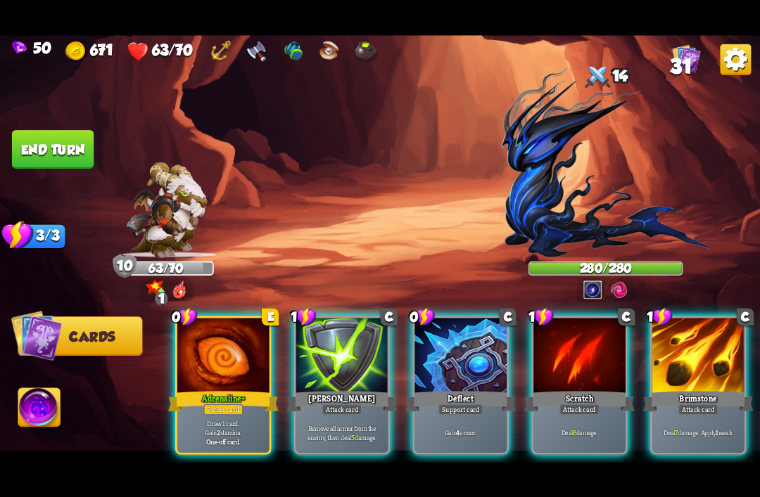
click at [223, 389] on div "Adrenaline+" at bounding box center [223, 401] width 110 height 25
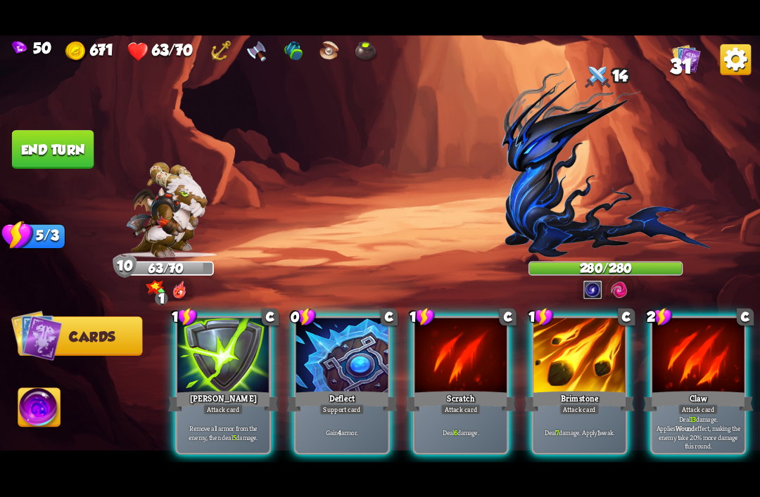
click at [335, 412] on div "Gain 4 armor." at bounding box center [342, 432] width 92 height 40
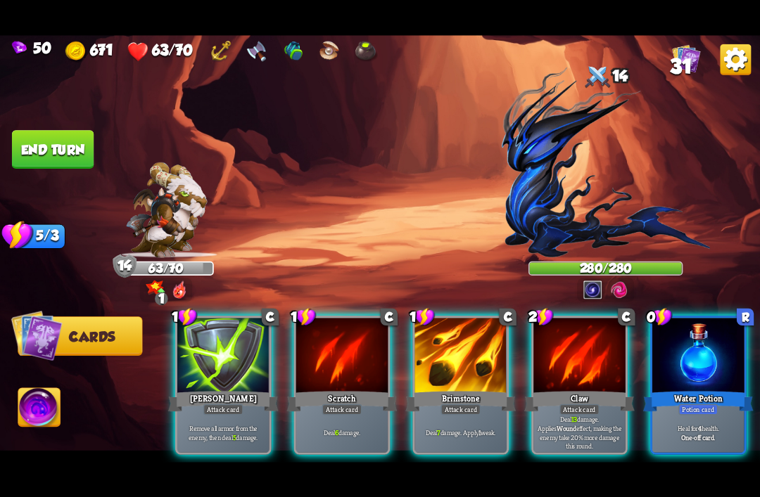
click at [690, 389] on div "Water Potion" at bounding box center [698, 401] width 110 height 25
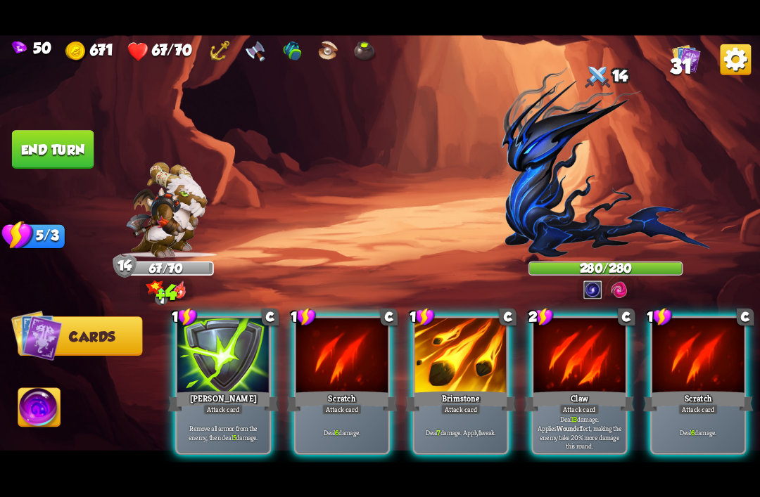
click at [564, 389] on div "Claw" at bounding box center [579, 401] width 110 height 25
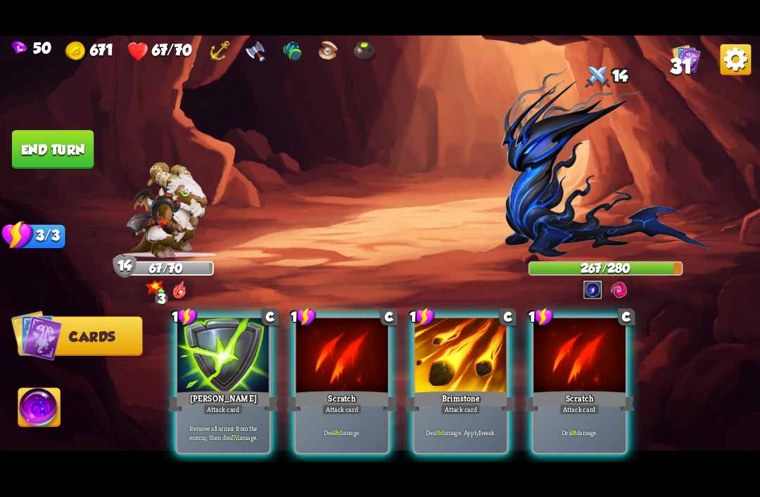
click at [445, 404] on div "Attack card" at bounding box center [460, 409] width 40 height 11
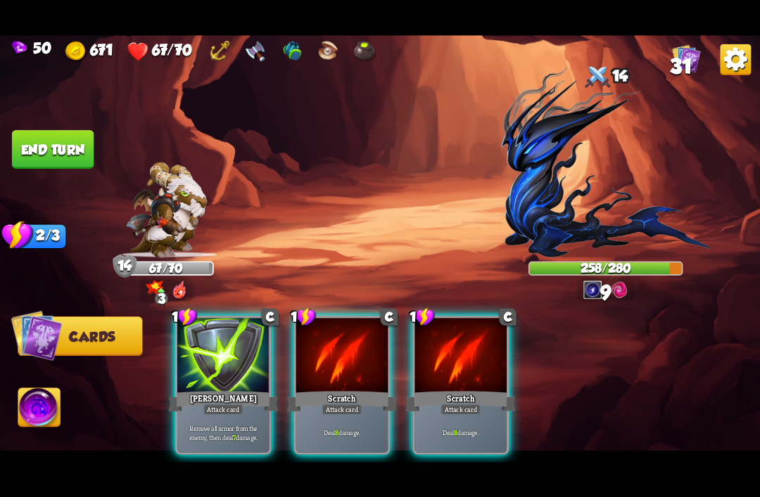
click at [332, 364] on div at bounding box center [342, 356] width 92 height 77
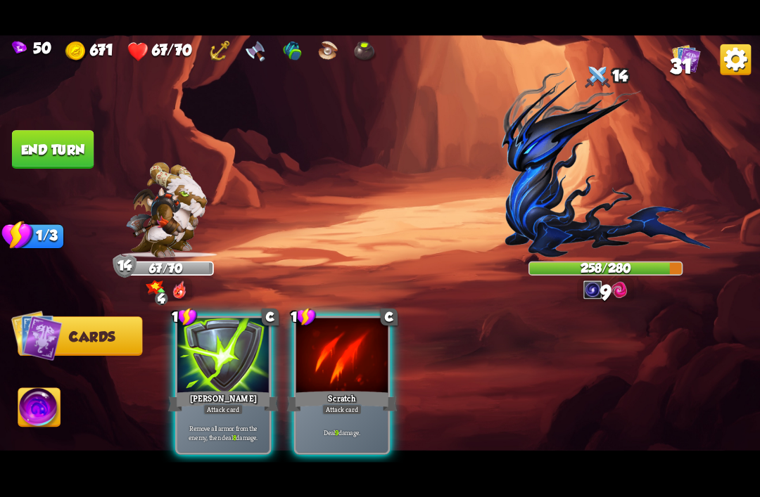
click at [364, 389] on div "Scratch" at bounding box center [342, 401] width 110 height 25
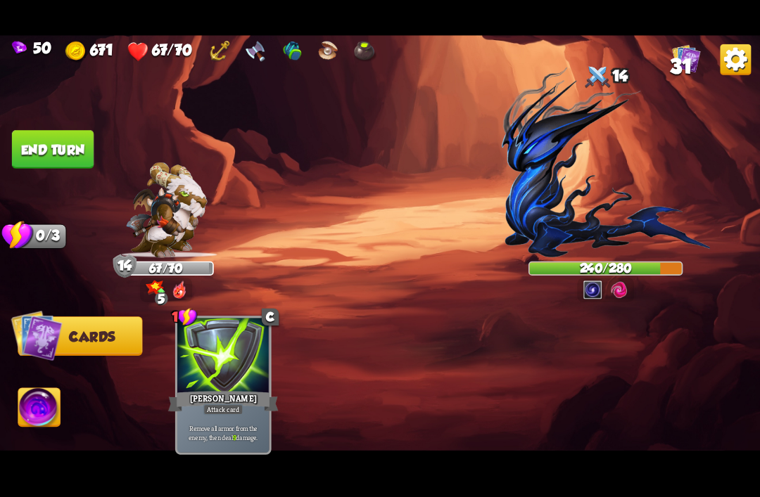
click at [37, 150] on button "End turn" at bounding box center [53, 149] width 82 height 39
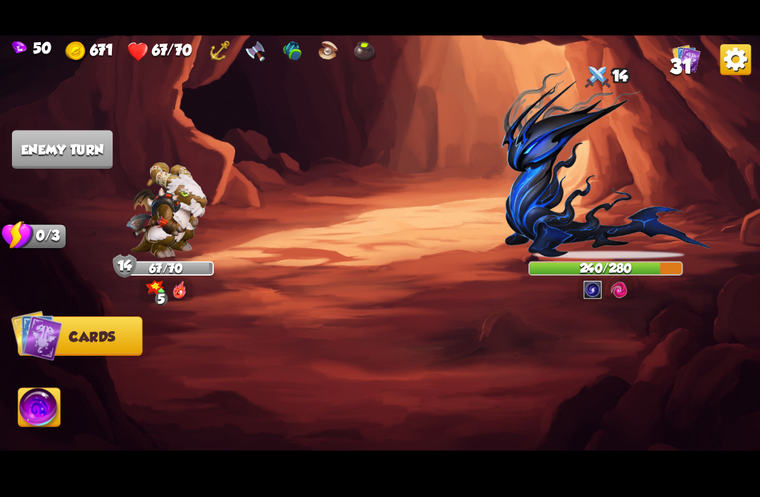
click at [165, 206] on img at bounding box center [166, 210] width 81 height 96
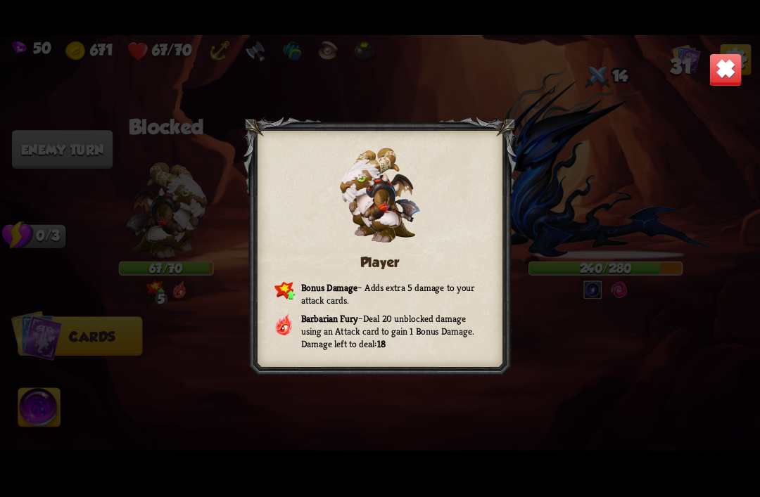
click at [722, 82] on img at bounding box center [724, 69] width 33 height 33
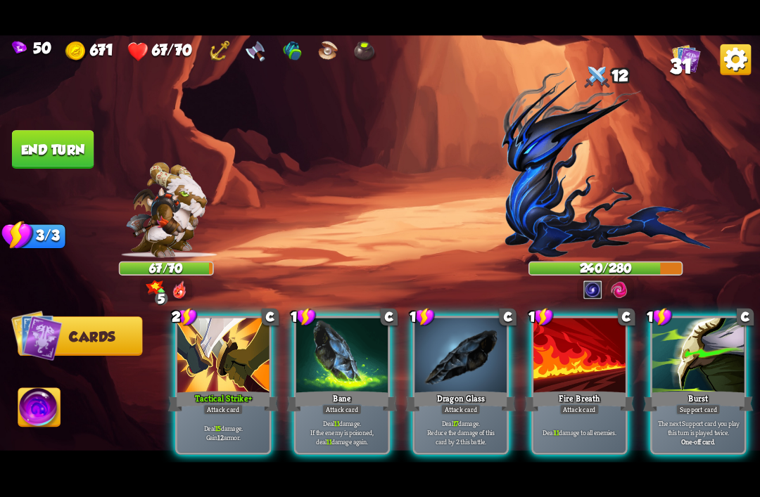
click at [229, 389] on div "Tactical Strike+" at bounding box center [223, 401] width 110 height 25
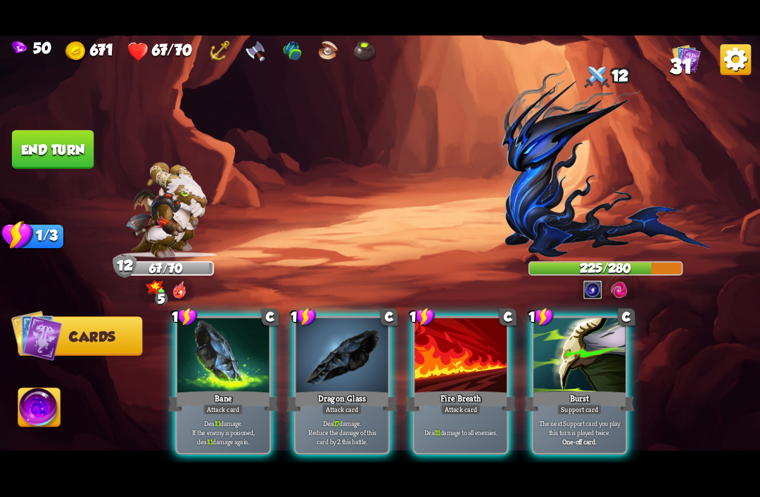
click at [340, 389] on div "Dragon Glass" at bounding box center [342, 401] width 110 height 25
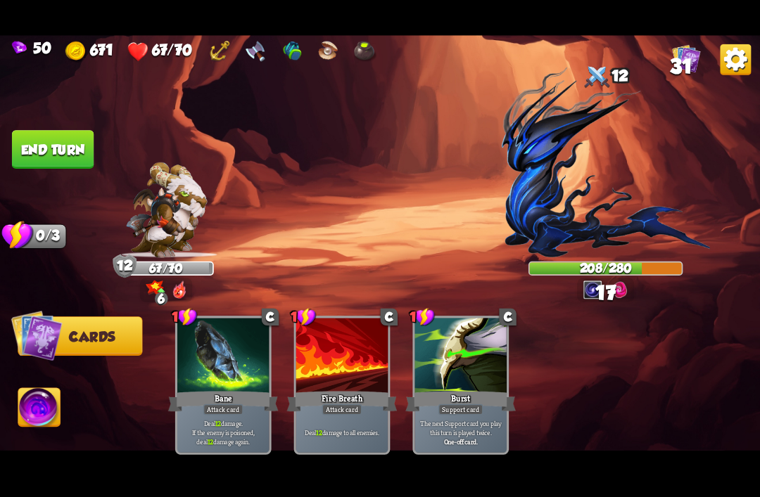
click at [79, 157] on button "End turn" at bounding box center [53, 149] width 82 height 39
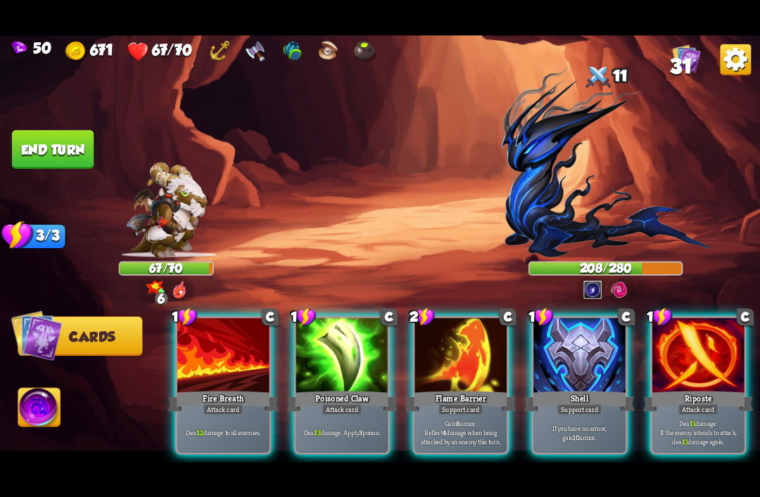
click at [583, 359] on div at bounding box center [579, 356] width 92 height 77
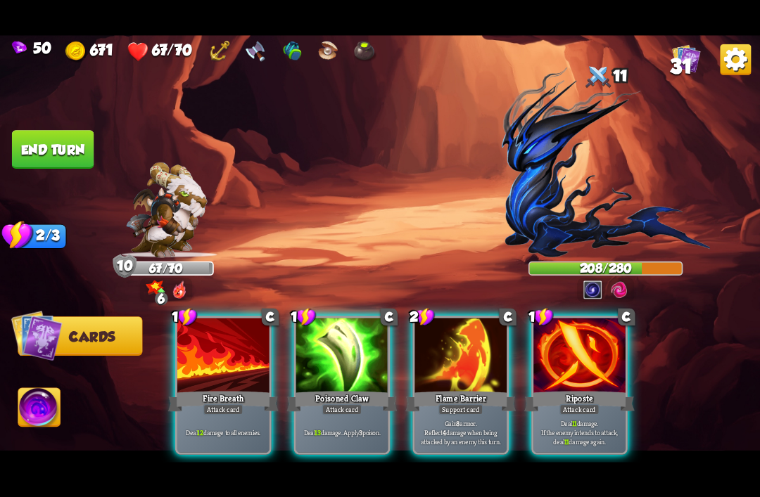
click at [567, 349] on div at bounding box center [579, 356] width 92 height 77
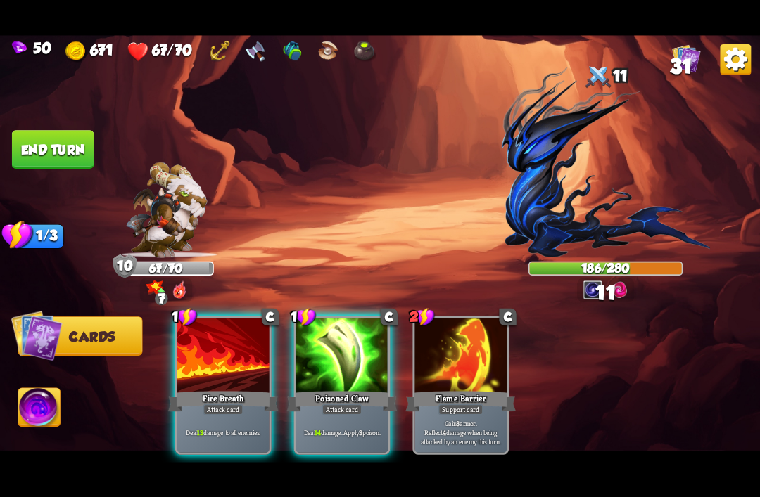
click at [344, 412] on div "Deal 14 damage. Apply 3 poison." at bounding box center [342, 432] width 92 height 40
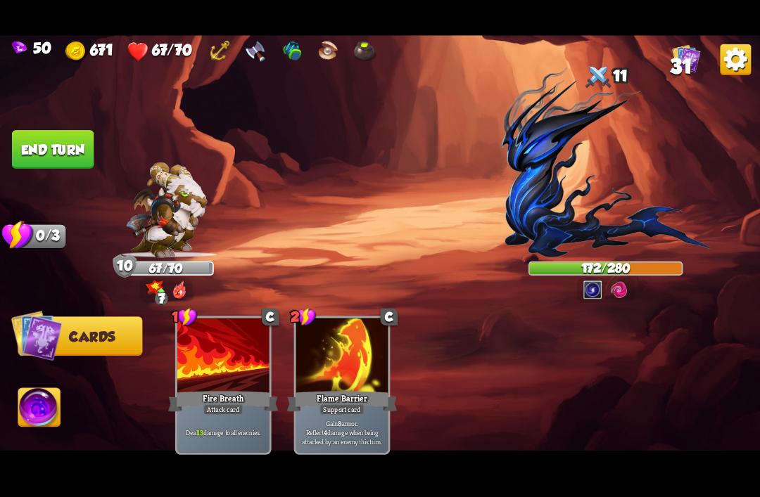
click at [56, 108] on img at bounding box center [380, 249] width 760 height 428
click at [37, 142] on button "End turn" at bounding box center [53, 149] width 82 height 39
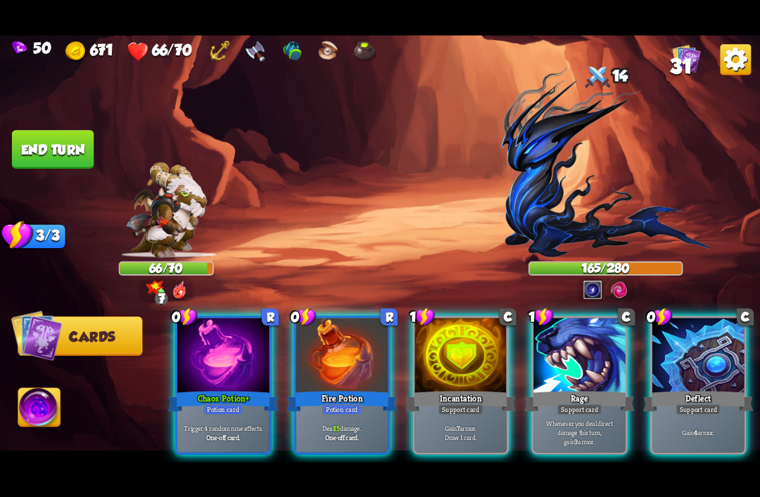
click at [326, 389] on div "Fire Potion" at bounding box center [342, 401] width 110 height 25
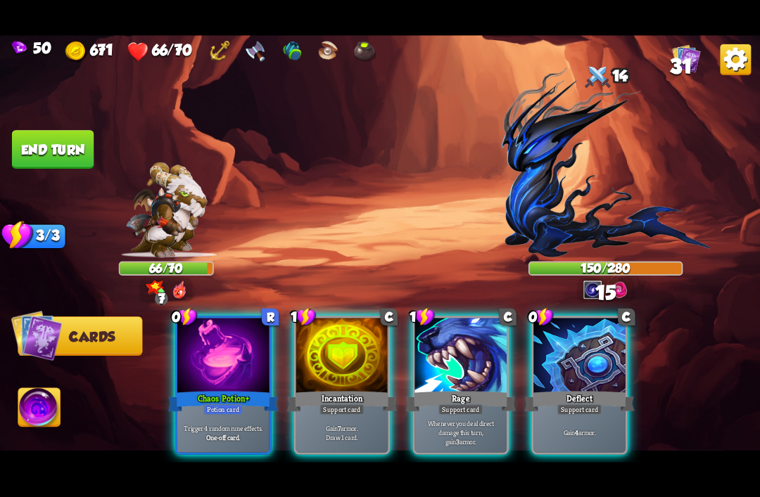
click at [220, 360] on div at bounding box center [223, 356] width 92 height 77
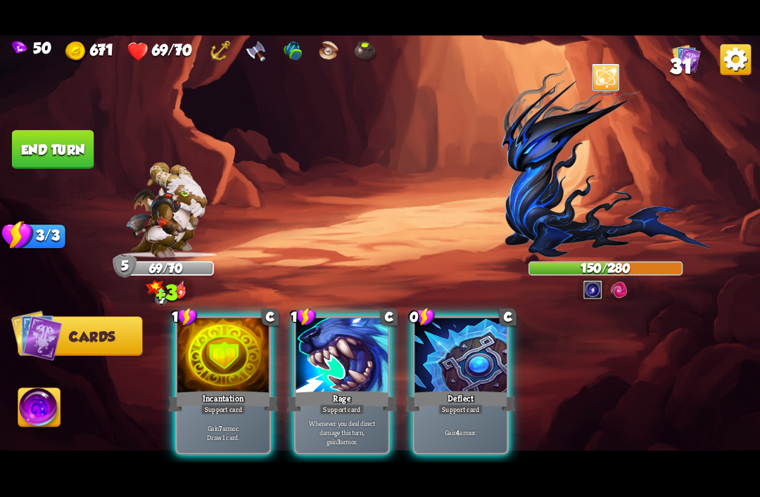
click at [442, 389] on div "Deflect" at bounding box center [460, 401] width 110 height 25
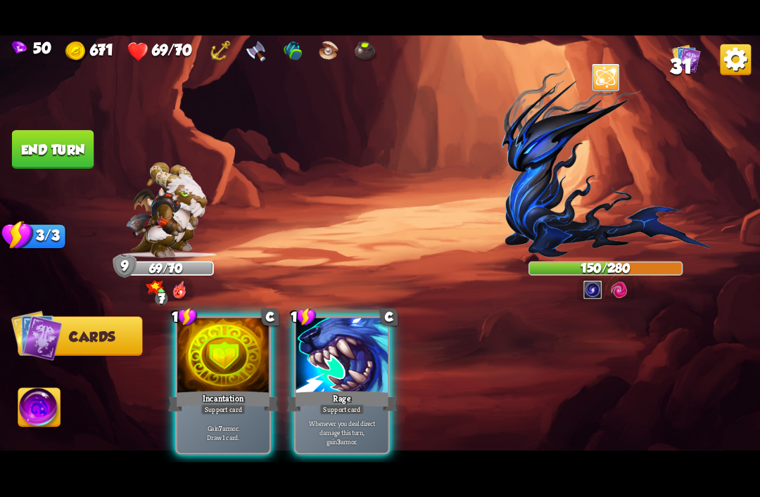
click at [214, 335] on div at bounding box center [223, 356] width 92 height 77
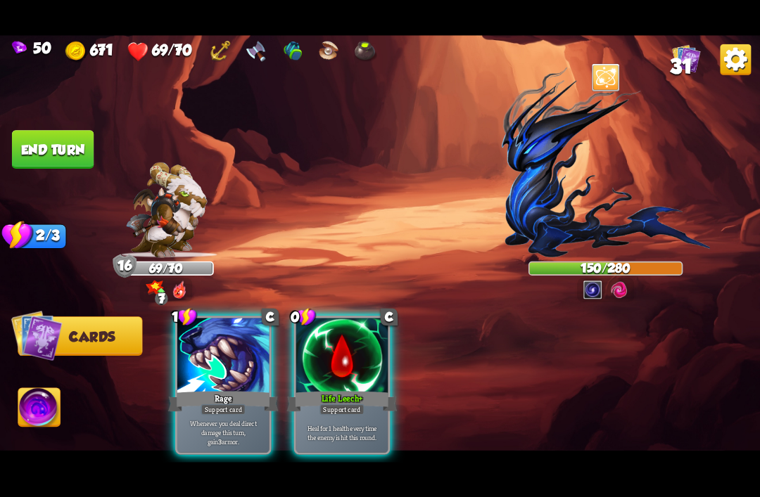
click at [215, 366] on div at bounding box center [223, 356] width 92 height 77
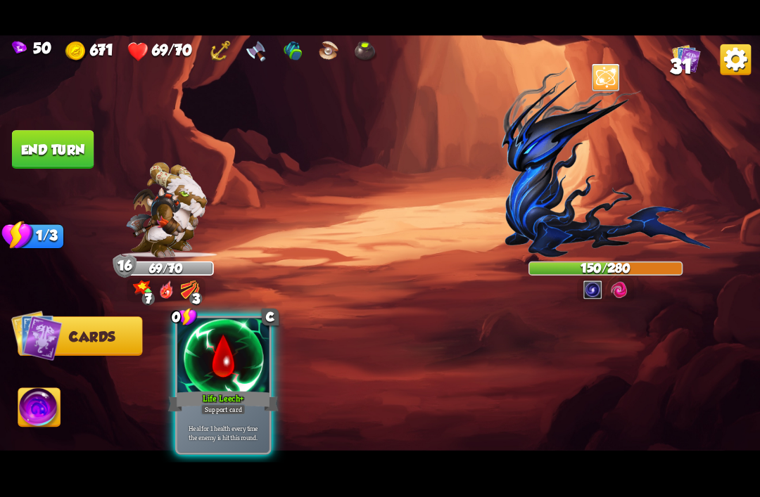
click at [210, 389] on div "Life Leech+" at bounding box center [223, 401] width 110 height 25
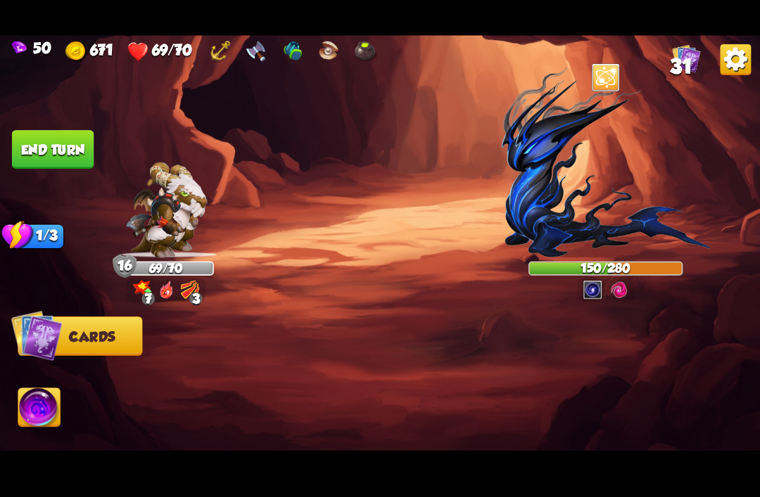
click at [37, 153] on button "End turn" at bounding box center [53, 149] width 82 height 39
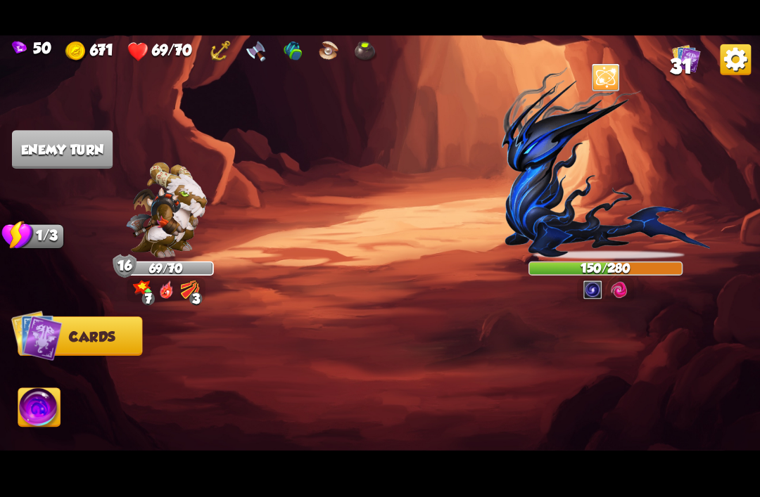
click at [530, 186] on img at bounding box center [605, 162] width 208 height 191
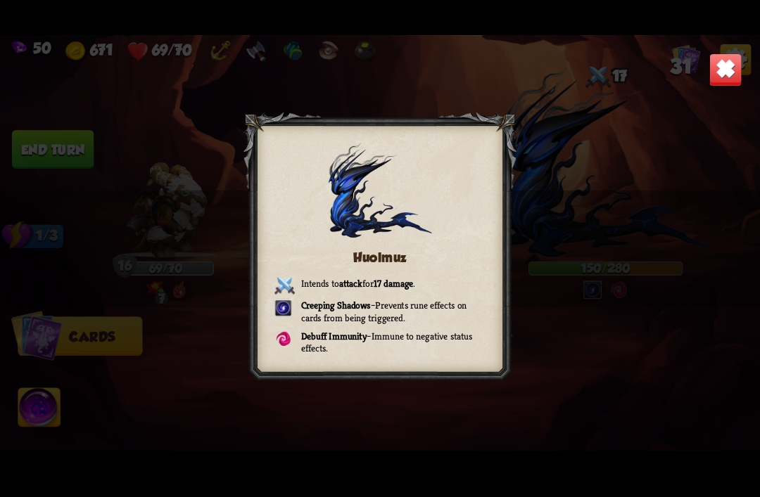
click at [729, 79] on img at bounding box center [724, 69] width 33 height 33
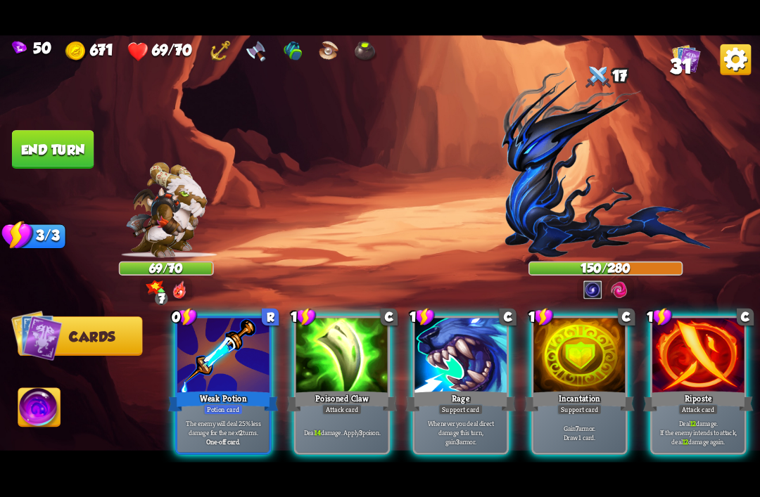
click at [235, 404] on div "Potion card" at bounding box center [222, 409] width 39 height 11
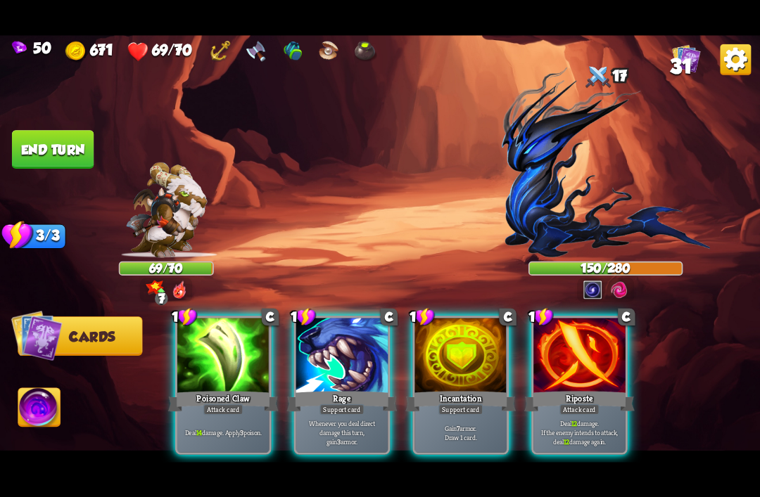
click at [359, 389] on div "Rage" at bounding box center [342, 401] width 110 height 25
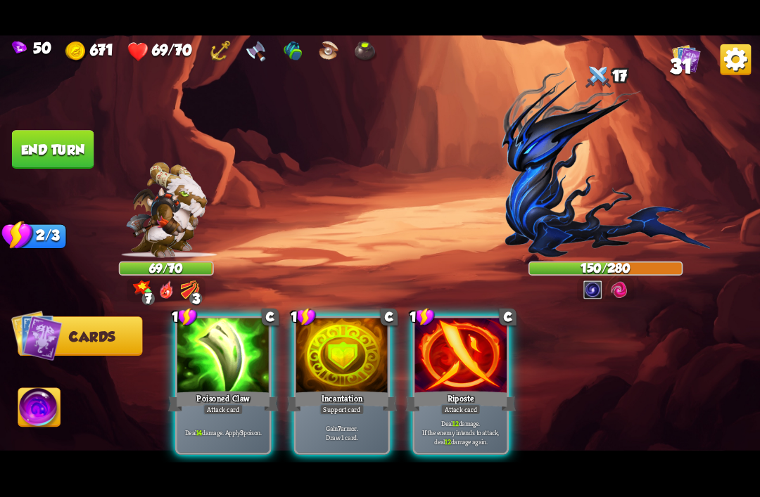
click at [354, 412] on div "Gain 7 armor. Draw 1 card." at bounding box center [342, 432] width 92 height 40
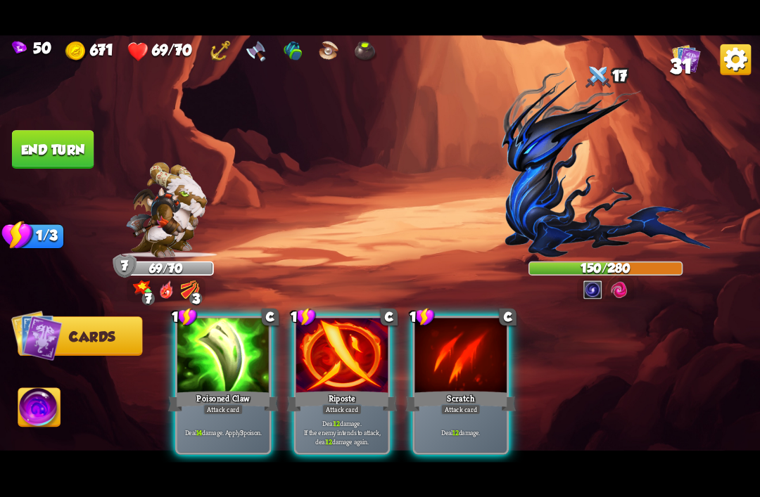
click at [357, 418] on p "Deal 12 damage. If the enemy intends to attack, deal 12 damage again." at bounding box center [341, 431] width 87 height 27
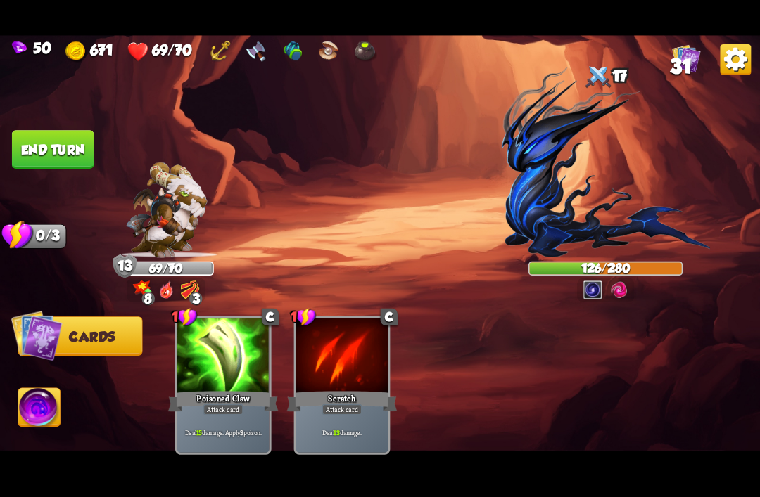
click at [29, 145] on button "End turn" at bounding box center [53, 149] width 82 height 39
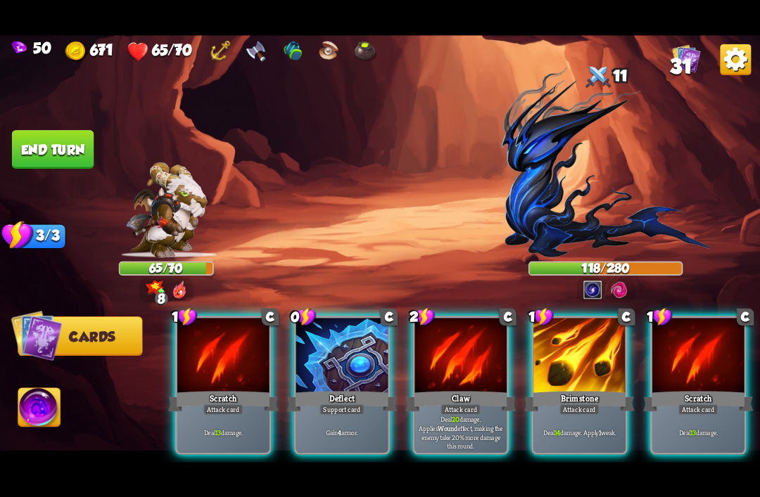
click at [344, 404] on div "Support card" at bounding box center [341, 409] width 45 height 11
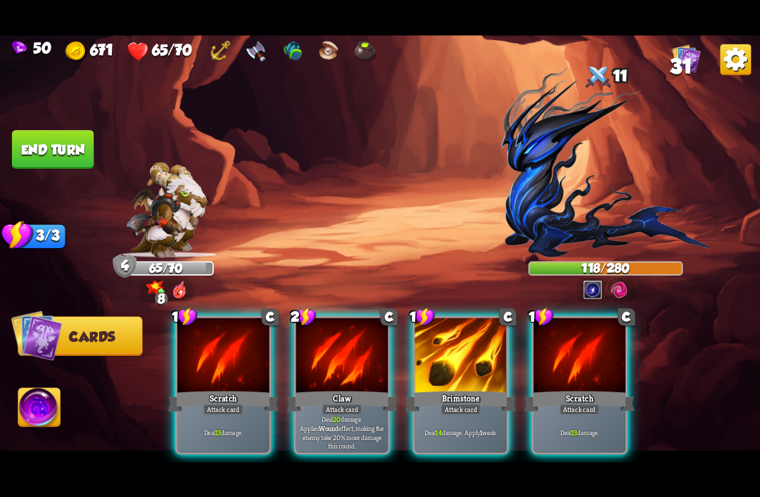
click at [345, 359] on div at bounding box center [342, 356] width 92 height 77
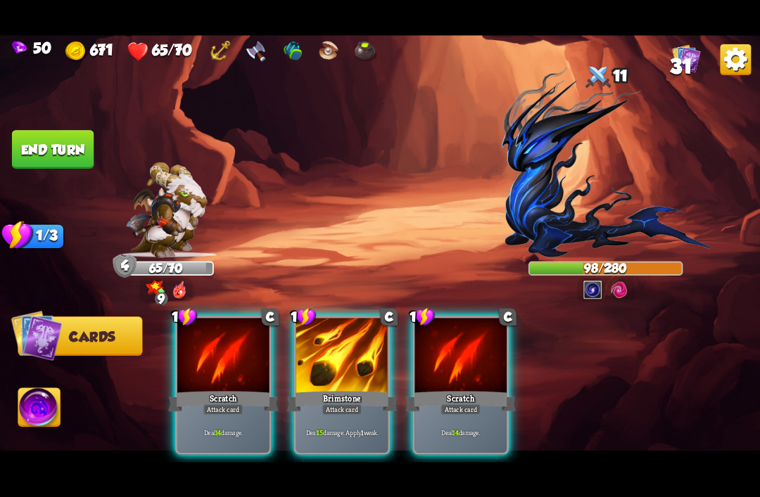
click at [354, 389] on div "Brimstone" at bounding box center [342, 401] width 110 height 25
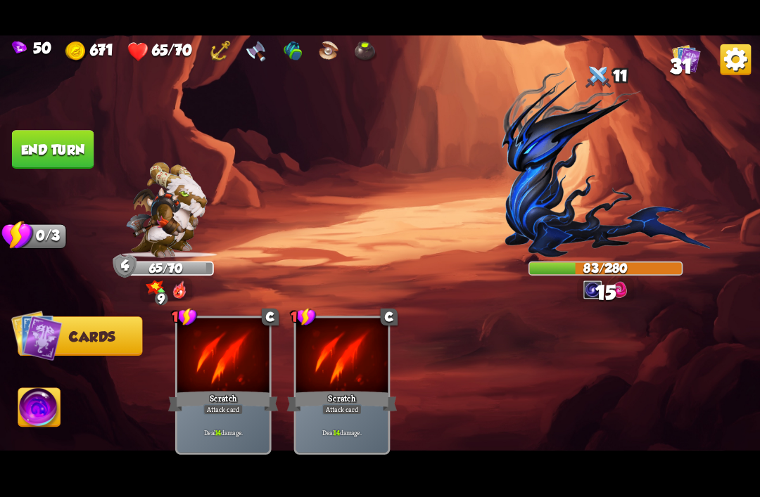
click at [32, 148] on button "End turn" at bounding box center [53, 149] width 82 height 39
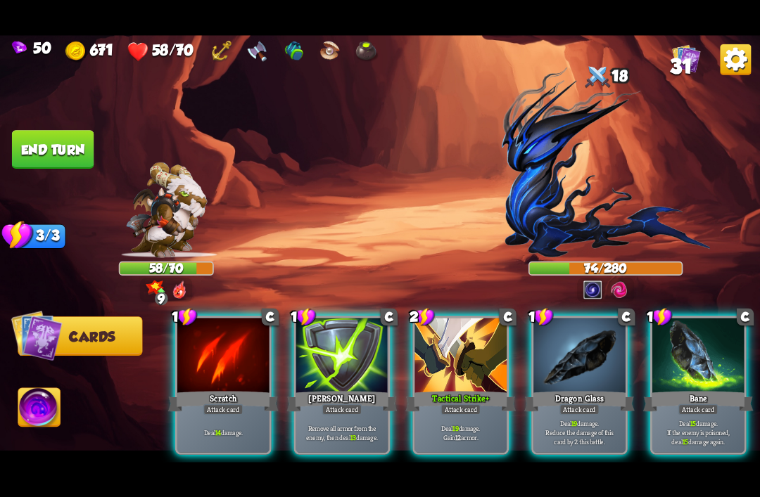
click at [473, 426] on p "Deal 19 damage. Gain 12 armor." at bounding box center [460, 432] width 87 height 18
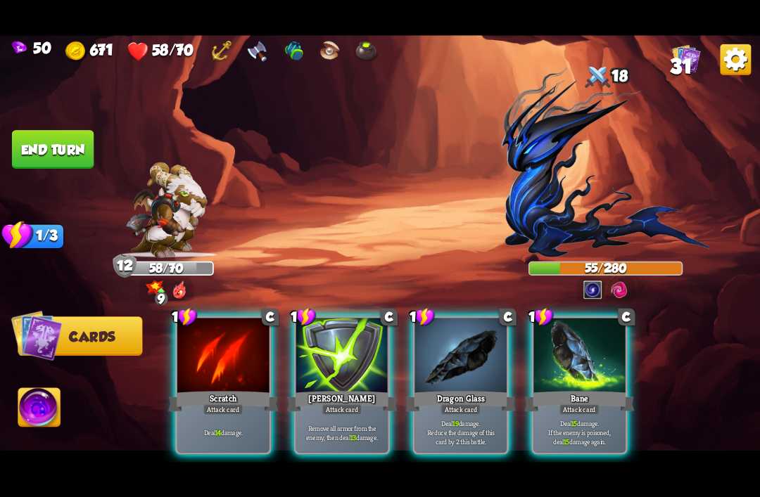
click at [454, 428] on p "Deal 19 damage. Reduce the damage of this card by 2 this battle." at bounding box center [460, 431] width 87 height 27
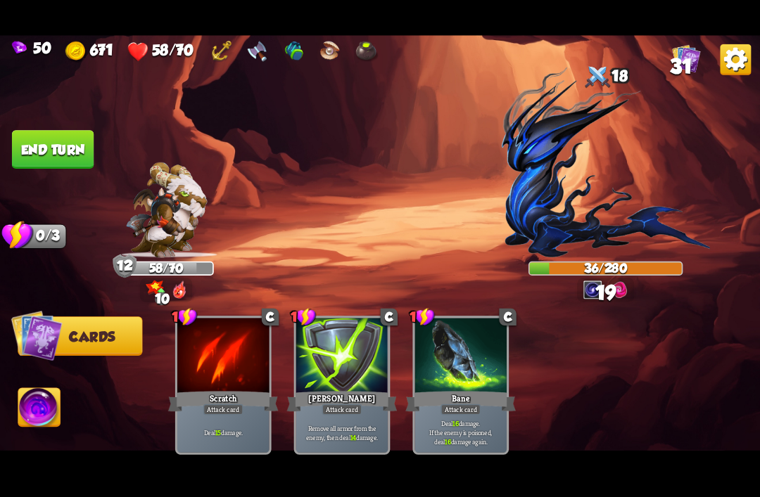
click at [58, 405] on img at bounding box center [39, 409] width 42 height 43
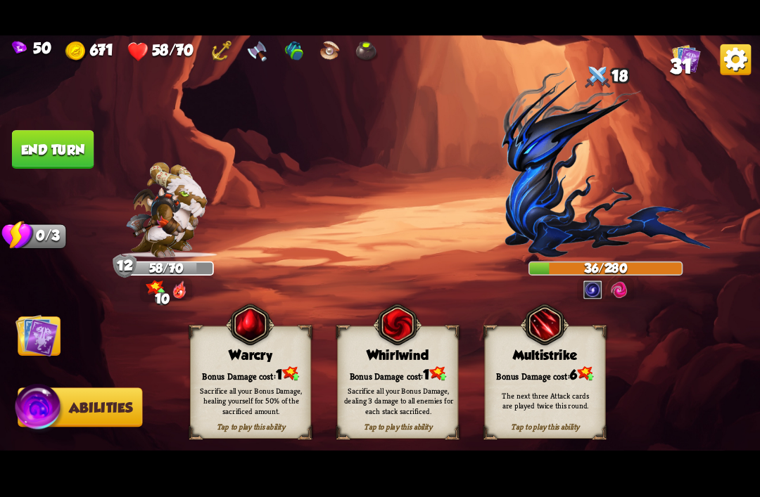
click at [568, 393] on div "The next three Attack cards are played twice this round." at bounding box center [545, 400] width 97 height 20
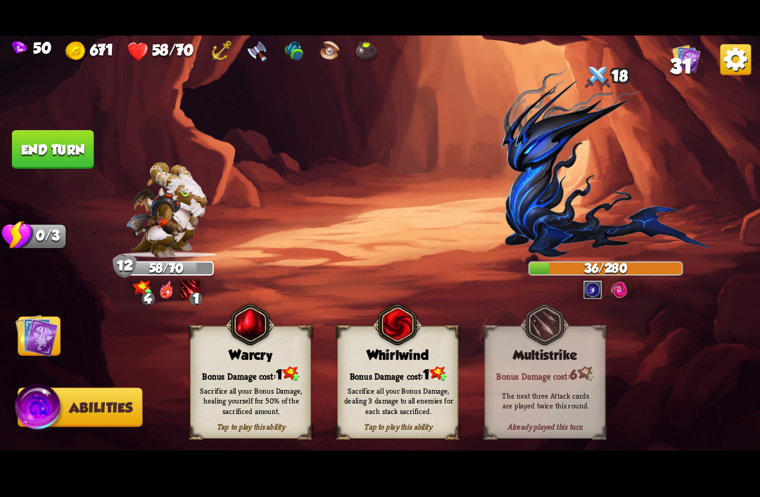
click at [68, 127] on img at bounding box center [380, 249] width 760 height 428
click at [42, 139] on button "End turn" at bounding box center [53, 149] width 82 height 39
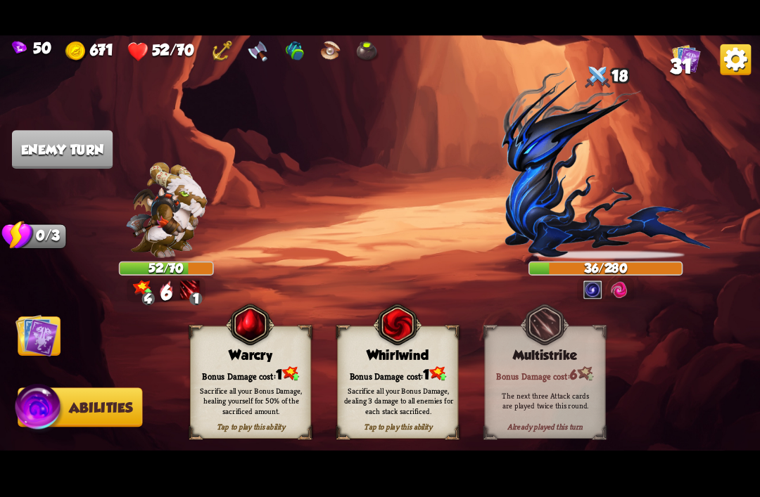
click at [27, 338] on img at bounding box center [36, 335] width 43 height 43
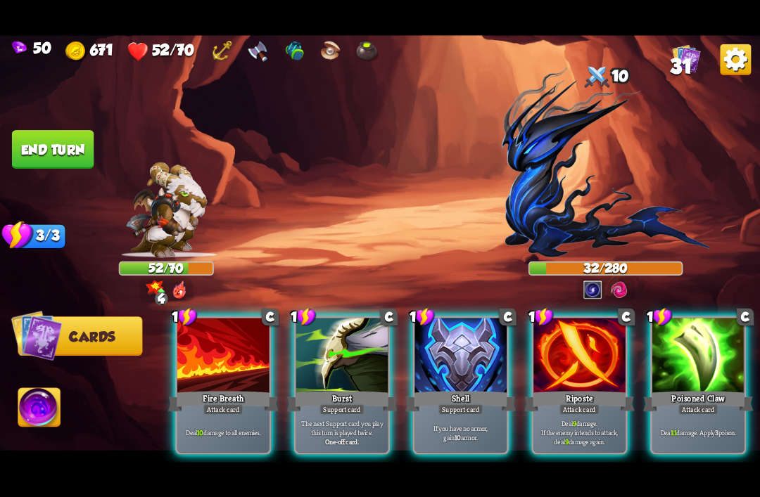
click at [452, 389] on div "Shell" at bounding box center [460, 401] width 110 height 25
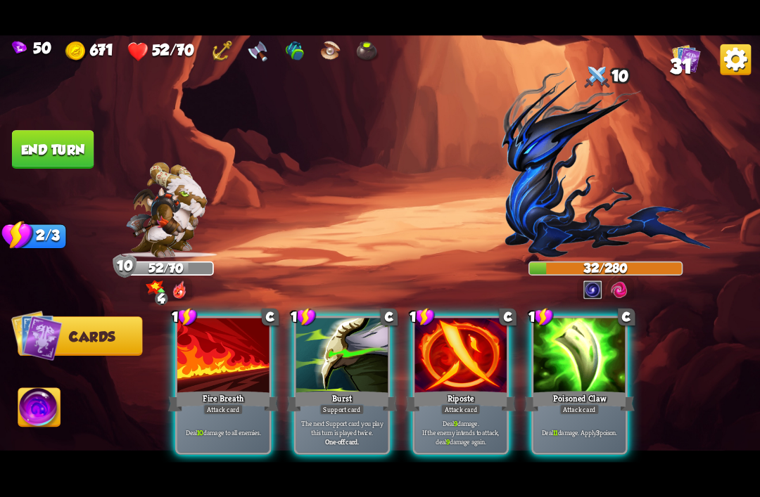
click at [449, 367] on div at bounding box center [460, 356] width 92 height 77
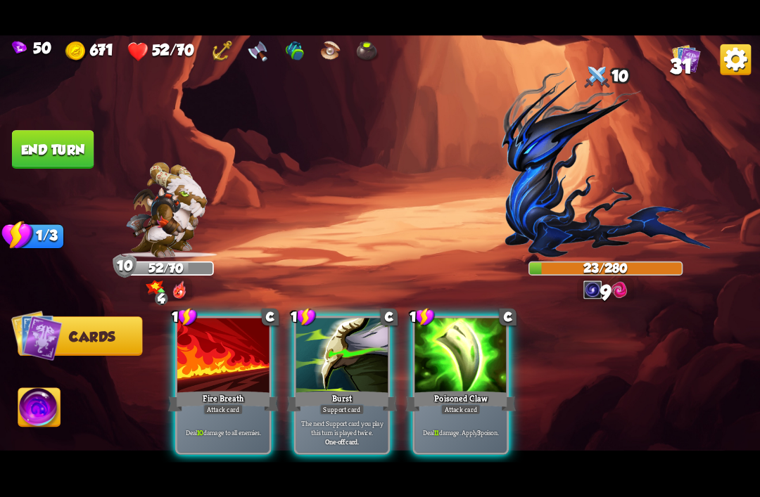
click at [47, 400] on img at bounding box center [39, 409] width 42 height 43
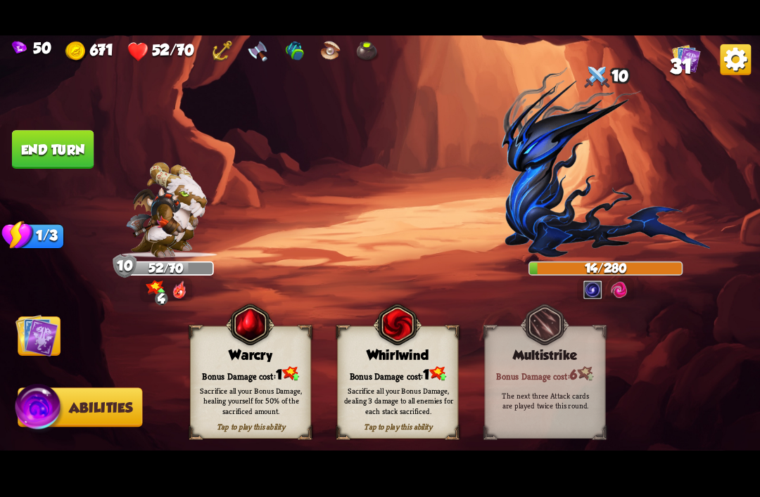
click at [268, 374] on div "Bonus Damage cost: 1" at bounding box center [251, 373] width 120 height 17
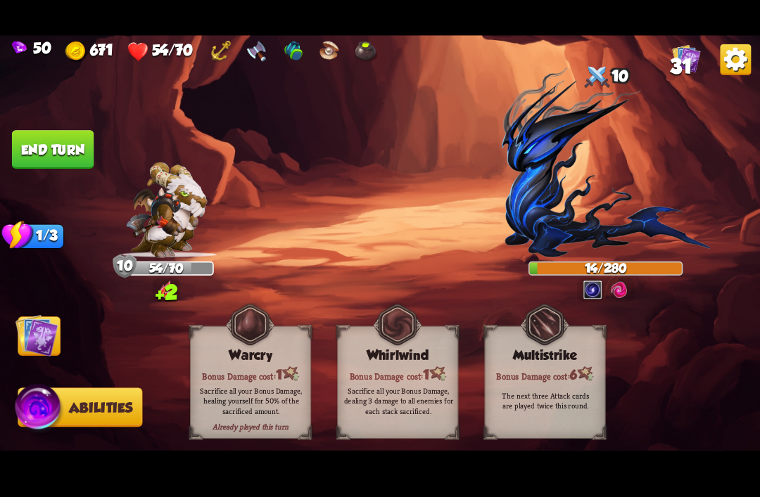
click at [27, 333] on img at bounding box center [36, 335] width 43 height 43
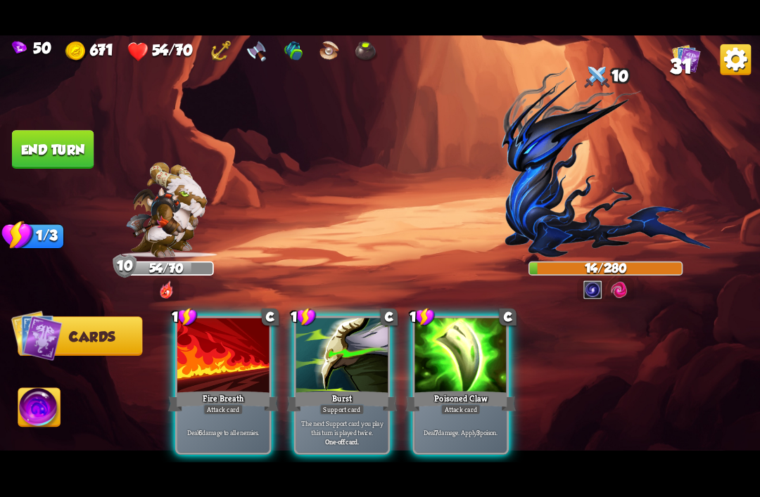
click at [228, 389] on div "Fire Breath" at bounding box center [223, 401] width 110 height 25
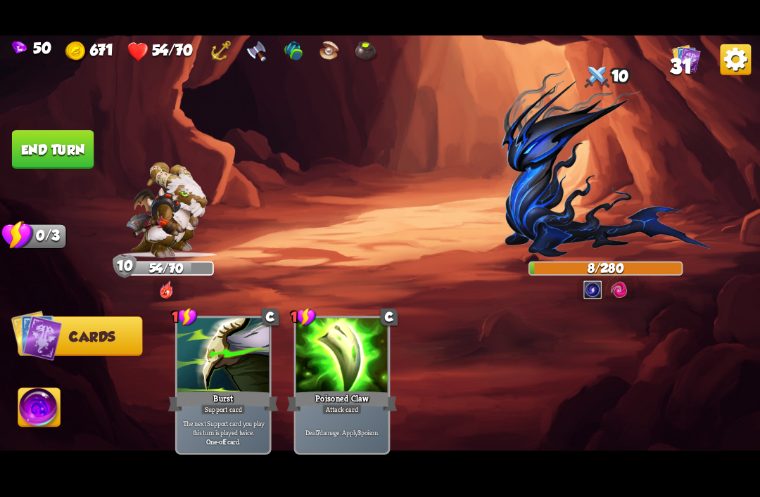
click at [41, 151] on button "End turn" at bounding box center [53, 149] width 82 height 39
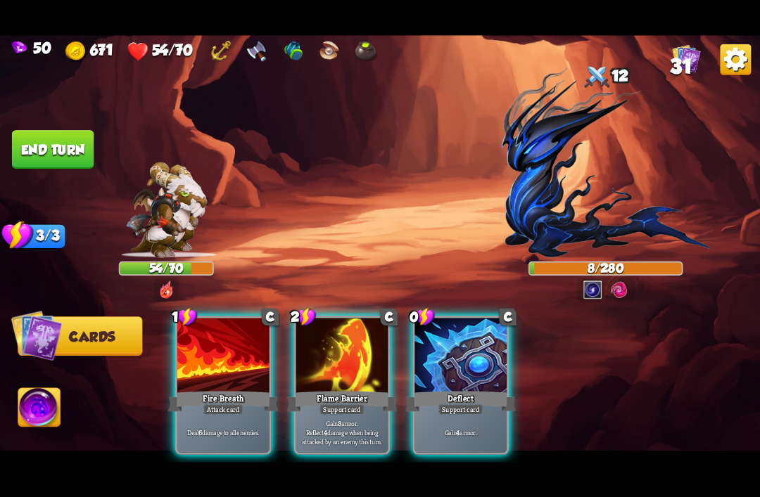
click at [222, 389] on div "Fire Breath" at bounding box center [223, 401] width 110 height 25
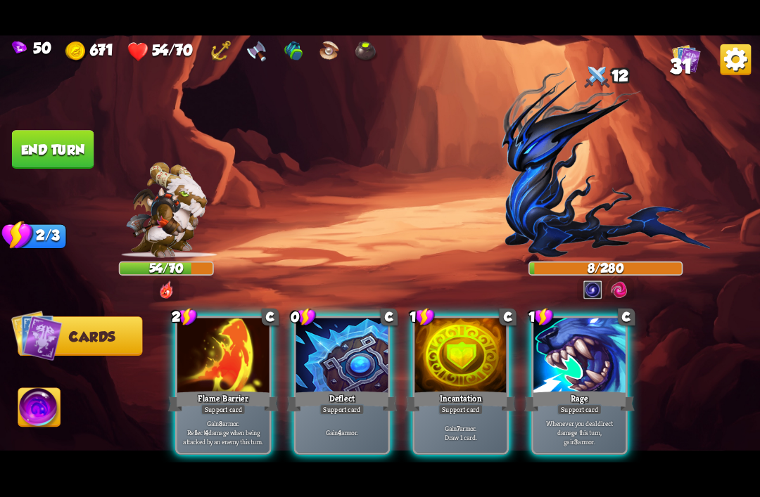
click at [341, 343] on div at bounding box center [342, 356] width 92 height 77
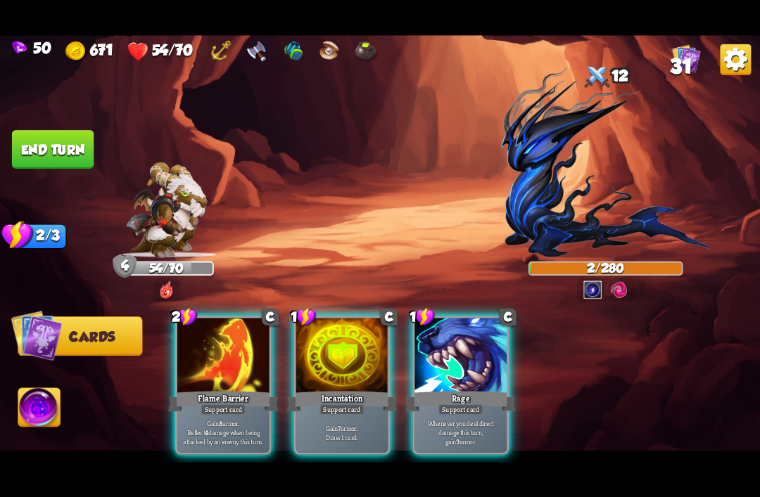
click at [222, 365] on div at bounding box center [223, 356] width 92 height 77
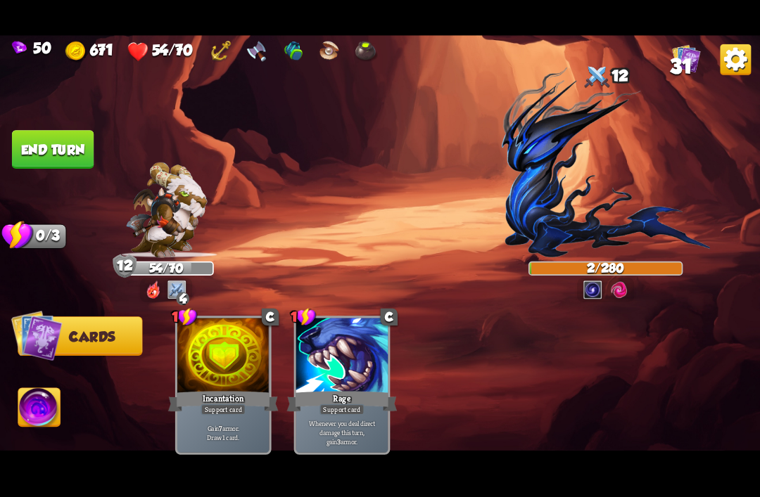
click at [34, 140] on button "End turn" at bounding box center [53, 149] width 82 height 39
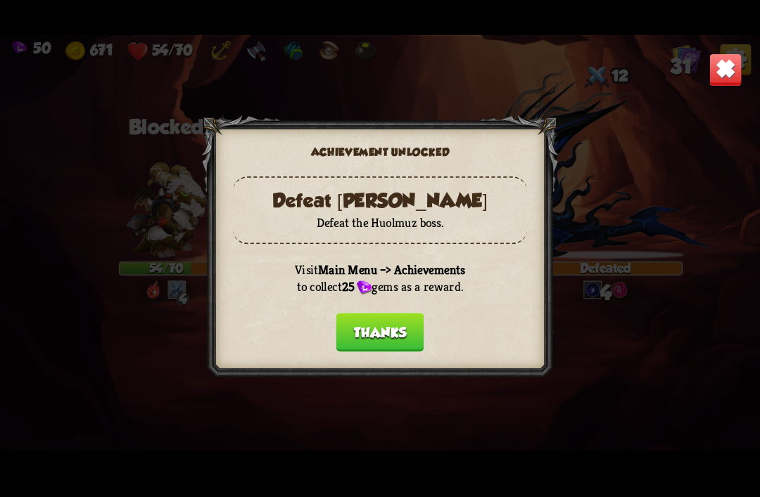
click at [390, 321] on button "Thanks" at bounding box center [380, 332] width 88 height 39
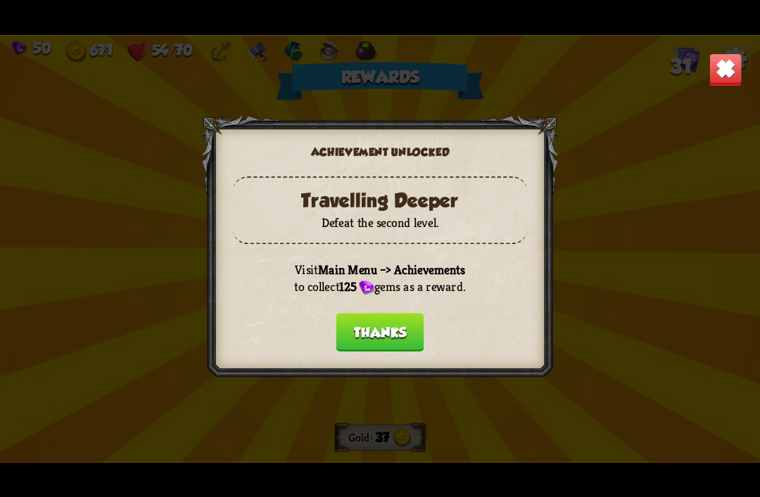
click at [389, 335] on button "Thanks" at bounding box center [380, 332] width 88 height 39
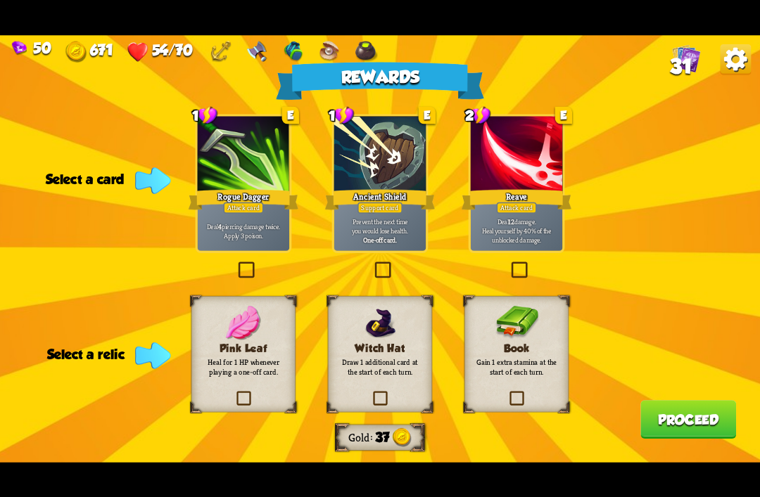
click at [269, 175] on div at bounding box center [244, 154] width 92 height 77
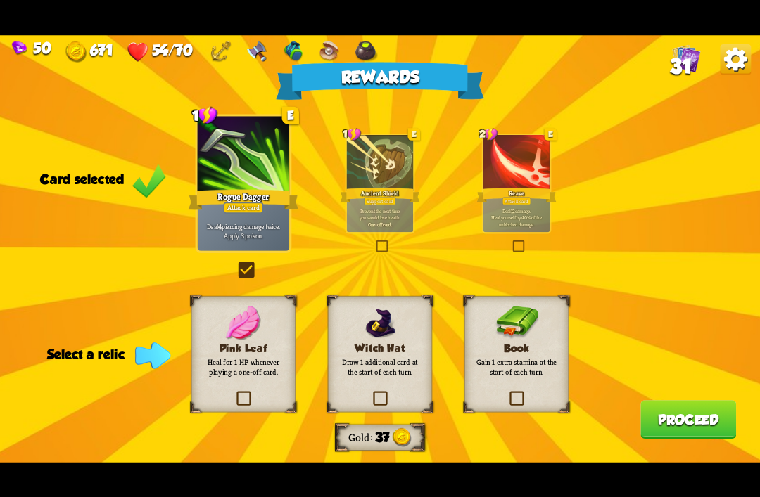
click at [523, 361] on p "Gain 1 extra stamina at the start of each turn." at bounding box center [516, 367] width 84 height 20
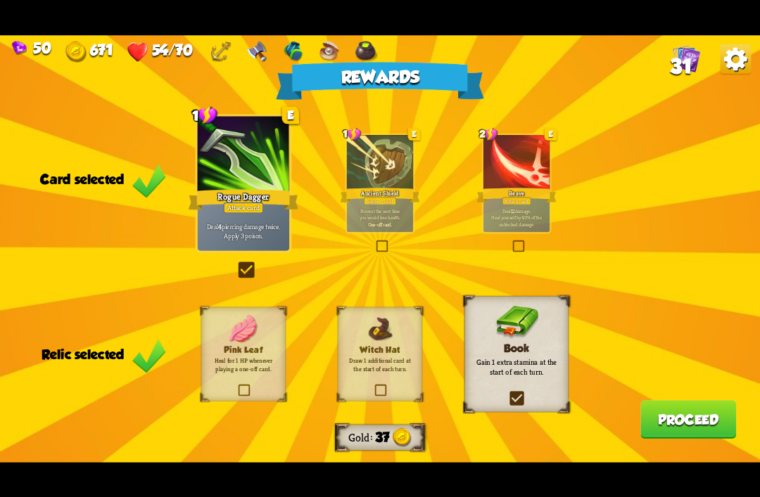
click at [694, 419] on button "Proceed" at bounding box center [688, 419] width 96 height 39
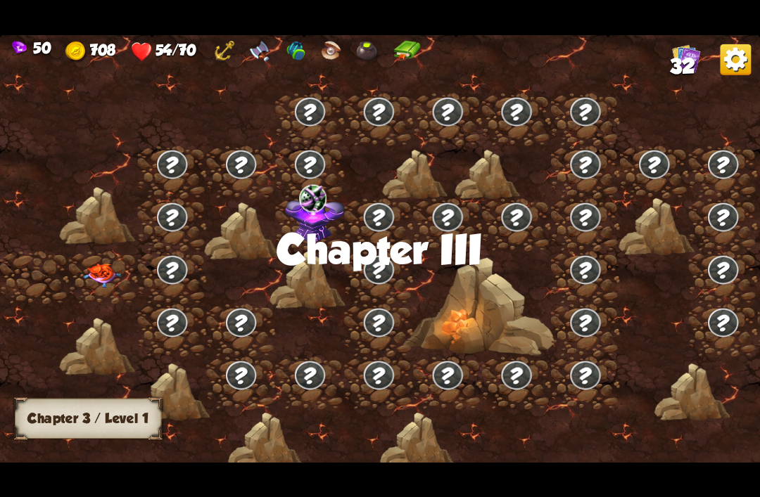
click at [117, 272] on img at bounding box center [102, 276] width 38 height 24
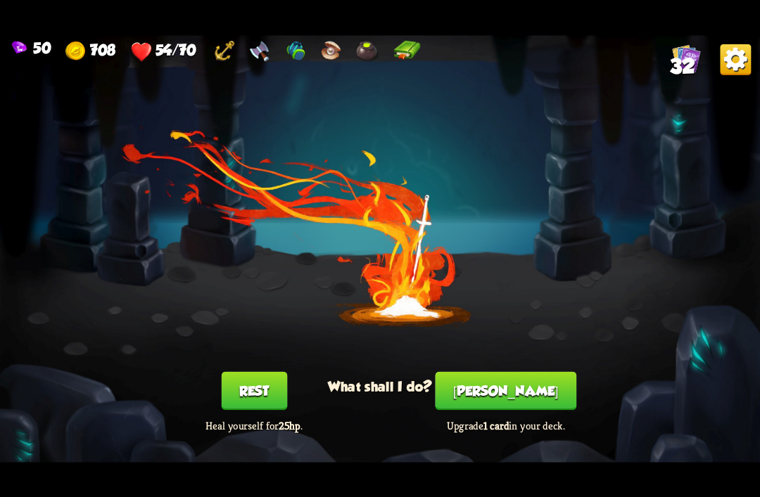
click at [499, 390] on button "[PERSON_NAME]" at bounding box center [505, 390] width 141 height 39
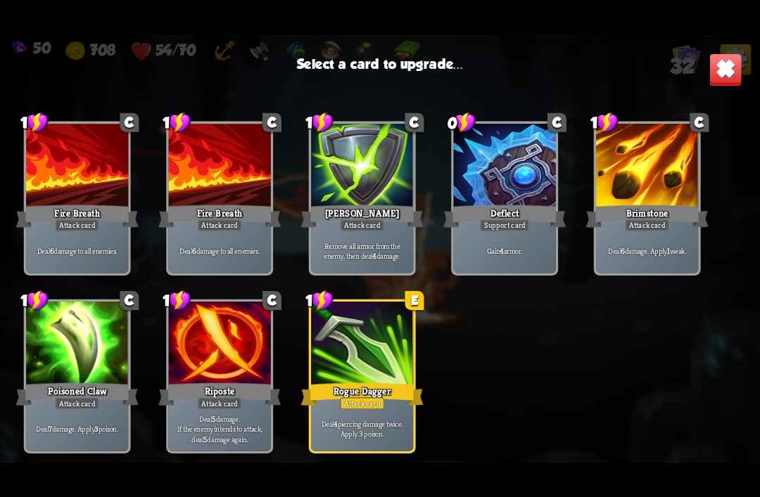
scroll to position [865, 0]
click at [357, 349] on div at bounding box center [362, 345] width 102 height 86
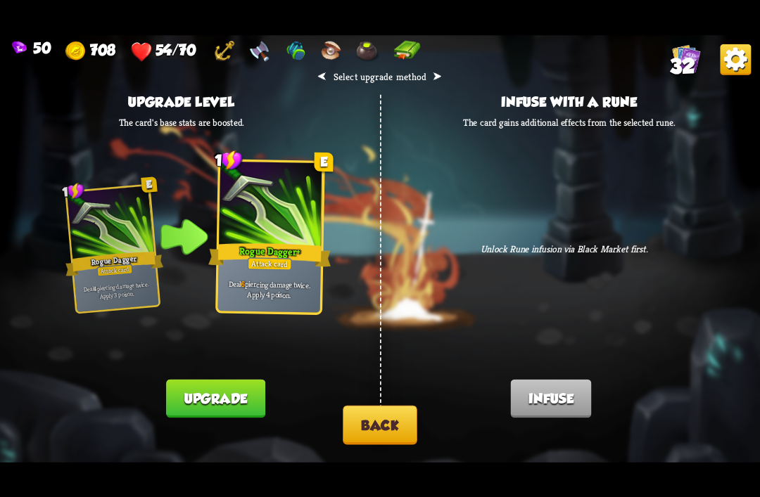
click at [388, 442] on button "Back" at bounding box center [379, 424] width 74 height 39
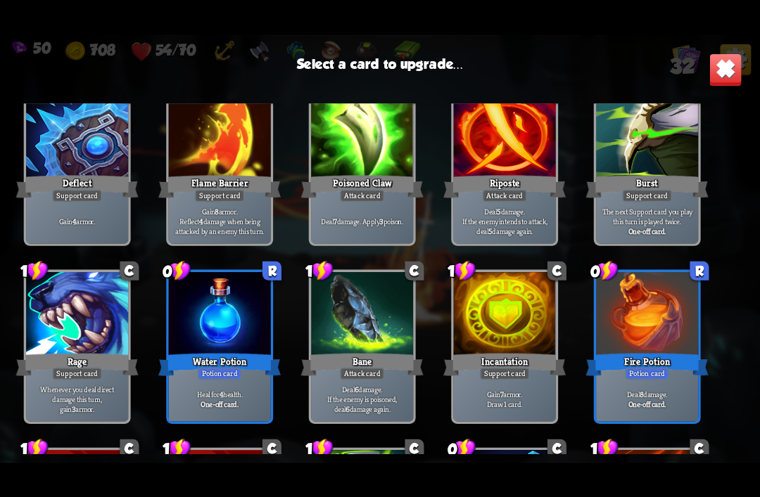
scroll to position [482, 0]
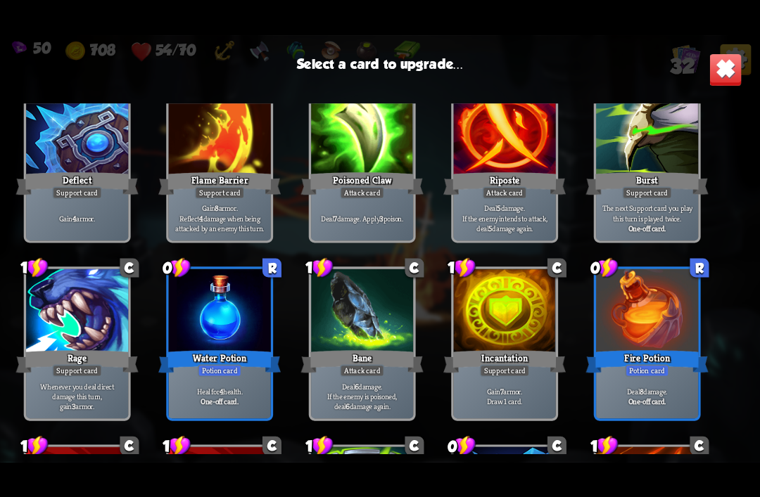
click at [652, 302] on div at bounding box center [647, 312] width 102 height 86
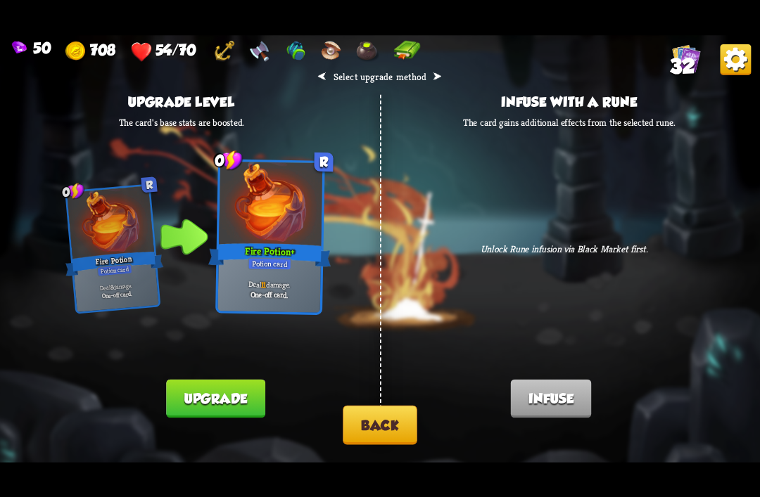
click at [396, 427] on button "Back" at bounding box center [379, 424] width 74 height 39
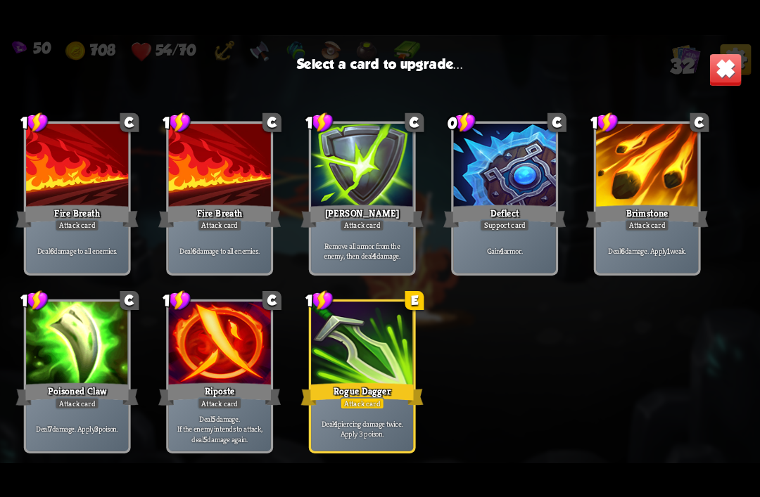
scroll to position [865, 0]
click at [347, 361] on div at bounding box center [362, 345] width 102 height 86
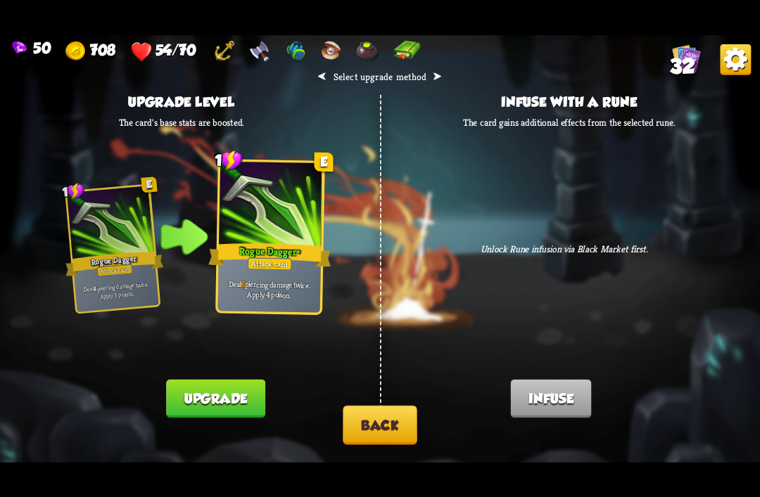
click at [186, 395] on button "Upgrade" at bounding box center [215, 398] width 98 height 39
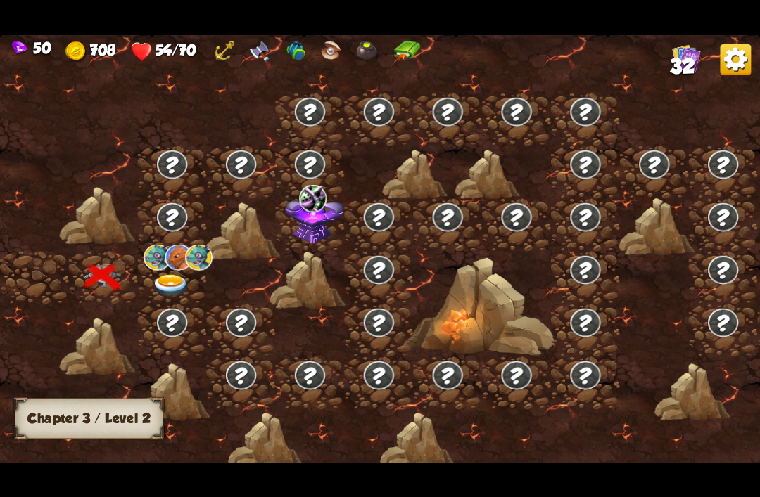
click at [159, 293] on img at bounding box center [171, 285] width 38 height 23
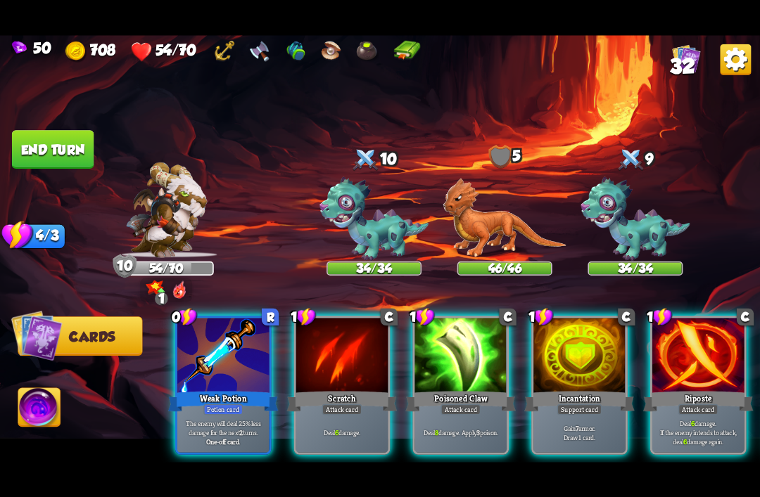
click at [361, 208] on img at bounding box center [373, 219] width 109 height 84
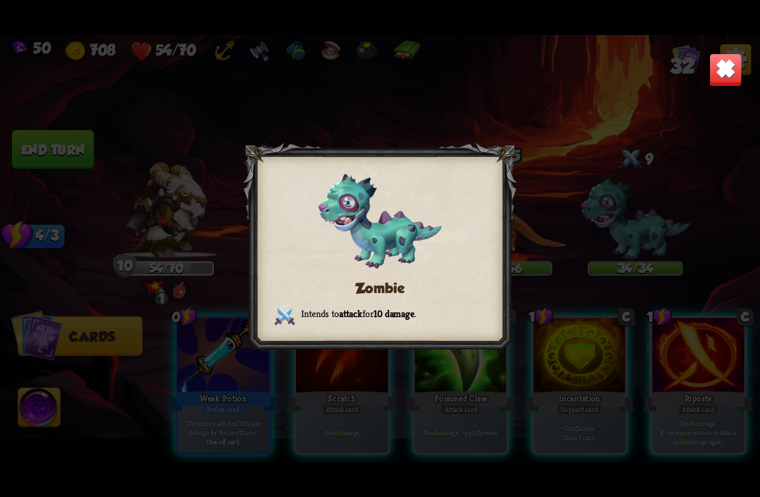
click at [732, 58] on img at bounding box center [724, 69] width 33 height 33
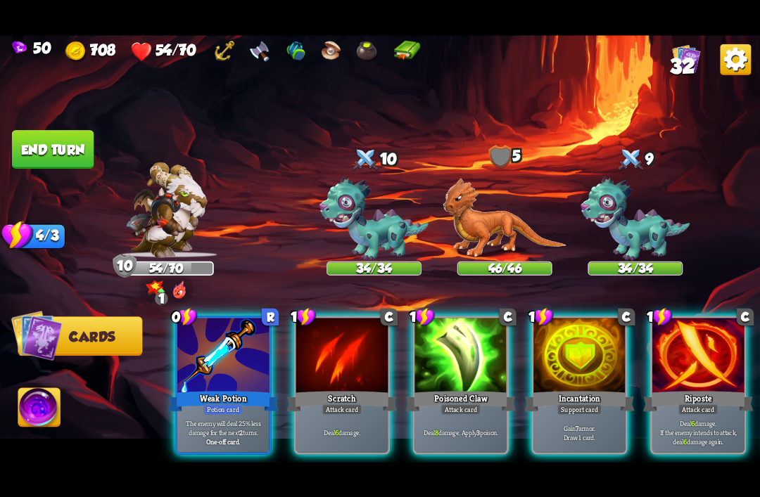
click at [238, 389] on div "Weak Potion" at bounding box center [223, 401] width 110 height 25
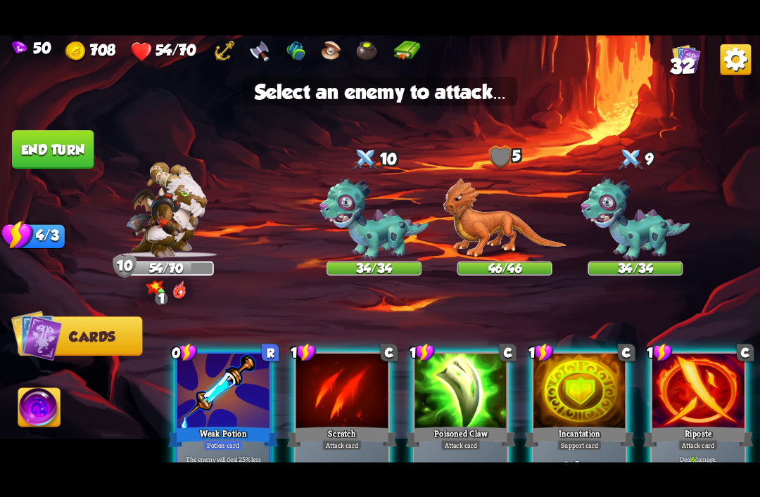
click at [371, 241] on img at bounding box center [373, 219] width 109 height 84
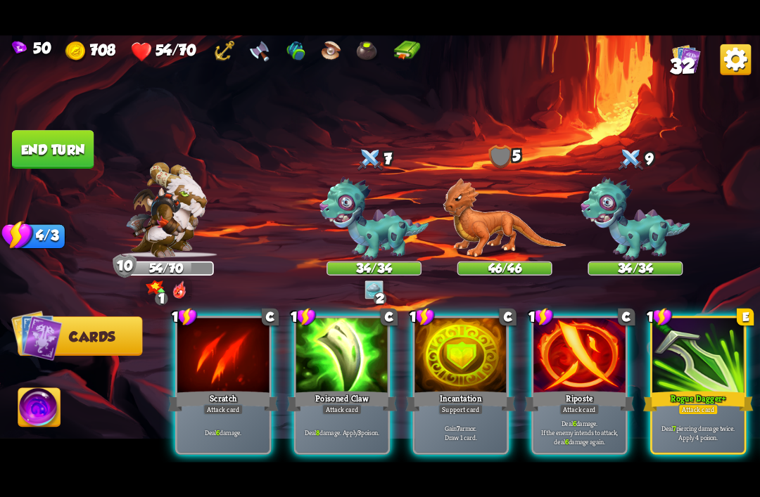
click at [705, 359] on div at bounding box center [698, 356] width 92 height 77
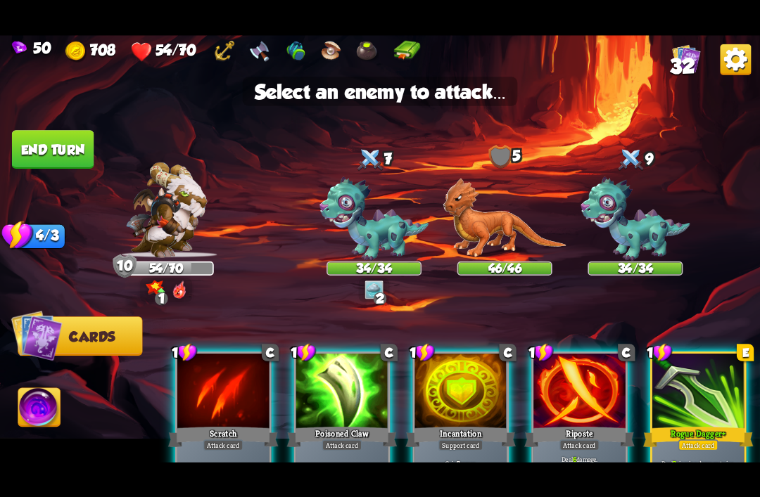
click at [371, 232] on img at bounding box center [373, 219] width 109 height 84
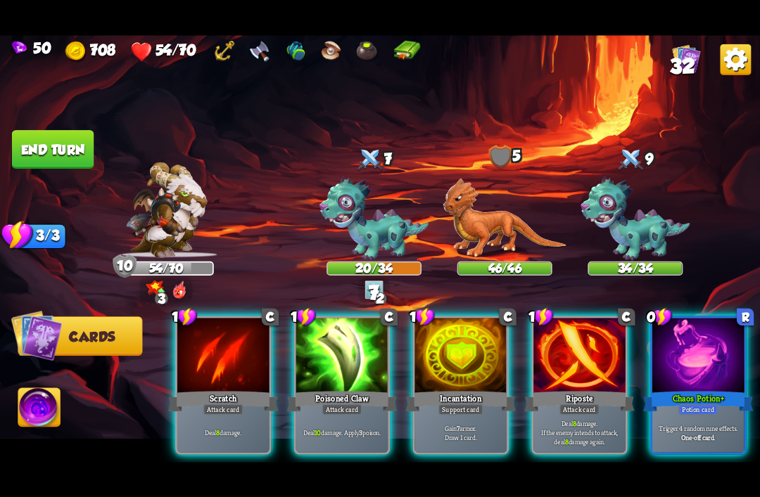
click at [703, 353] on div at bounding box center [698, 356] width 92 height 77
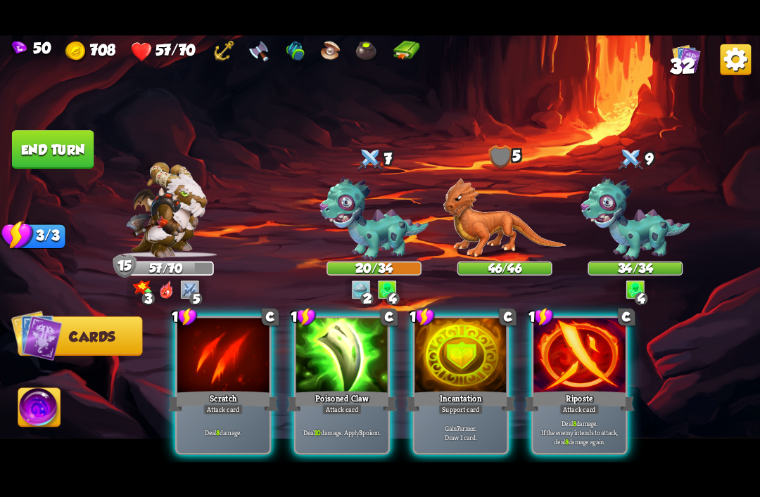
click at [481, 404] on div "Support card" at bounding box center [460, 409] width 45 height 11
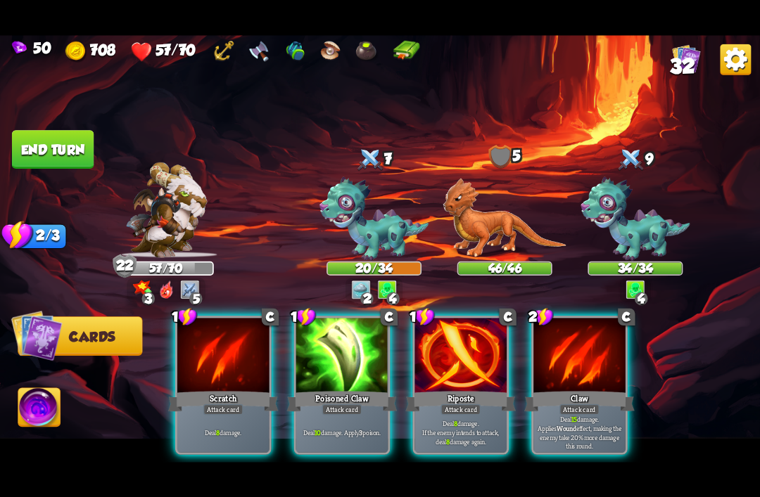
click at [452, 389] on div "Riposte" at bounding box center [460, 401] width 110 height 25
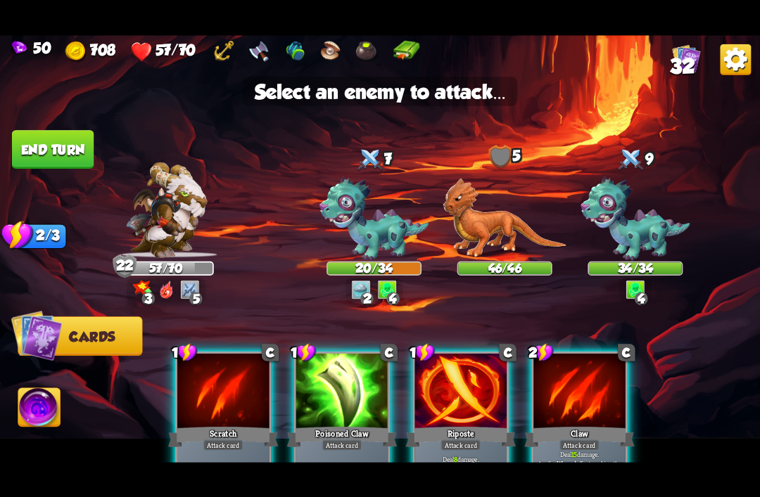
click at [379, 228] on img at bounding box center [373, 219] width 109 height 84
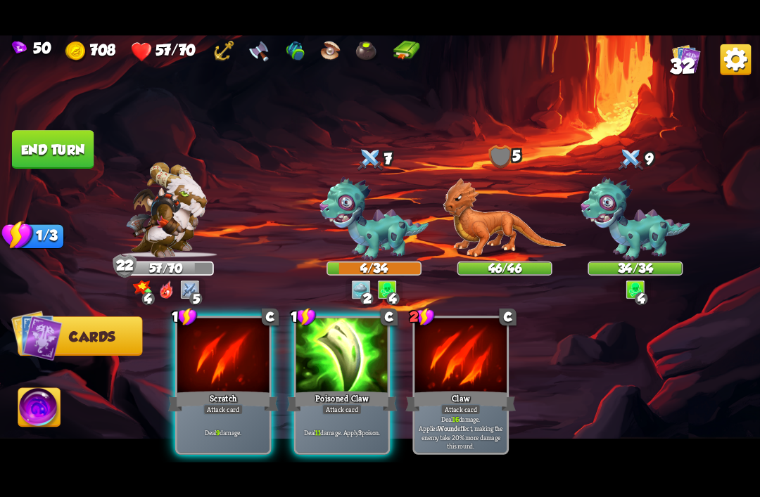
click at [330, 389] on div "Poisoned Claw" at bounding box center [342, 401] width 110 height 25
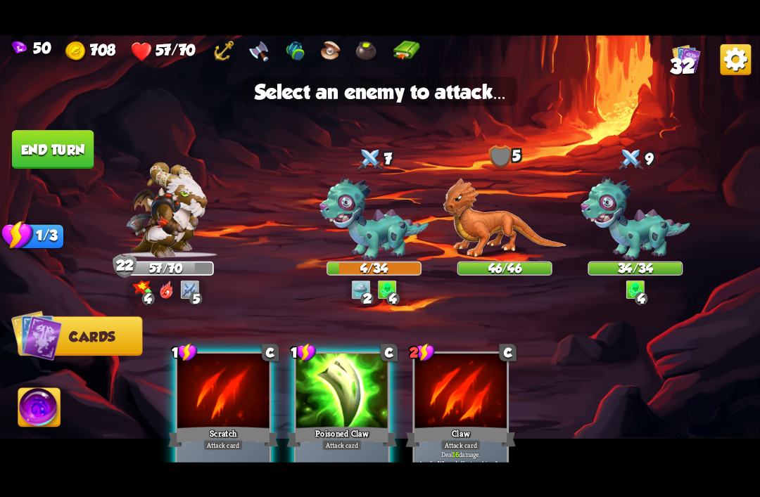
click at [642, 218] on img at bounding box center [634, 219] width 109 height 84
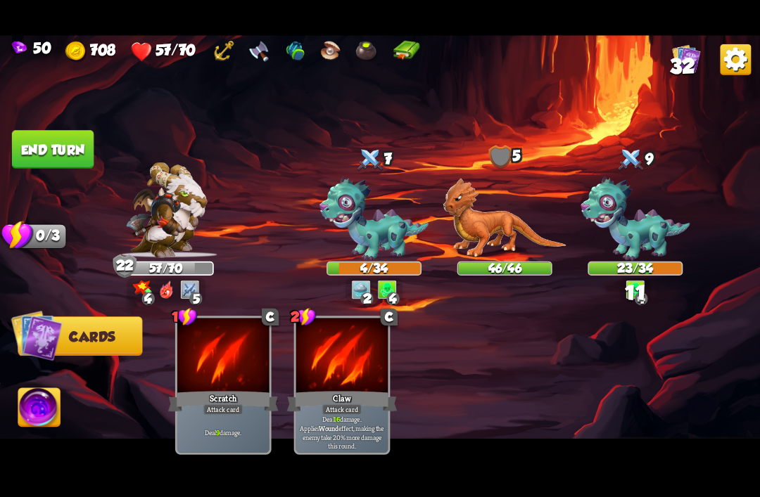
click at [37, 138] on button "End turn" at bounding box center [53, 149] width 82 height 39
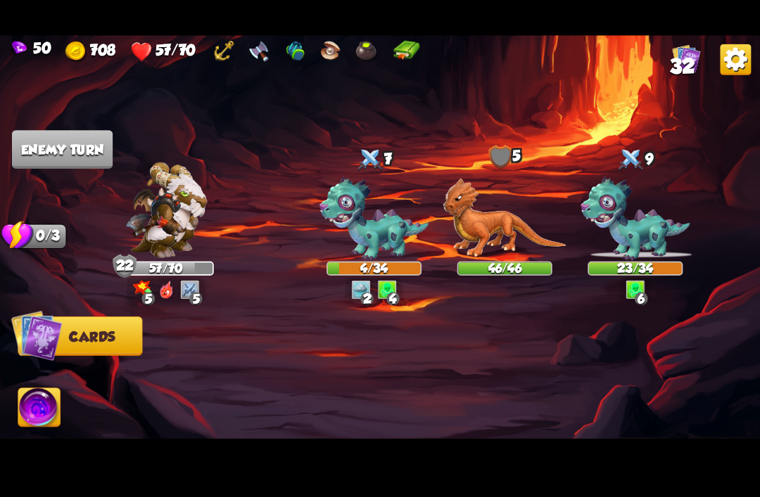
click at [27, 128] on img at bounding box center [380, 249] width 760 height 428
click at [177, 203] on img at bounding box center [166, 210] width 81 height 96
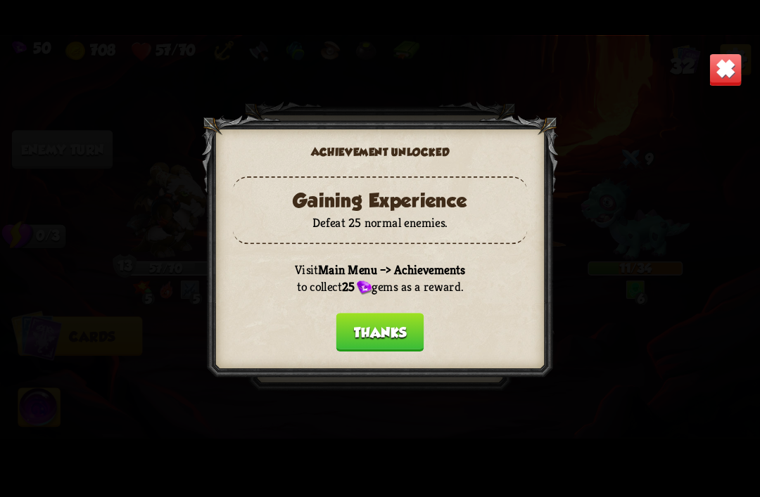
click at [388, 335] on button "Thanks" at bounding box center [380, 332] width 88 height 39
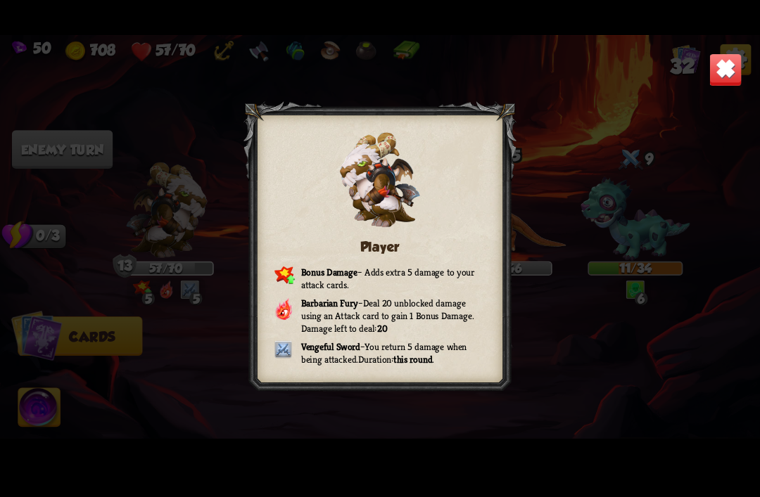
click at [732, 75] on img at bounding box center [724, 69] width 33 height 33
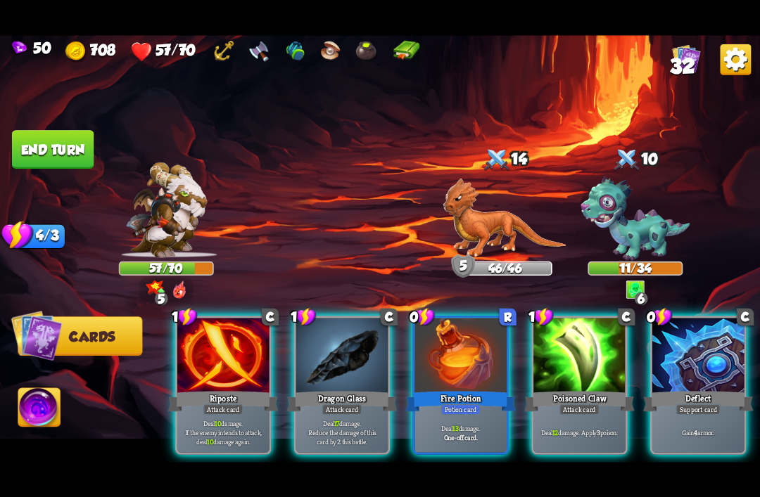
click at [463, 389] on div "Fire Potion" at bounding box center [460, 401] width 110 height 25
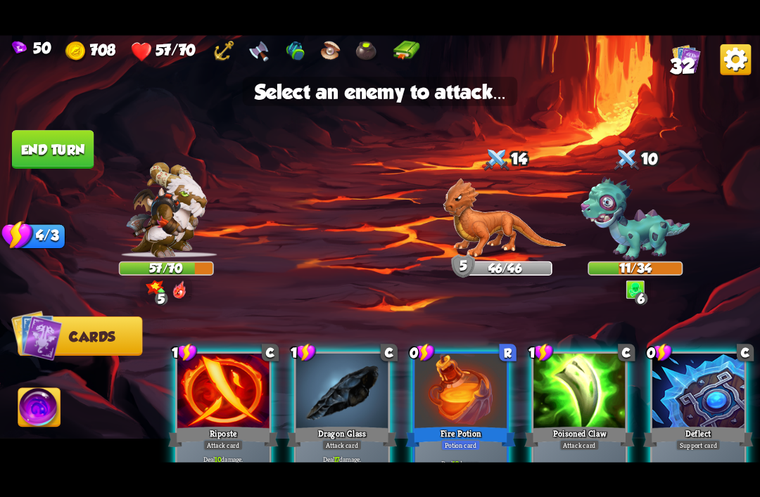
click at [510, 210] on img at bounding box center [504, 217] width 124 height 79
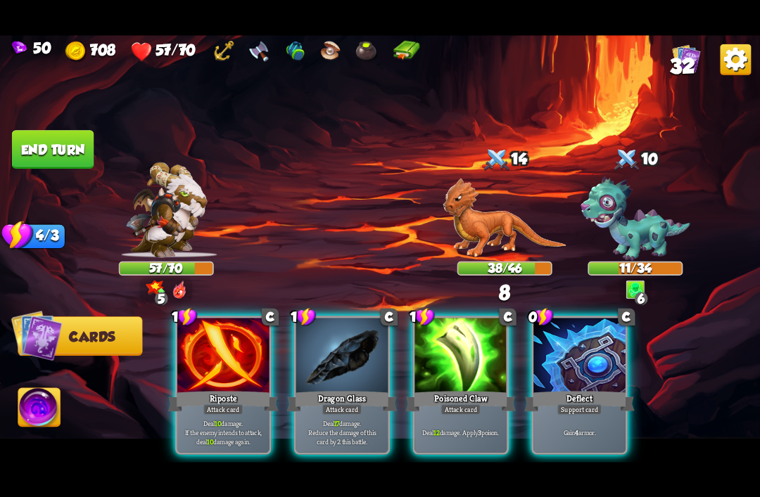
click at [564, 357] on div at bounding box center [579, 356] width 92 height 77
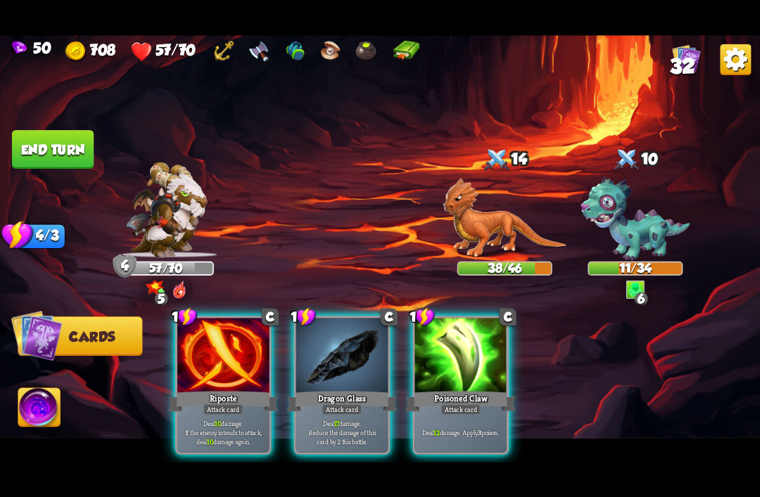
click at [213, 404] on div "Attack card" at bounding box center [223, 409] width 40 height 11
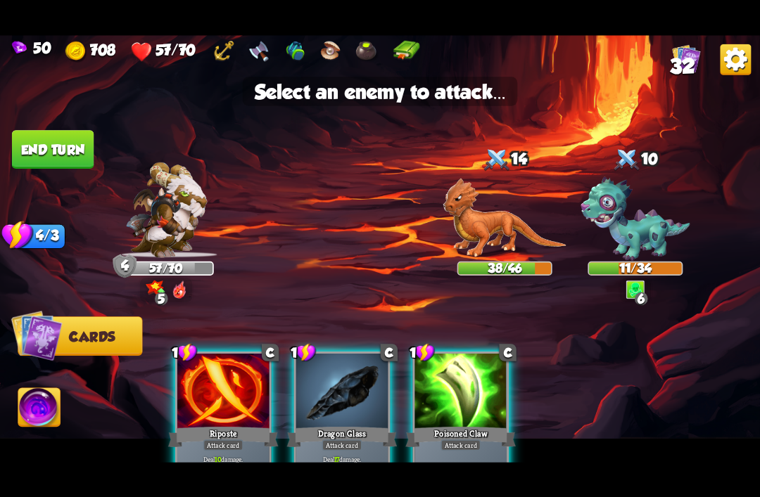
click at [507, 219] on img at bounding box center [504, 217] width 124 height 79
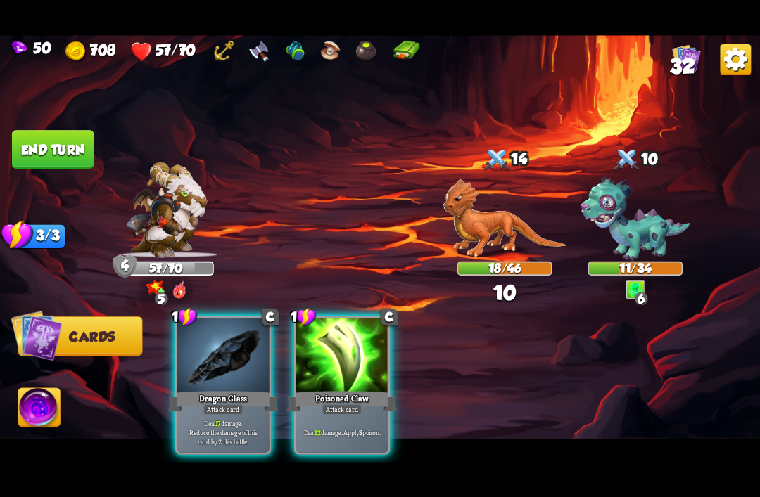
click at [352, 404] on div "Attack card" at bounding box center [342, 409] width 40 height 11
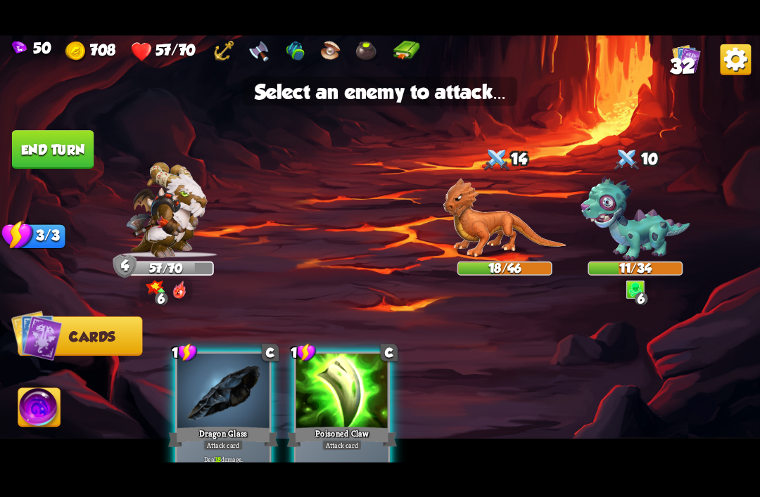
click at [494, 225] on img at bounding box center [504, 217] width 124 height 79
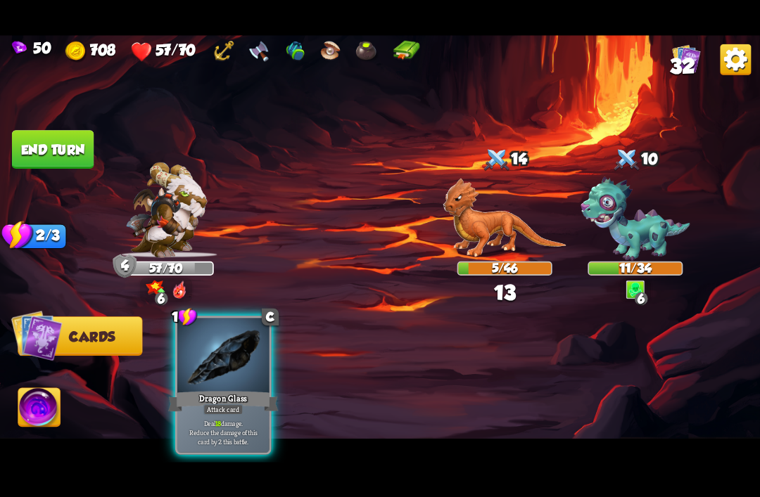
click at [236, 389] on div "Dragon Glass" at bounding box center [223, 401] width 110 height 25
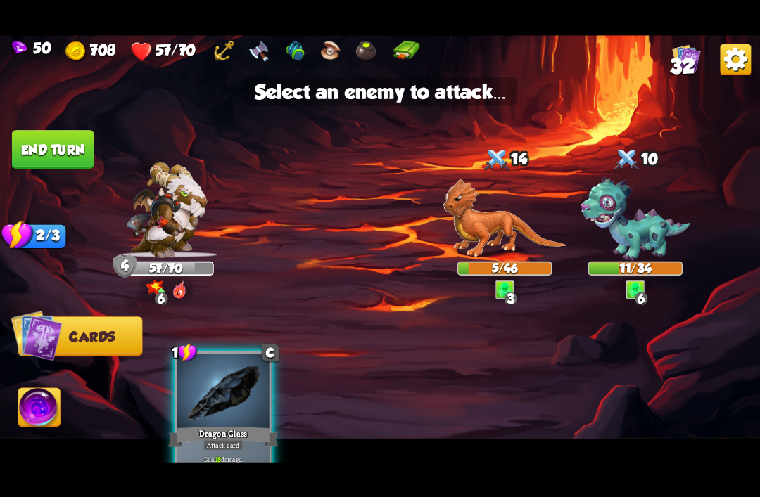
click at [649, 238] on img at bounding box center [634, 219] width 109 height 84
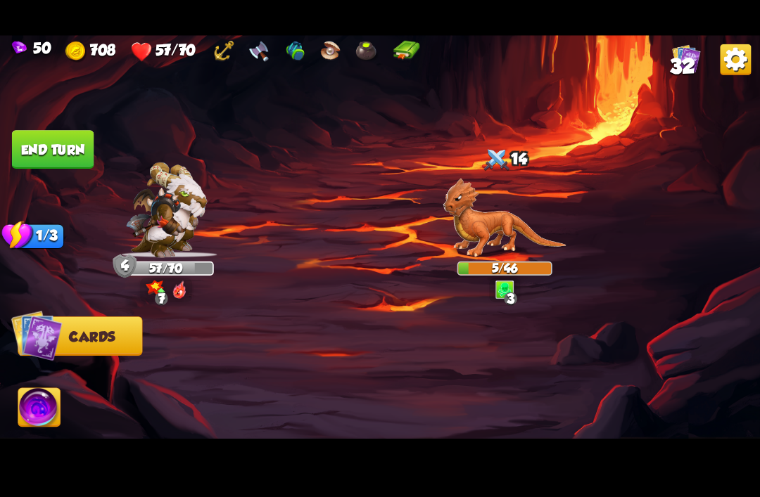
click at [41, 409] on img at bounding box center [39, 409] width 42 height 43
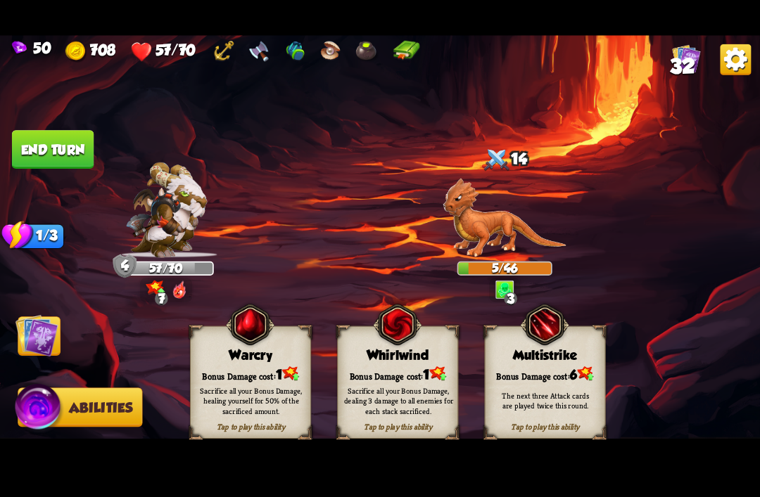
click at [383, 376] on div "Bonus Damage cost: 1" at bounding box center [398, 373] width 120 height 17
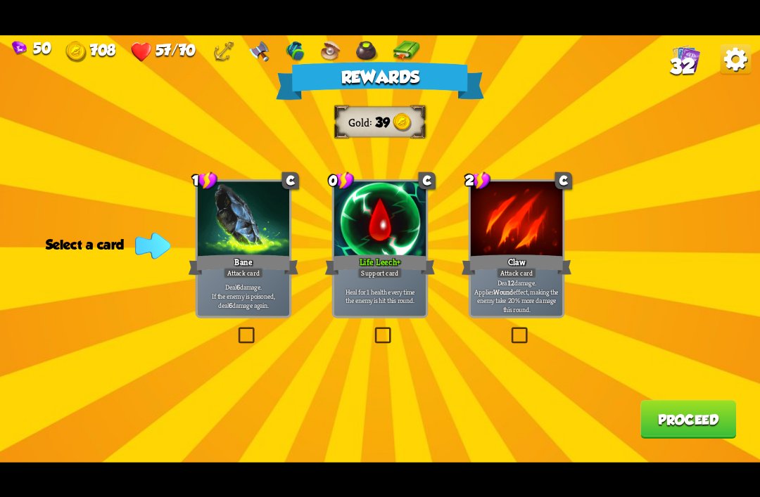
click at [378, 212] on div at bounding box center [380, 219] width 92 height 77
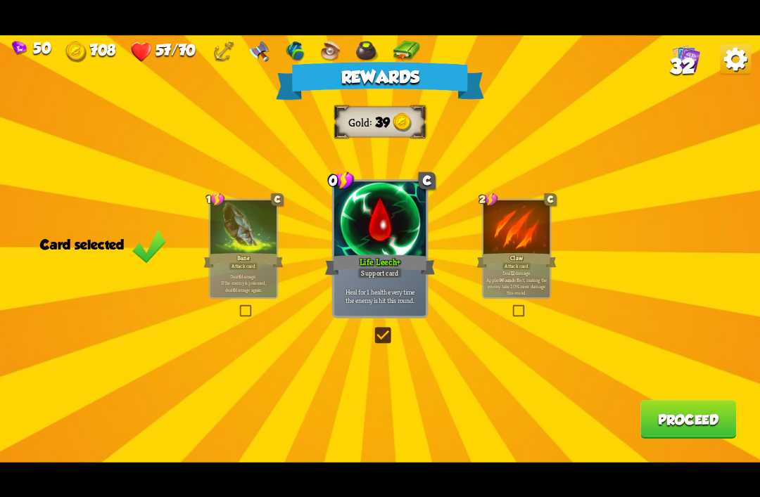
click at [691, 430] on button "Proceed" at bounding box center [688, 419] width 96 height 39
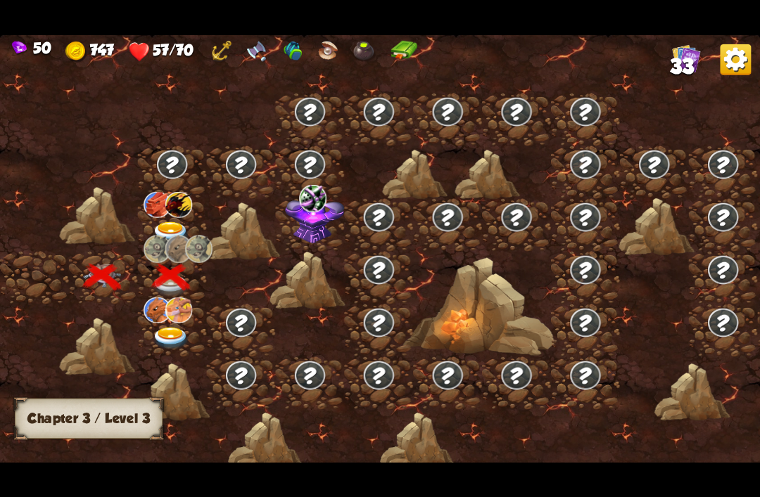
click at [181, 224] on img at bounding box center [171, 233] width 38 height 23
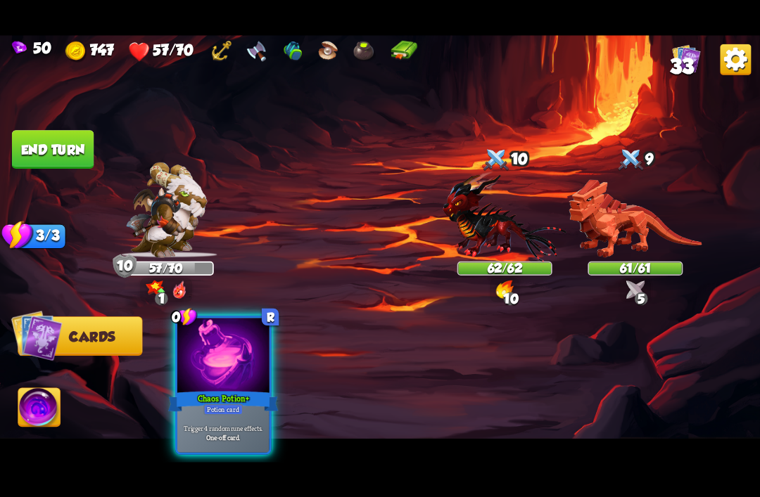
click at [463, 186] on img at bounding box center [504, 216] width 124 height 91
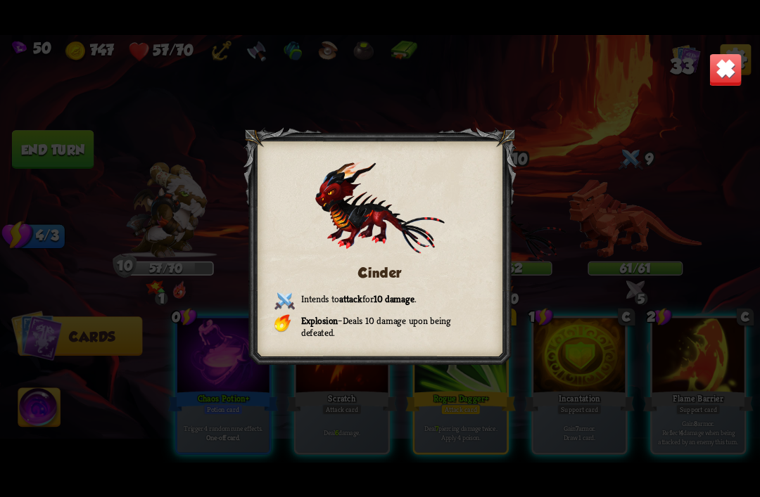
click at [730, 72] on img at bounding box center [724, 69] width 33 height 33
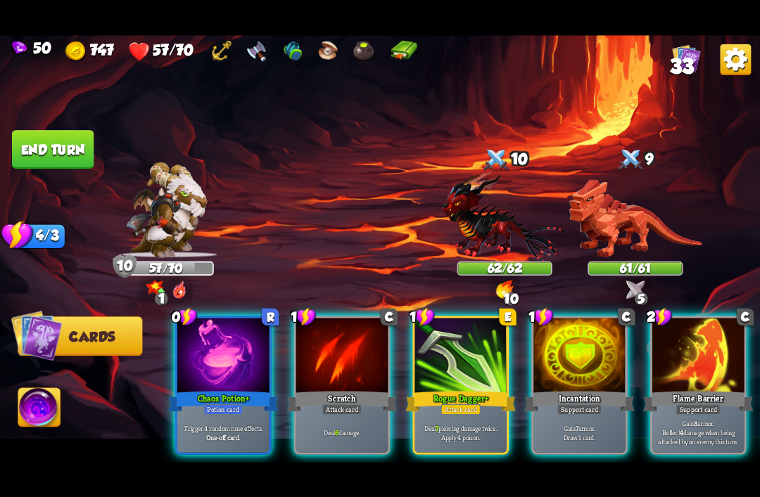
click at [629, 232] on img at bounding box center [634, 218] width 133 height 78
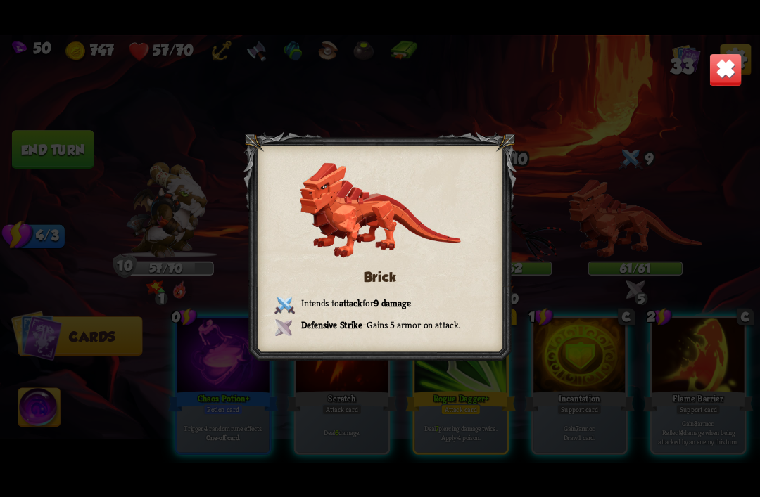
click at [726, 77] on img at bounding box center [724, 69] width 33 height 33
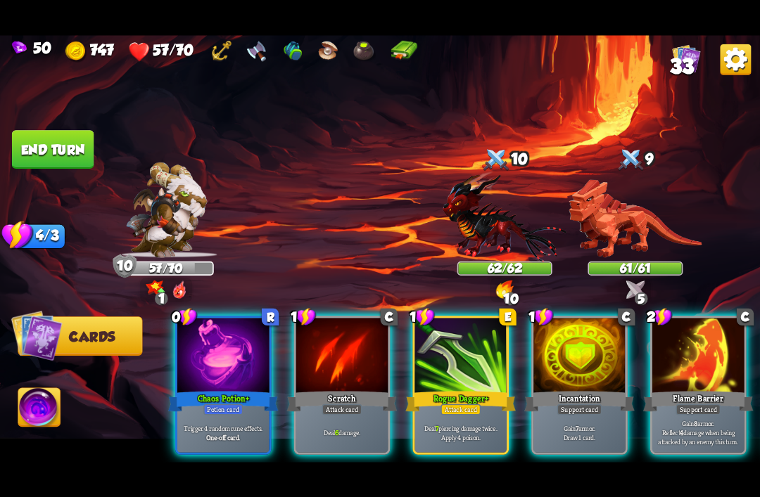
click at [205, 423] on p "Trigger 4 random rune effects." at bounding box center [222, 427] width 87 height 9
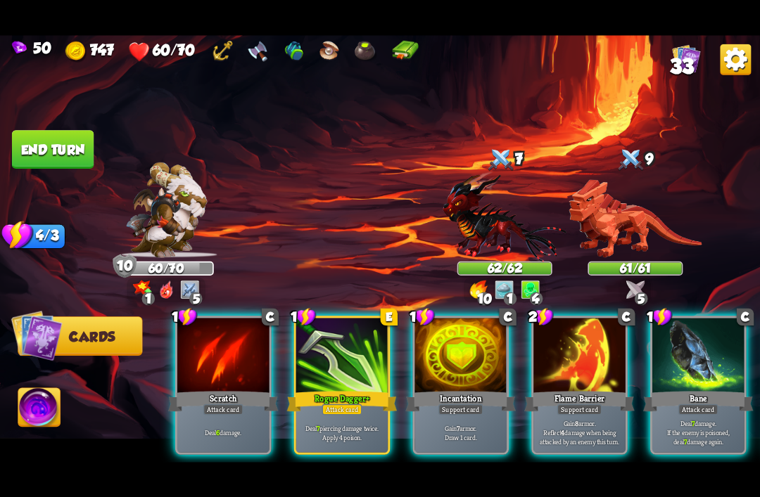
click at [494, 217] on img at bounding box center [504, 216] width 124 height 91
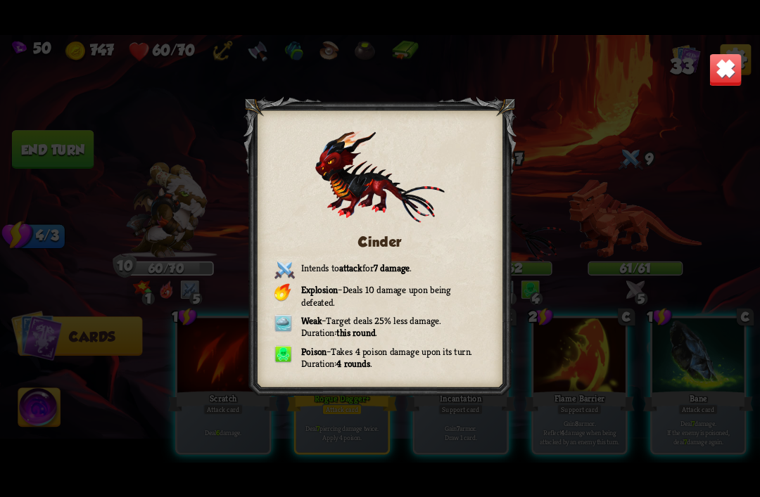
click at [727, 70] on img at bounding box center [724, 69] width 33 height 33
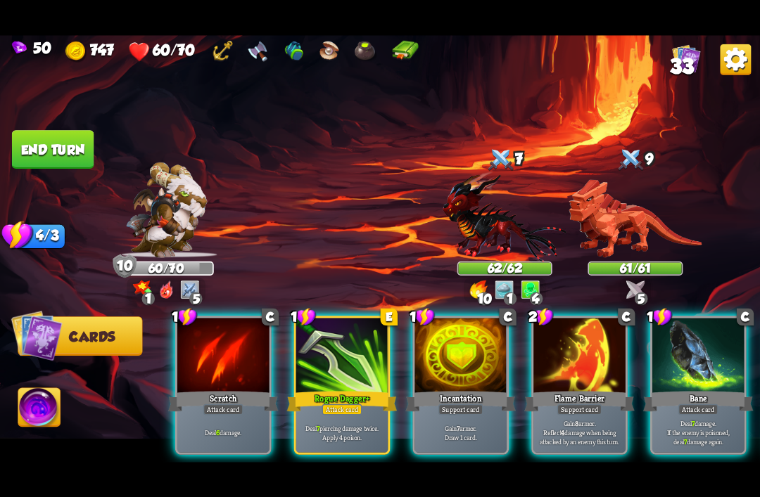
click at [583, 367] on div at bounding box center [579, 356] width 92 height 77
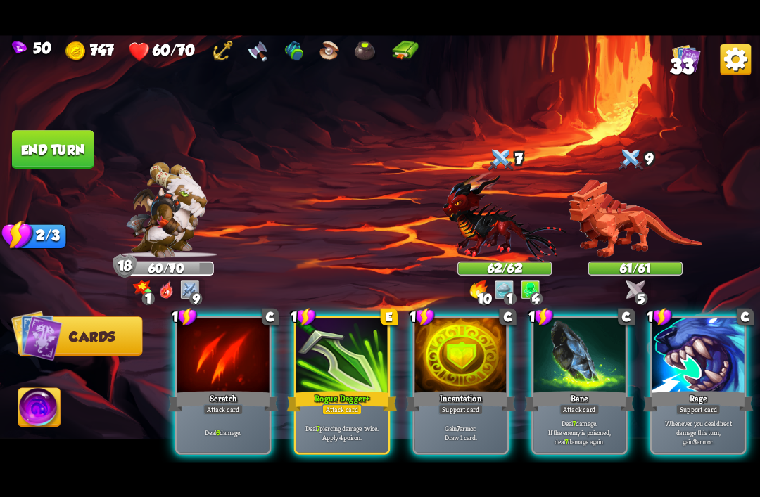
click at [338, 404] on div "Attack card" at bounding box center [342, 409] width 40 height 11
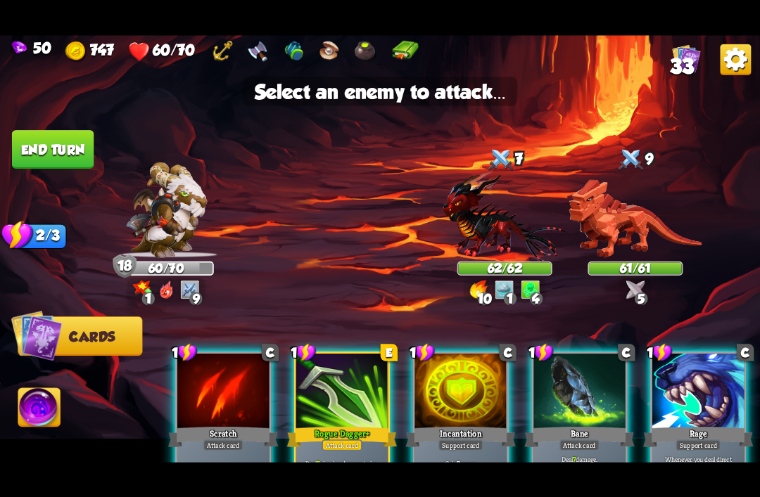
click at [500, 231] on img at bounding box center [504, 216] width 124 height 91
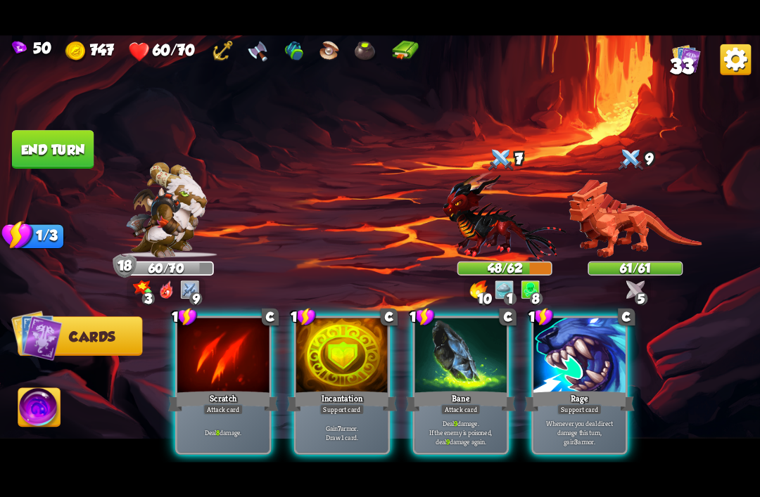
click at [483, 397] on div "Bane" at bounding box center [460, 401] width 110 height 25
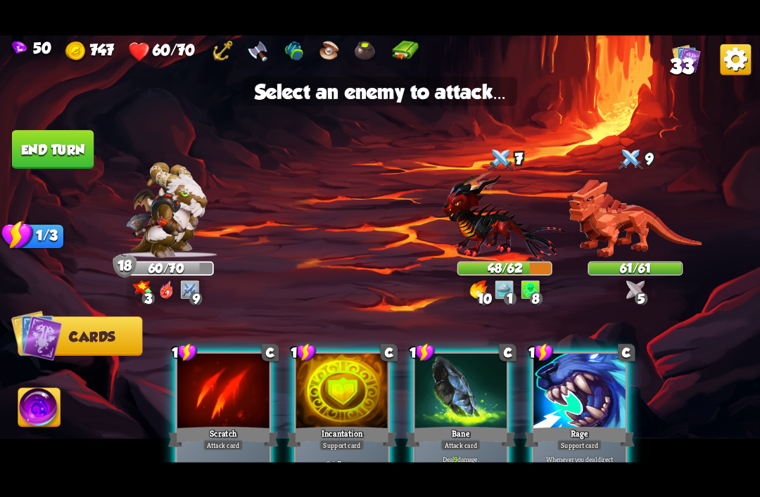
click at [494, 220] on img at bounding box center [504, 216] width 124 height 91
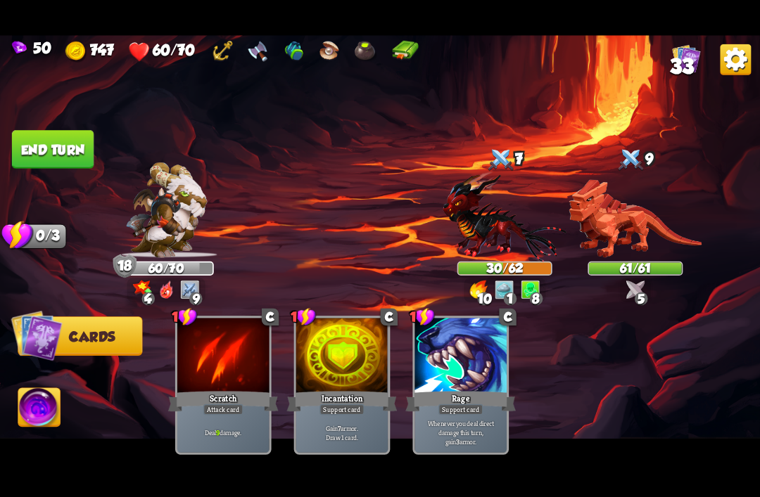
click at [39, 137] on button "End turn" at bounding box center [53, 149] width 82 height 39
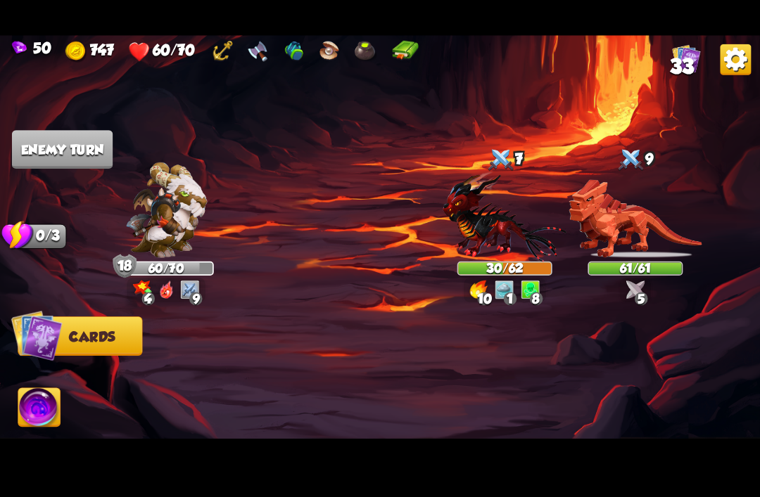
click at [182, 220] on img at bounding box center [166, 210] width 81 height 96
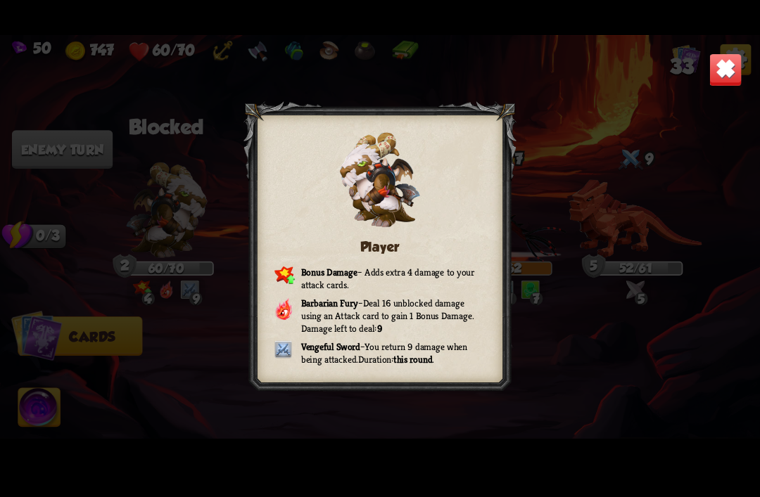
click at [717, 67] on img at bounding box center [724, 69] width 33 height 33
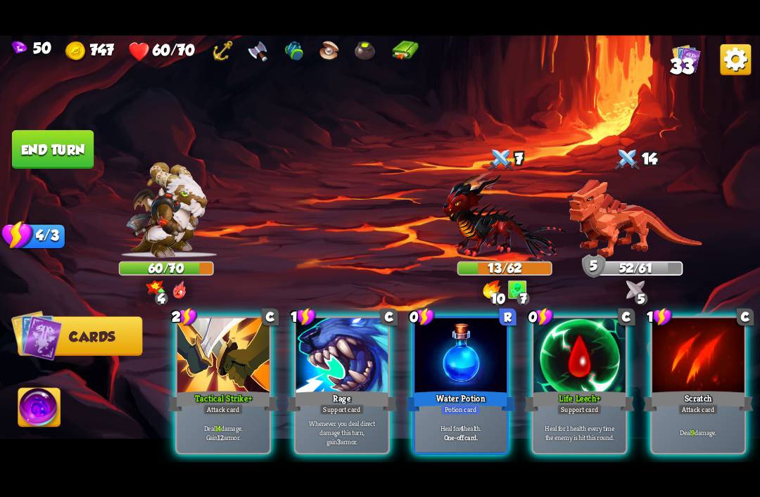
click at [441, 389] on div "Water Potion" at bounding box center [460, 401] width 110 height 25
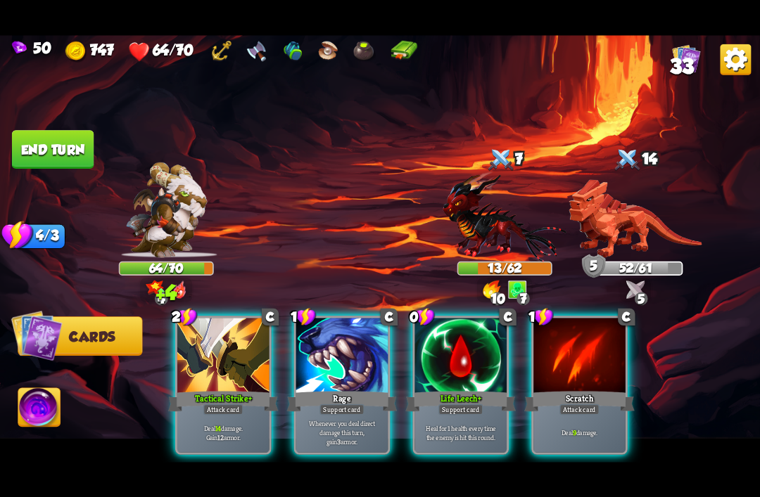
click at [473, 361] on div at bounding box center [460, 356] width 92 height 77
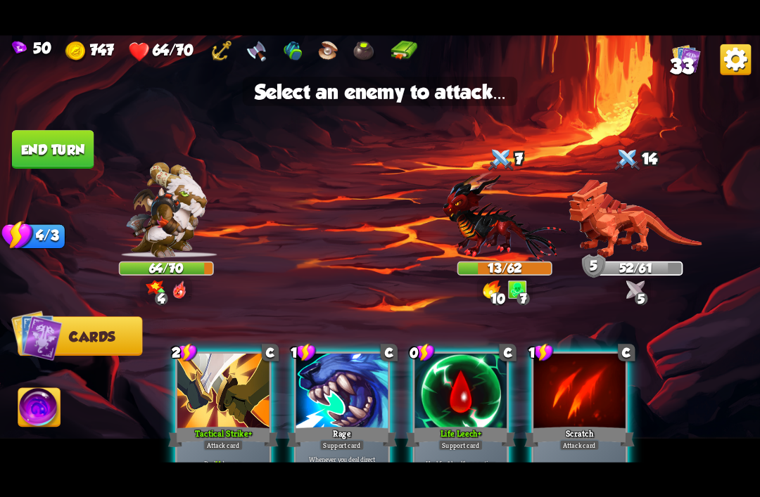
click at [464, 397] on div at bounding box center [460, 392] width 92 height 77
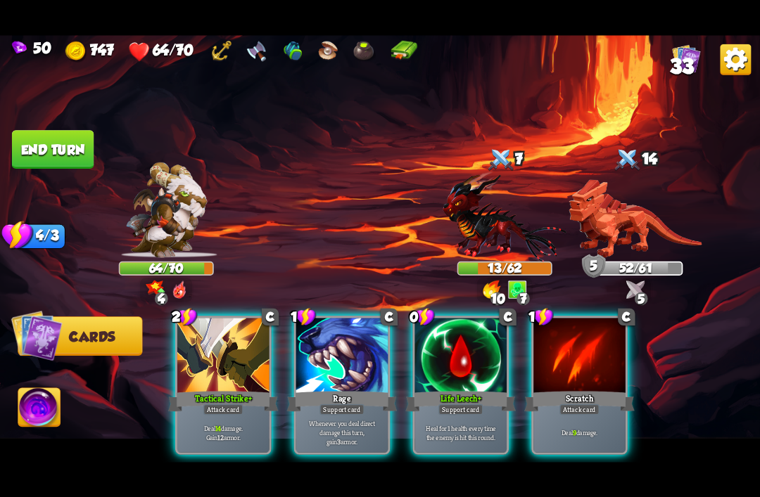
click at [352, 389] on div "Rage" at bounding box center [342, 401] width 110 height 25
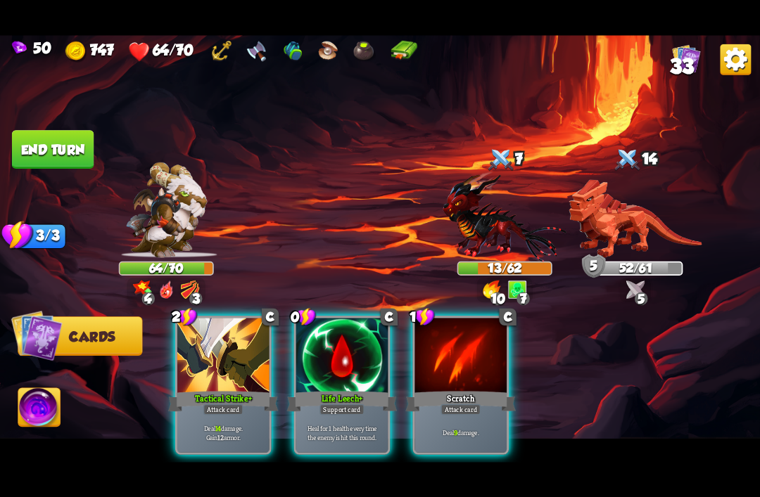
click at [352, 366] on div at bounding box center [342, 356] width 92 height 77
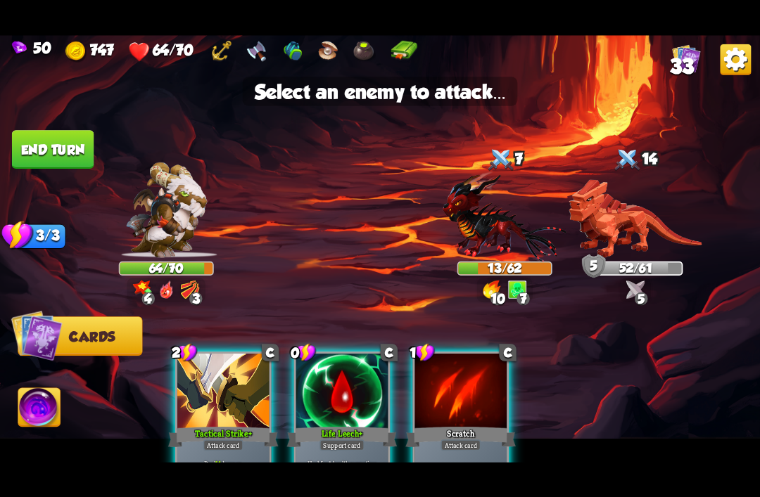
click at [618, 222] on img at bounding box center [634, 218] width 133 height 78
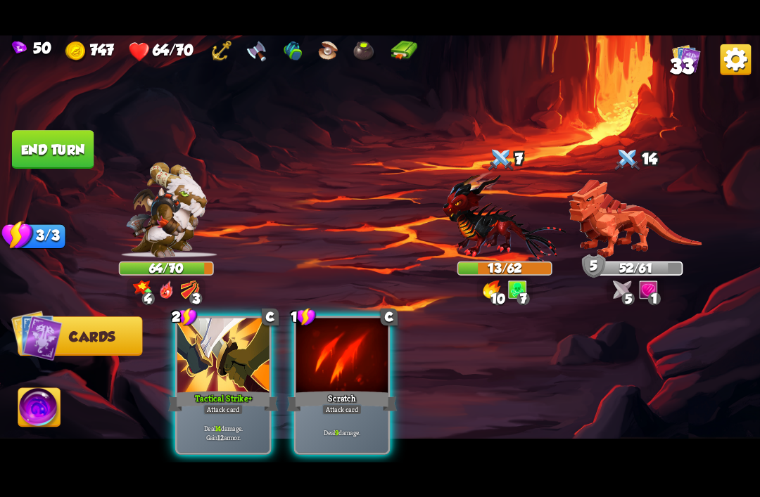
click at [227, 404] on div "Attack card" at bounding box center [223, 409] width 40 height 11
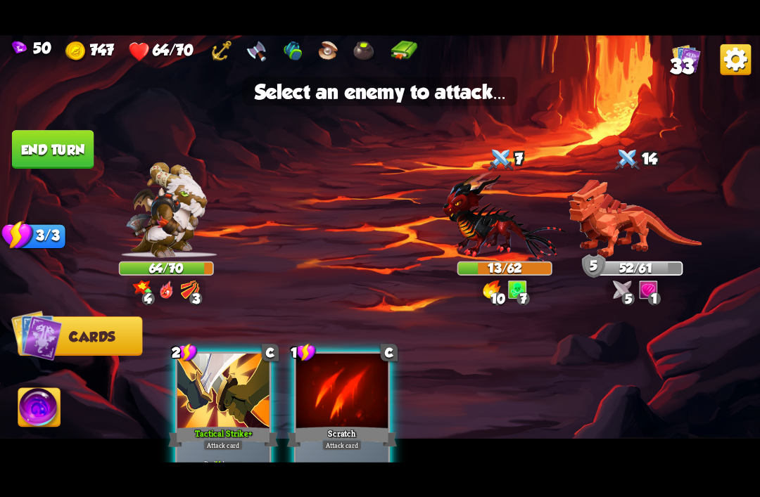
click at [494, 226] on img at bounding box center [504, 216] width 124 height 91
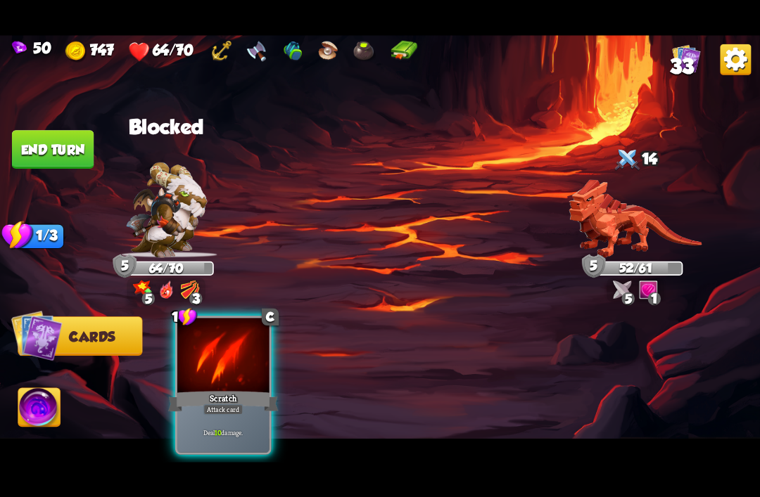
click at [218, 404] on div "Attack card" at bounding box center [223, 409] width 40 height 11
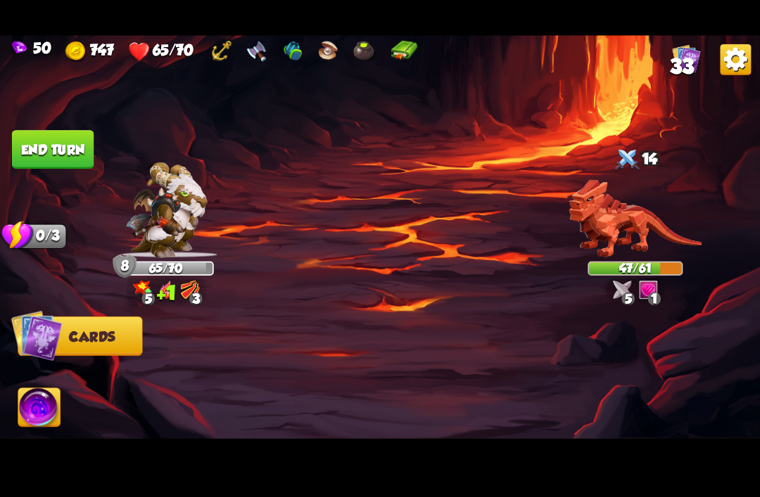
click at [39, 155] on button "End turn" at bounding box center [53, 149] width 82 height 39
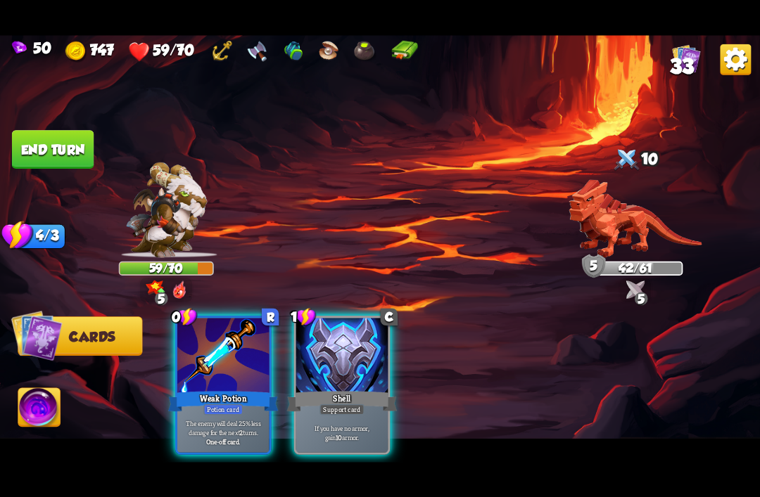
click at [230, 323] on div at bounding box center [223, 356] width 92 height 77
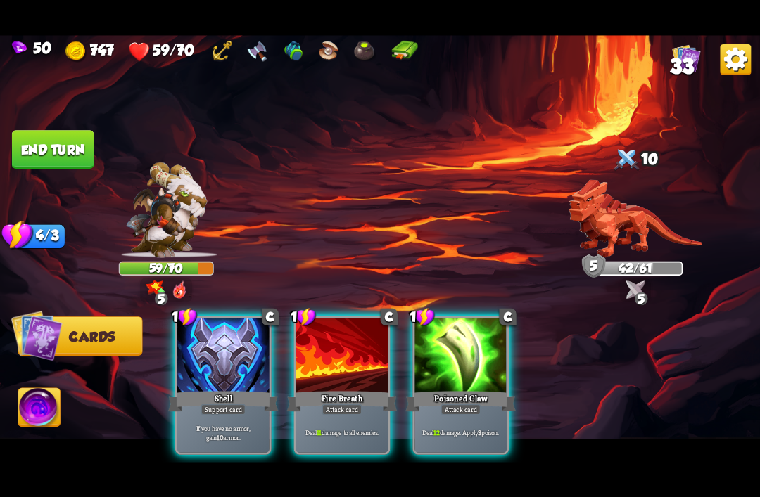
click at [604, 203] on img at bounding box center [634, 218] width 133 height 78
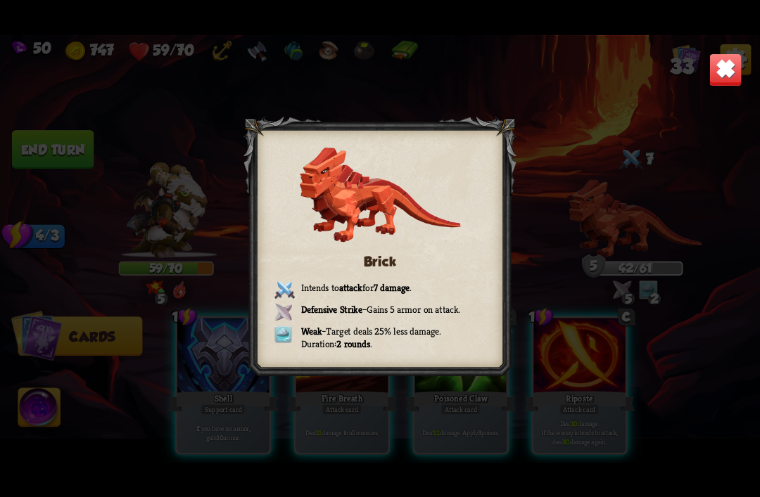
click at [717, 78] on img at bounding box center [724, 69] width 33 height 33
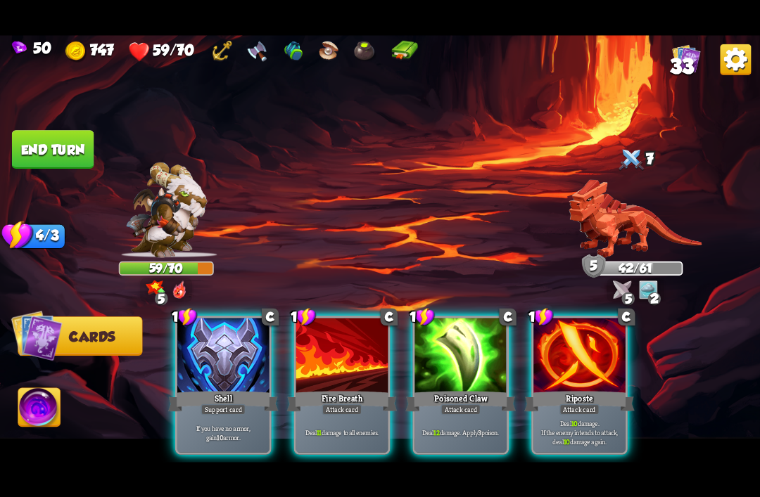
click at [233, 389] on div "Shell" at bounding box center [223, 401] width 110 height 25
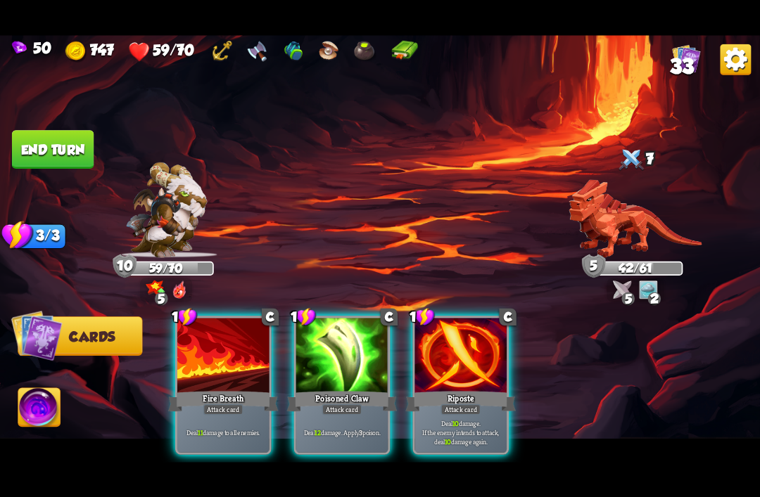
click at [449, 404] on div "Attack card" at bounding box center [460, 409] width 40 height 11
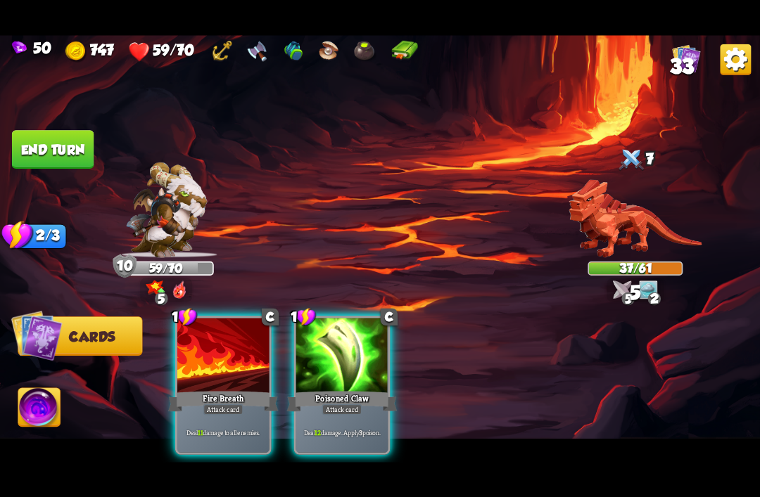
click at [341, 367] on div at bounding box center [342, 356] width 92 height 77
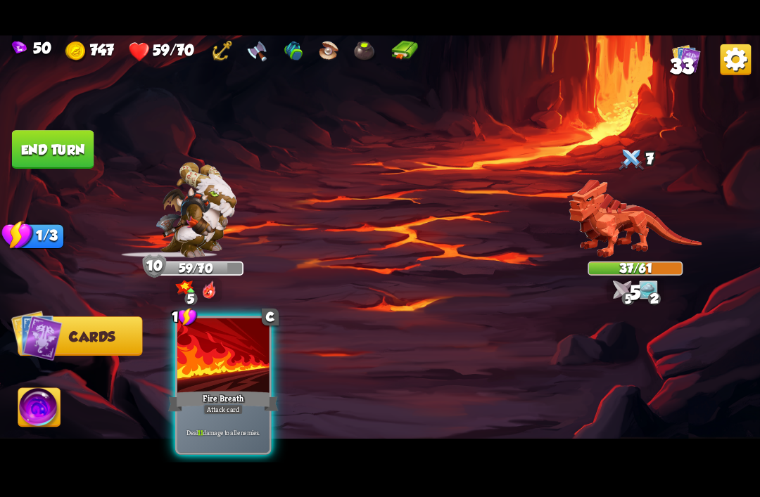
click at [238, 404] on div "Attack card" at bounding box center [223, 409] width 40 height 11
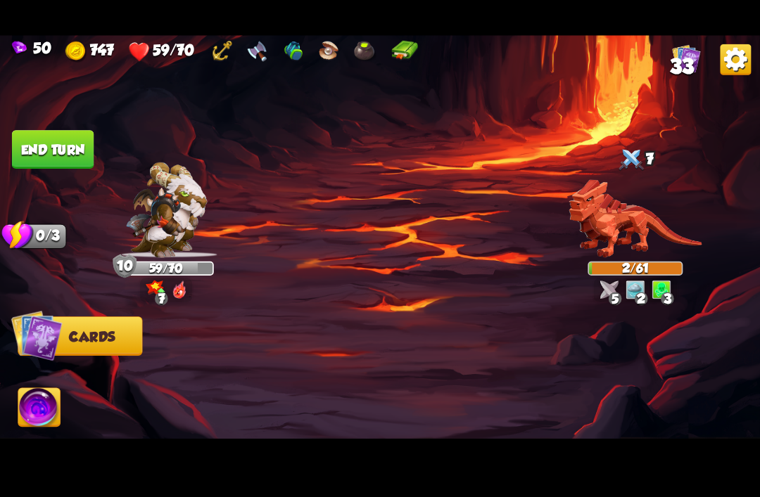
click at [75, 127] on img at bounding box center [380, 249] width 760 height 428
click at [79, 146] on button "End turn" at bounding box center [53, 149] width 82 height 39
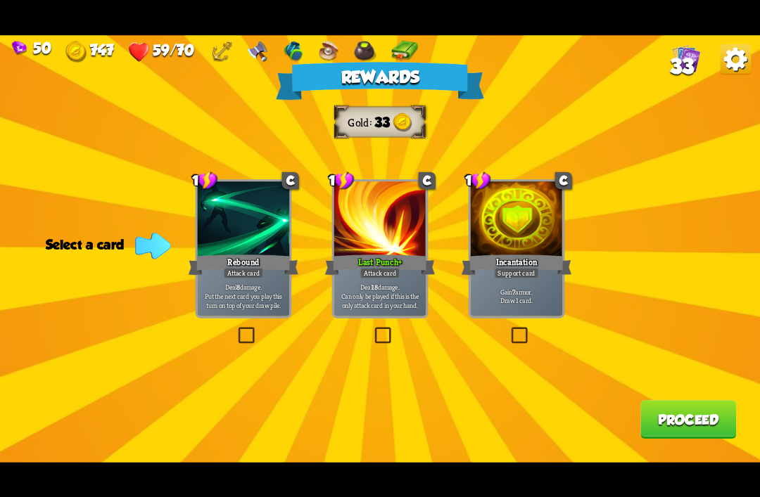
click at [500, 208] on div at bounding box center [516, 219] width 92 height 77
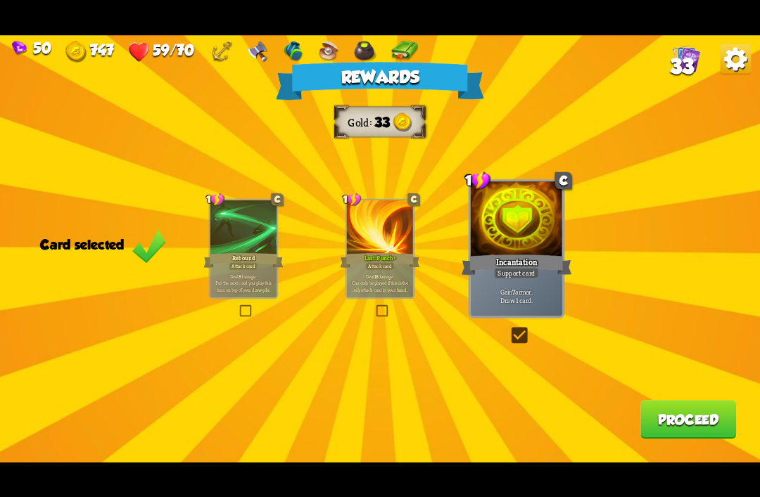
click at [663, 429] on button "Proceed" at bounding box center [688, 419] width 96 height 39
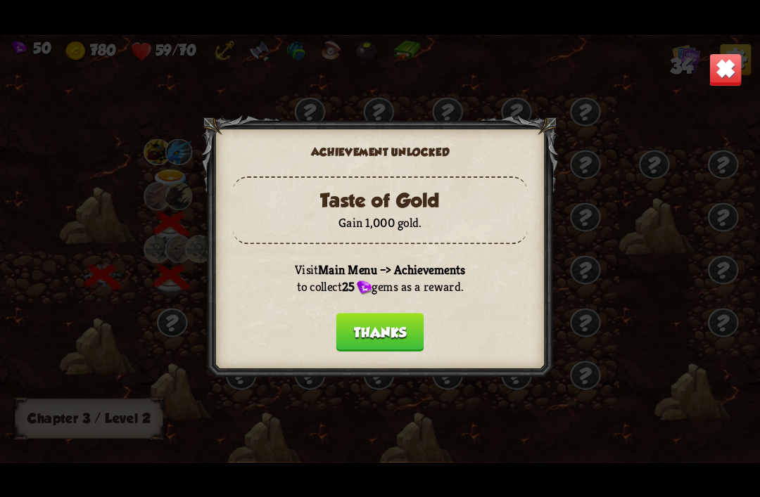
click at [374, 331] on button "Thanks" at bounding box center [380, 332] width 88 height 39
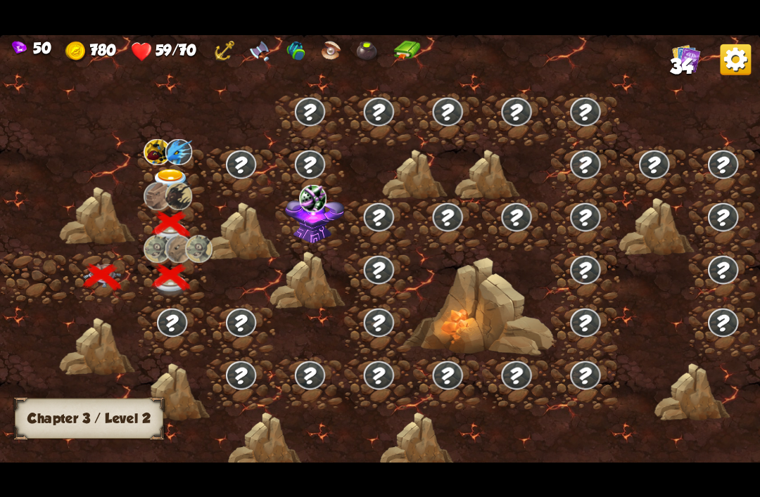
click at [162, 163] on img at bounding box center [156, 152] width 27 height 26
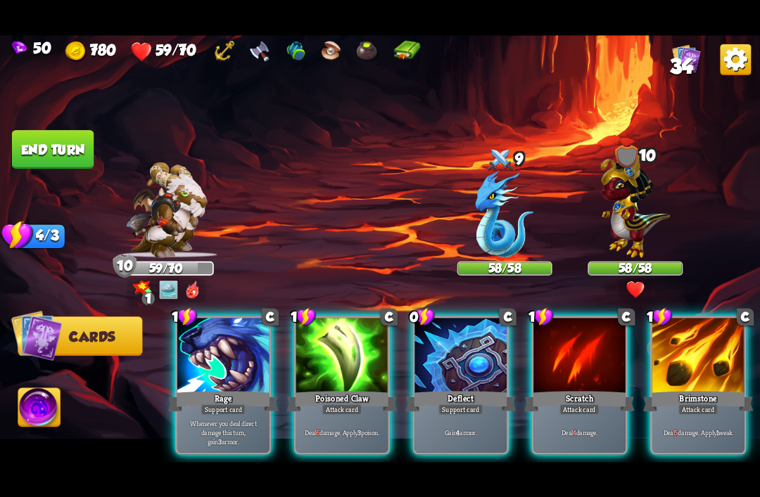
click at [447, 348] on div at bounding box center [460, 356] width 92 height 77
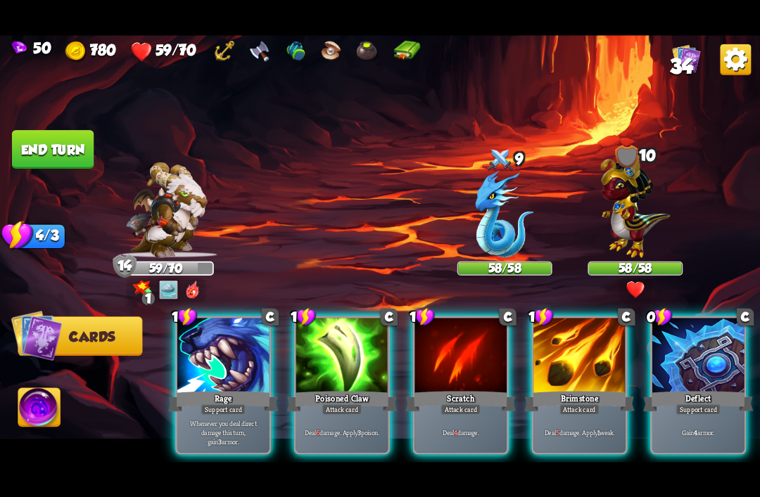
click at [349, 389] on div "Poisoned Claw" at bounding box center [342, 401] width 110 height 25
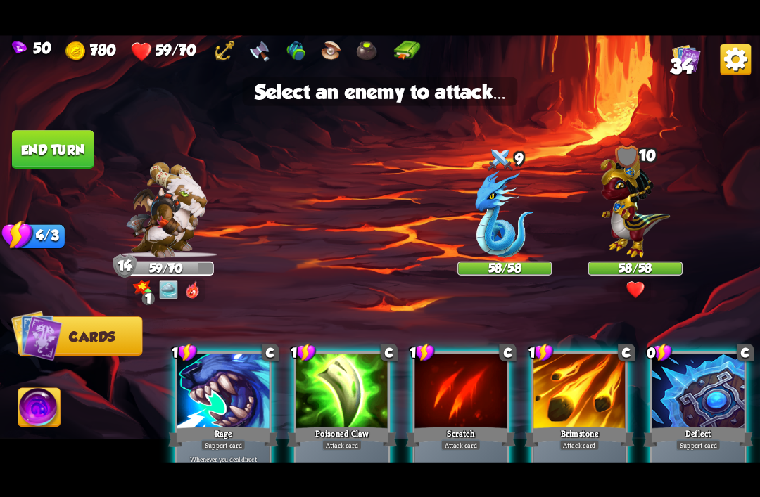
click at [636, 229] on img at bounding box center [635, 204] width 70 height 108
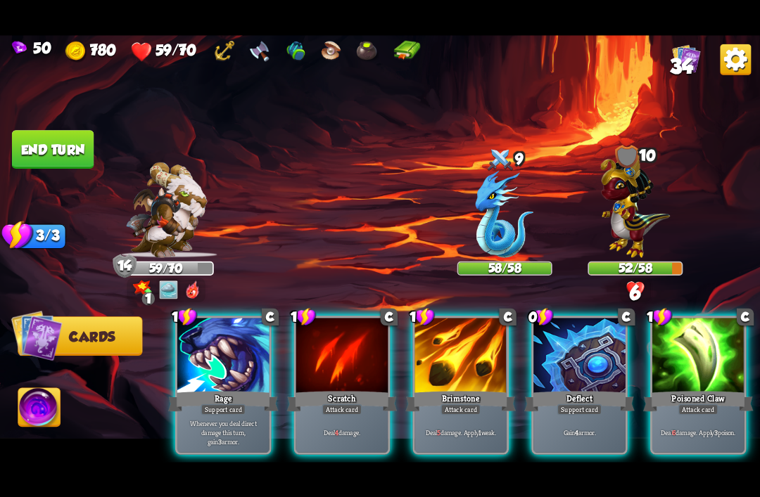
click at [570, 363] on div at bounding box center [579, 356] width 92 height 77
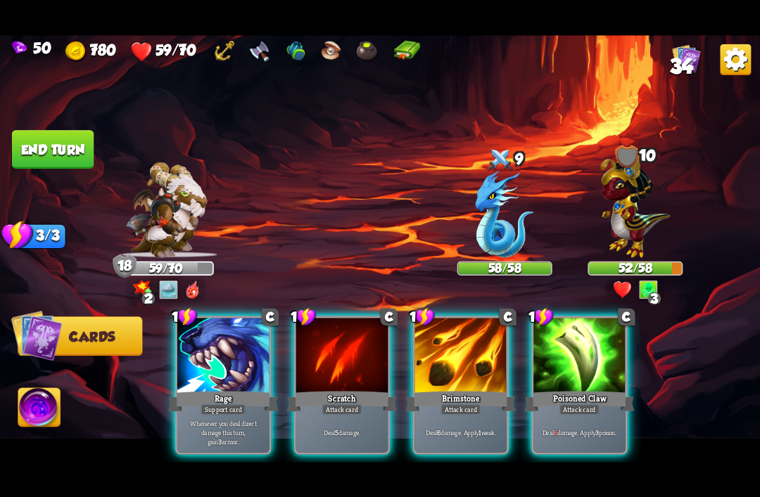
click at [256, 368] on div at bounding box center [223, 356] width 92 height 77
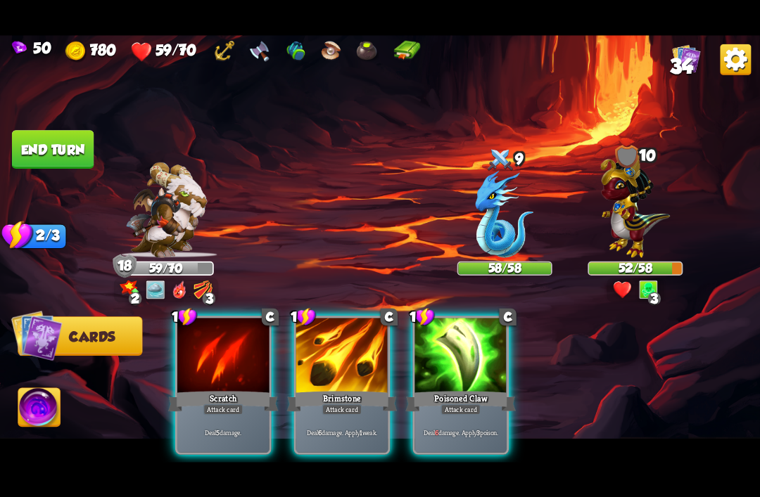
click at [449, 389] on div "Poisoned Claw" at bounding box center [460, 401] width 110 height 25
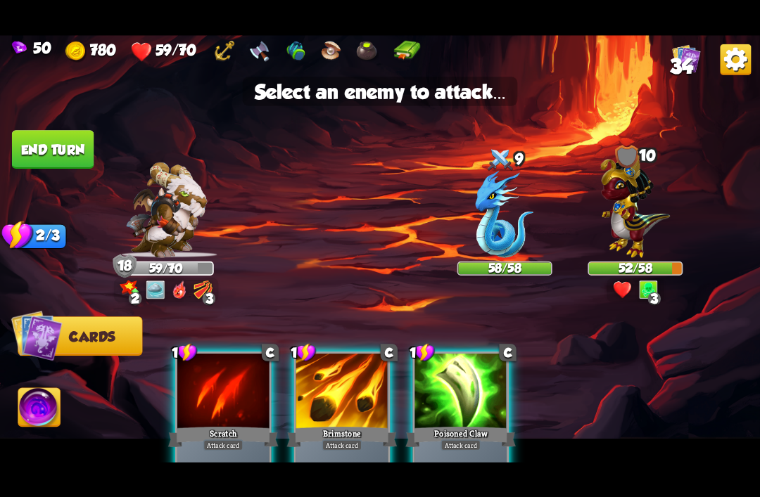
click at [321, 388] on div at bounding box center [342, 392] width 92 height 77
click at [231, 394] on div at bounding box center [223, 392] width 92 height 77
click at [466, 402] on div at bounding box center [460, 392] width 92 height 77
click at [629, 226] on img at bounding box center [635, 204] width 70 height 108
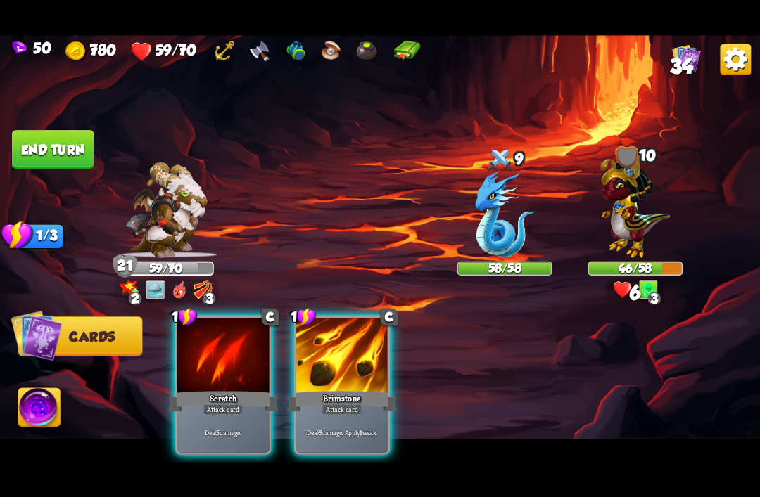
click at [338, 389] on div "Brimstone" at bounding box center [342, 401] width 110 height 25
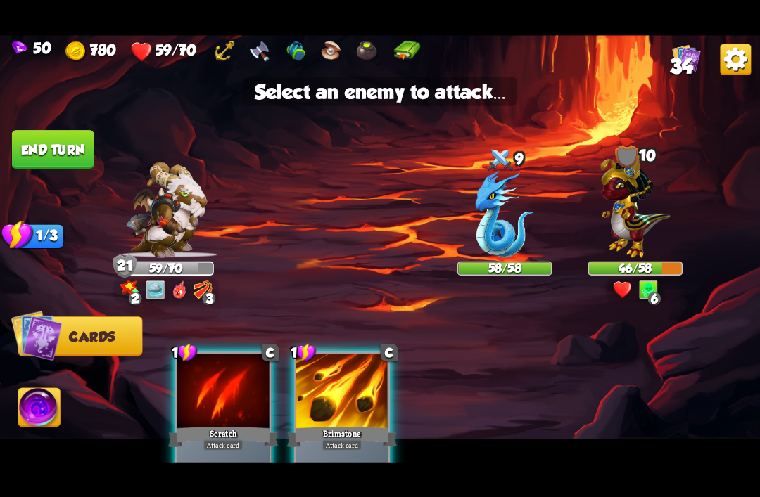
click at [510, 227] on img at bounding box center [504, 213] width 58 height 87
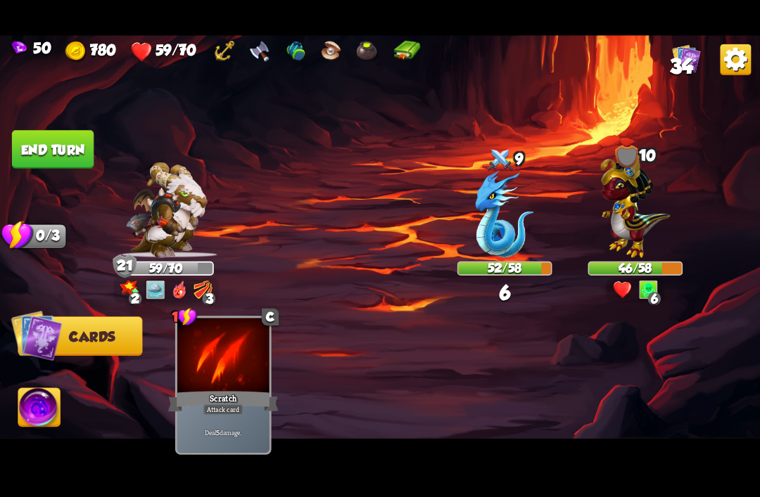
click at [75, 151] on button "End turn" at bounding box center [53, 149] width 82 height 39
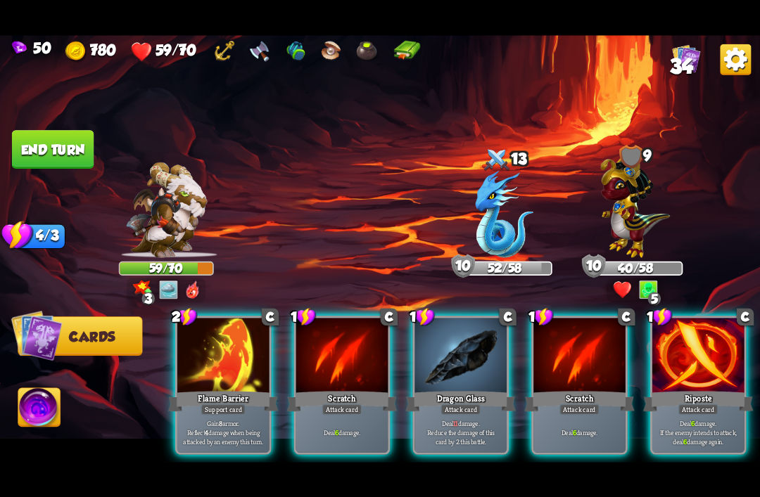
click at [216, 369] on div at bounding box center [223, 356] width 92 height 77
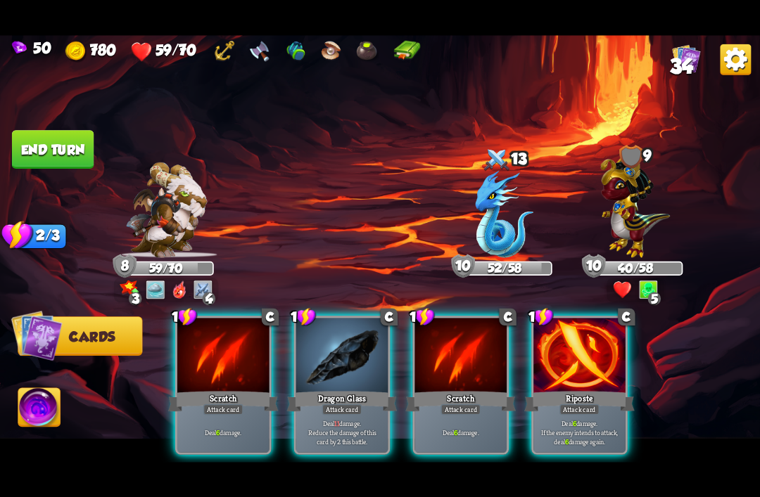
click at [586, 404] on div "Attack card" at bounding box center [579, 409] width 40 height 11
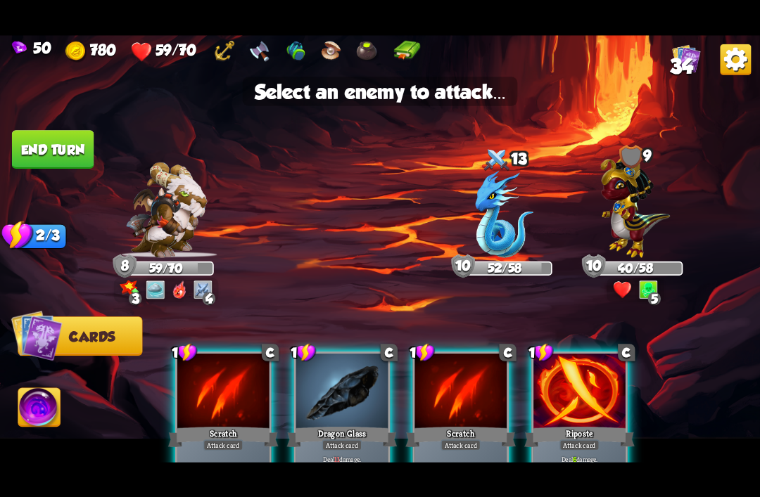
click at [511, 219] on img at bounding box center [504, 213] width 58 height 87
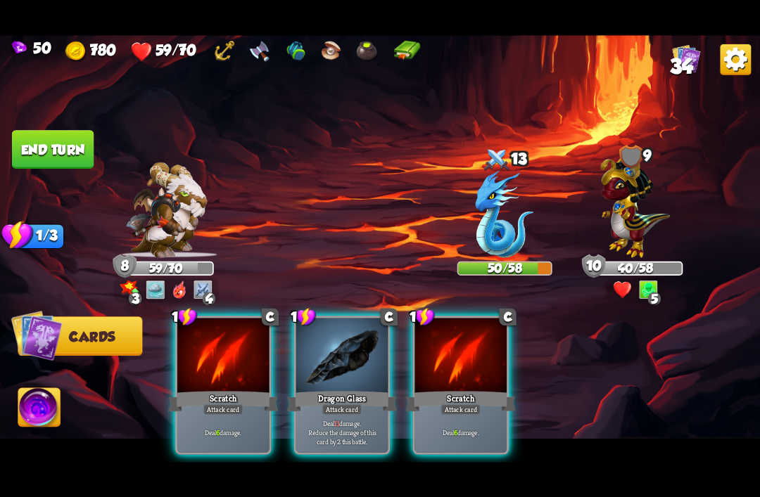
click at [340, 389] on div "Dragon Glass" at bounding box center [342, 401] width 110 height 25
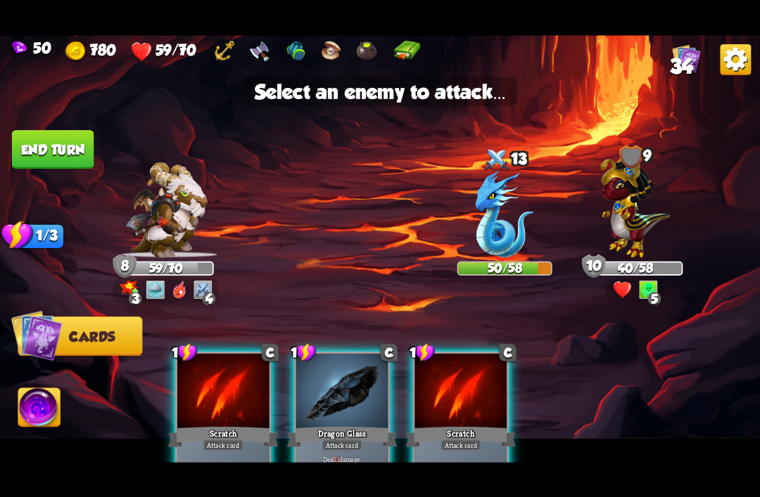
click at [629, 212] on img at bounding box center [635, 204] width 70 height 108
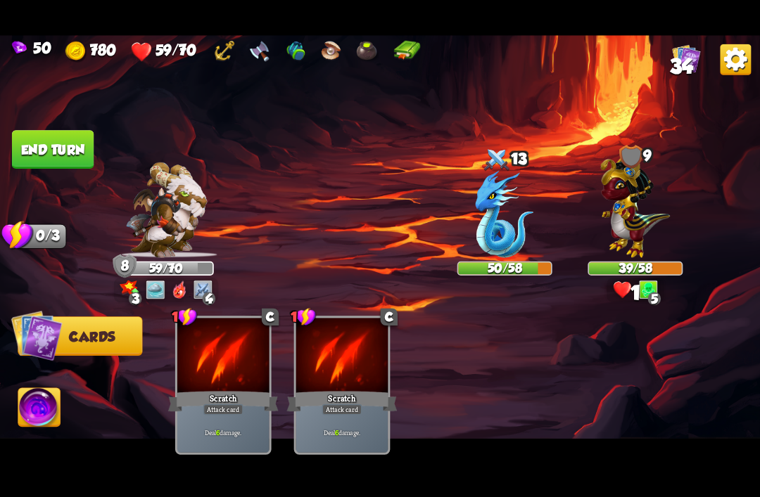
click at [30, 135] on button "End turn" at bounding box center [53, 149] width 82 height 39
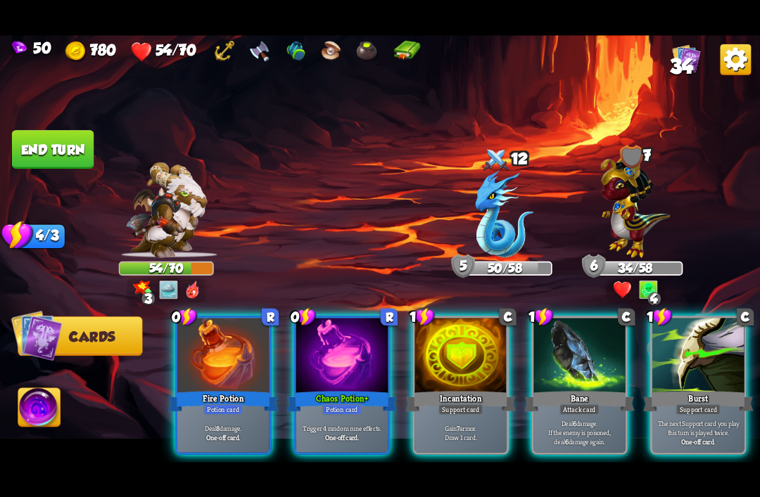
click at [339, 365] on div at bounding box center [342, 356] width 92 height 77
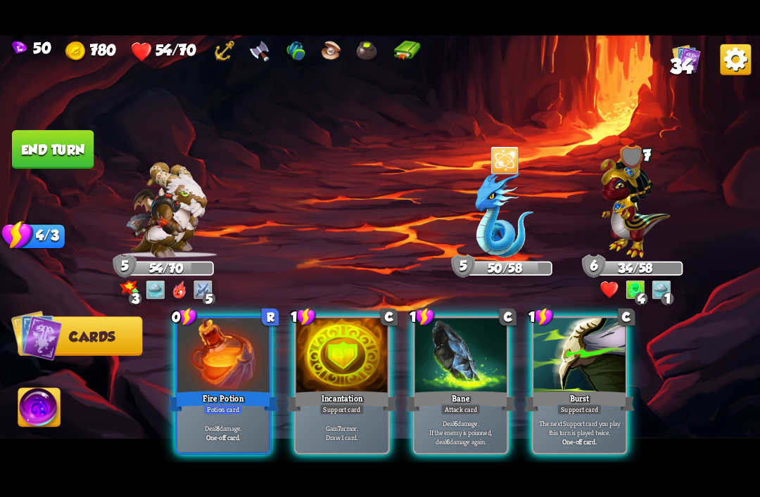
click at [592, 389] on div "Burst" at bounding box center [579, 401] width 110 height 25
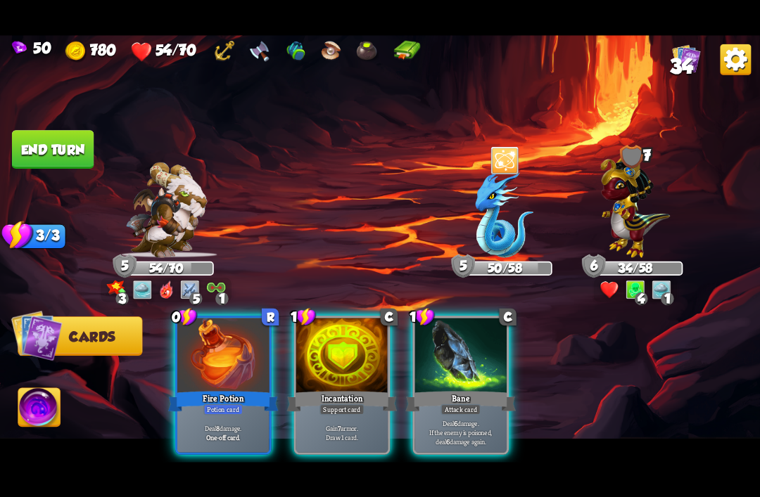
click at [340, 367] on div at bounding box center [342, 356] width 92 height 77
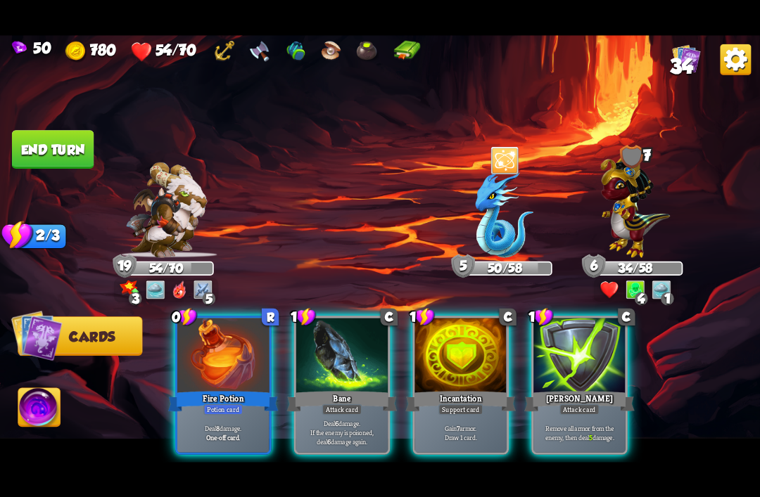
click at [579, 389] on div "[PERSON_NAME]" at bounding box center [579, 401] width 110 height 25
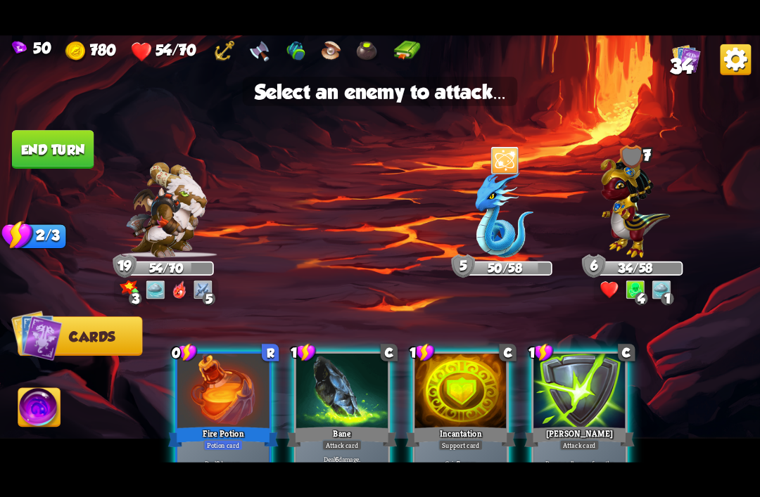
click at [635, 217] on img at bounding box center [635, 204] width 70 height 108
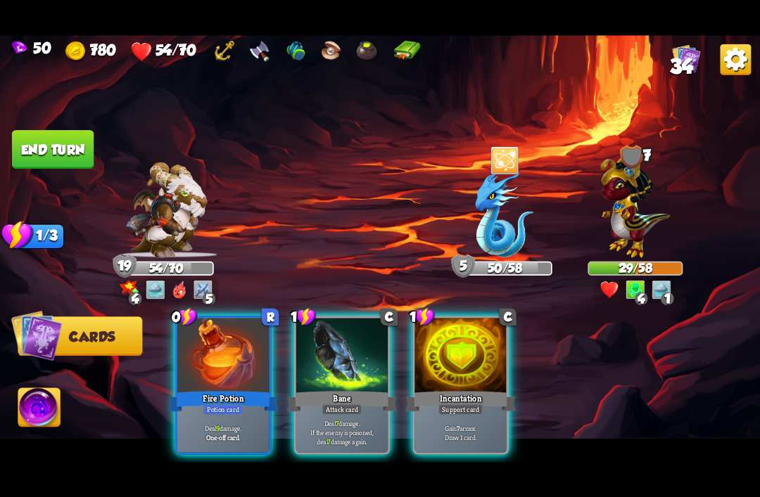
click at [333, 404] on div "Attack card" at bounding box center [342, 409] width 40 height 11
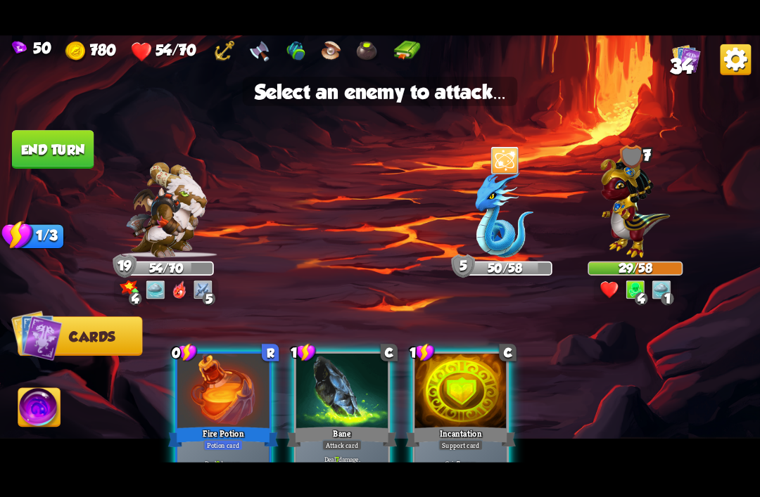
click at [639, 222] on img at bounding box center [635, 204] width 70 height 108
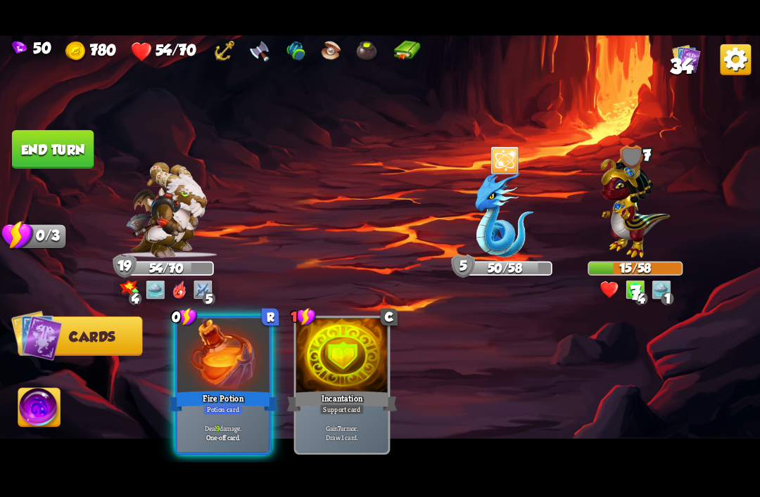
click at [41, 143] on button "End turn" at bounding box center [53, 149] width 82 height 39
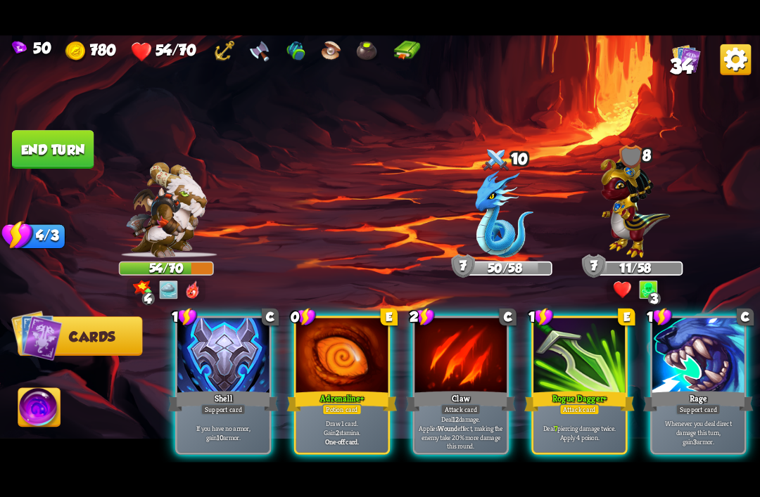
click at [342, 360] on div at bounding box center [342, 356] width 92 height 77
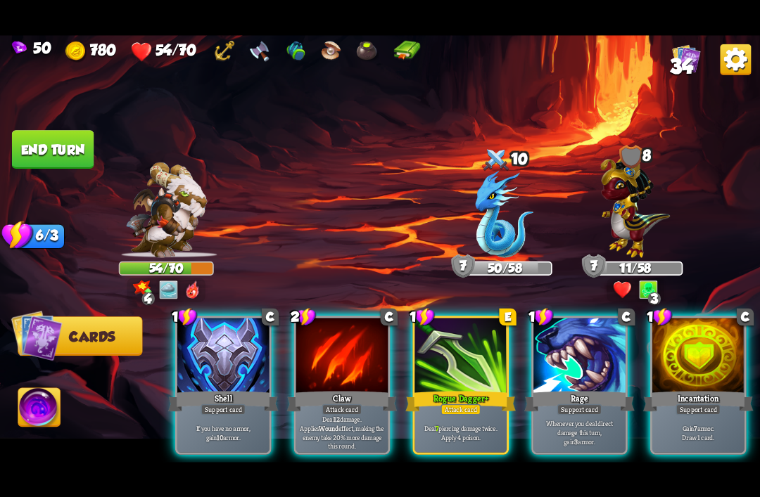
click at [225, 363] on div at bounding box center [223, 356] width 92 height 77
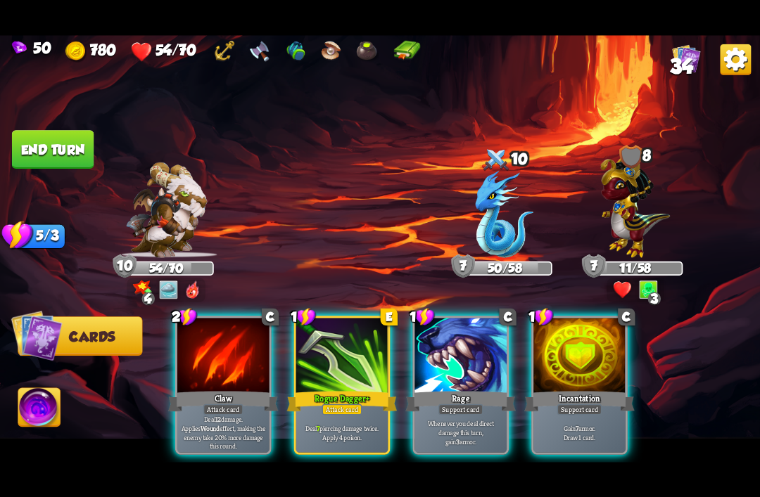
click at [341, 366] on div at bounding box center [342, 356] width 92 height 77
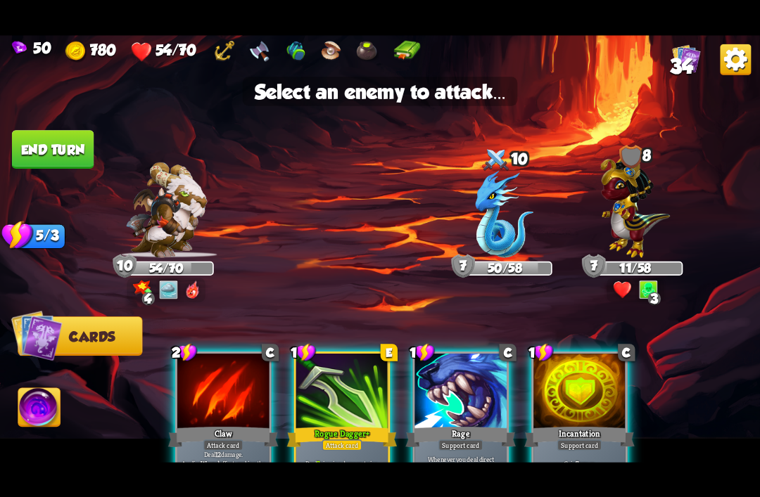
click at [630, 225] on img at bounding box center [635, 204] width 70 height 108
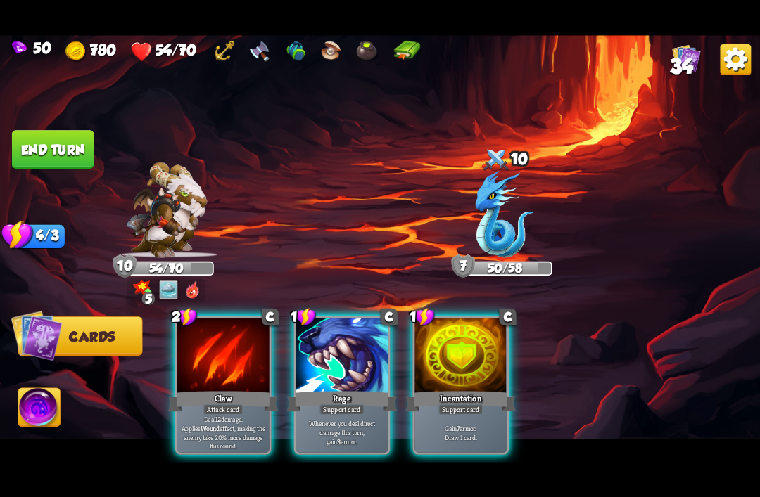
click at [359, 389] on div "Rage" at bounding box center [342, 401] width 110 height 25
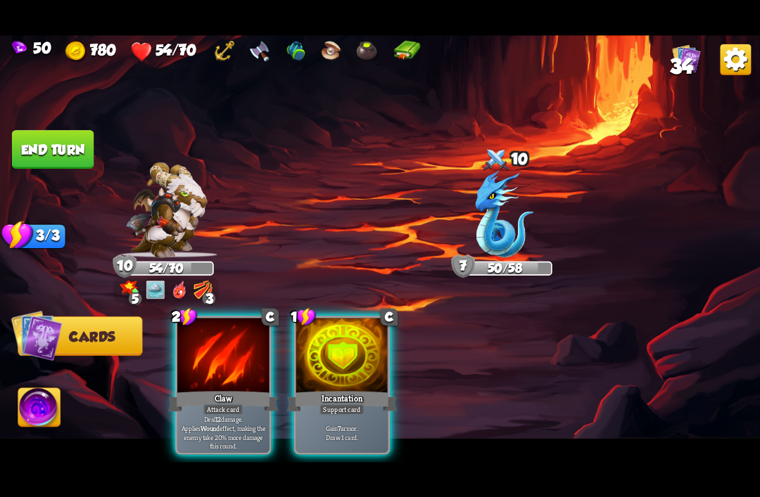
click at [357, 404] on div "Support card" at bounding box center [341, 409] width 45 height 11
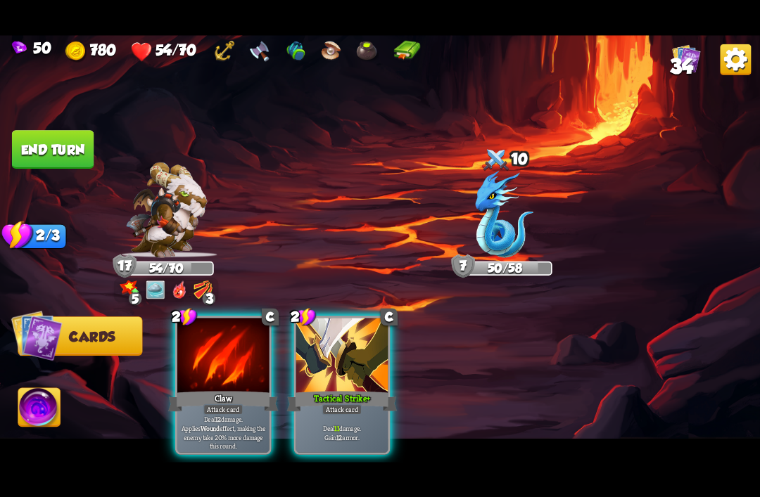
click at [338, 362] on div at bounding box center [342, 356] width 92 height 77
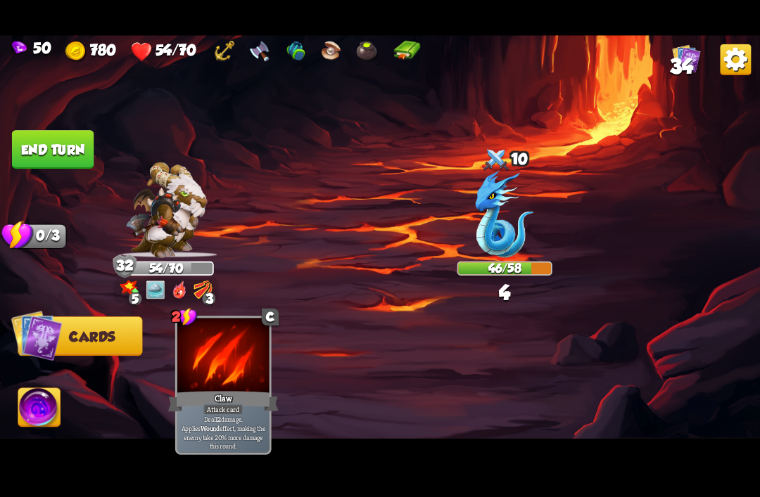
click at [69, 143] on button "End turn" at bounding box center [53, 149] width 82 height 39
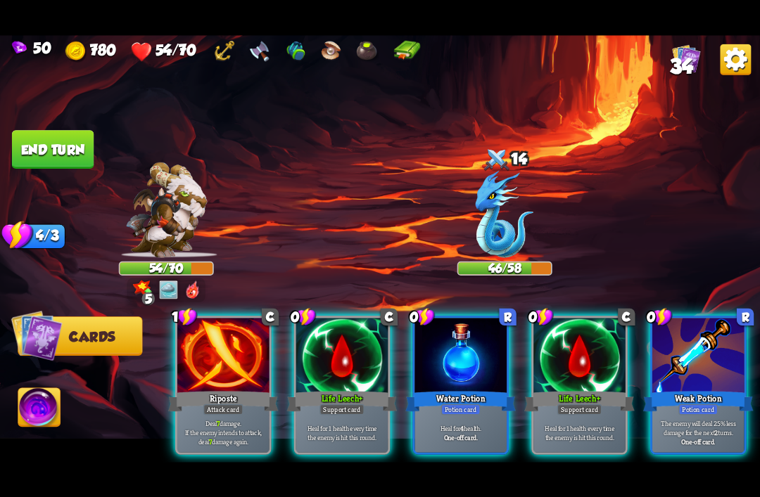
click at [465, 389] on div "Water Potion" at bounding box center [460, 401] width 110 height 25
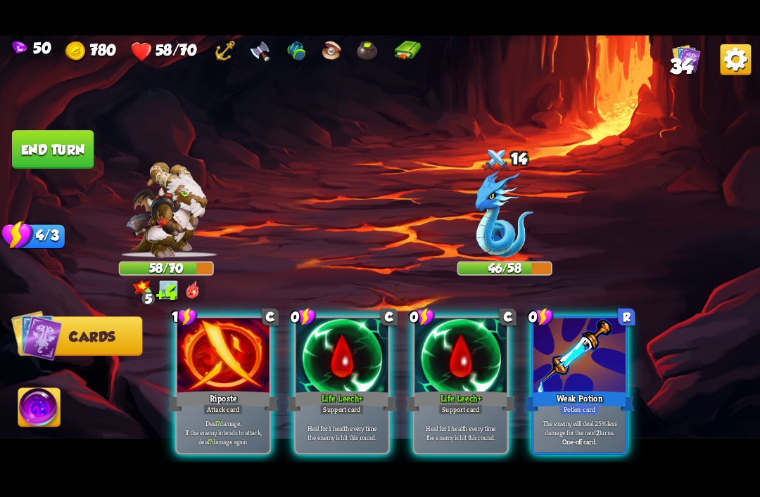
click at [473, 404] on div "Support card" at bounding box center [460, 409] width 45 height 11
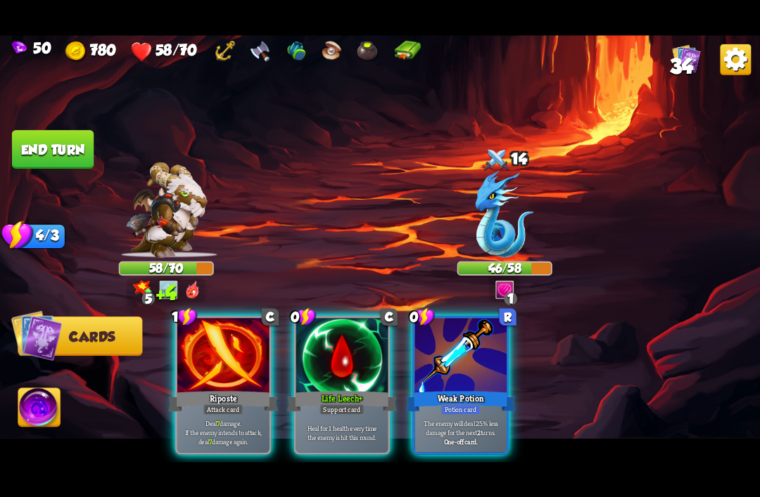
click at [342, 404] on div "Support card" at bounding box center [341, 409] width 45 height 11
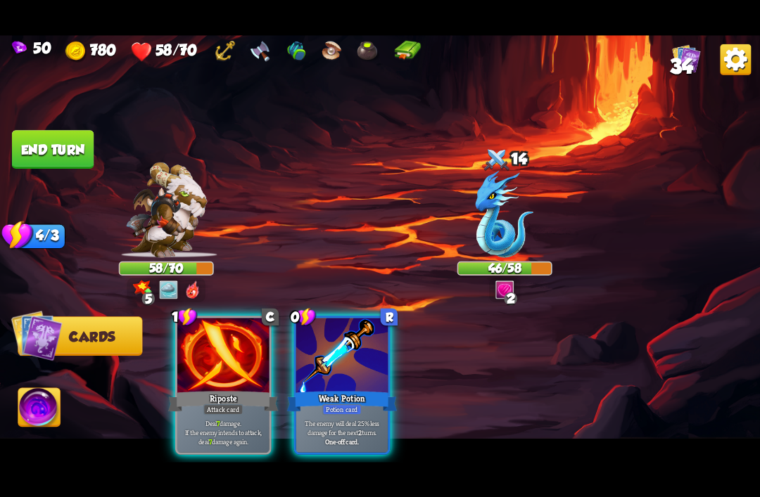
click at [340, 369] on div at bounding box center [342, 356] width 92 height 77
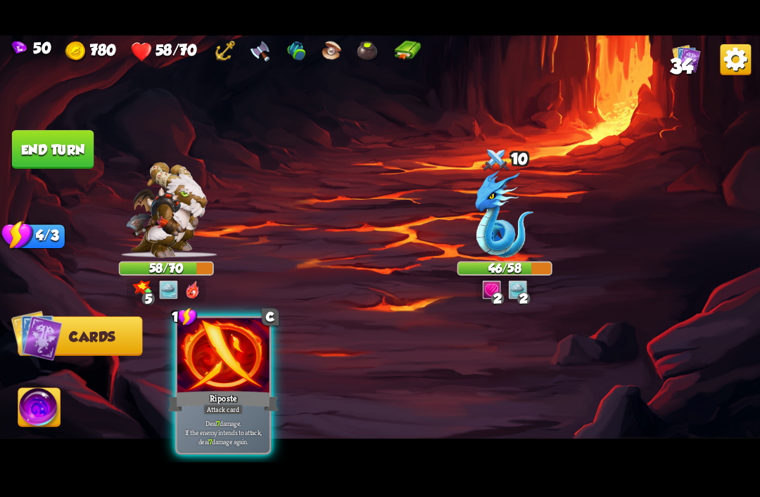
click at [224, 389] on div "Riposte" at bounding box center [223, 401] width 110 height 25
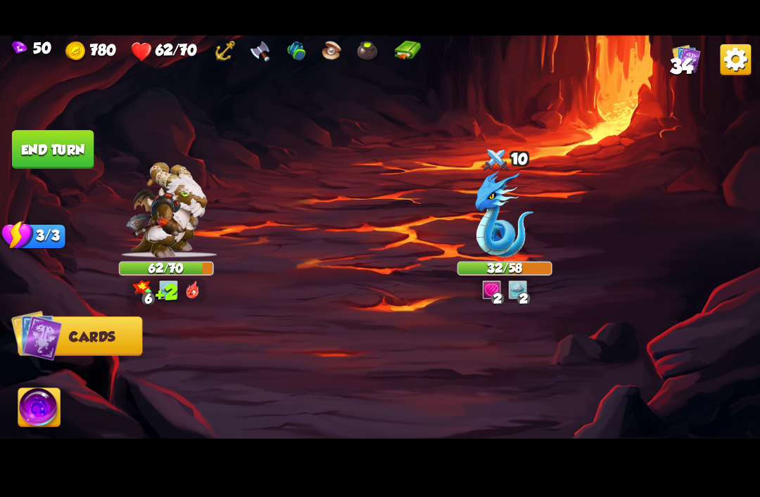
click at [57, 419] on img at bounding box center [39, 409] width 42 height 43
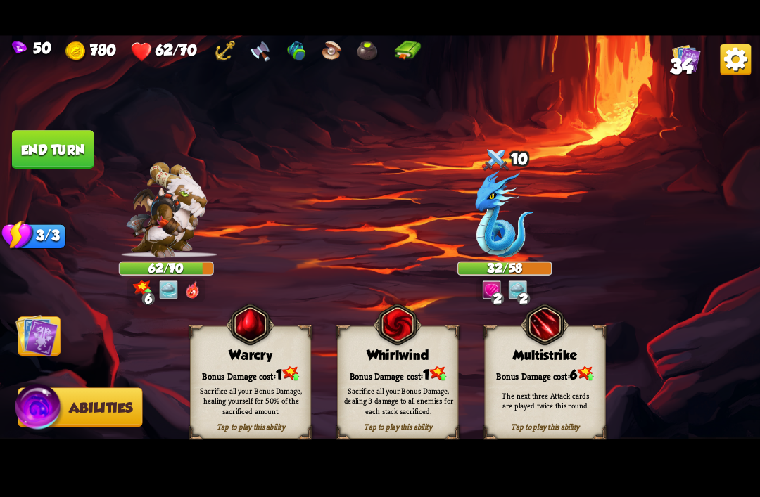
click at [71, 153] on button "End turn" at bounding box center [53, 149] width 82 height 39
click at [25, 146] on button "End turn" at bounding box center [53, 149] width 82 height 39
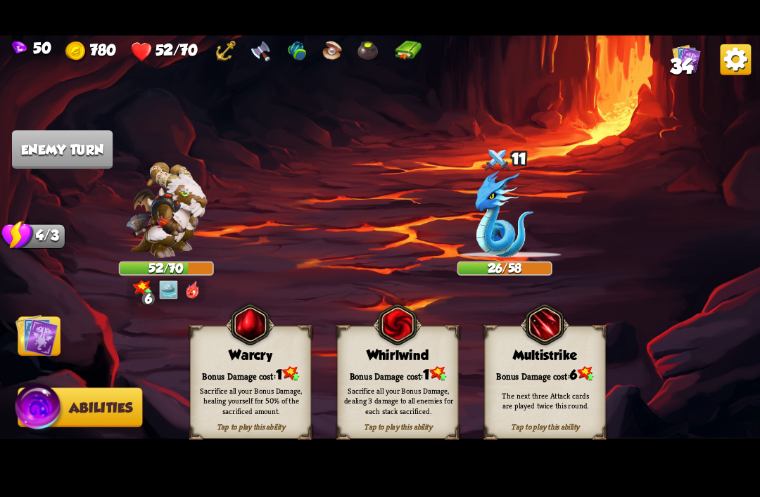
click at [27, 343] on img at bounding box center [36, 335] width 43 height 43
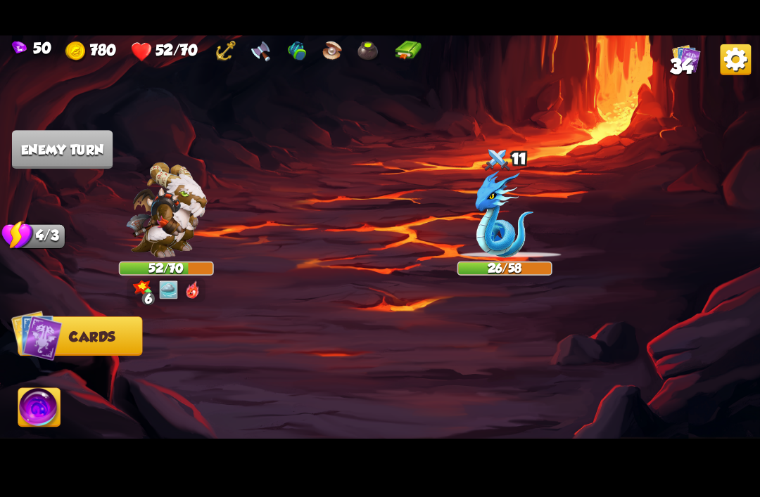
click at [36, 333] on img at bounding box center [36, 334] width 51 height 51
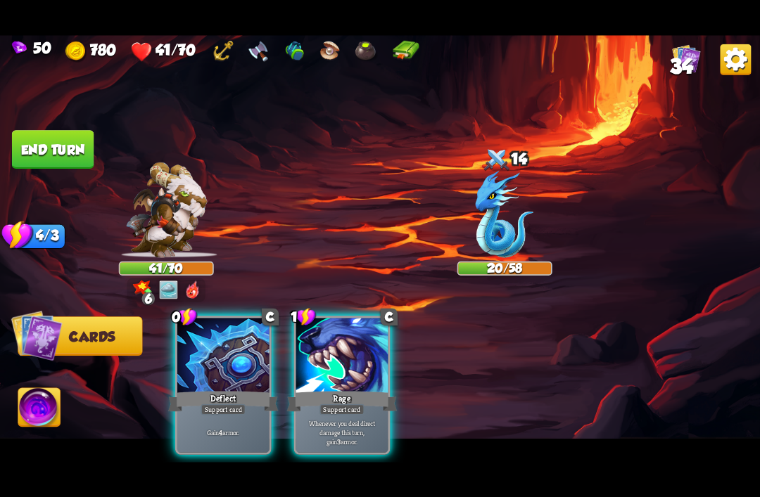
click at [219, 366] on div at bounding box center [223, 356] width 92 height 77
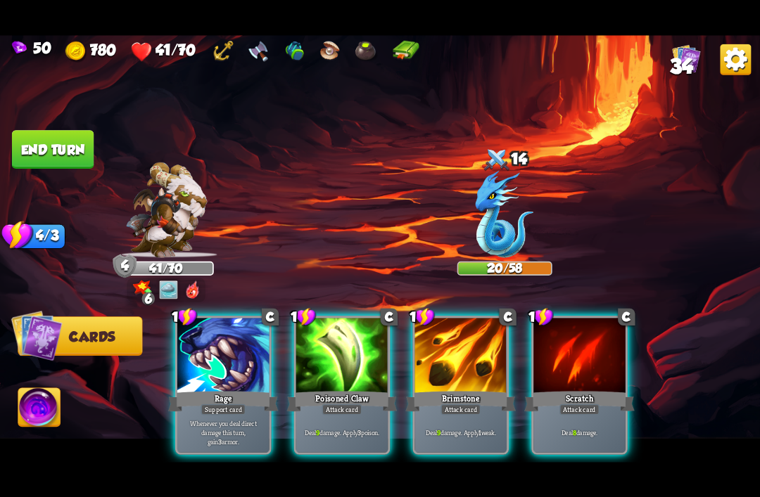
click at [465, 354] on div at bounding box center [460, 356] width 92 height 77
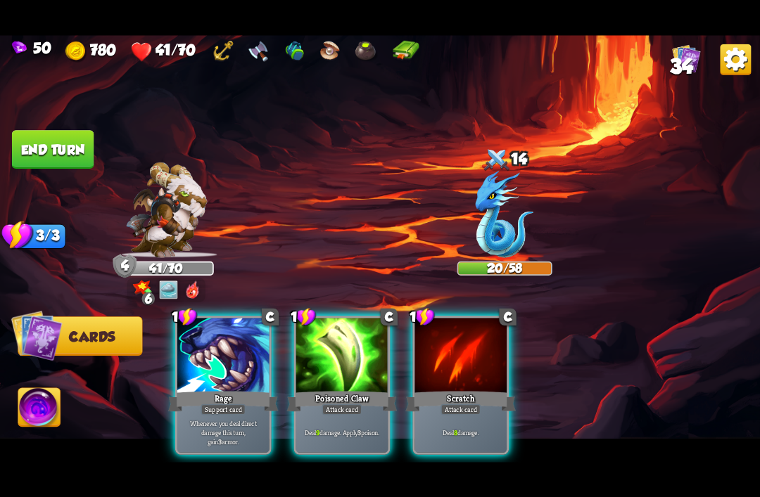
click at [355, 389] on div "Poisoned Claw" at bounding box center [342, 401] width 110 height 25
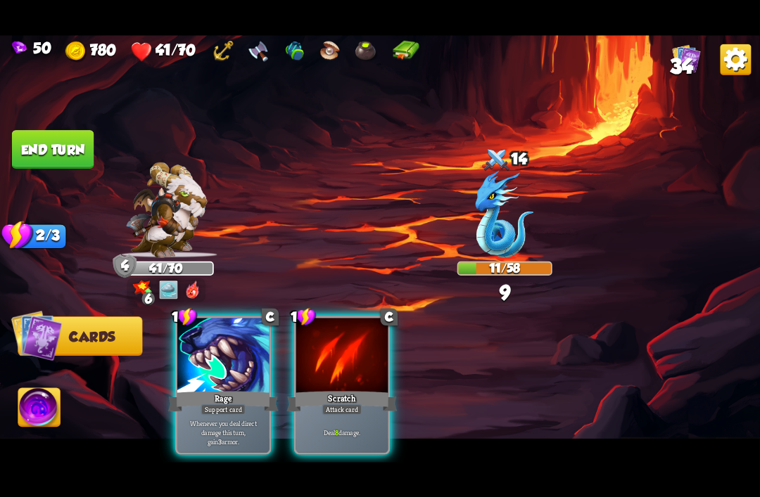
click at [242, 404] on div "Support card" at bounding box center [222, 409] width 45 height 11
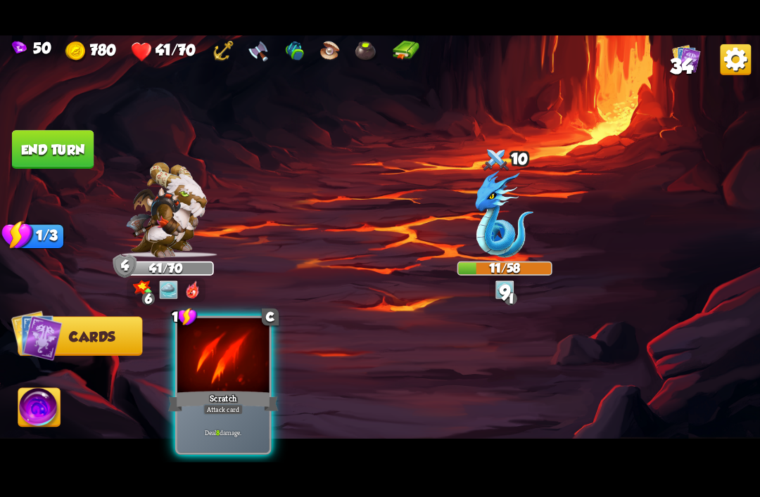
click at [258, 389] on div "Scratch" at bounding box center [223, 401] width 110 height 25
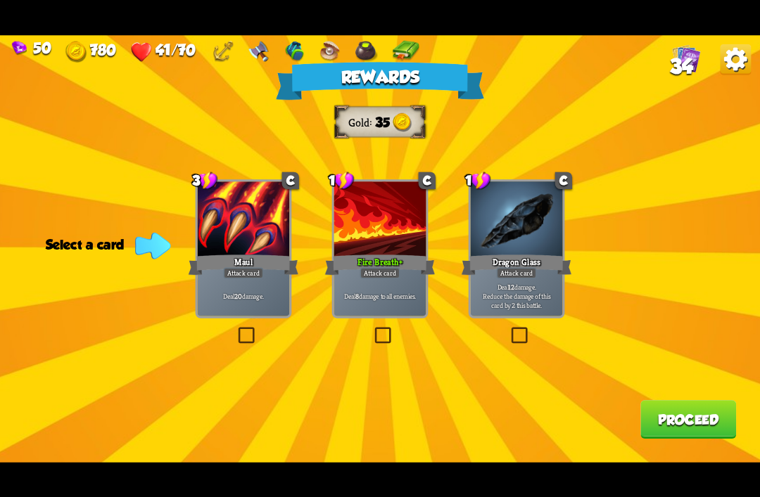
click at [376, 219] on div at bounding box center [380, 219] width 92 height 77
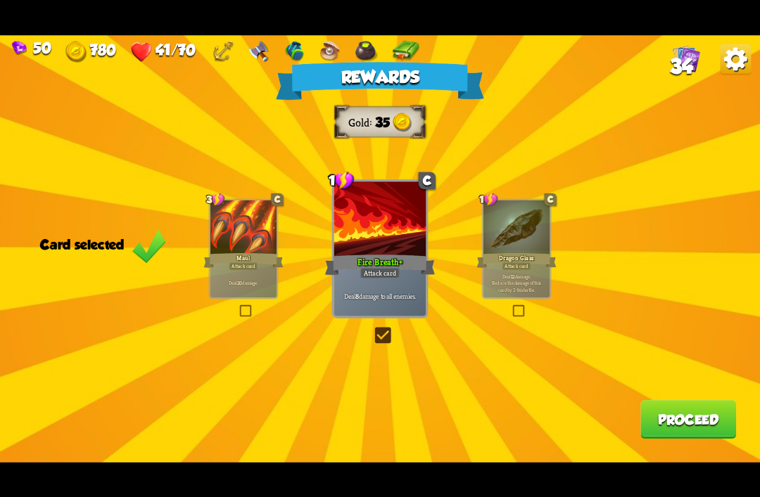
click at [679, 435] on button "Proceed" at bounding box center [688, 419] width 96 height 39
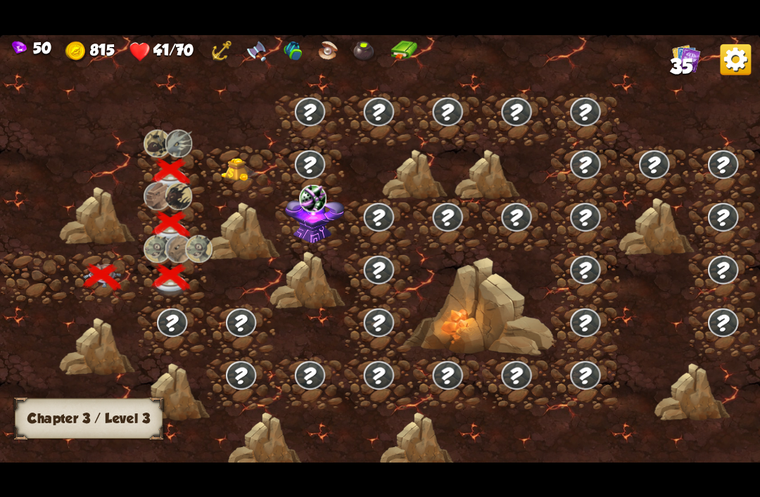
click at [236, 168] on img at bounding box center [240, 170] width 38 height 24
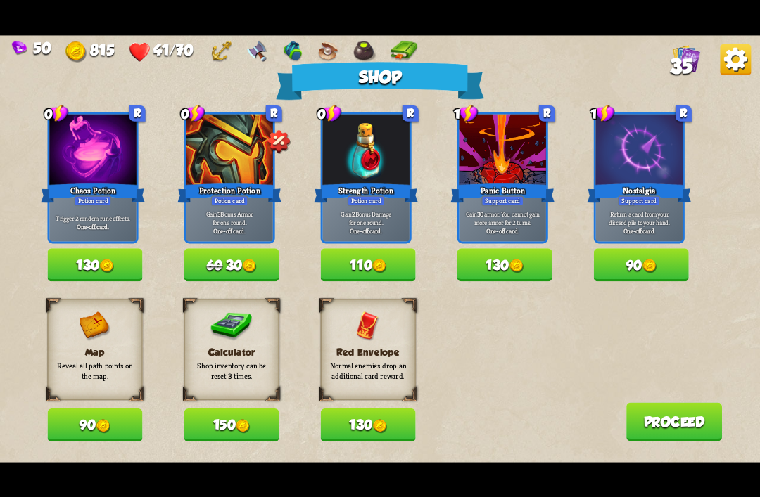
click at [386, 266] on img at bounding box center [379, 266] width 14 height 14
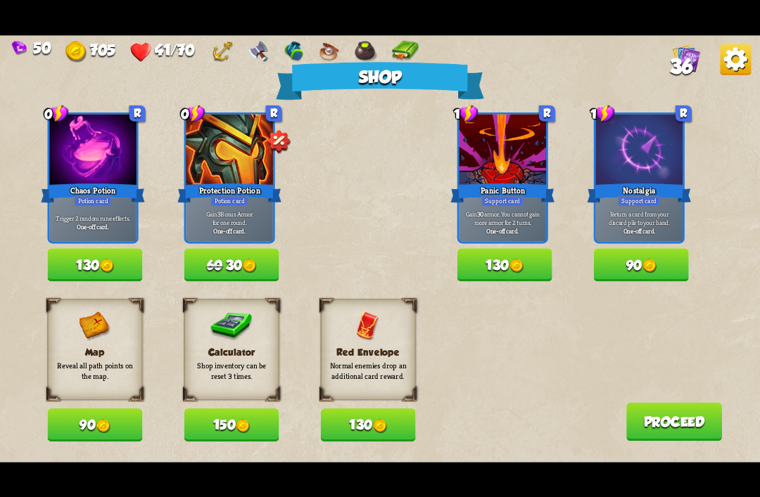
click at [75, 269] on button "130" at bounding box center [95, 264] width 95 height 33
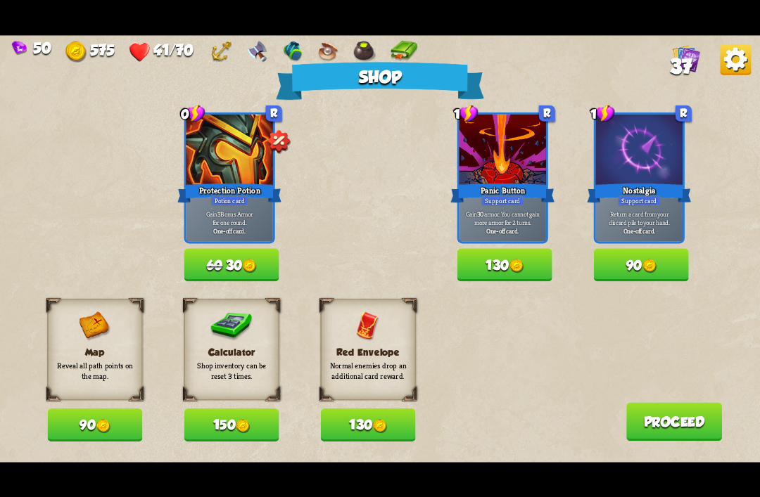
click at [75, 355] on h3 "Map" at bounding box center [95, 352] width 82 height 11
click at [81, 425] on button "90" at bounding box center [95, 425] width 95 height 33
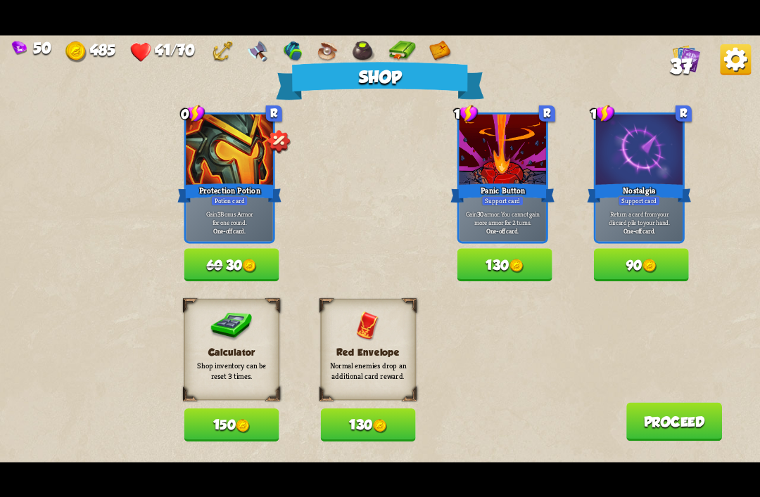
click at [214, 428] on button "150" at bounding box center [231, 425] width 95 height 33
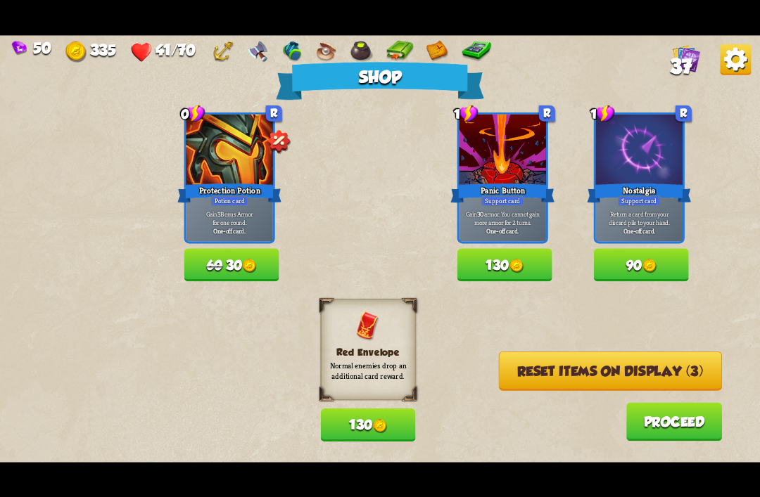
click at [357, 345] on div "Red Envelope Normal enemies drop an additional card reward." at bounding box center [368, 349] width 95 height 101
click at [352, 422] on button "130" at bounding box center [368, 425] width 95 height 33
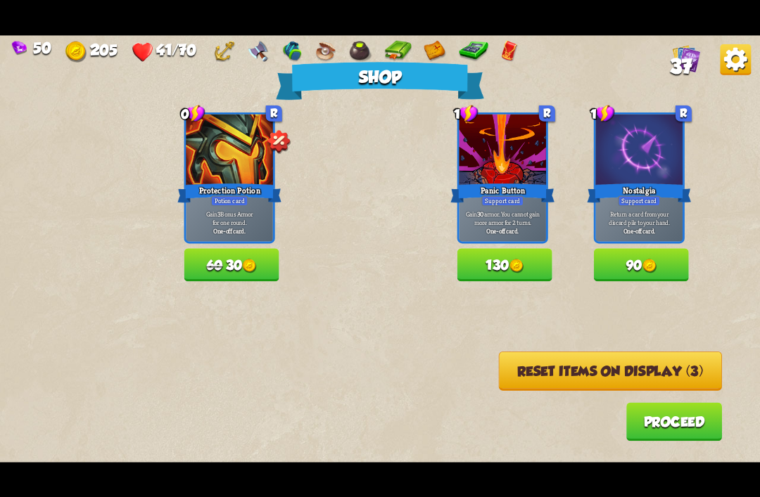
click at [522, 374] on button "Reset items on display (3)" at bounding box center [610, 370] width 223 height 39
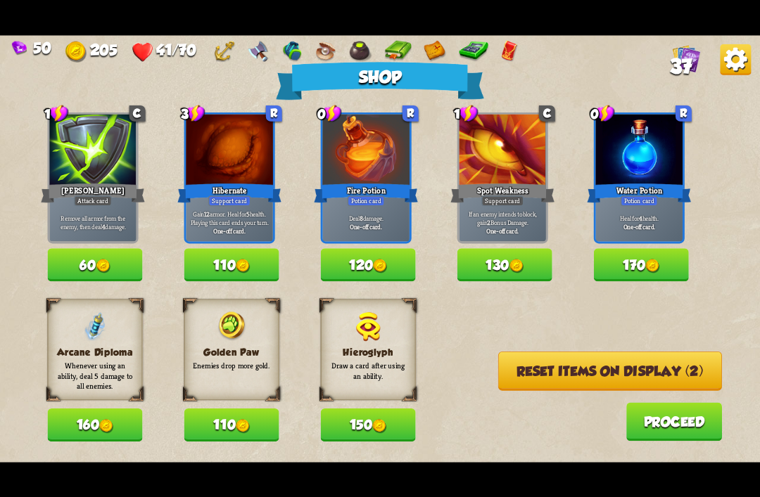
click at [369, 273] on button "120" at bounding box center [368, 264] width 95 height 33
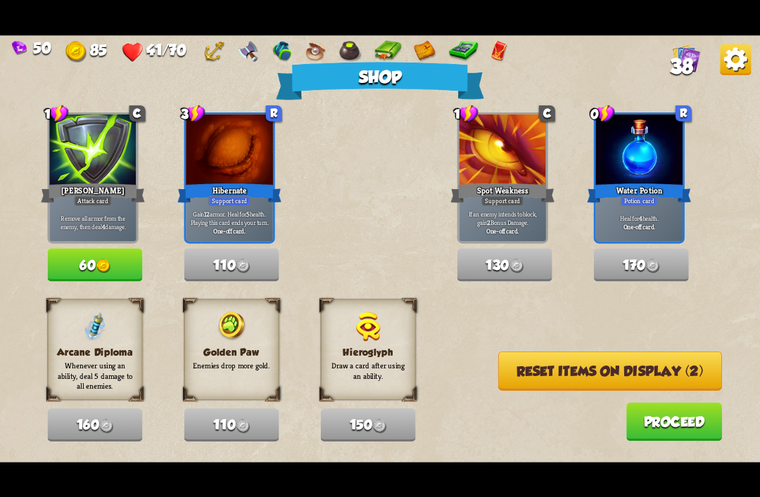
click at [677, 428] on button "Proceed" at bounding box center [674, 421] width 96 height 39
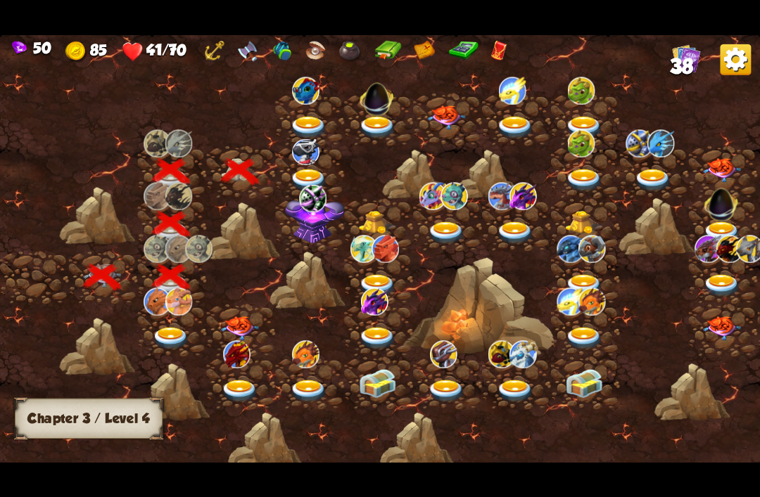
click at [299, 179] on img at bounding box center [309, 180] width 38 height 23
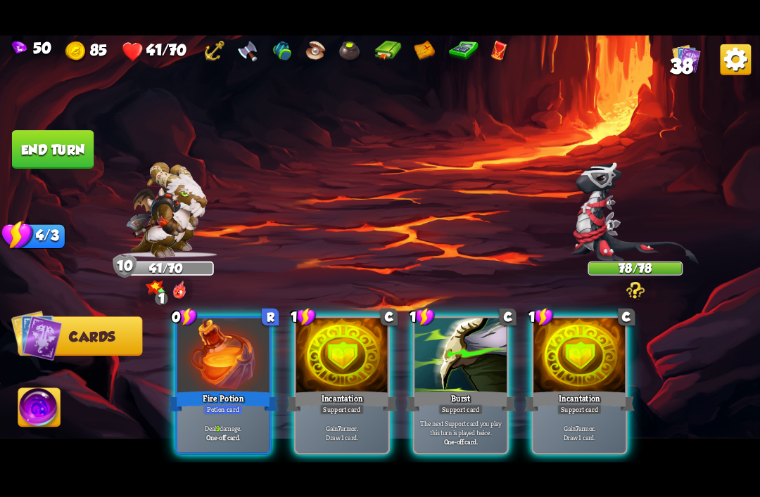
click at [206, 389] on div "Fire Potion" at bounding box center [223, 401] width 110 height 25
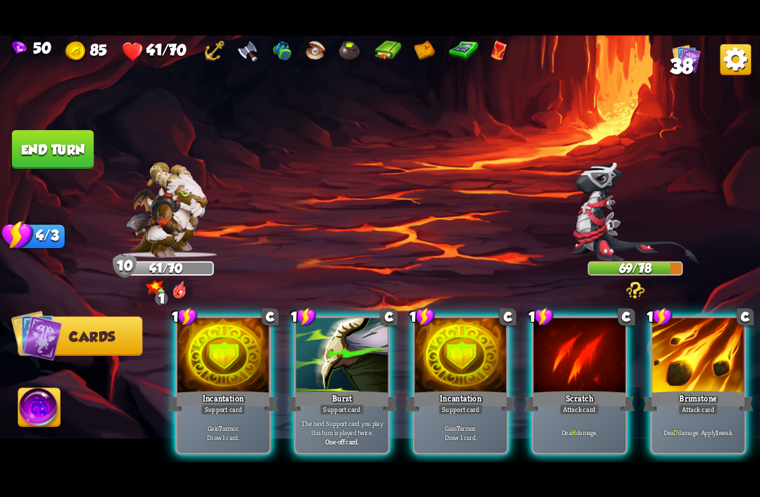
click at [689, 389] on div "Brimstone" at bounding box center [698, 401] width 110 height 25
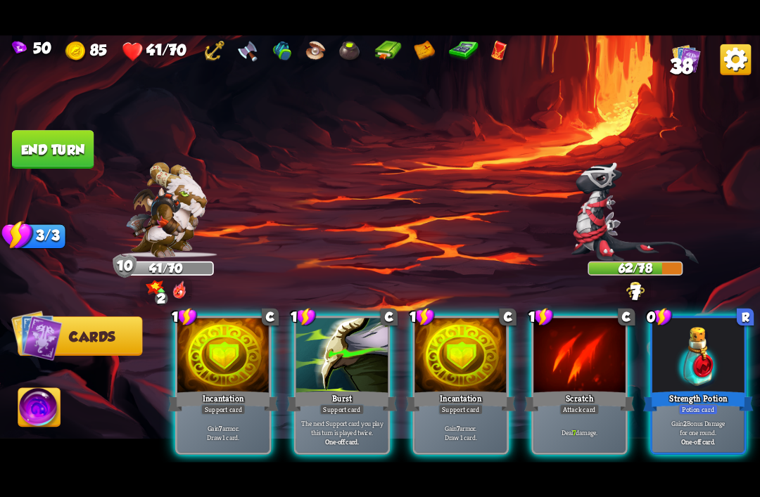
click at [711, 389] on div "Strength Potion" at bounding box center [698, 401] width 110 height 25
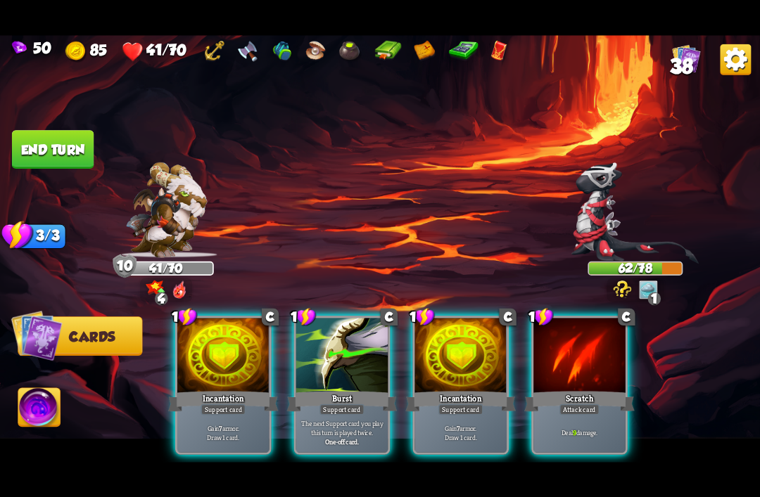
click at [566, 356] on div at bounding box center [579, 356] width 92 height 77
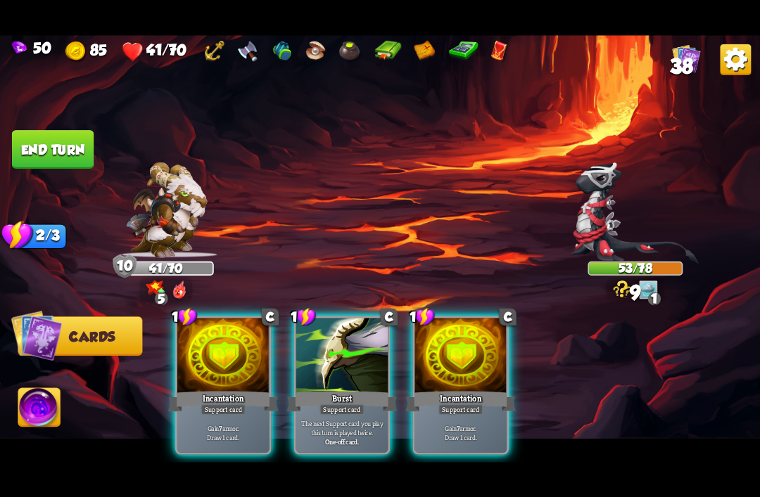
click at [348, 354] on div at bounding box center [342, 356] width 92 height 77
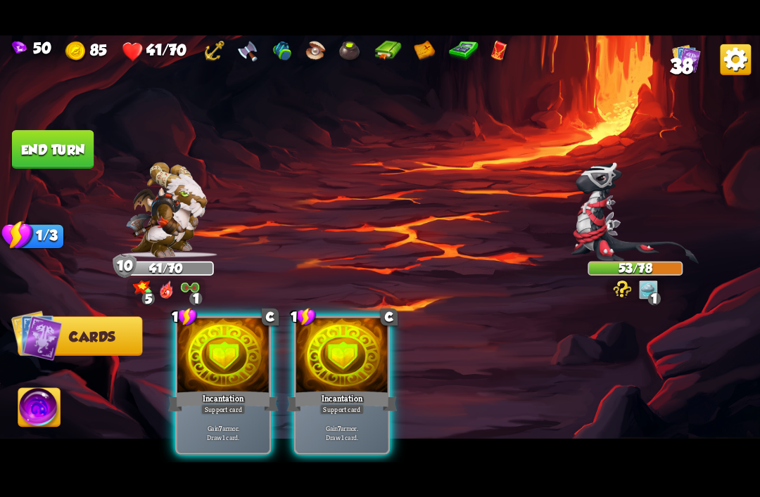
click at [350, 367] on div at bounding box center [342, 356] width 92 height 77
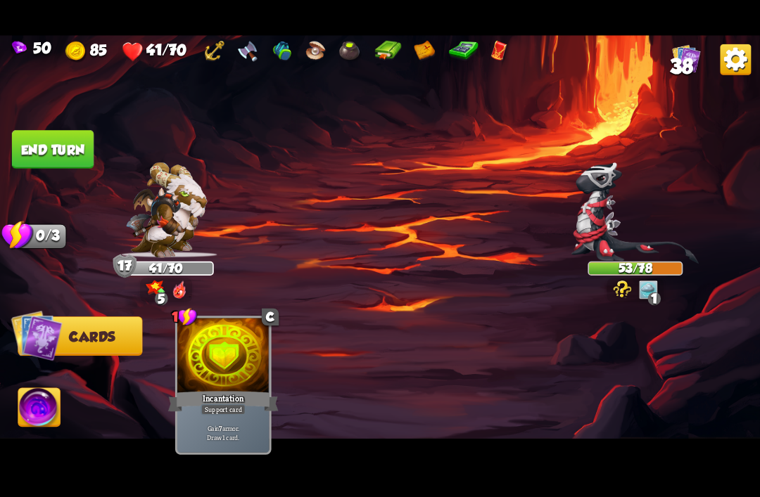
click at [236, 355] on div at bounding box center [223, 356] width 92 height 77
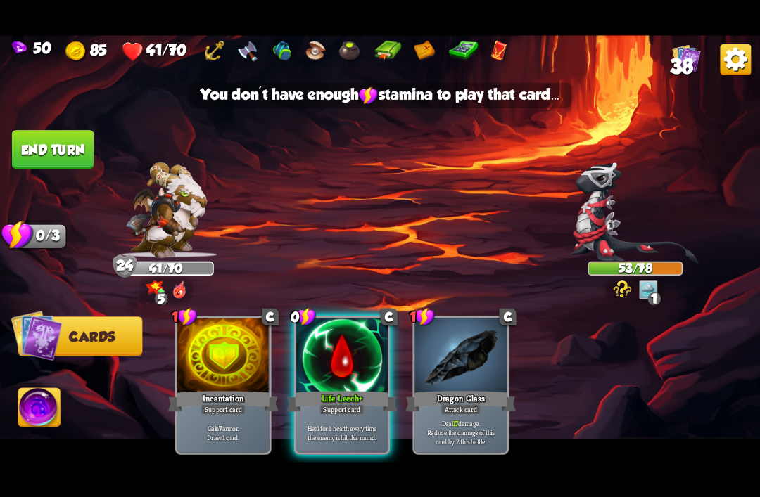
click at [327, 366] on div at bounding box center [342, 356] width 92 height 77
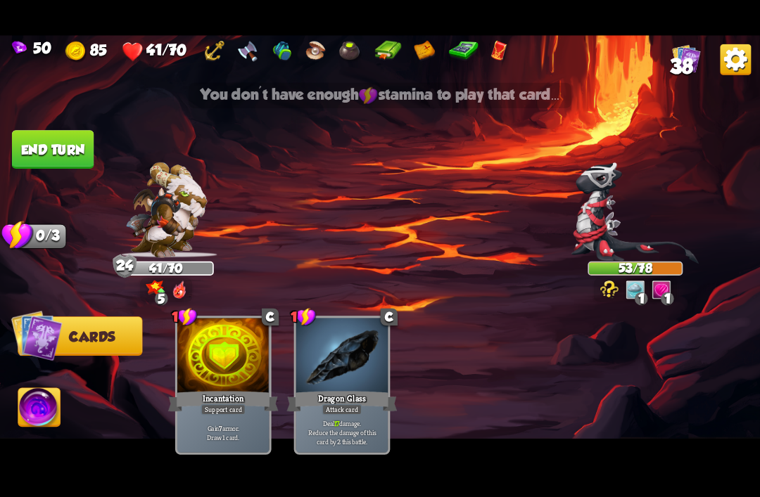
click at [43, 146] on button "End turn" at bounding box center [53, 149] width 82 height 39
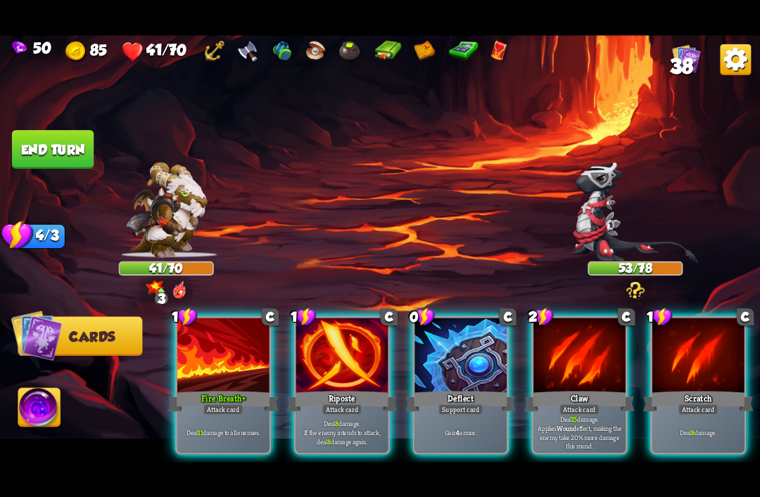
click at [217, 389] on div "Fire Breath+" at bounding box center [223, 401] width 110 height 25
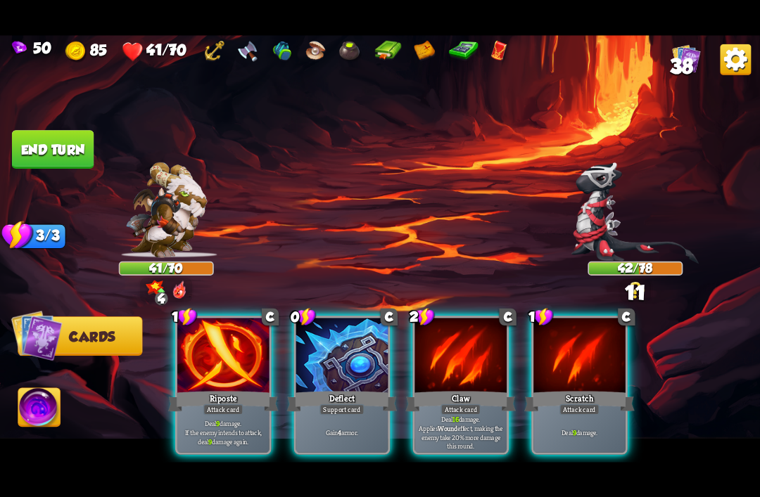
click at [343, 351] on div at bounding box center [342, 356] width 92 height 77
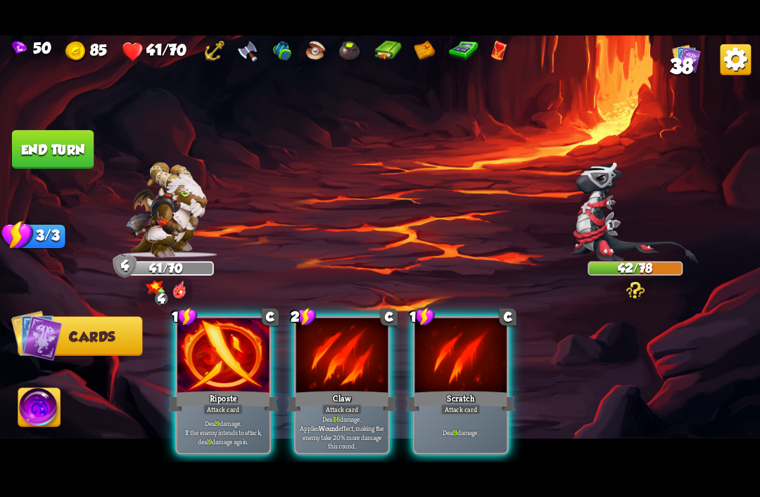
click at [350, 347] on div at bounding box center [342, 356] width 92 height 77
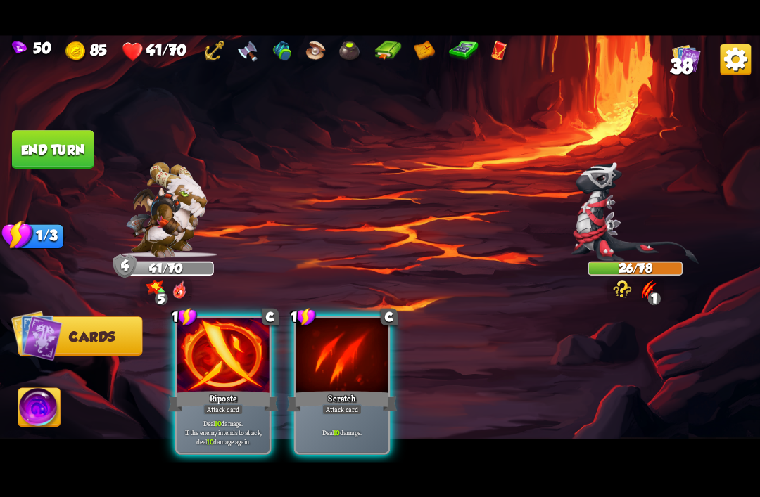
click at [234, 389] on div "Riposte" at bounding box center [223, 401] width 110 height 25
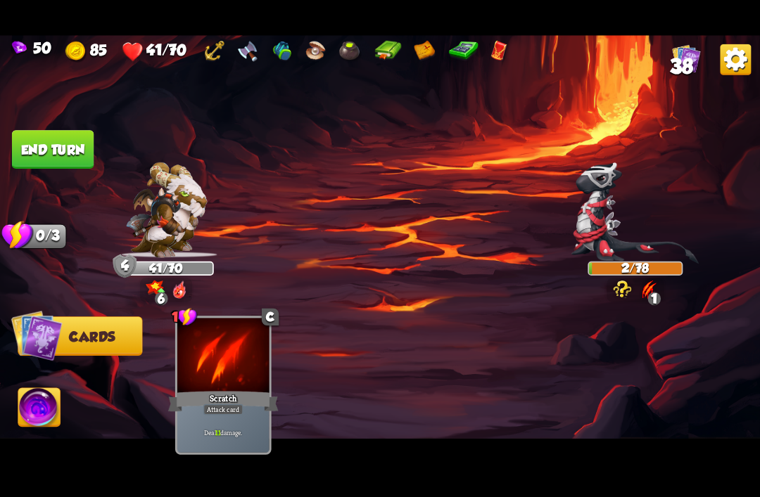
click at [46, 421] on img at bounding box center [39, 409] width 42 height 43
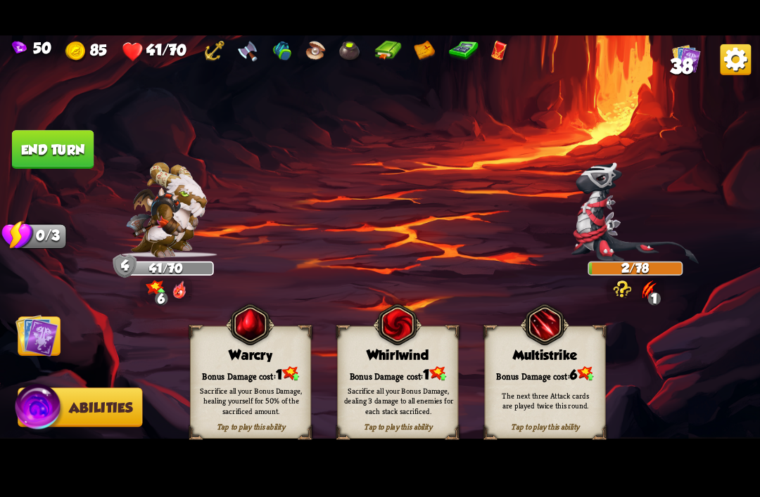
click at [406, 347] on img at bounding box center [397, 325] width 49 height 50
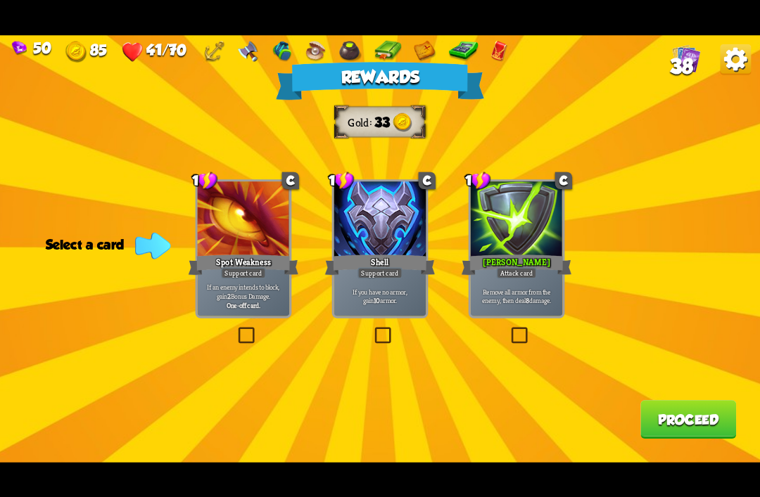
click at [503, 255] on div "[PERSON_NAME]" at bounding box center [516, 264] width 110 height 25
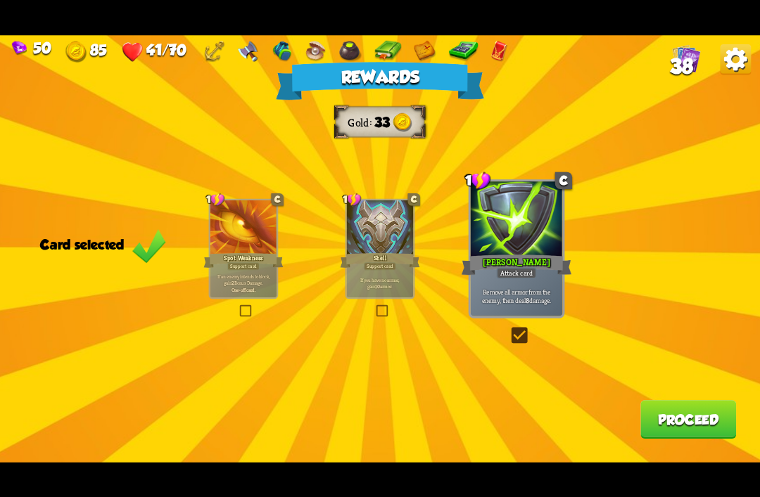
click at [654, 427] on button "Proceed" at bounding box center [688, 419] width 96 height 39
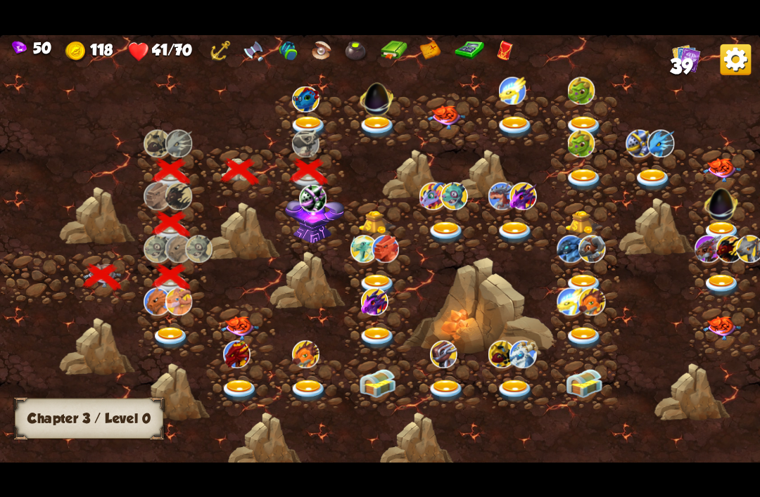
click at [308, 214] on img at bounding box center [314, 218] width 59 height 51
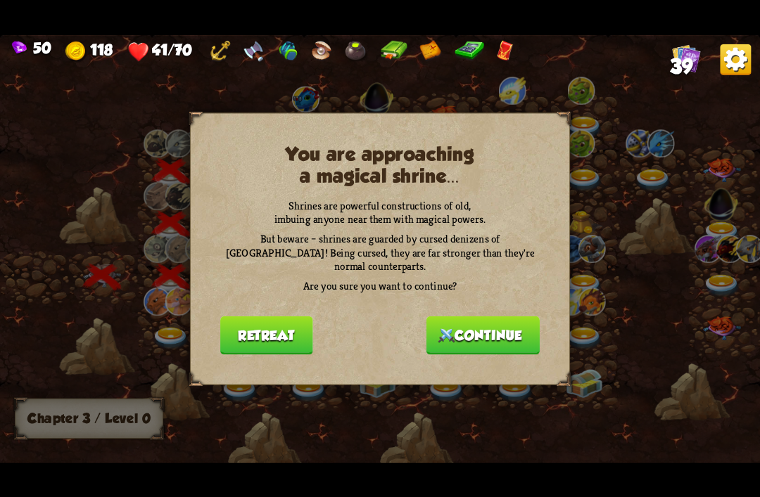
click at [474, 327] on button "Continue" at bounding box center [482, 335] width 113 height 39
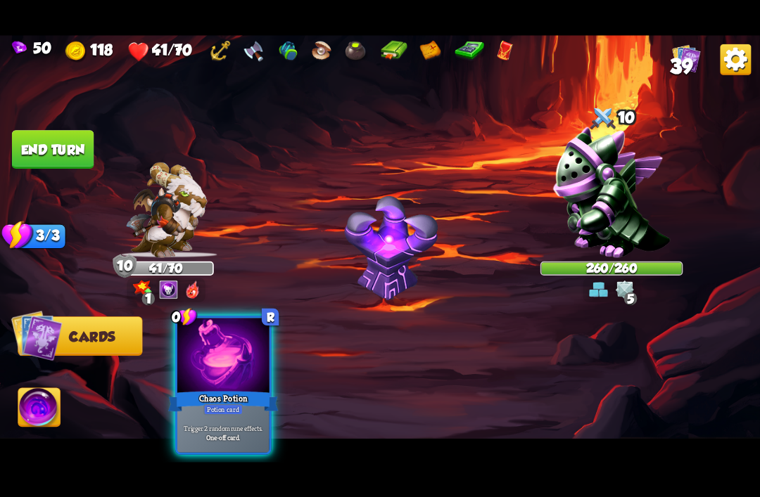
click at [594, 173] on img at bounding box center [611, 192] width 117 height 131
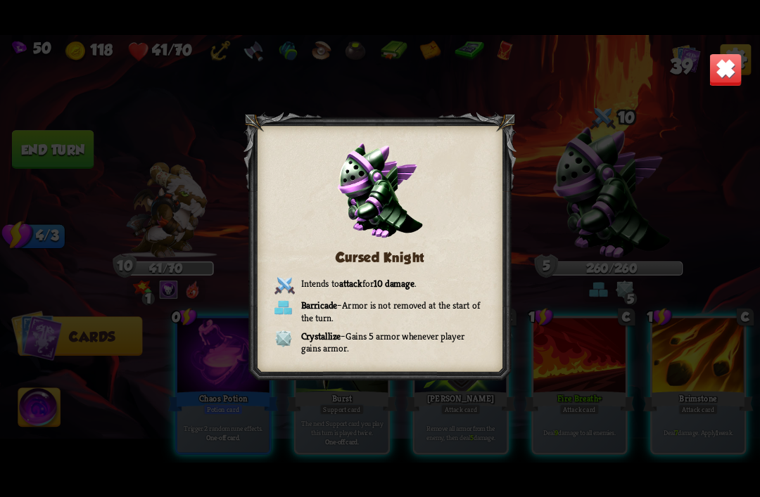
click at [712, 70] on img at bounding box center [724, 69] width 33 height 33
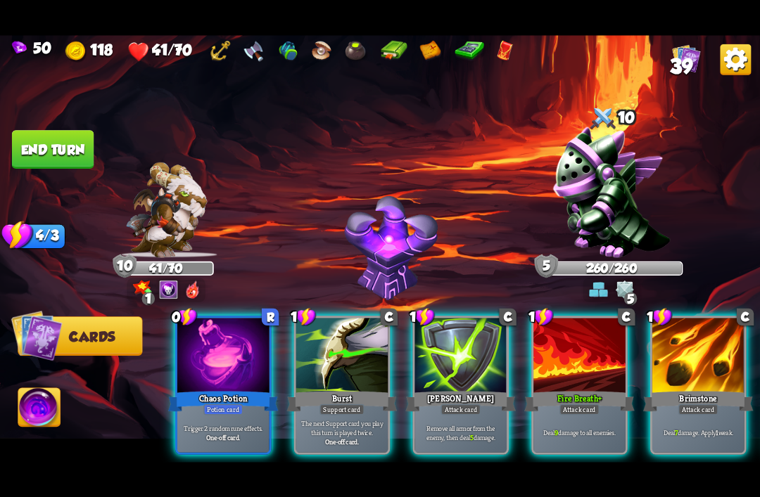
click at [226, 412] on div "Trigger 2 random rune effects. One-off card." at bounding box center [223, 432] width 92 height 40
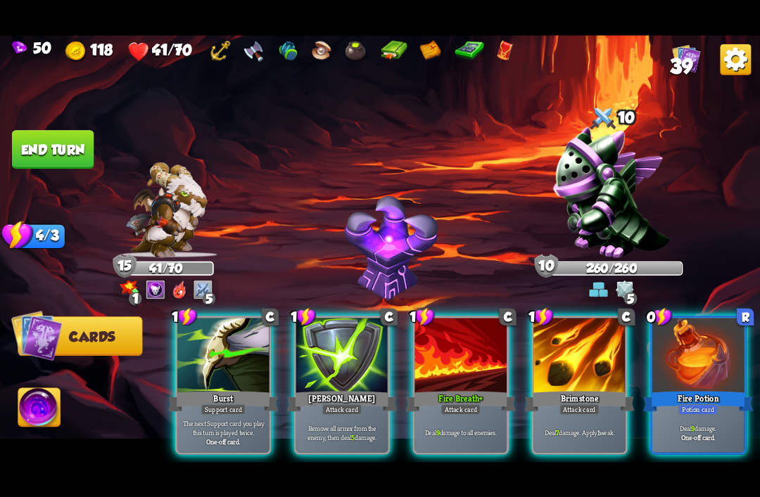
click at [179, 214] on img at bounding box center [166, 210] width 81 height 96
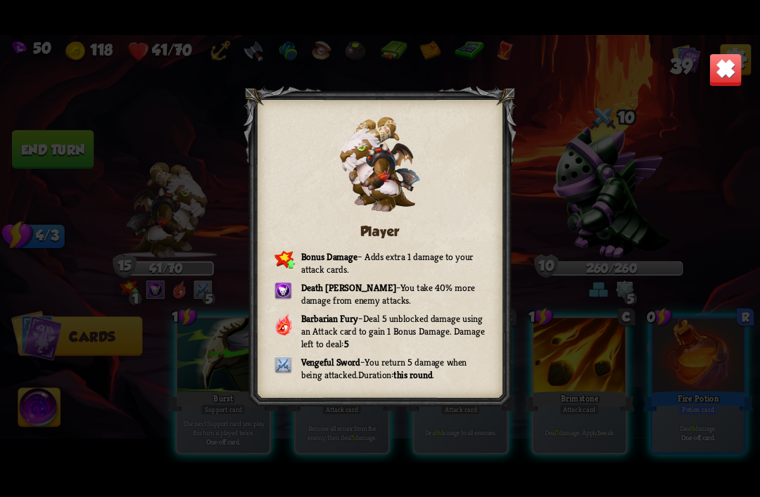
click at [734, 83] on img at bounding box center [724, 69] width 33 height 33
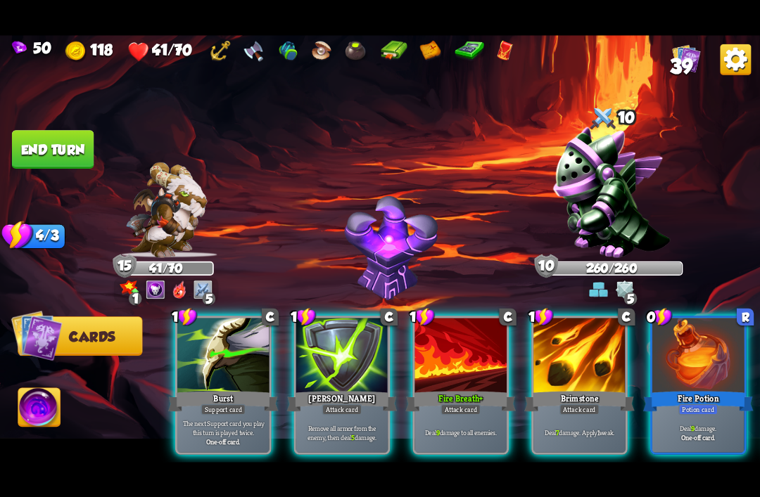
click at [688, 423] on p "Deal 9 damage." at bounding box center [697, 427] width 87 height 9
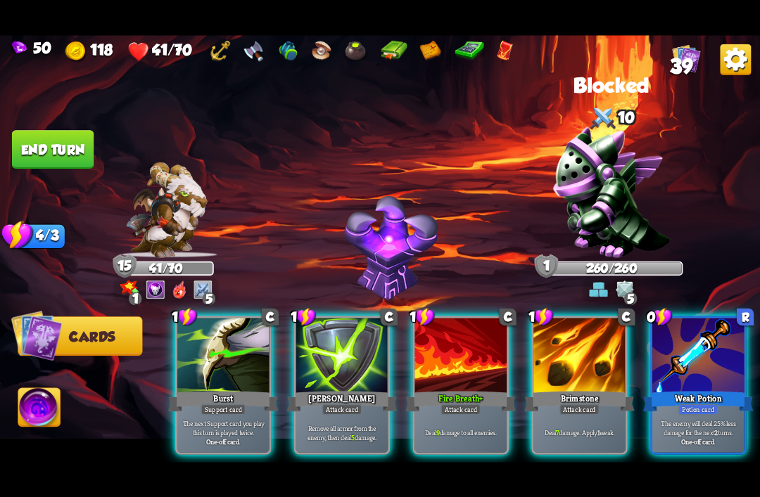
click at [701, 418] on p "The enemy will deal 25% less damage for the next 2 turns." at bounding box center [697, 427] width 87 height 18
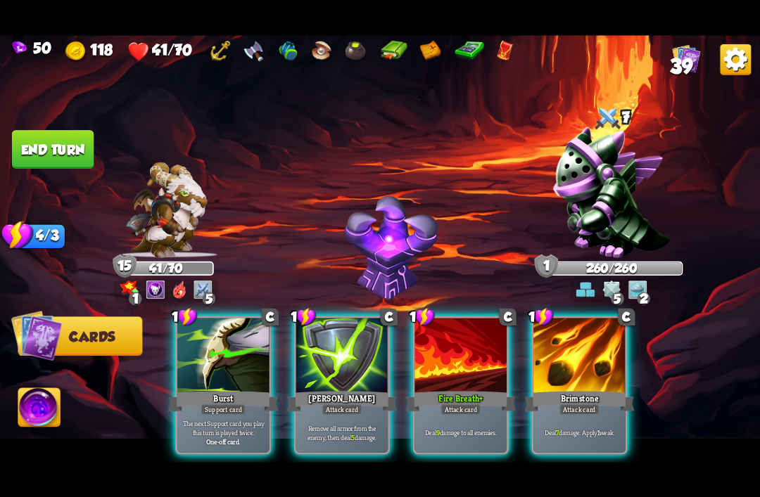
click at [347, 423] on p "Remove all armor from the enemy, then deal 5 damage." at bounding box center [341, 432] width 87 height 18
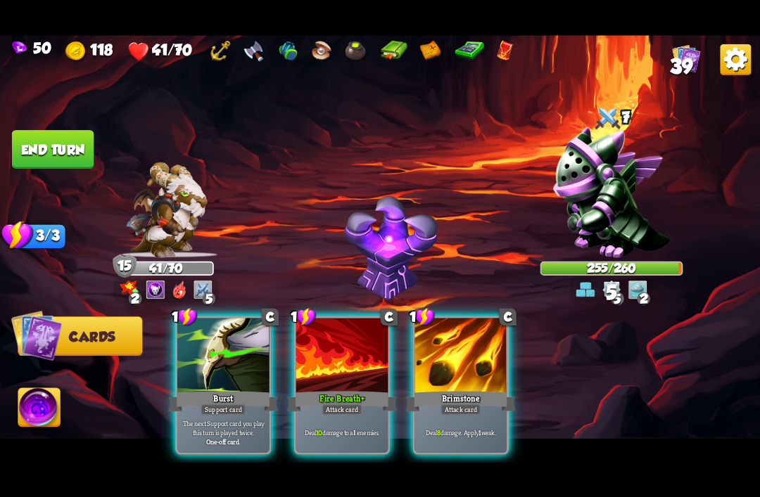
click at [461, 389] on div "Brimstone" at bounding box center [460, 401] width 110 height 25
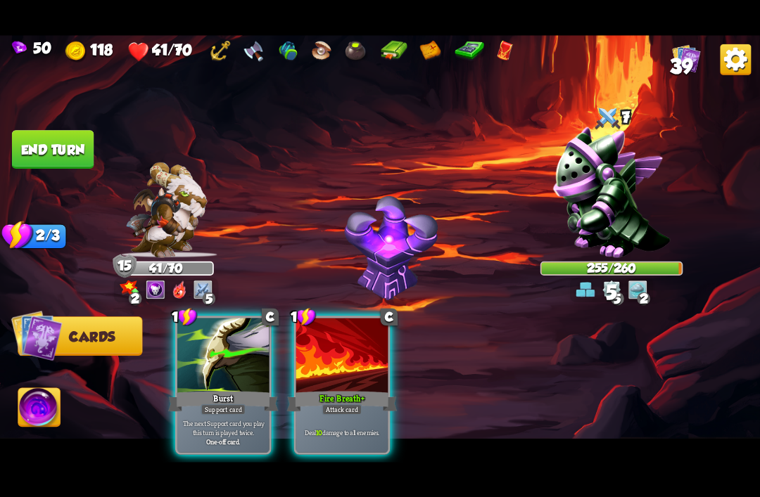
click at [352, 412] on div "Deal 10 damage to all enemies." at bounding box center [342, 432] width 92 height 40
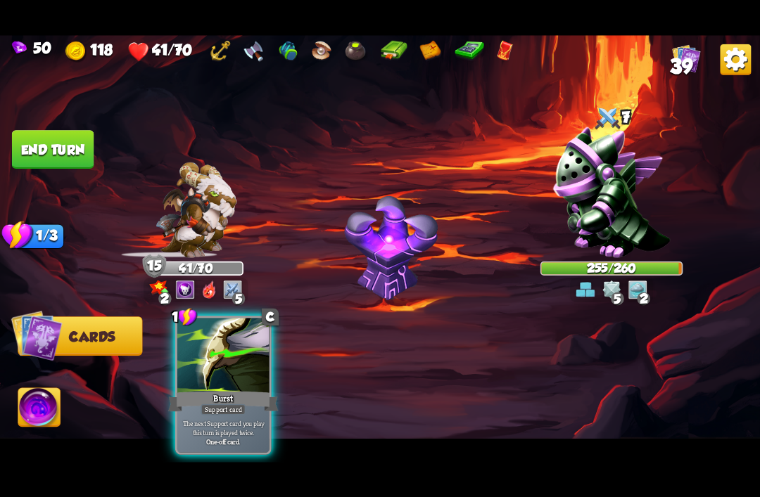
click at [239, 389] on div "Burst" at bounding box center [223, 401] width 110 height 25
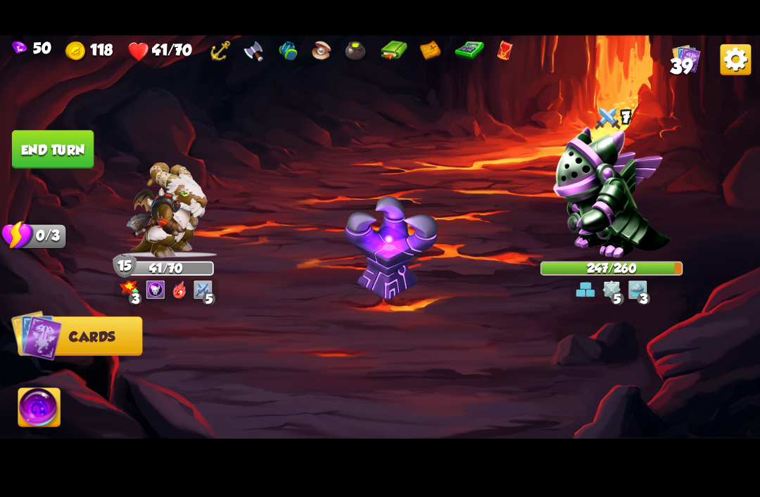
click at [62, 152] on button "End turn" at bounding box center [53, 149] width 82 height 39
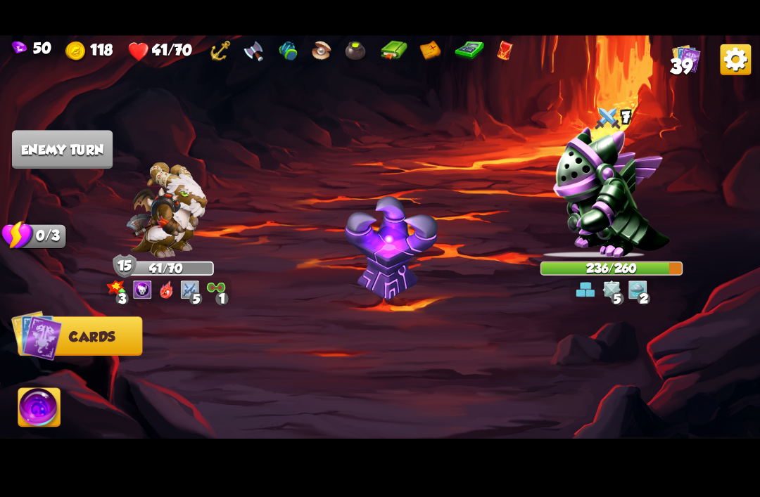
click at [163, 208] on img at bounding box center [166, 210] width 81 height 96
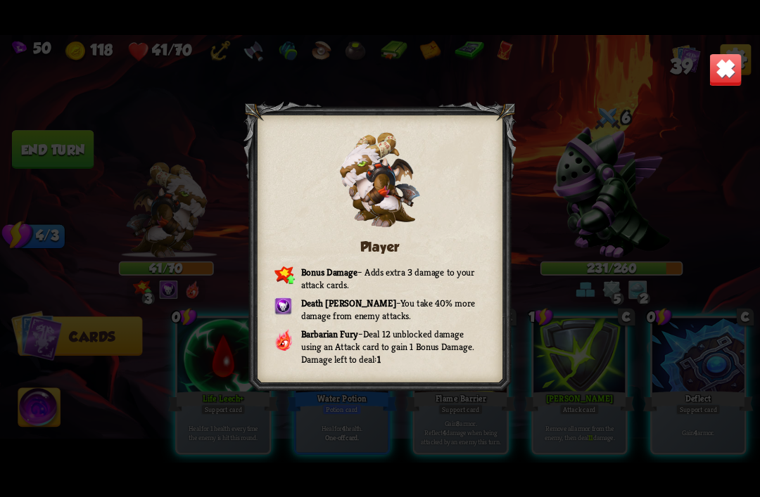
click at [722, 79] on img at bounding box center [724, 69] width 33 height 33
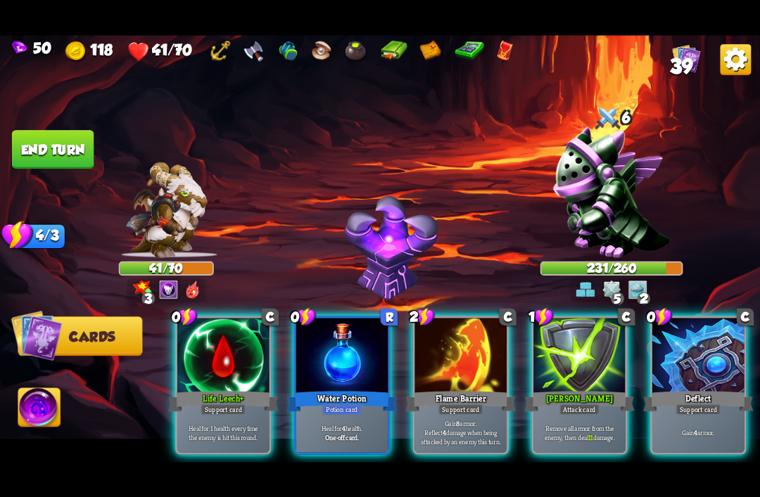
click at [331, 389] on div "Water Potion" at bounding box center [342, 401] width 110 height 25
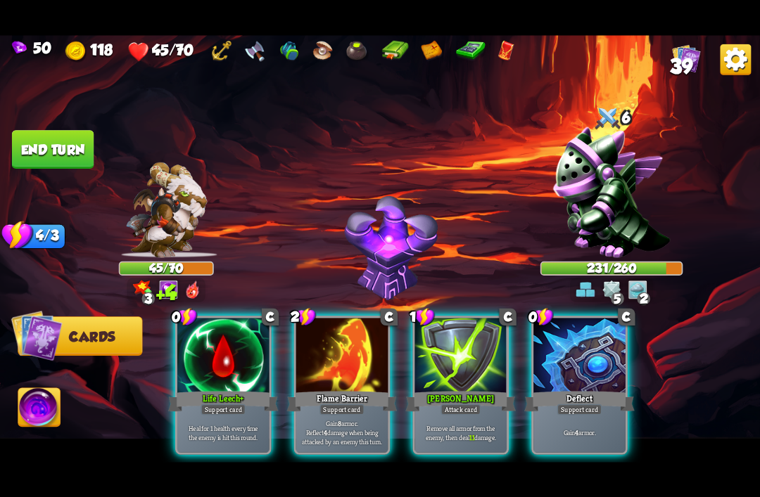
click at [205, 389] on div "Life Leech+" at bounding box center [223, 401] width 110 height 25
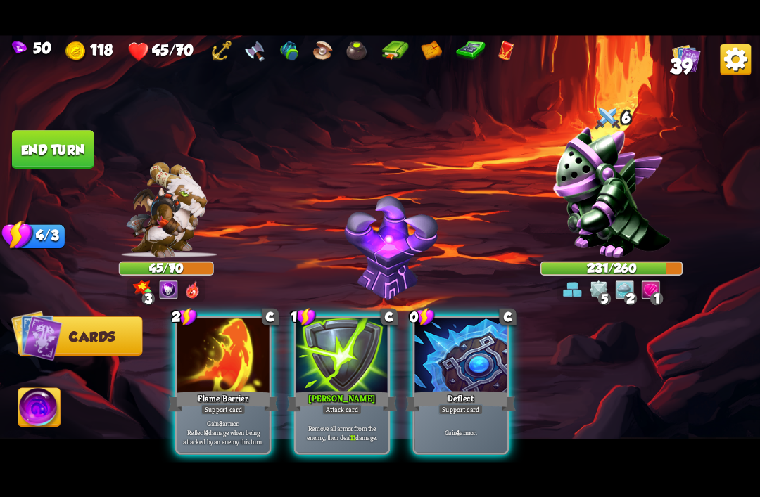
click at [467, 404] on div "Support card" at bounding box center [460, 409] width 45 height 11
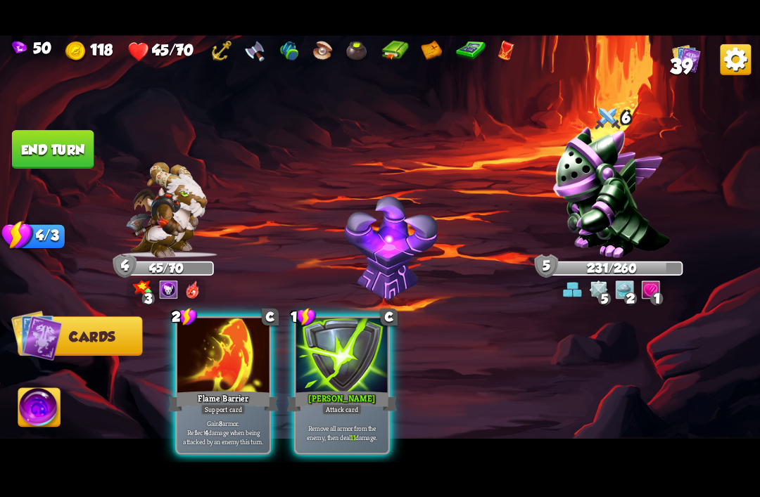
click at [225, 418] on p "Gain 8 armor. Reflect 4 damage when being attacked by an enemy this turn." at bounding box center [222, 431] width 87 height 27
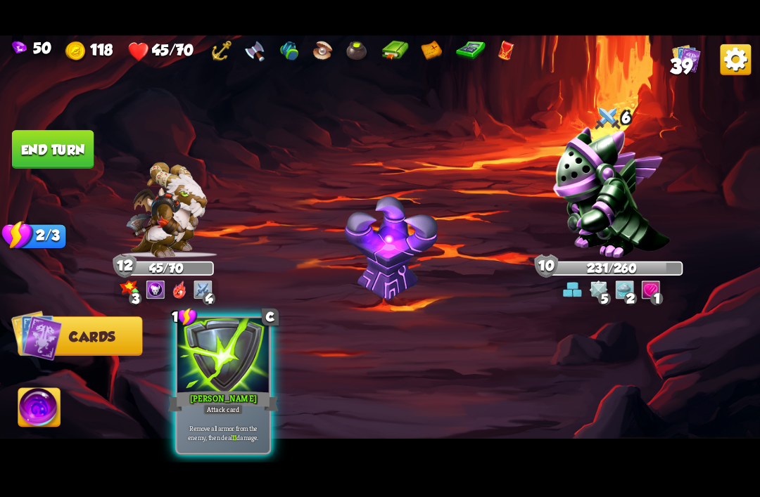
click at [226, 404] on div "Attack card" at bounding box center [223, 409] width 40 height 11
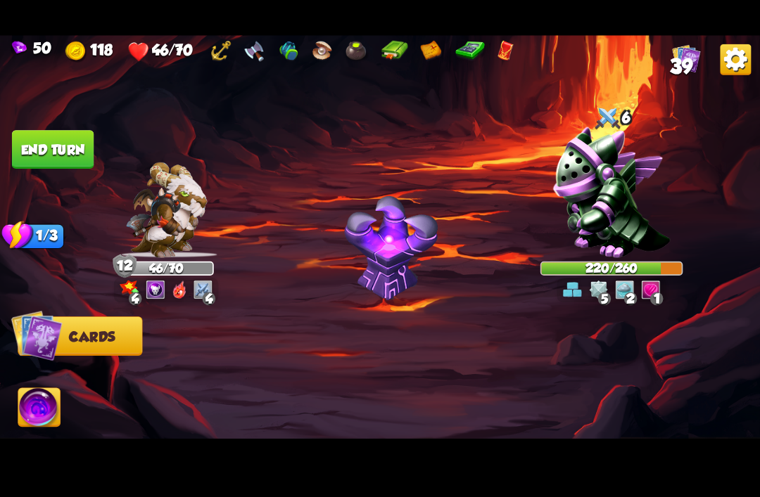
click at [63, 146] on button "End turn" at bounding box center [53, 149] width 82 height 39
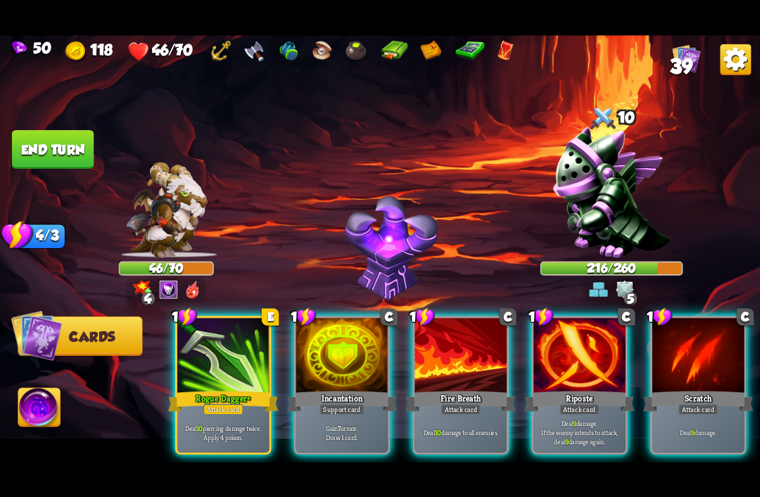
click at [349, 362] on div at bounding box center [342, 356] width 92 height 77
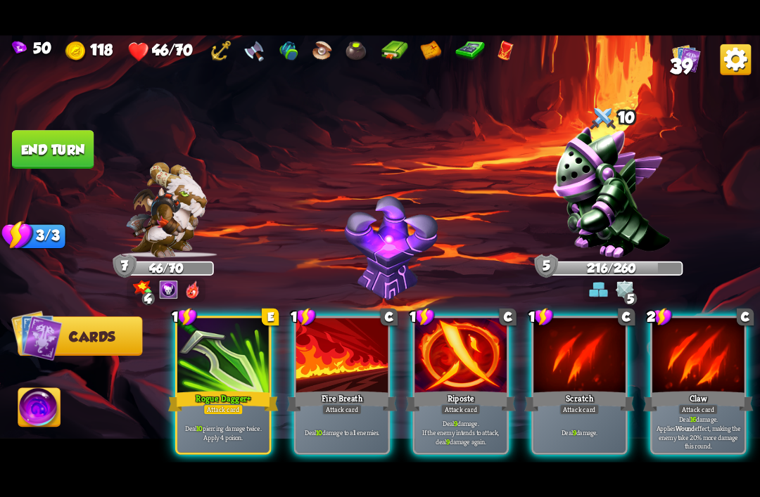
click at [687, 360] on div at bounding box center [698, 356] width 92 height 77
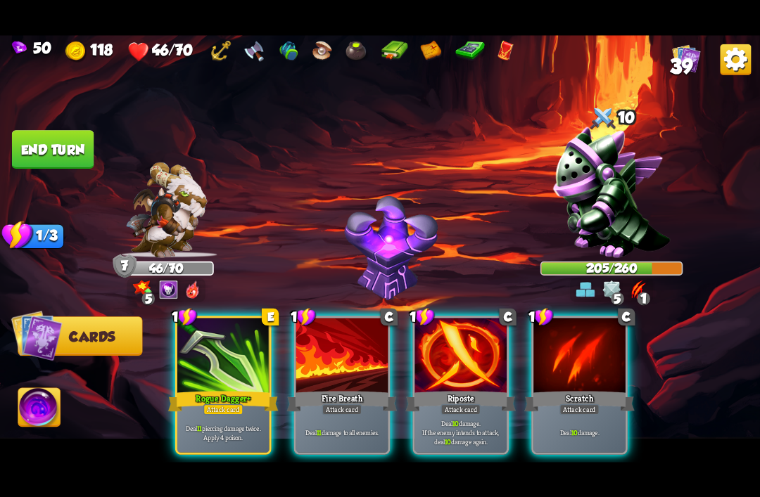
click at [221, 412] on div "Deal 11 piercing damage twice. Apply 4 poison." at bounding box center [223, 432] width 92 height 40
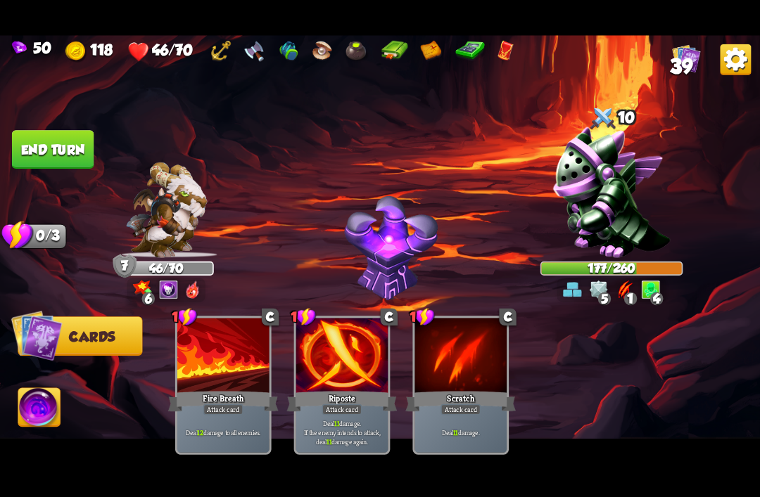
click at [44, 142] on button "End turn" at bounding box center [53, 149] width 82 height 39
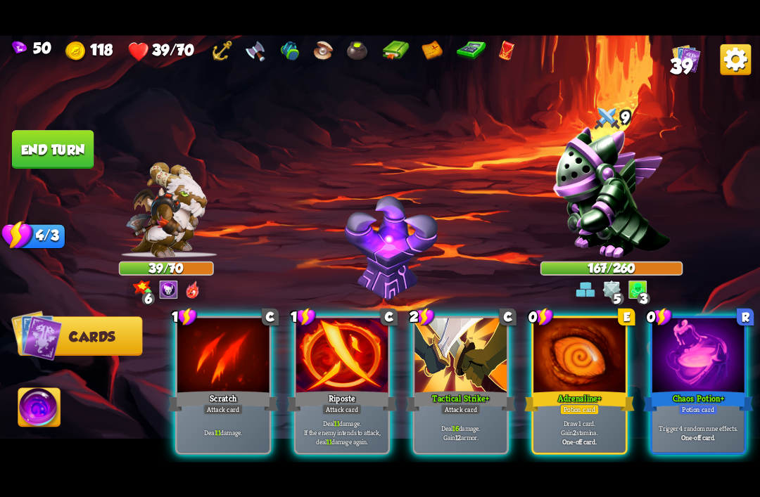
click at [584, 418] on p "Draw 1 card. Gain 2 stamina." at bounding box center [578, 427] width 87 height 18
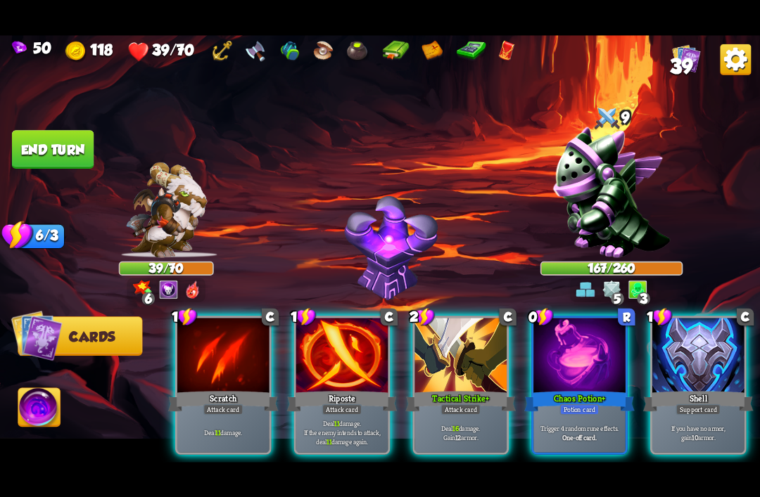
click at [700, 404] on div "Support card" at bounding box center [697, 409] width 45 height 11
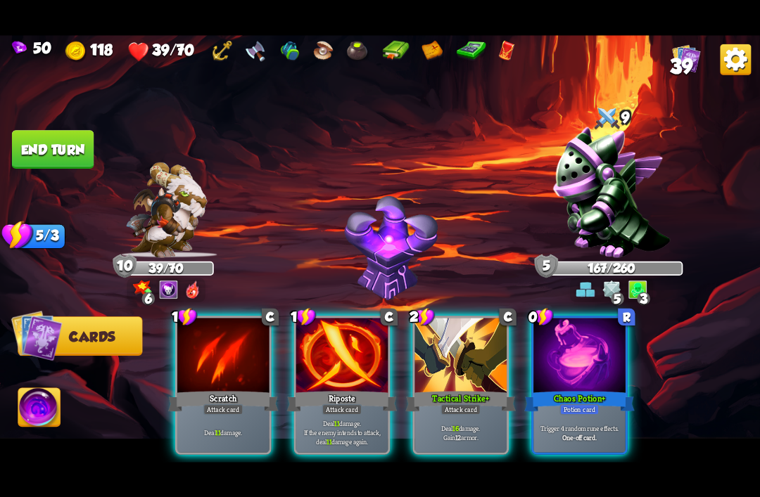
click at [579, 404] on div "Potion card" at bounding box center [578, 409] width 39 height 11
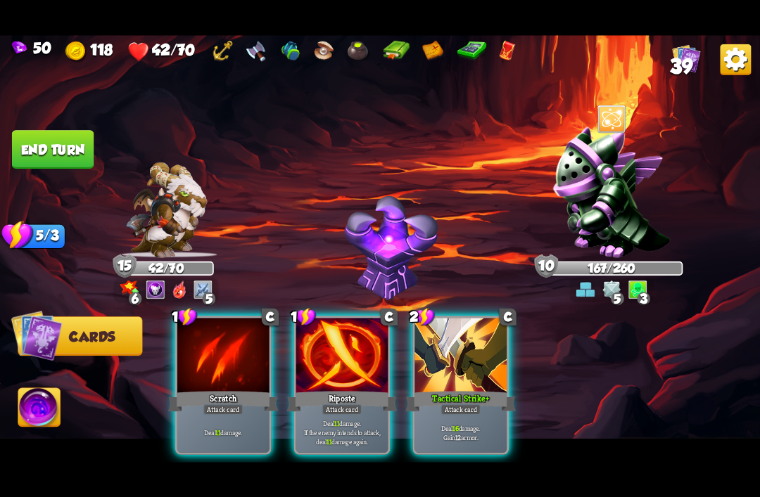
click at [425, 412] on div "Deal 16 damage. Gain 12 armor." at bounding box center [460, 432] width 92 height 40
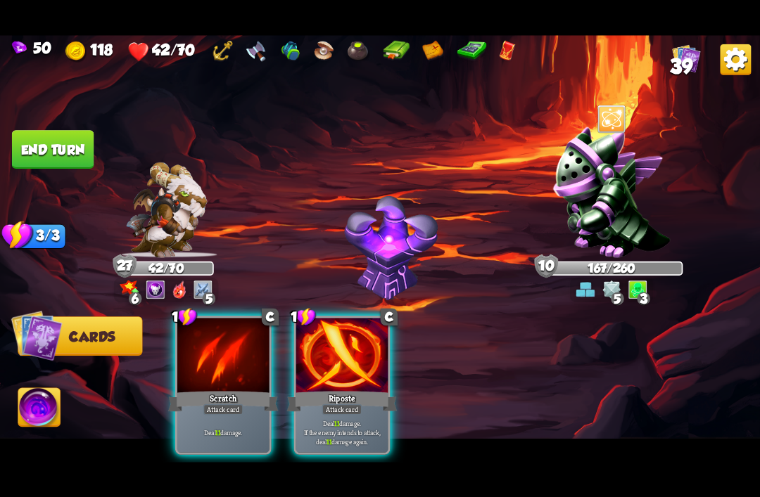
click at [337, 418] on b "11" at bounding box center [336, 422] width 5 height 9
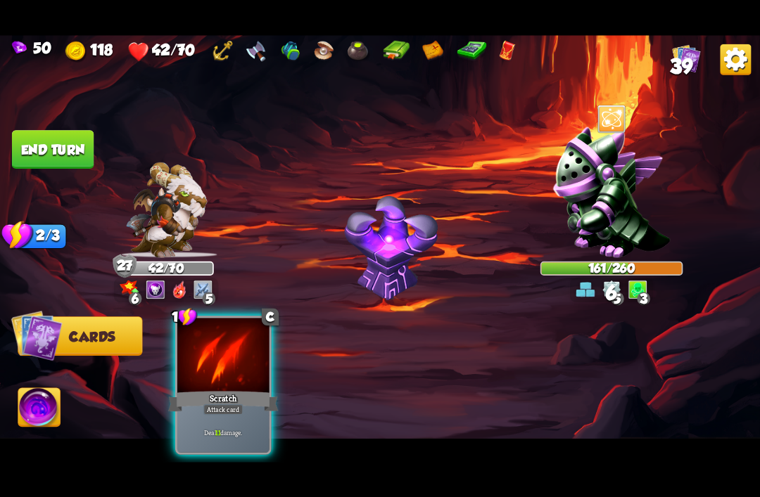
click at [210, 412] on div "Deal 11 damage." at bounding box center [223, 432] width 92 height 40
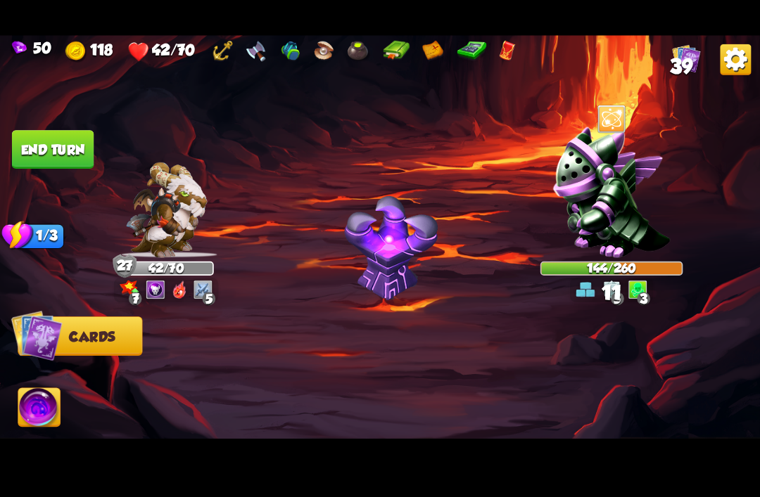
click at [60, 151] on button "End turn" at bounding box center [53, 149] width 82 height 39
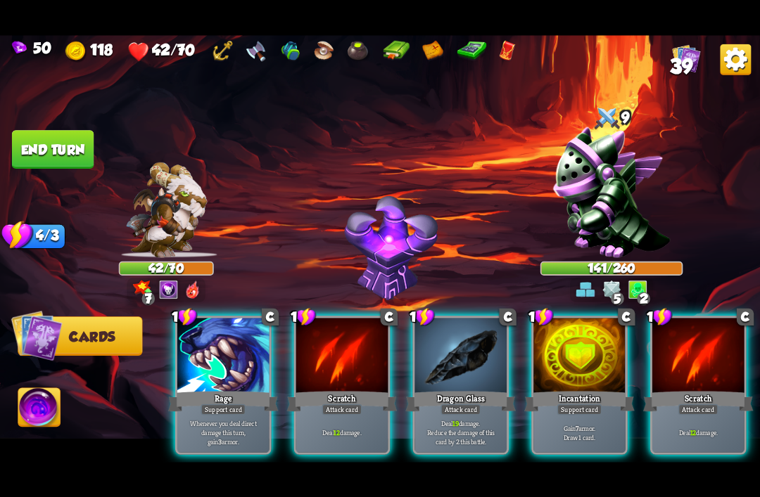
click at [190, 361] on div at bounding box center [223, 356] width 92 height 77
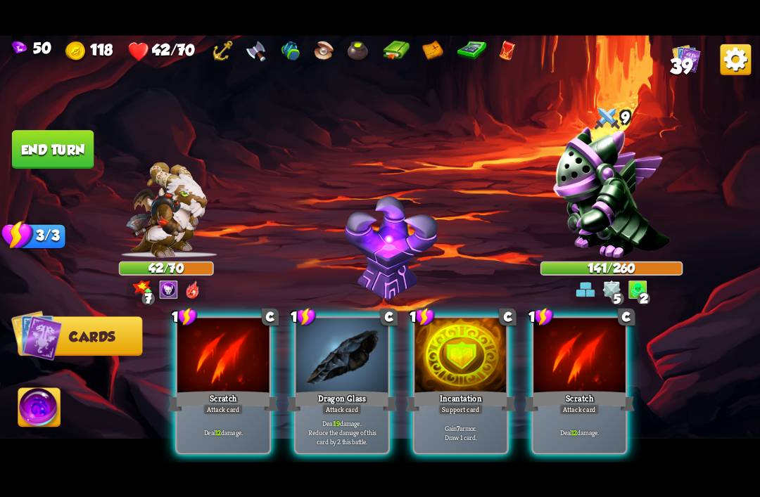
click at [559, 366] on div at bounding box center [579, 356] width 92 height 77
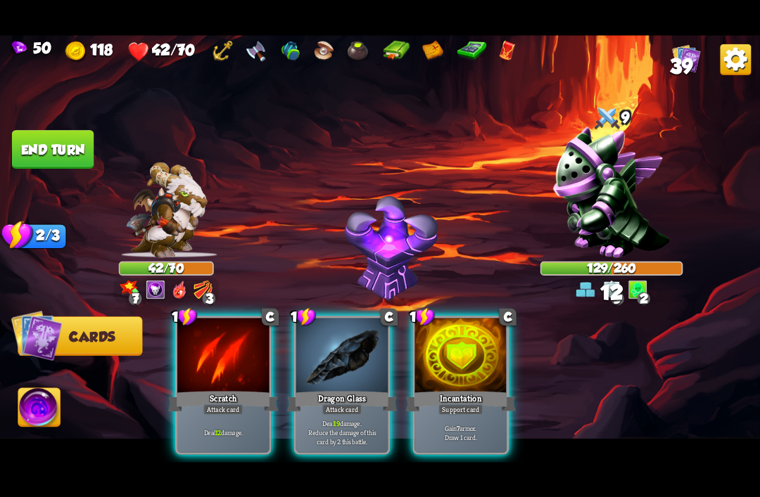
click at [479, 389] on div "Incantation" at bounding box center [460, 401] width 110 height 25
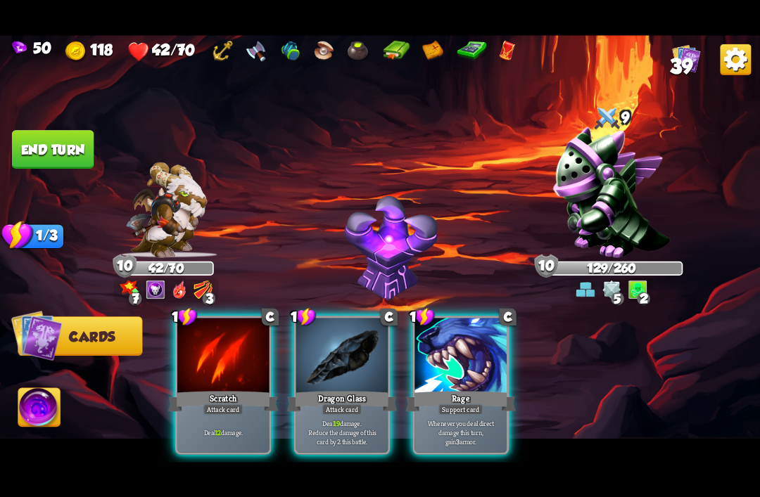
click at [316, 389] on div "Dragon Glass" at bounding box center [342, 401] width 110 height 25
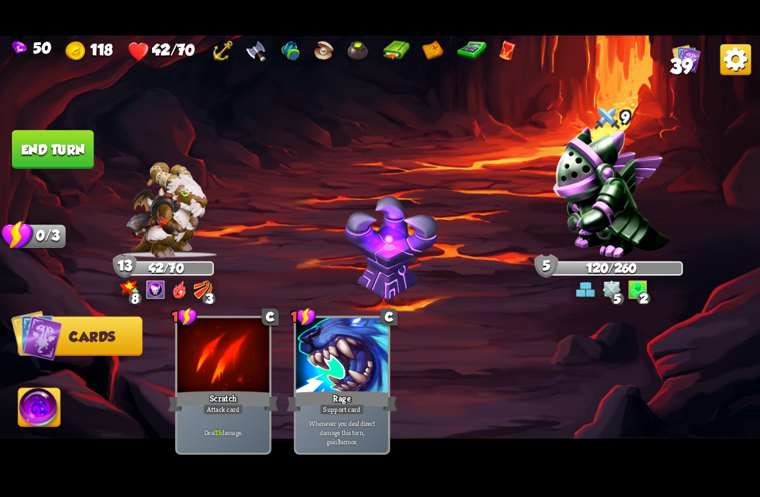
click at [49, 157] on button "End turn" at bounding box center [53, 149] width 82 height 39
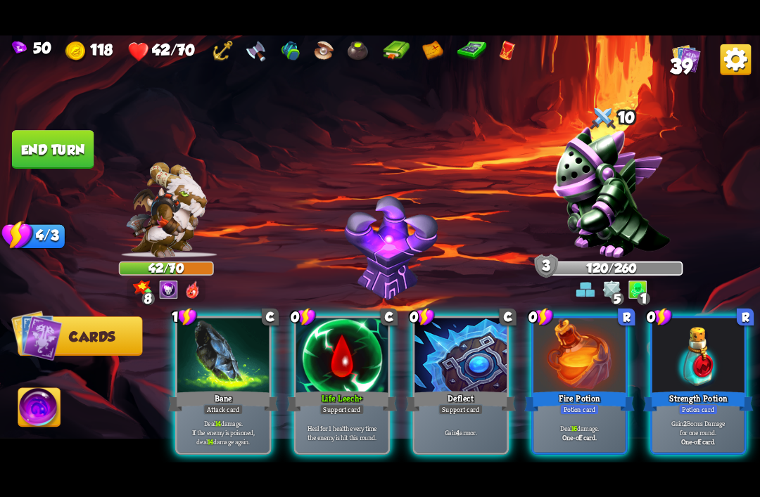
click at [482, 389] on div "Deflect" at bounding box center [460, 401] width 110 height 25
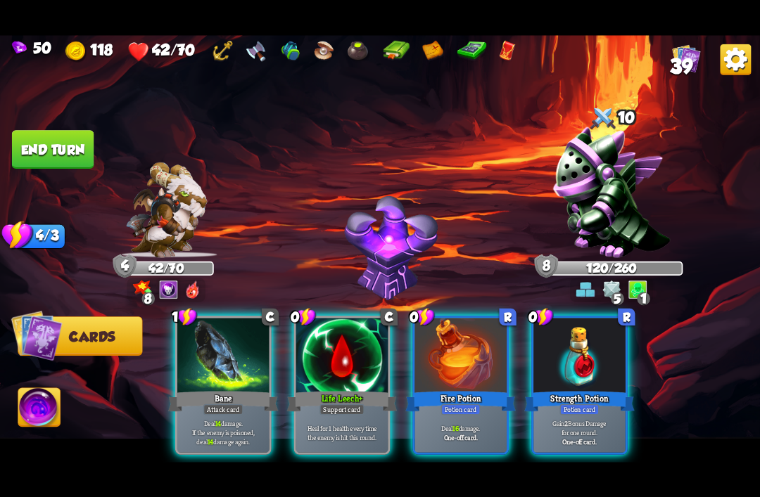
click at [485, 389] on div "Fire Potion" at bounding box center [460, 401] width 110 height 25
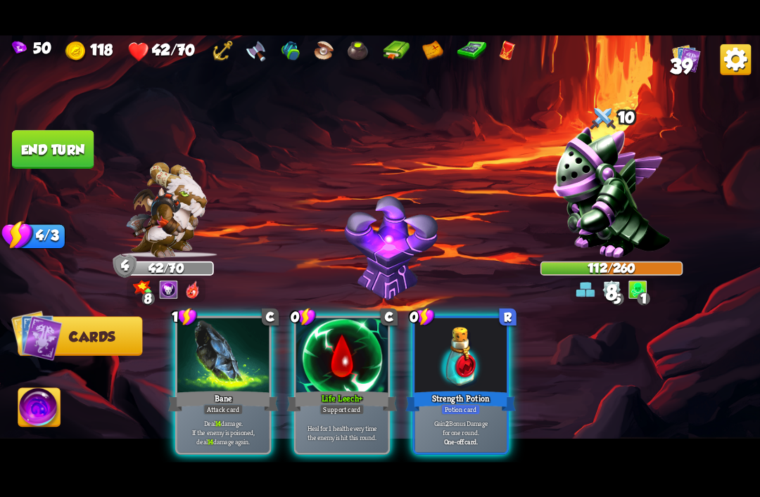
click at [498, 389] on div "Strength Potion" at bounding box center [460, 401] width 110 height 25
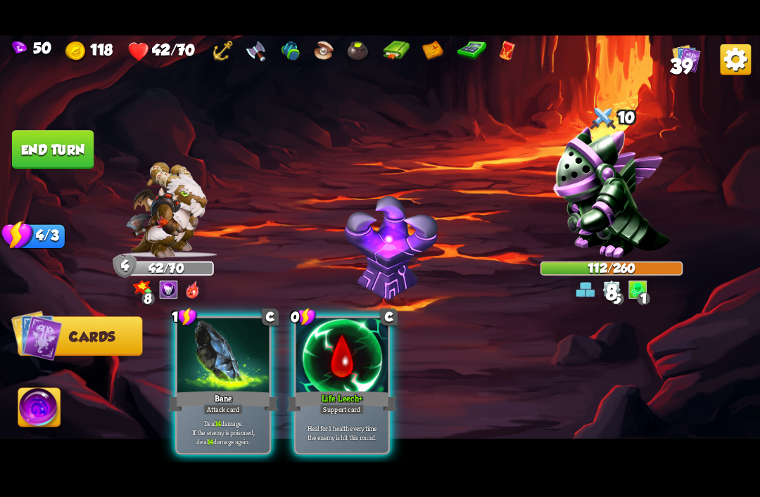
click at [326, 362] on div at bounding box center [342, 356] width 92 height 77
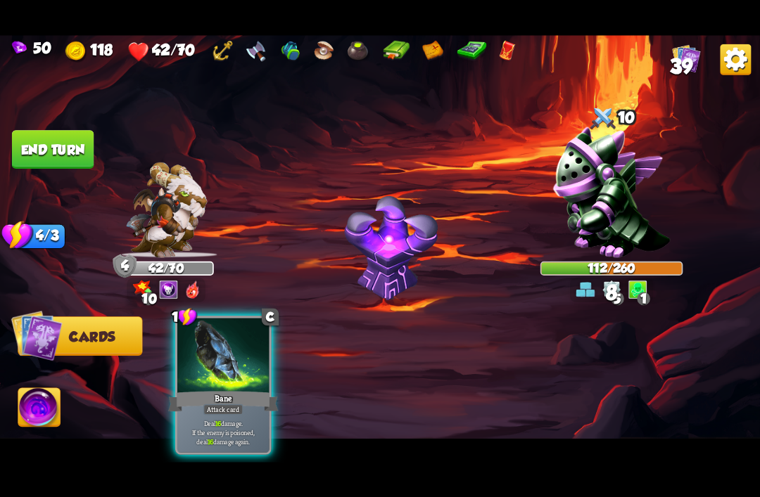
click at [210, 364] on div at bounding box center [223, 356] width 92 height 77
